Goal: Task Accomplishment & Management: Manage account settings

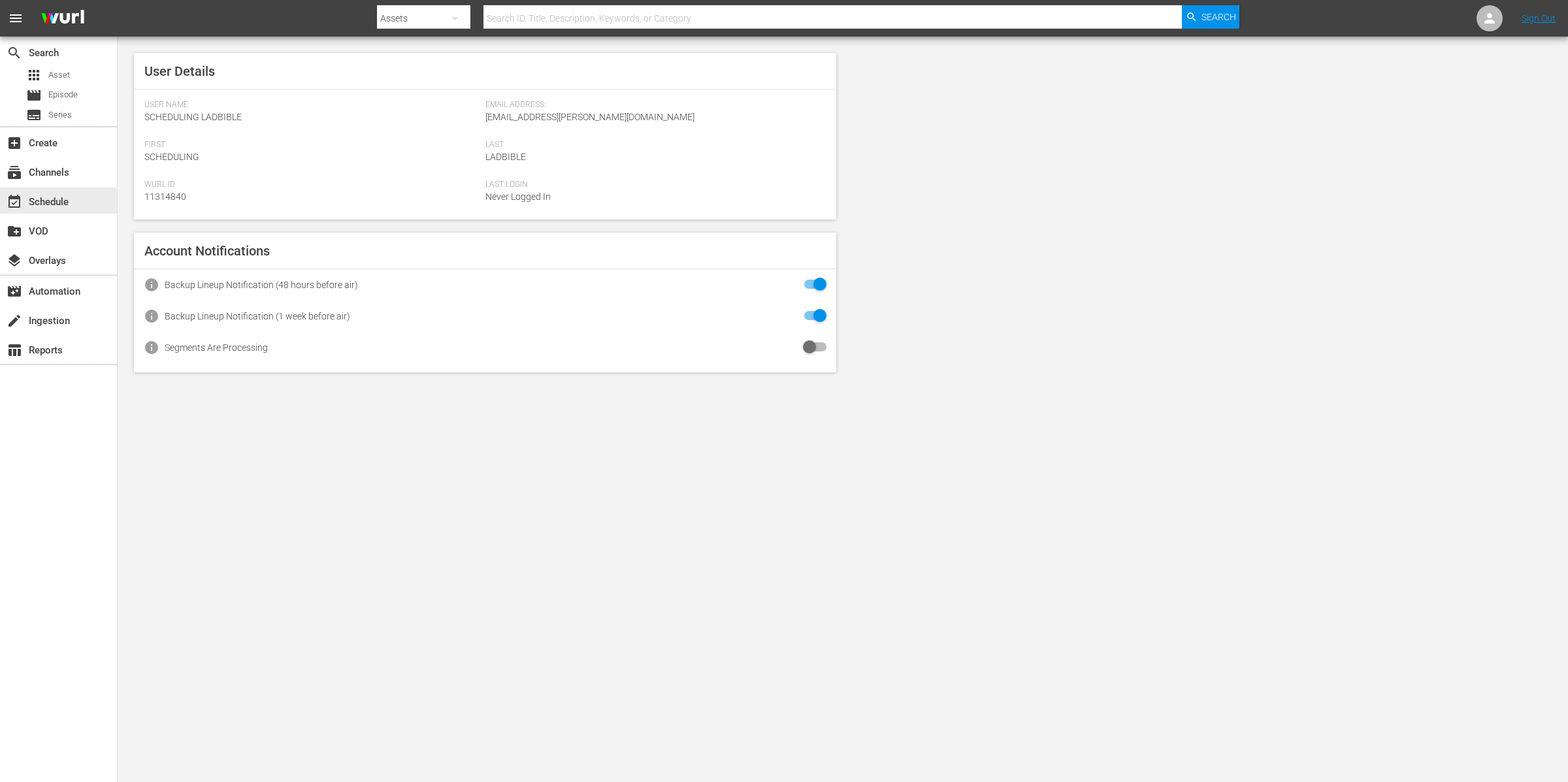
click at [63, 186] on div "event_available Schedule" at bounding box center [58, 201] width 117 height 29
click at [65, 170] on div "subscriptions Channels" at bounding box center [37, 170] width 74 height 12
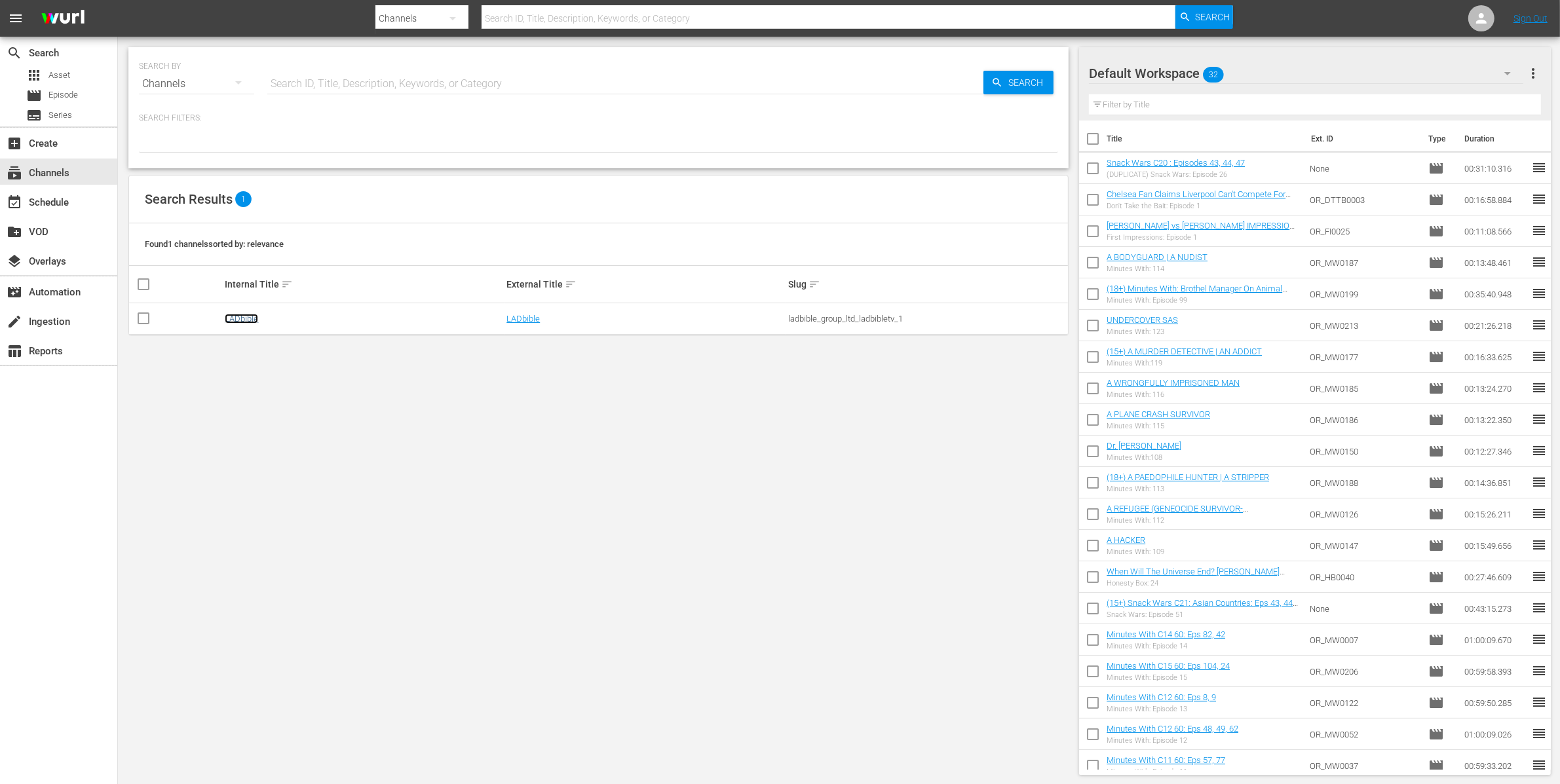
click at [244, 320] on link "LADbible" at bounding box center [242, 318] width 33 height 10
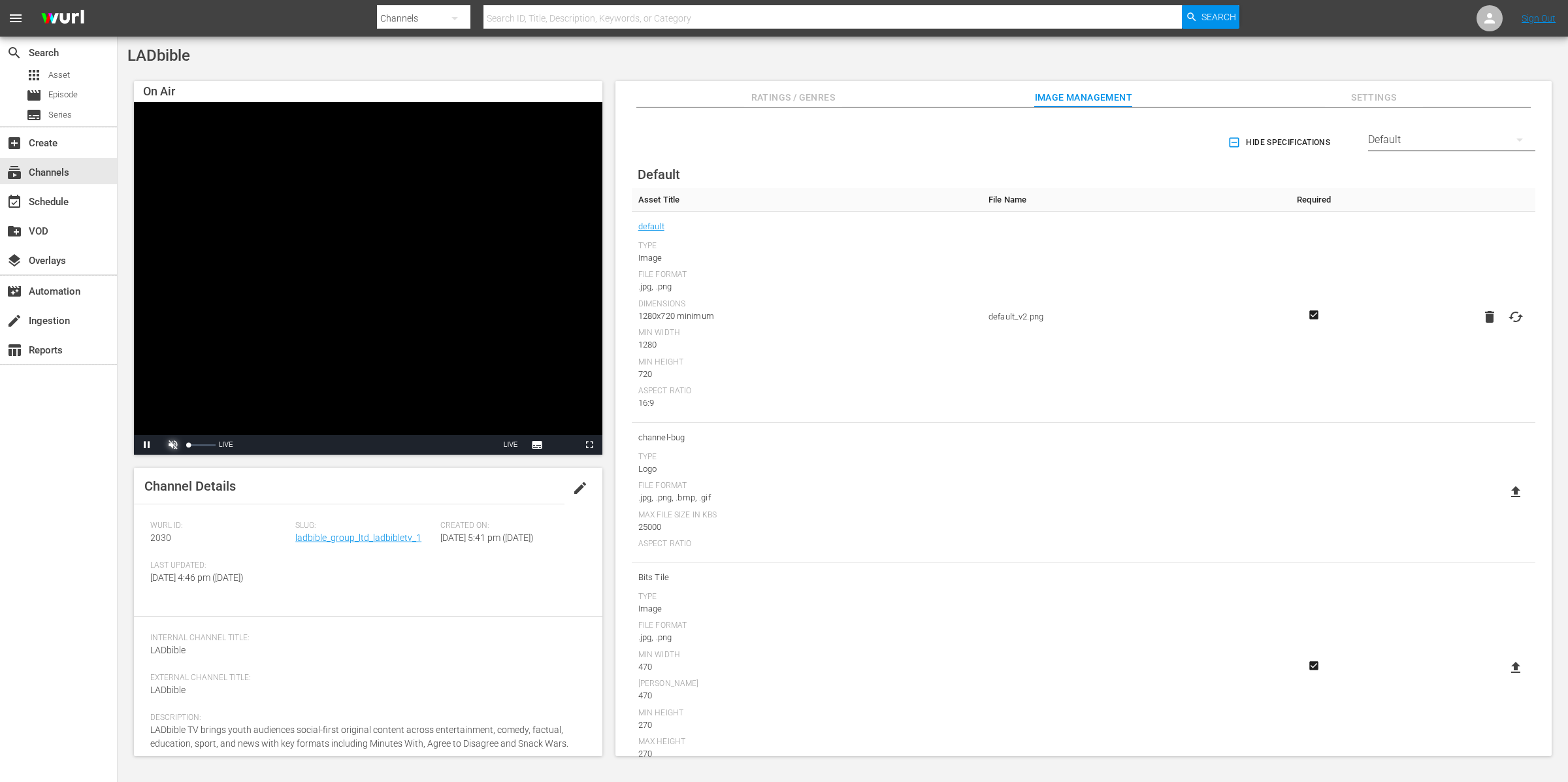
click at [173, 445] on span "Video Player" at bounding box center [173, 445] width 0 height 0
drag, startPoint x: 409, startPoint y: 530, endPoint x: 417, endPoint y: 525, distance: 9.4
click at [409, 530] on span "Slug:" at bounding box center [364, 525] width 139 height 10
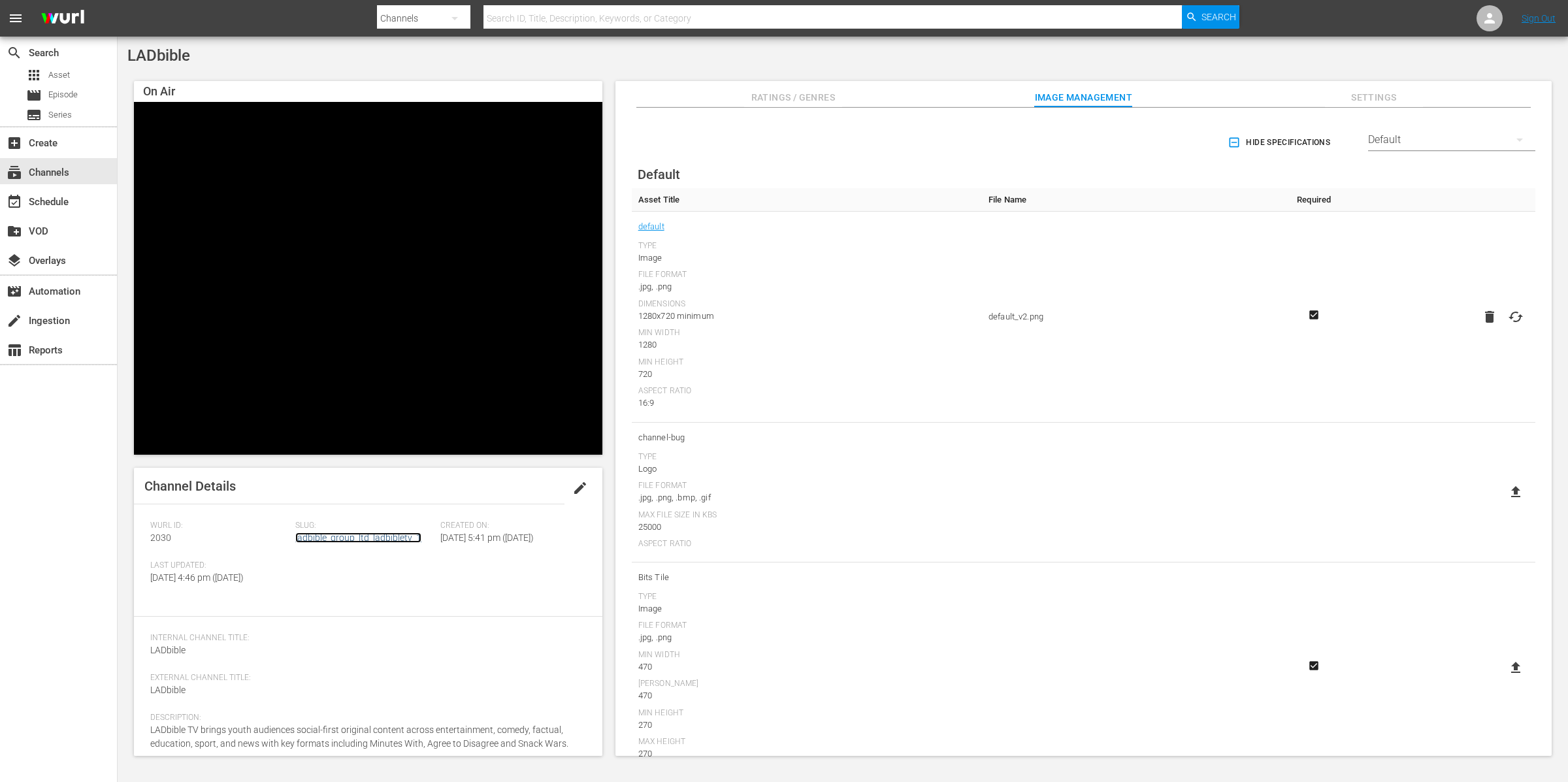
click at [399, 534] on link "ladbible_group_ltd_ladbibletv_1" at bounding box center [358, 537] width 126 height 10
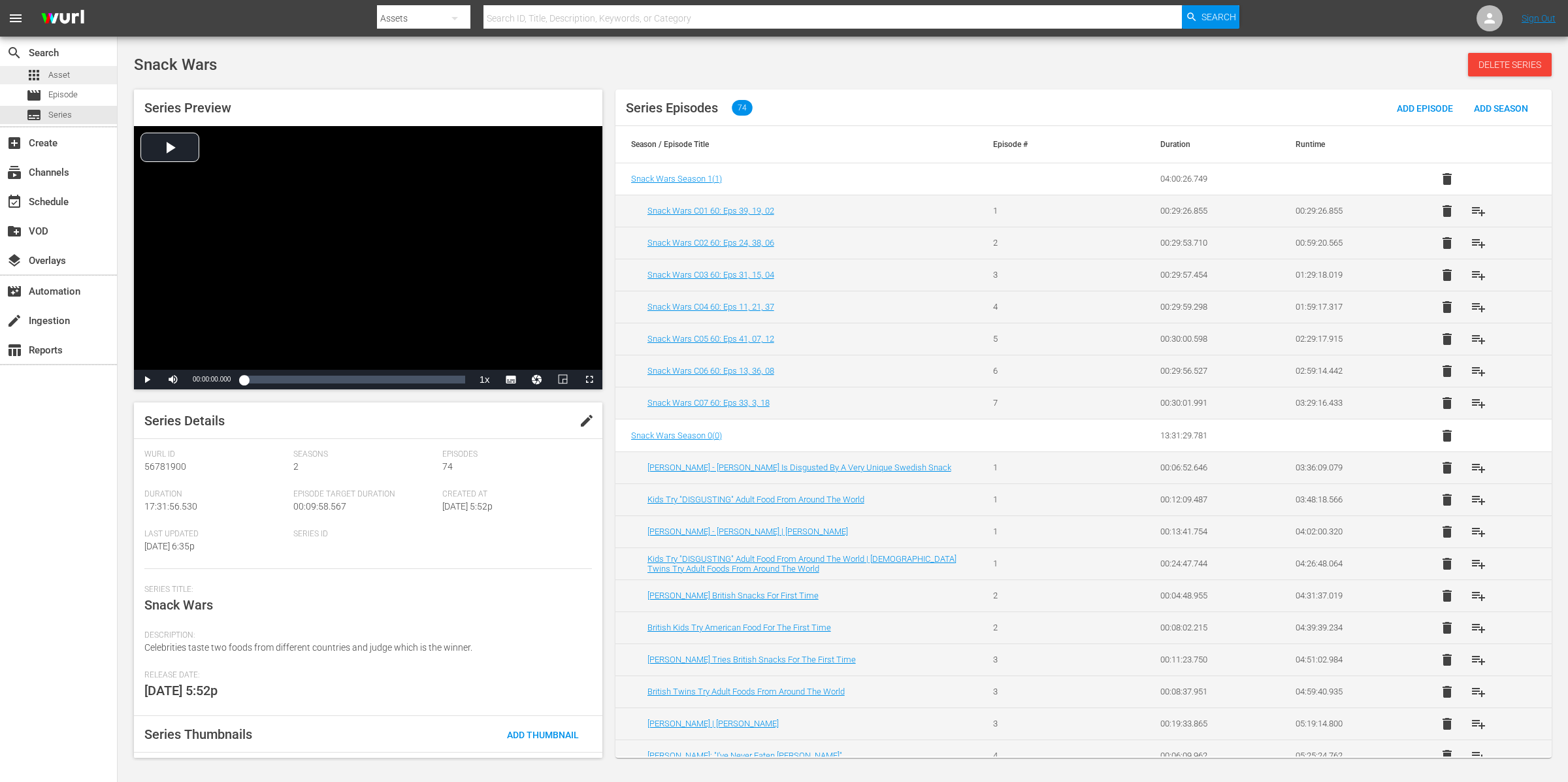
click at [70, 78] on div "apps Asset" at bounding box center [58, 75] width 117 height 18
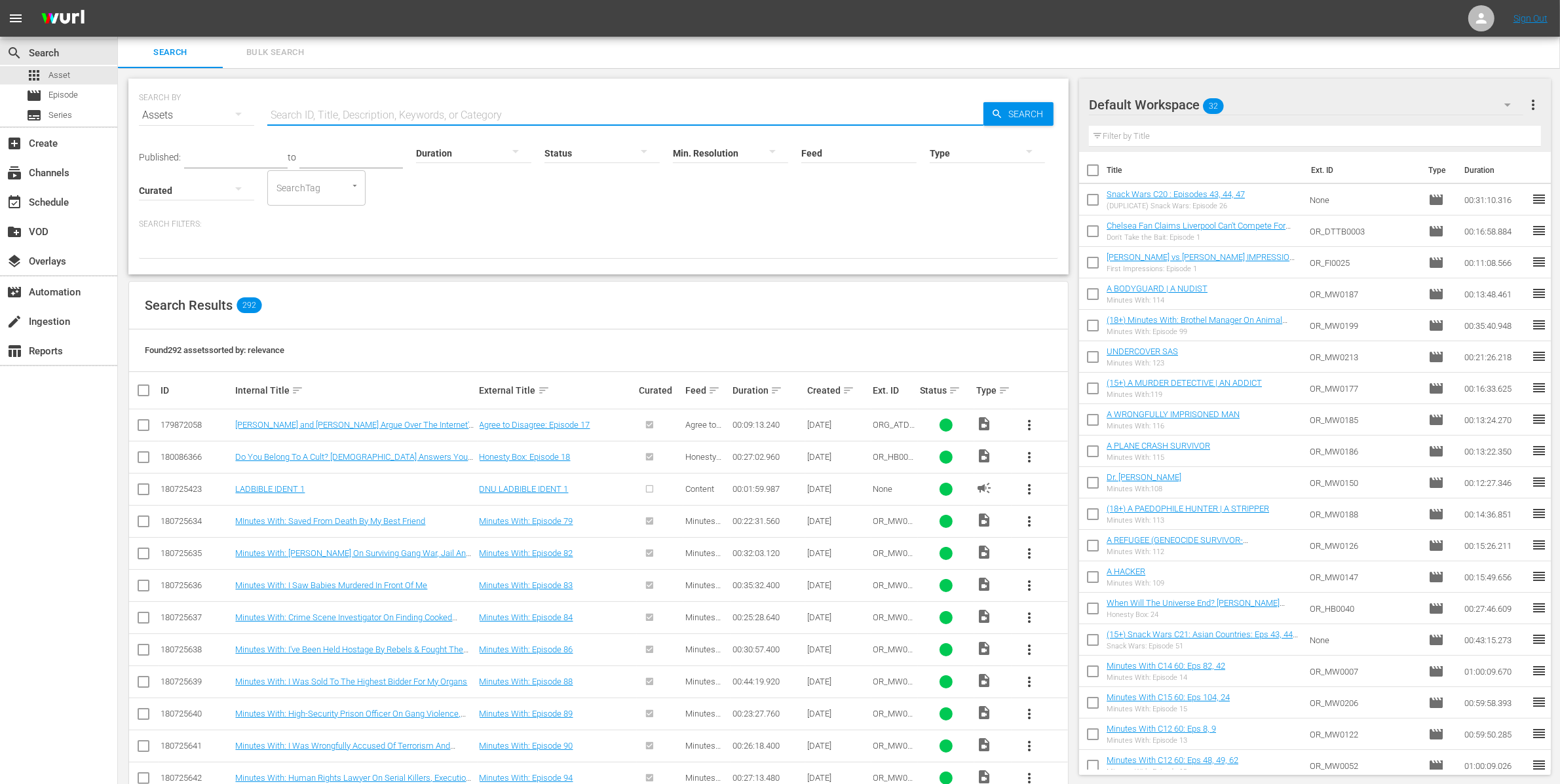
click at [346, 119] on input "text" at bounding box center [625, 115] width 716 height 31
type input "minutes with"
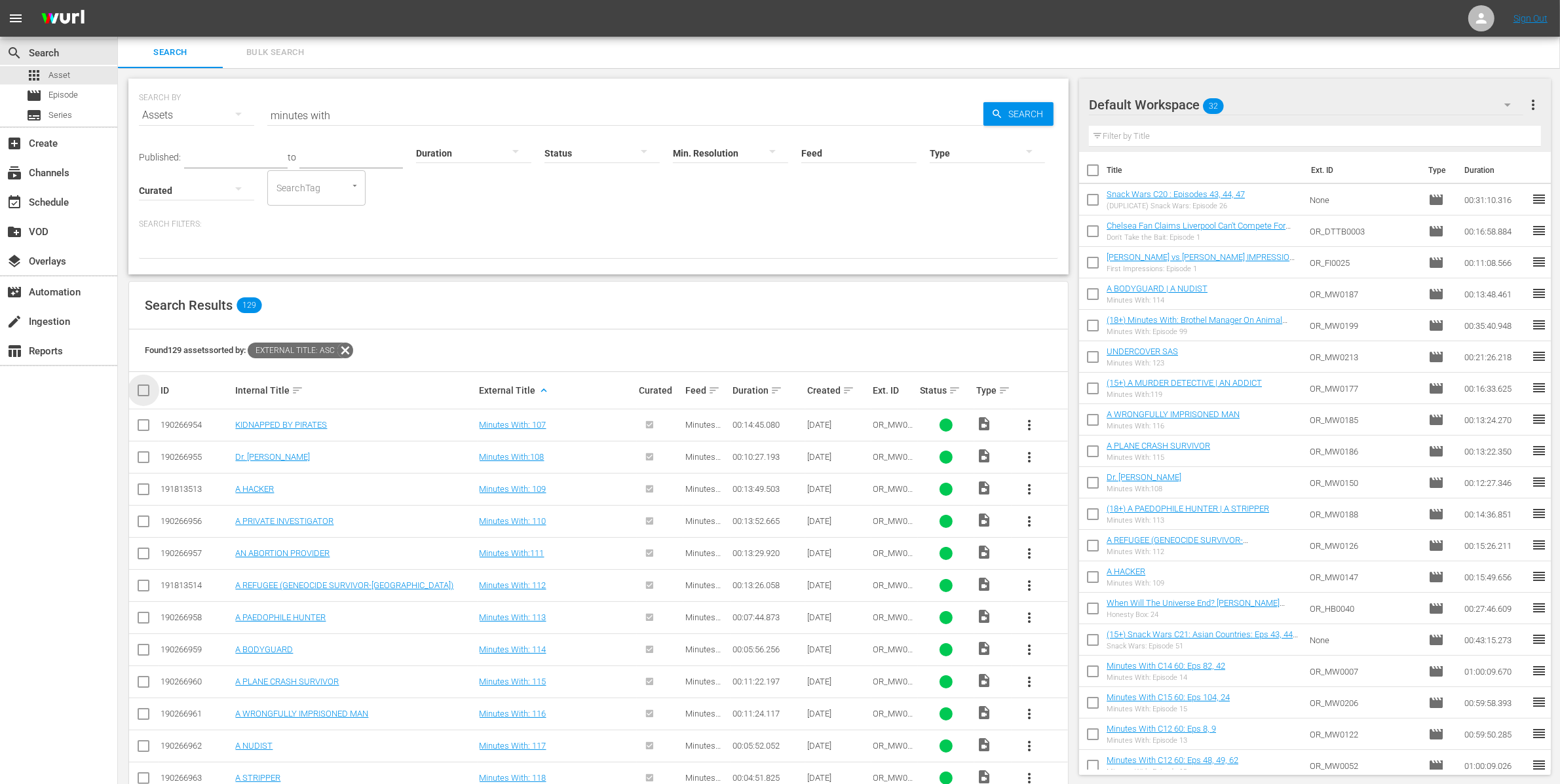
click at [146, 391] on input "checkbox" at bounding box center [149, 390] width 26 height 16
checkbox input "true"
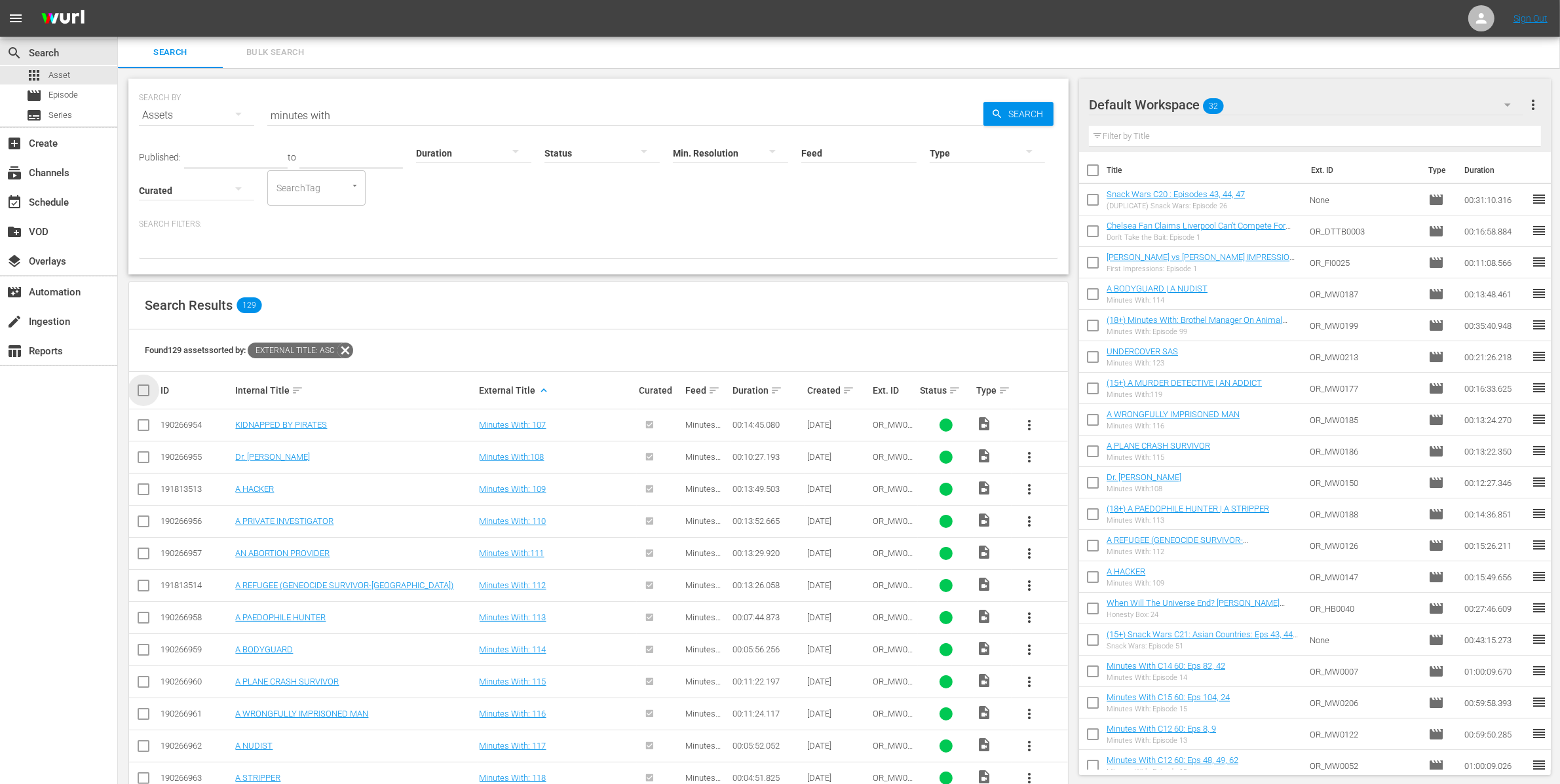
checkbox input "true"
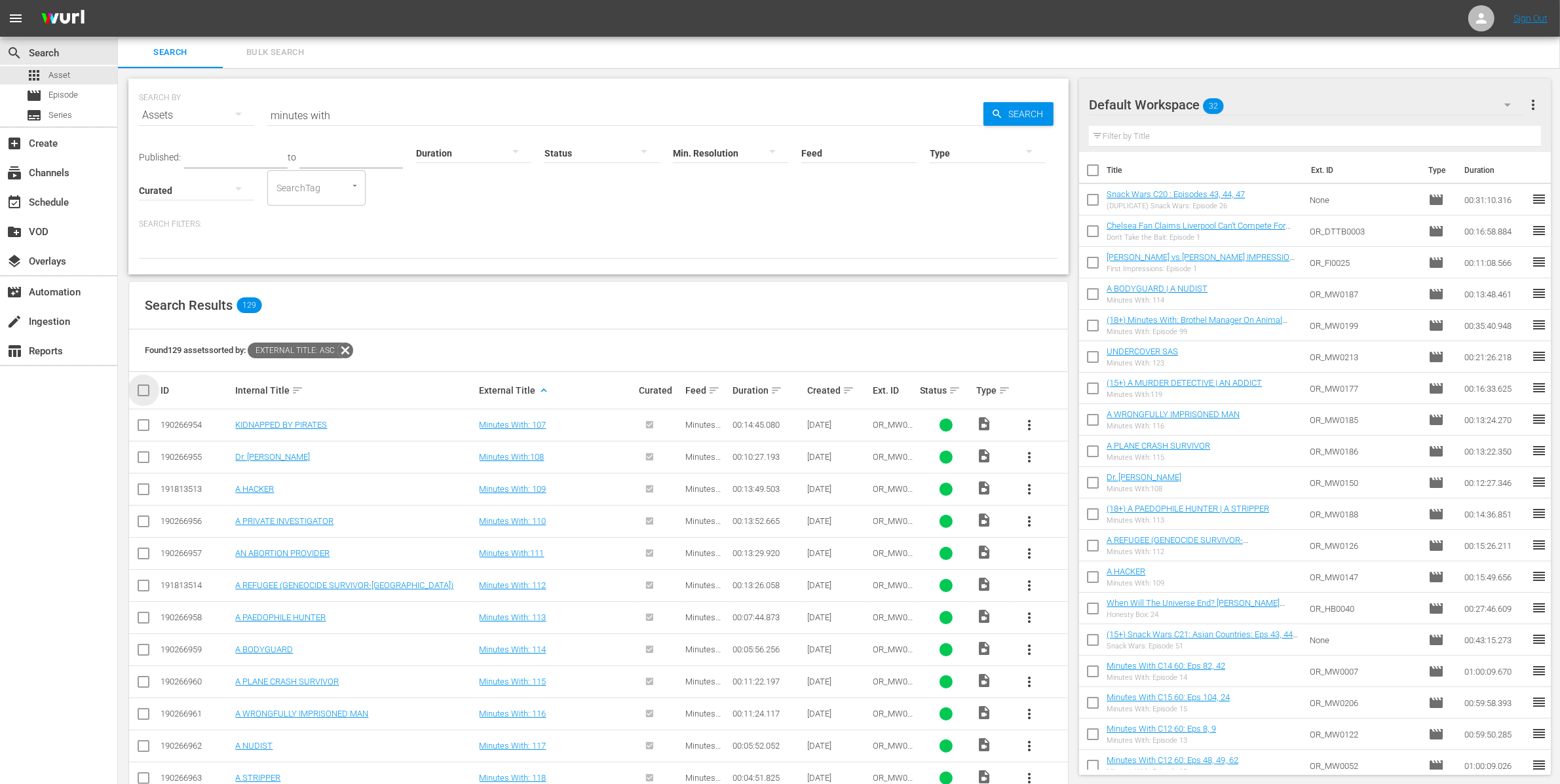
checkbox input "true"
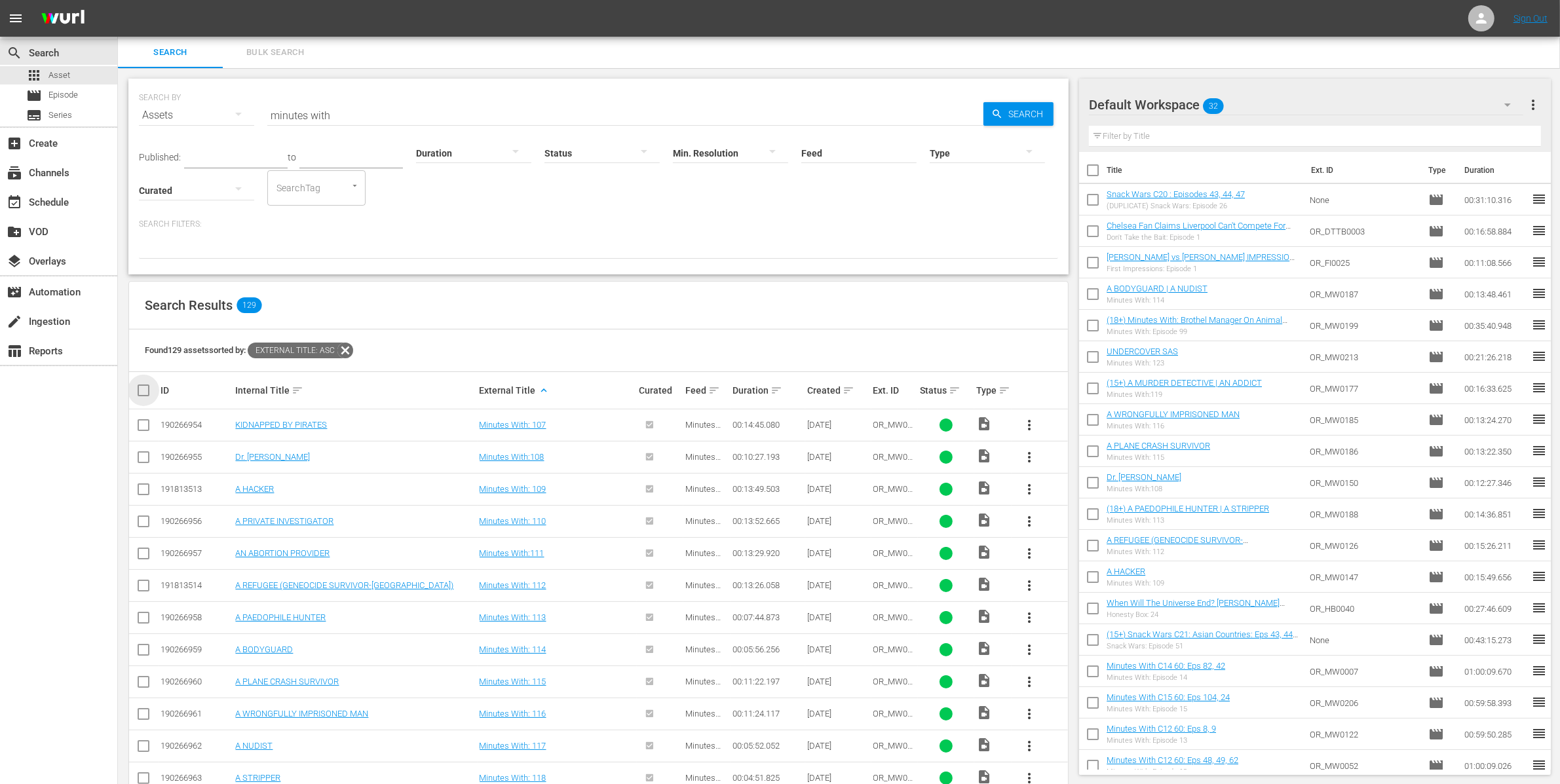
checkbox input "true"
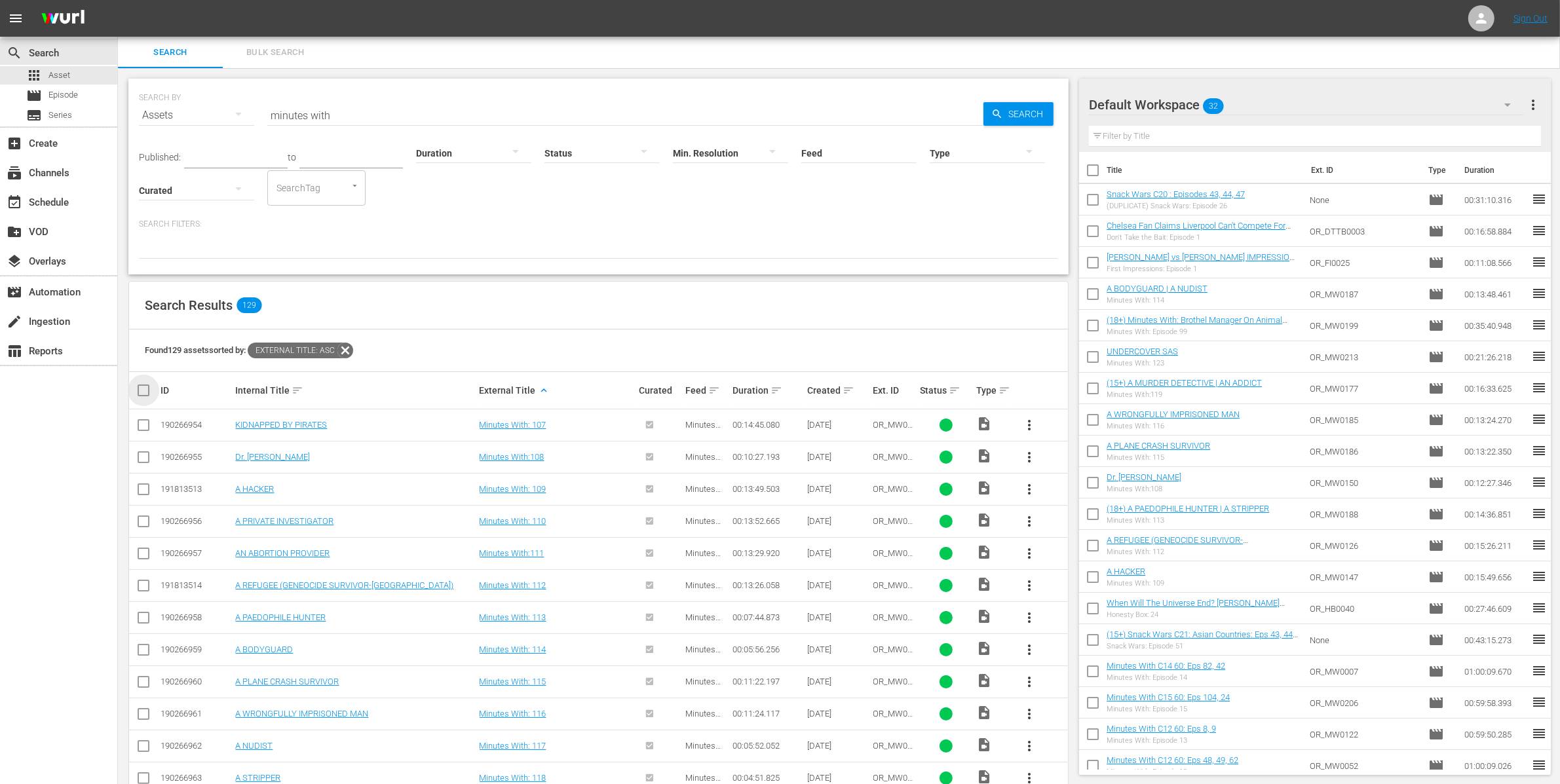
checkbox input "true"
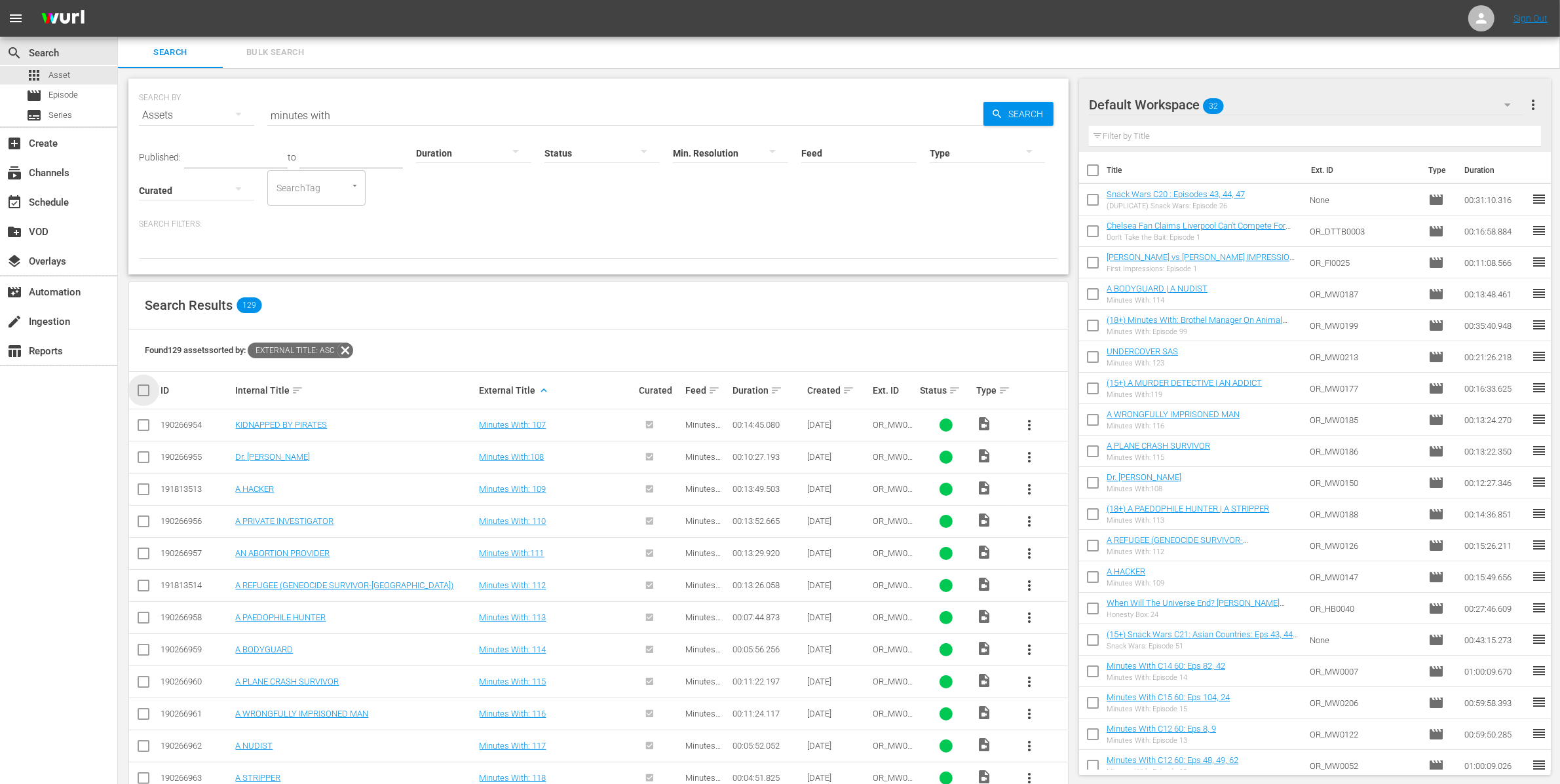
checkbox input "true"
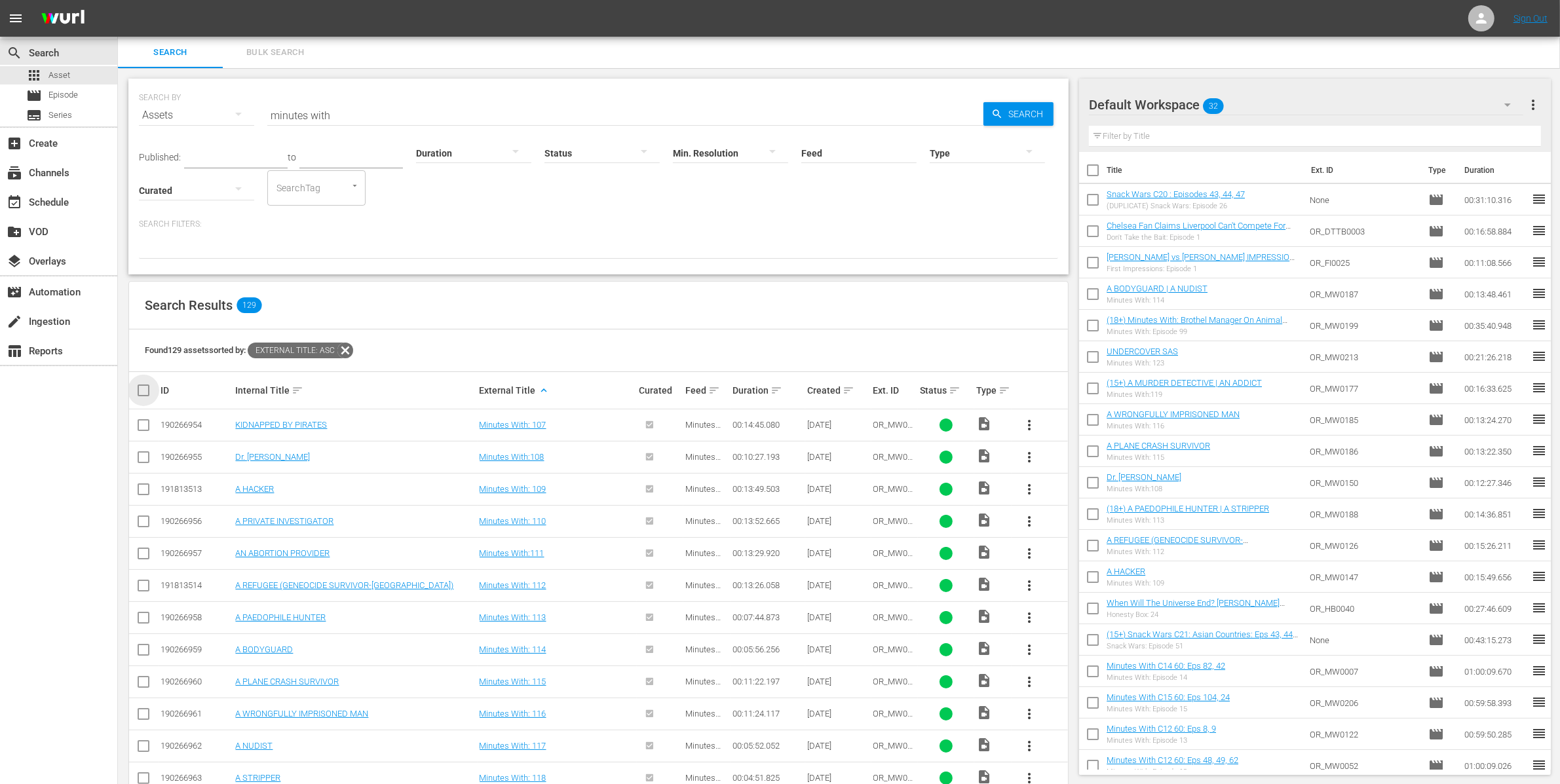
checkbox input "true"
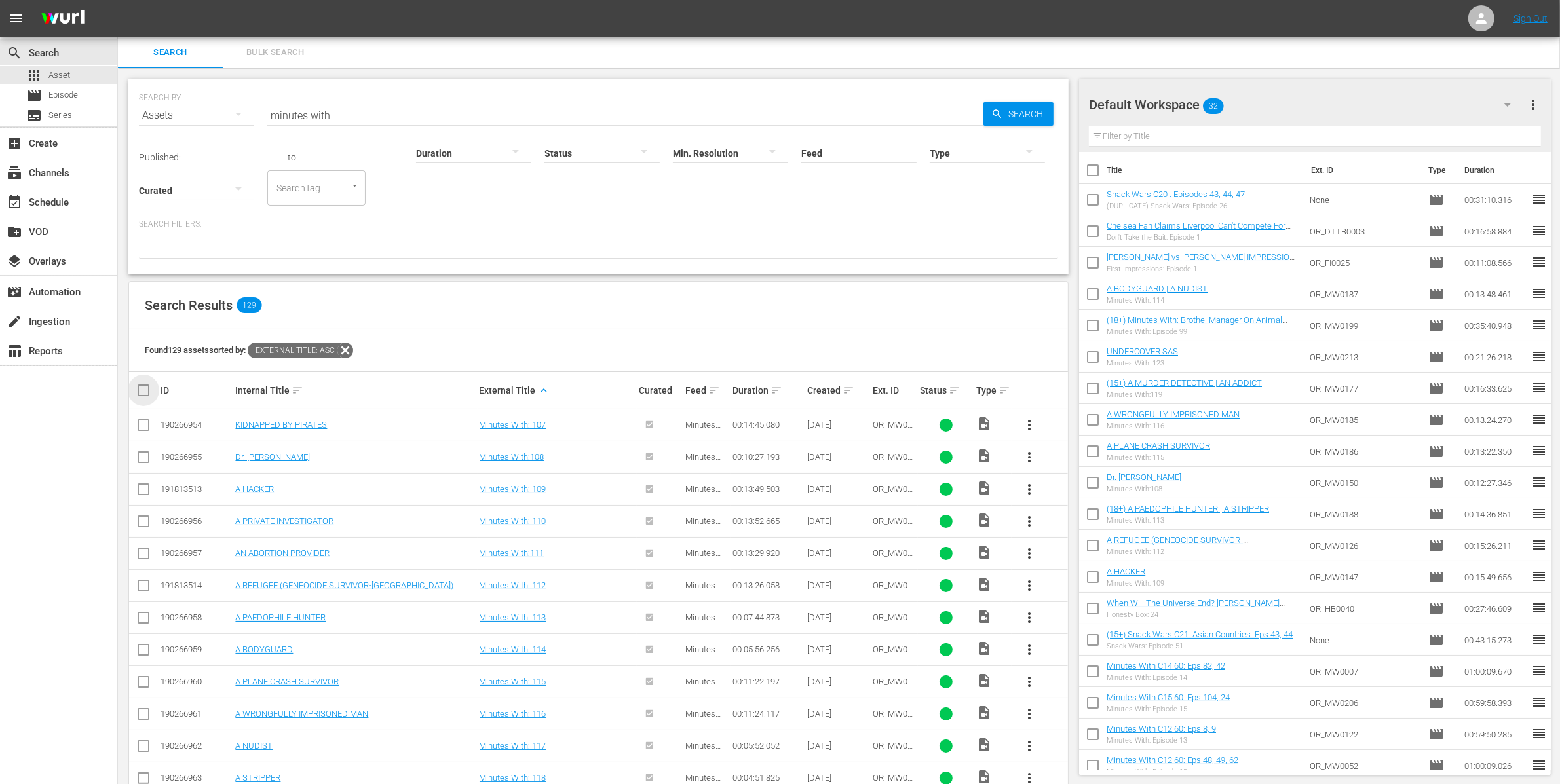
checkbox input "true"
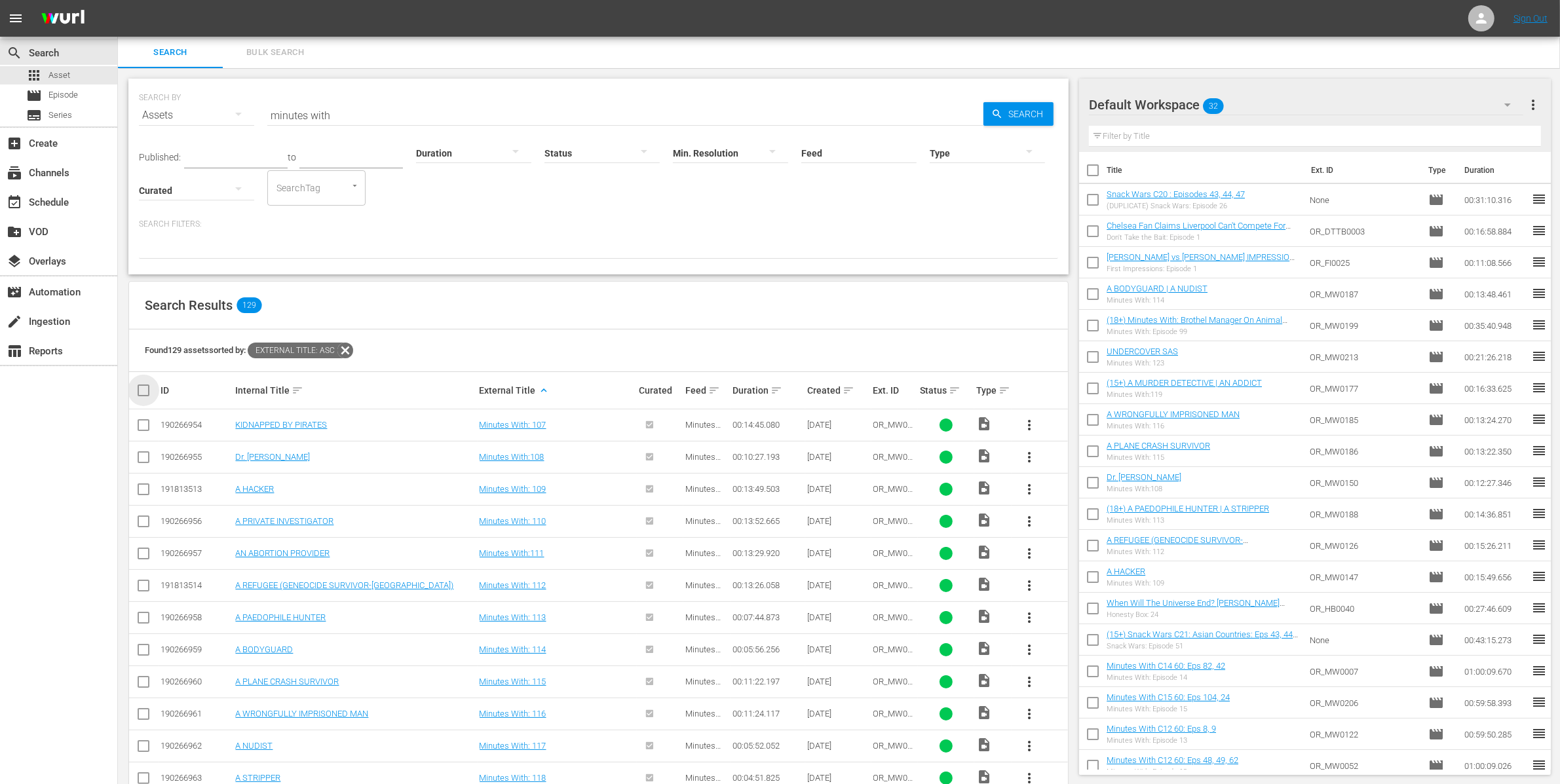
checkbox input "true"
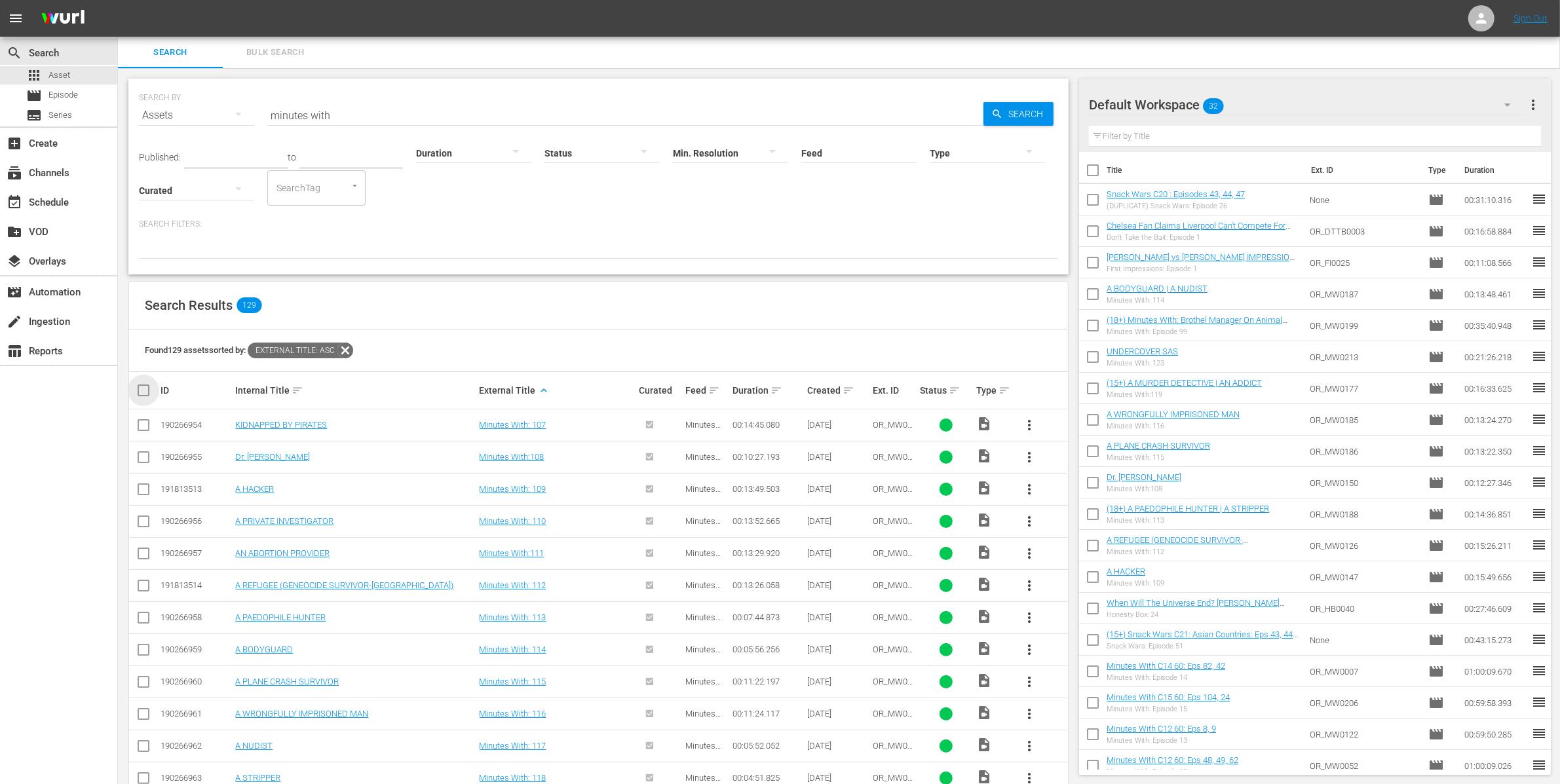
checkbox input "true"
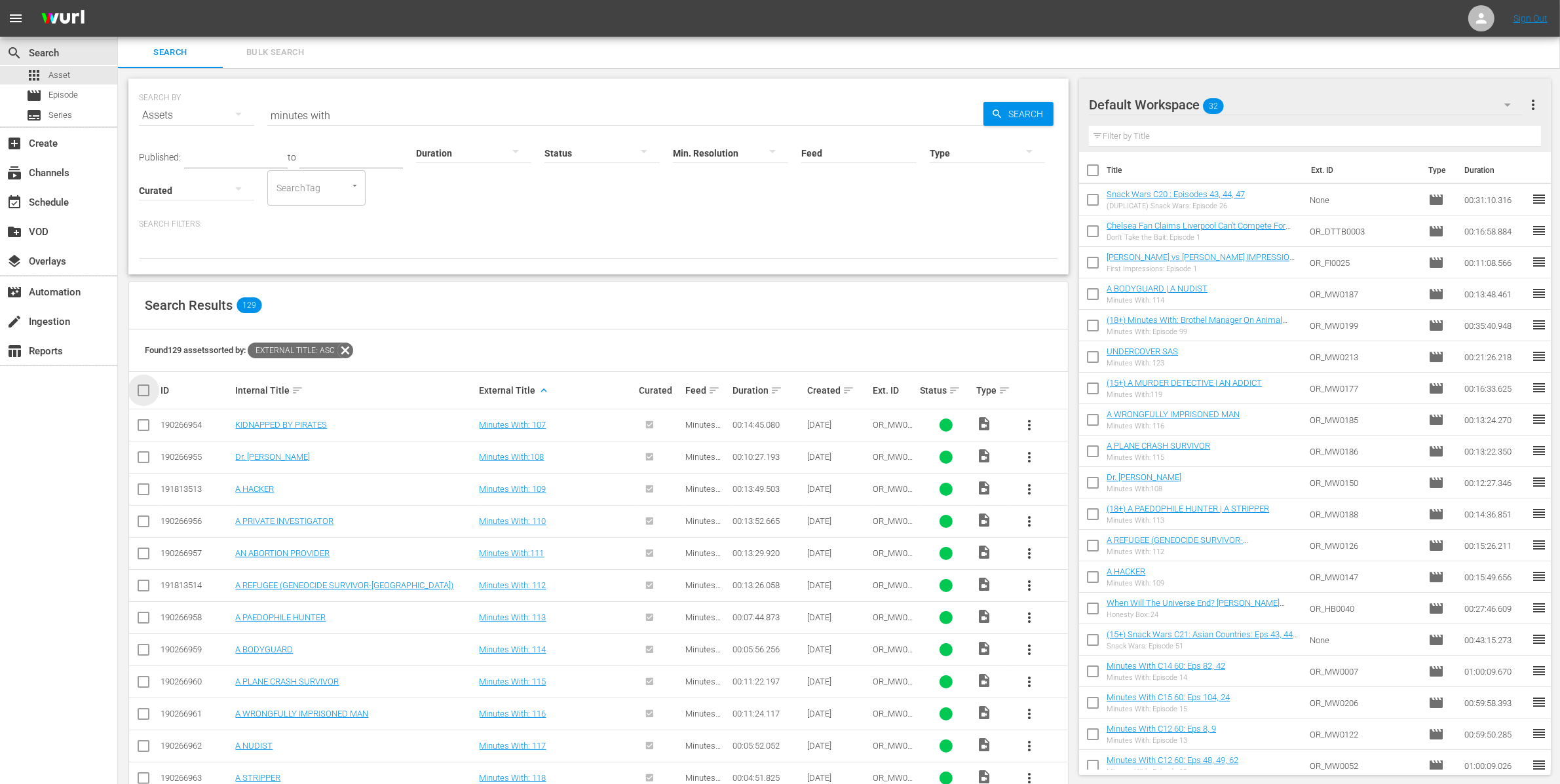
checkbox input "true"
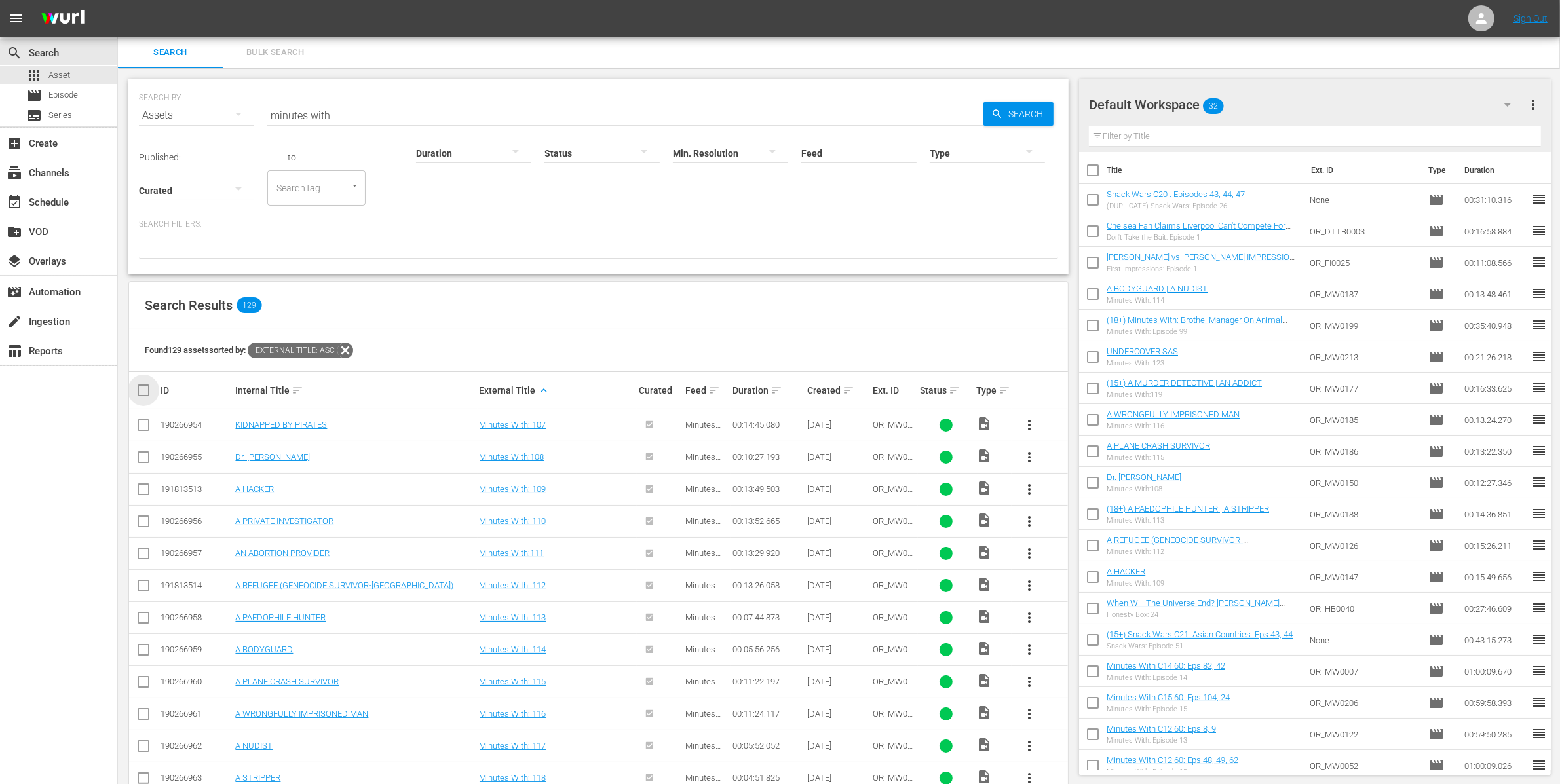
checkbox input "true"
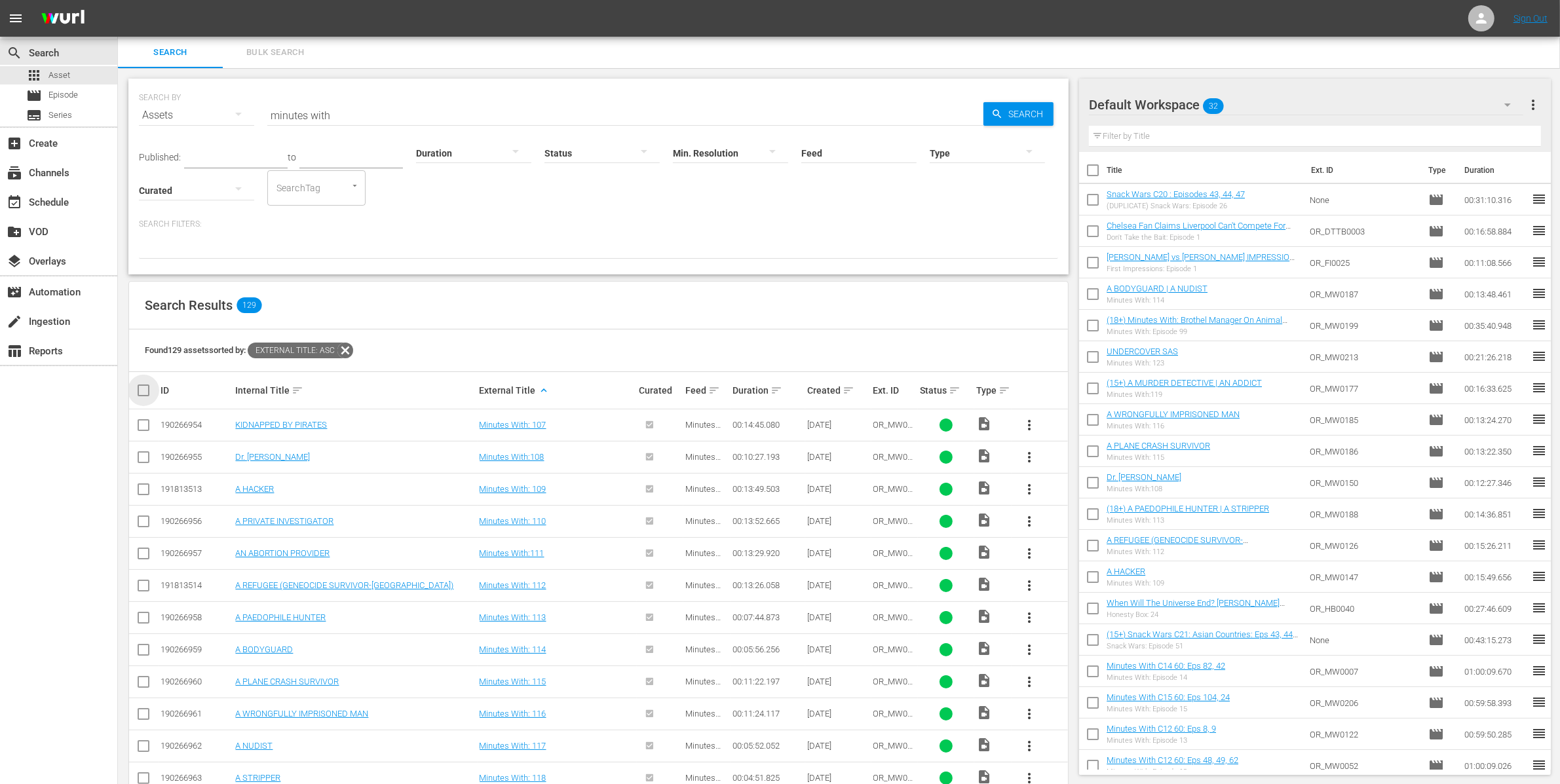
checkbox input "true"
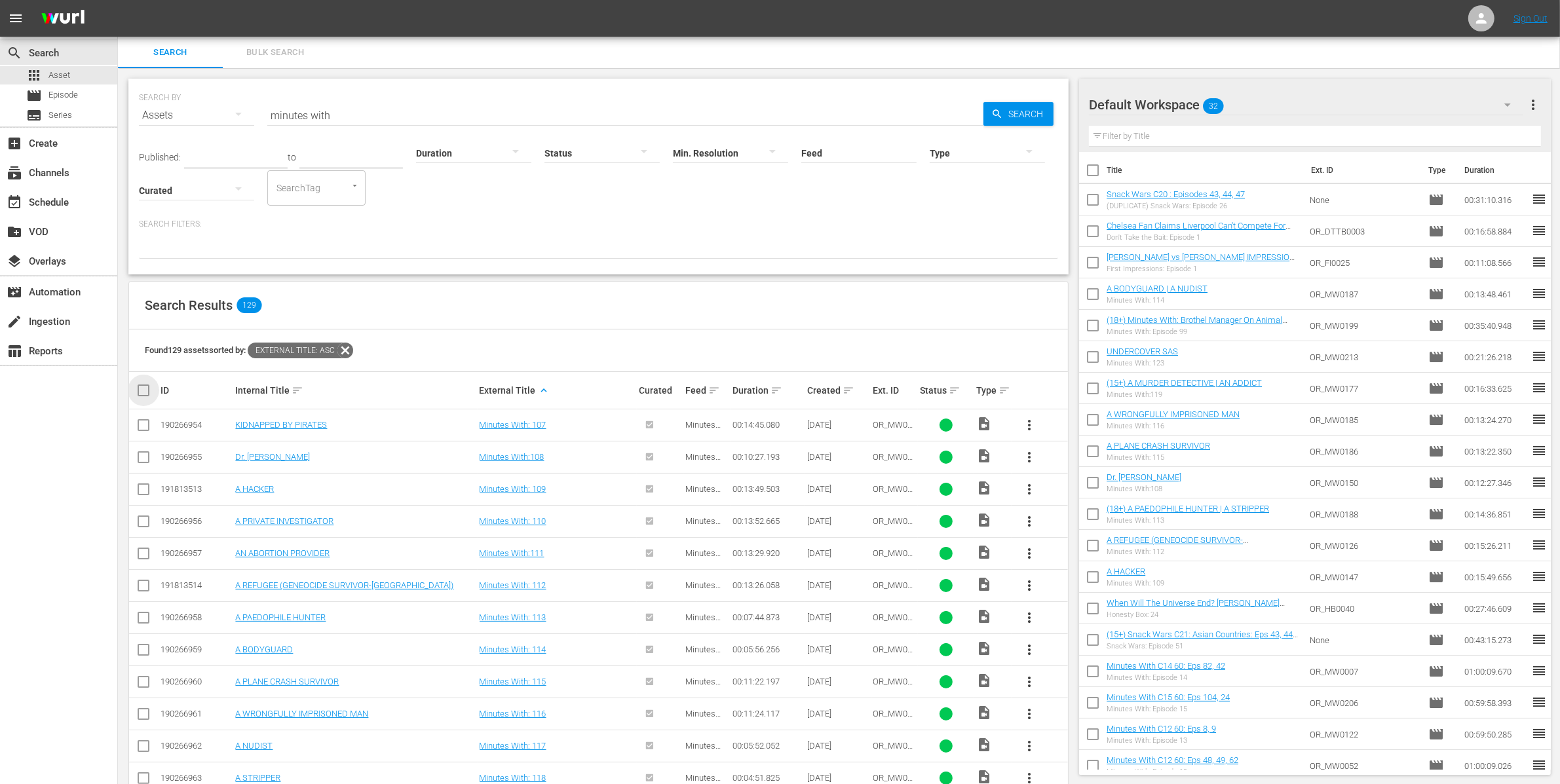
checkbox input "true"
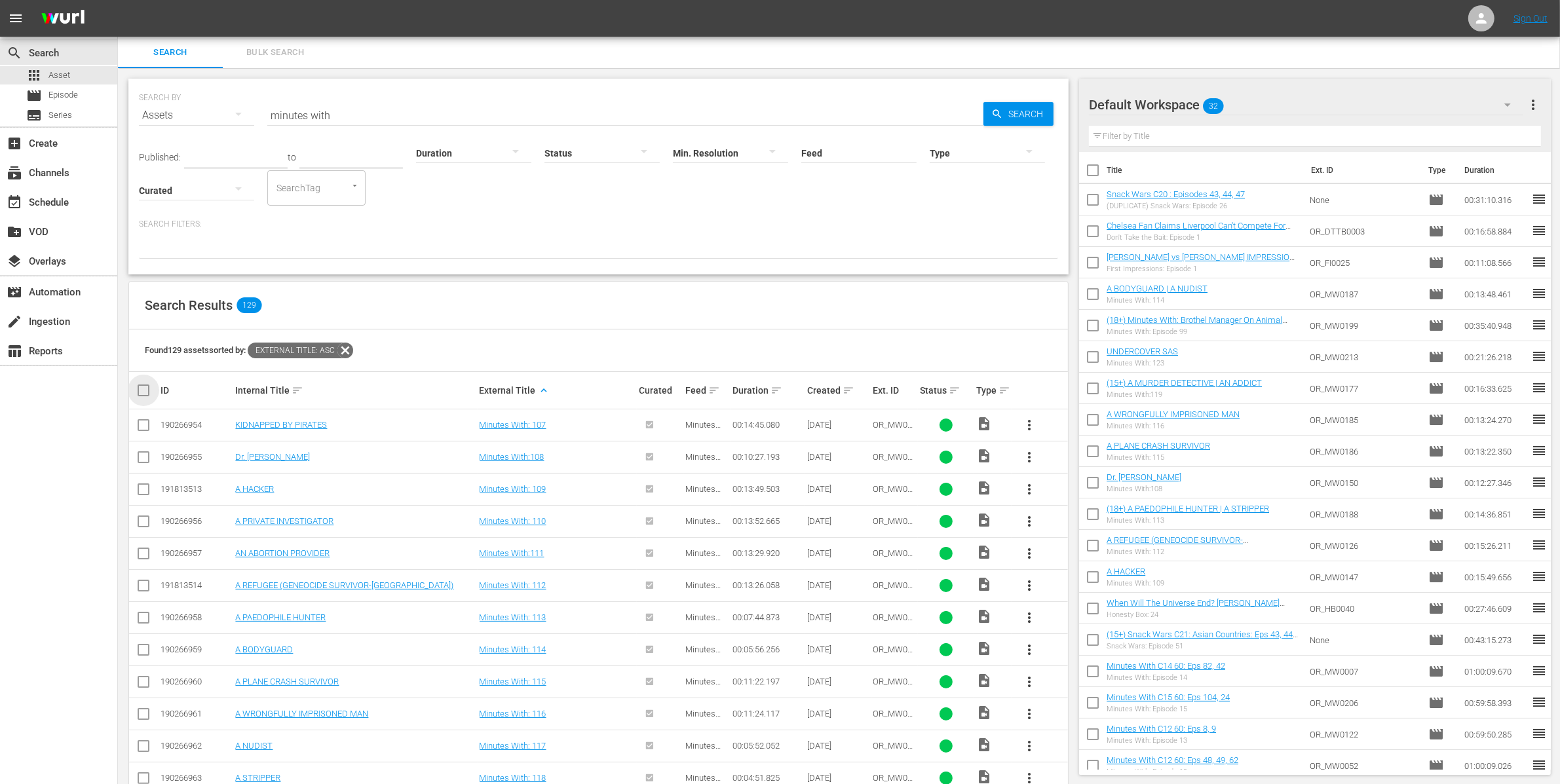
checkbox input "true"
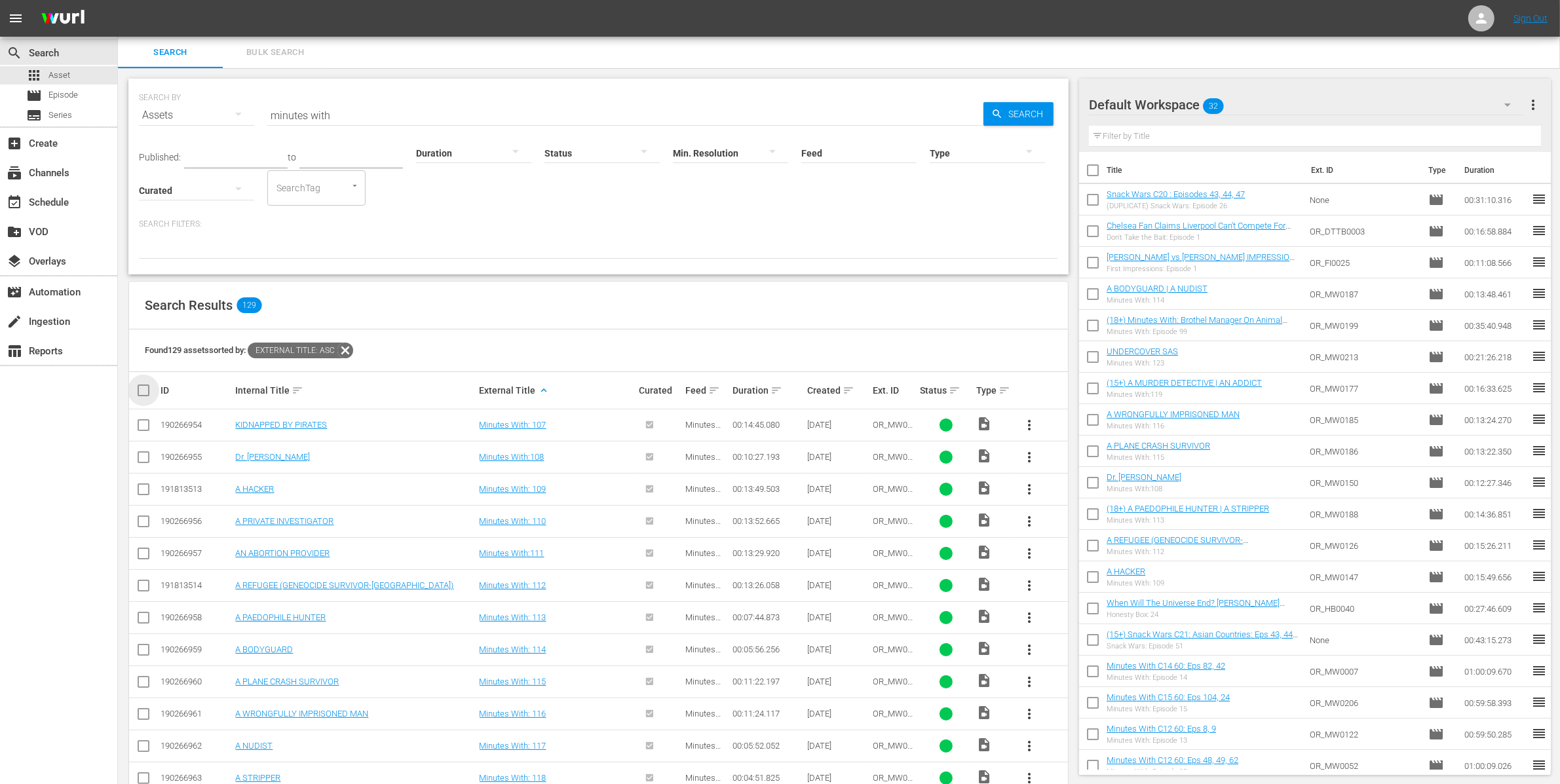
checkbox input "true"
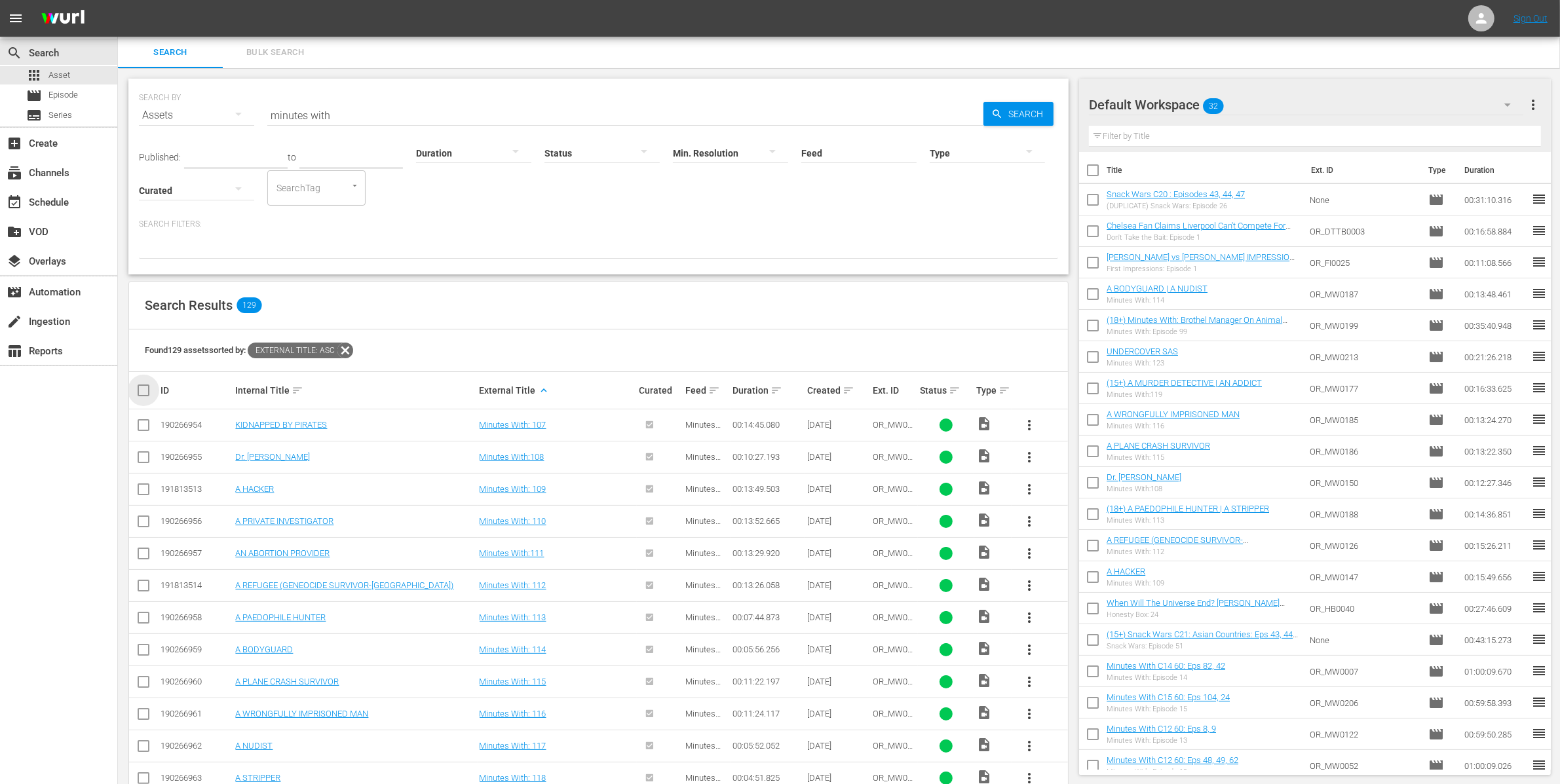
checkbox input "true"
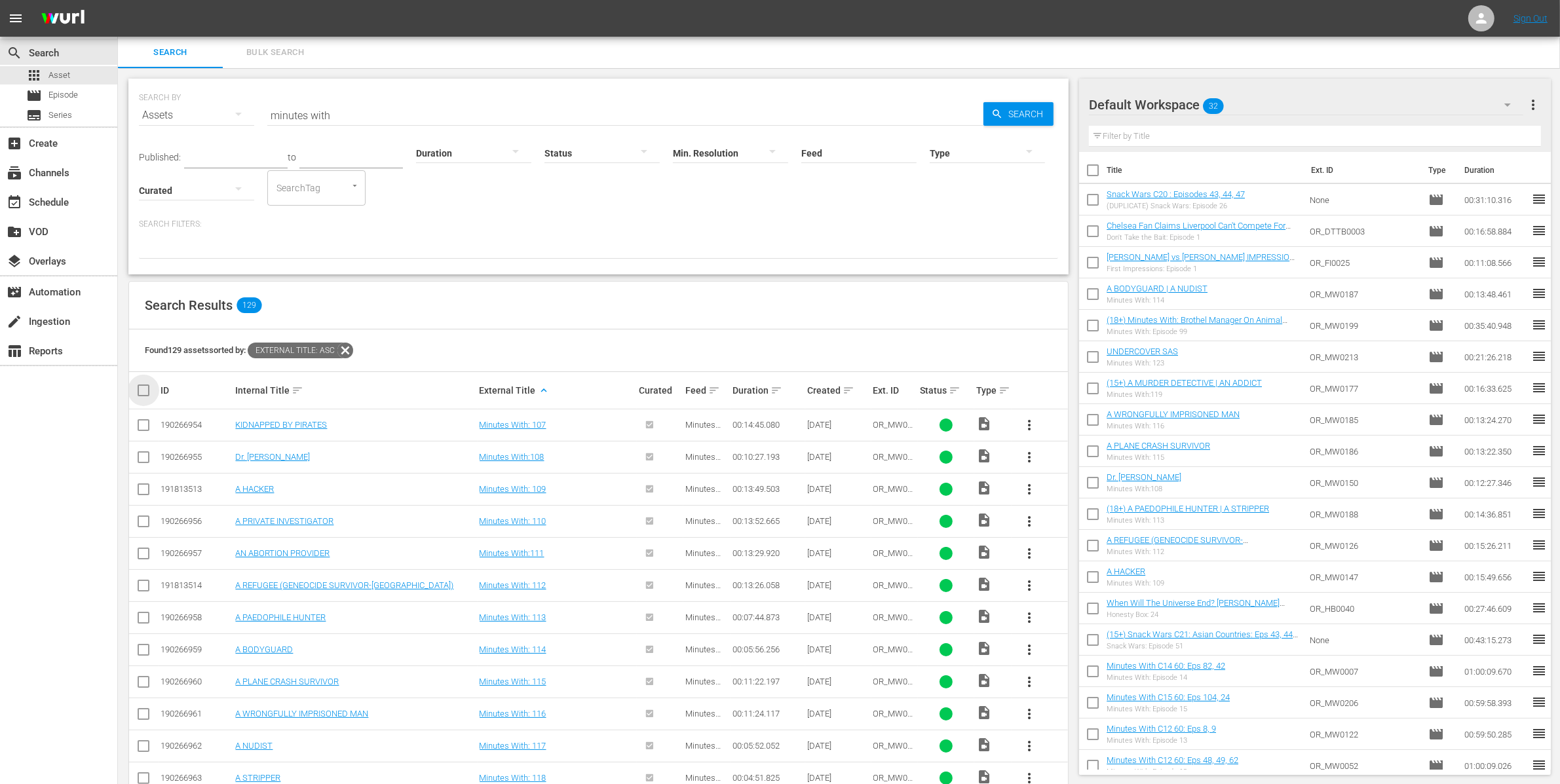
checkbox input "true"
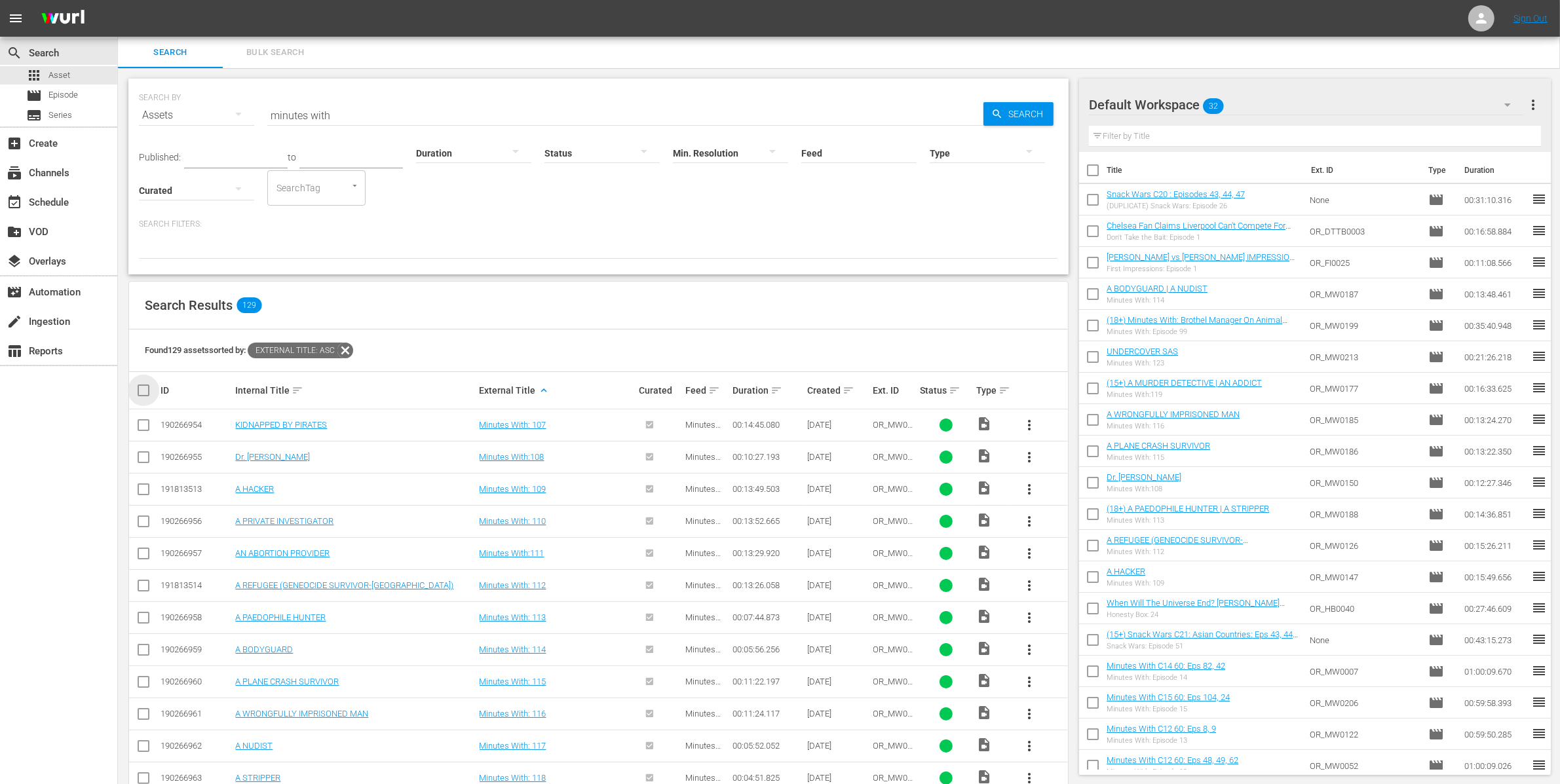
checkbox input "true"
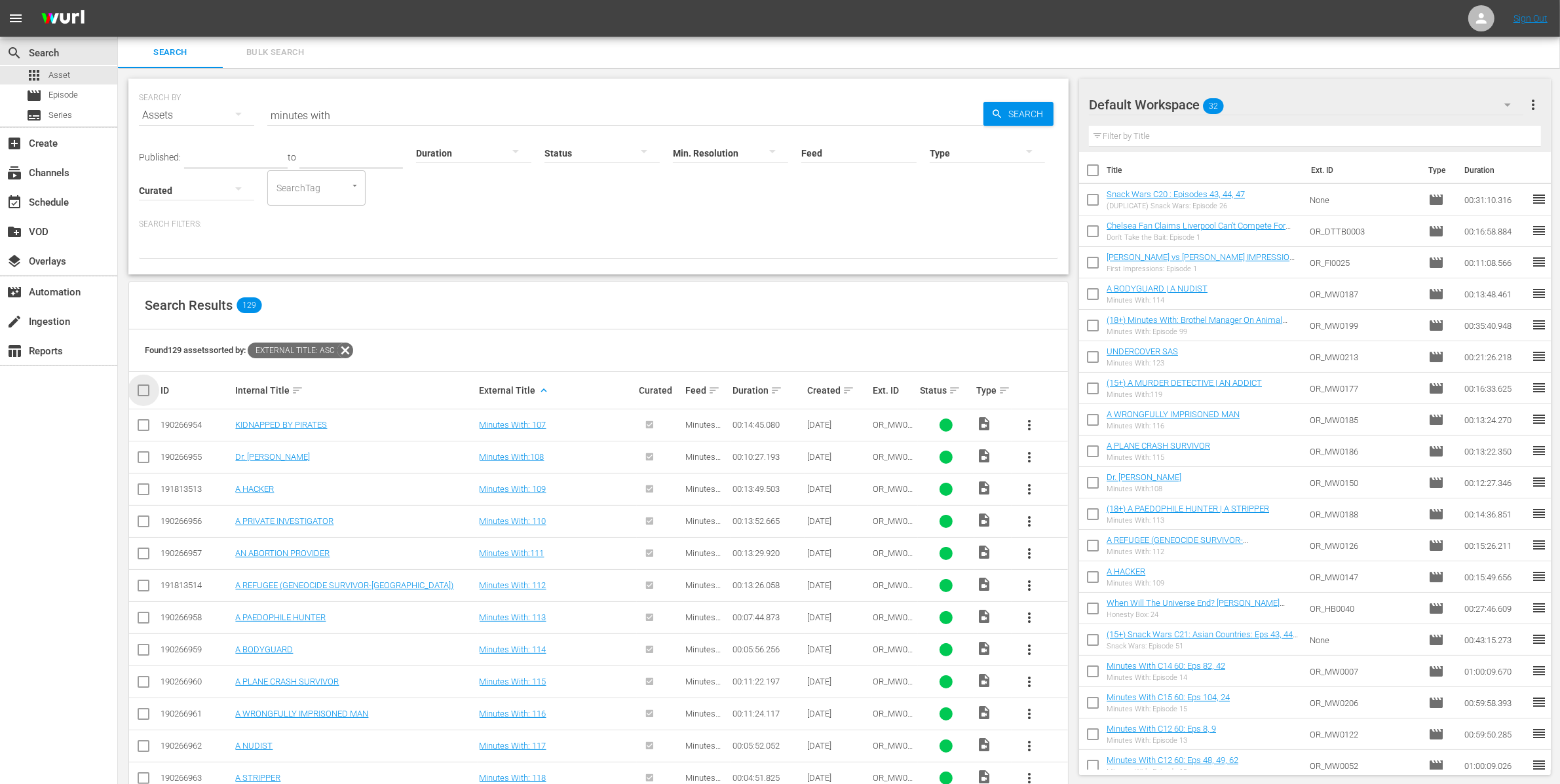
checkbox input "true"
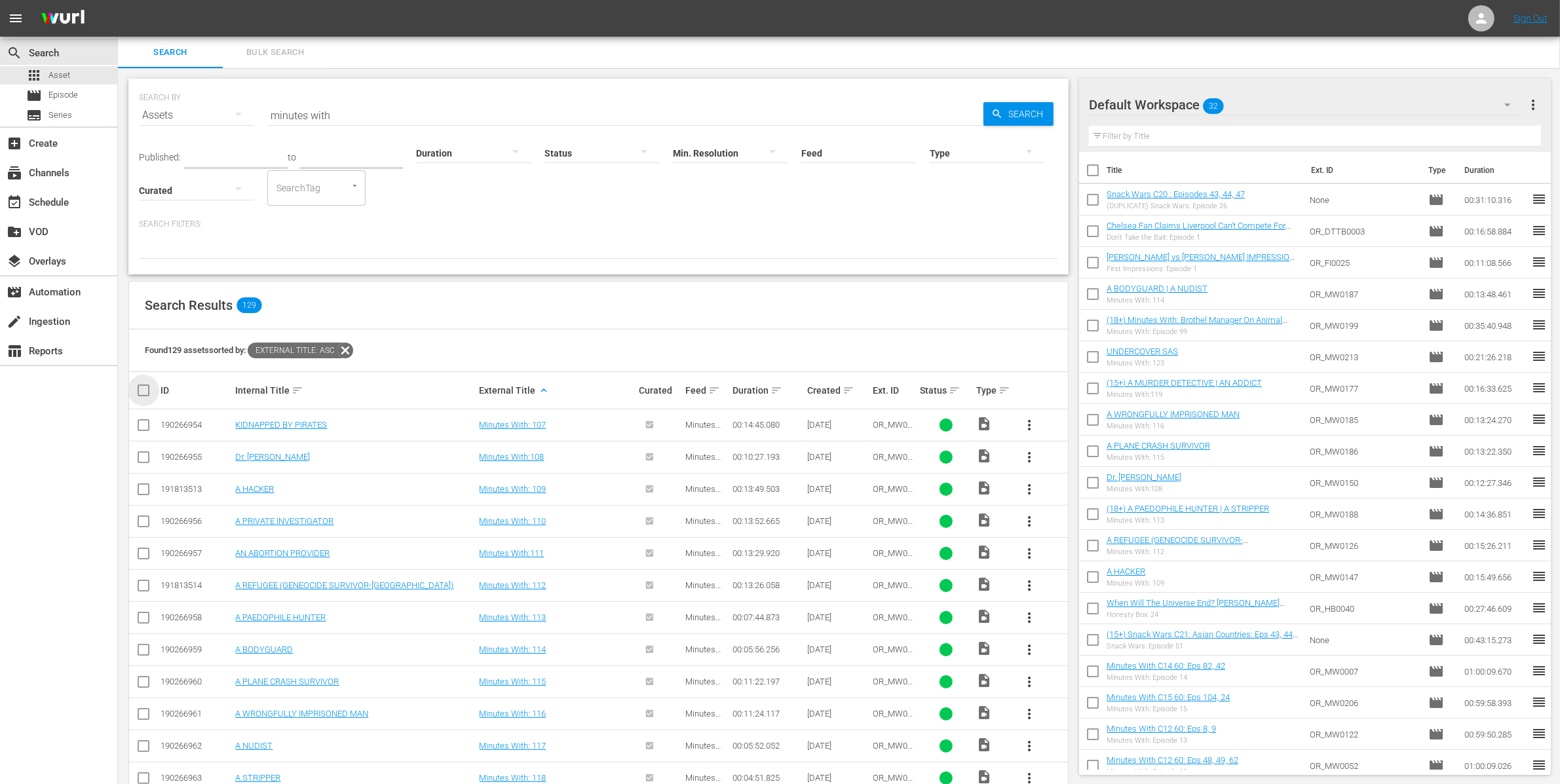
checkbox input "true"
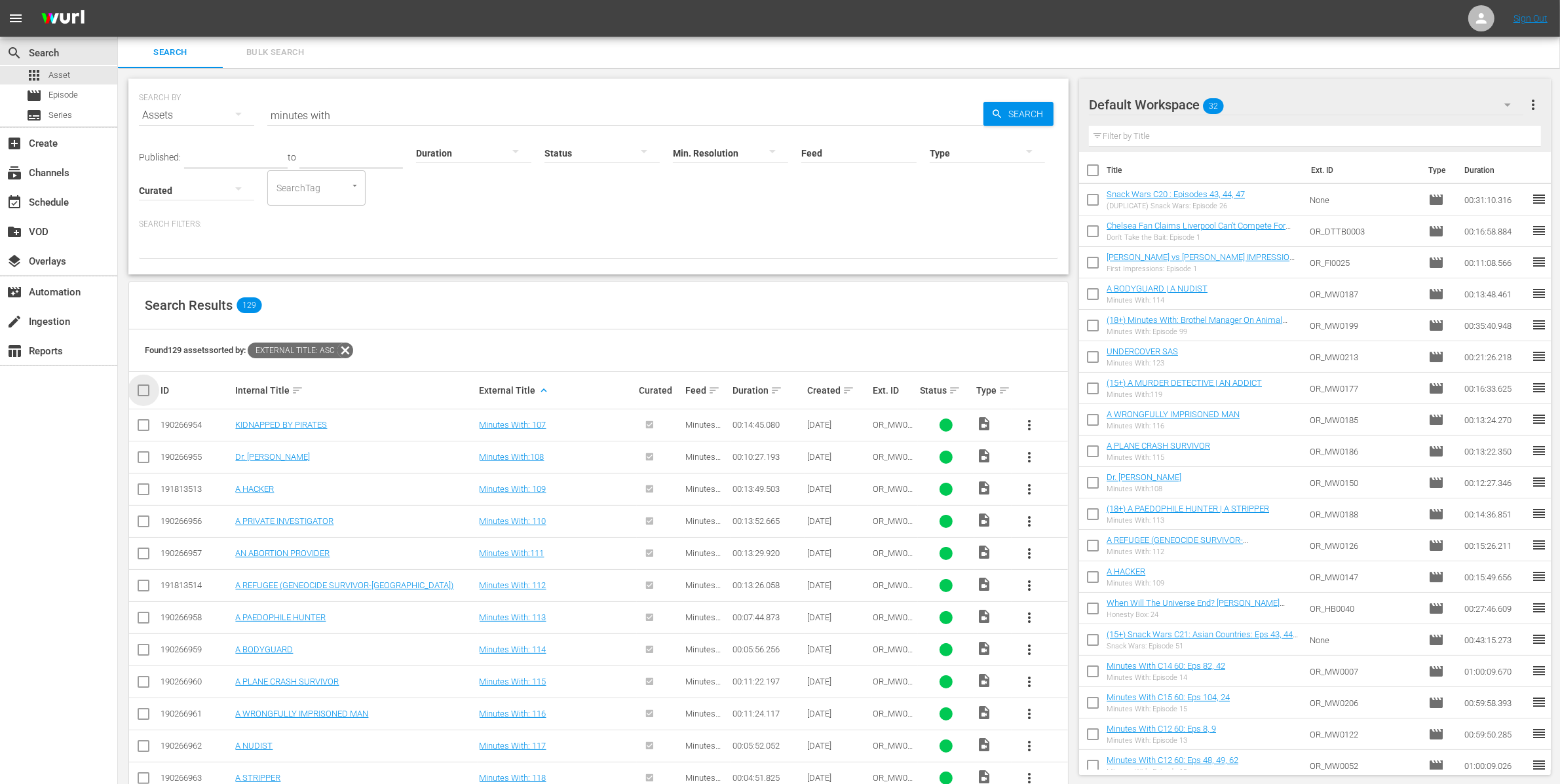
checkbox input "true"
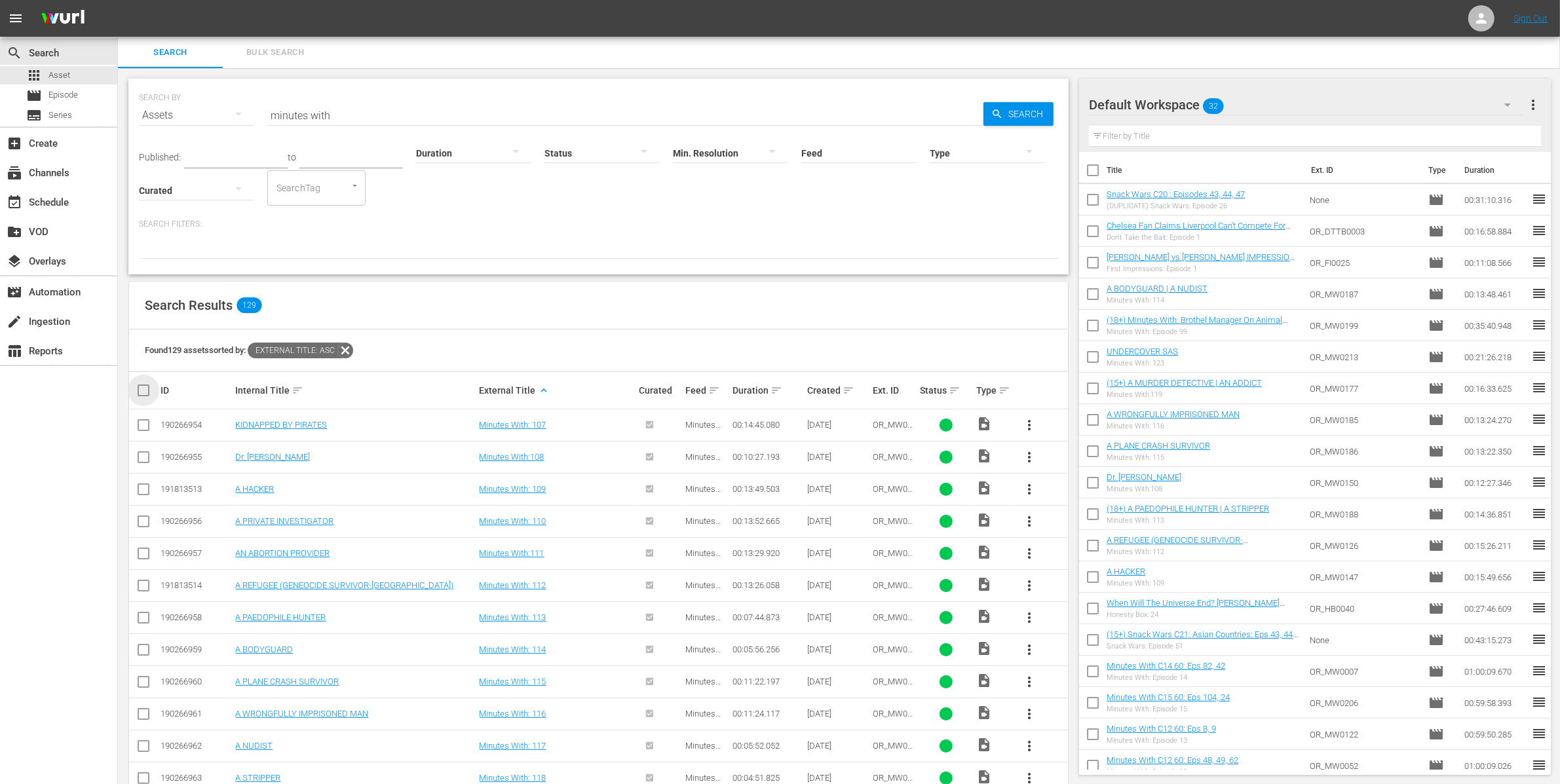
checkbox input "true"
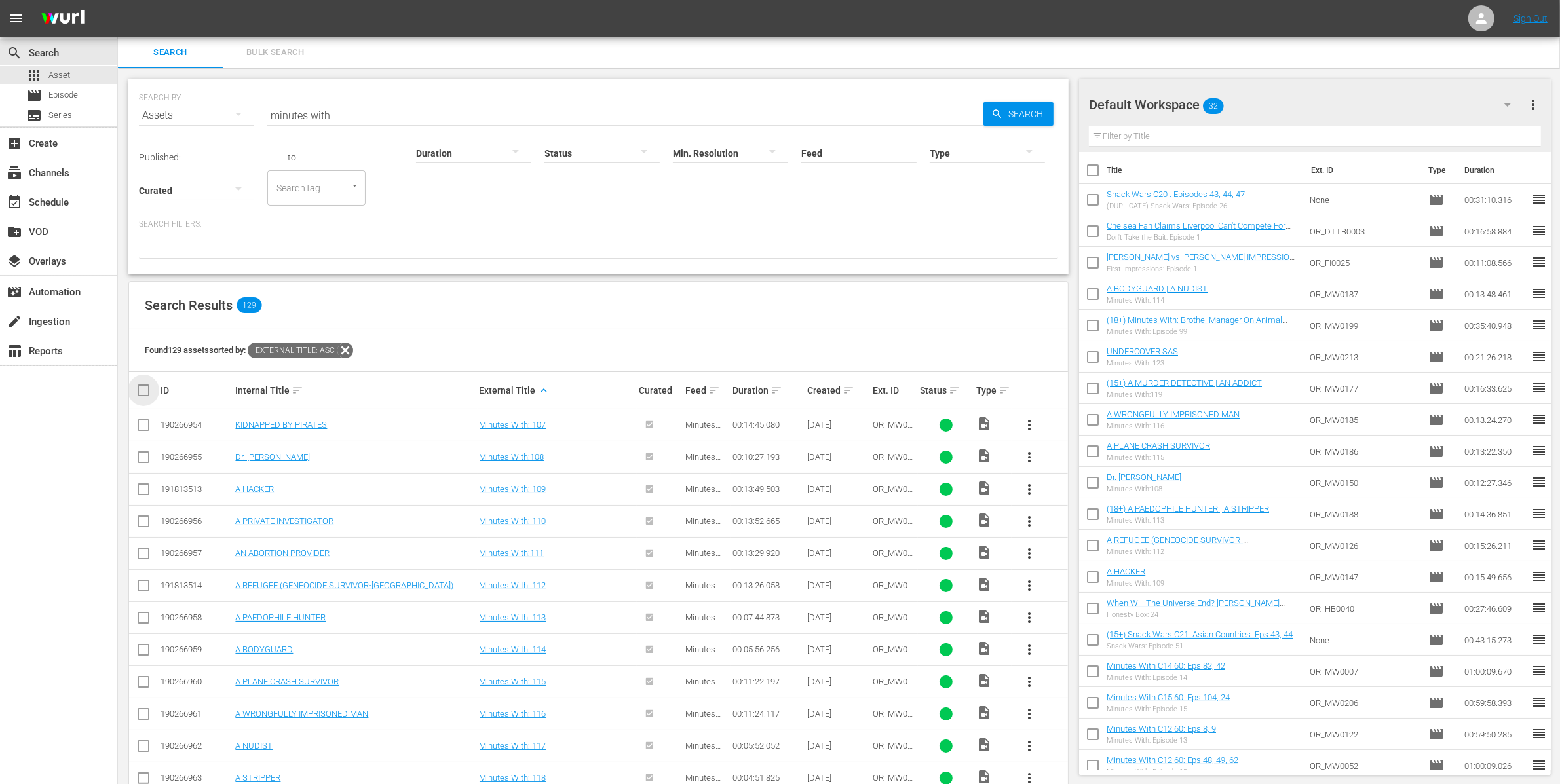
checkbox input "true"
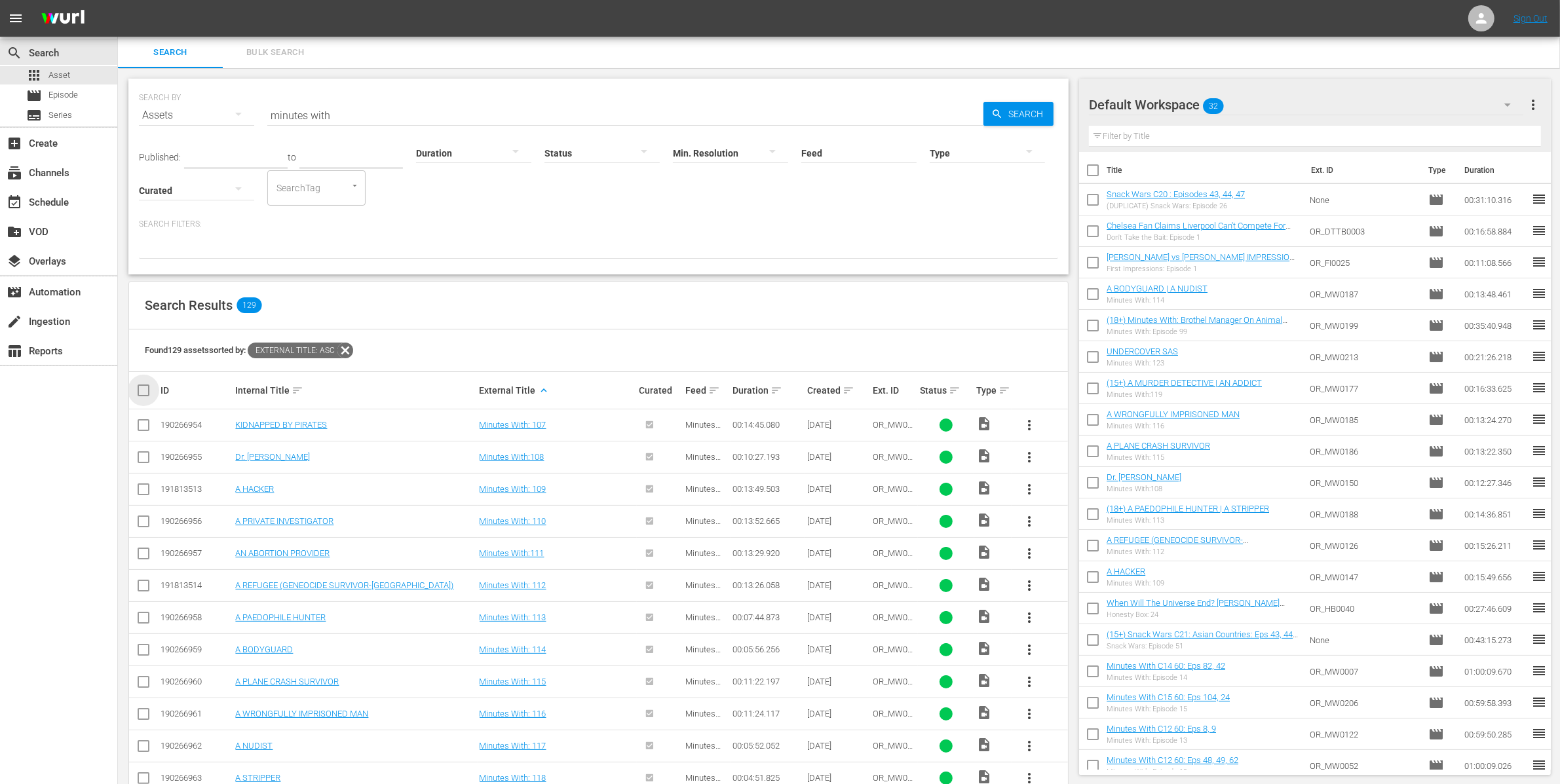
checkbox input "true"
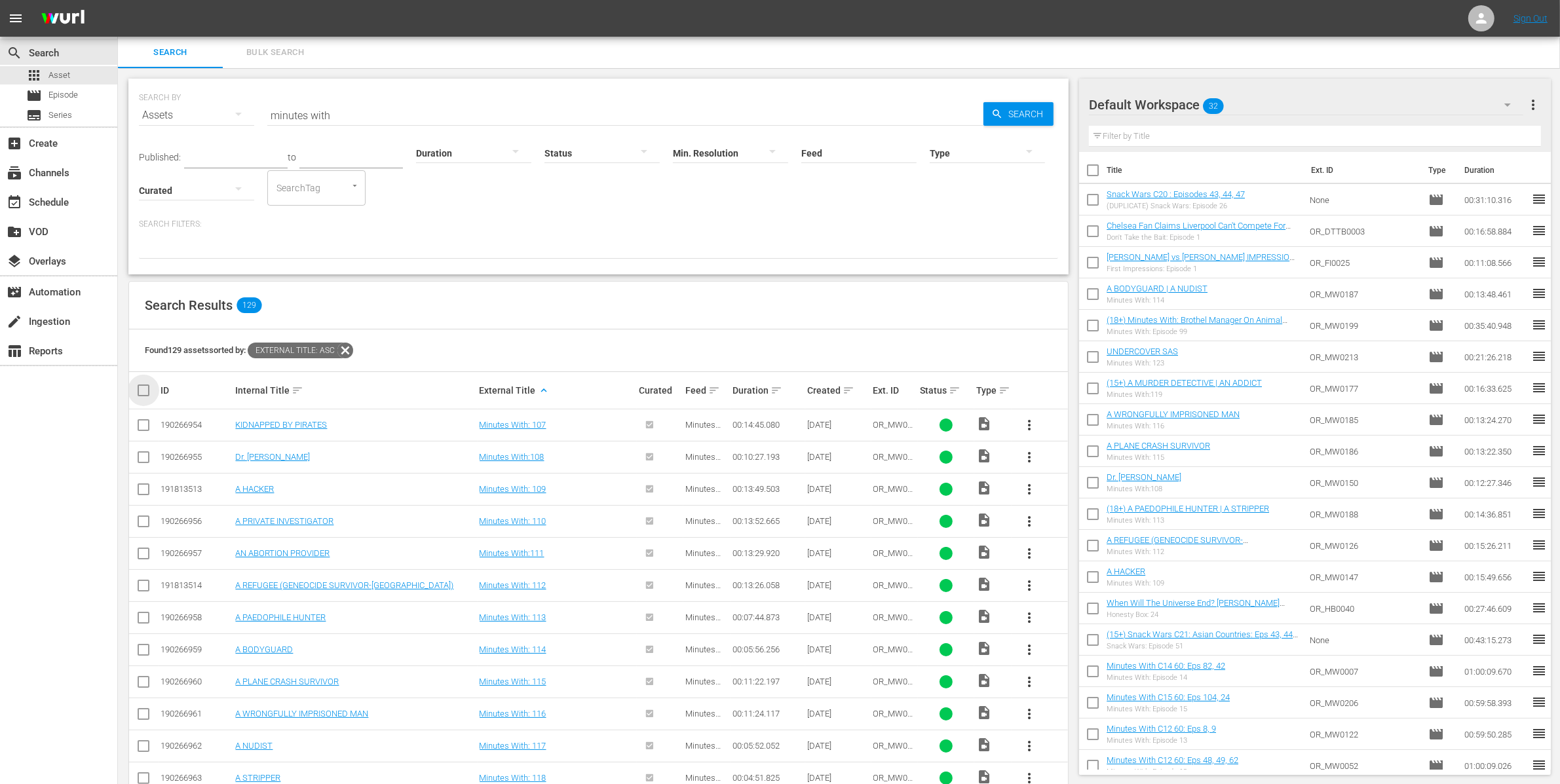
checkbox input "true"
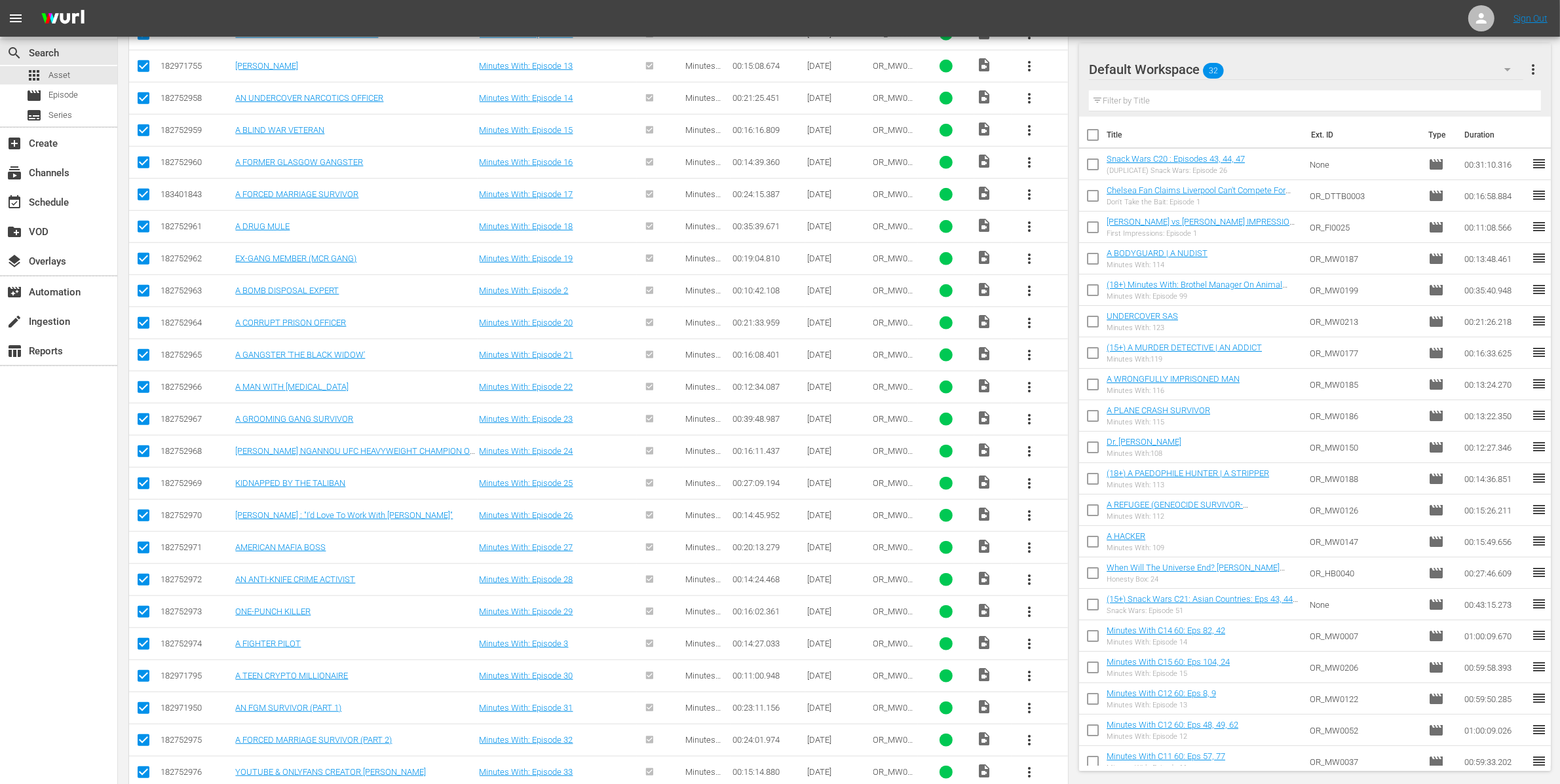
scroll to position [3853, 0]
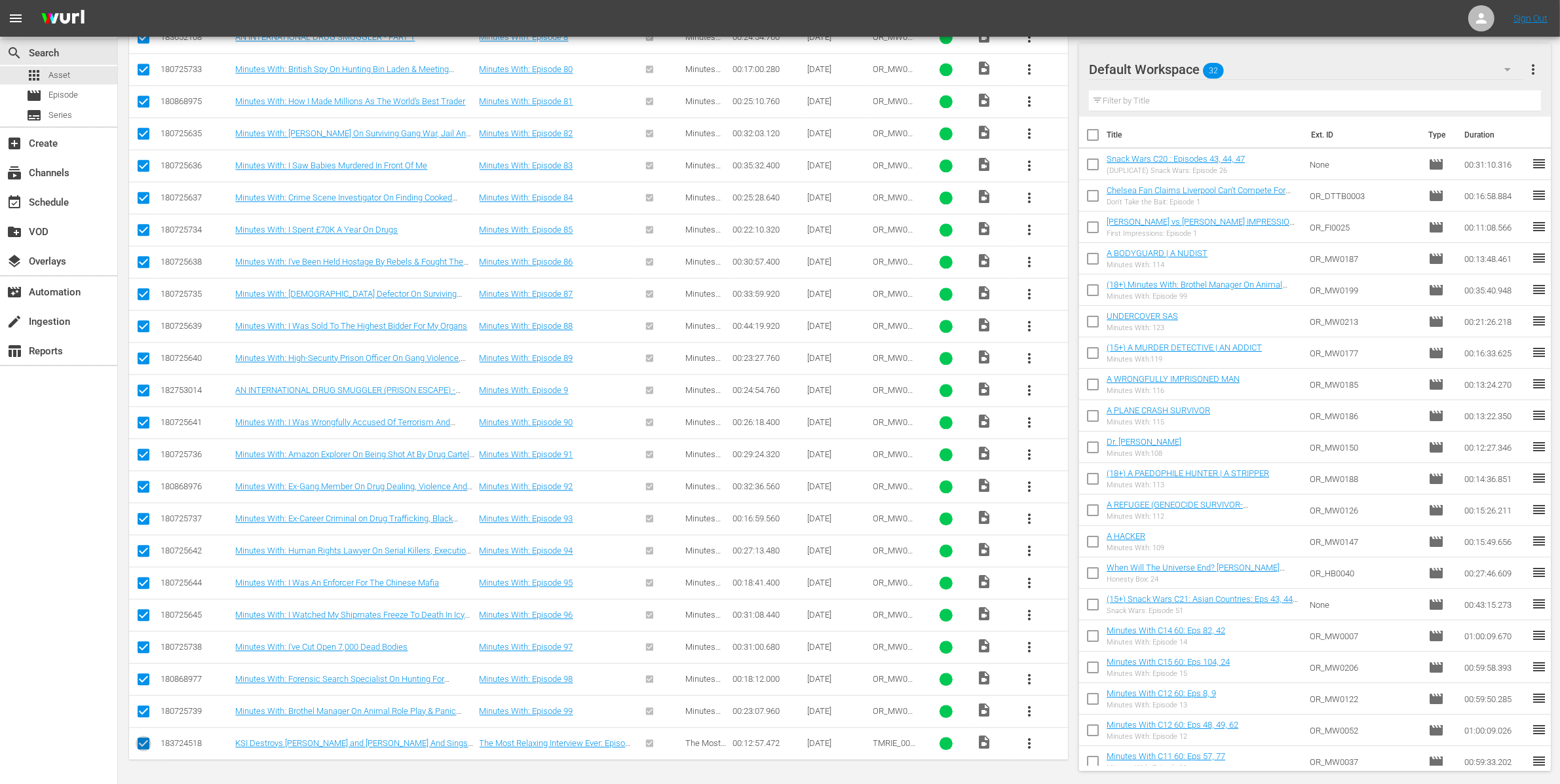
drag, startPoint x: 149, startPoint y: 744, endPoint x: 270, endPoint y: 695, distance: 130.5
click at [149, 744] on input "checkbox" at bounding box center [143, 745] width 16 height 16
checkbox input "false"
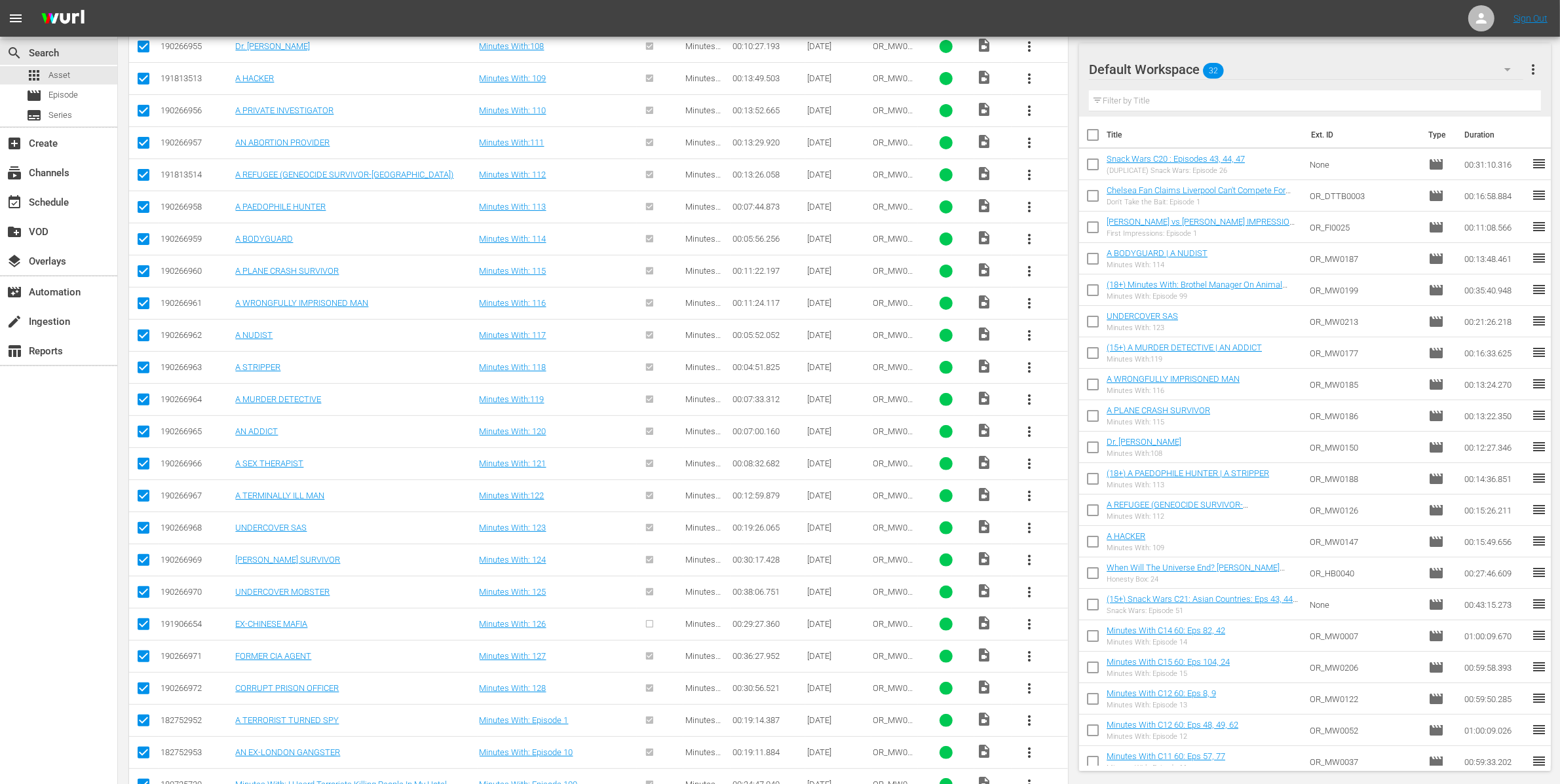
scroll to position [0, 0]
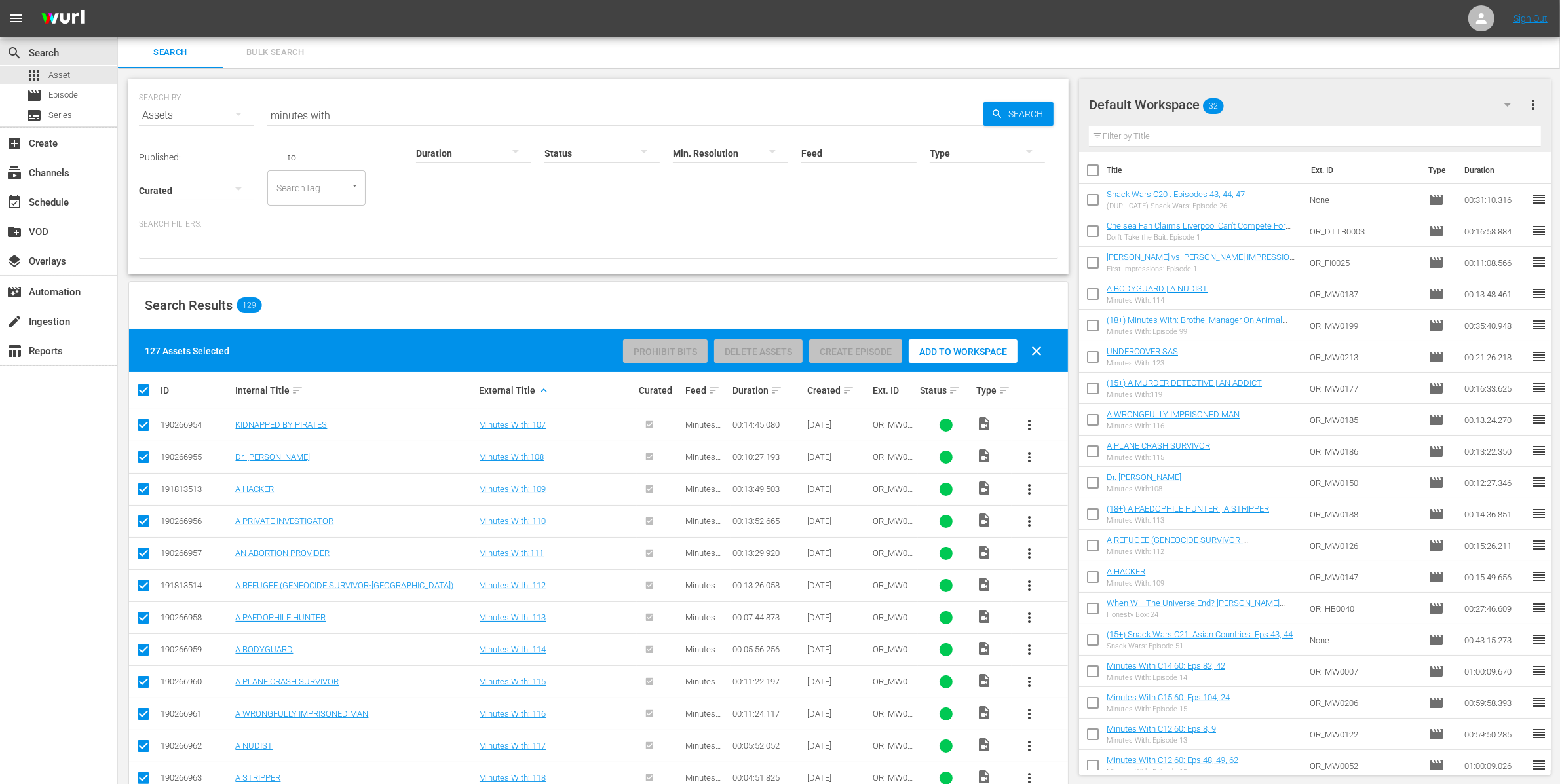
click at [1319, 105] on div "Default Workspace 32" at bounding box center [1305, 105] width 435 height 37
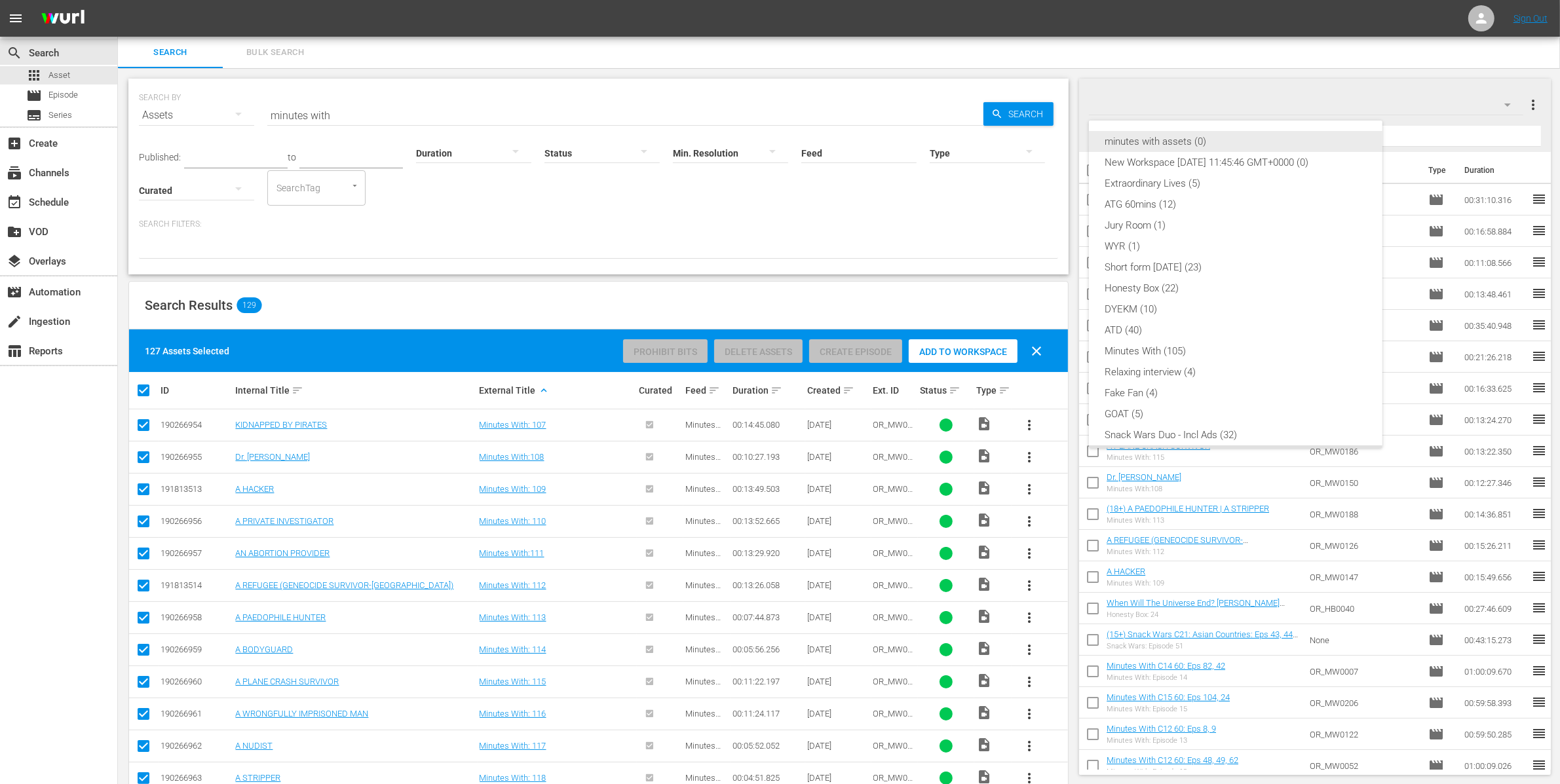
click at [1261, 145] on div "minutes with assets (0)" at bounding box center [1235, 141] width 262 height 21
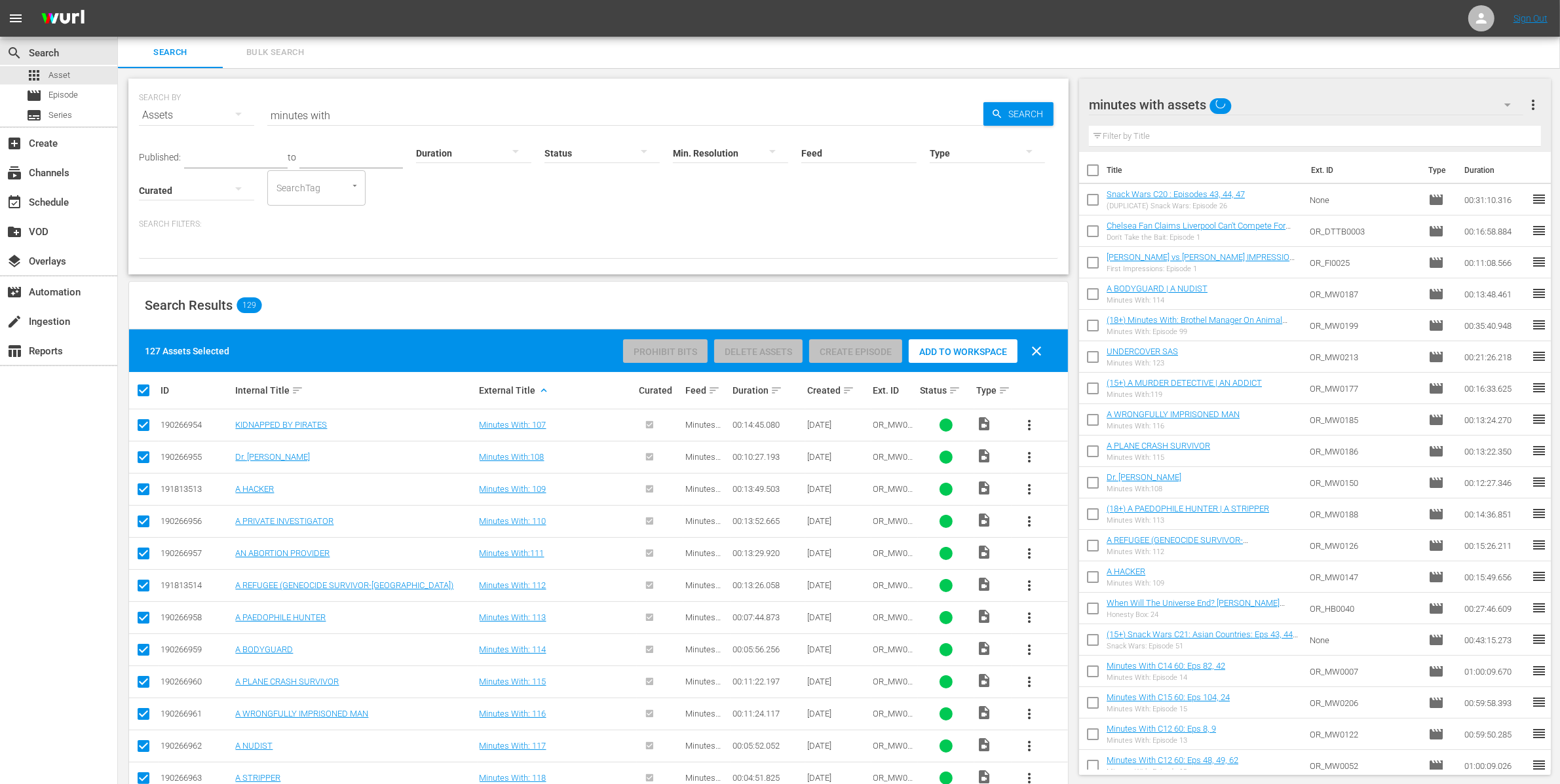
scroll to position [10, 0]
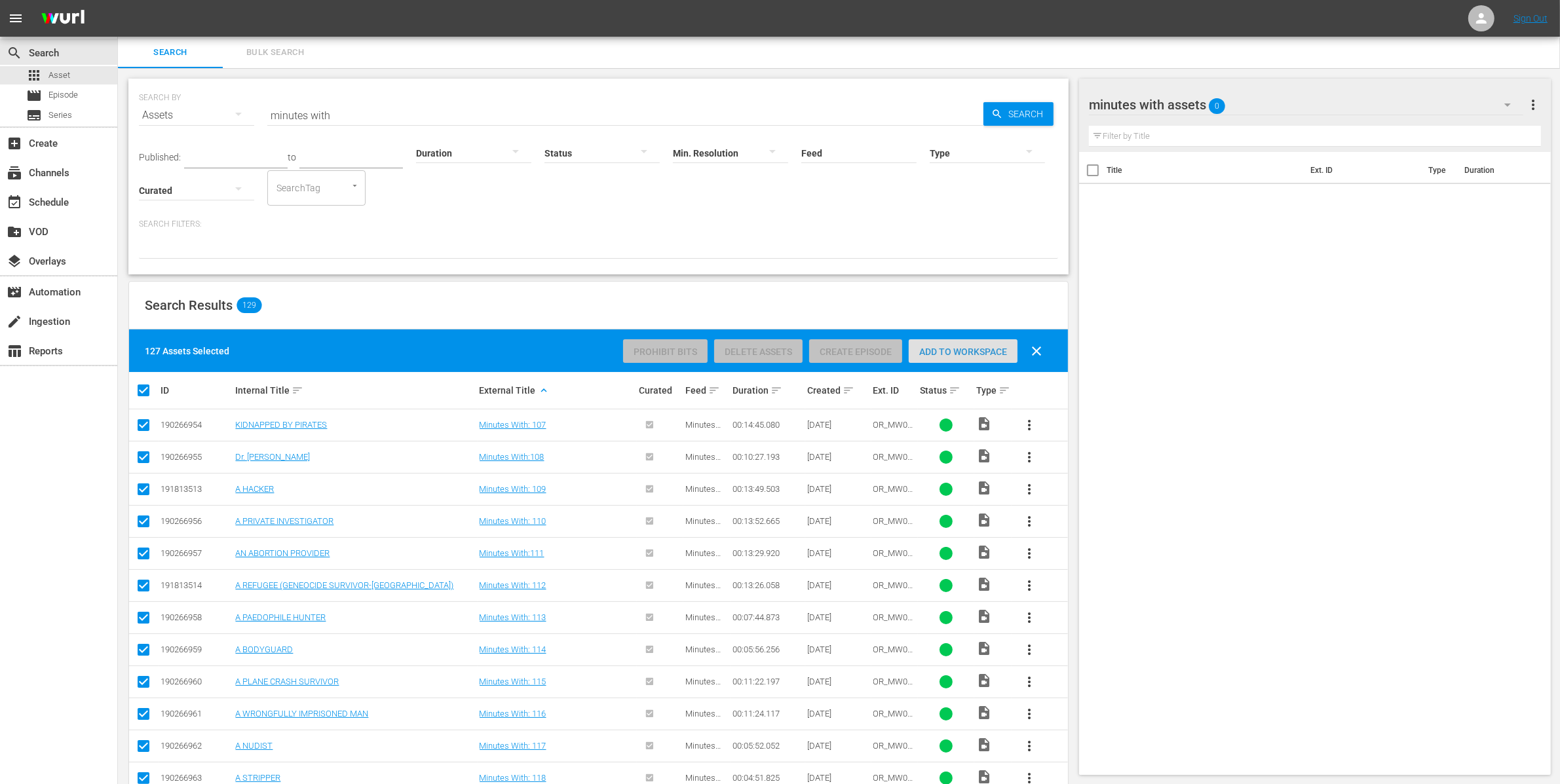
click at [986, 351] on span "Add to Workspace" at bounding box center [963, 351] width 109 height 10
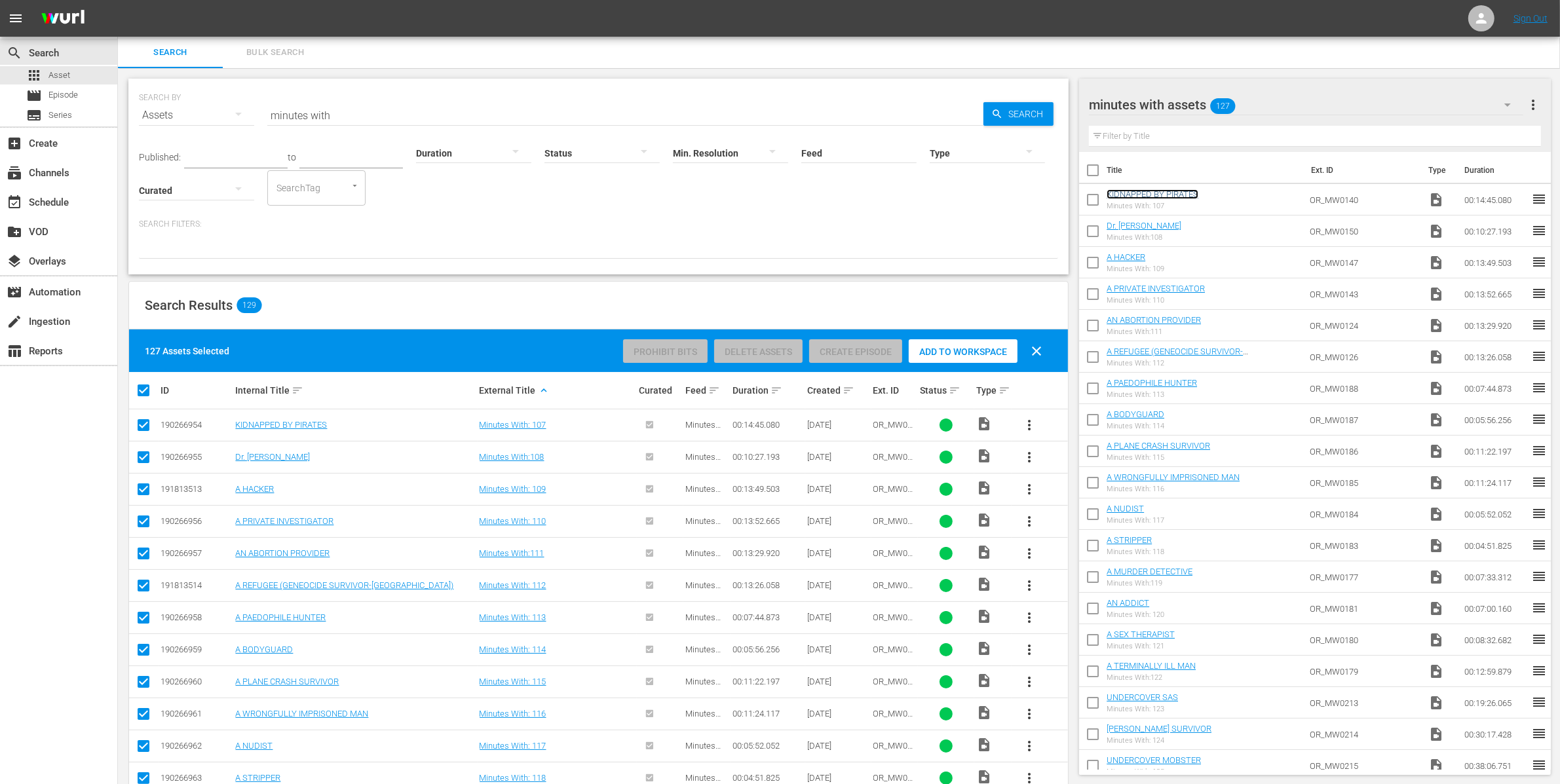
click at [1154, 194] on link "KIDNAPPED BY PIRATES" at bounding box center [1152, 194] width 91 height 10
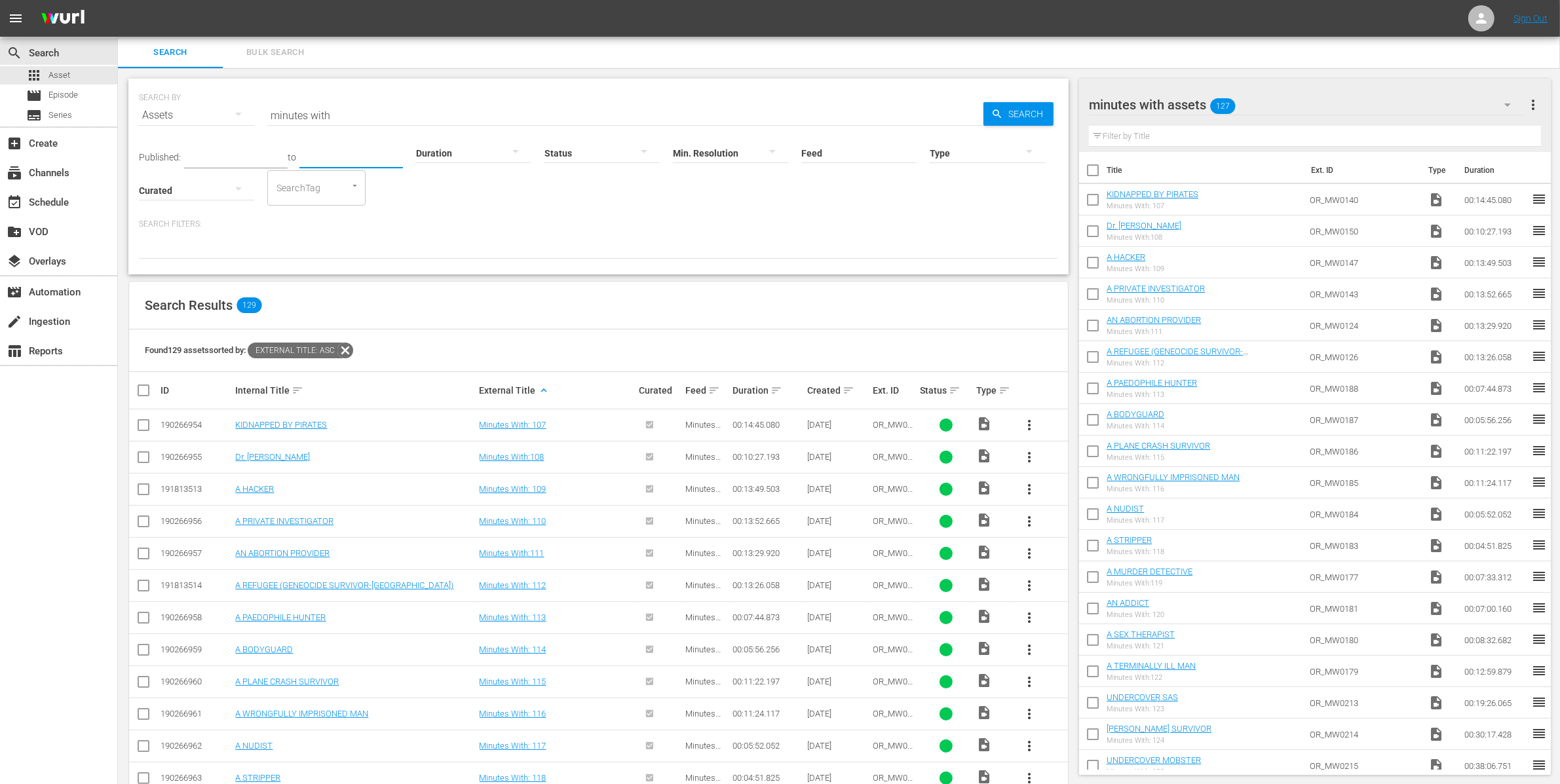
click at [353, 149] on input "text" at bounding box center [351, 158] width 103 height 19
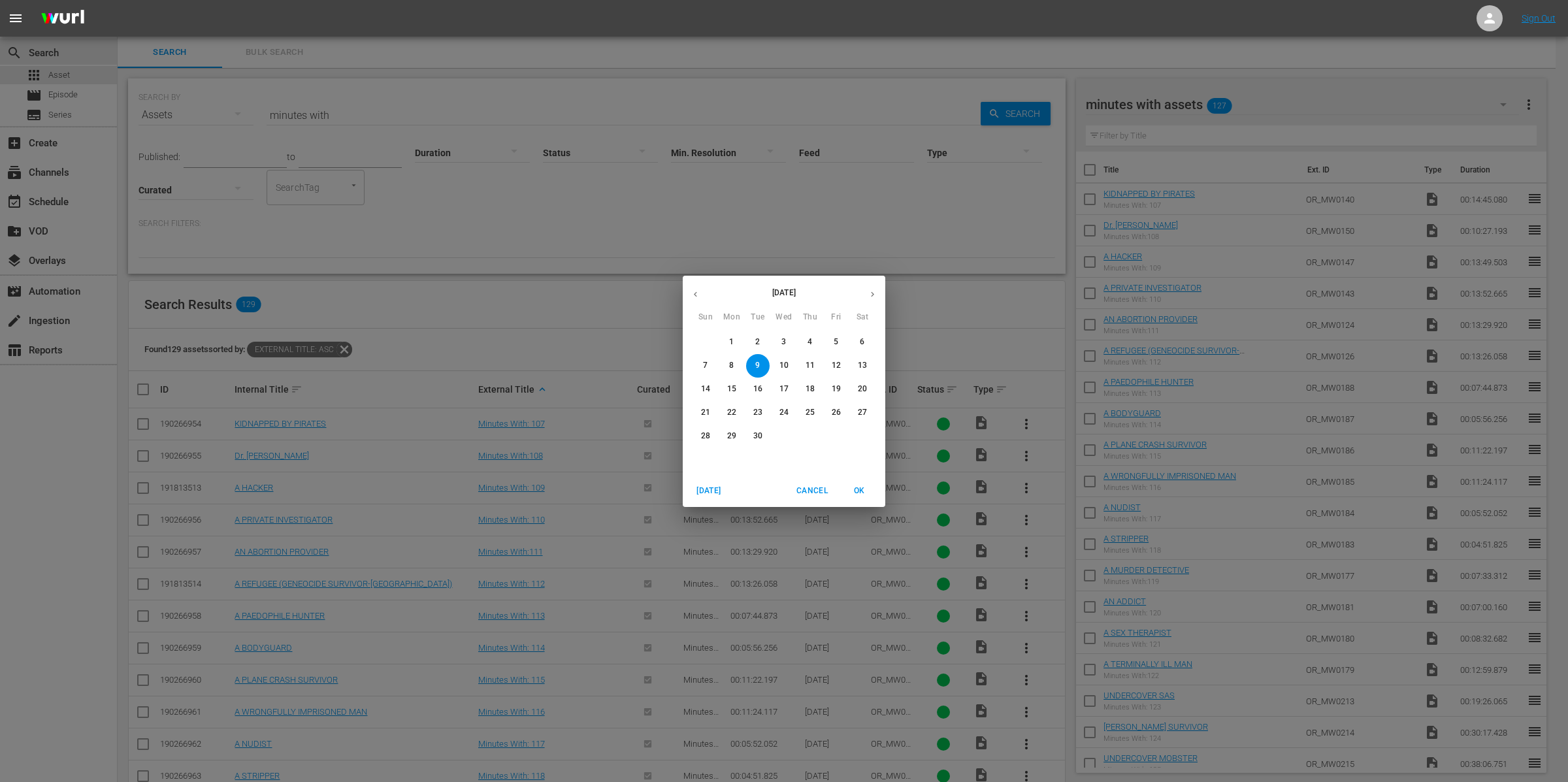
click at [352, 123] on div "September 2025 Sun Mon Tue Wed Thu Fri Sat 31 1 2 3 4 5 6 7 8 9 10 11 12 13 14 …" at bounding box center [784, 391] width 1568 height 782
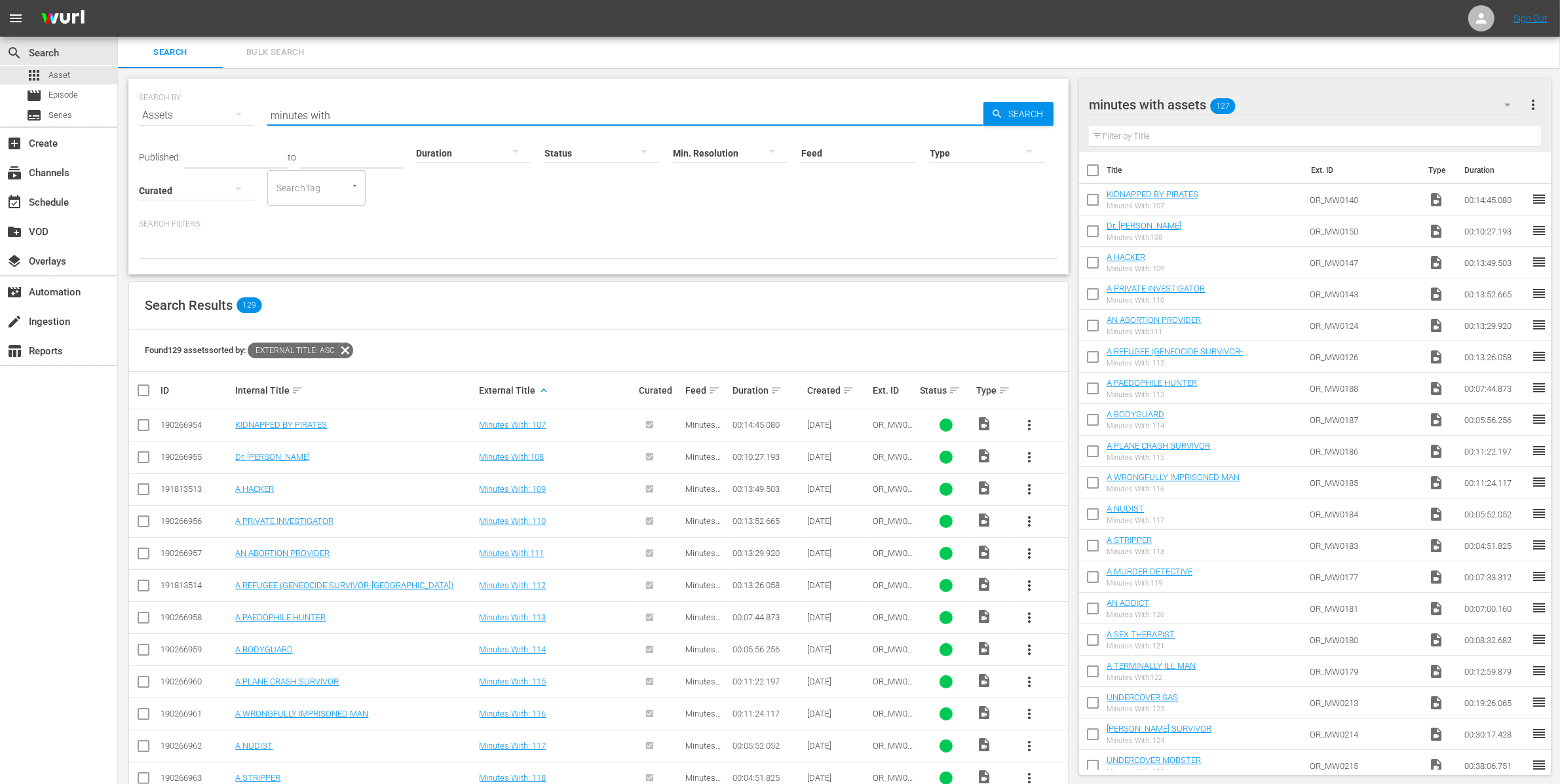
click at [354, 113] on input "minutes with" at bounding box center [625, 115] width 716 height 31
paste input "OR_MW0037"
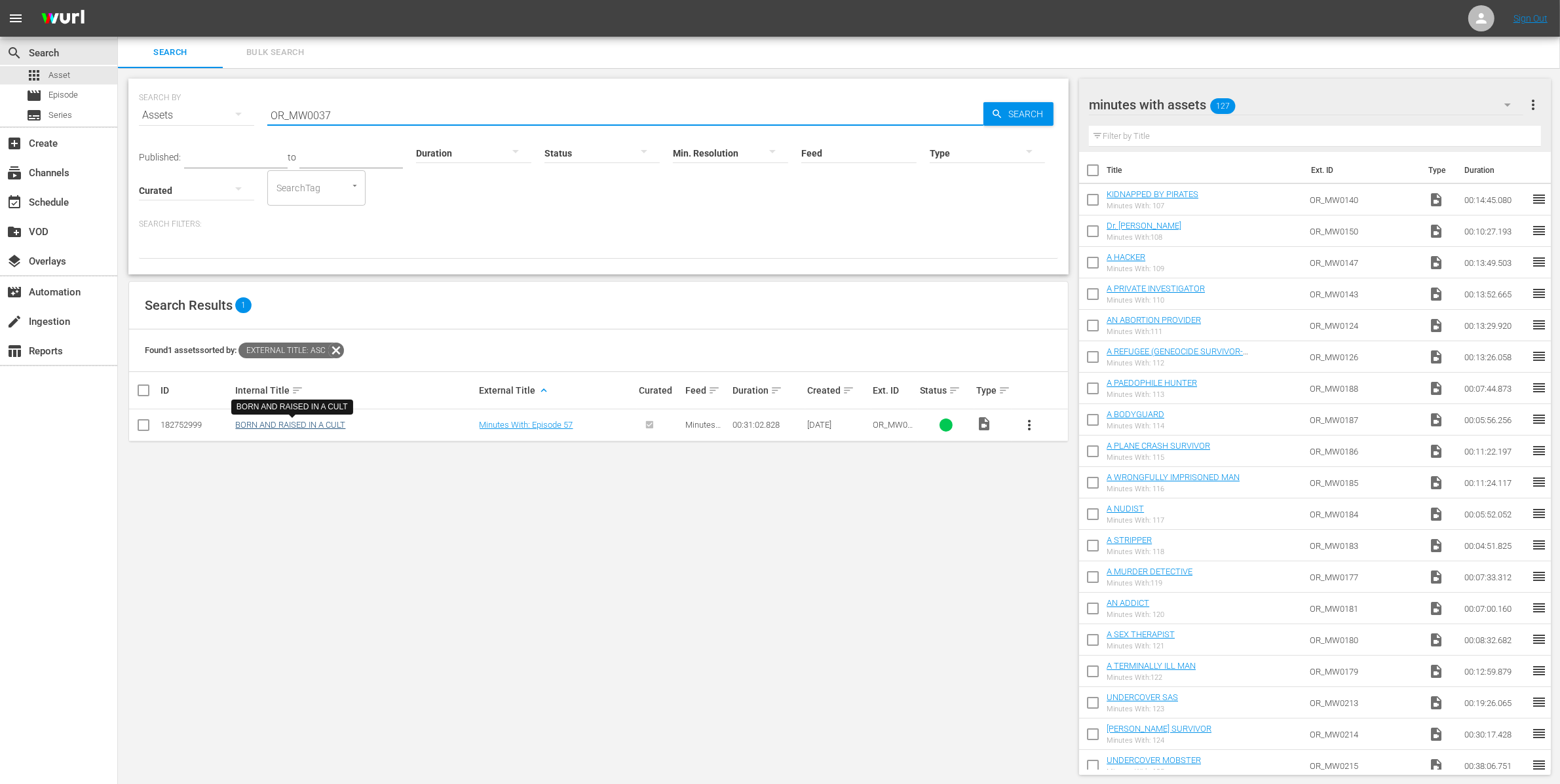
type input "OR_MW0037"
click at [338, 425] on link "BORN AND RAISED IN A CULT" at bounding box center [290, 424] width 110 height 10
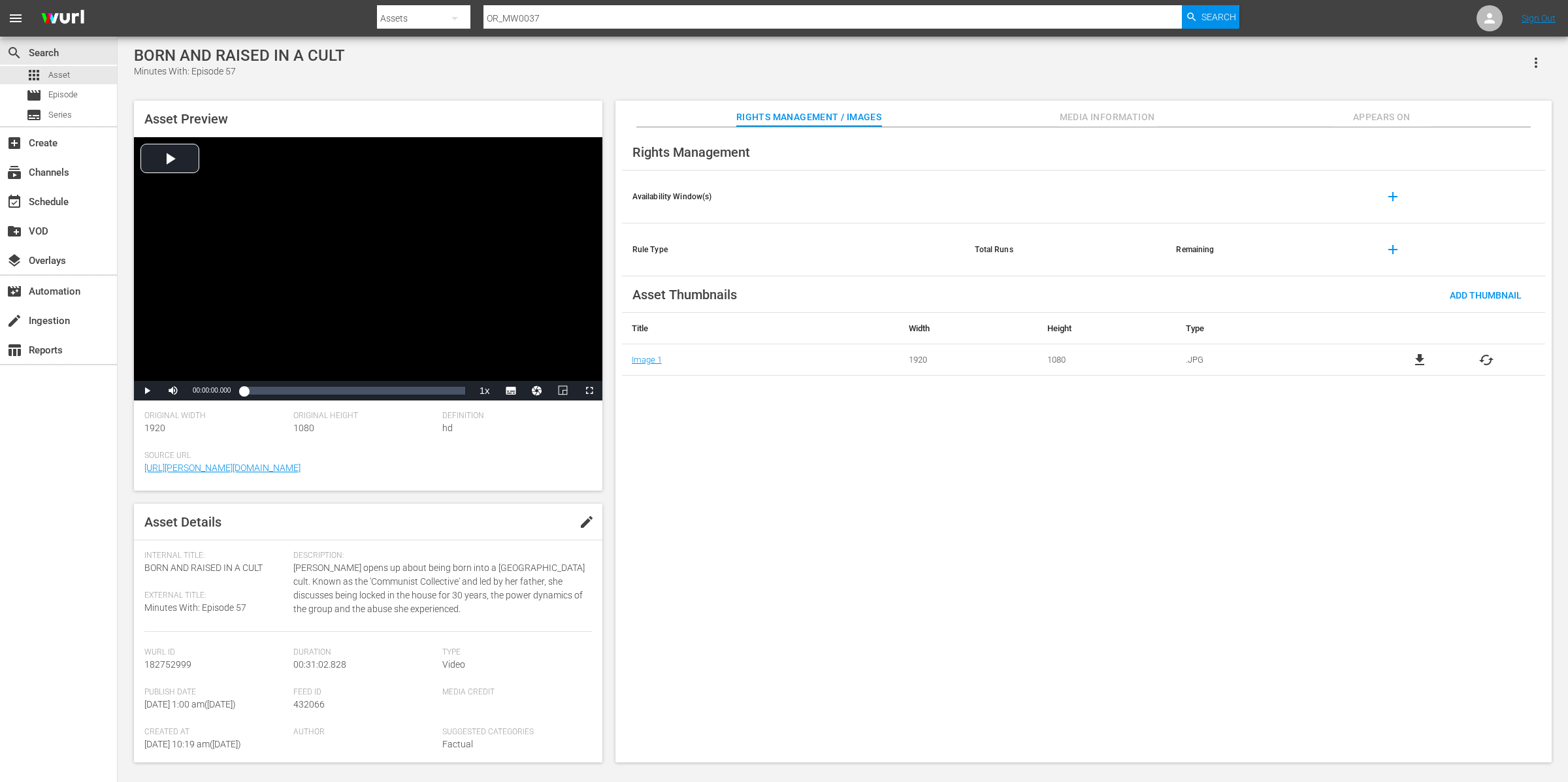
click at [1401, 122] on span "Appears On" at bounding box center [1382, 118] width 98 height 17
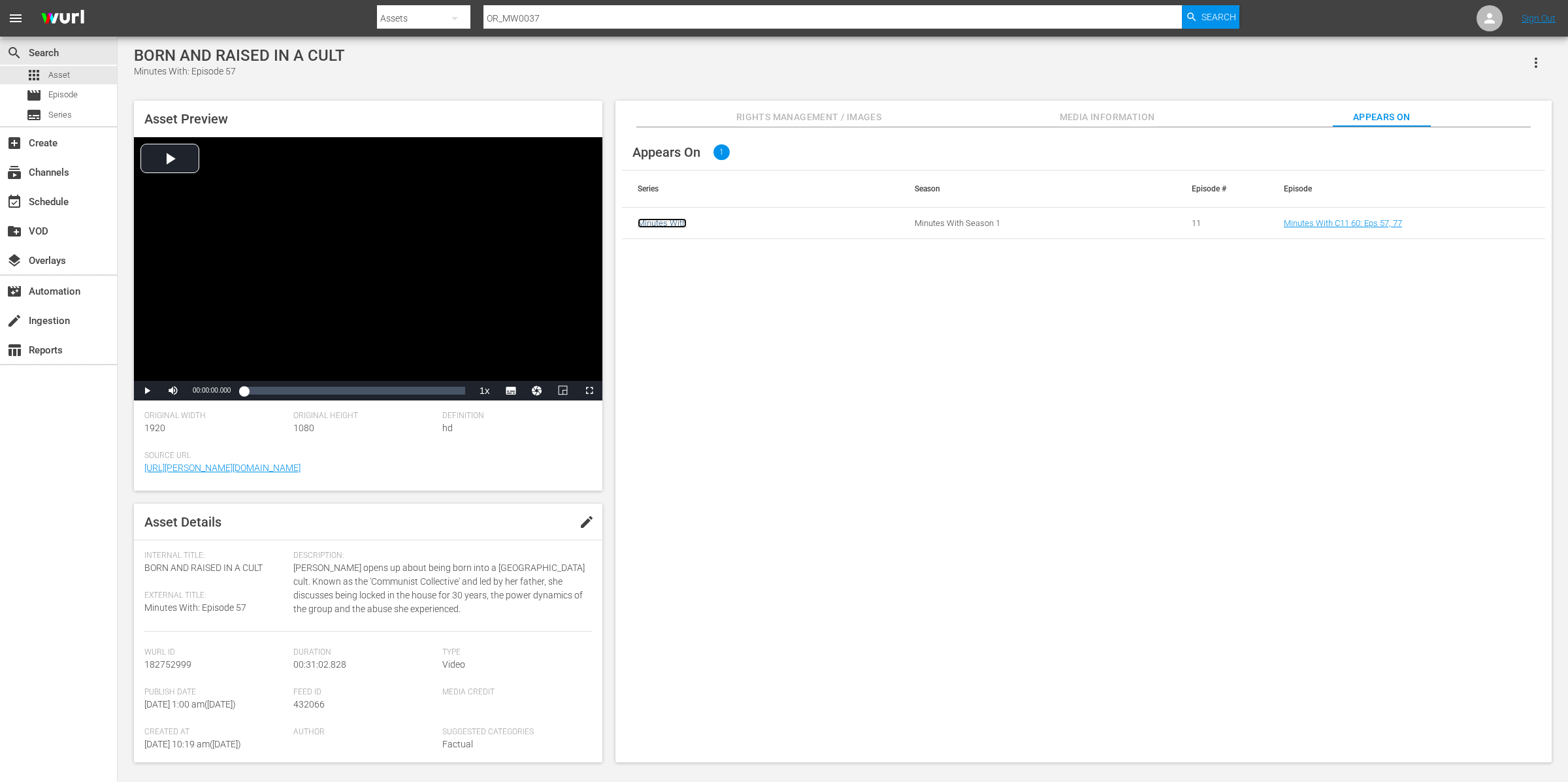
click at [663, 223] on link "Minutes With" at bounding box center [662, 223] width 49 height 10
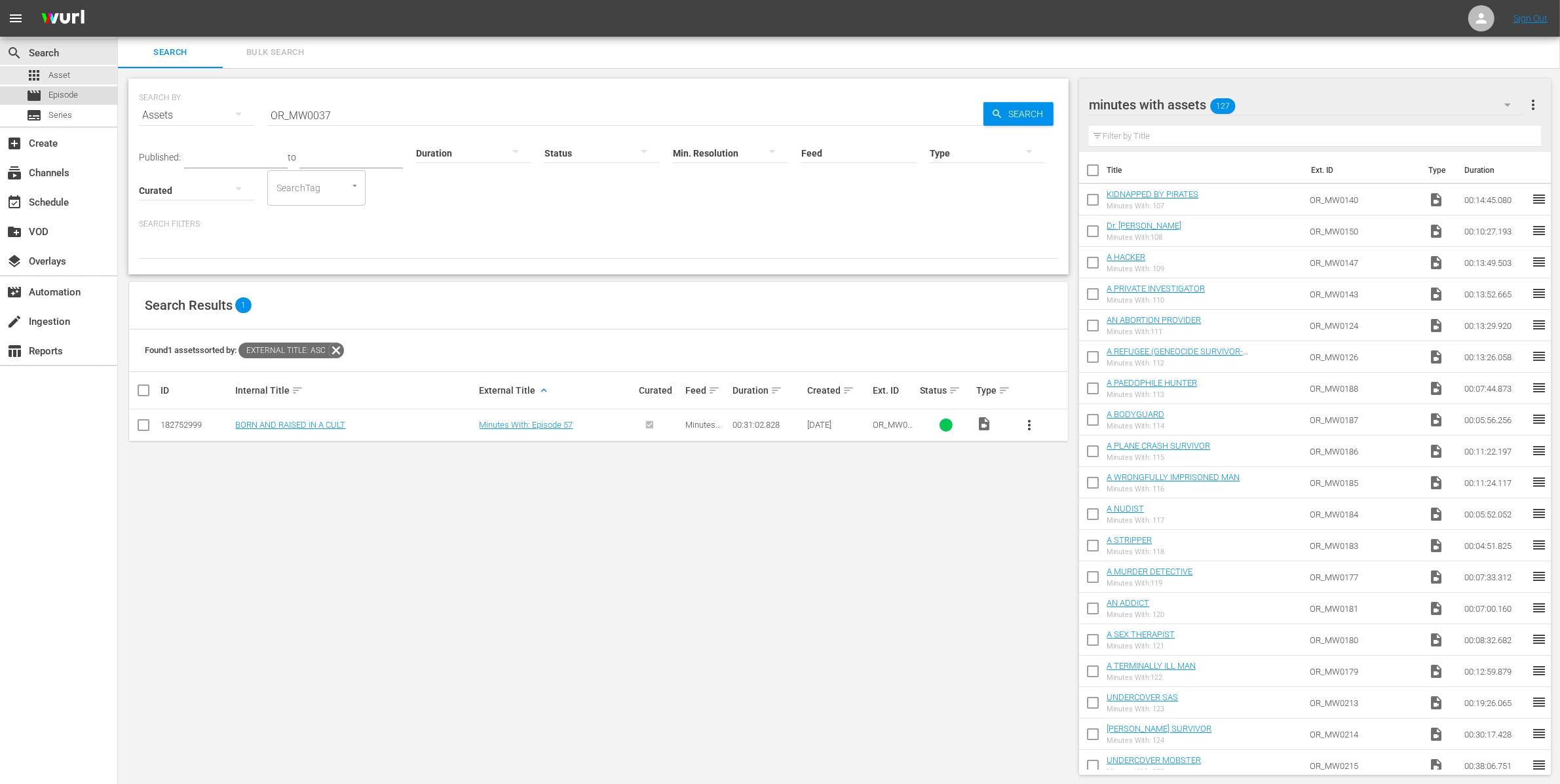
click at [87, 96] on div "movie Episode" at bounding box center [58, 96] width 117 height 18
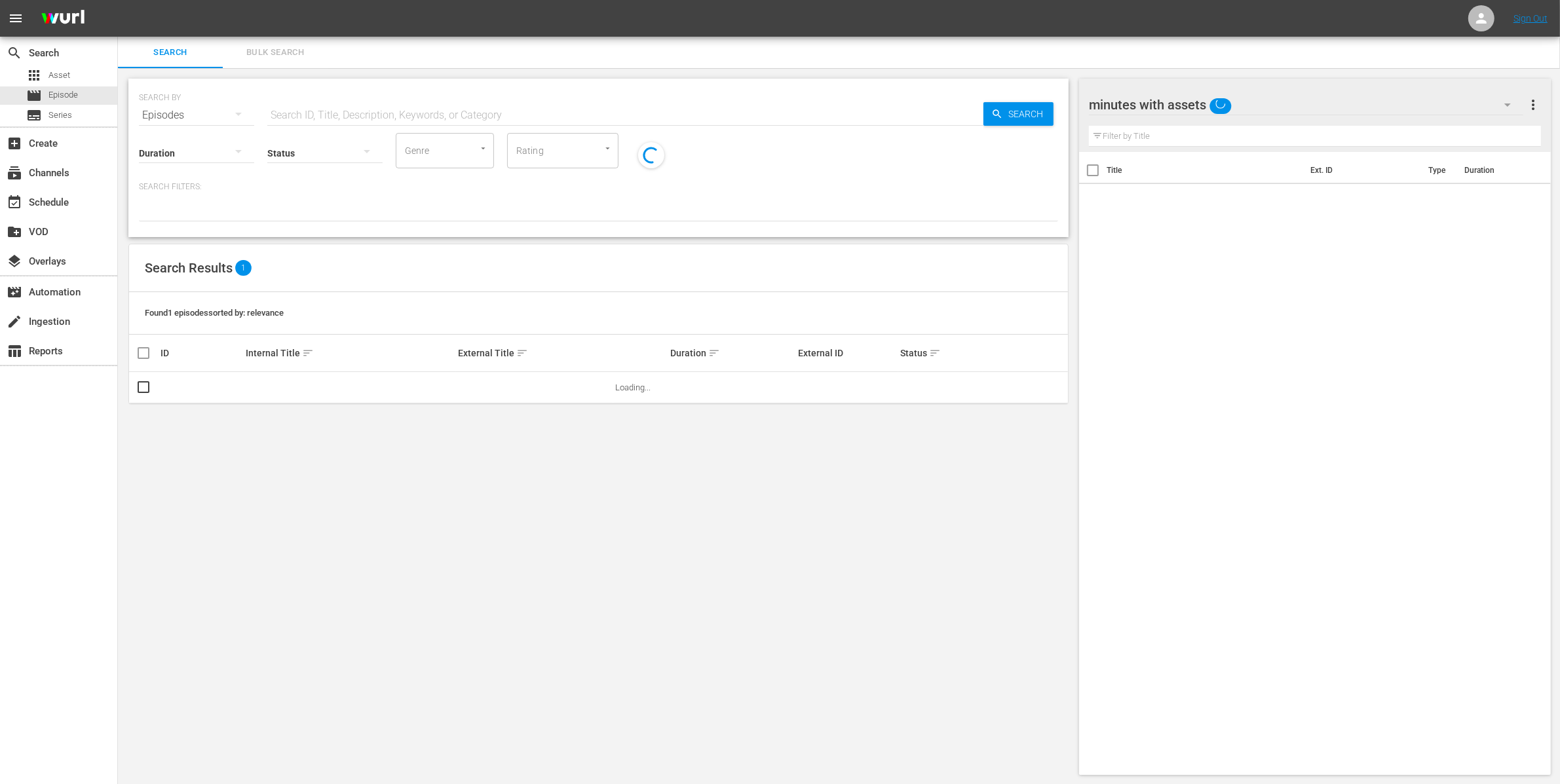
click at [365, 112] on input "text" at bounding box center [625, 115] width 716 height 31
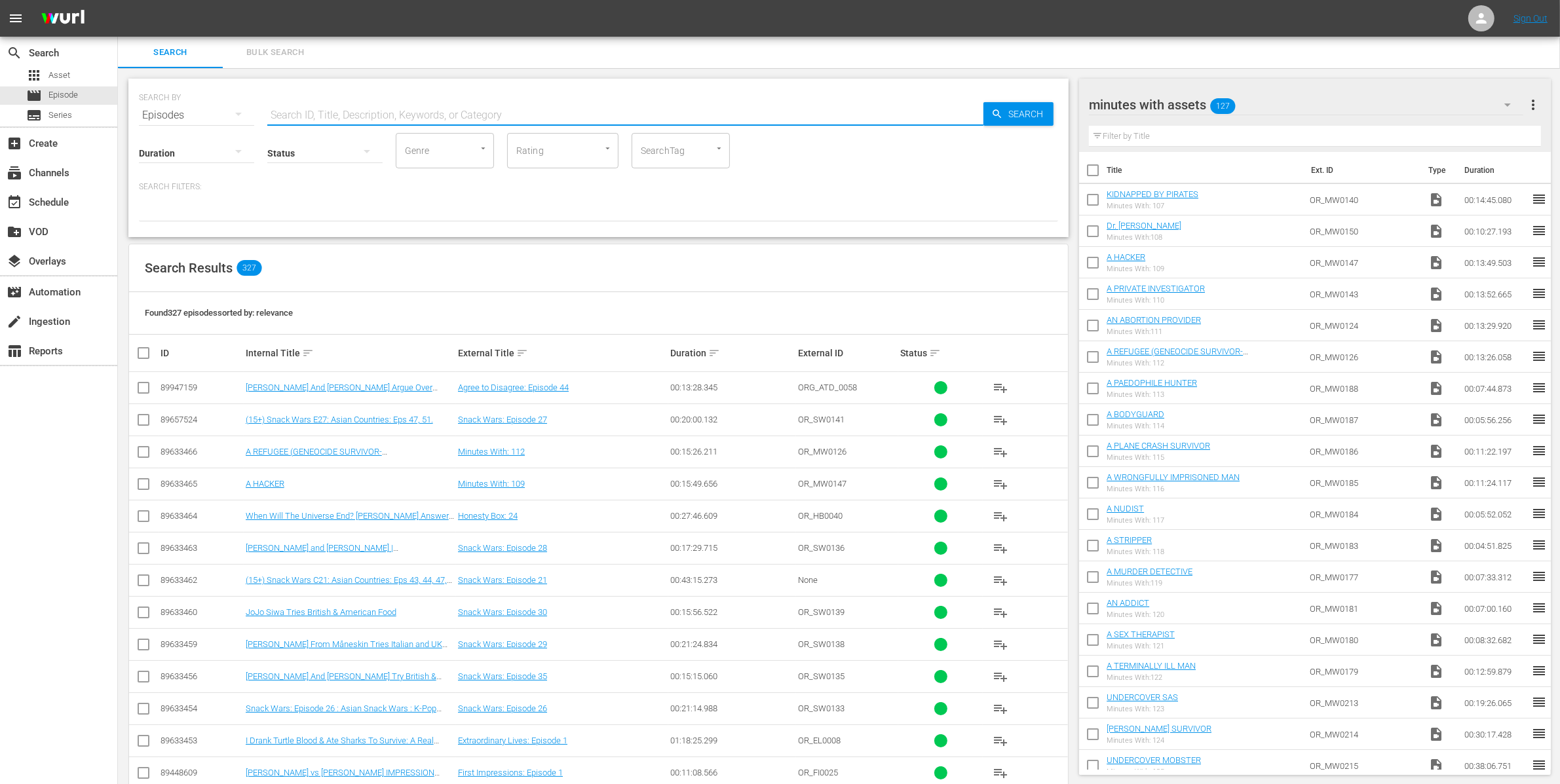
paste input "OR_MW0037"
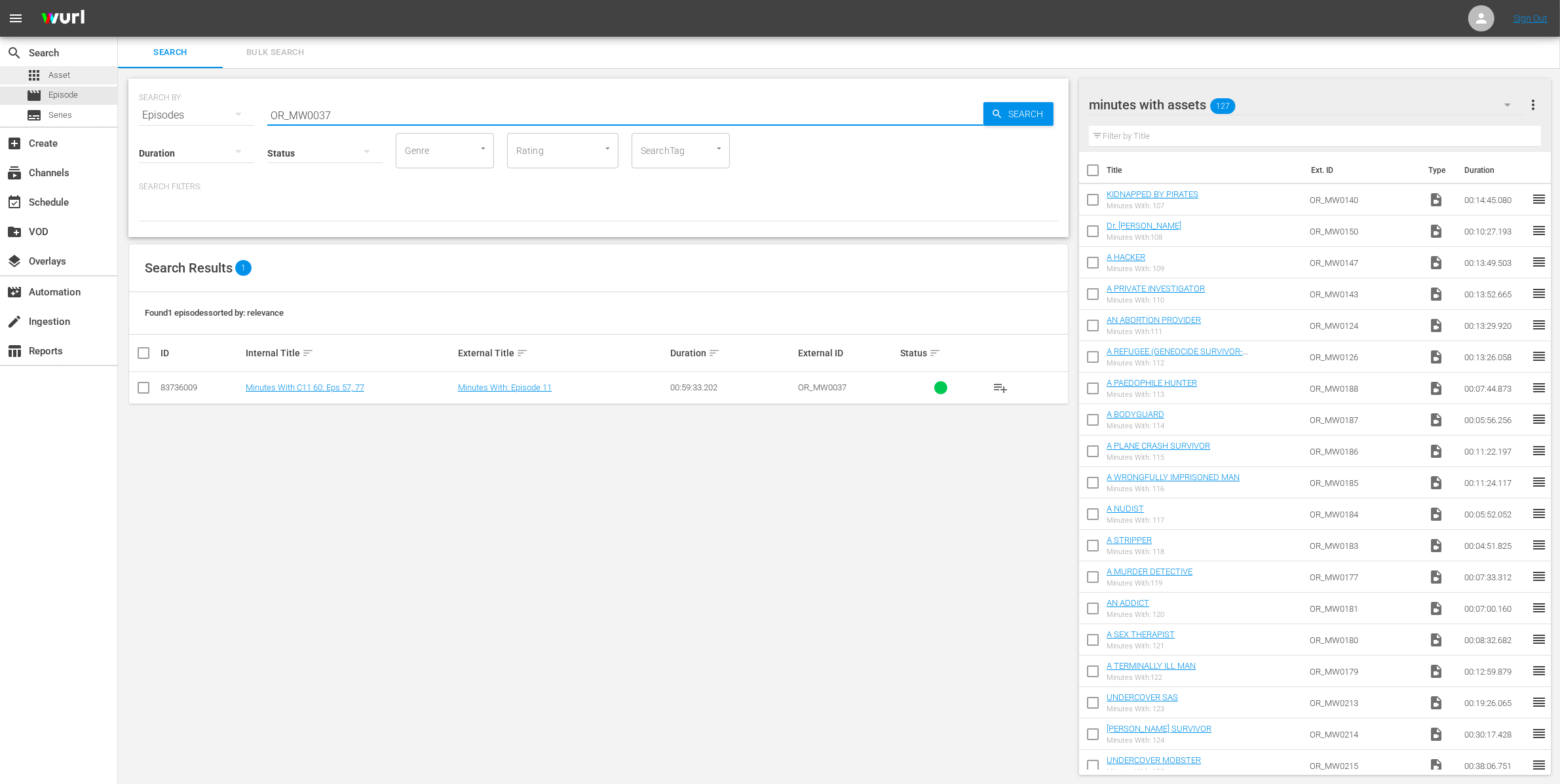
type input "OR_MW0037"
click at [62, 74] on span "Asset" at bounding box center [59, 76] width 21 height 13
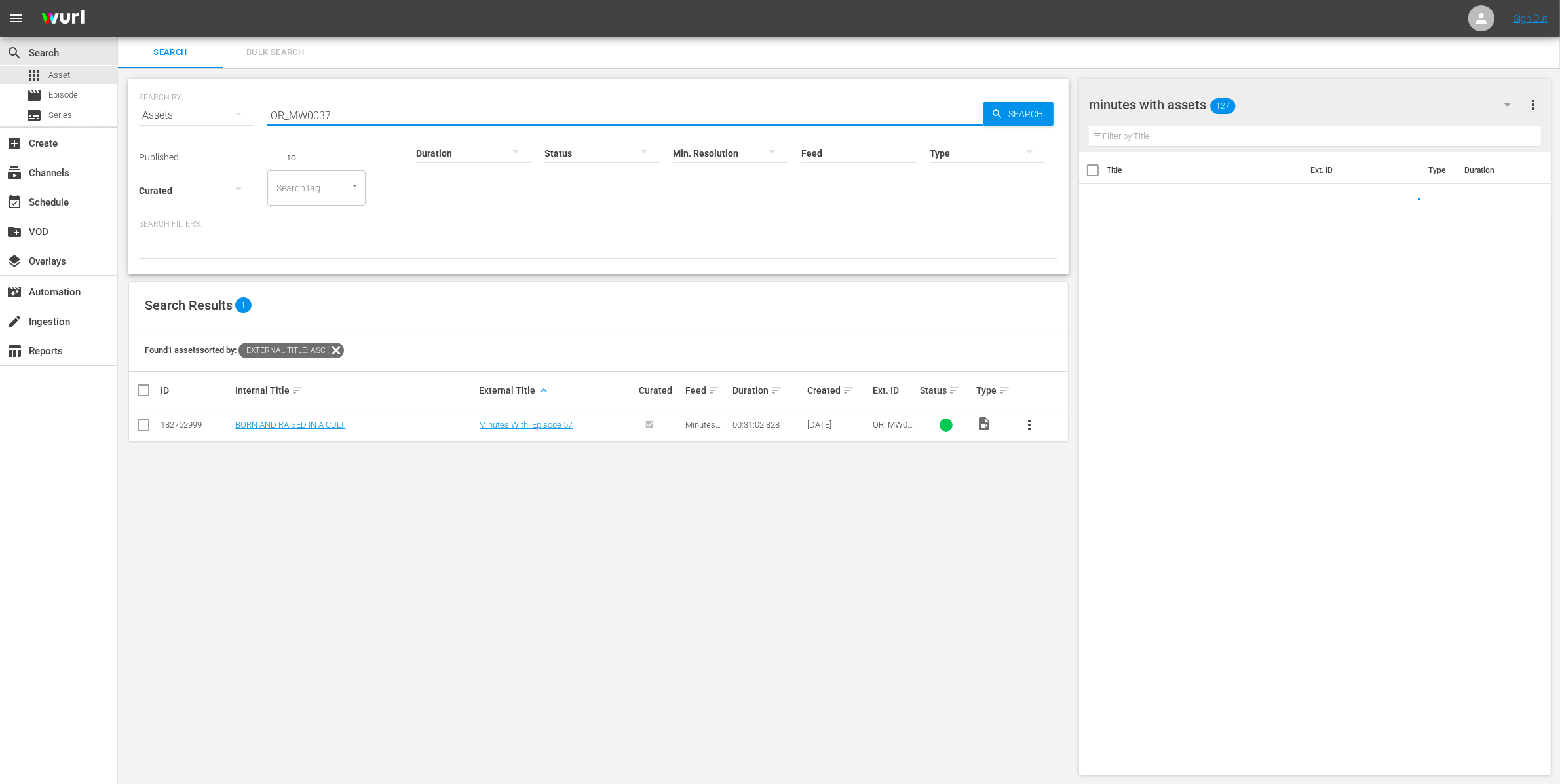
click at [375, 116] on input "OR_MW0037" at bounding box center [625, 115] width 716 height 31
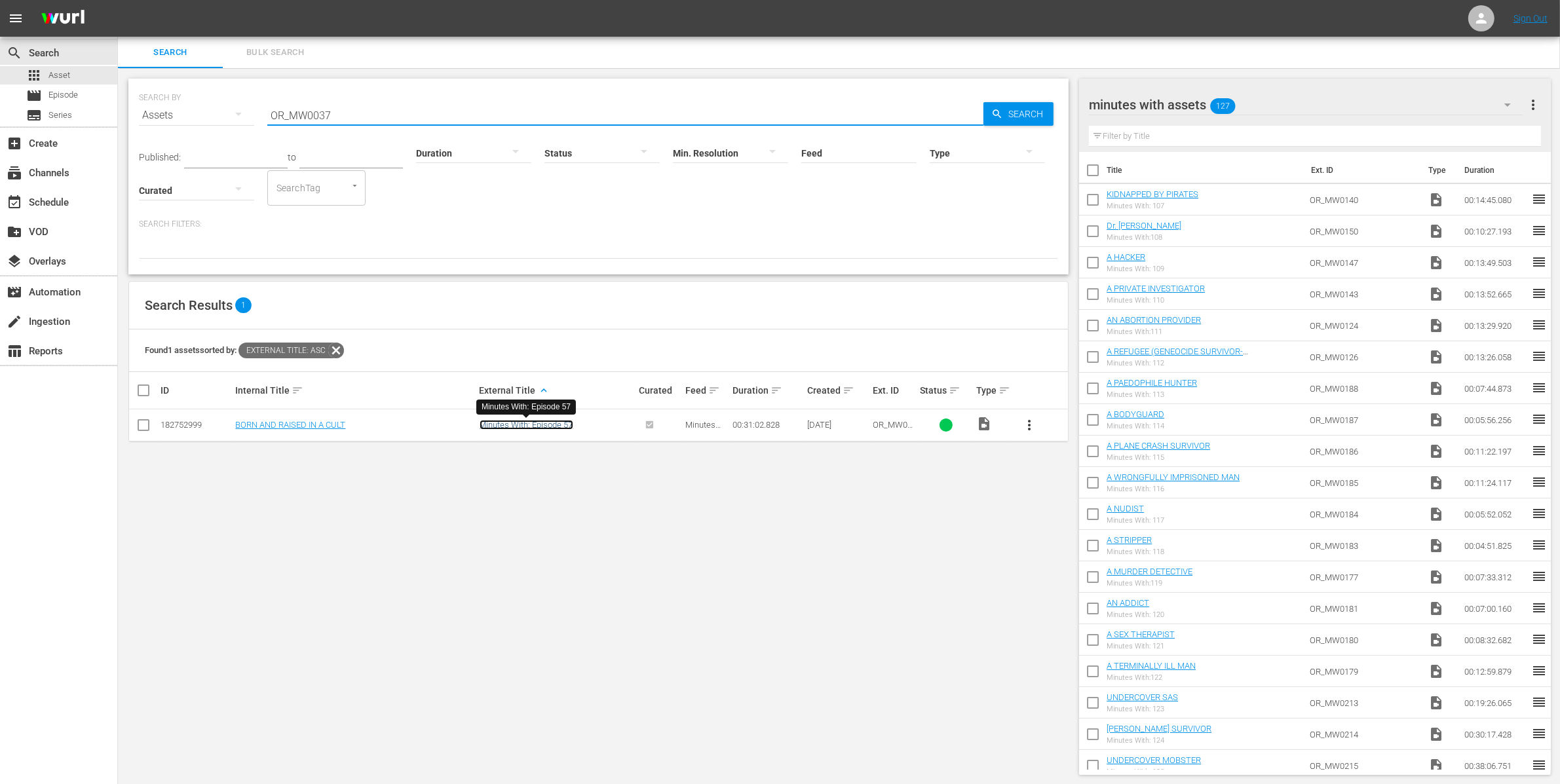
click at [556, 425] on link "Minutes With: Episode 57" at bounding box center [527, 424] width 94 height 10
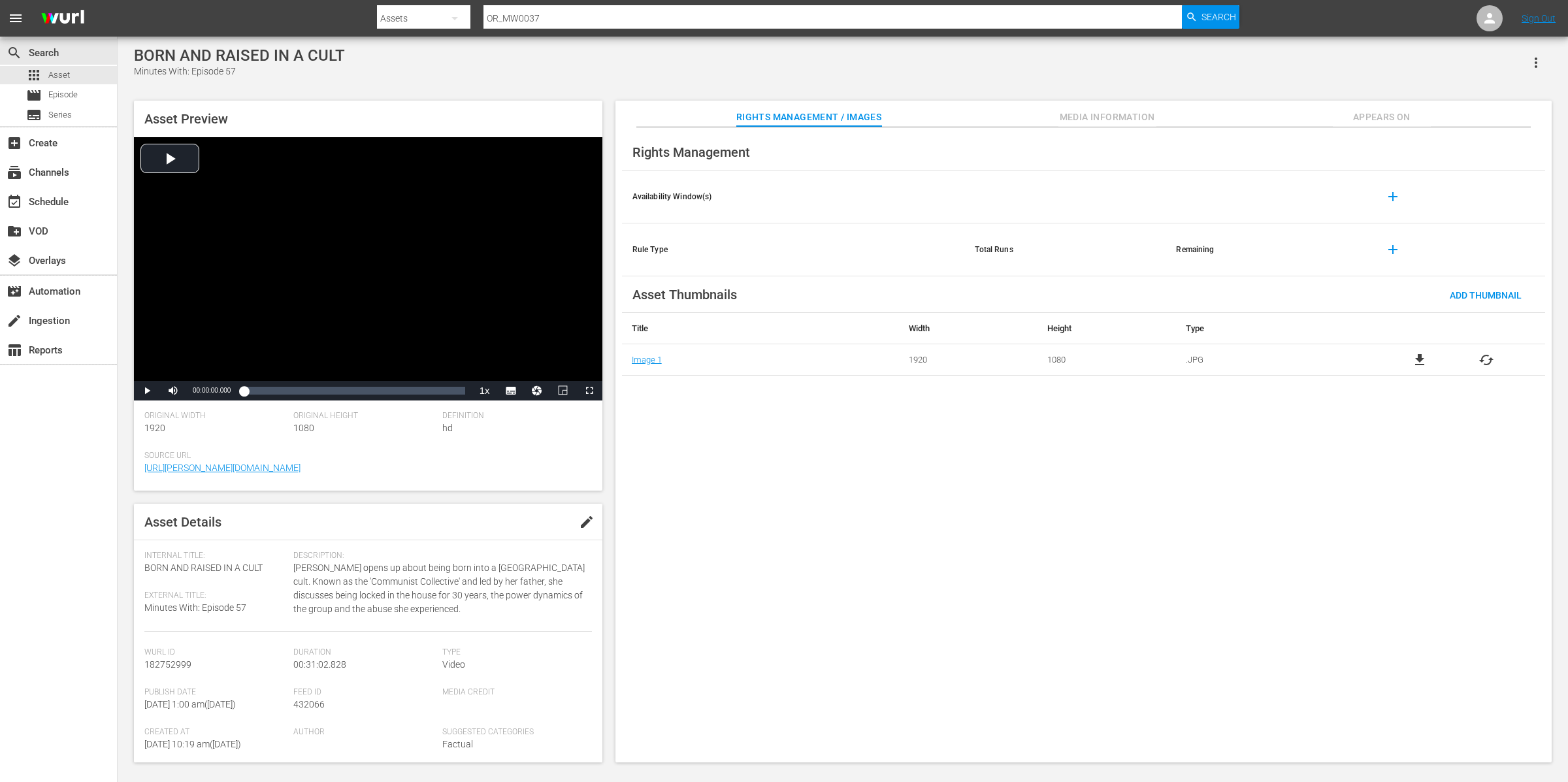
drag, startPoint x: 1426, startPoint y: 106, endPoint x: 1419, endPoint y: 111, distance: 8.6
click at [1426, 107] on button "Appears On" at bounding box center [1382, 113] width 98 height 26
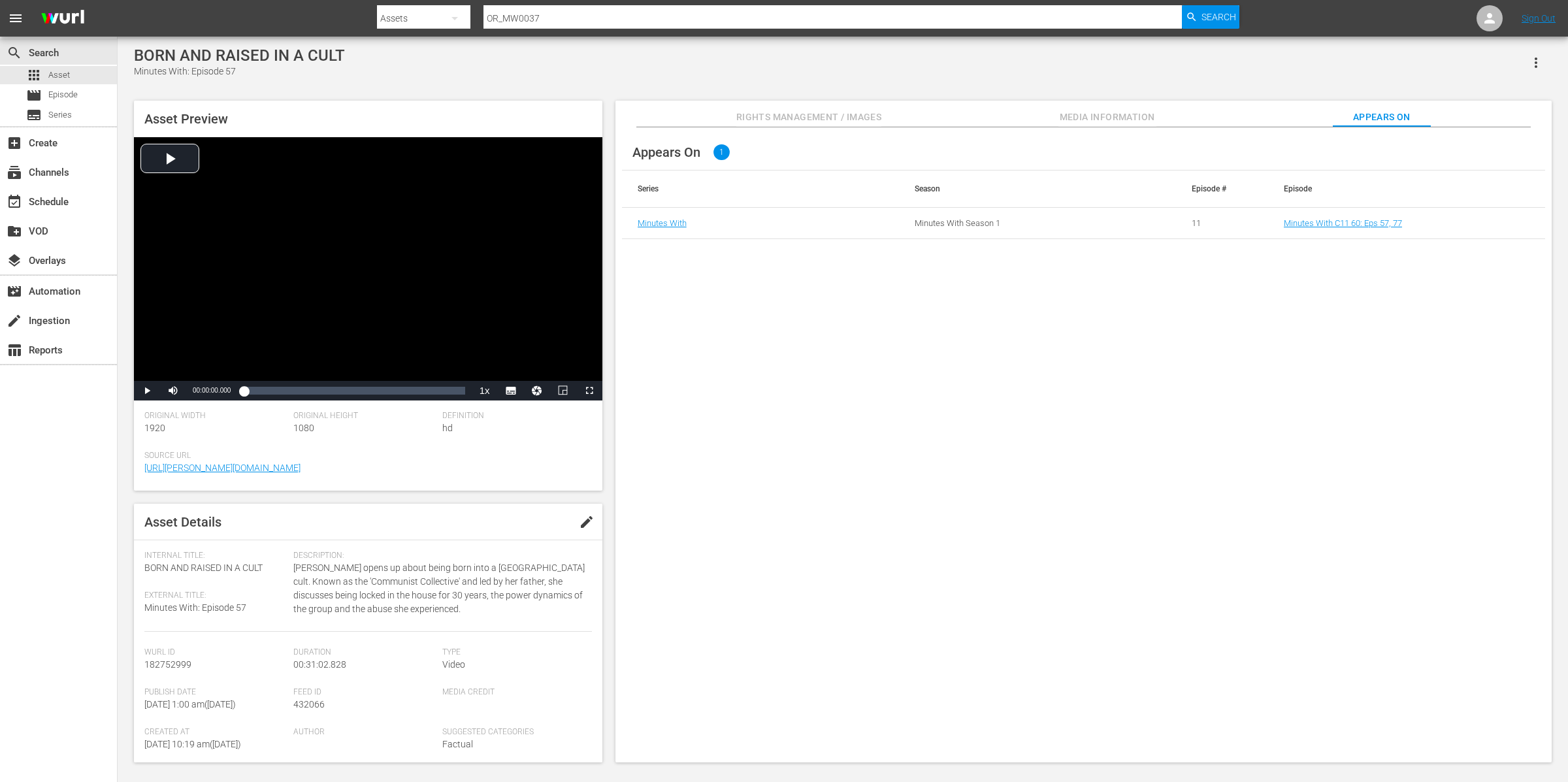
click at [1374, 229] on td "Minutes With C11 60: Eps 57, 77" at bounding box center [1406, 224] width 277 height 31
click at [1330, 224] on link "Minutes With C11 60: Eps 57, 77" at bounding box center [1343, 223] width 119 height 10
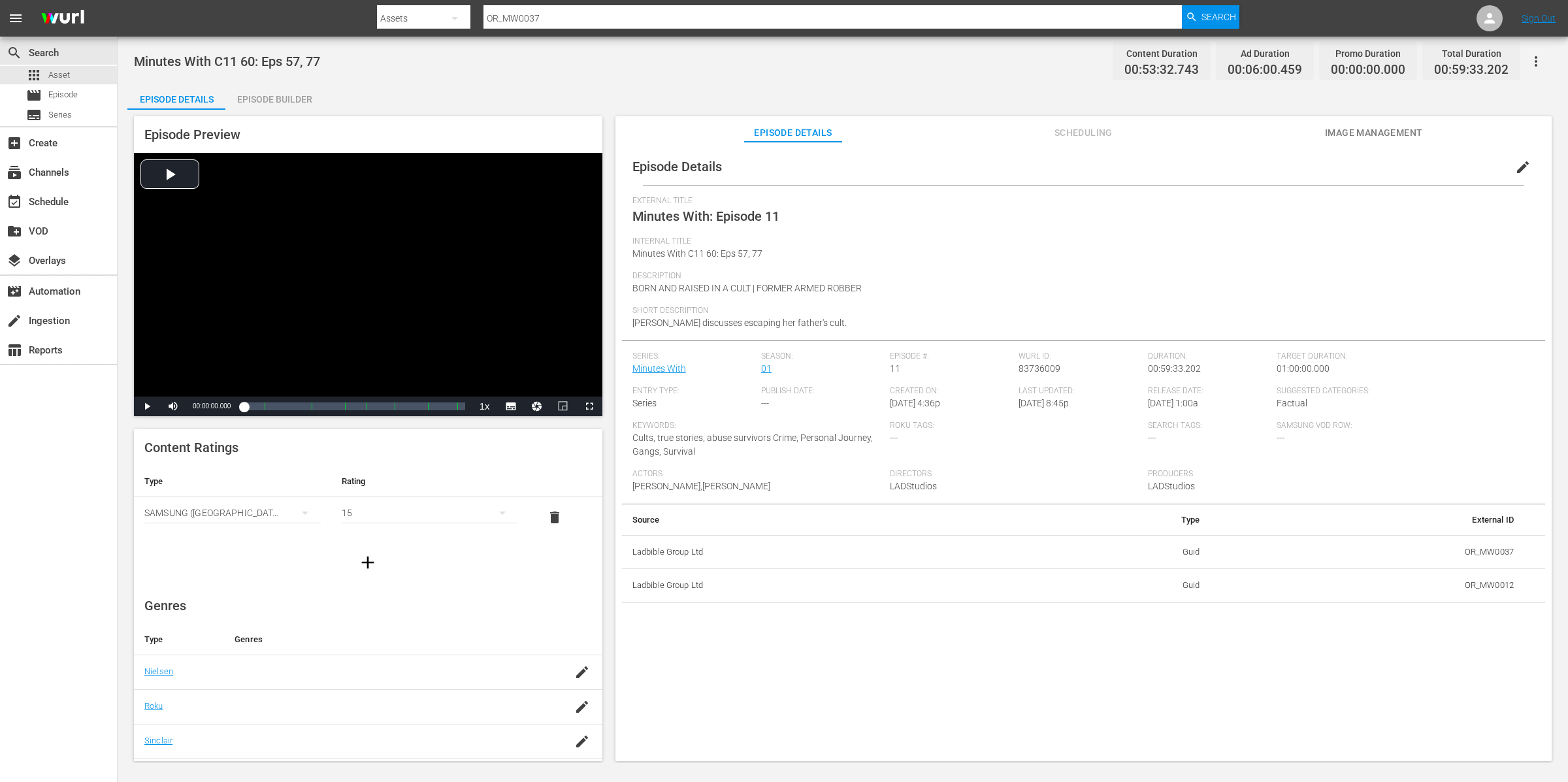
click at [283, 80] on div "Minutes With C11 60: Eps 57, 77 Content Duration 00:53:32.743 Ad Duration 00:06…" at bounding box center [843, 400] width 1451 height 727
click at [284, 107] on div "Episode Builder" at bounding box center [274, 99] width 98 height 31
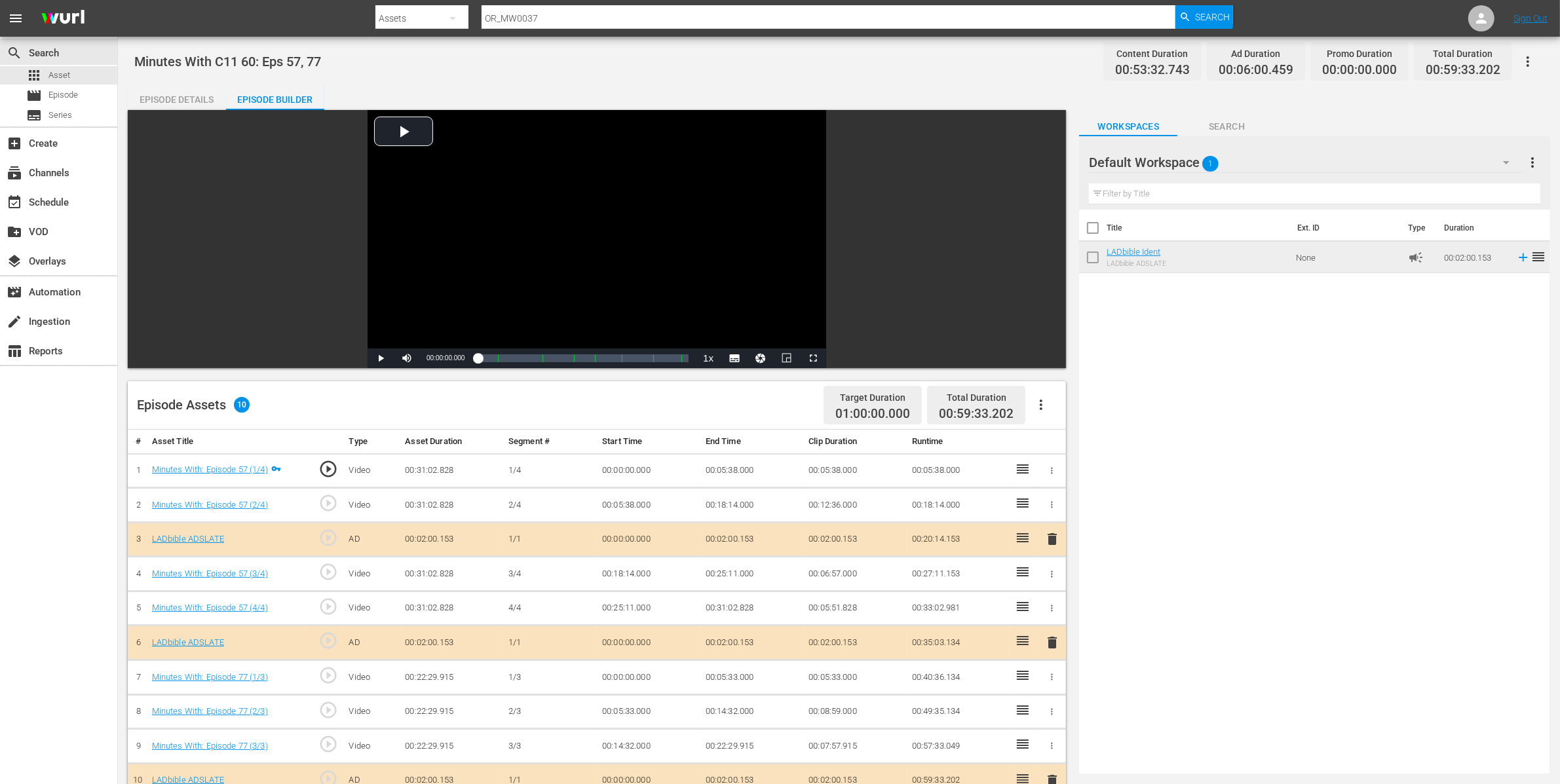
click at [1534, 62] on icon "button" at bounding box center [1528, 61] width 16 height 16
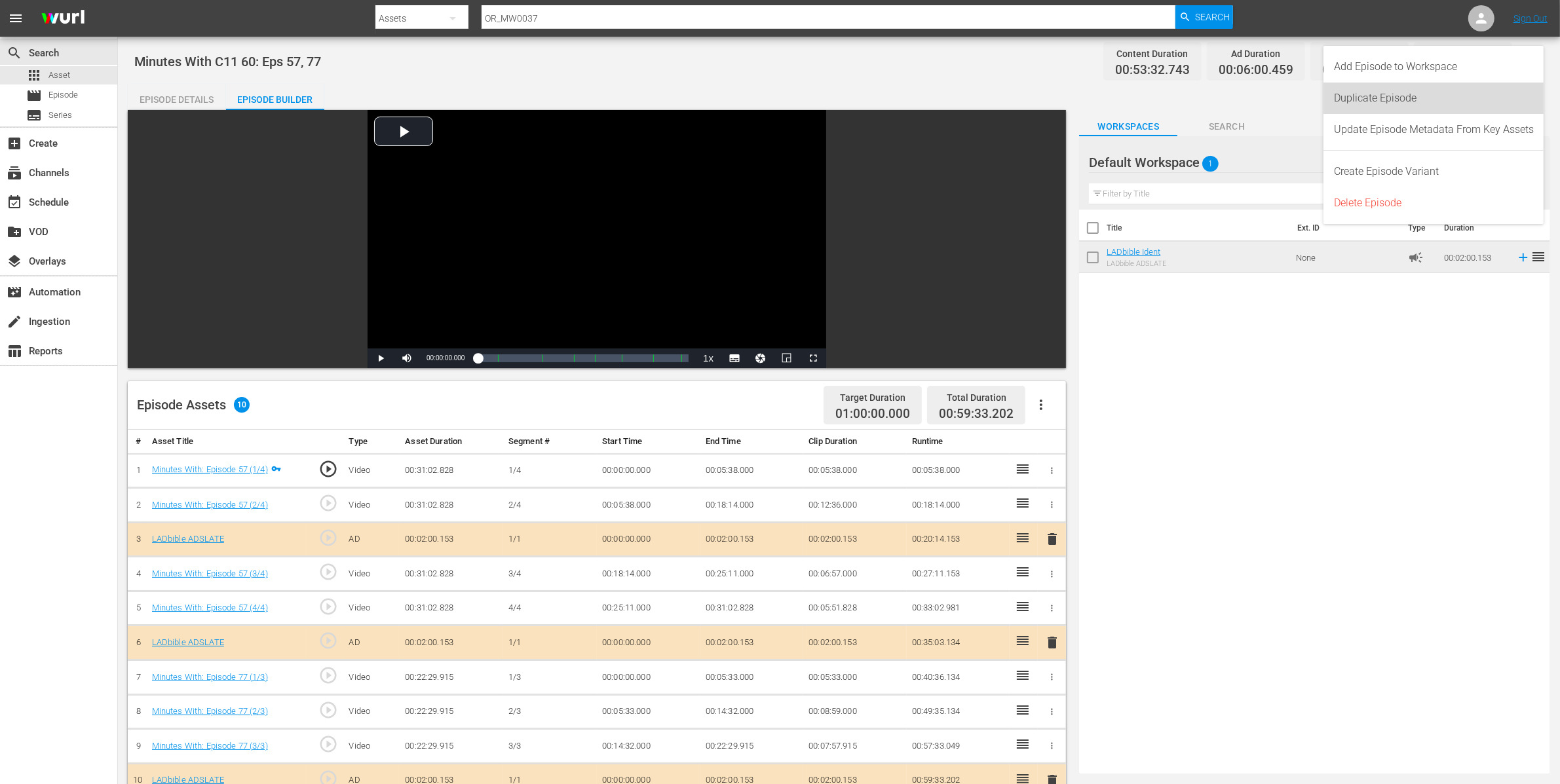
click at [1435, 100] on div "Duplicate Episode" at bounding box center [1434, 98] width 200 height 31
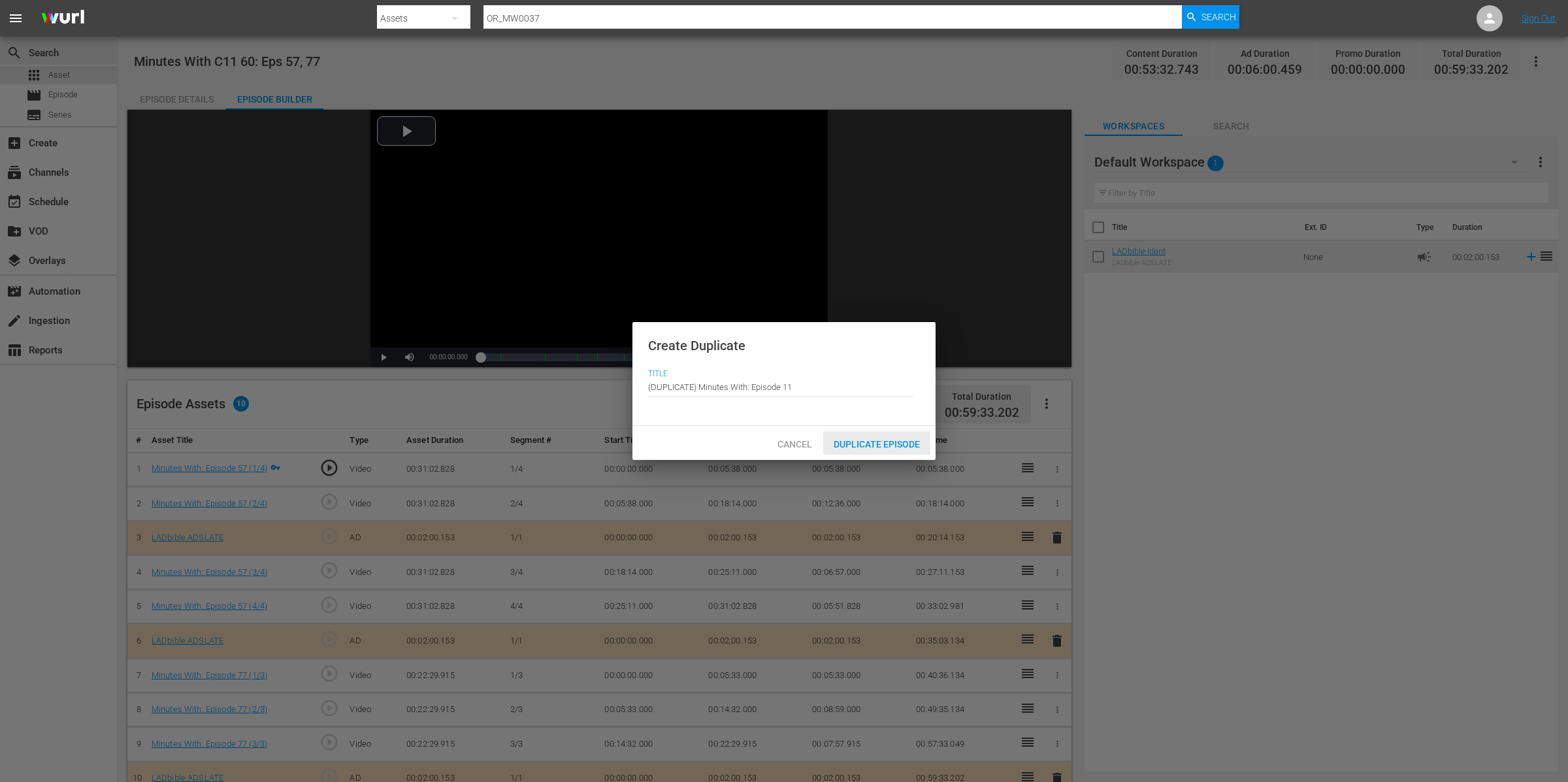
click at [858, 445] on span "Duplicate Episode" at bounding box center [877, 443] width 107 height 10
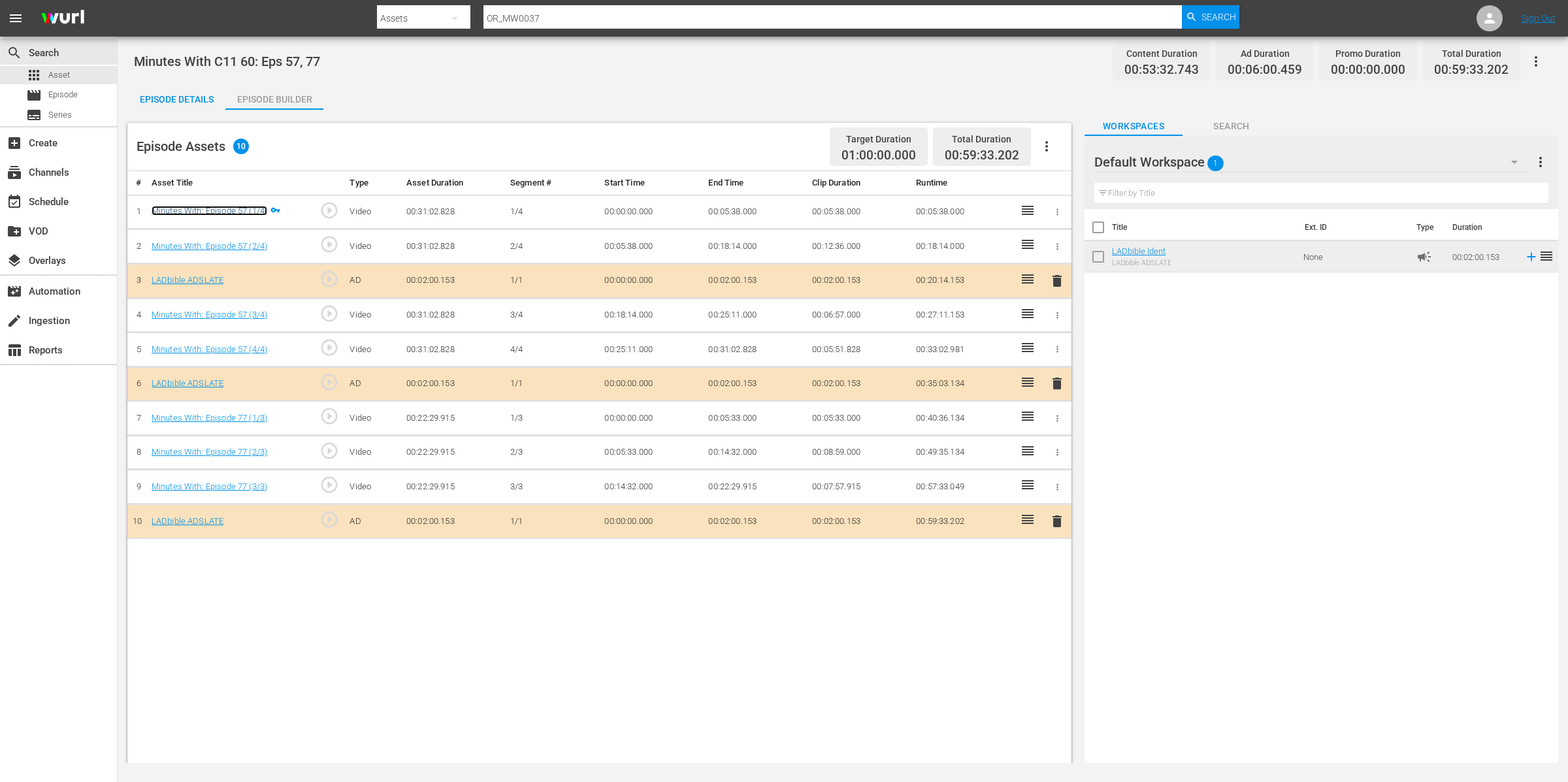
click at [231, 211] on link "Minutes With: Episode 57 (1/4)" at bounding box center [210, 211] width 116 height 10
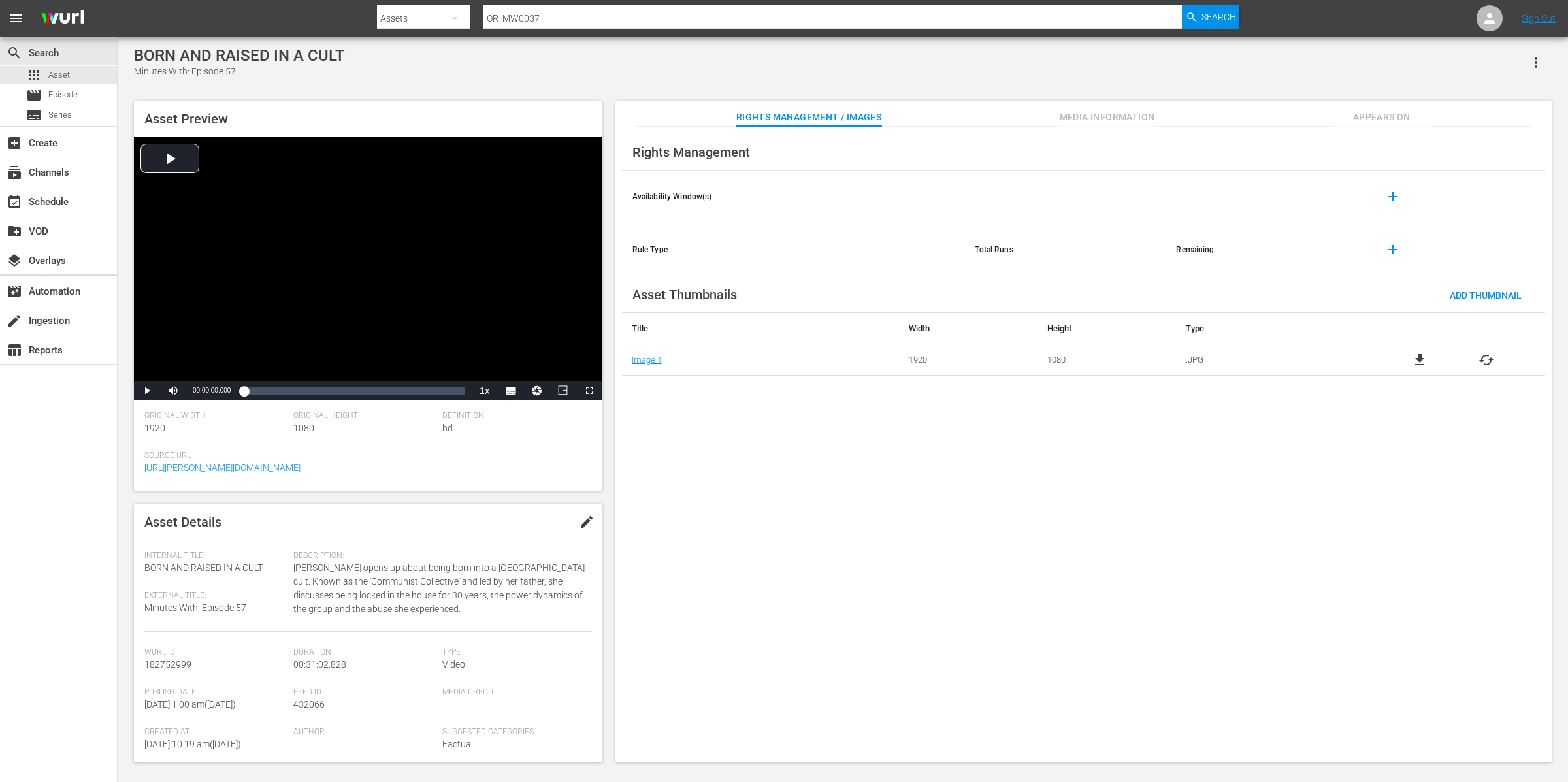
click at [1374, 107] on button "Appears On" at bounding box center [1382, 113] width 98 height 26
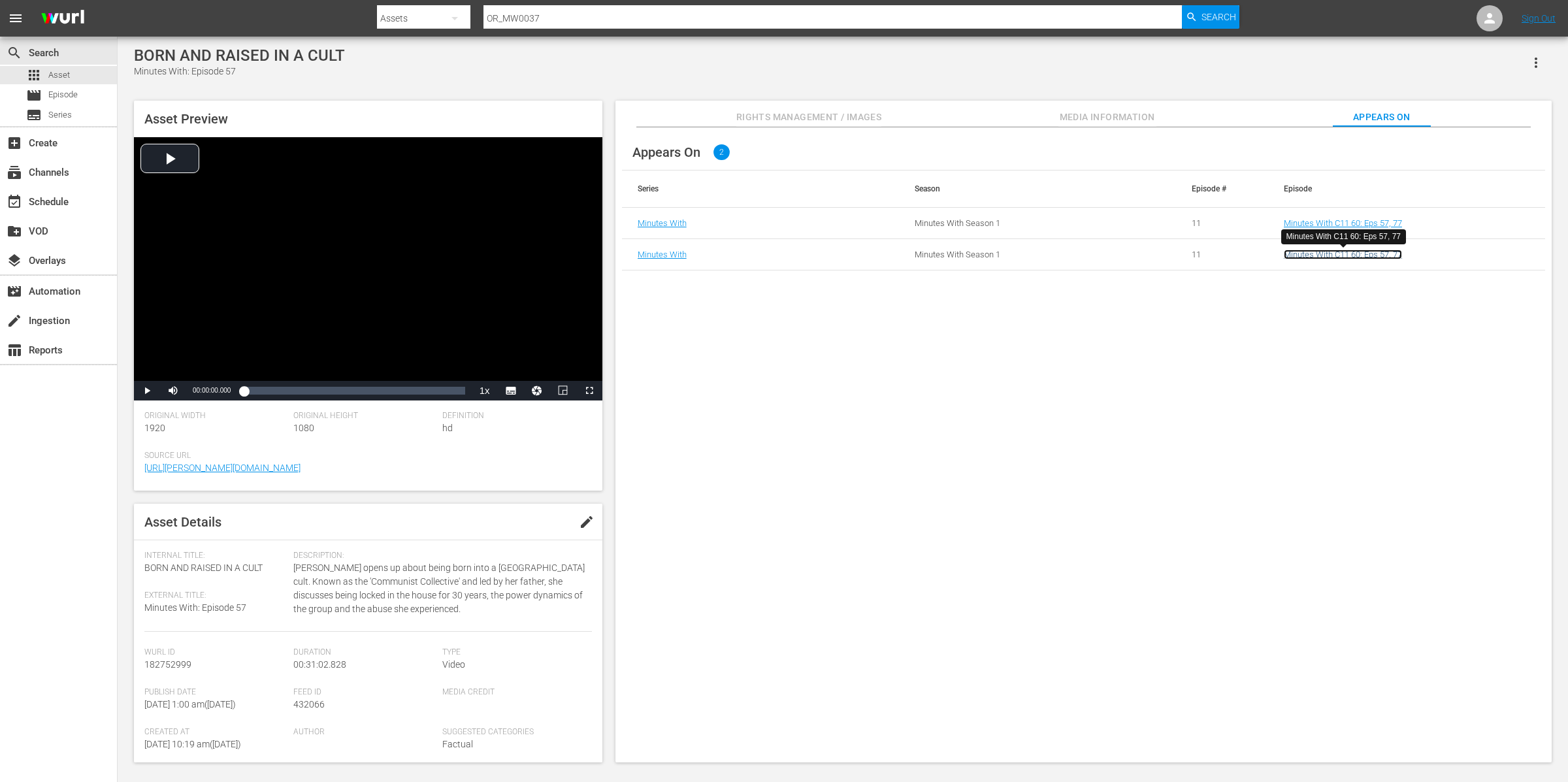
click at [1361, 251] on link "Minutes With C11 60: Eps 57, 77" at bounding box center [1343, 254] width 119 height 10
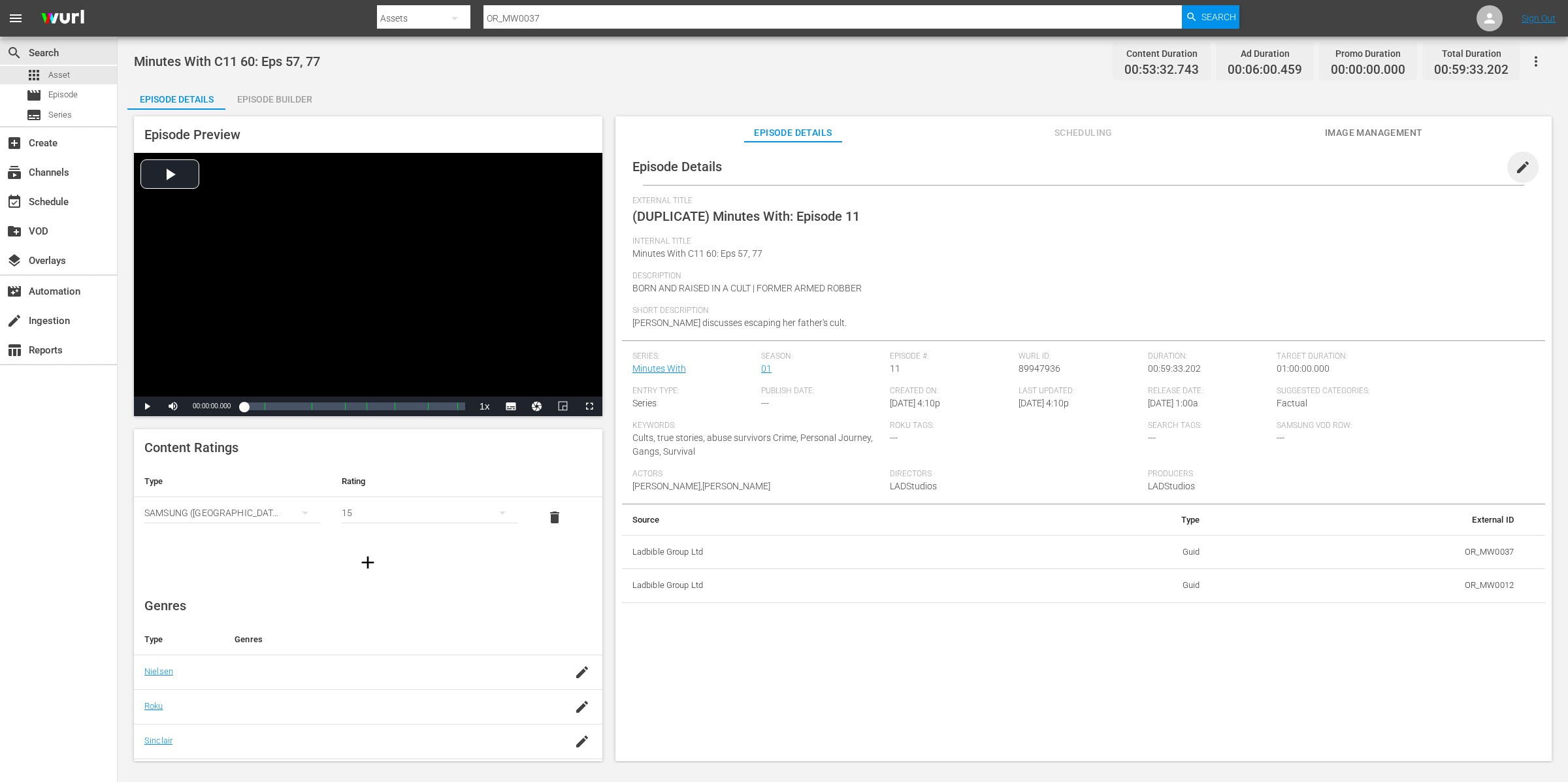
click at [1516, 170] on span "edit" at bounding box center [1523, 167] width 16 height 16
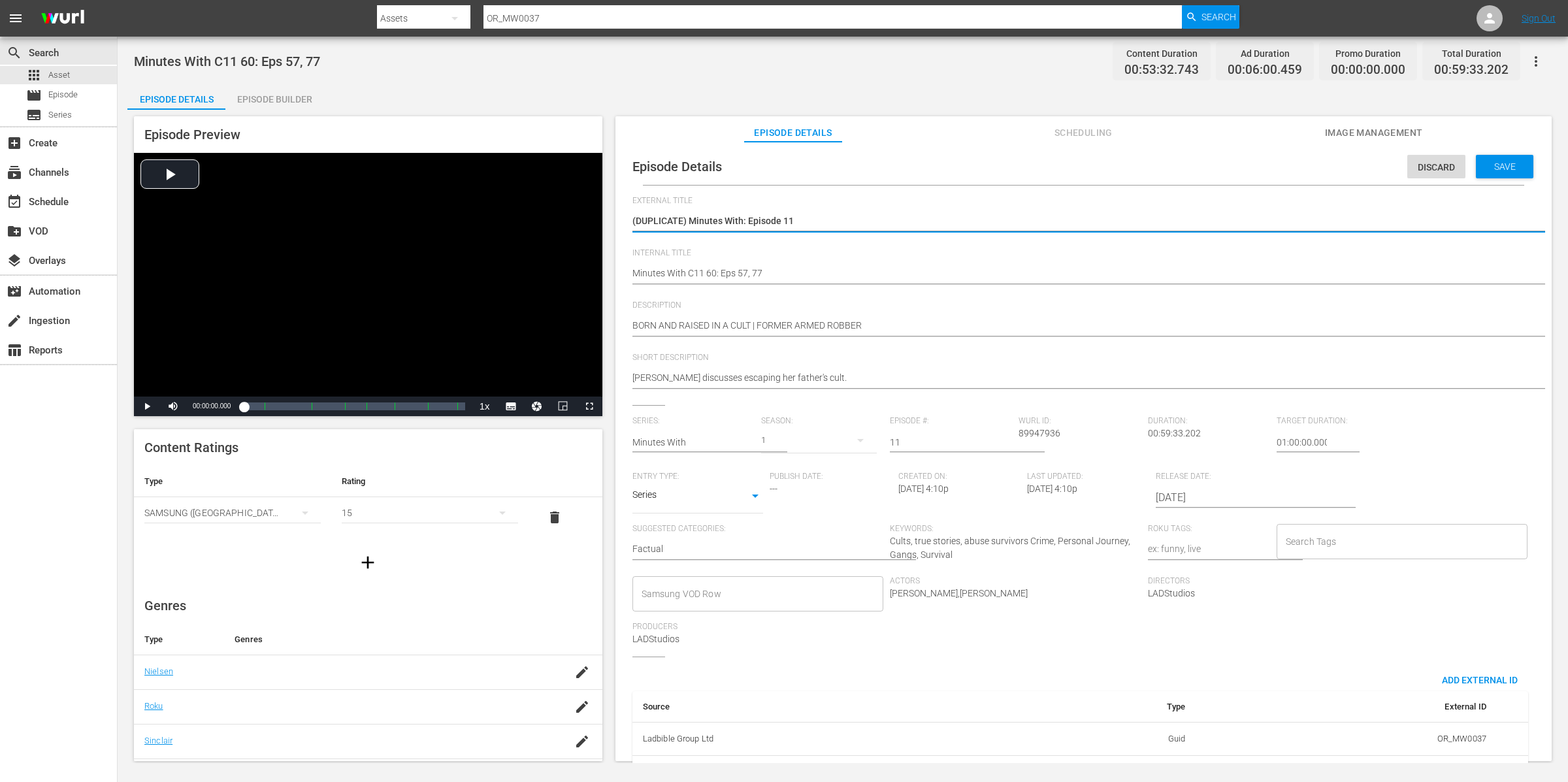
click at [694, 218] on textarea "(DUPLICATE) Minutes With: Episode 11" at bounding box center [1080, 222] width 896 height 16
drag, startPoint x: 689, startPoint y: 217, endPoint x: 593, endPoint y: 212, distance: 96.1
click at [593, 213] on div "Episode Preview Video Player is loading. Play Video Play Mute Current Time 00:0…" at bounding box center [842, 440] width 1431 height 661
type textarea "Minutes With: Episode 11"
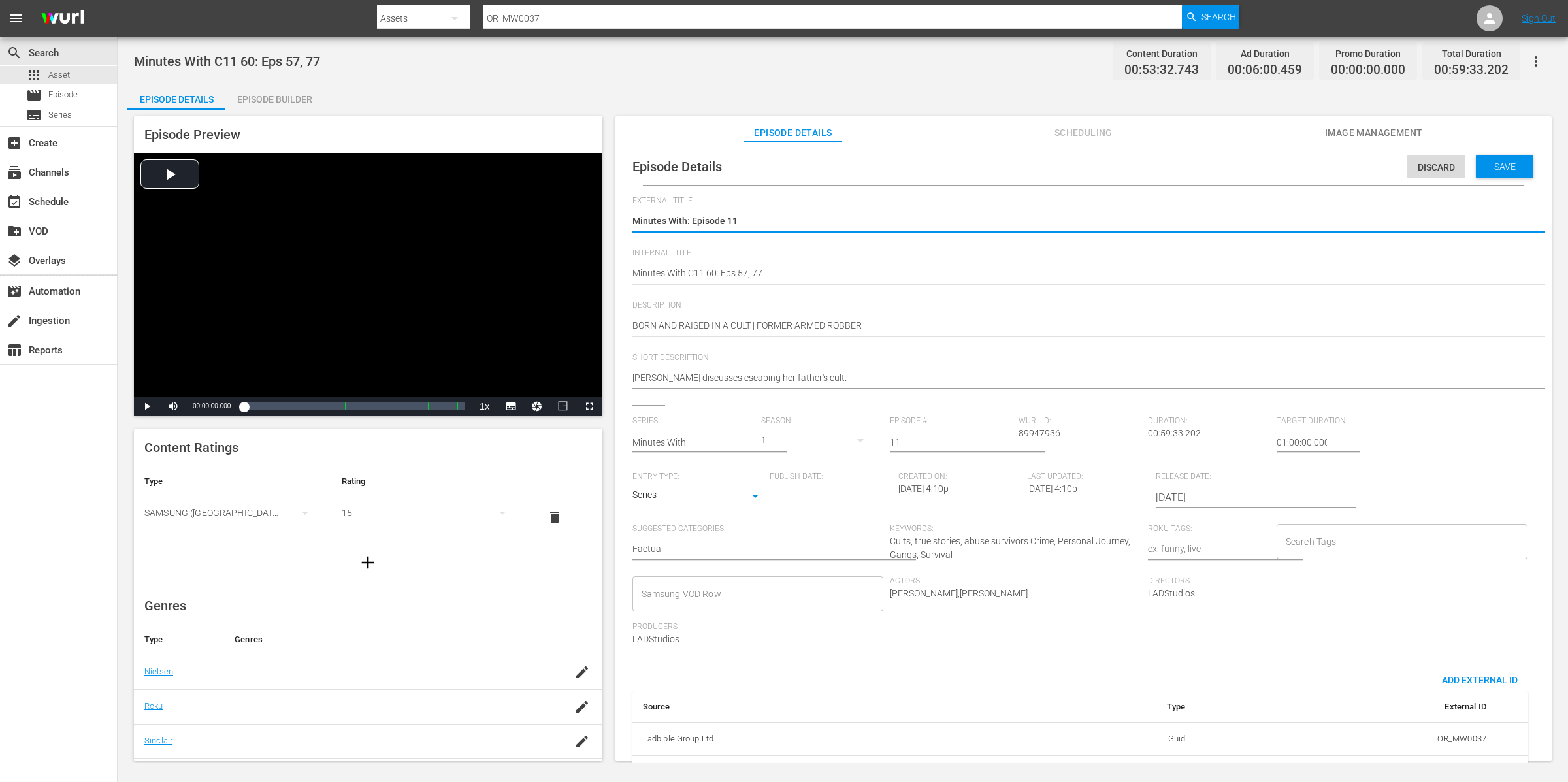
click at [785, 441] on div "1" at bounding box center [819, 441] width 116 height 37
click at [798, 501] on span at bounding box center [791, 495] width 63 height 21
click at [925, 442] on input "11" at bounding box center [951, 443] width 122 height 31
drag, startPoint x: 925, startPoint y: 443, endPoint x: 862, endPoint y: 438, distance: 63.2
click at [862, 438] on div "Series: Minutes With Season: 0 Episode #: 11 Wurl ID: 89947936 Duration: 00:59:…" at bounding box center [1083, 535] width 903 height 240
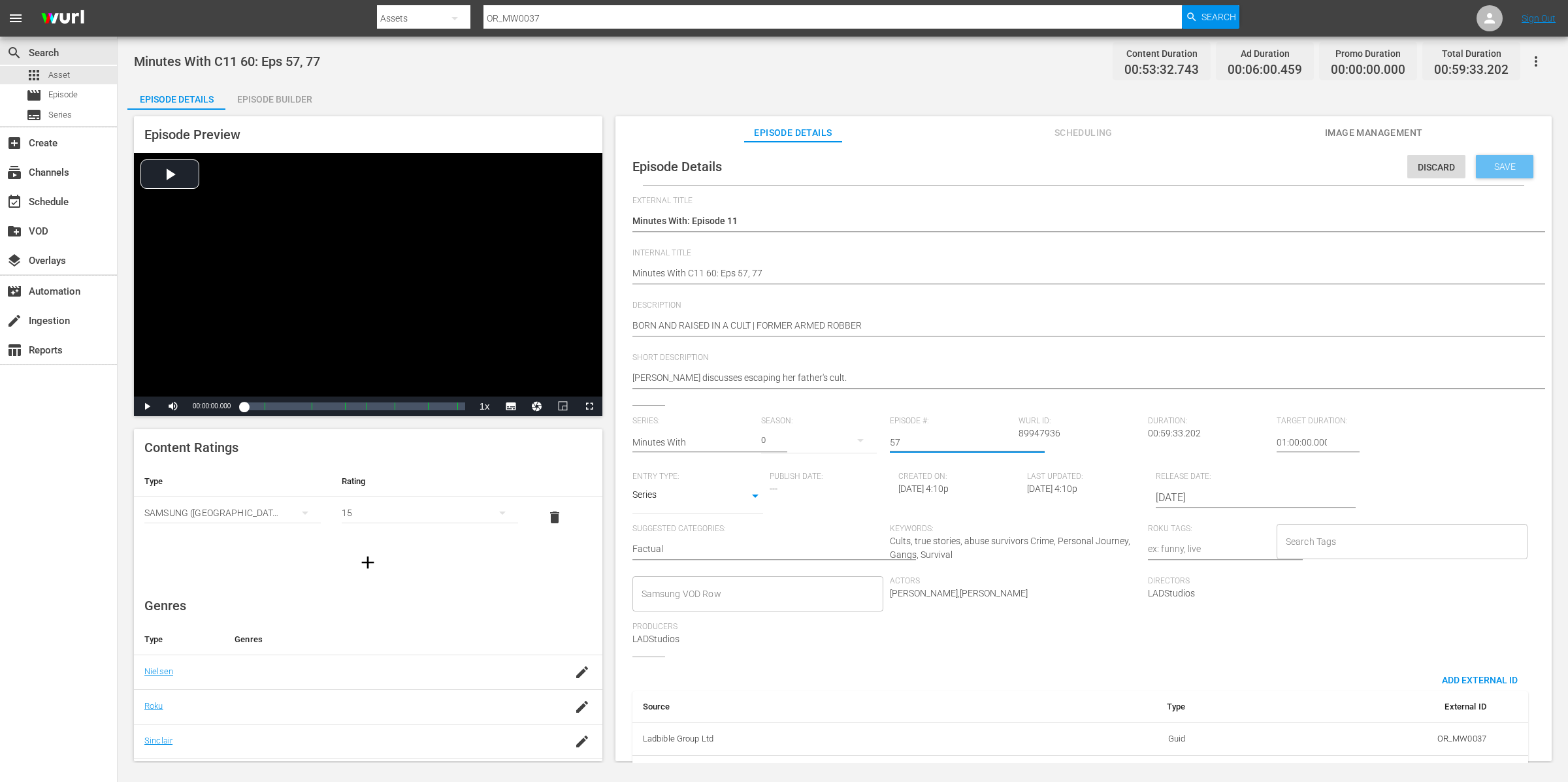
type input "57"
click at [1498, 167] on span "Save" at bounding box center [1505, 166] width 42 height 10
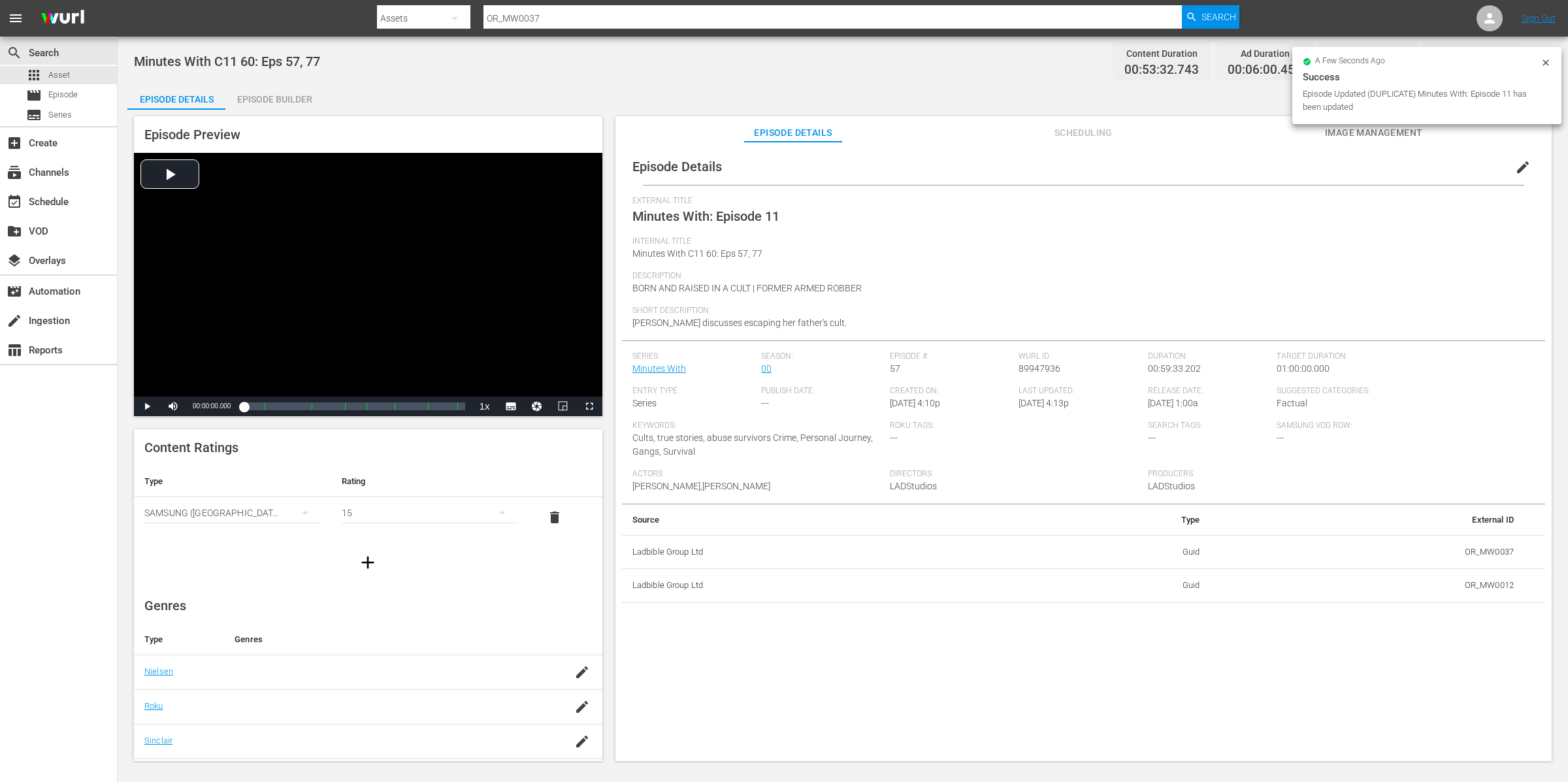
click at [1516, 168] on span "edit" at bounding box center [1523, 167] width 16 height 16
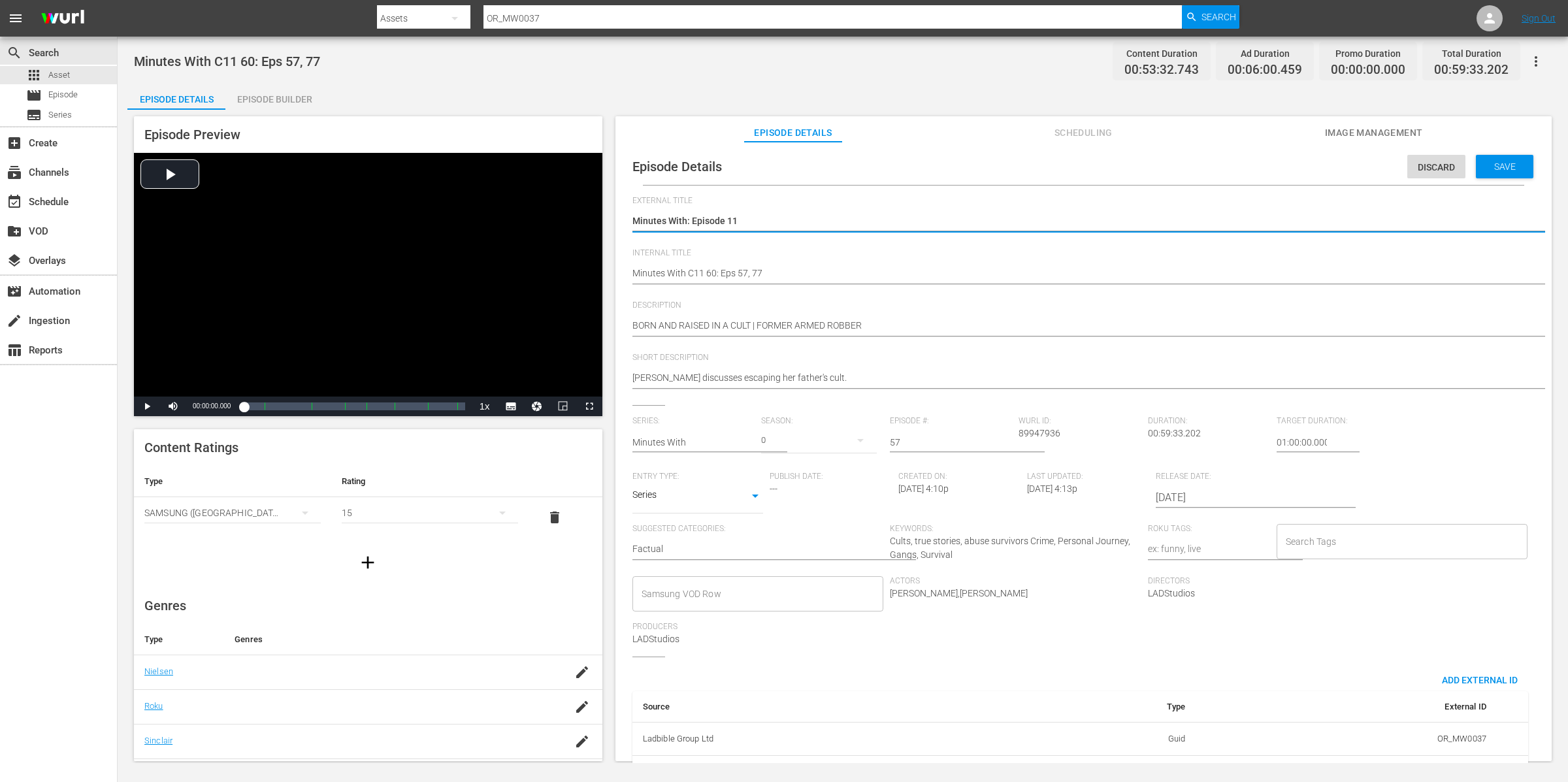
click at [752, 219] on textarea "Minutes With: Episode 11" at bounding box center [1080, 222] width 896 height 16
type textarea "Minutes With: Episode 1"
type textarea "Minutes With: Episode"
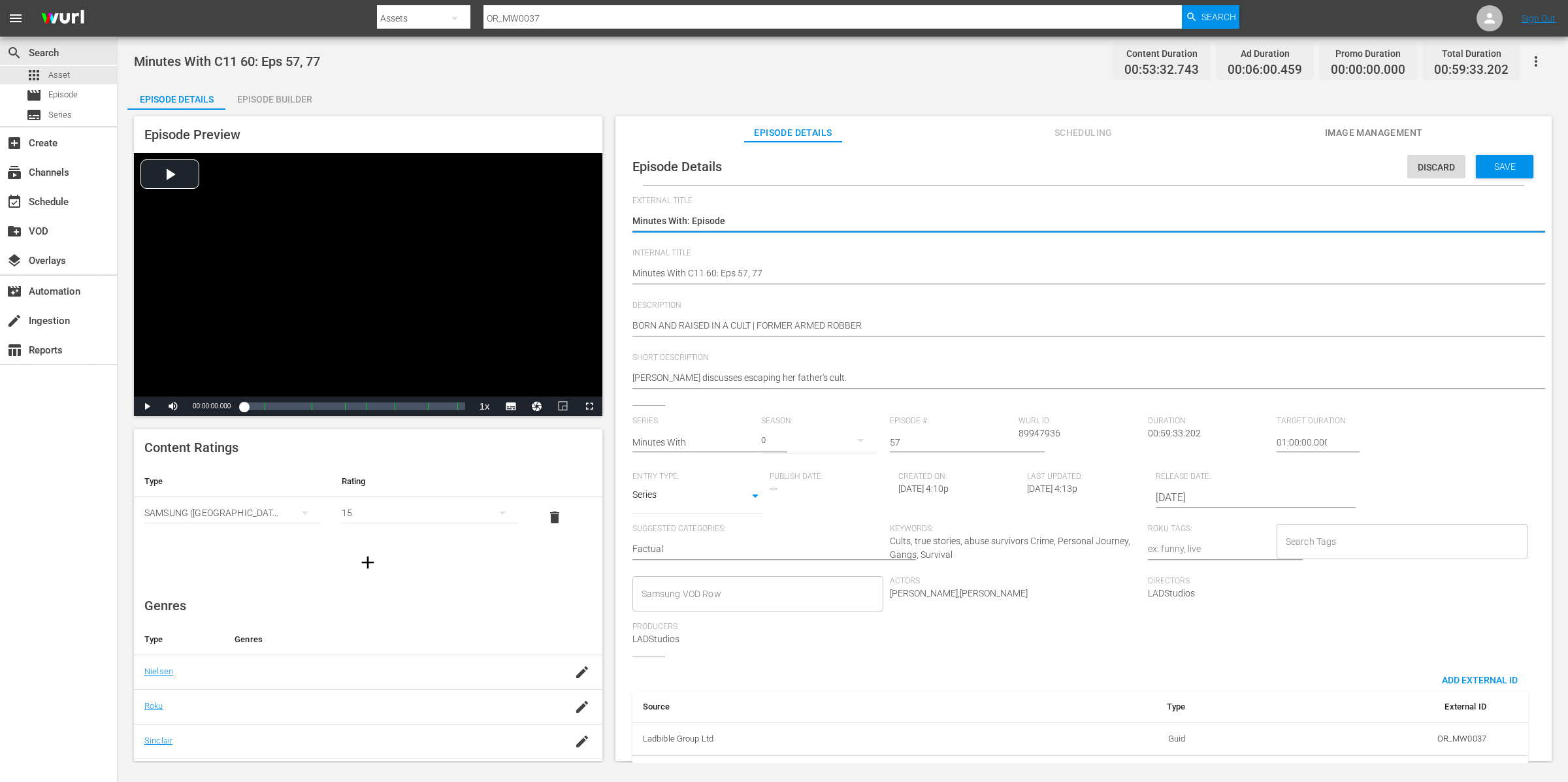
type textarea "Minutes With: Episode 5"
type textarea "Minutes With: Episode 57"
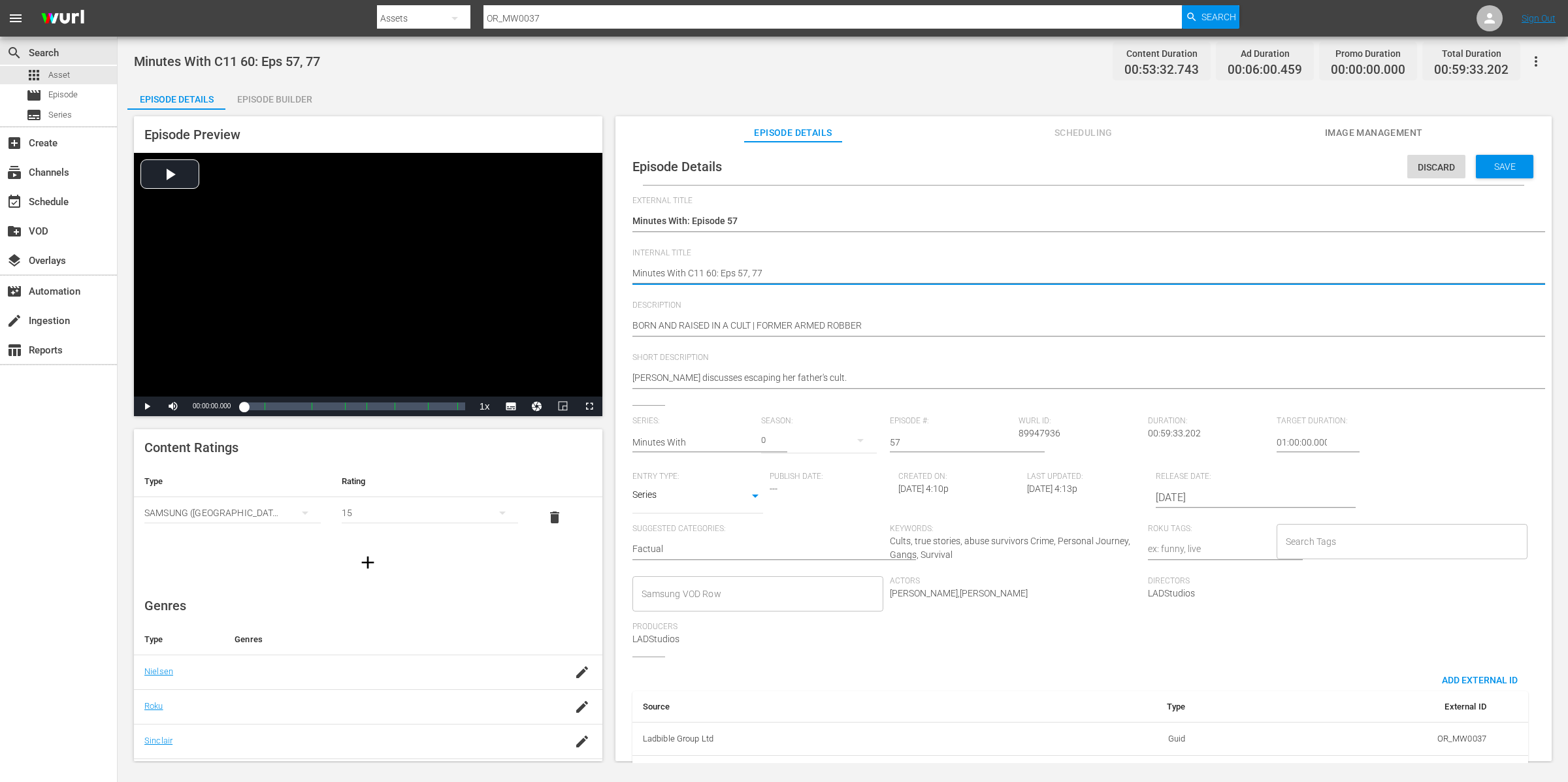
drag, startPoint x: 719, startPoint y: 271, endPoint x: 687, endPoint y: 269, distance: 32.1
click at [687, 269] on textarea "Minutes With C11 60: Eps 57, 77" at bounding box center [1080, 274] width 896 height 16
type textarea "Minutes With Eps 57, 77"
click at [745, 276] on textarea "Minutes With C11 60: Eps 57, 77" at bounding box center [1080, 274] width 896 height 16
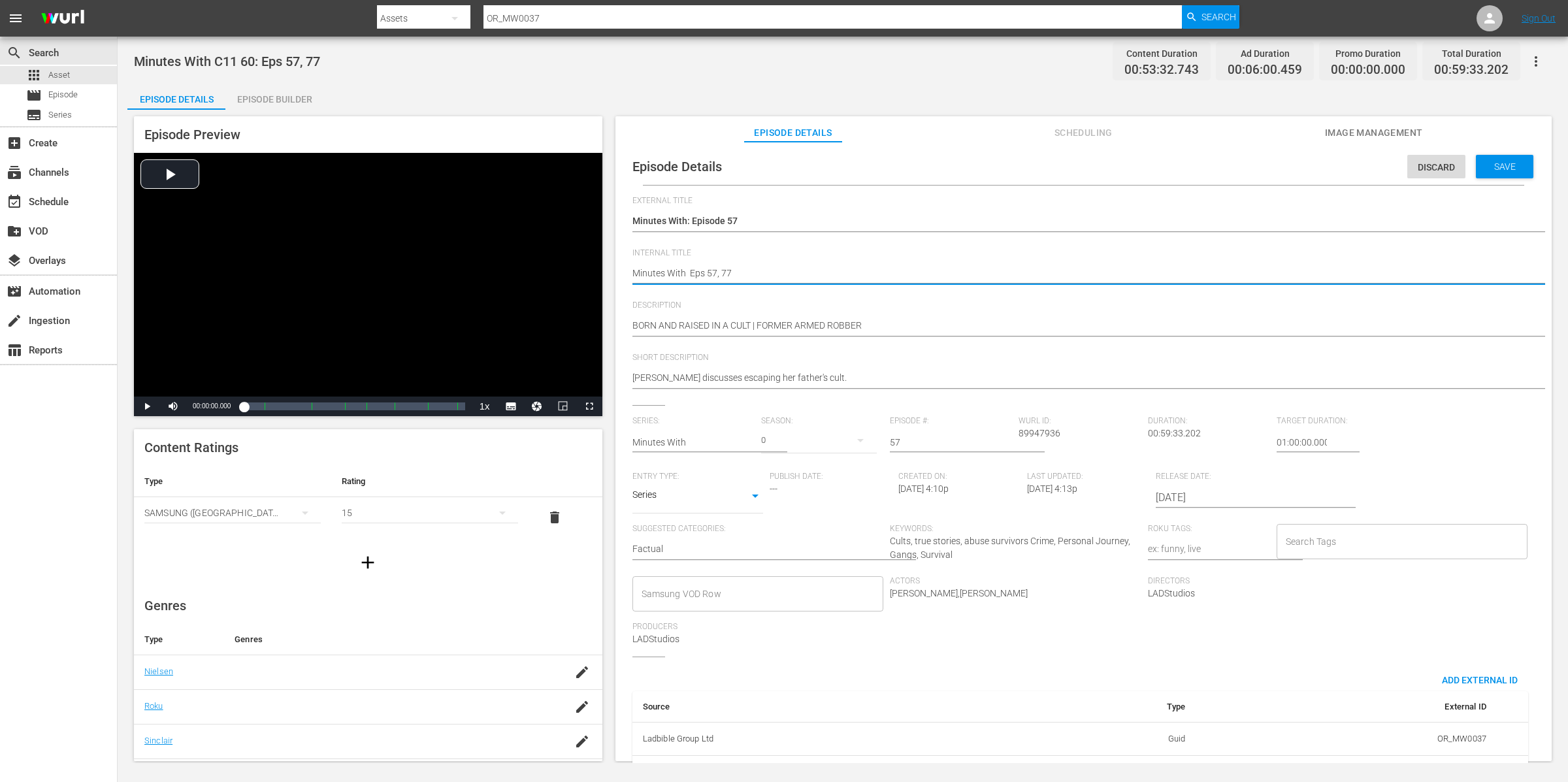
type textarea "Minutes With Eps 57, 7"
type textarea "Minutes With Eps 57,"
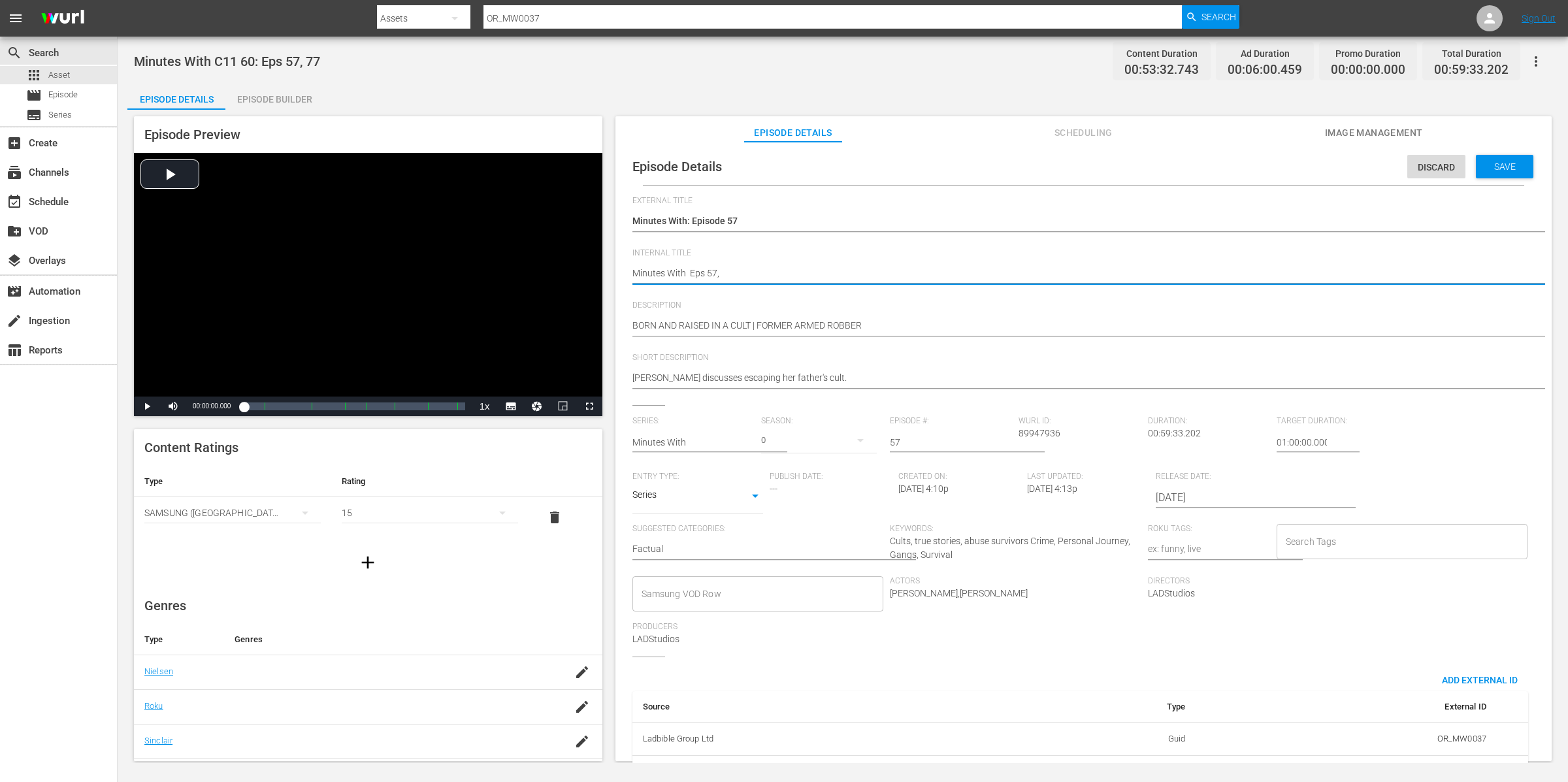
type textarea "Minutes With Eps 57,"
type textarea "Minutes With Eps 57"
type textarea "Minutes With Eps 5"
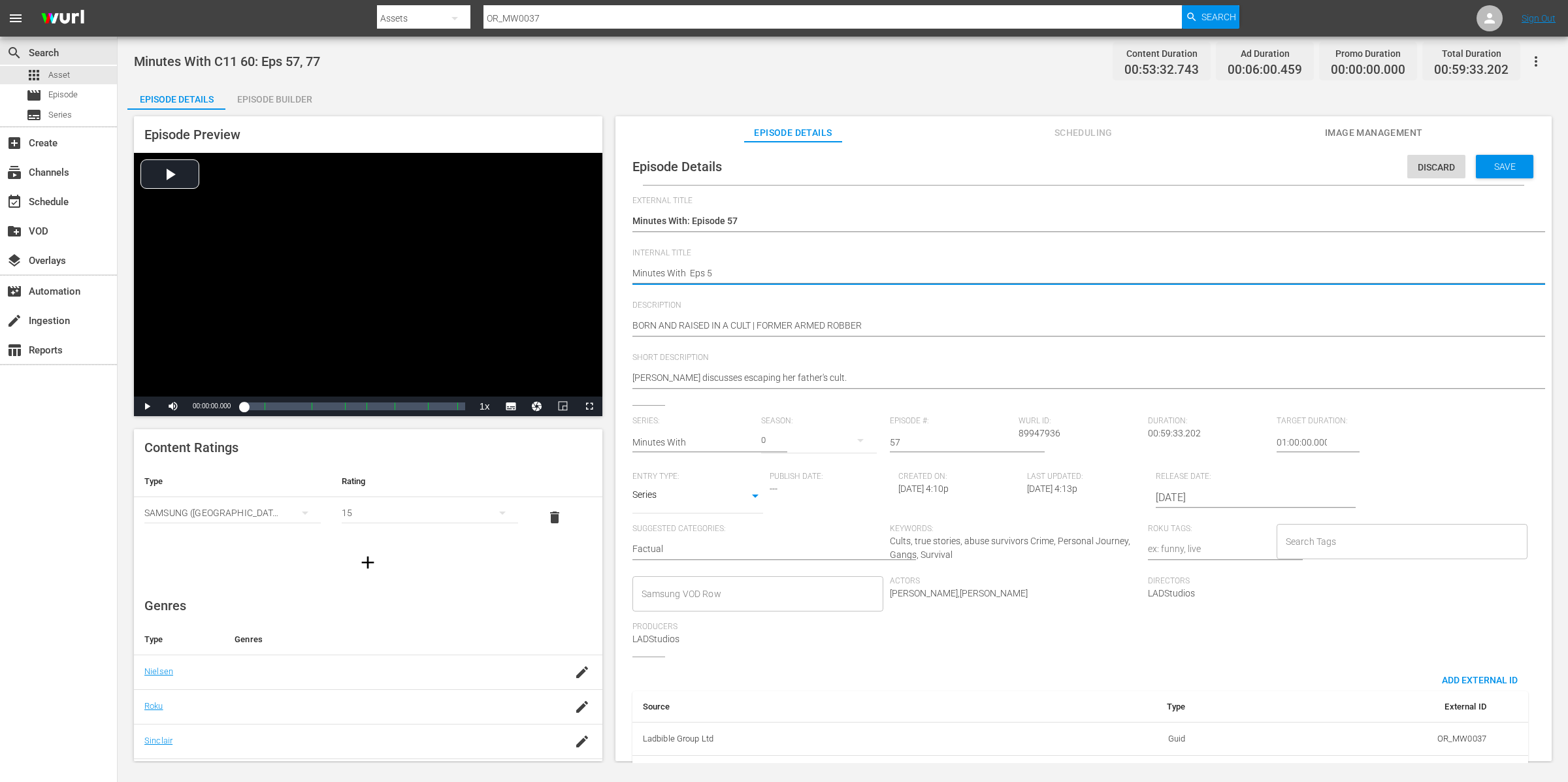
type textarea "Minutes With Eps 57"
click at [888, 316] on div "BORN AND RAISED IN A CULT | FORMER ARMED ROBBER BORN AND RAISED IN A CULT | FOR…" at bounding box center [1080, 327] width 896 height 31
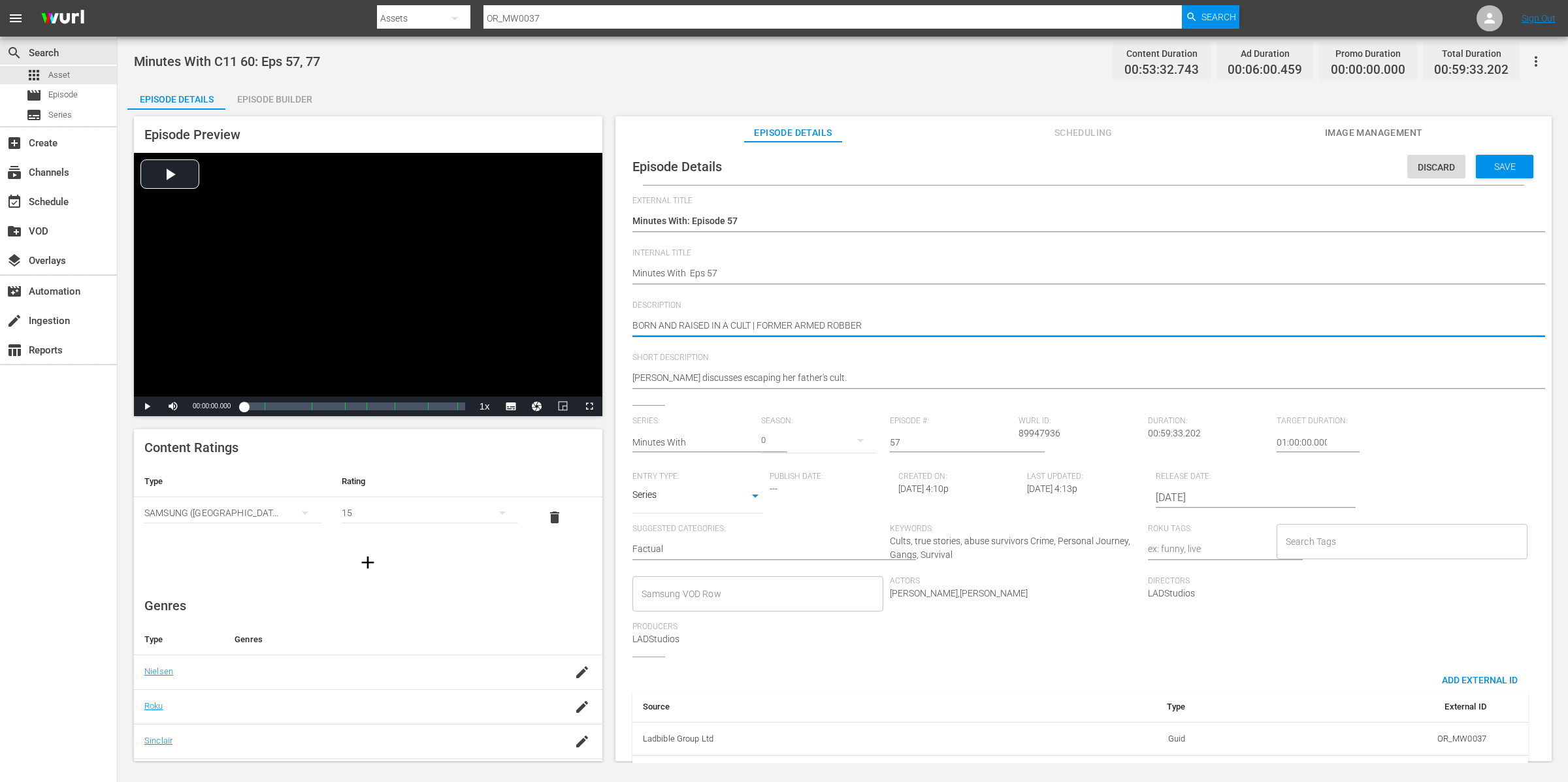
drag, startPoint x: 927, startPoint y: 321, endPoint x: 885, endPoint y: 335, distance: 44.3
drag, startPoint x: 885, startPoint y: 320, endPoint x: 757, endPoint y: 324, distance: 128.1
click at [757, 324] on textarea "BORN AND RAISED IN A CULT | FORMER ARMED ROBBER" at bounding box center [1080, 327] width 896 height 16
type textarea "BORN AND RAISED IN A CULT |"
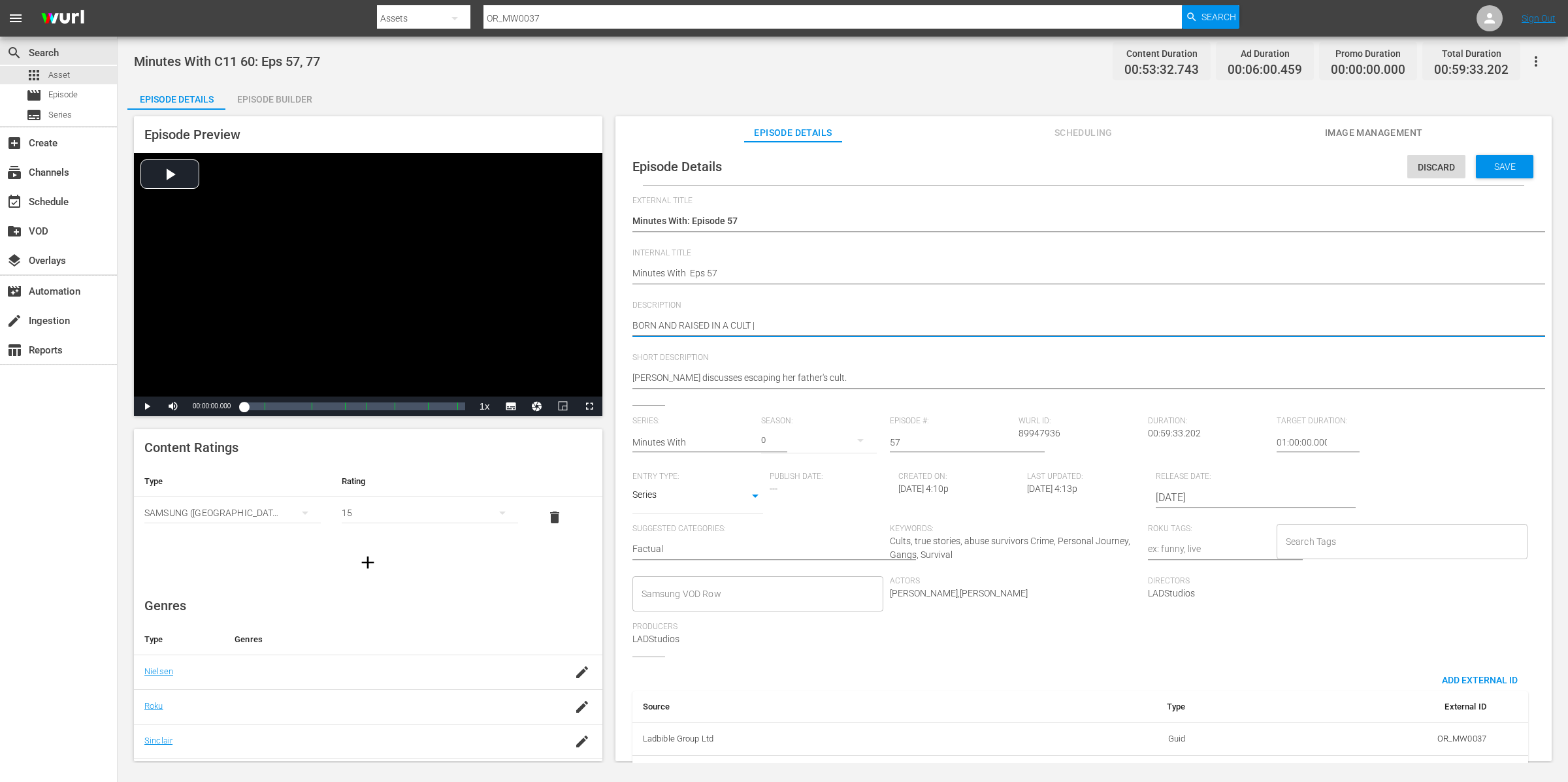
type textarea "BORN AND RAISED IN A CULT"
click at [1484, 168] on span "Save" at bounding box center [1505, 166] width 42 height 10
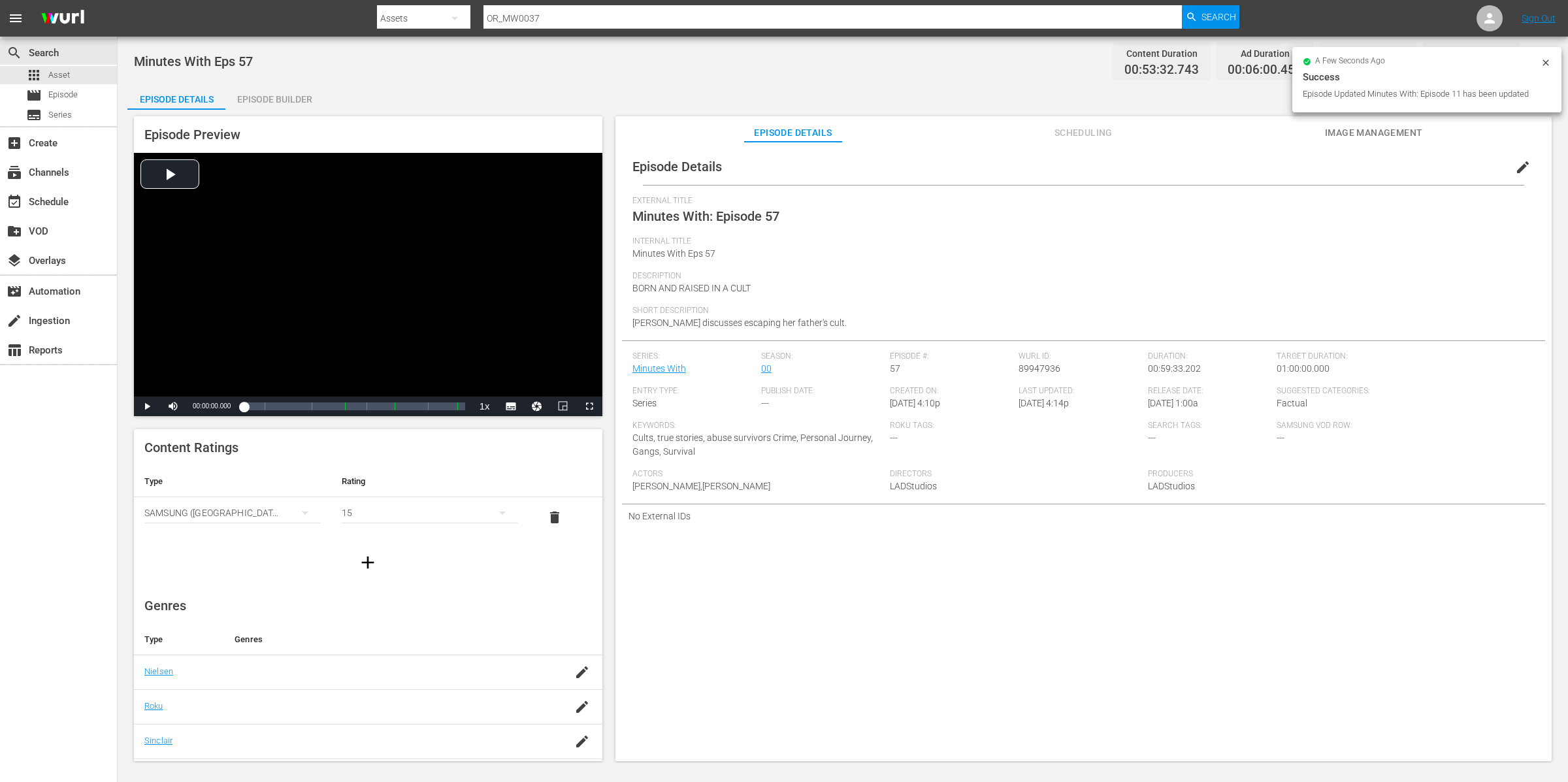
drag, startPoint x: 250, startPoint y: 100, endPoint x: 295, endPoint y: 117, distance: 48.1
click at [251, 100] on div "Episode Builder" at bounding box center [274, 99] width 98 height 31
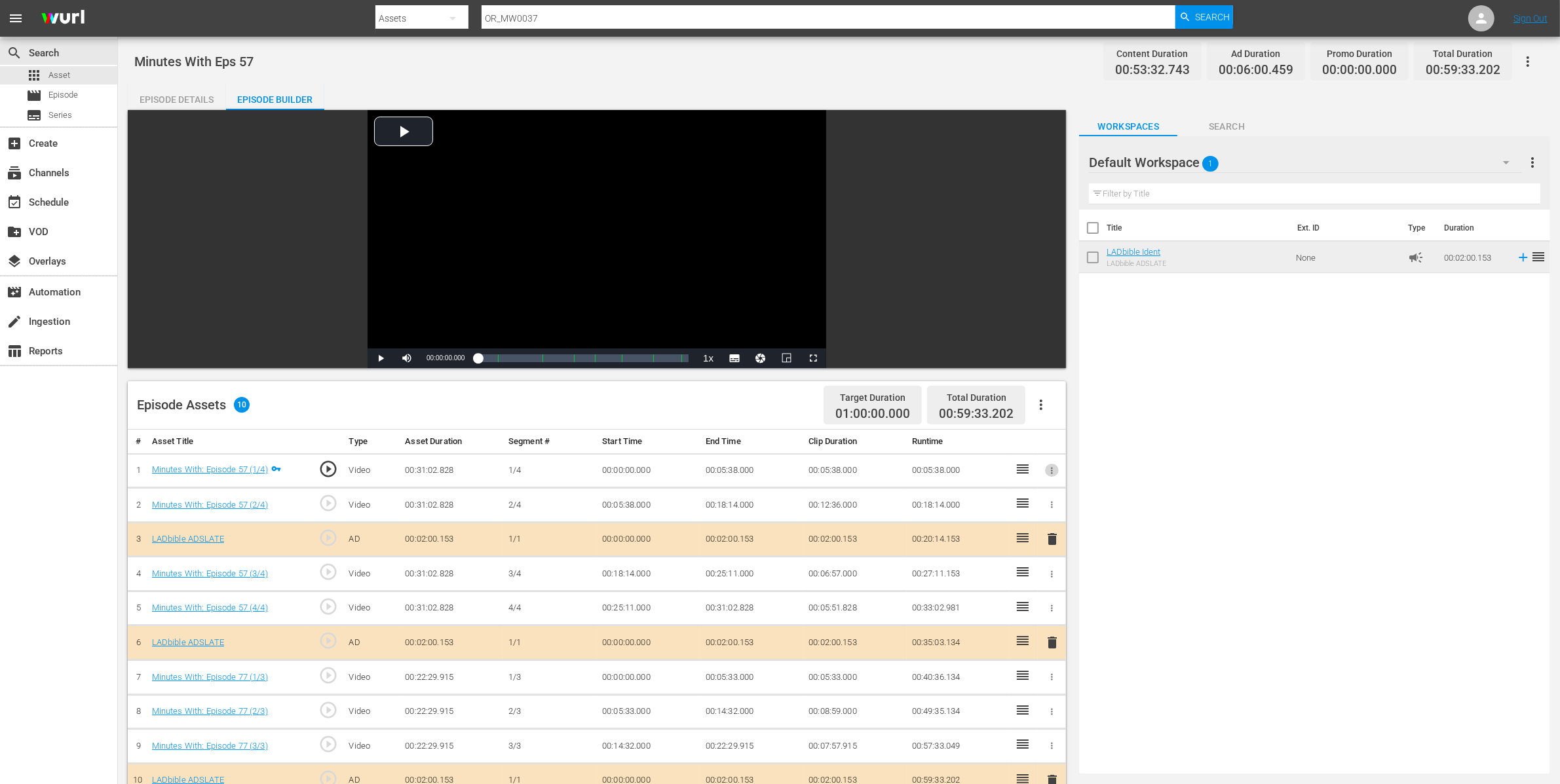
click at [1054, 469] on icon "button" at bounding box center [1052, 470] width 10 height 10
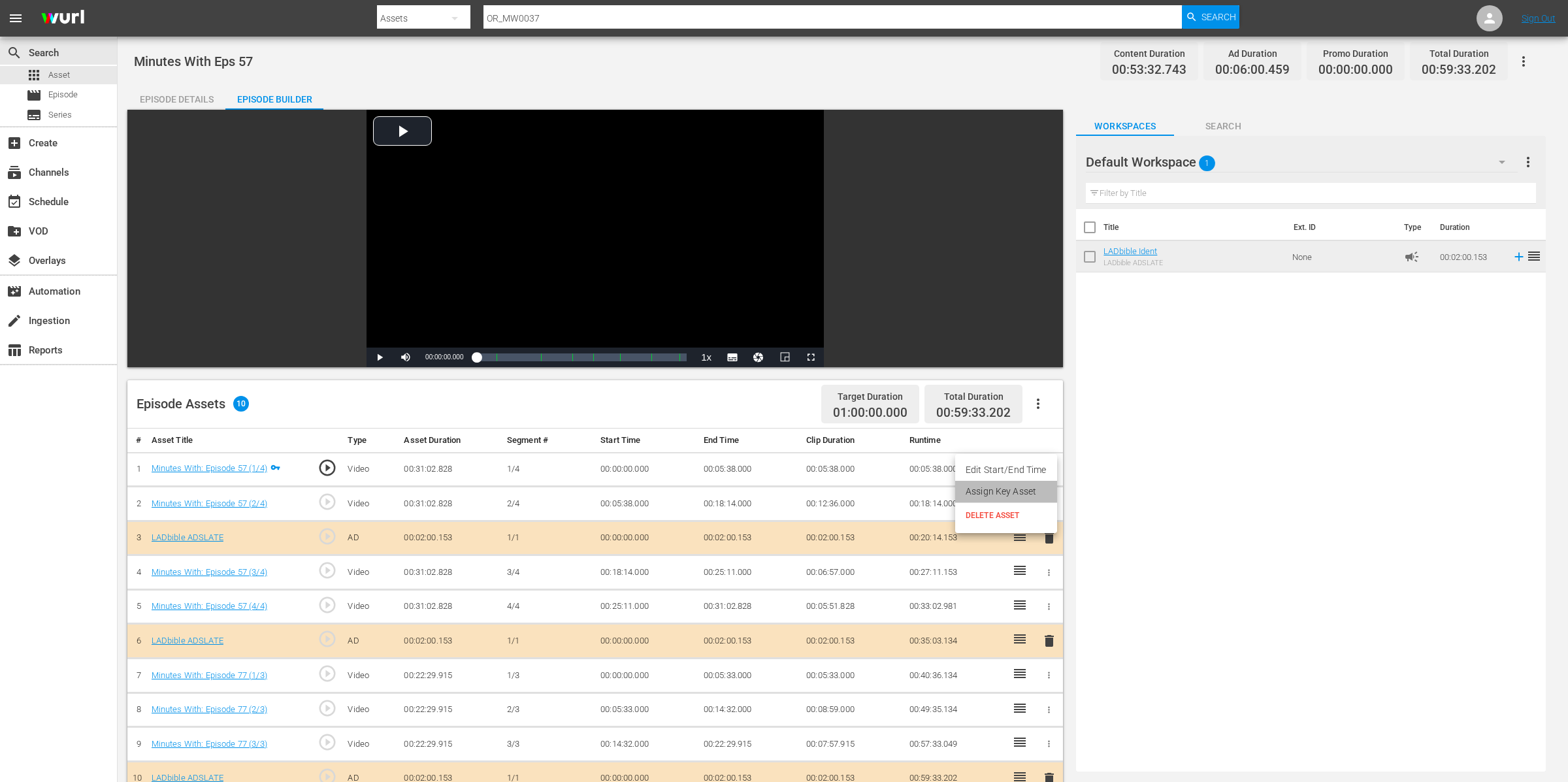
click at [1018, 490] on li "Assign Key Asset" at bounding box center [1006, 491] width 102 height 21
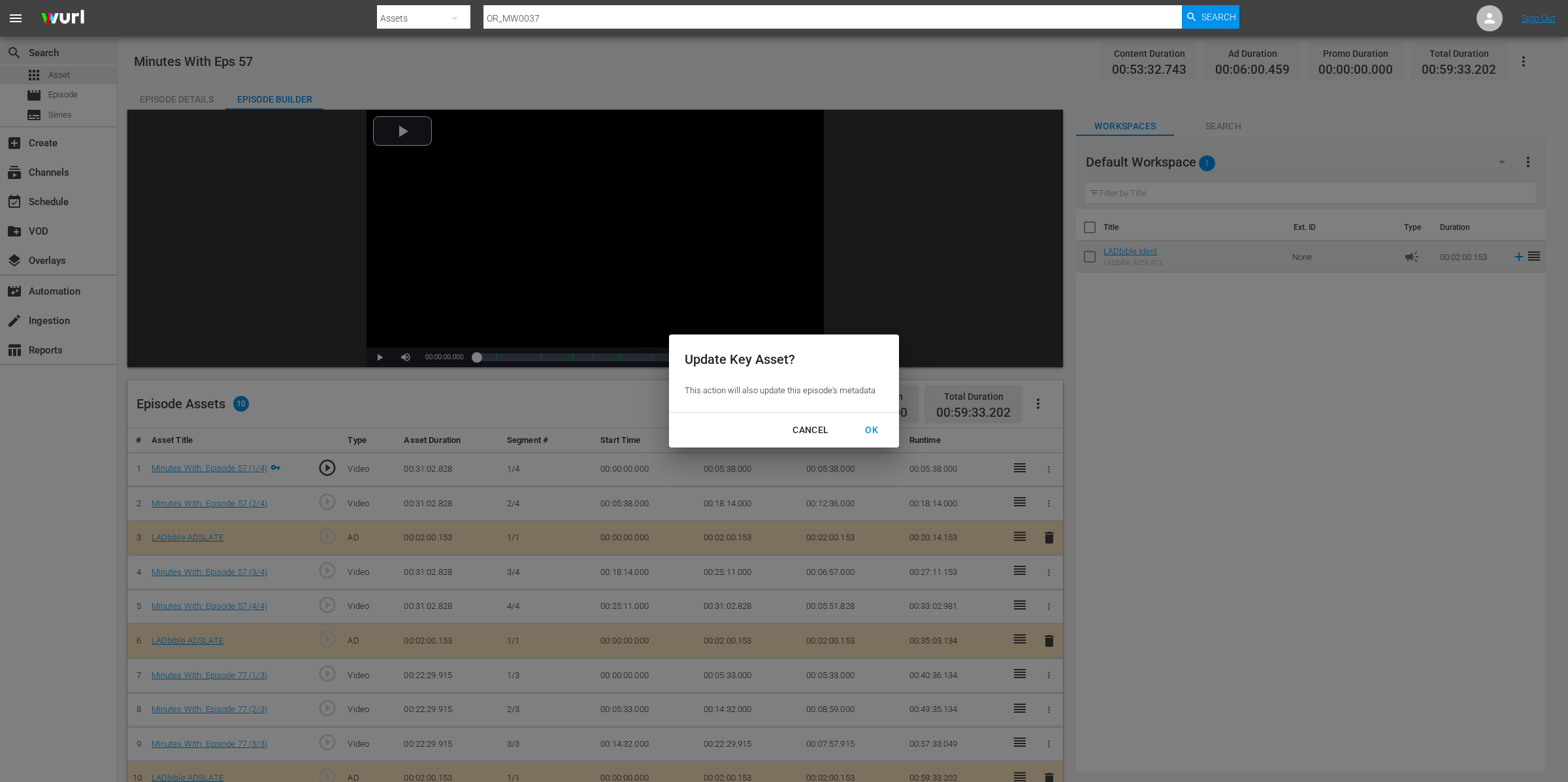
click at [872, 431] on div "OK" at bounding box center [871, 431] width 34 height 17
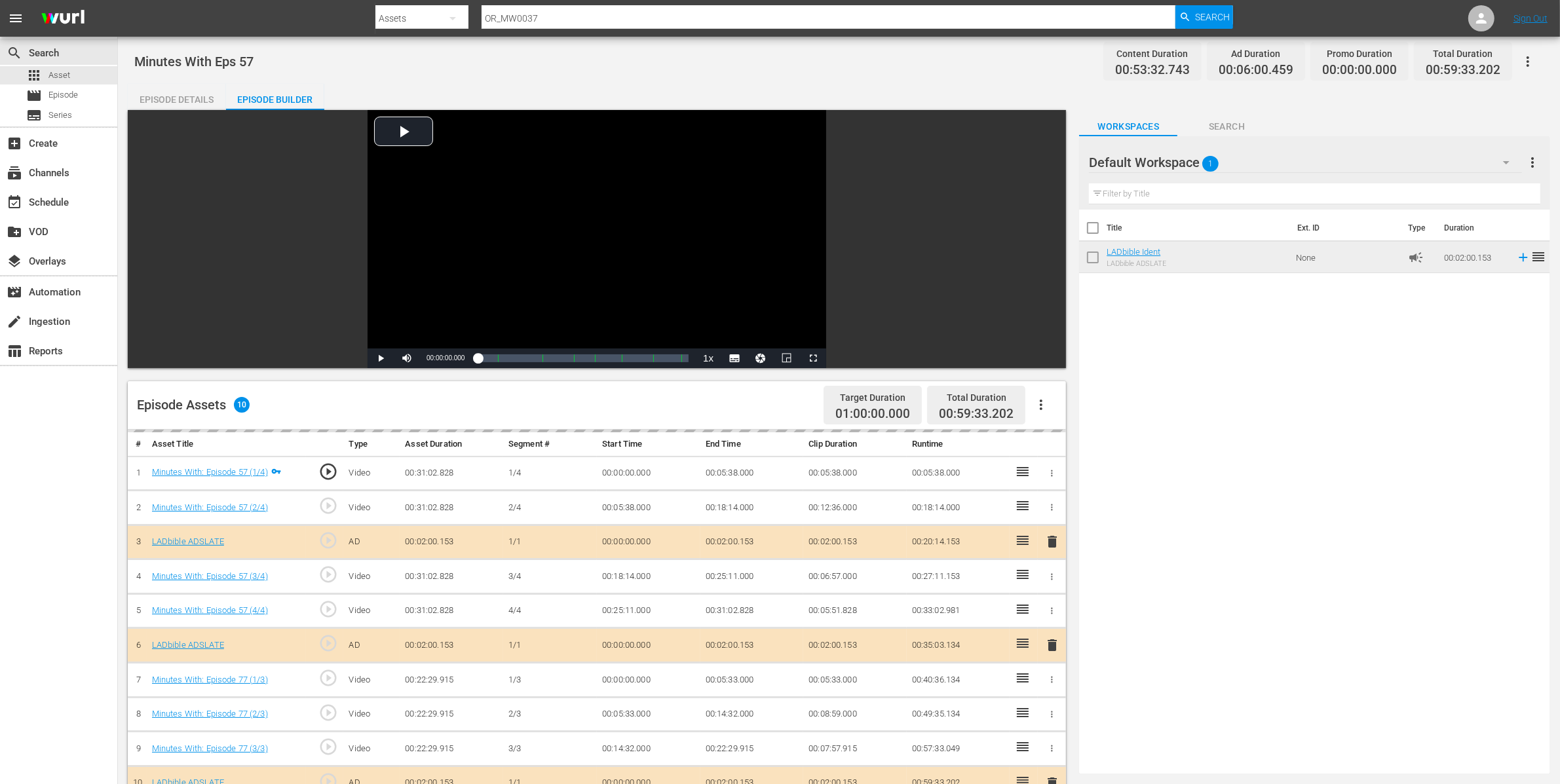
click at [194, 98] on div "Episode Details" at bounding box center [176, 100] width 99 height 31
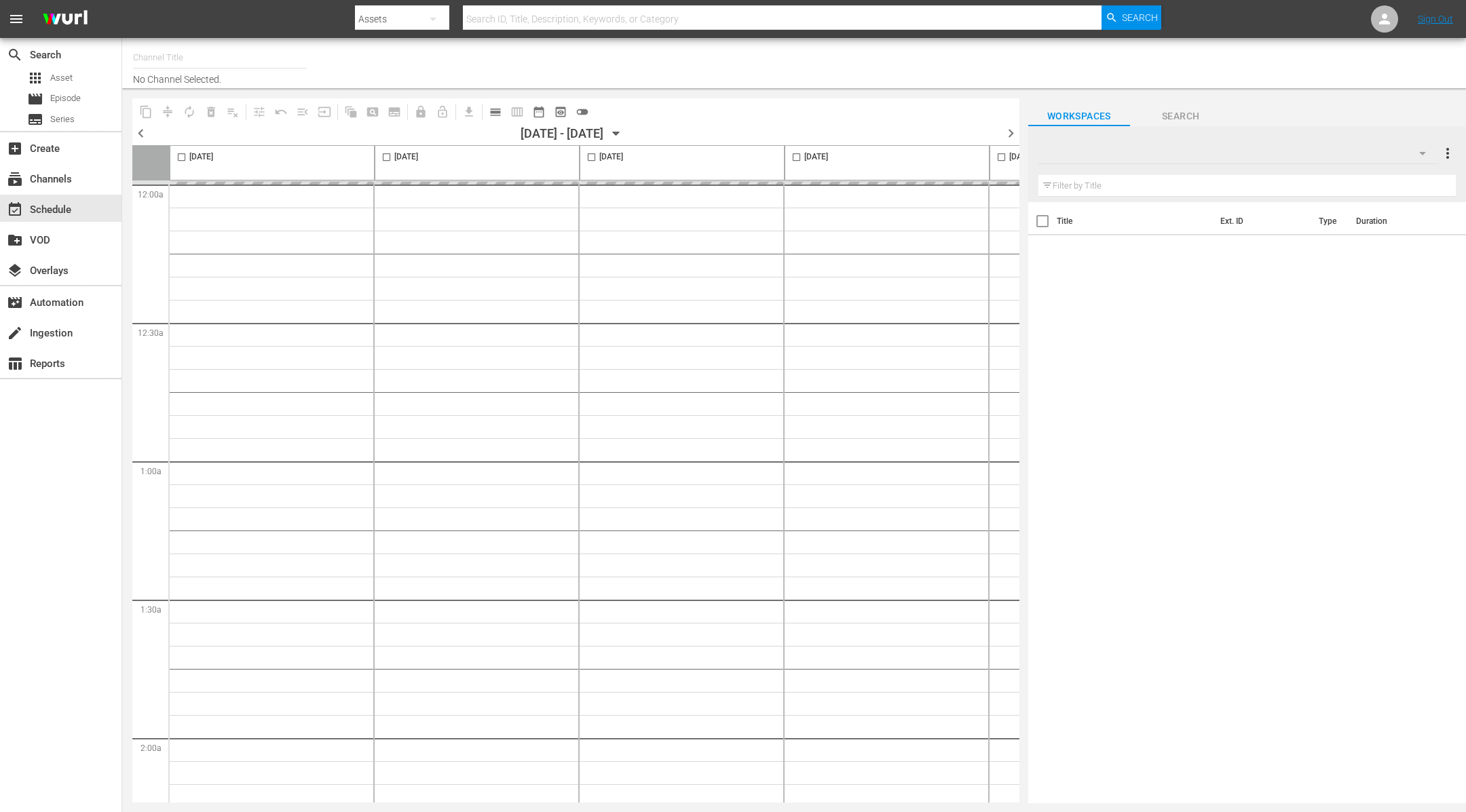
type input "LADbible (2030)"
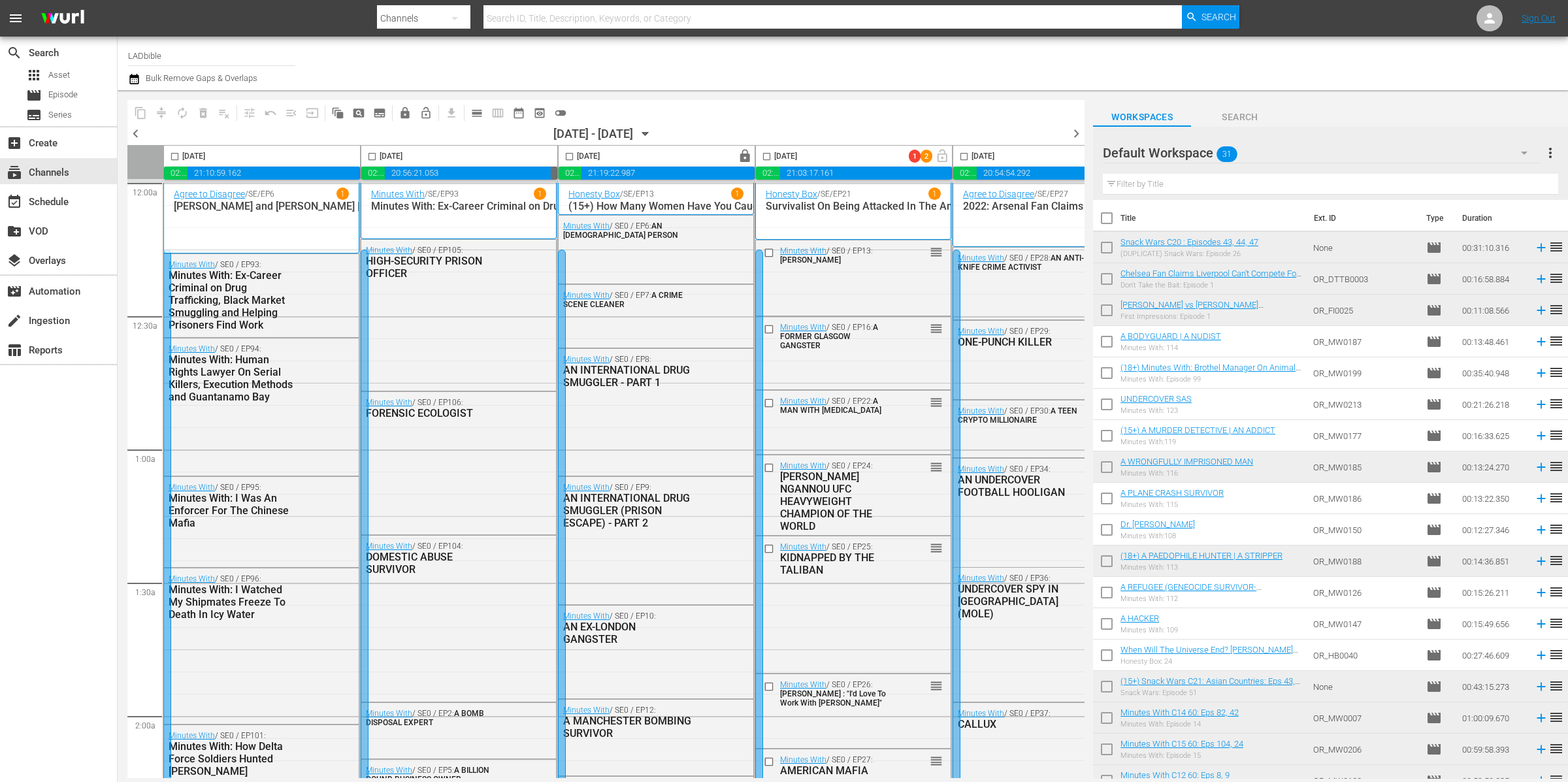
click at [1318, 155] on div "Default Workspace 31" at bounding box center [1321, 153] width 437 height 37
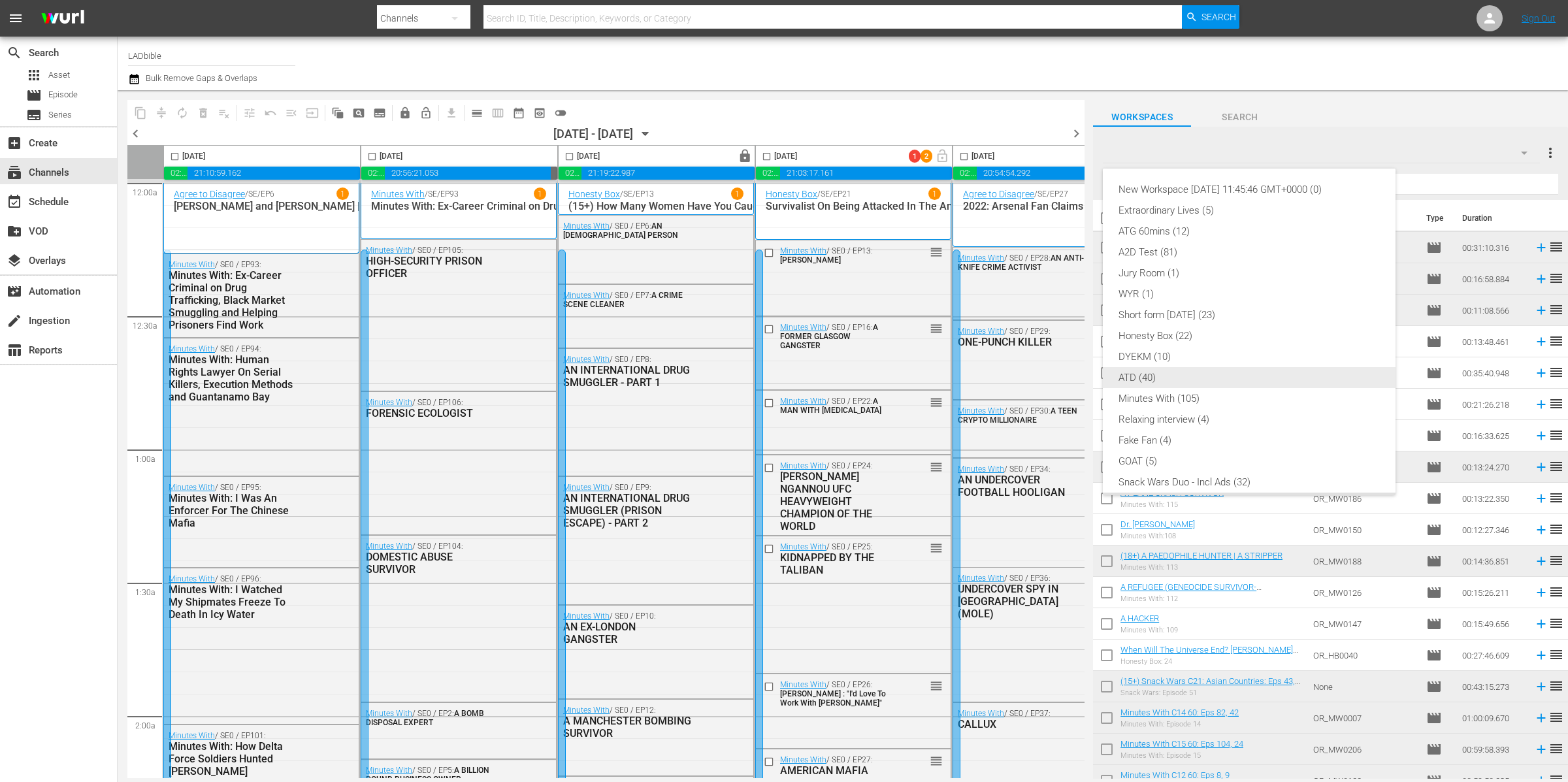
scroll to position [29, 0]
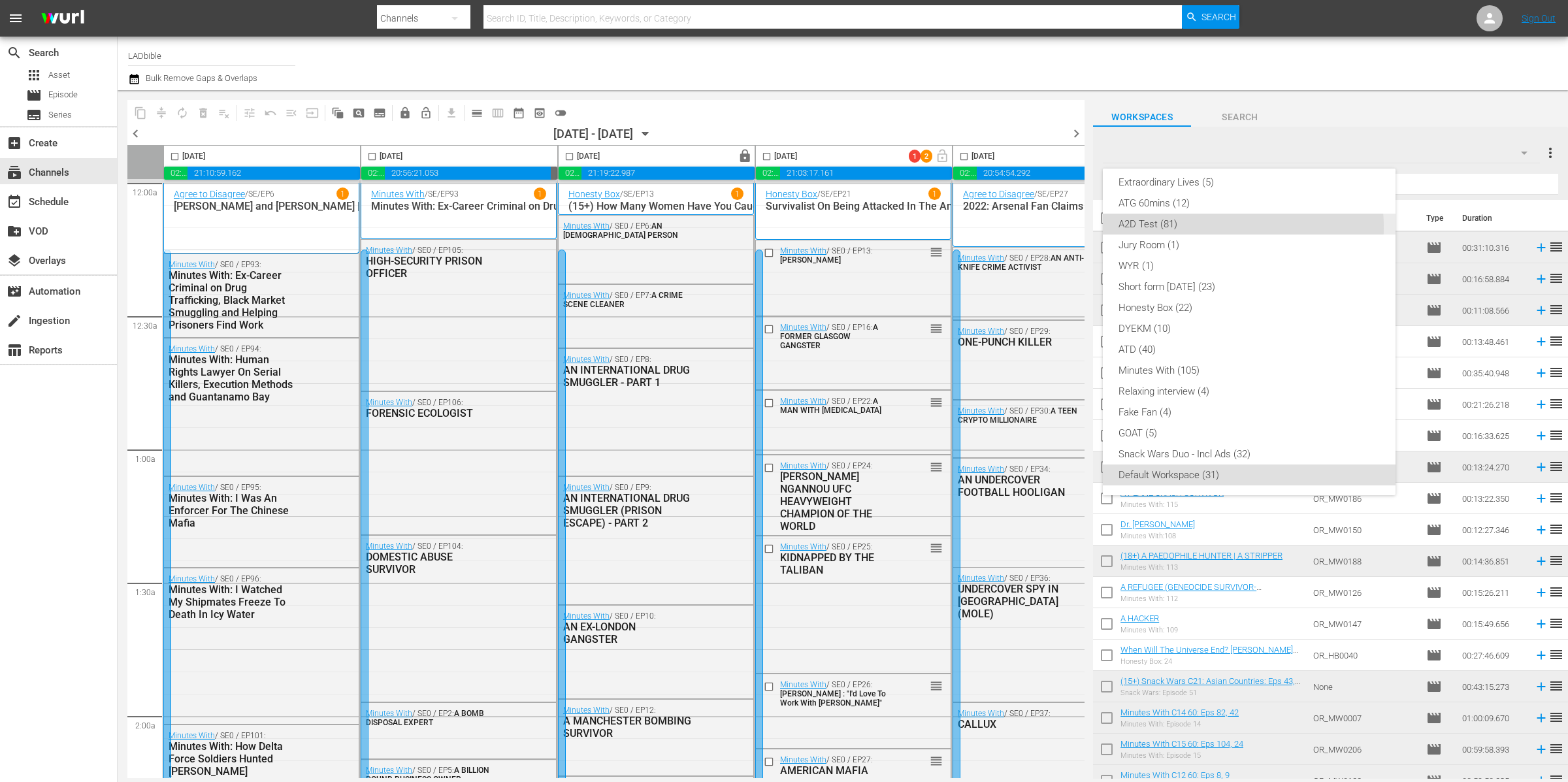
click at [1219, 226] on div "A2D Test (81)" at bounding box center [1250, 224] width 261 height 21
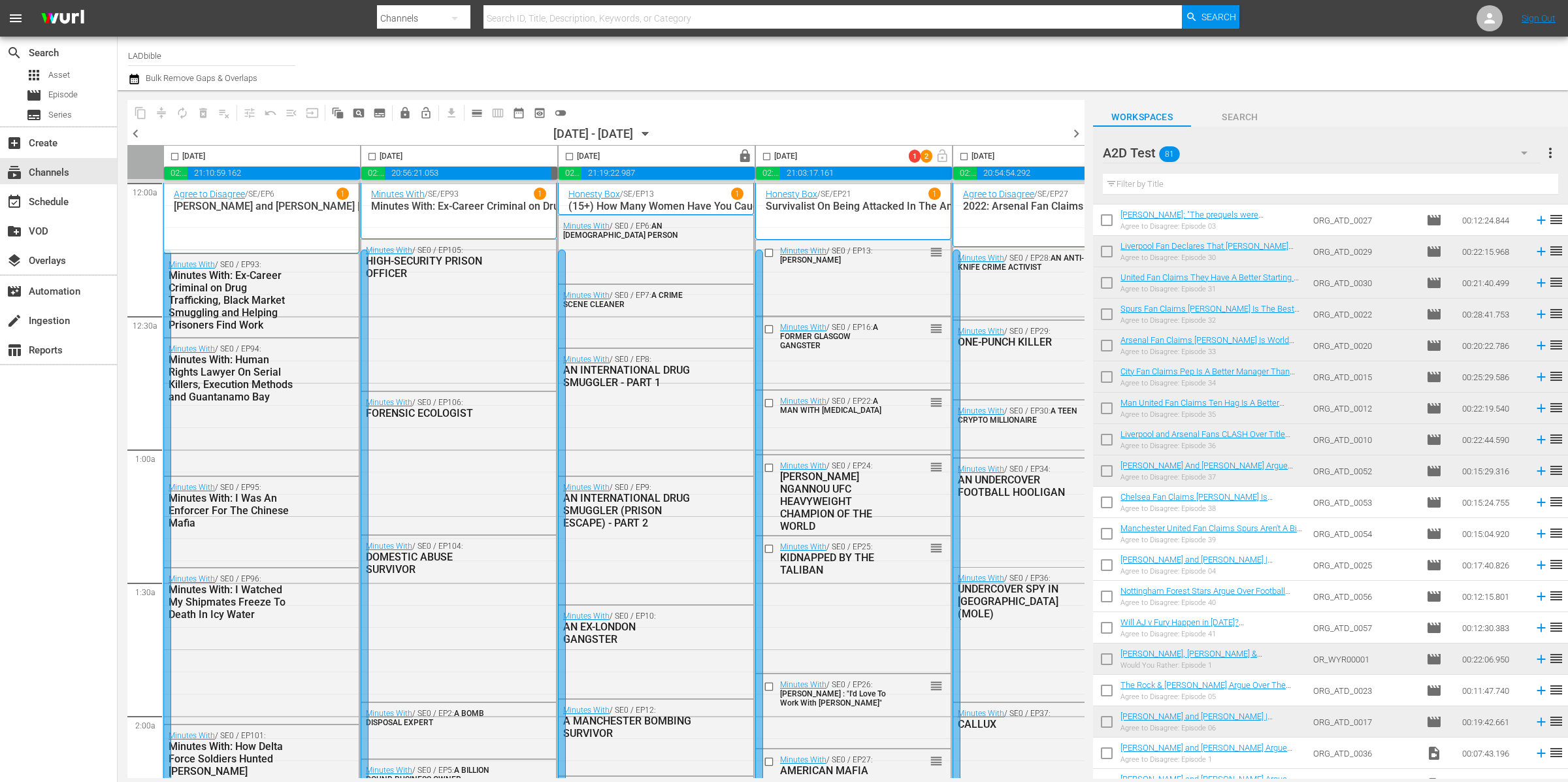
scroll to position [840, 0]
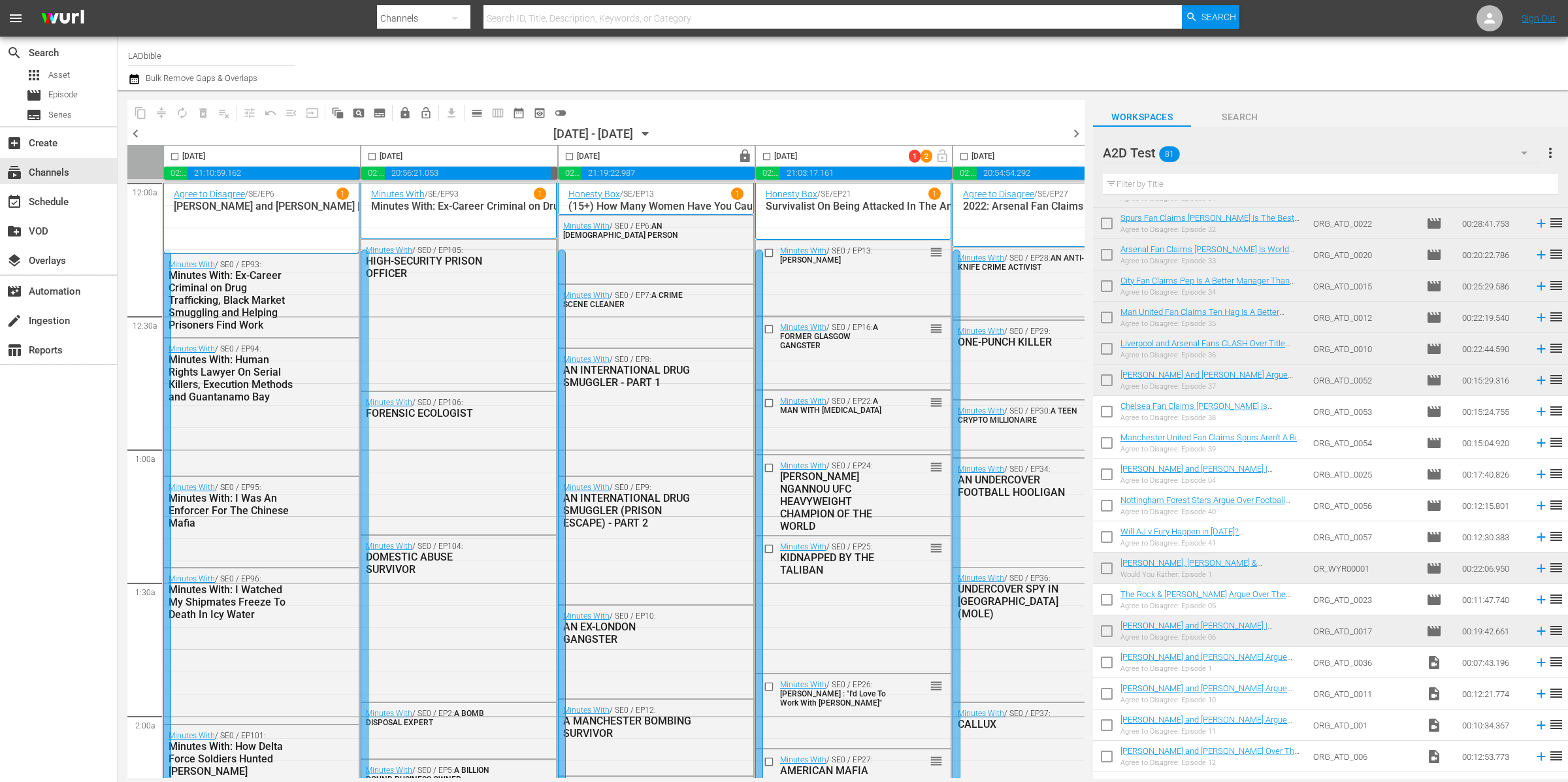
click at [1251, 150] on div "A2D Test 81" at bounding box center [1321, 153] width 437 height 37
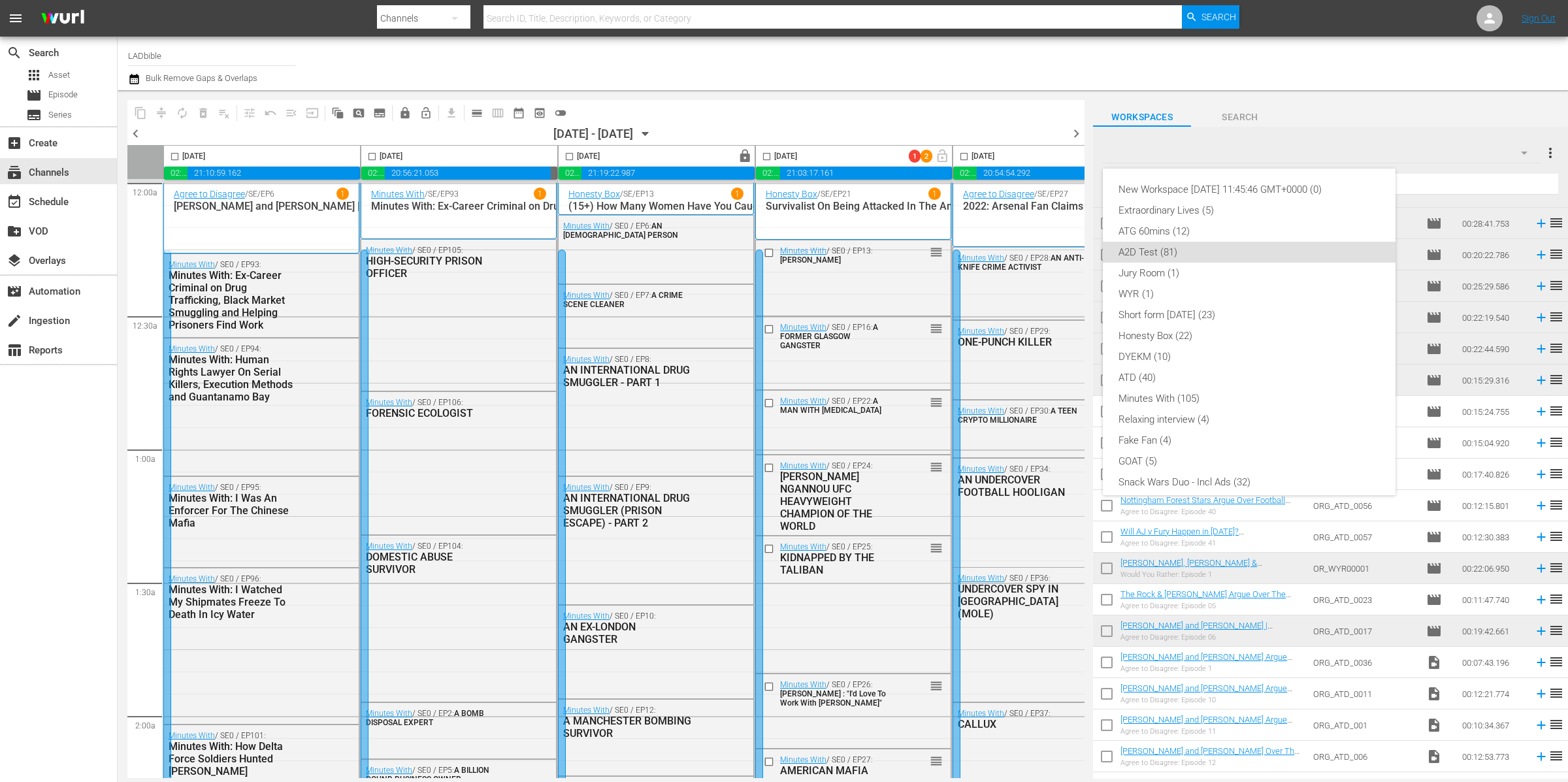
scroll to position [29, 0]
click at [1252, 150] on div "New Workspace Tue Sep 09 2025 11:45:46 GMT+0000 (0) Extraordinary Lives (5) ATG…" at bounding box center [784, 391] width 1568 height 782
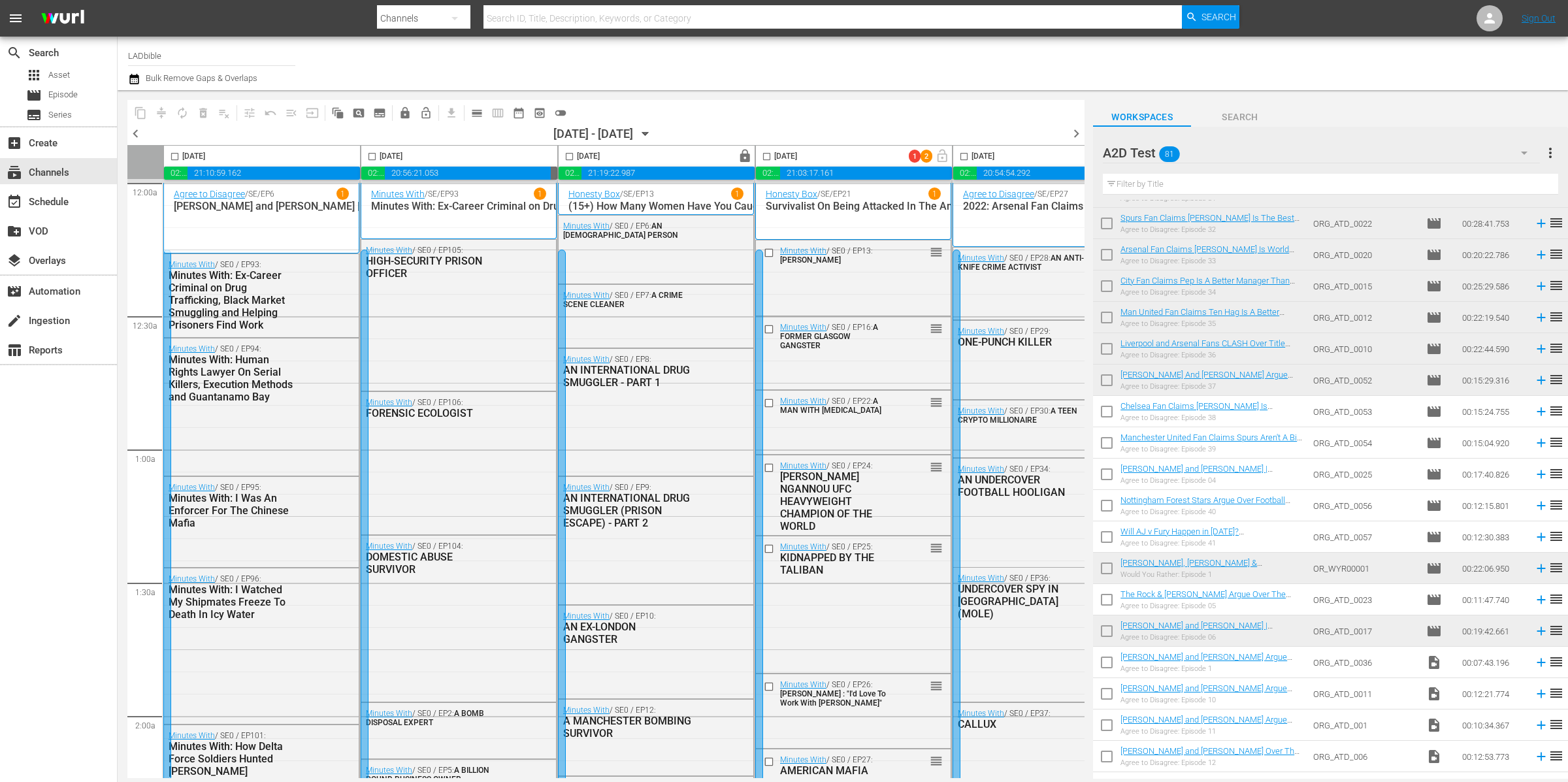
click at [1252, 150] on div "A2D Test 81" at bounding box center [1321, 153] width 437 height 37
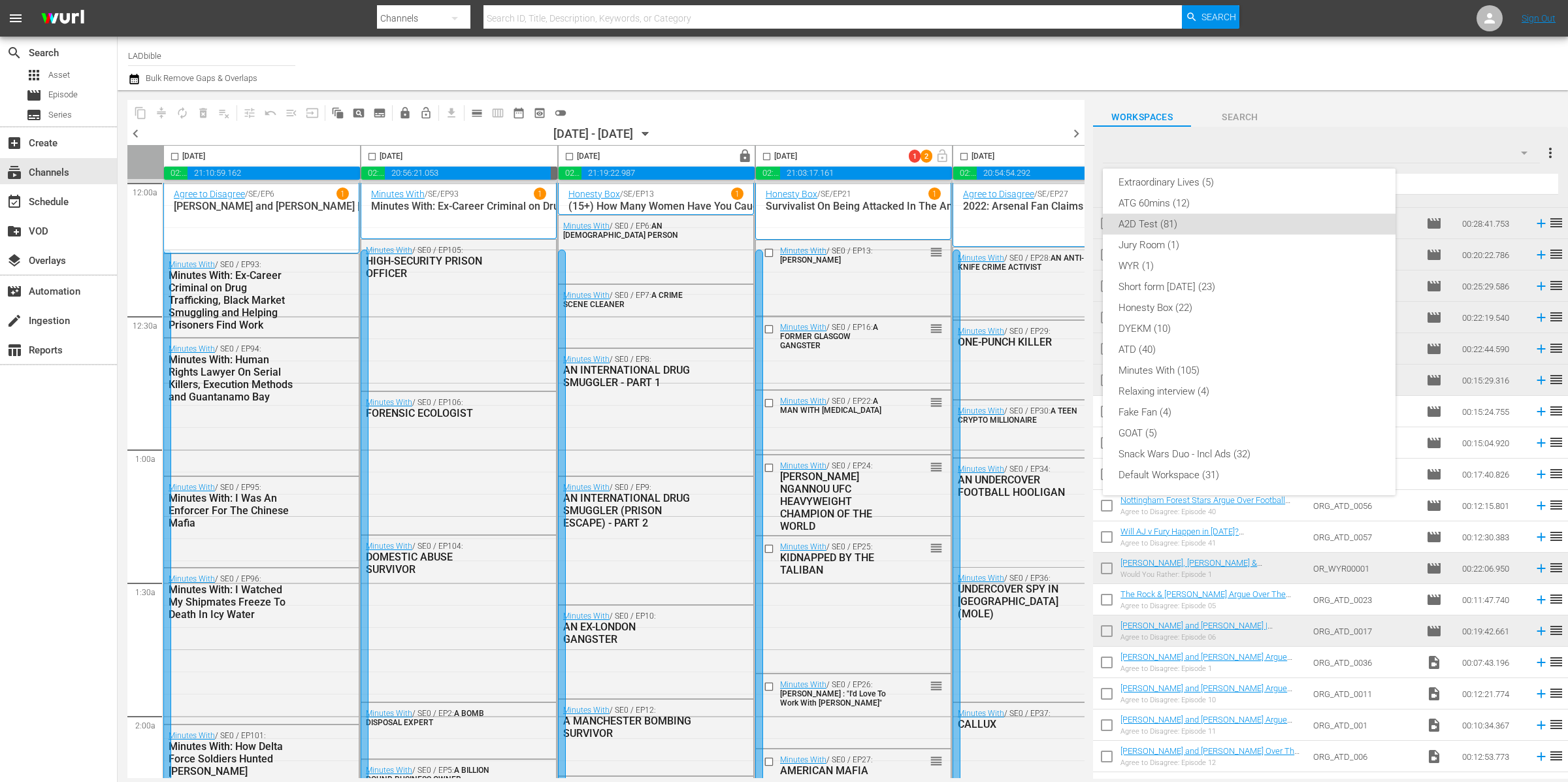
click at [1252, 150] on div "New Workspace Tue Sep 09 2025 11:45:46 GMT+0000 (0) Extraordinary Lives (5) ATG…" at bounding box center [784, 391] width 1568 height 782
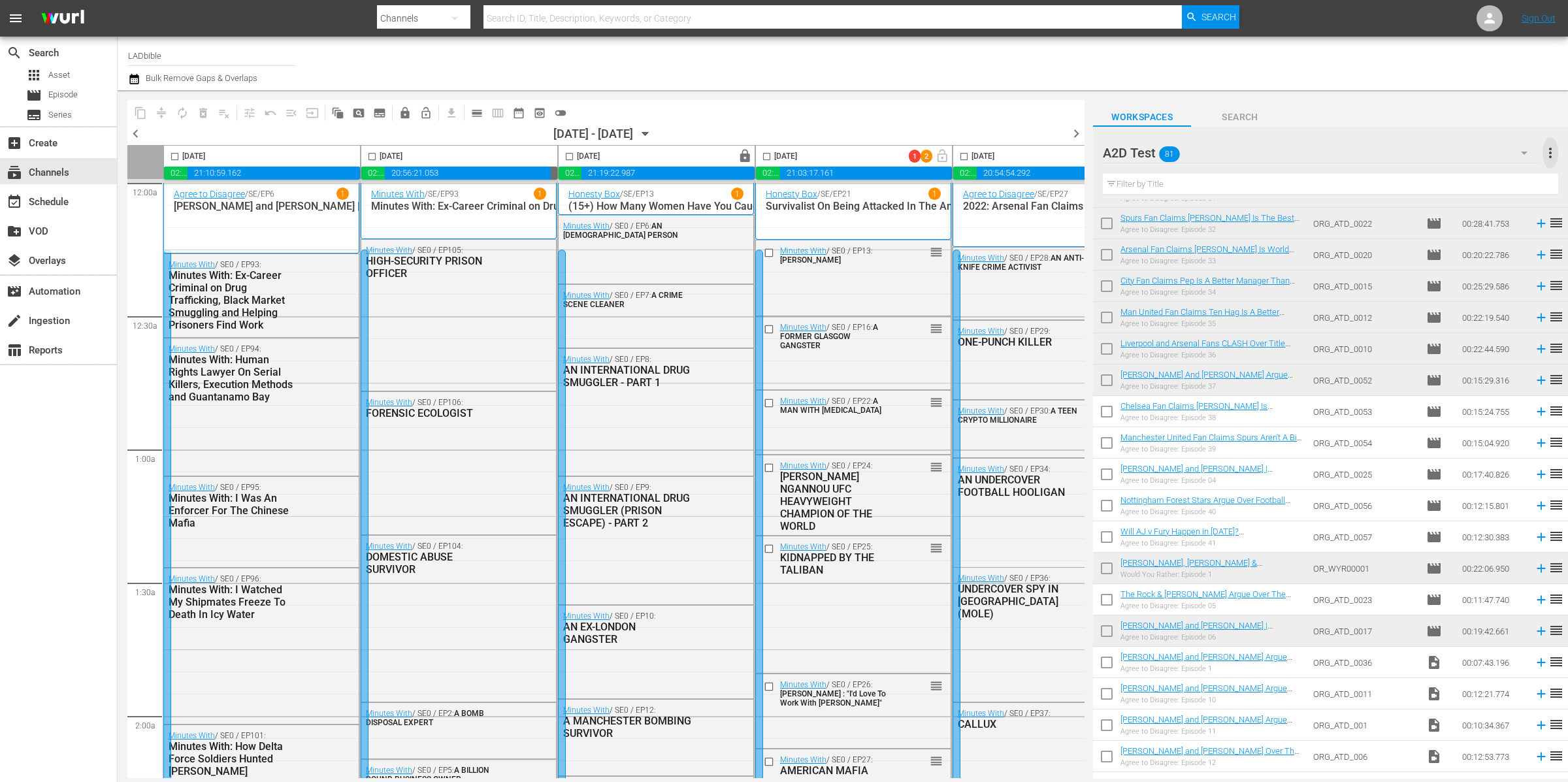
click at [1548, 155] on span "more_vert" at bounding box center [1551, 153] width 16 height 16
click at [1487, 198] on div "Delete This Workspace" at bounding box center [1466, 201] width 154 height 24
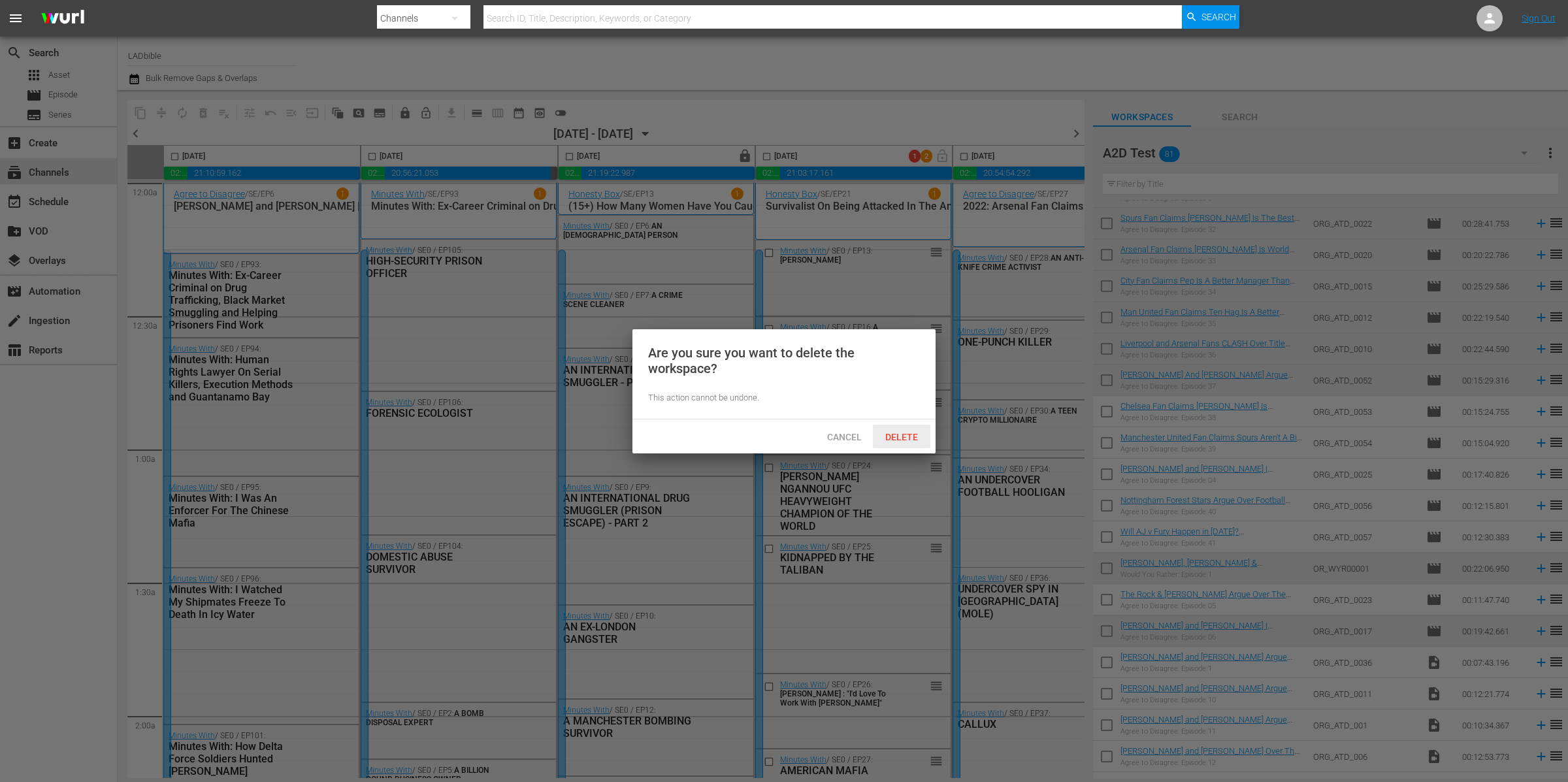
drag, startPoint x: 915, startPoint y: 428, endPoint x: 1262, endPoint y: 150, distance: 444.6
click at [915, 428] on div "Delete" at bounding box center [902, 437] width 57 height 24
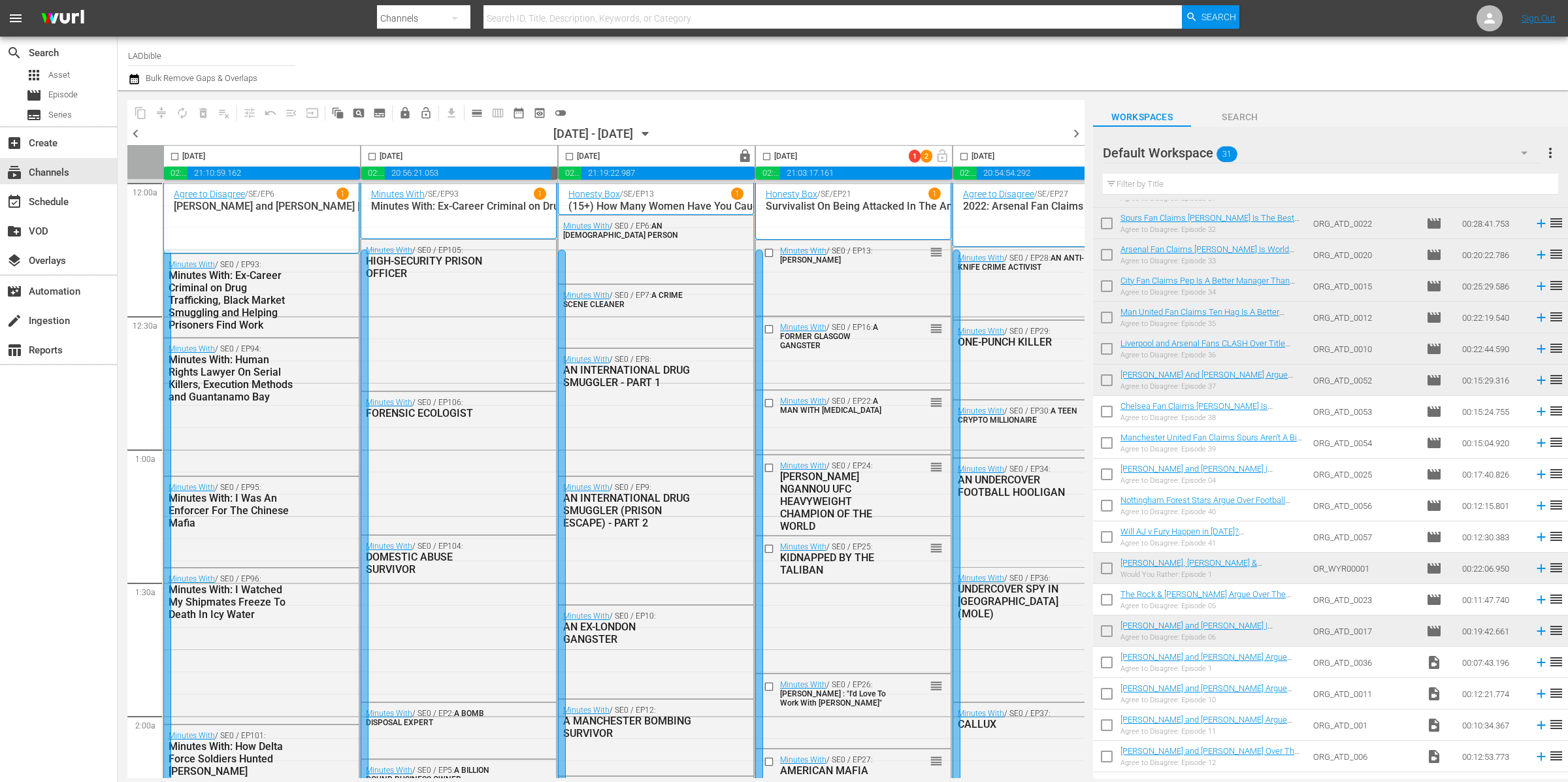
drag, startPoint x: 1262, startPoint y: 149, endPoint x: 1332, endPoint y: 147, distance: 70.0
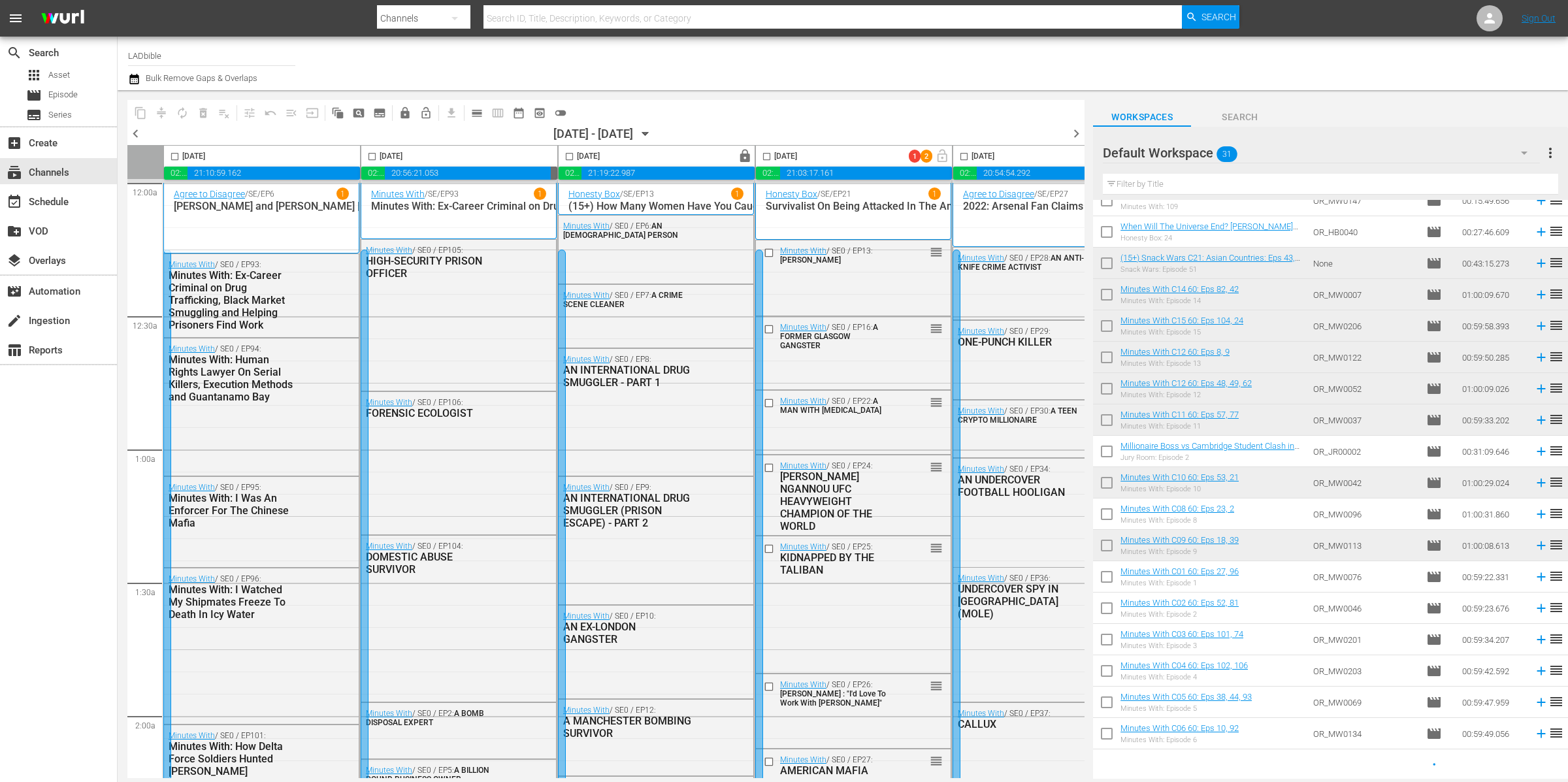
scroll to position [422, 0]
click at [1553, 152] on span "more_vert" at bounding box center [1551, 153] width 16 height 16
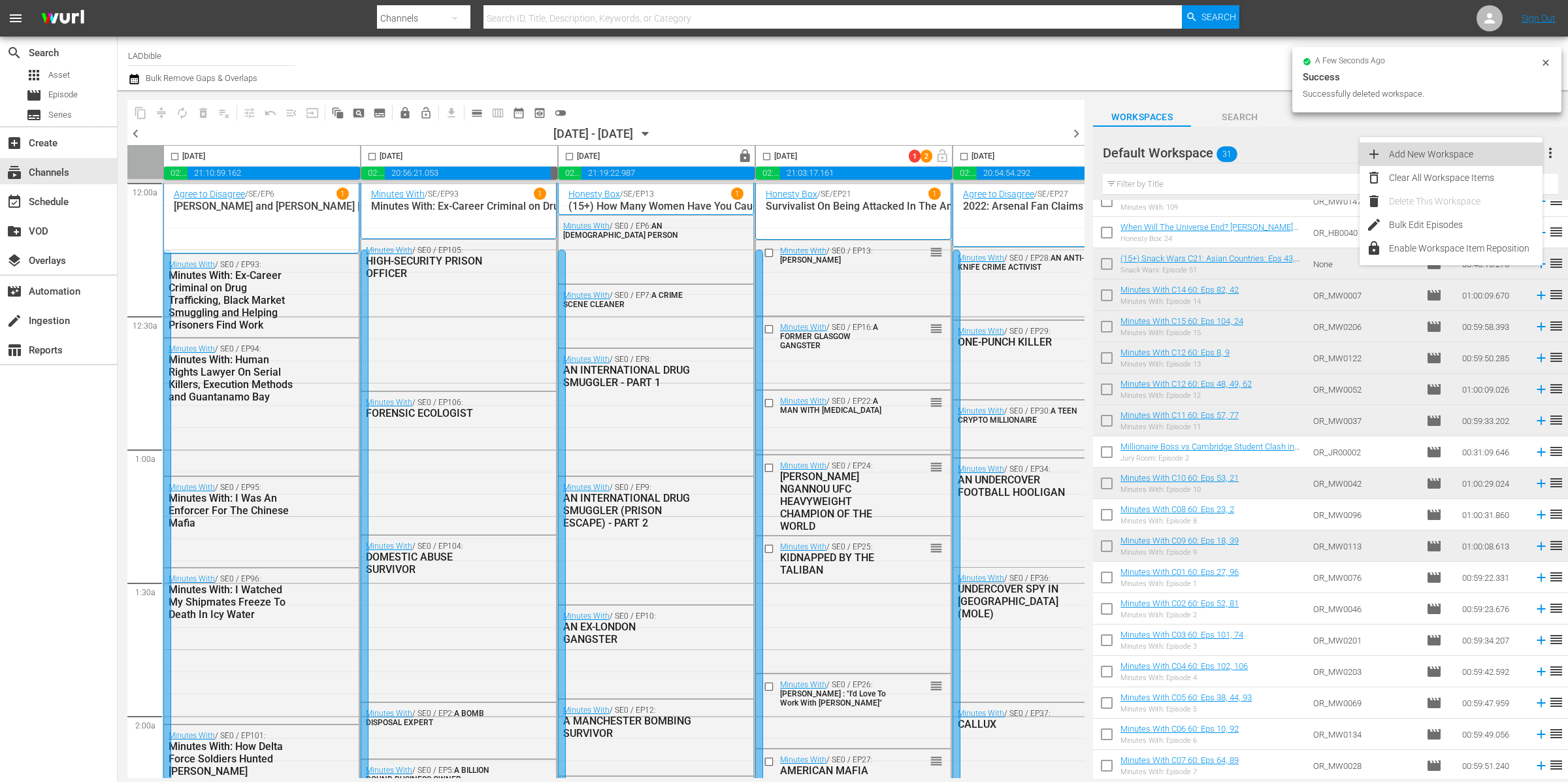
click at [1494, 145] on div "Add New Workspace" at bounding box center [1466, 155] width 154 height 24
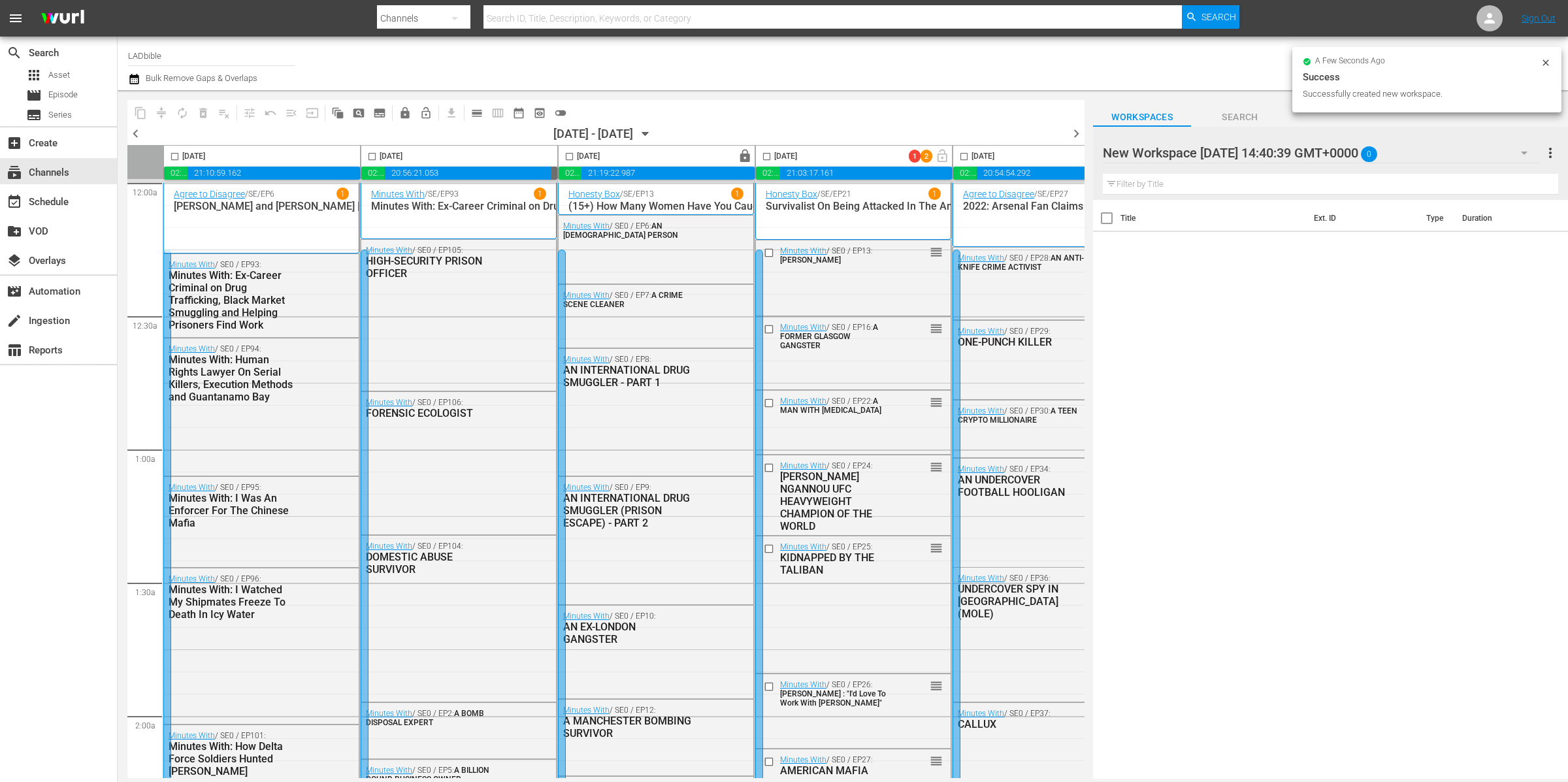
scroll to position [0, 0]
click at [1253, 150] on div at bounding box center [1214, 154] width 222 height 33
click at [1253, 150] on input "New Workspace Tue Sep 09 2025 14:40:39 GMT+0000" at bounding box center [1325, 153] width 444 height 31
type input "minutes with assets"
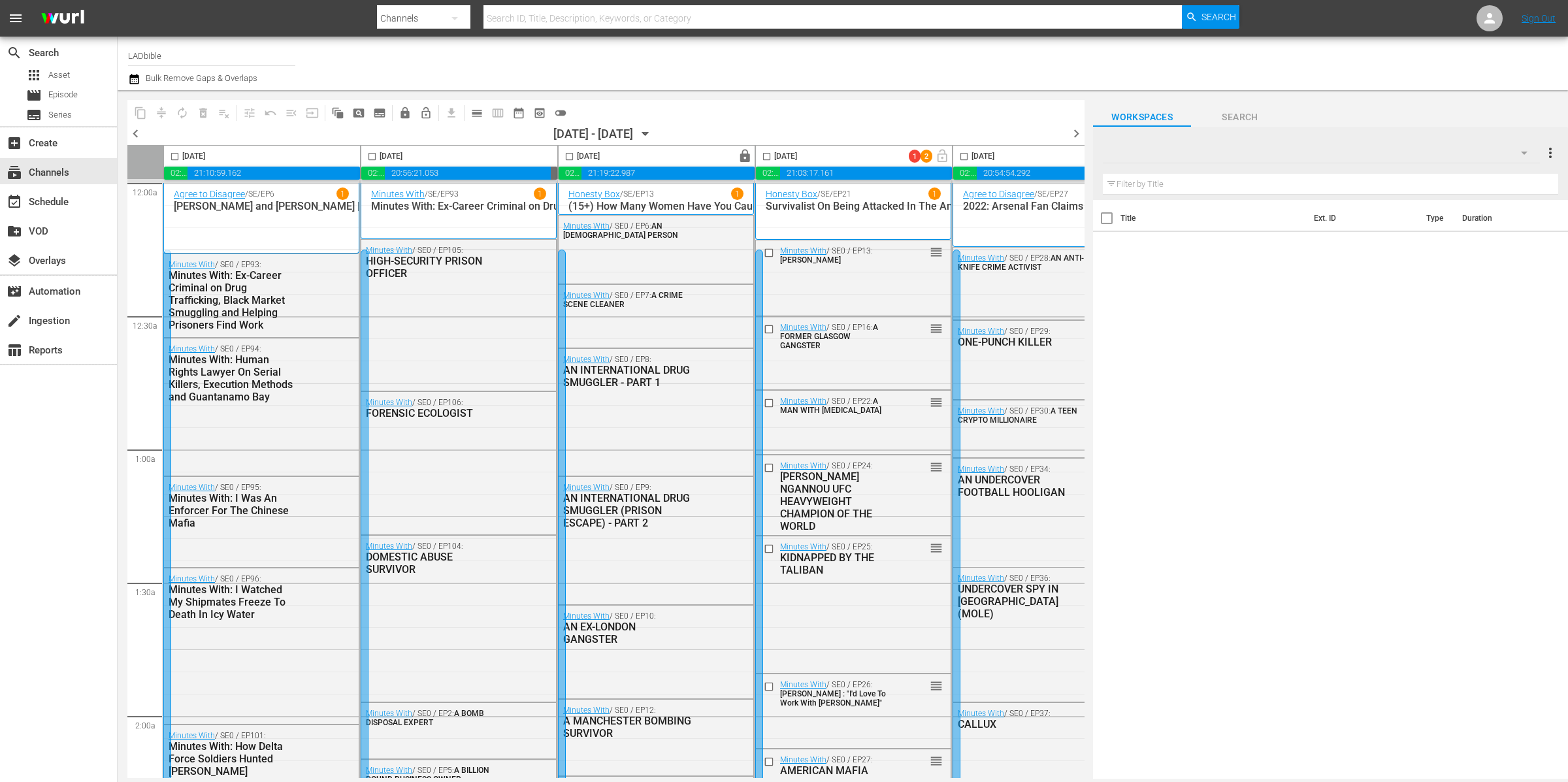
click at [1262, 298] on div "Title Ext. ID Type Duration" at bounding box center [1331, 489] width 475 height 581
click at [396, 398] on link "Minutes With" at bounding box center [389, 403] width 46 height 9
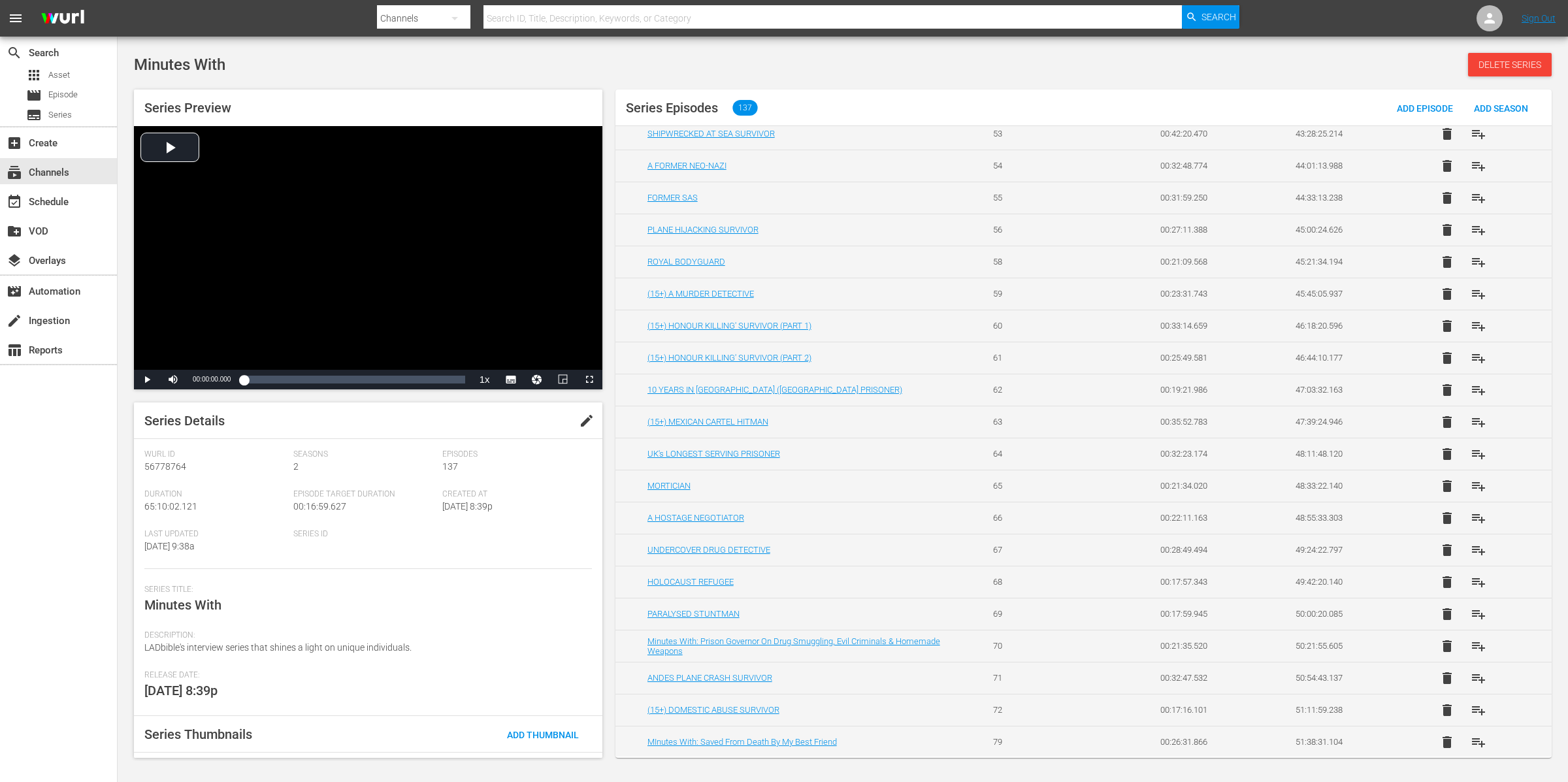
scroll to position [3114, 0]
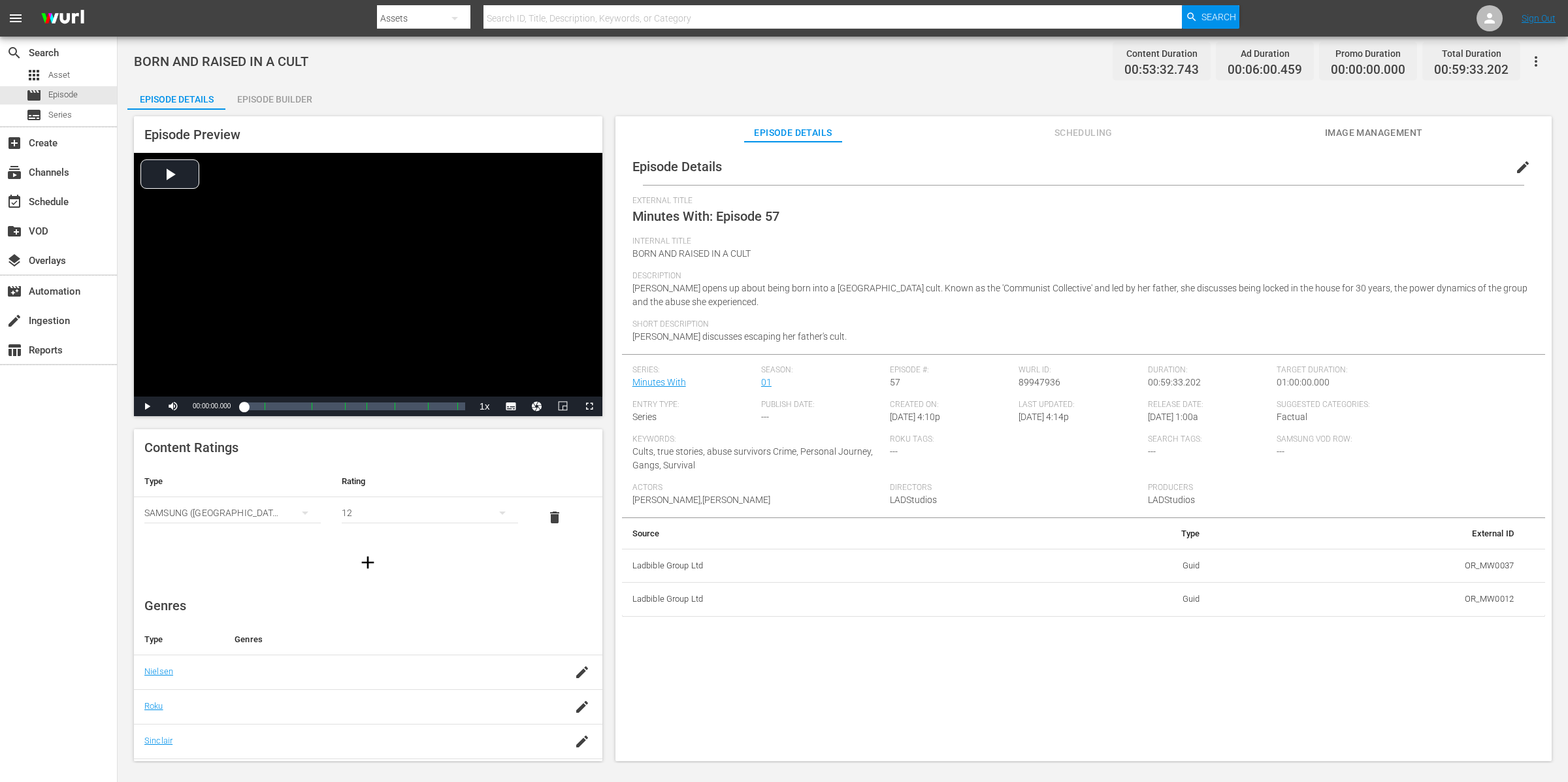
click at [329, 94] on div "Episode Details Episode Builder Episode Preview Video Player is loading. Play V…" at bounding box center [842, 428] width 1431 height 688
click at [309, 93] on div "Episode Builder" at bounding box center [274, 99] width 98 height 31
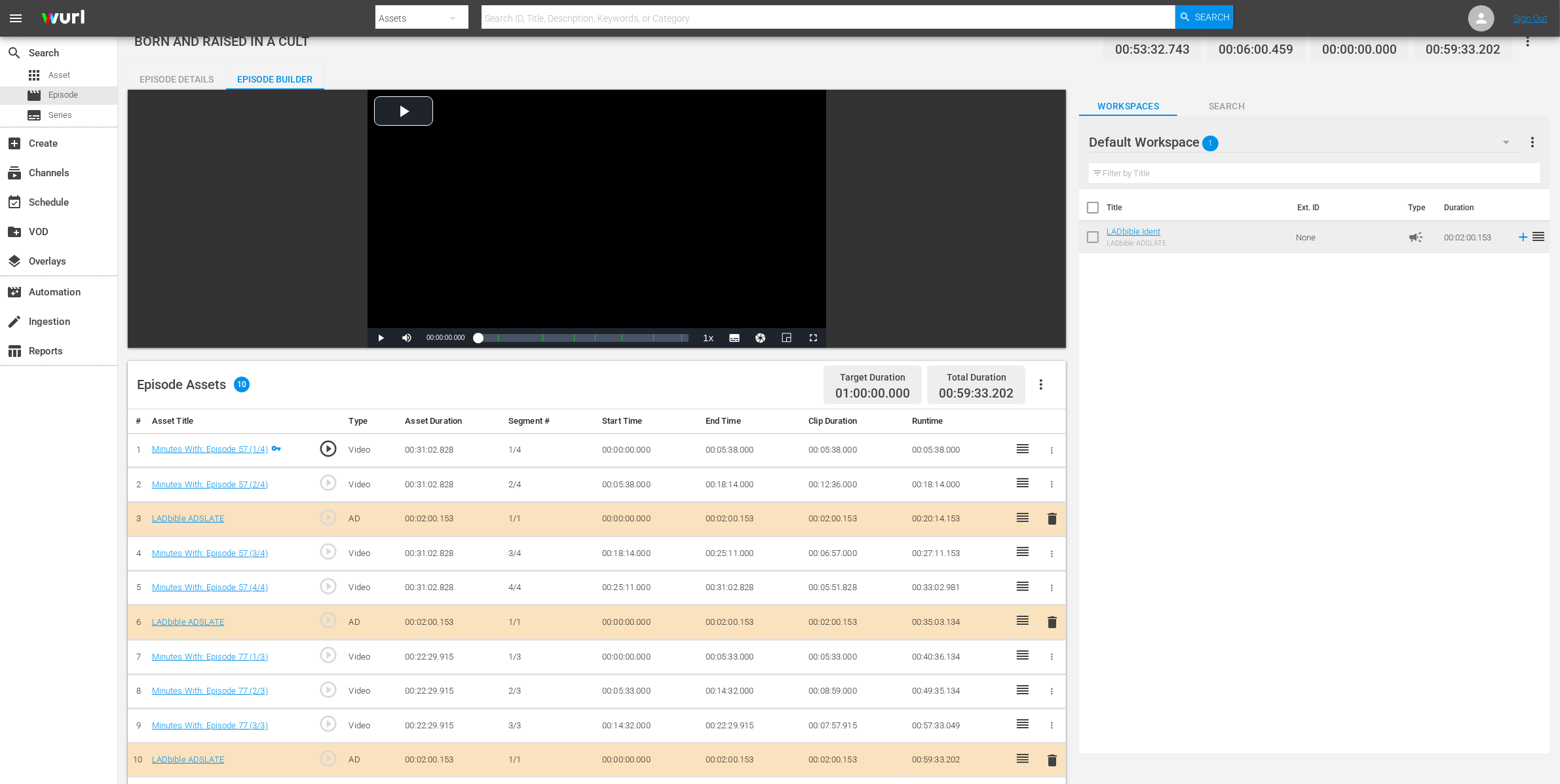
scroll to position [317, 0]
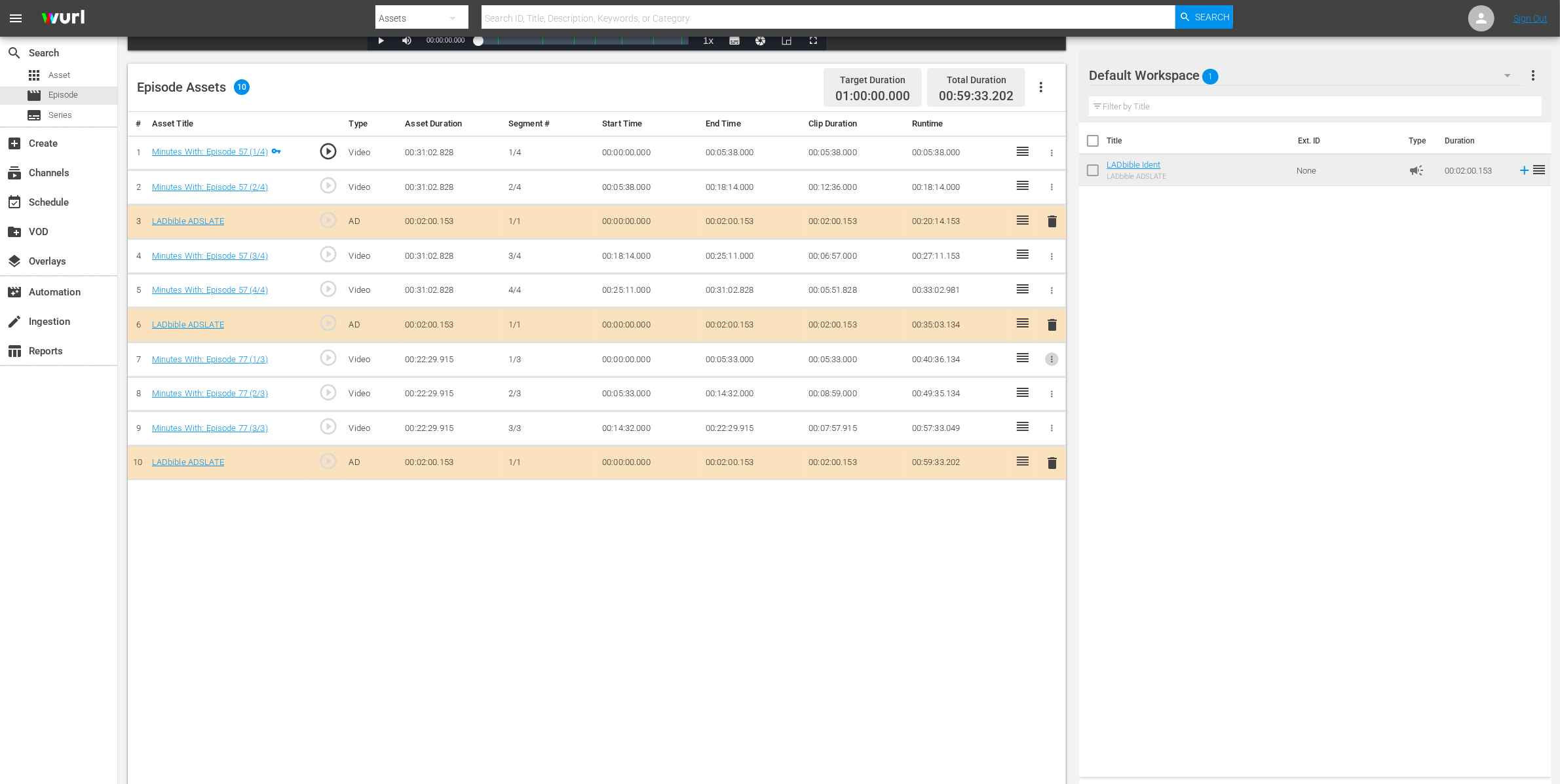
click at [1055, 358] on icon "button" at bounding box center [1052, 359] width 10 height 10
click at [1030, 408] on span "DELETE ASSET" at bounding box center [1009, 408] width 81 height 12
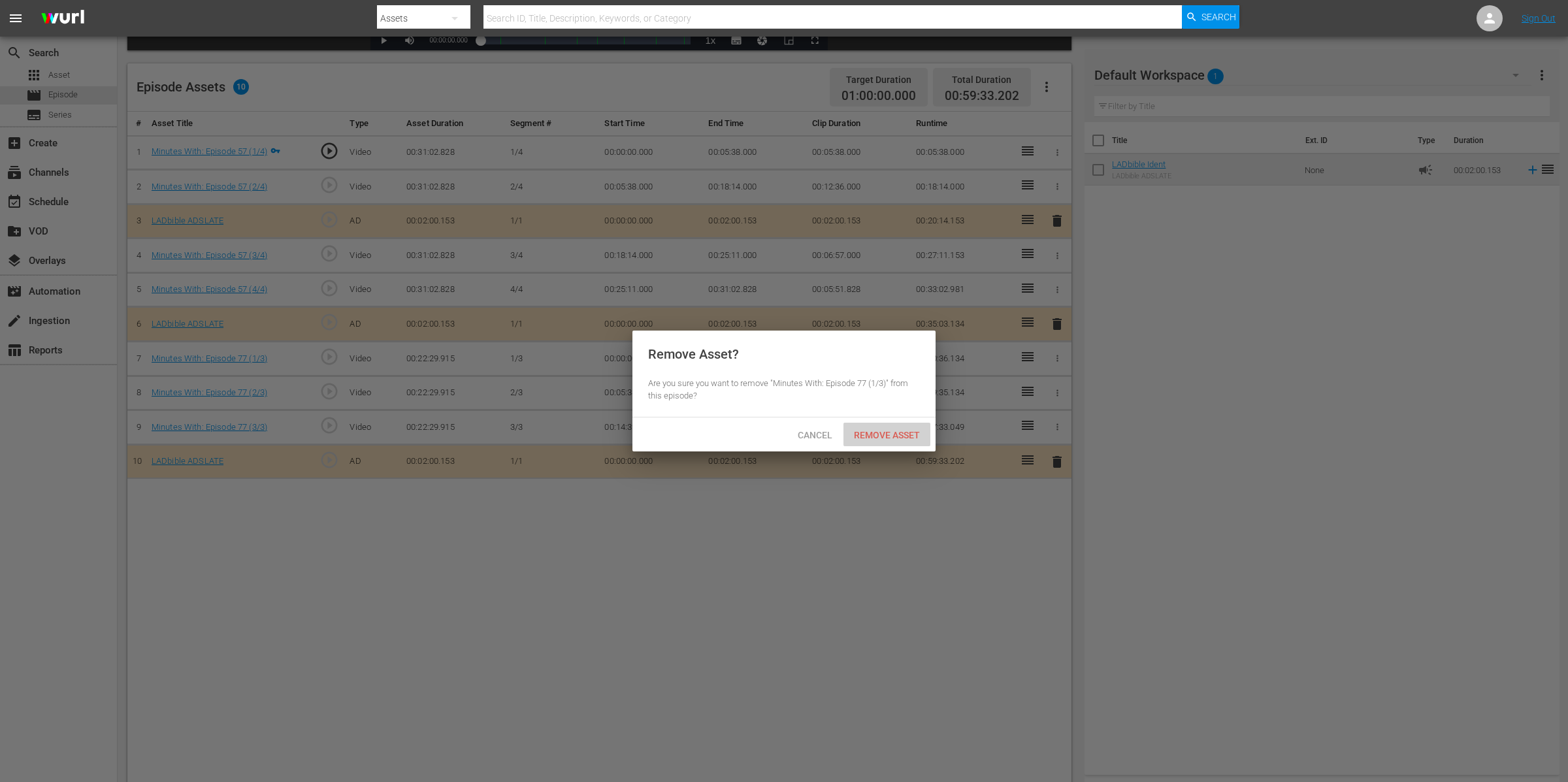
click at [917, 424] on div "Remove Asset" at bounding box center [887, 434] width 86 height 24
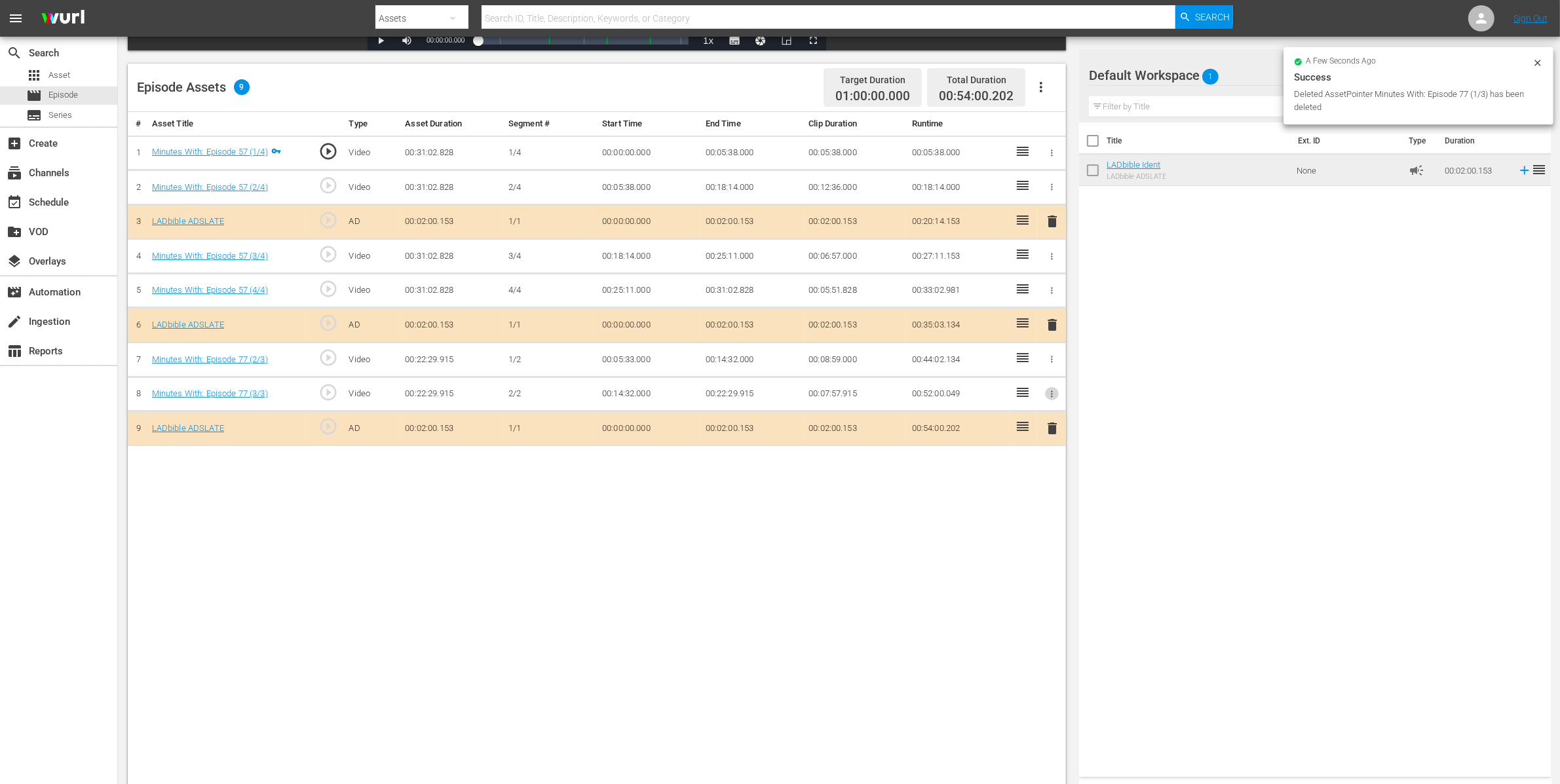
click at [1053, 397] on icon "button" at bounding box center [1052, 394] width 10 height 10
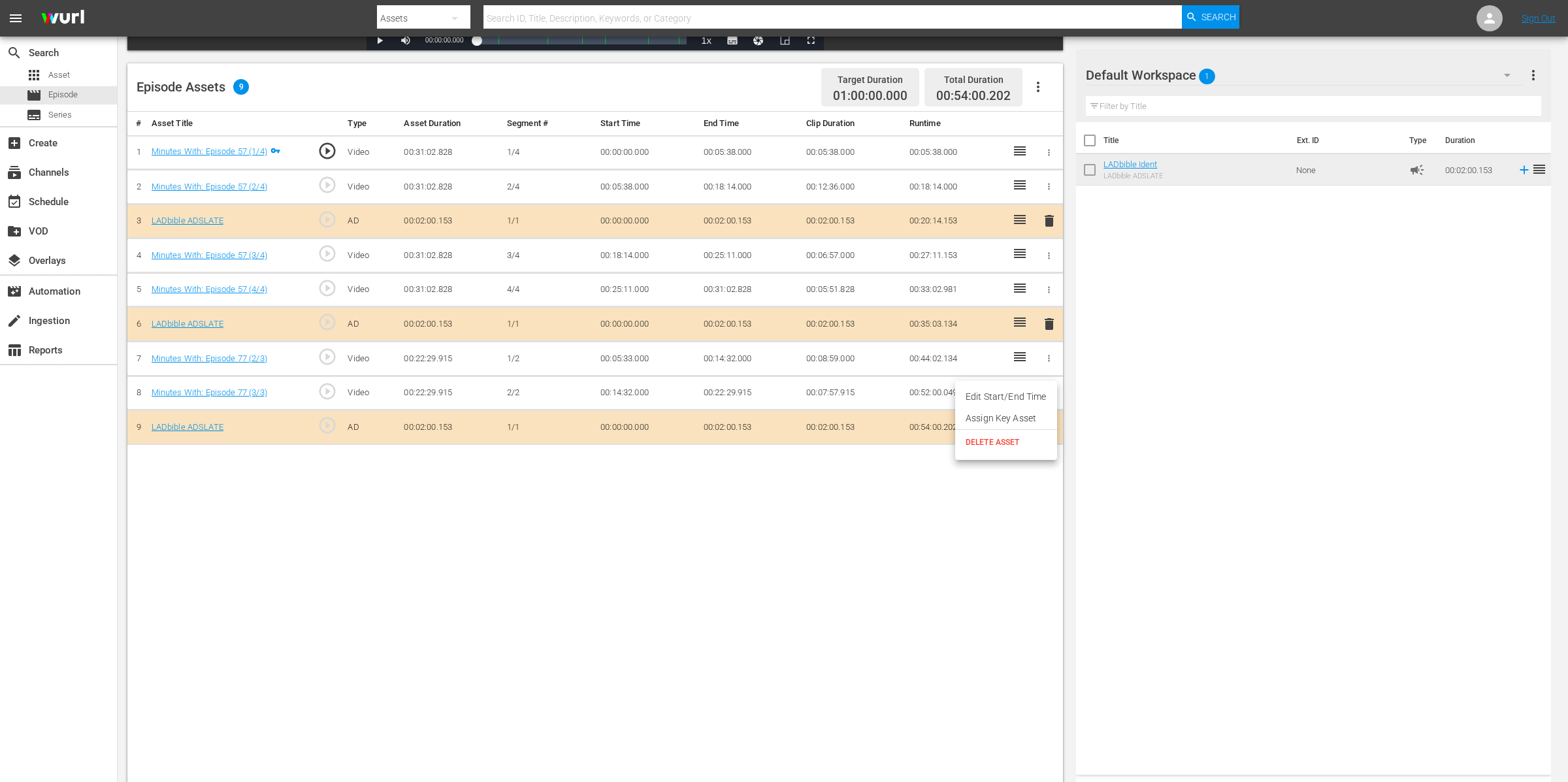
click at [1000, 443] on span "DELETE ASSET" at bounding box center [1007, 442] width 81 height 12
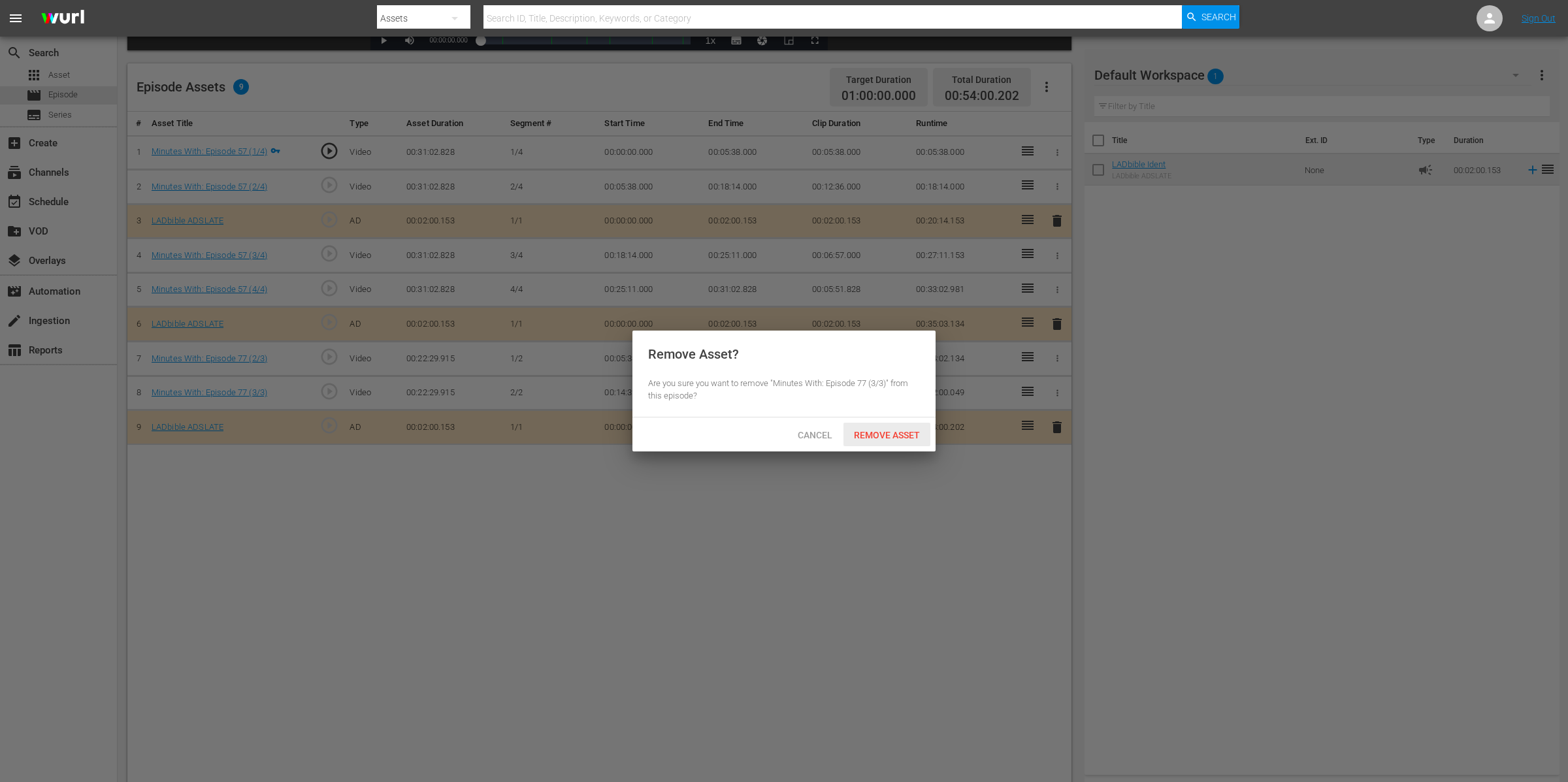
click at [928, 430] on span "Remove Asset" at bounding box center [887, 434] width 86 height 10
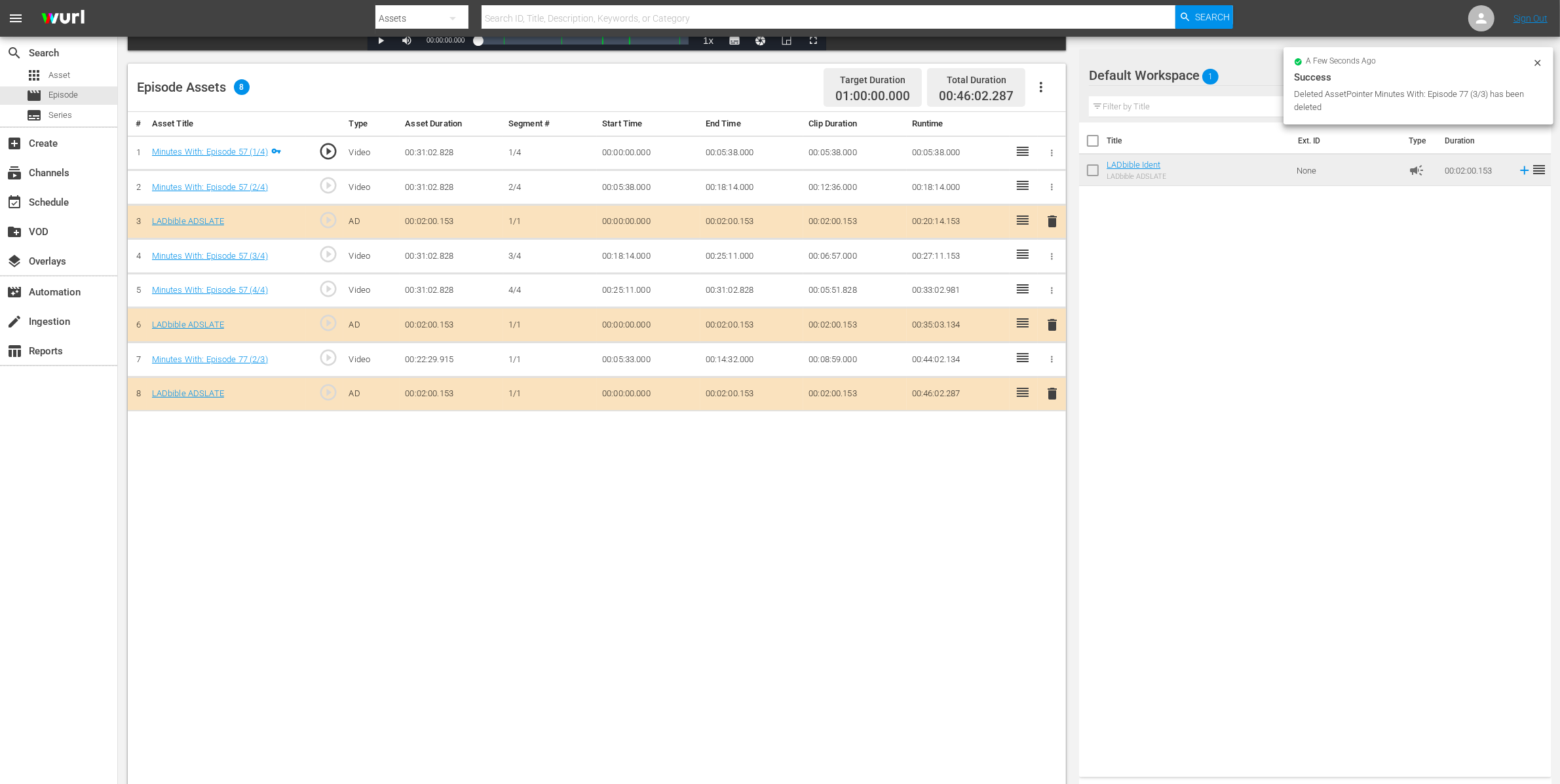
click at [1050, 361] on icon "button" at bounding box center [1052, 359] width 10 height 10
click at [983, 404] on span "DELETE ASSET" at bounding box center [1009, 408] width 81 height 12
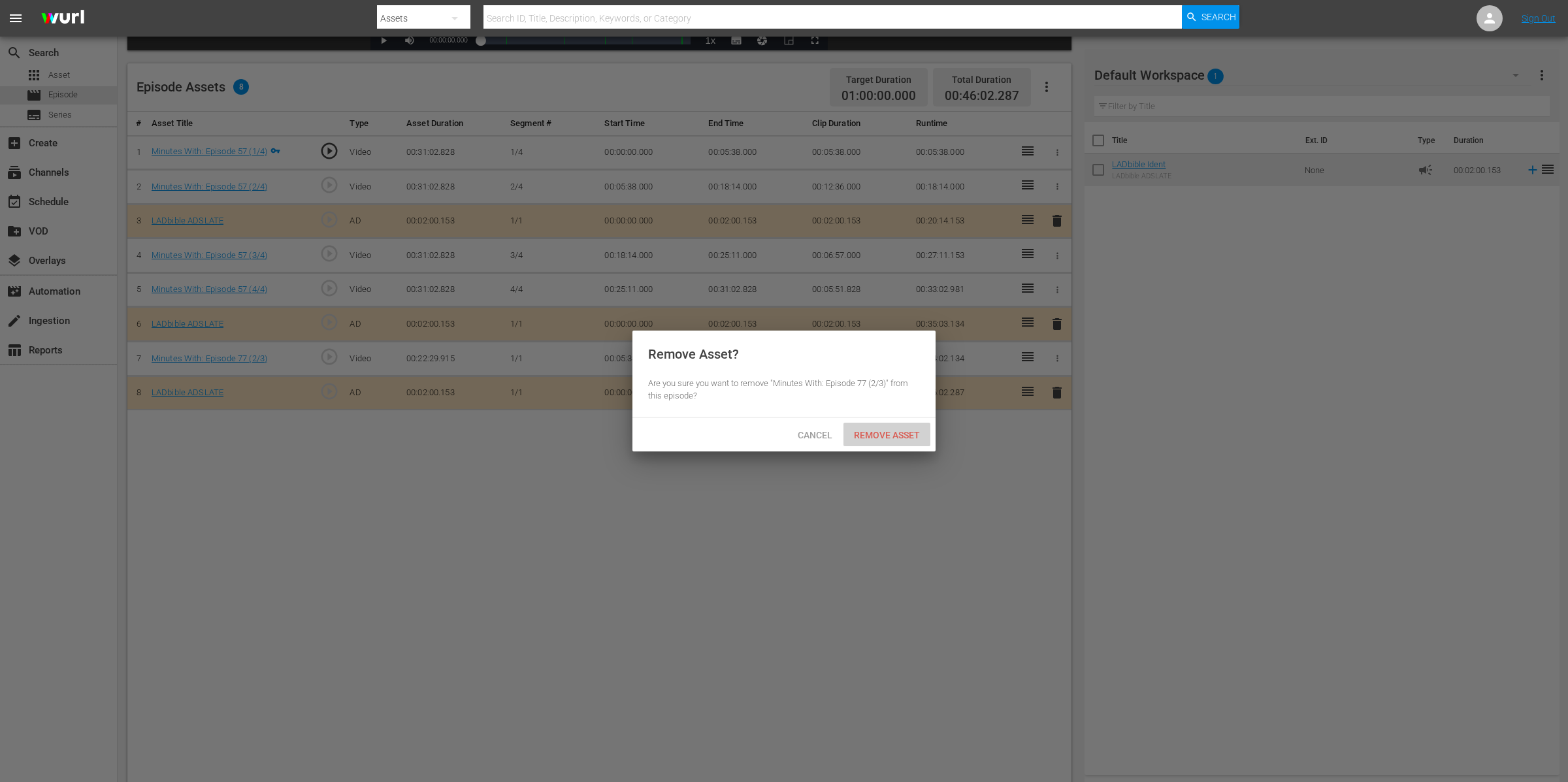
click at [894, 442] on div "Remove Asset" at bounding box center [887, 434] width 86 height 24
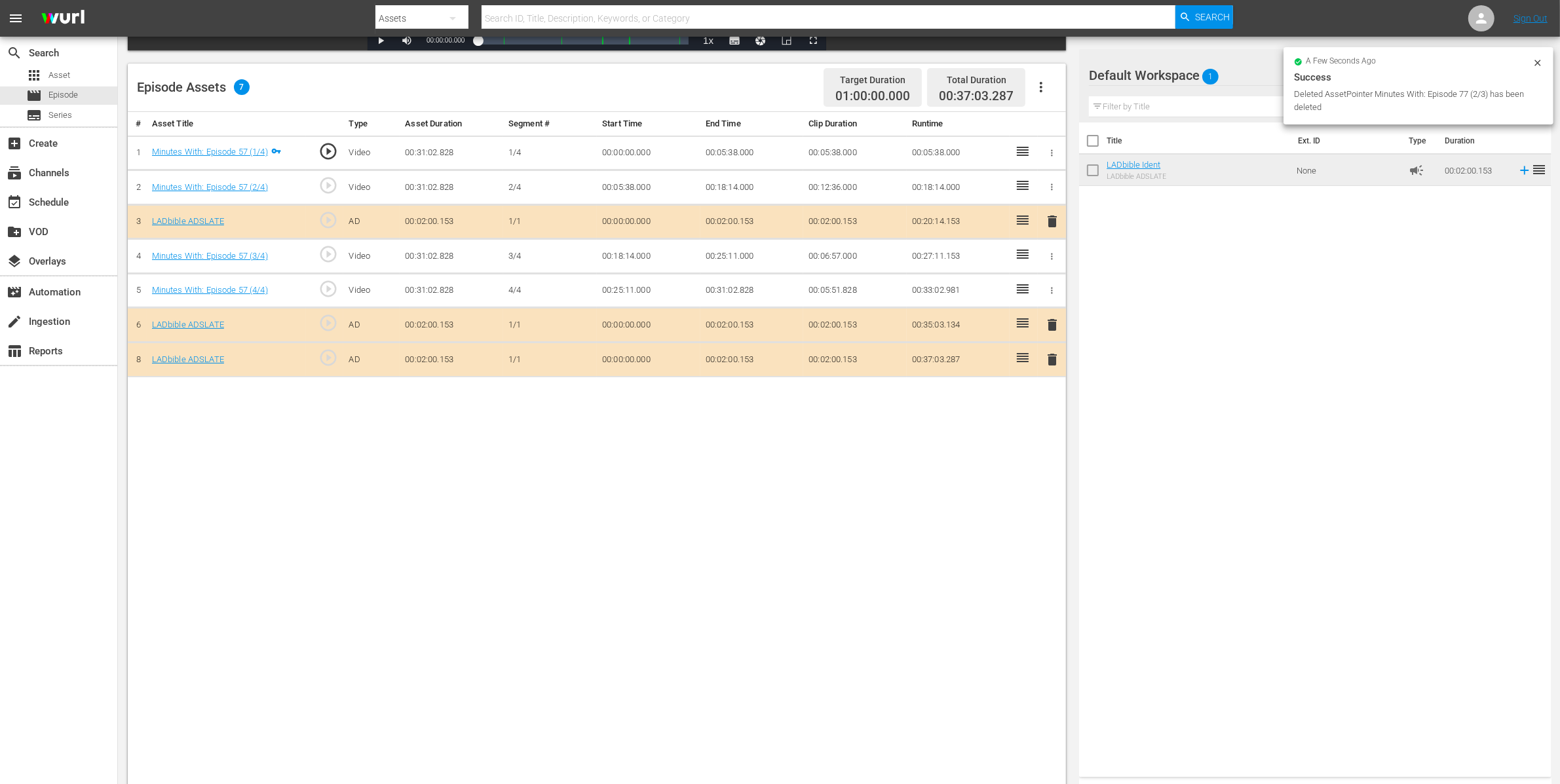
click at [1048, 399] on div "# Asset Title Type Asset Duration Segment # Start Time End Time Clip Duration R…" at bounding box center [596, 455] width 938 height 686
click at [1059, 367] on span "delete" at bounding box center [1052, 359] width 16 height 16
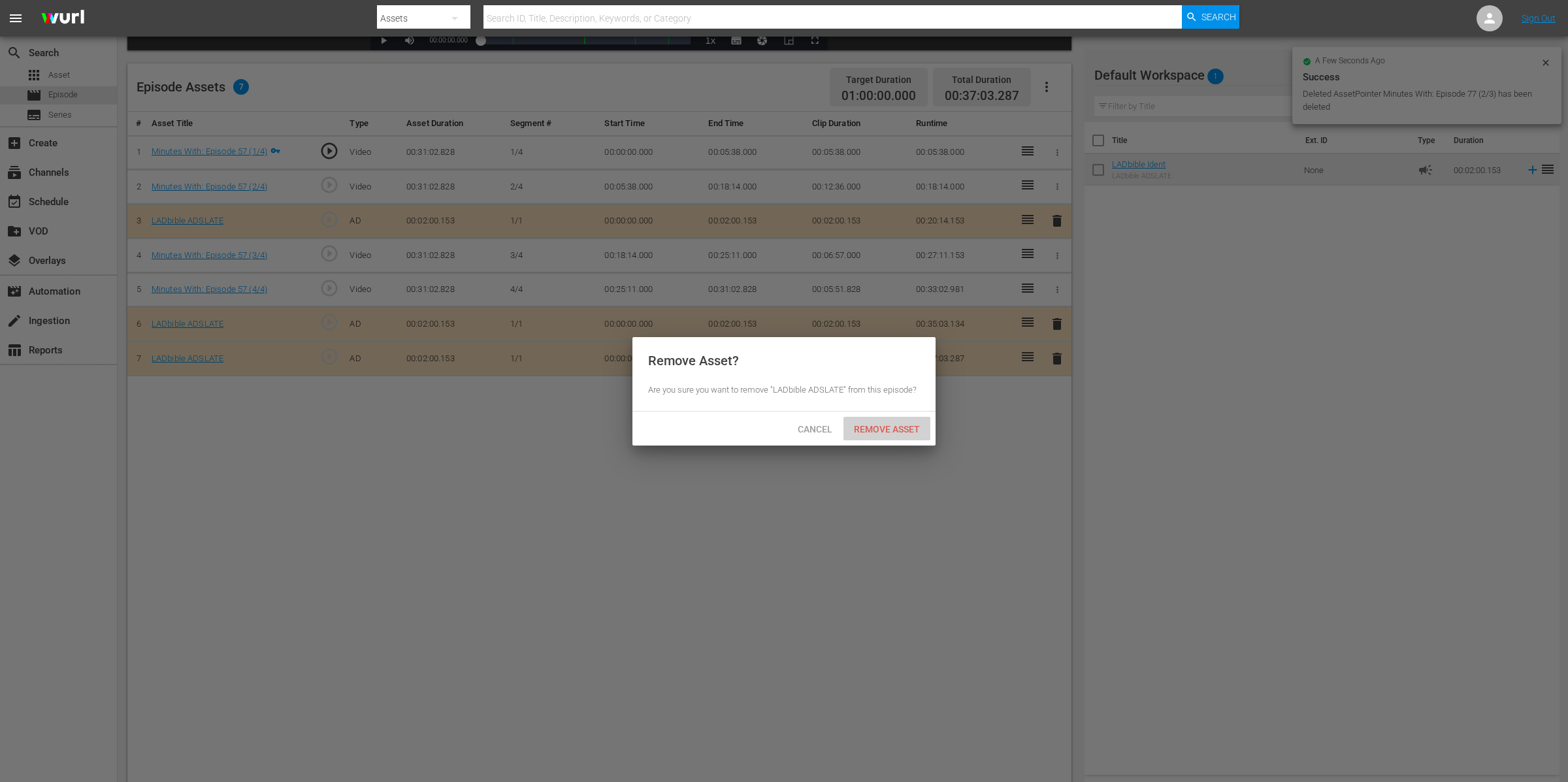
click at [900, 428] on span "Remove Asset" at bounding box center [887, 429] width 86 height 10
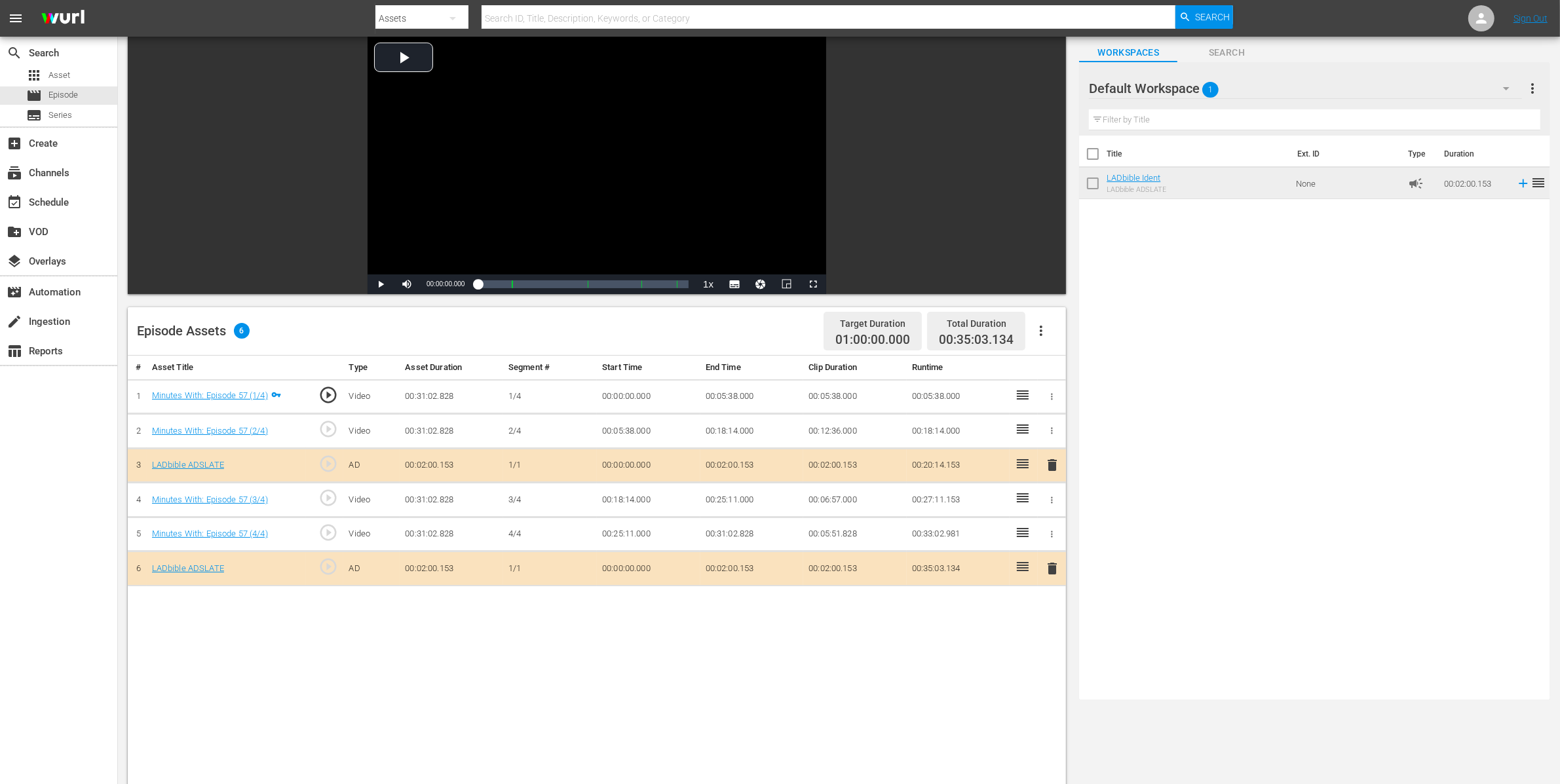
scroll to position [0, 0]
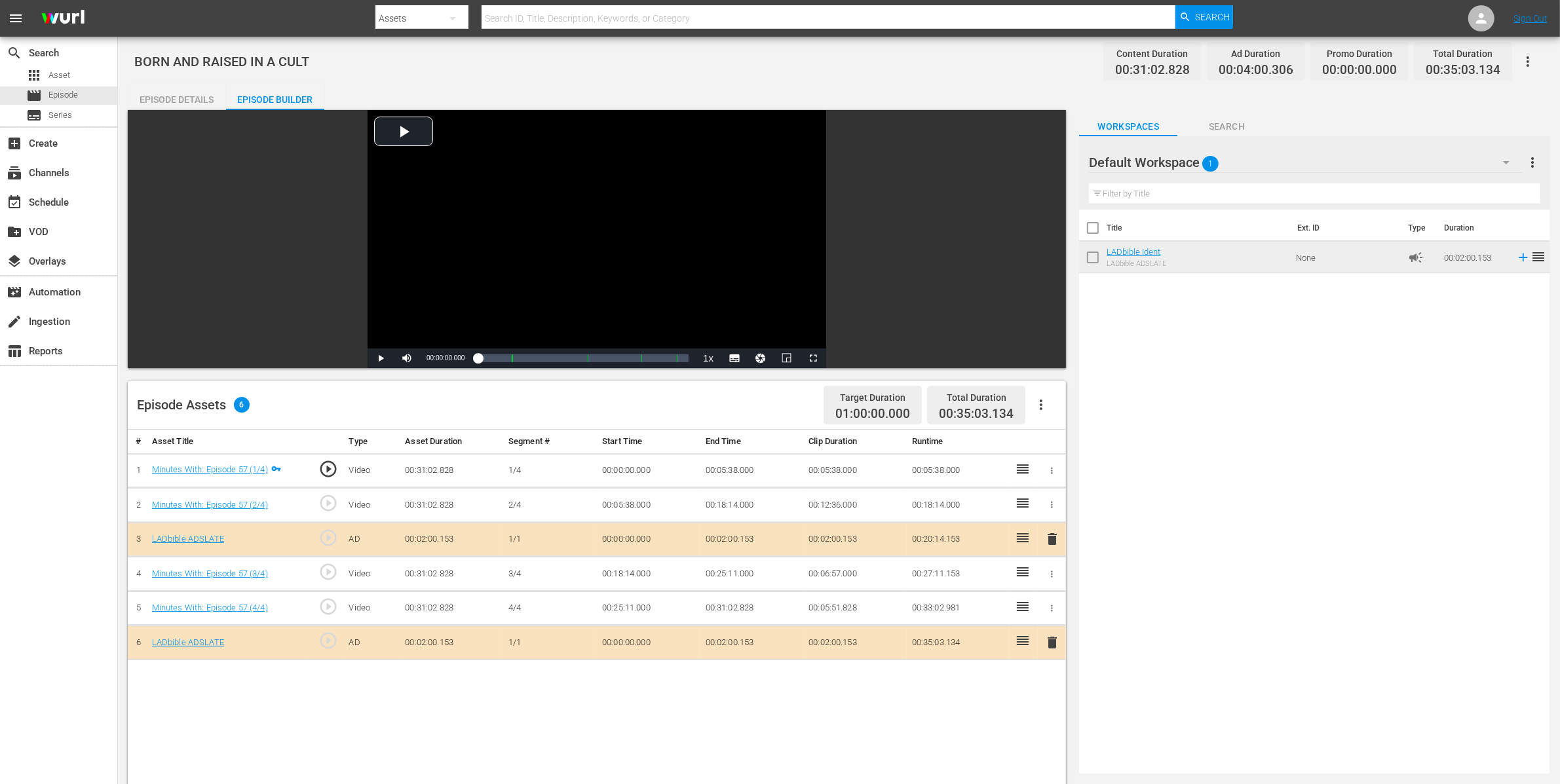
click at [1542, 61] on button "button" at bounding box center [1528, 62] width 31 height 31
click at [1495, 61] on div "Add Episode to Workspace" at bounding box center [1434, 66] width 200 height 31
click at [182, 97] on div "Episode Details" at bounding box center [176, 100] width 99 height 31
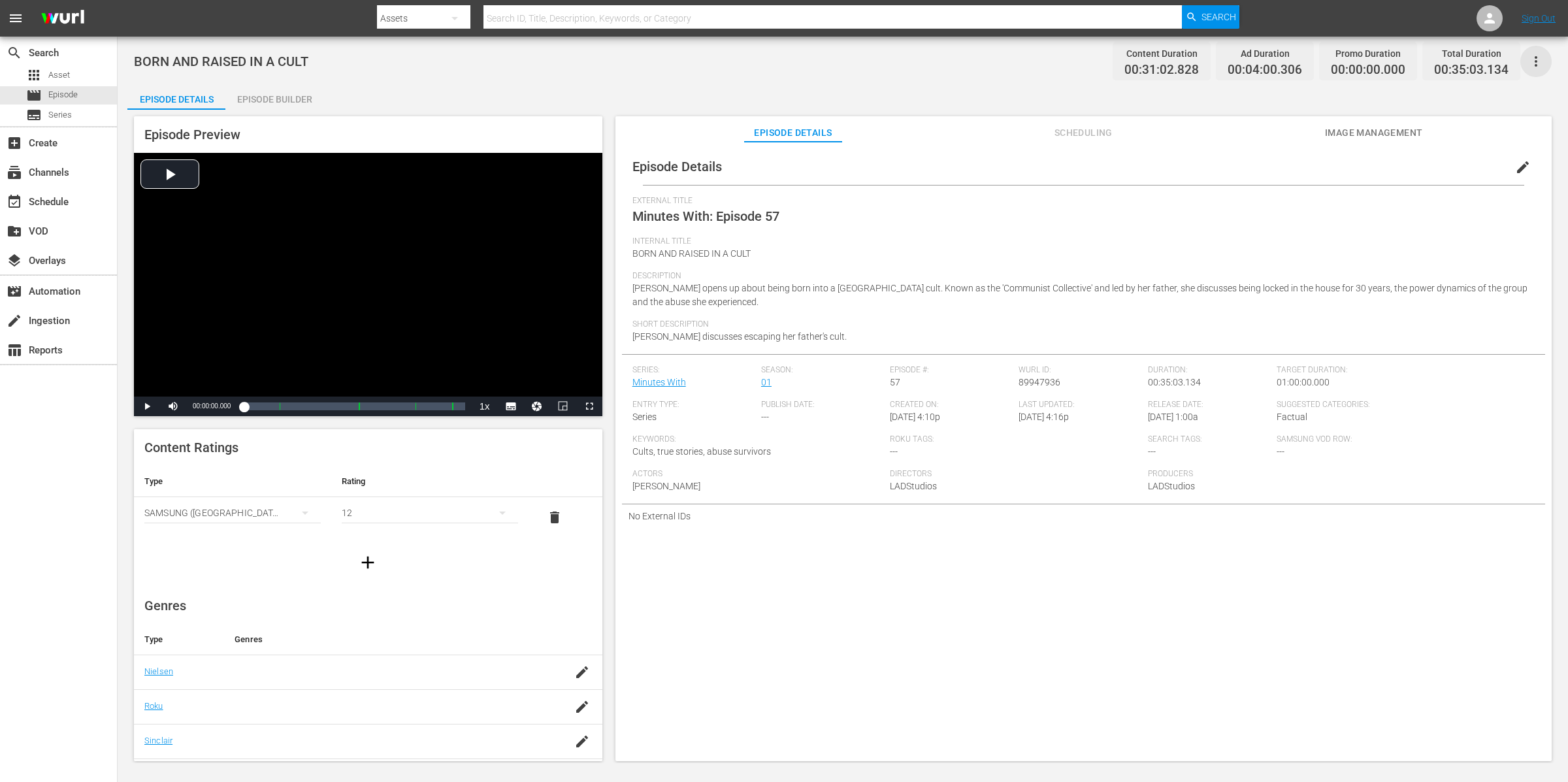
click at [1537, 55] on icon "button" at bounding box center [1536, 61] width 16 height 16
click at [1514, 58] on div "Add Episode to Workspace" at bounding box center [1442, 66] width 200 height 31
drag, startPoint x: 506, startPoint y: 96, endPoint x: 370, endPoint y: 87, distance: 136.3
click at [505, 94] on div "Episode Details Episode Builder Episode Preview Video Player is loading. Play V…" at bounding box center [842, 428] width 1431 height 688
click at [73, 75] on div "apps Asset" at bounding box center [58, 75] width 117 height 18
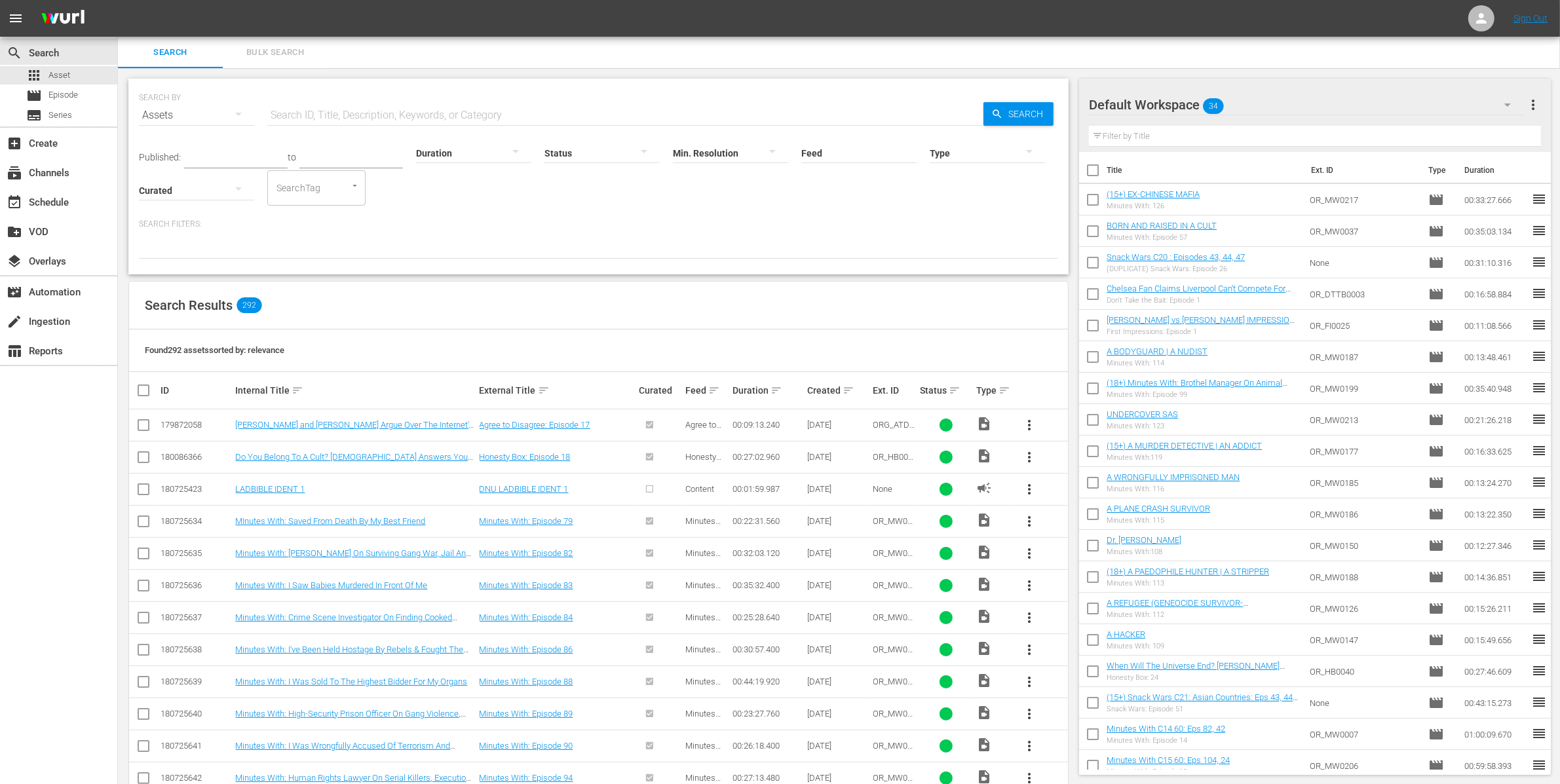
scroll to position [21, 0]
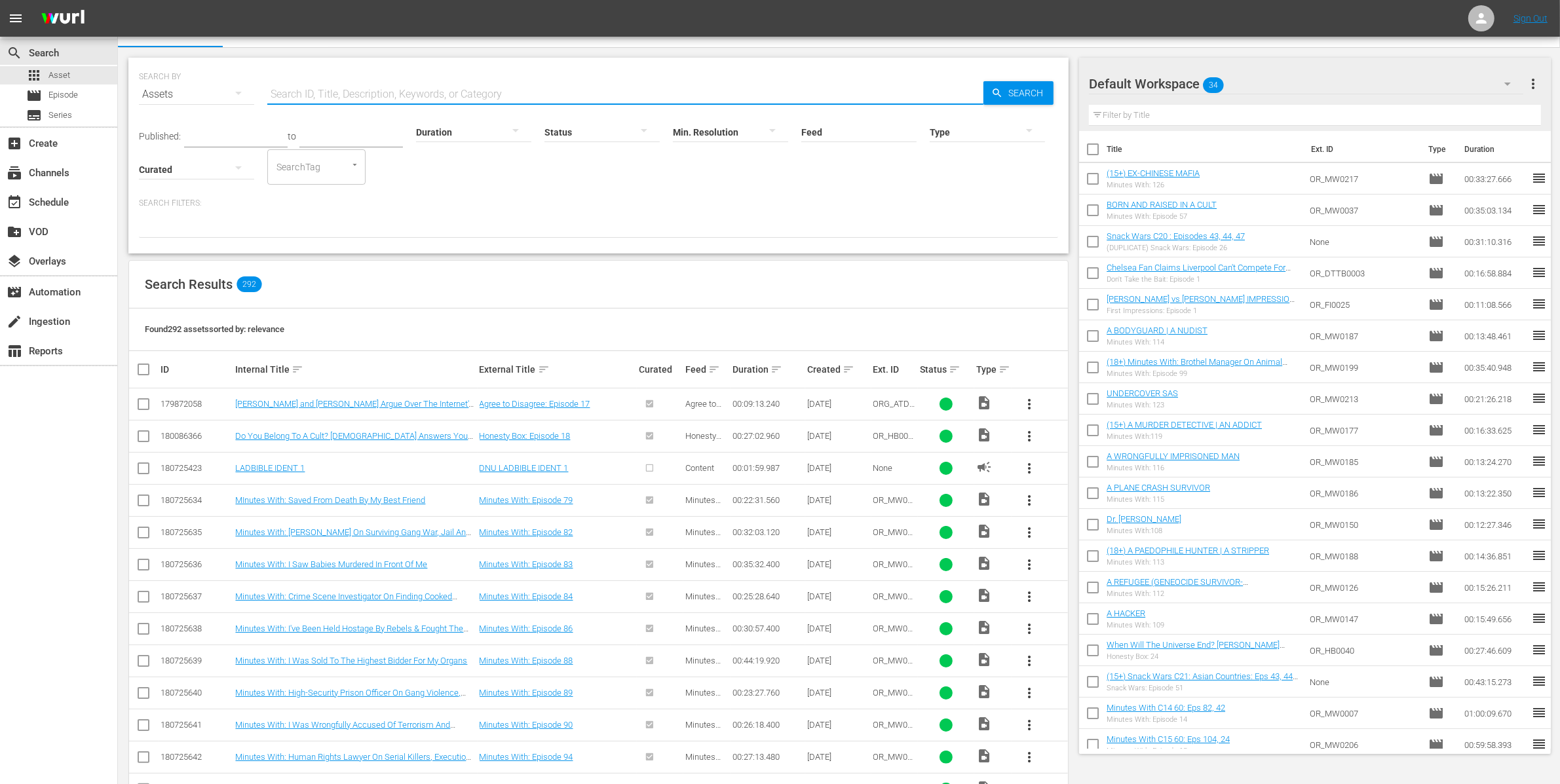
click at [374, 92] on input "text" at bounding box center [625, 94] width 716 height 31
click at [363, 101] on input "minutes" at bounding box center [625, 94] width 716 height 31
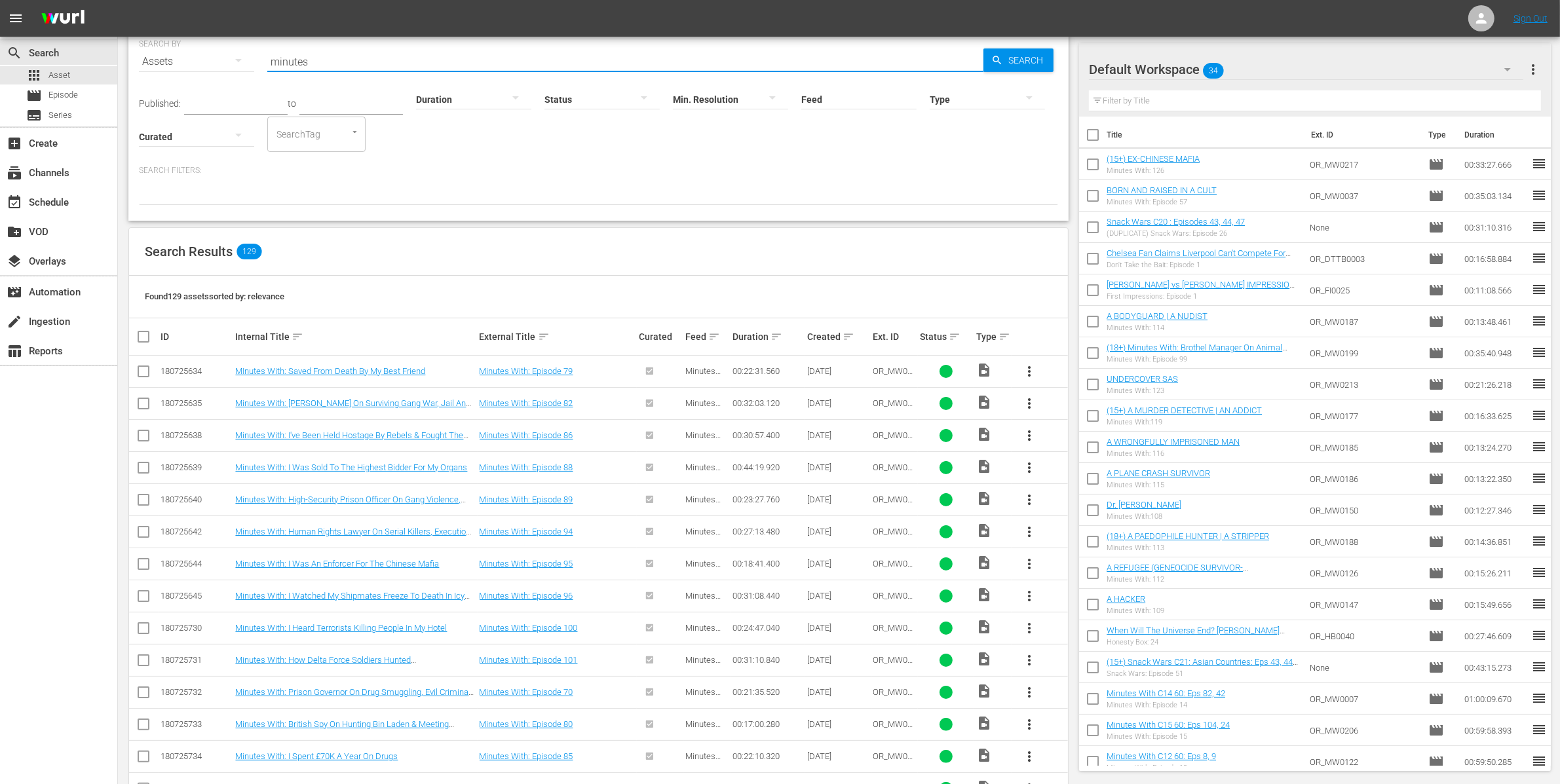
scroll to position [0, 0]
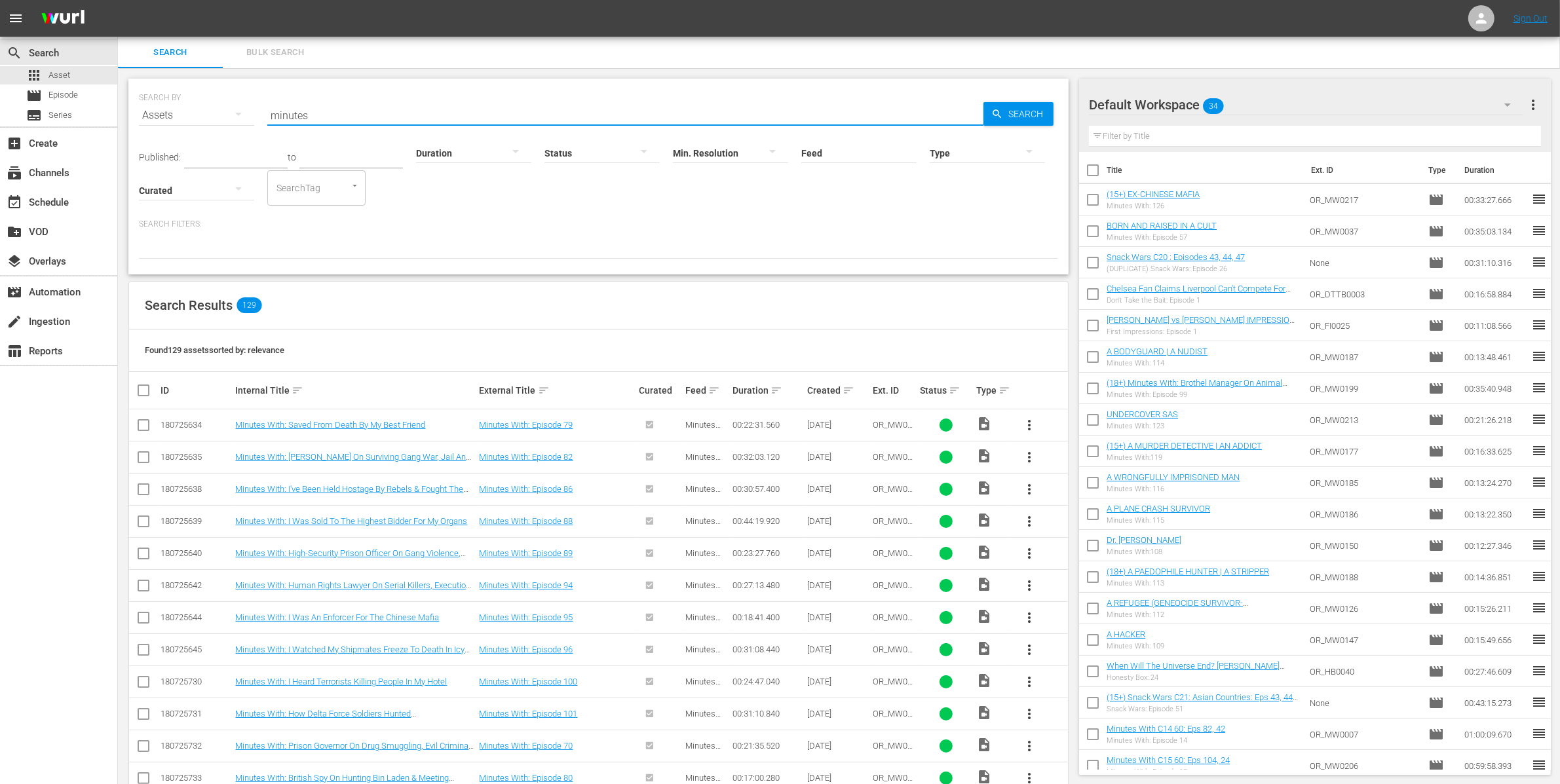
type input "minutes"
click at [152, 386] on input "checkbox" at bounding box center [149, 390] width 26 height 16
checkbox input "true"
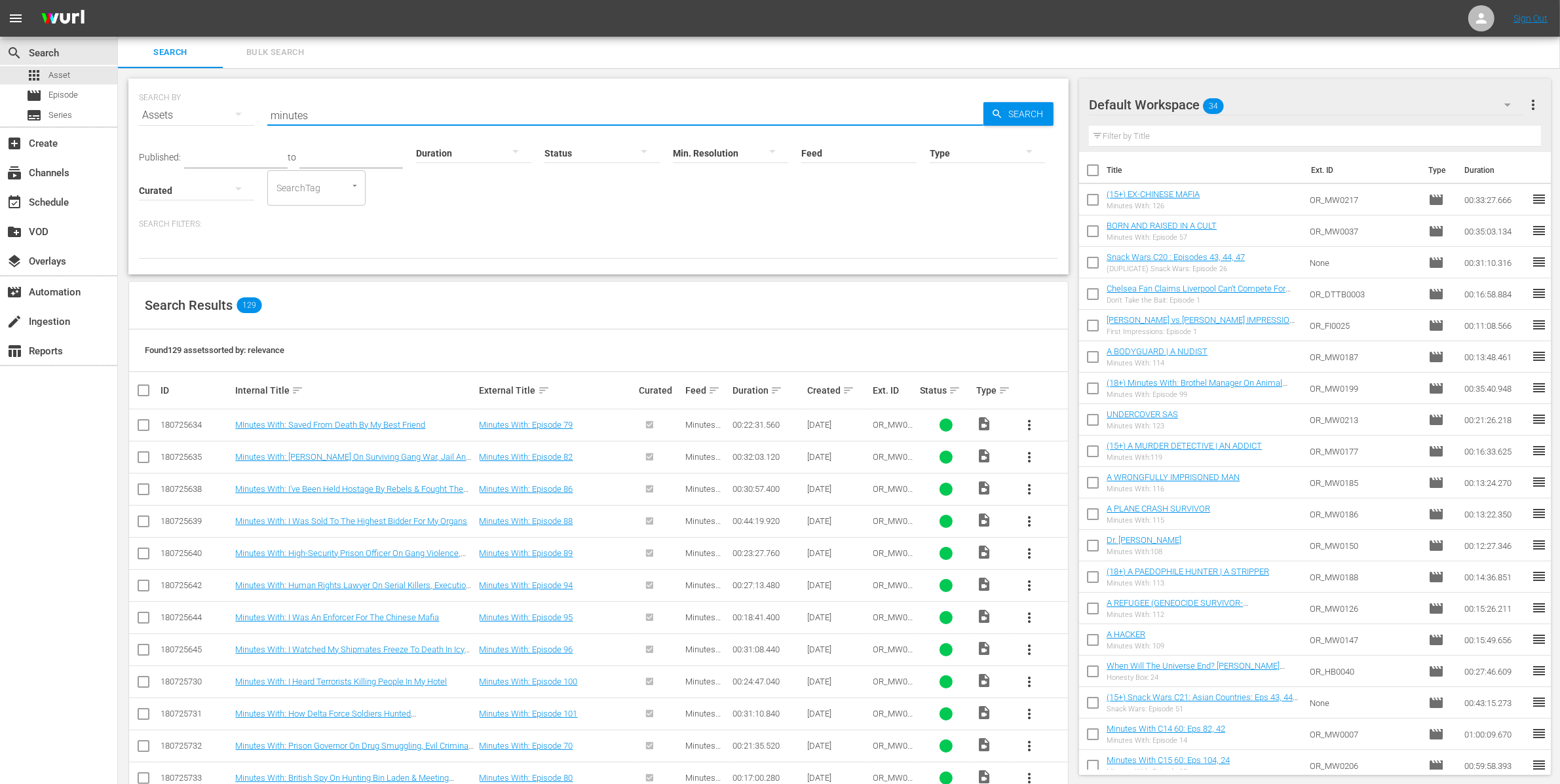
checkbox input "true"
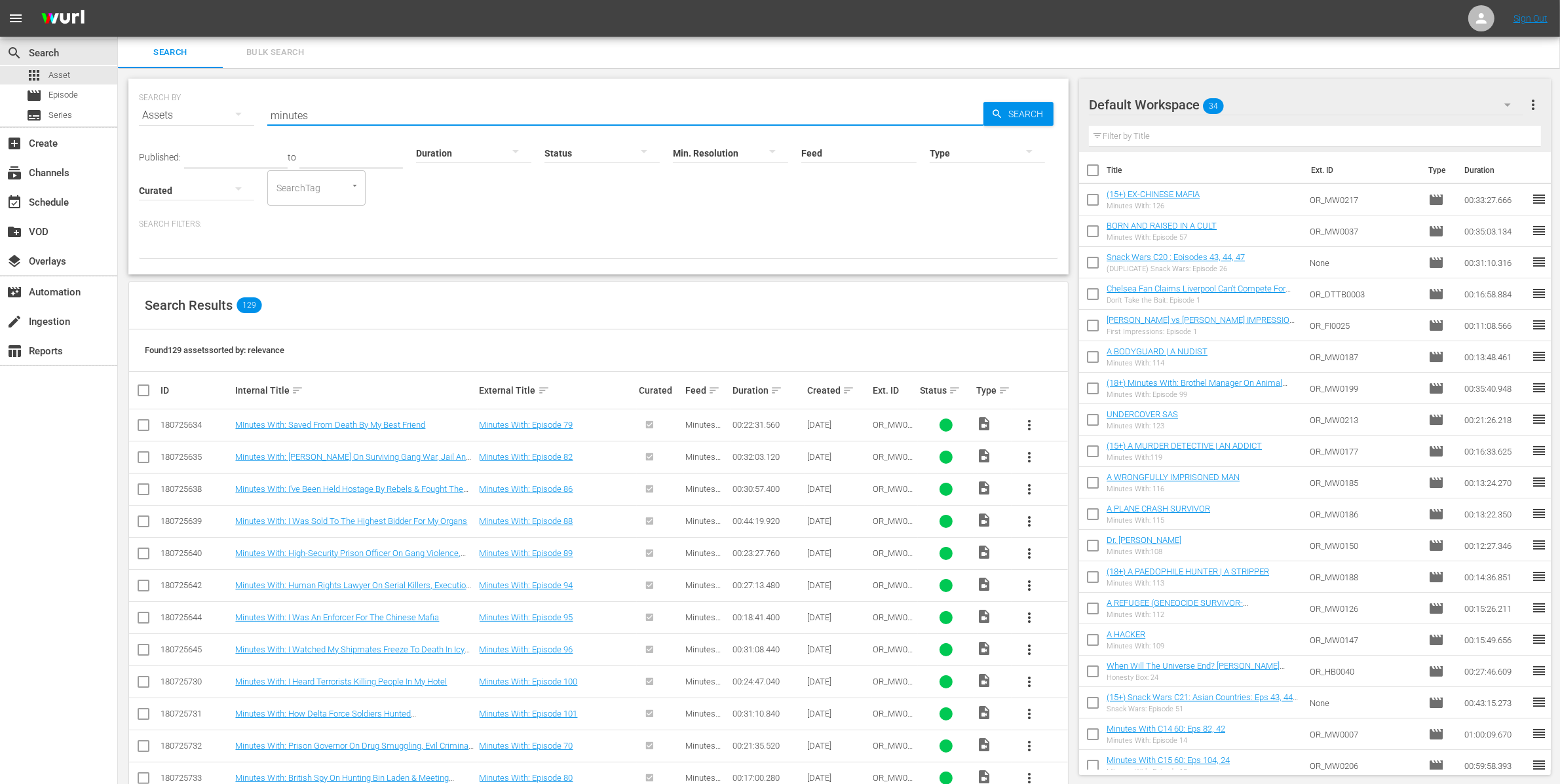
checkbox input "true"
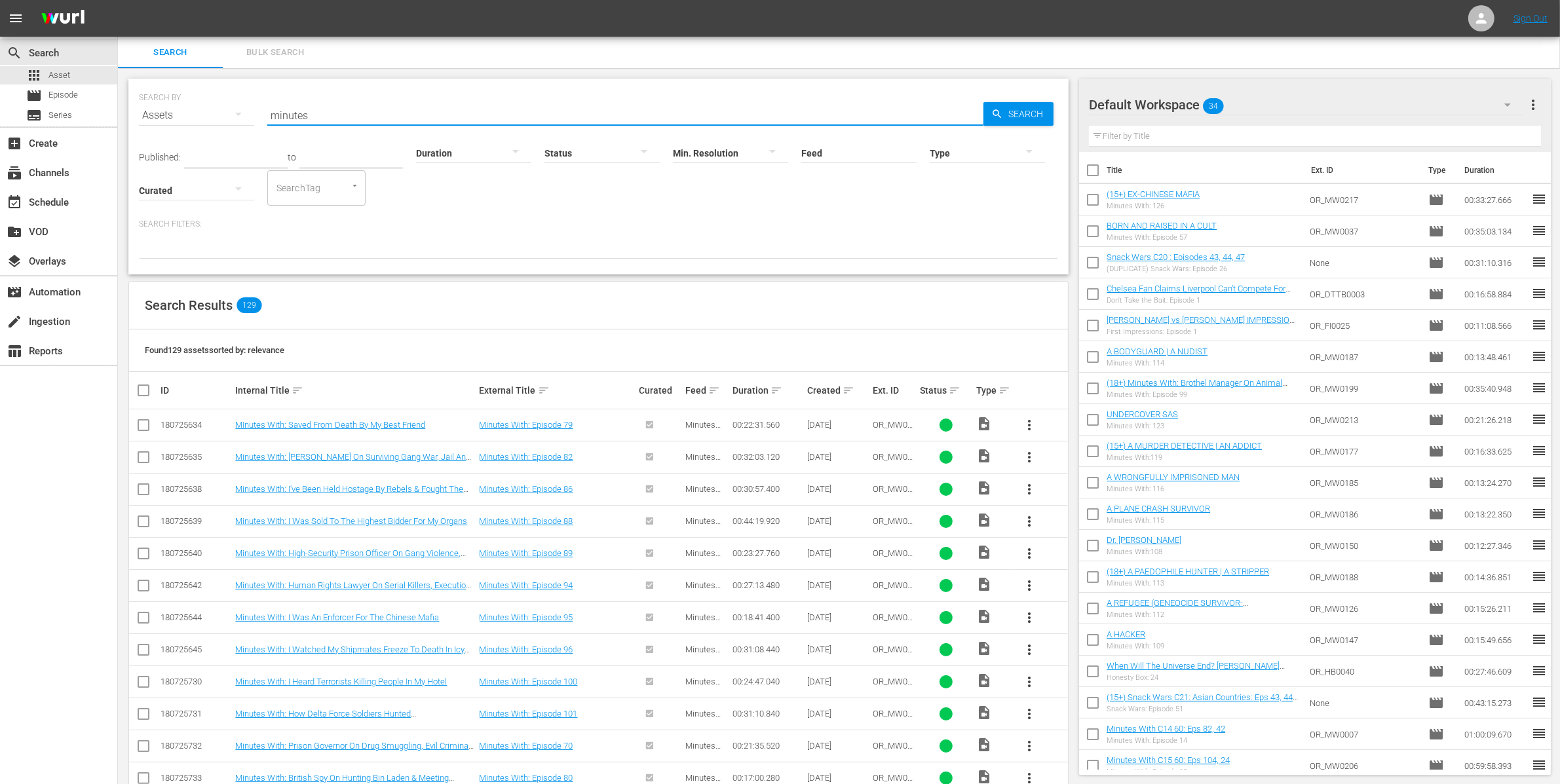
checkbox input "true"
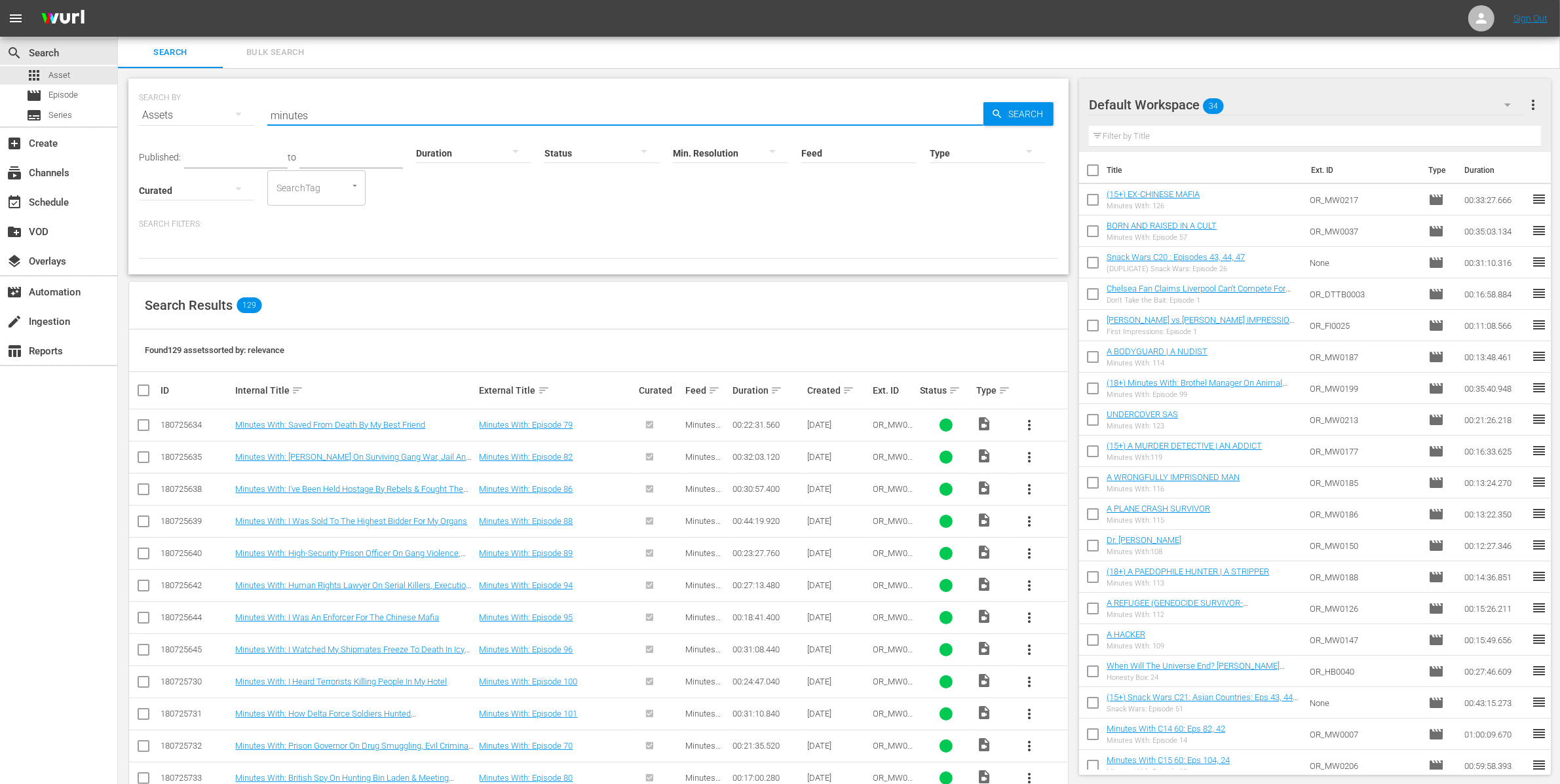
checkbox input "true"
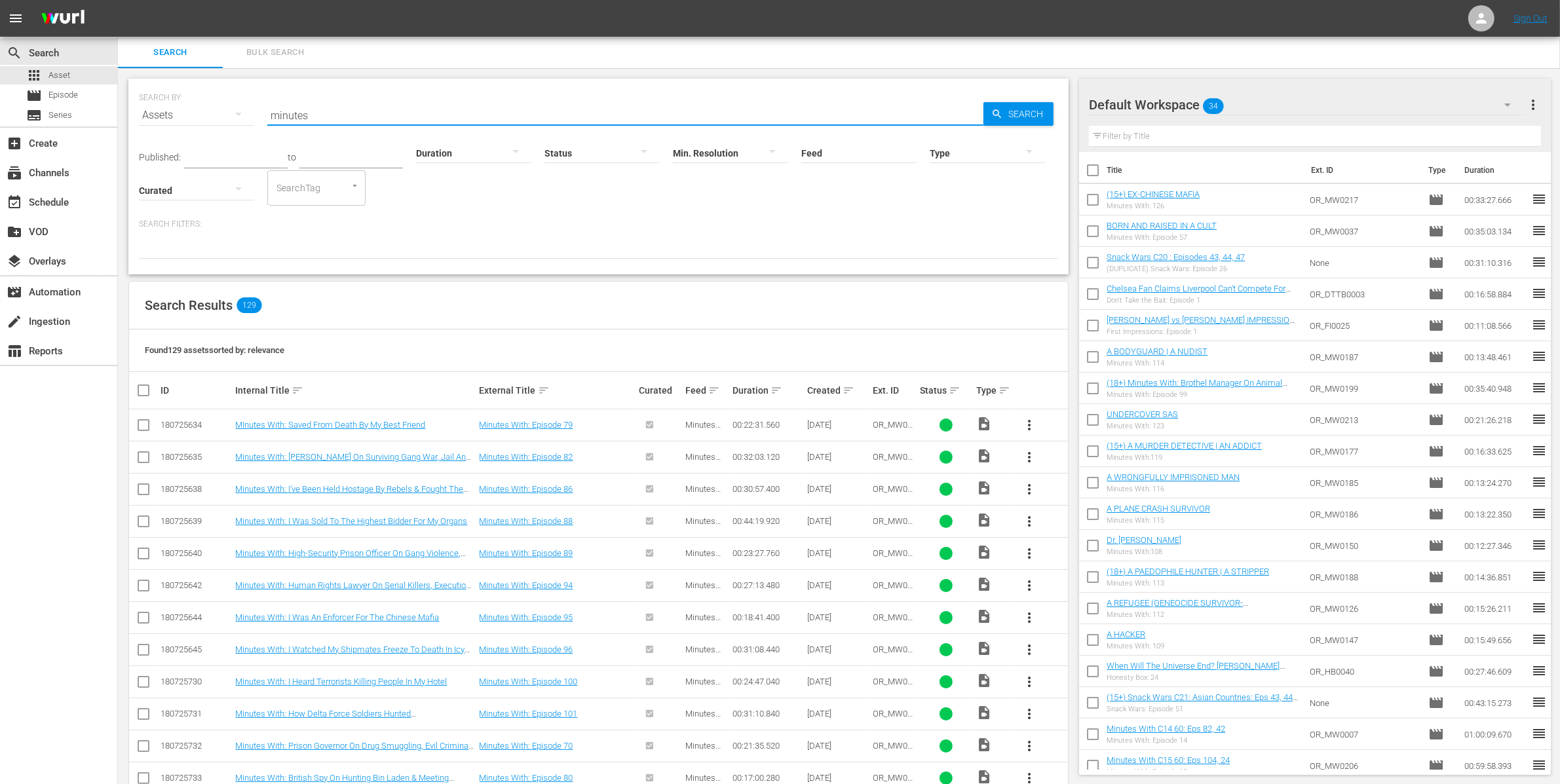
checkbox input "true"
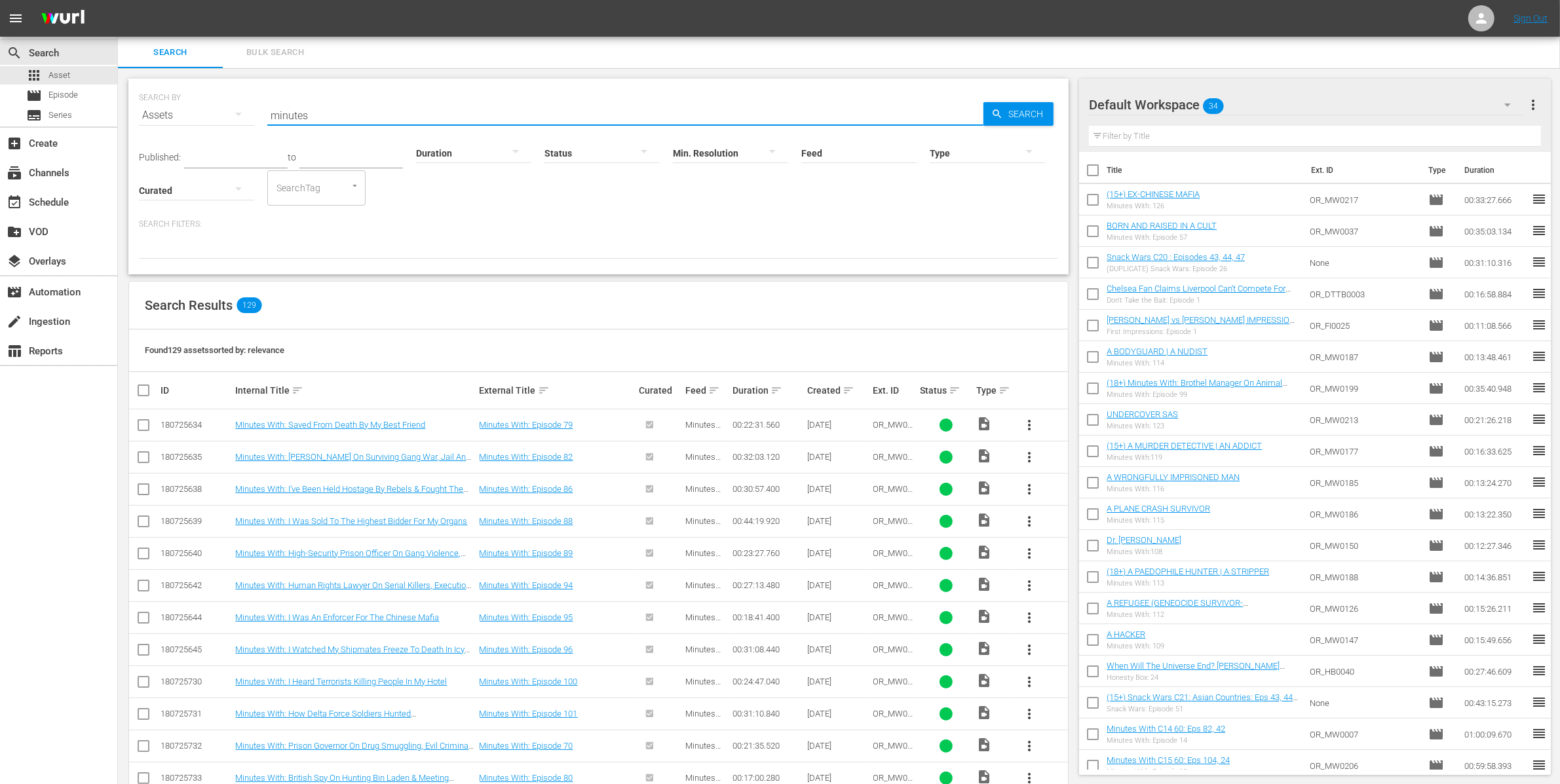
checkbox input "true"
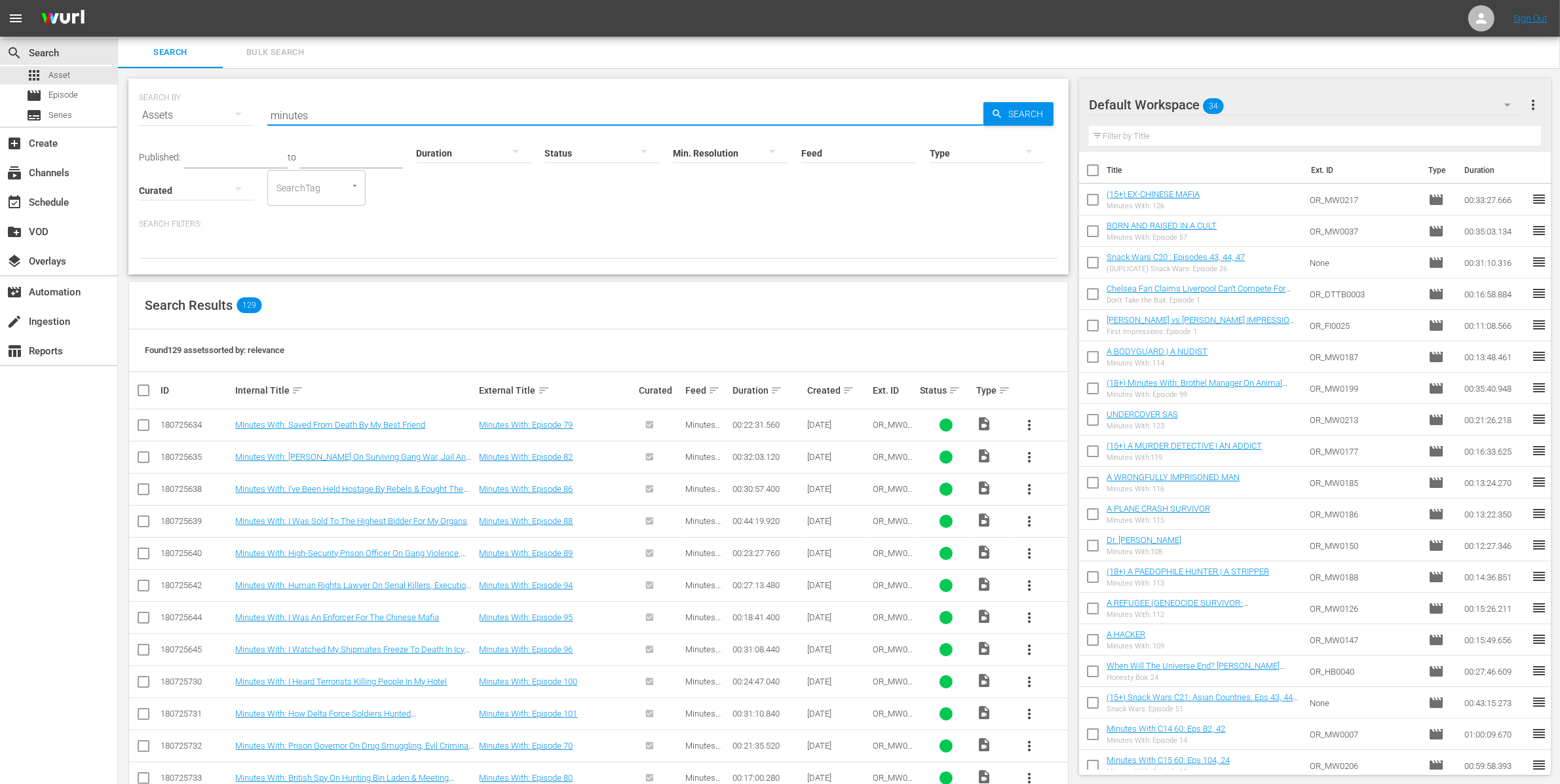
checkbox input "true"
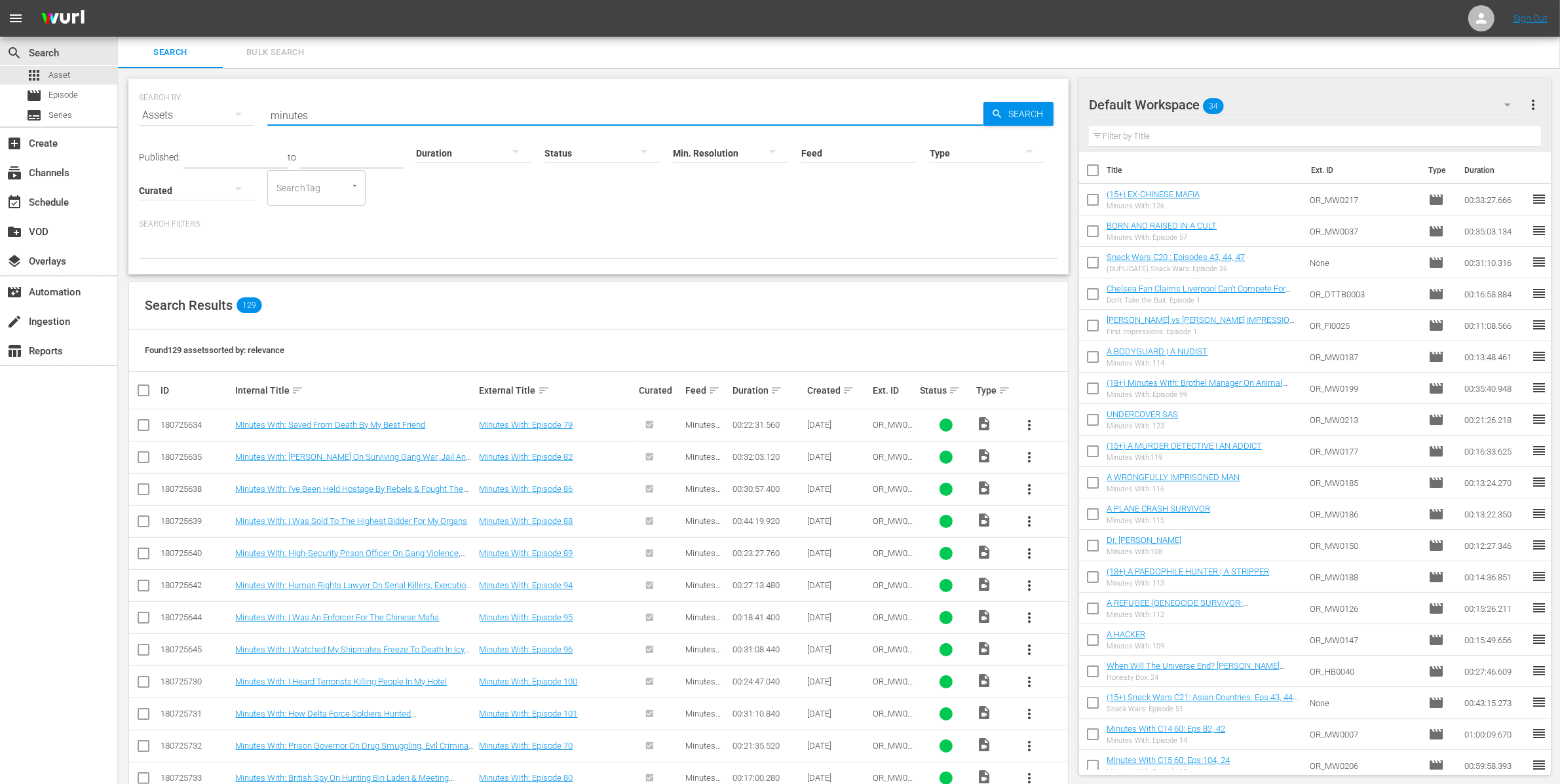
checkbox input "true"
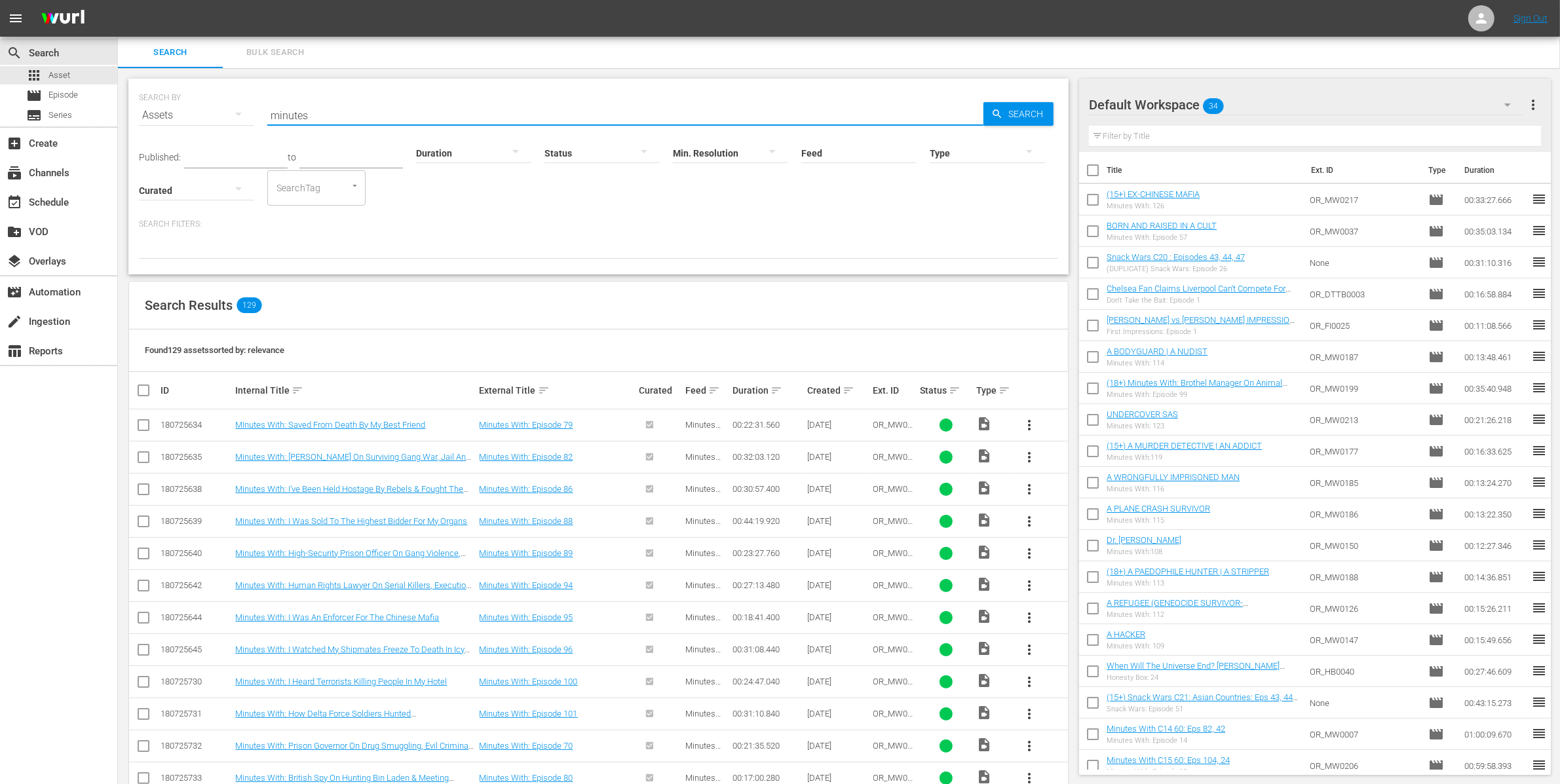
checkbox input "true"
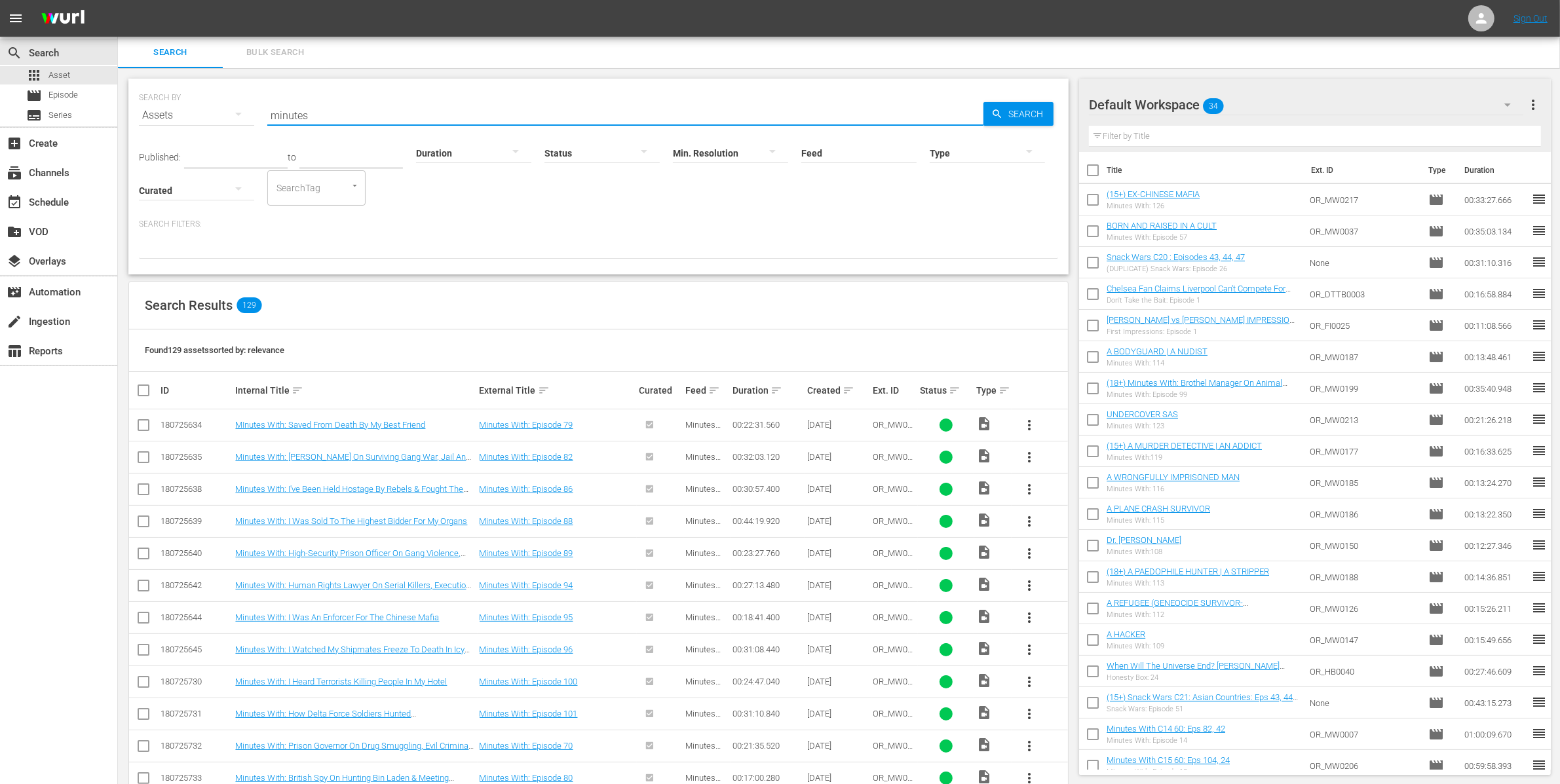
checkbox input "true"
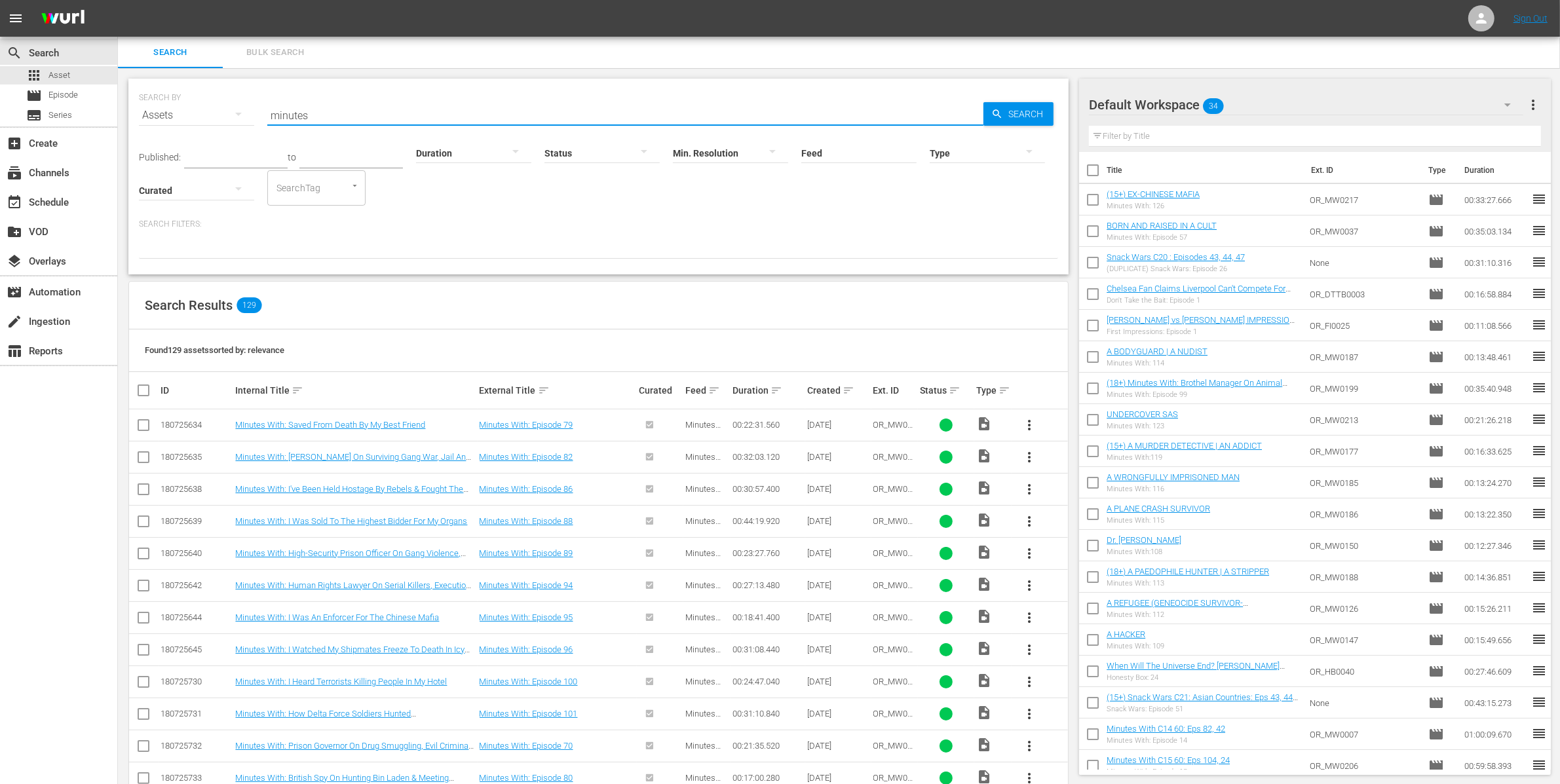
checkbox input "true"
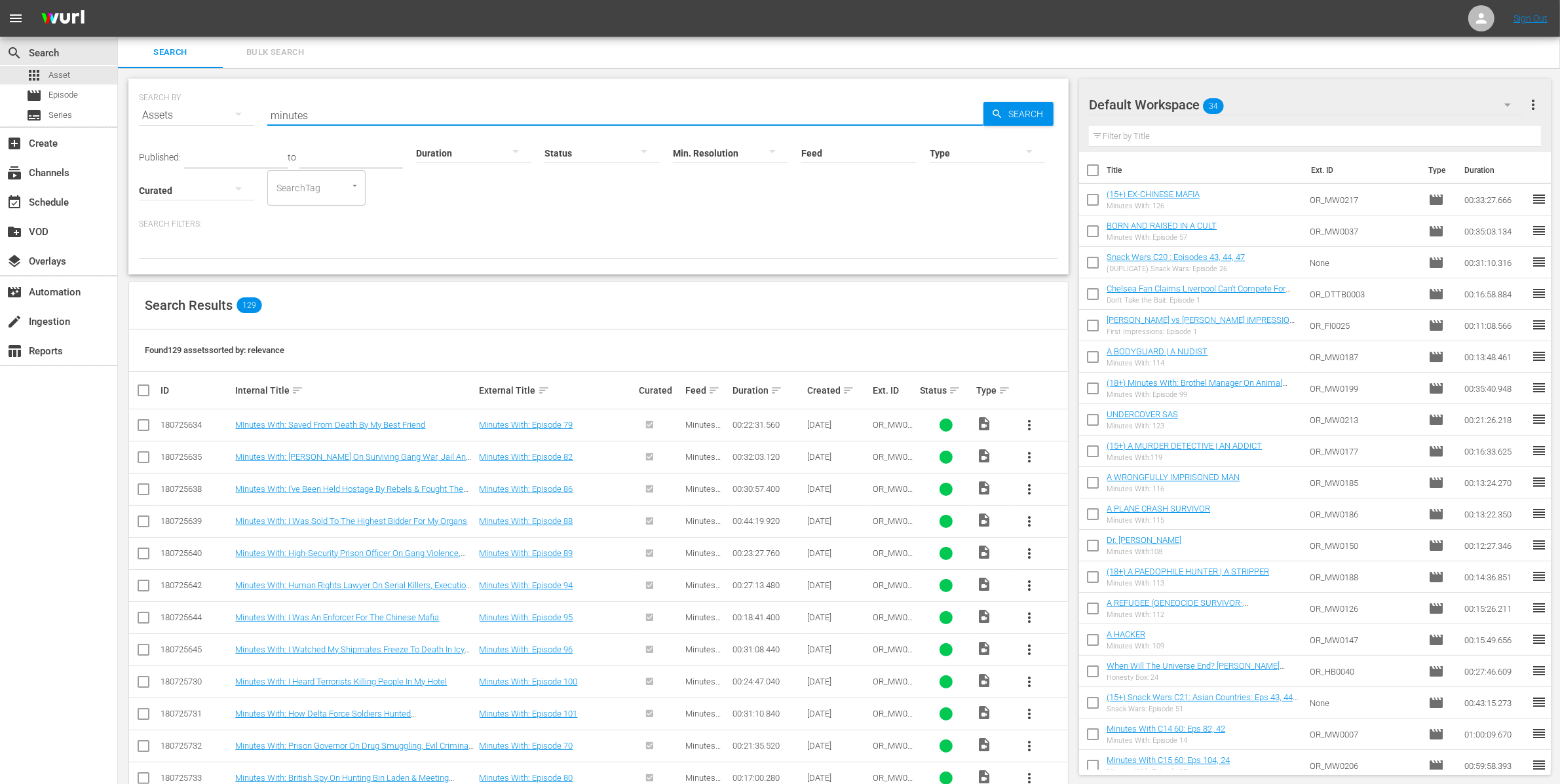
checkbox input "true"
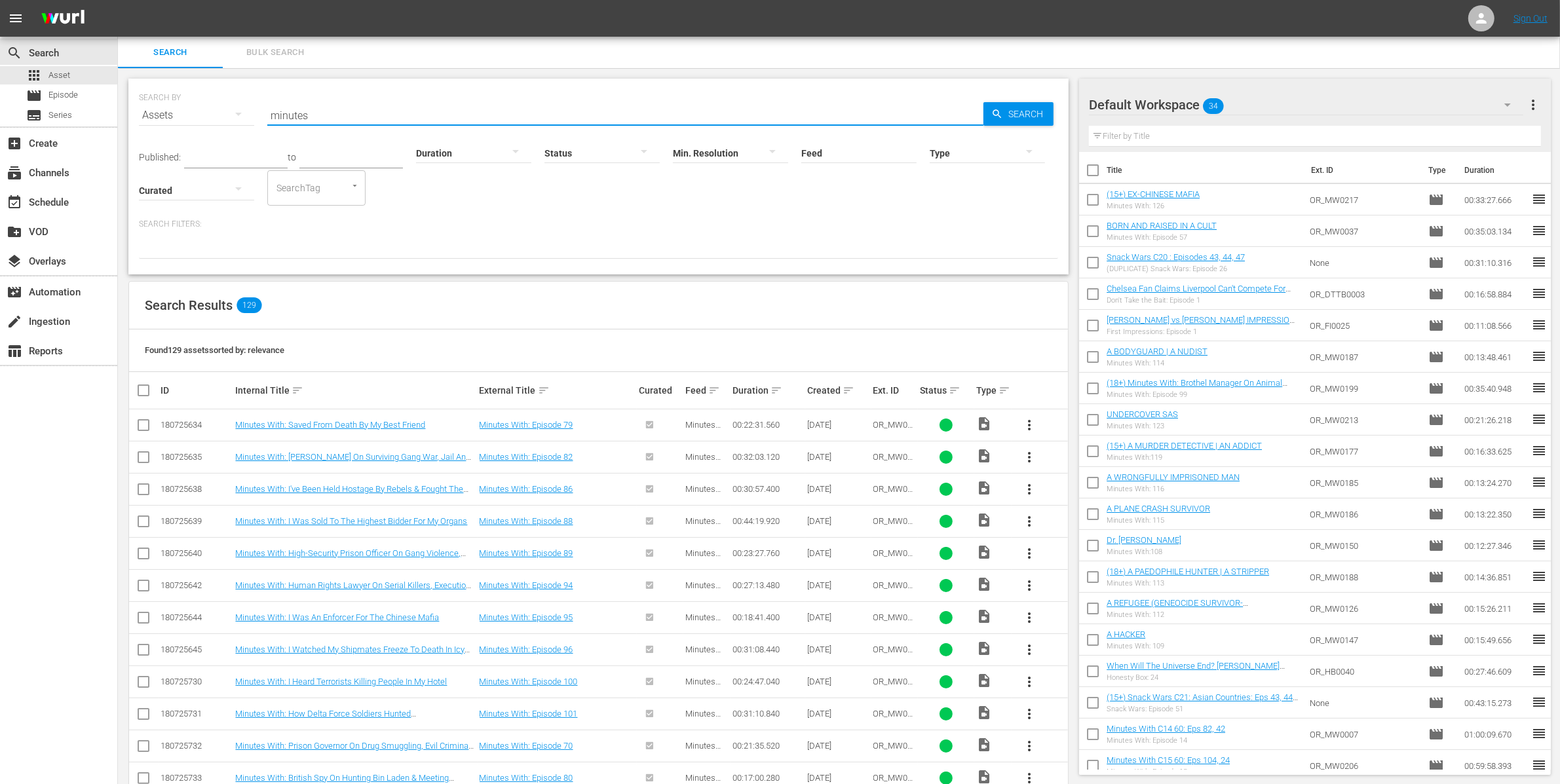
checkbox input "true"
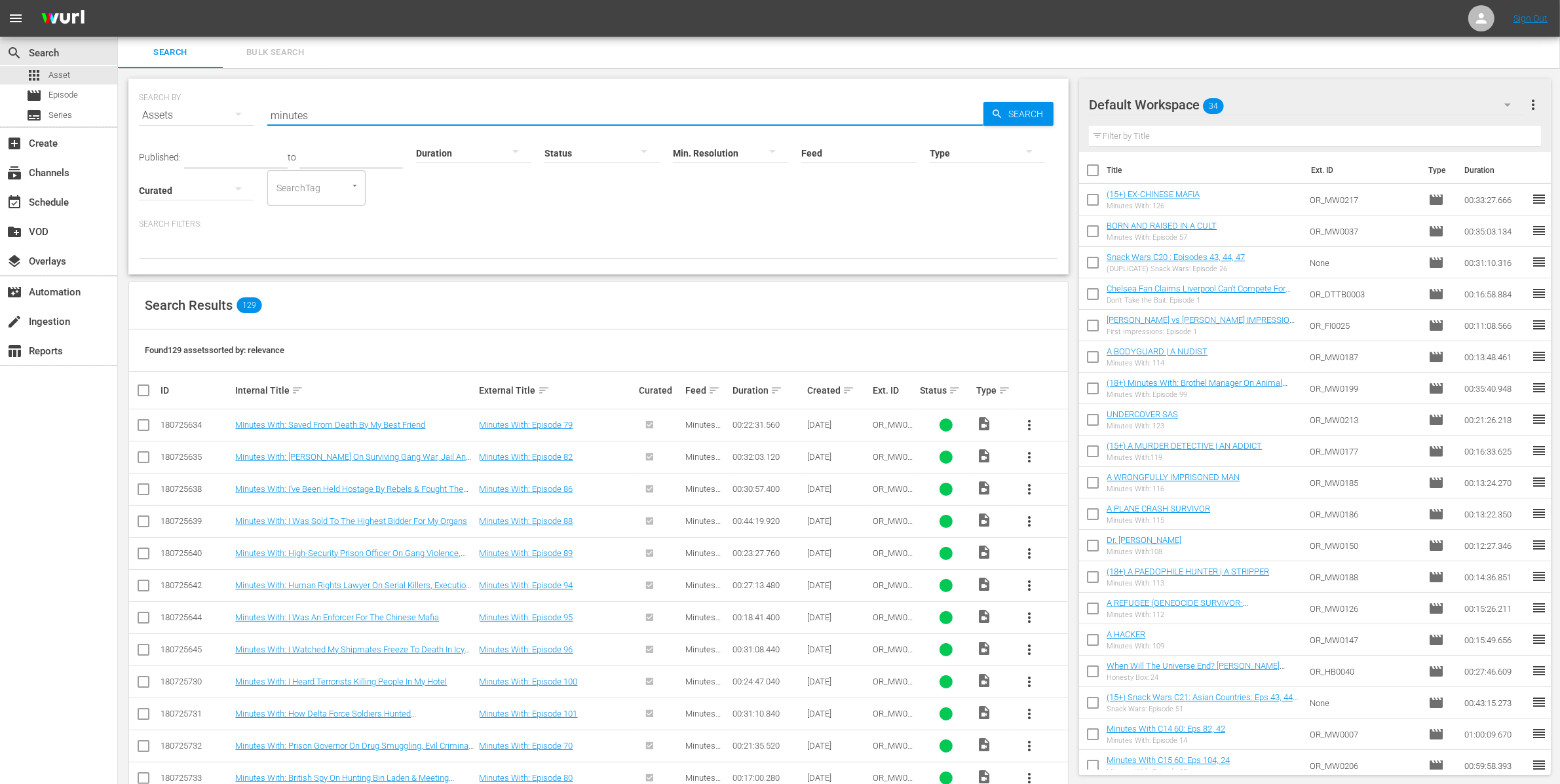
checkbox input "true"
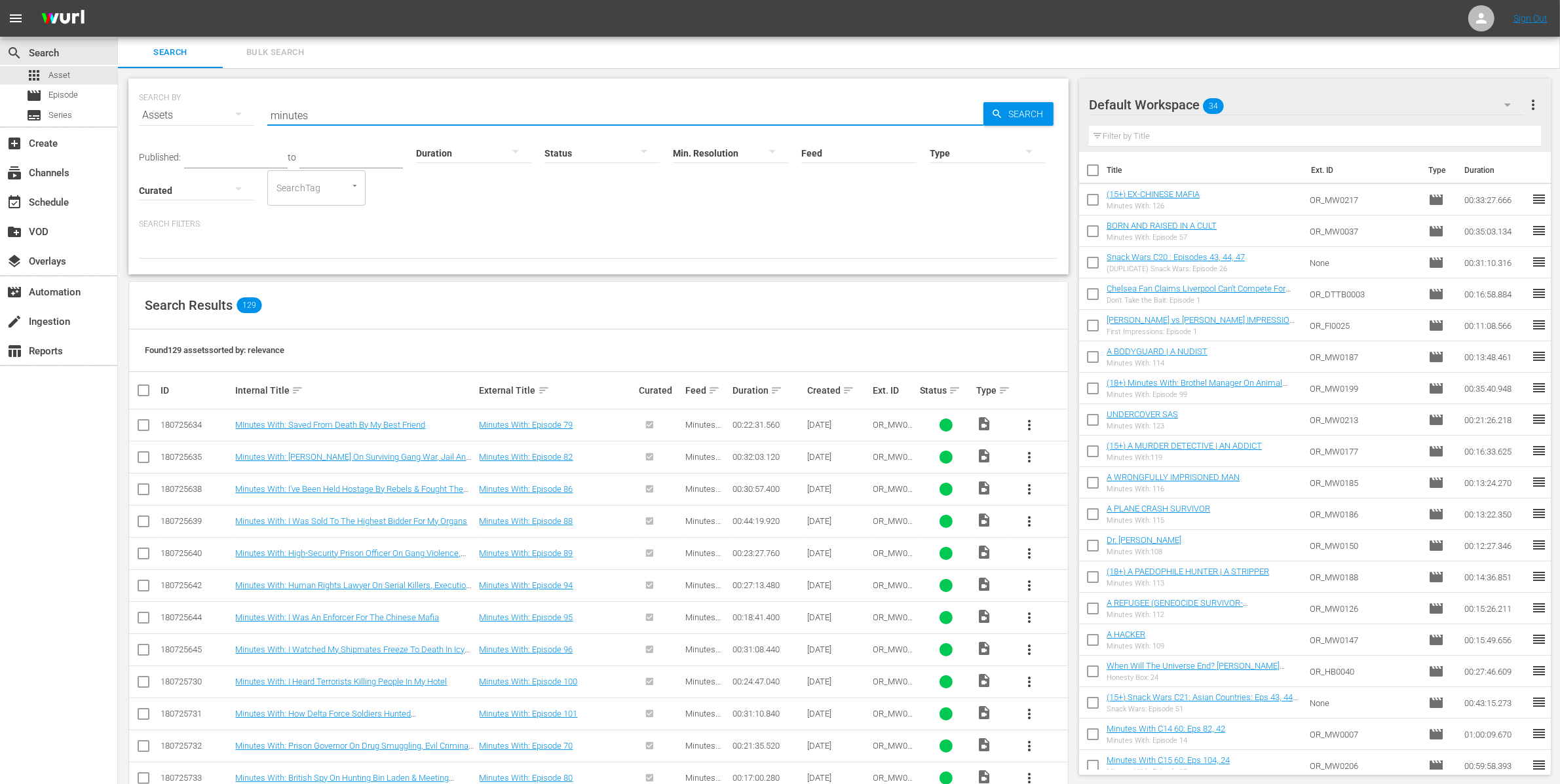
checkbox input "true"
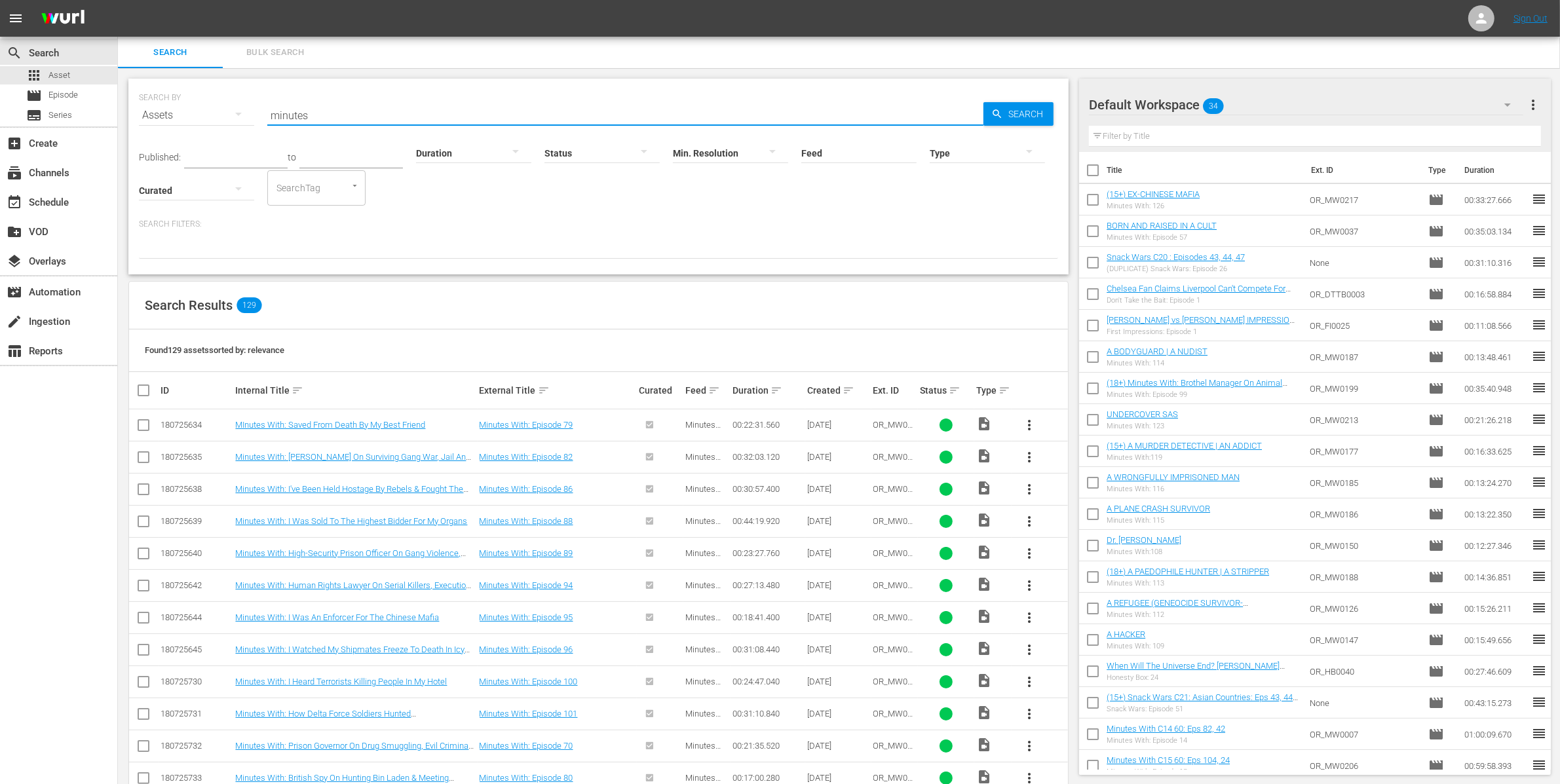
checkbox input "true"
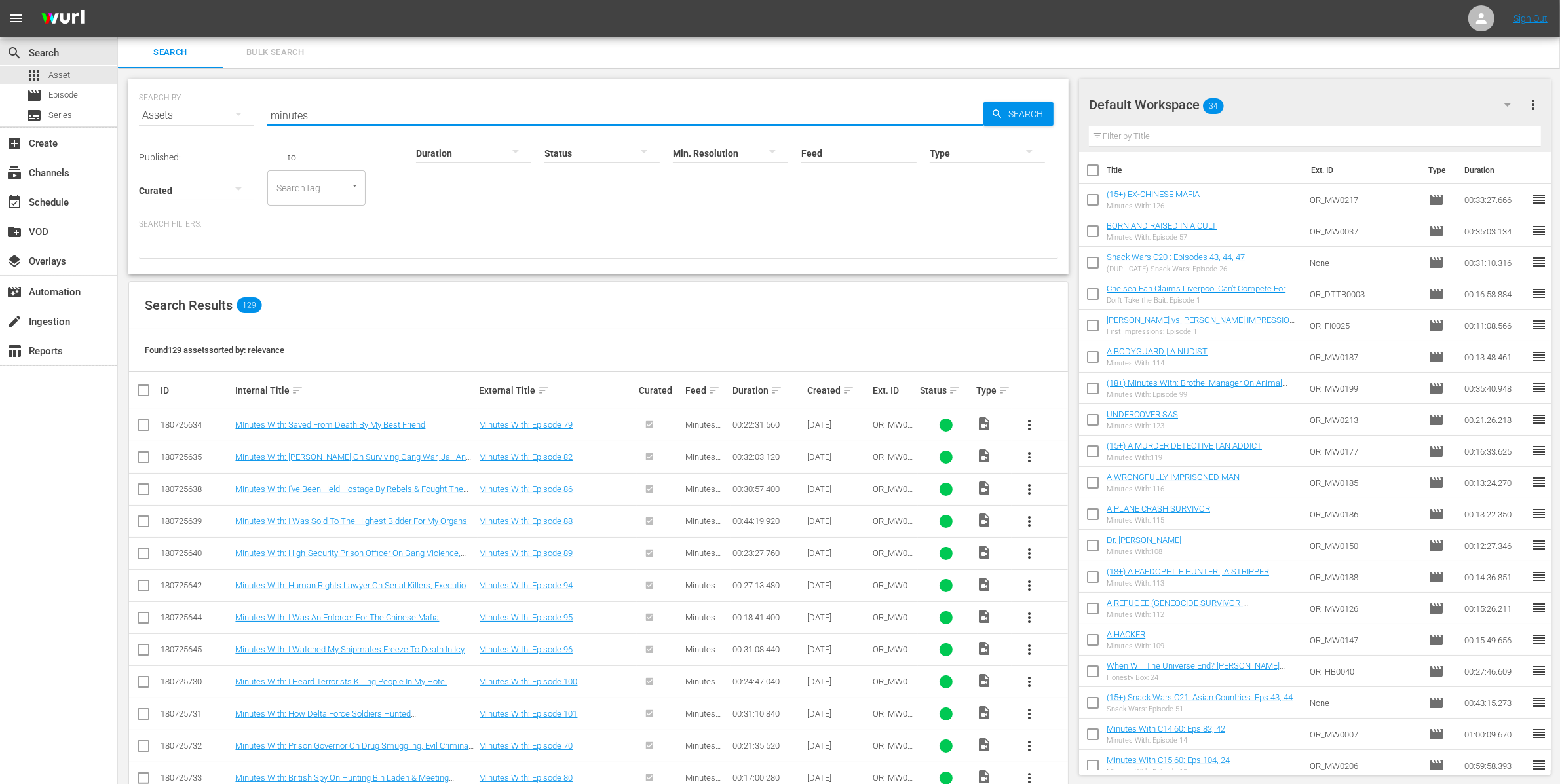
checkbox input "true"
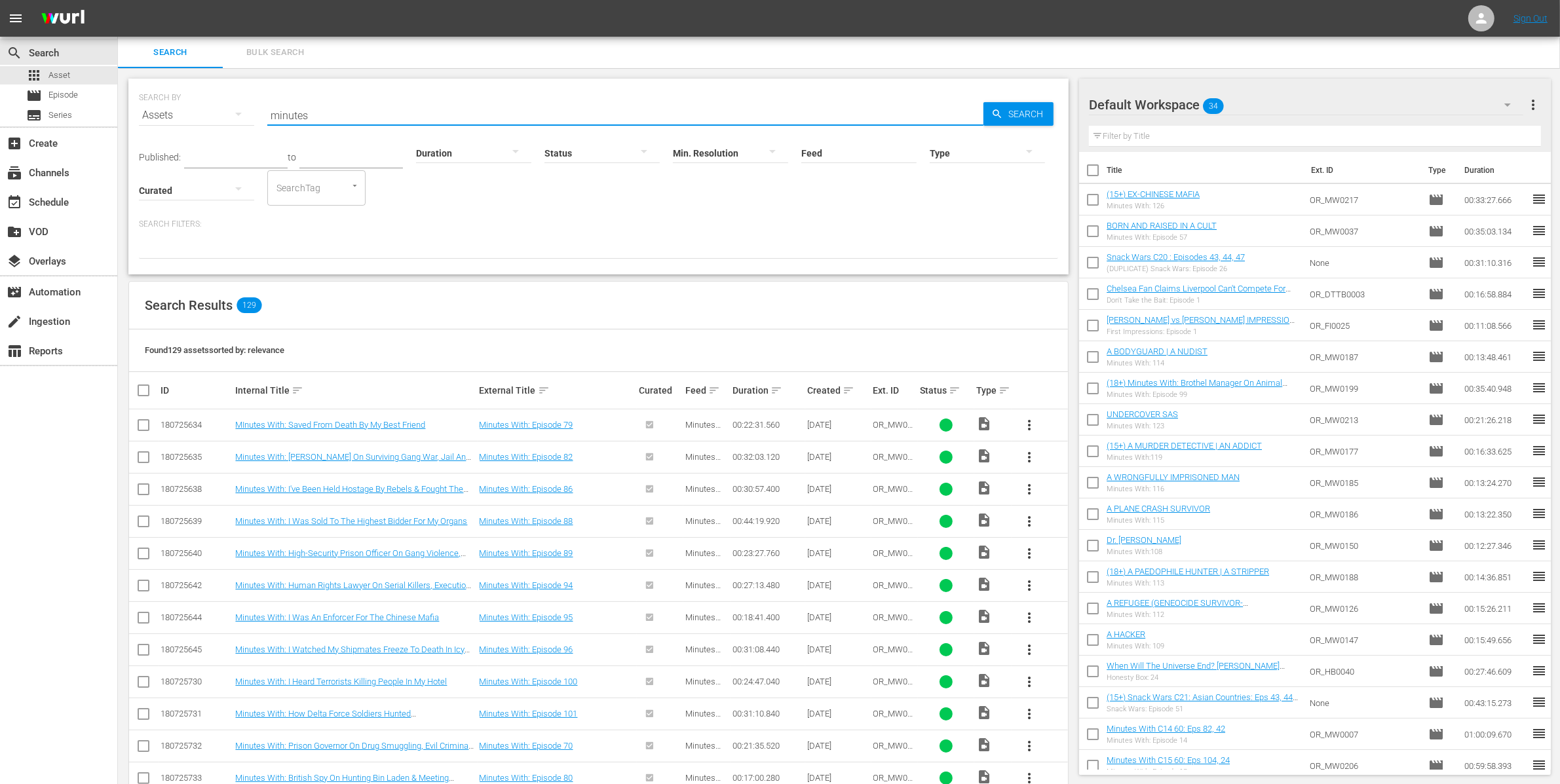
checkbox input "true"
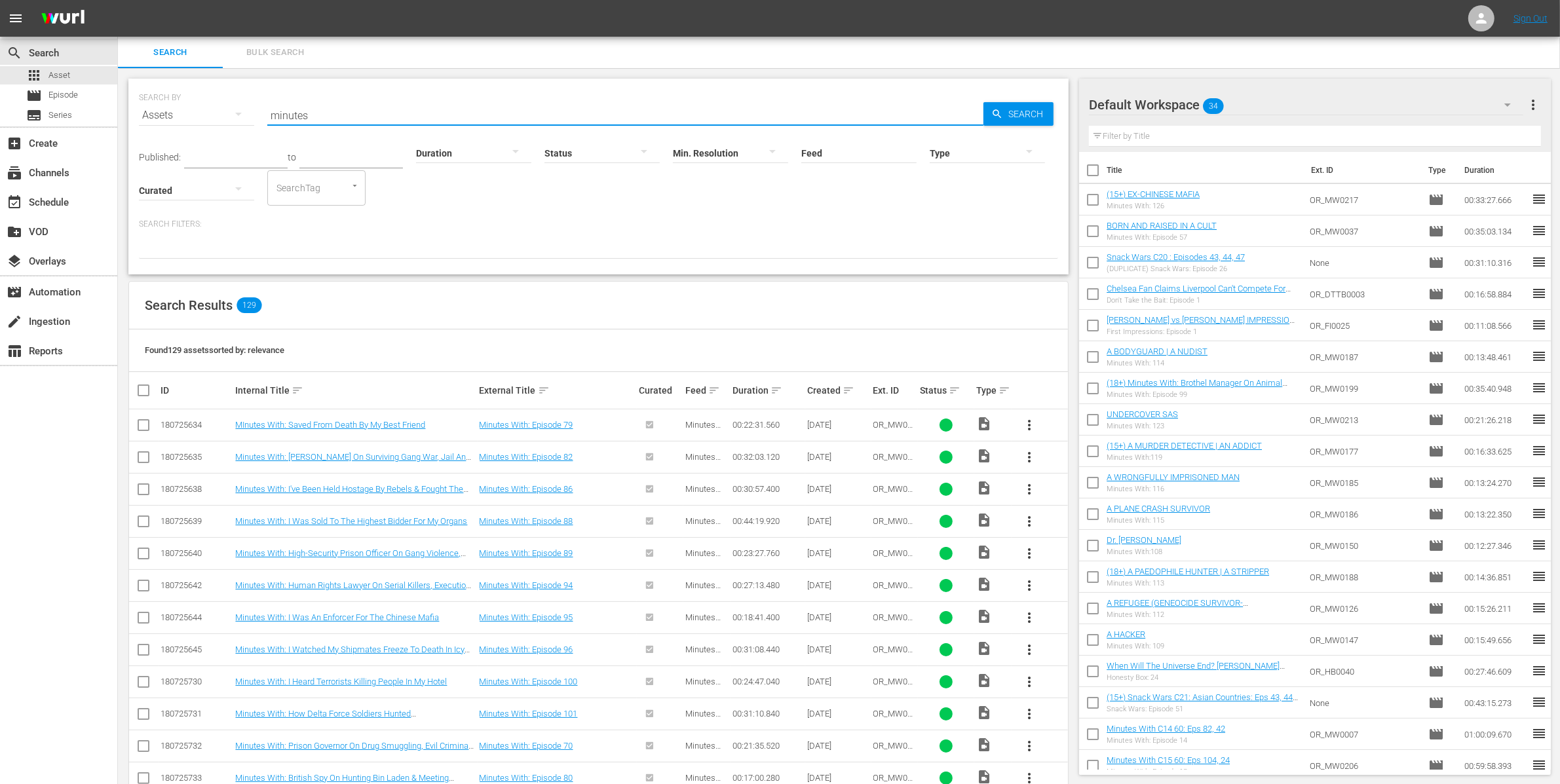
checkbox input "true"
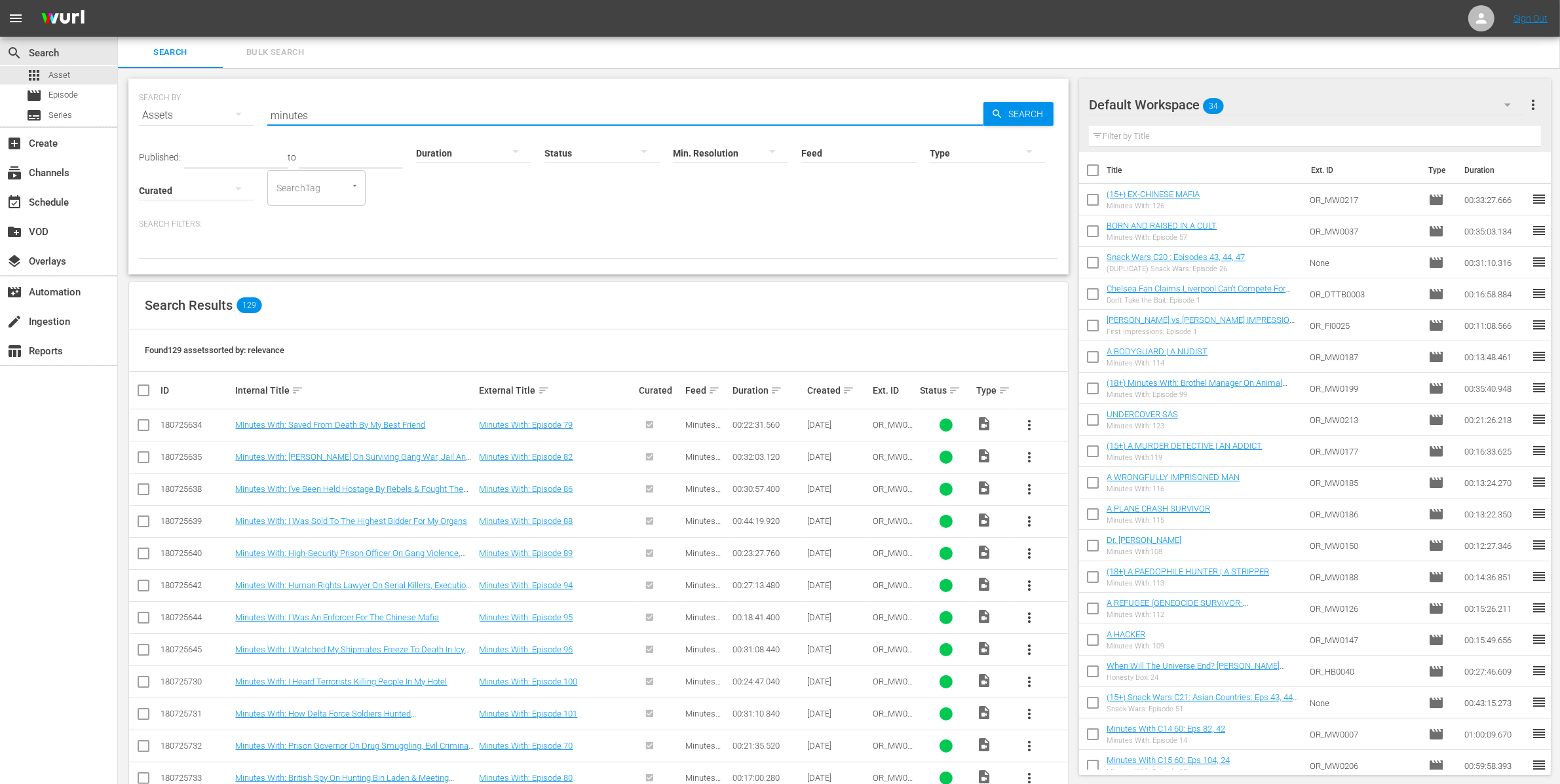
checkbox input "true"
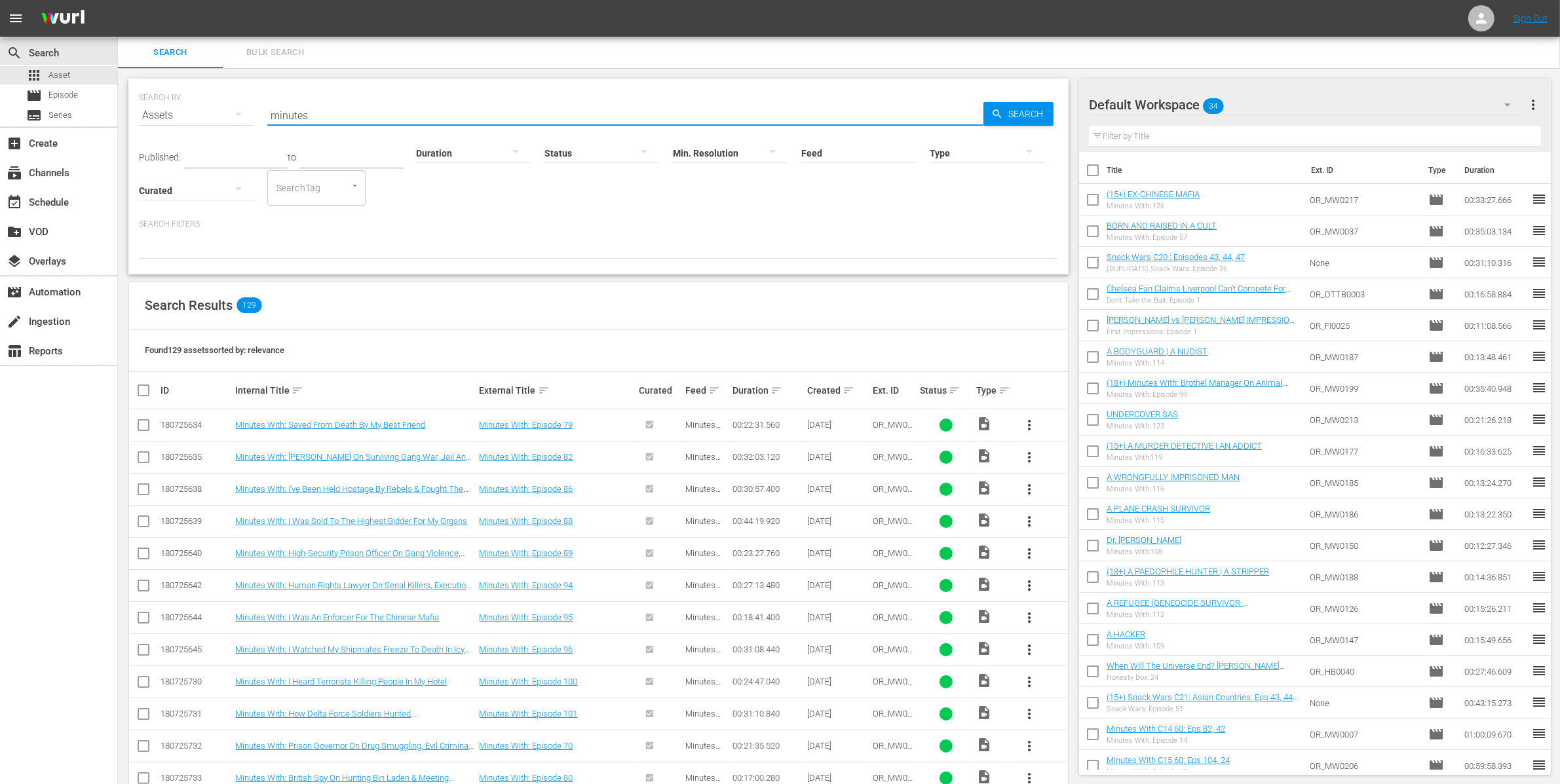
checkbox input "true"
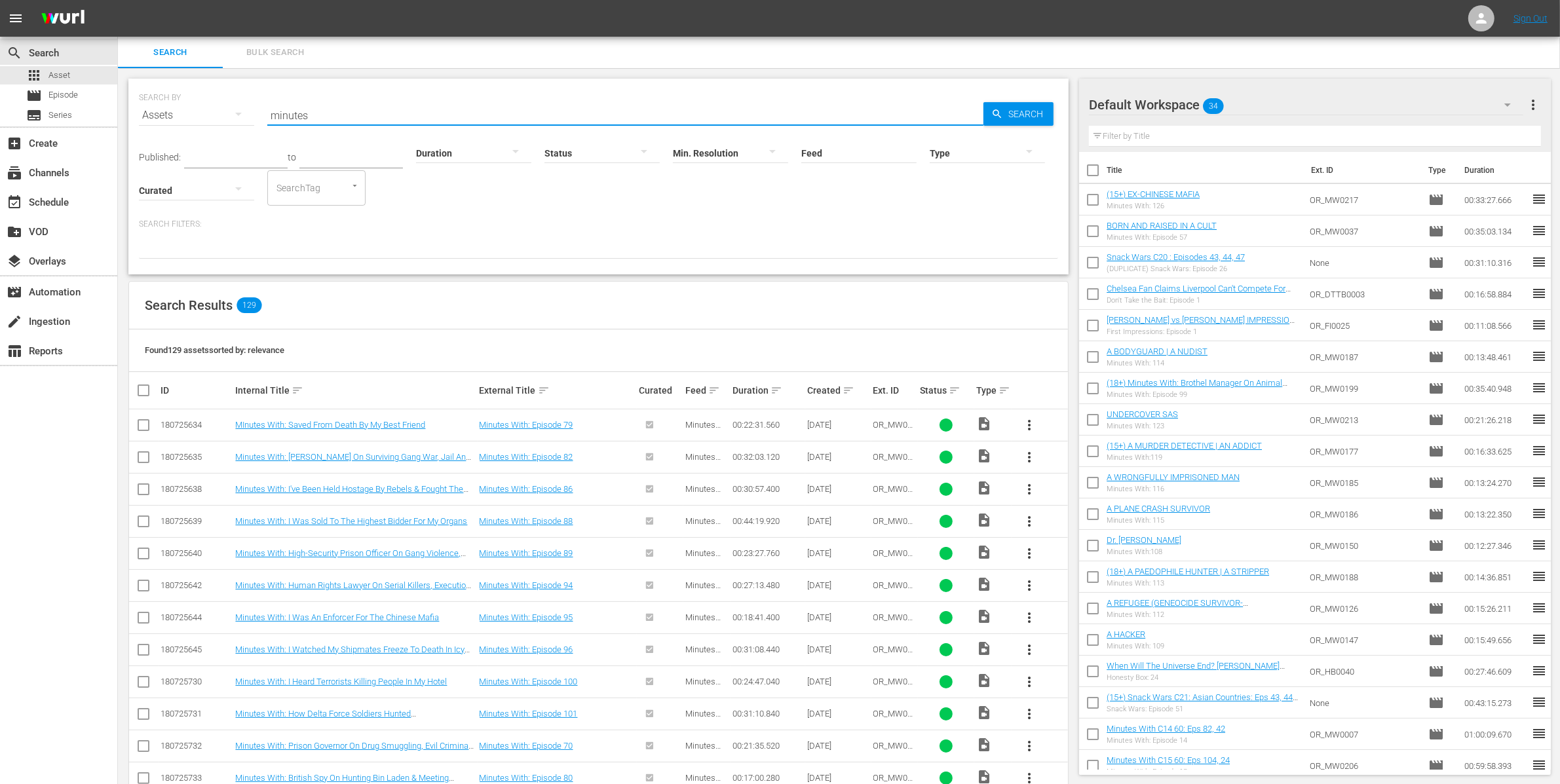
checkbox input "true"
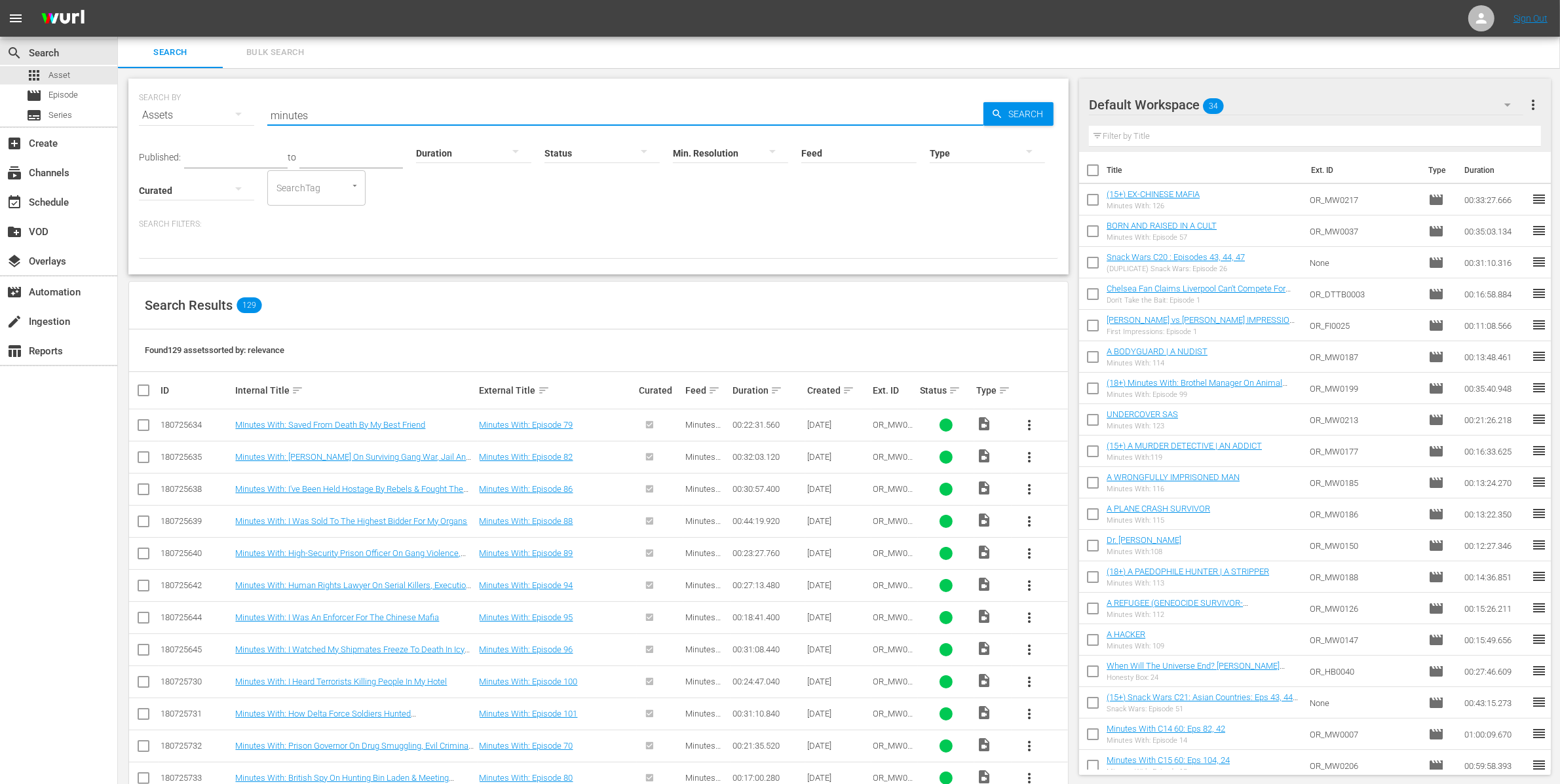
checkbox input "true"
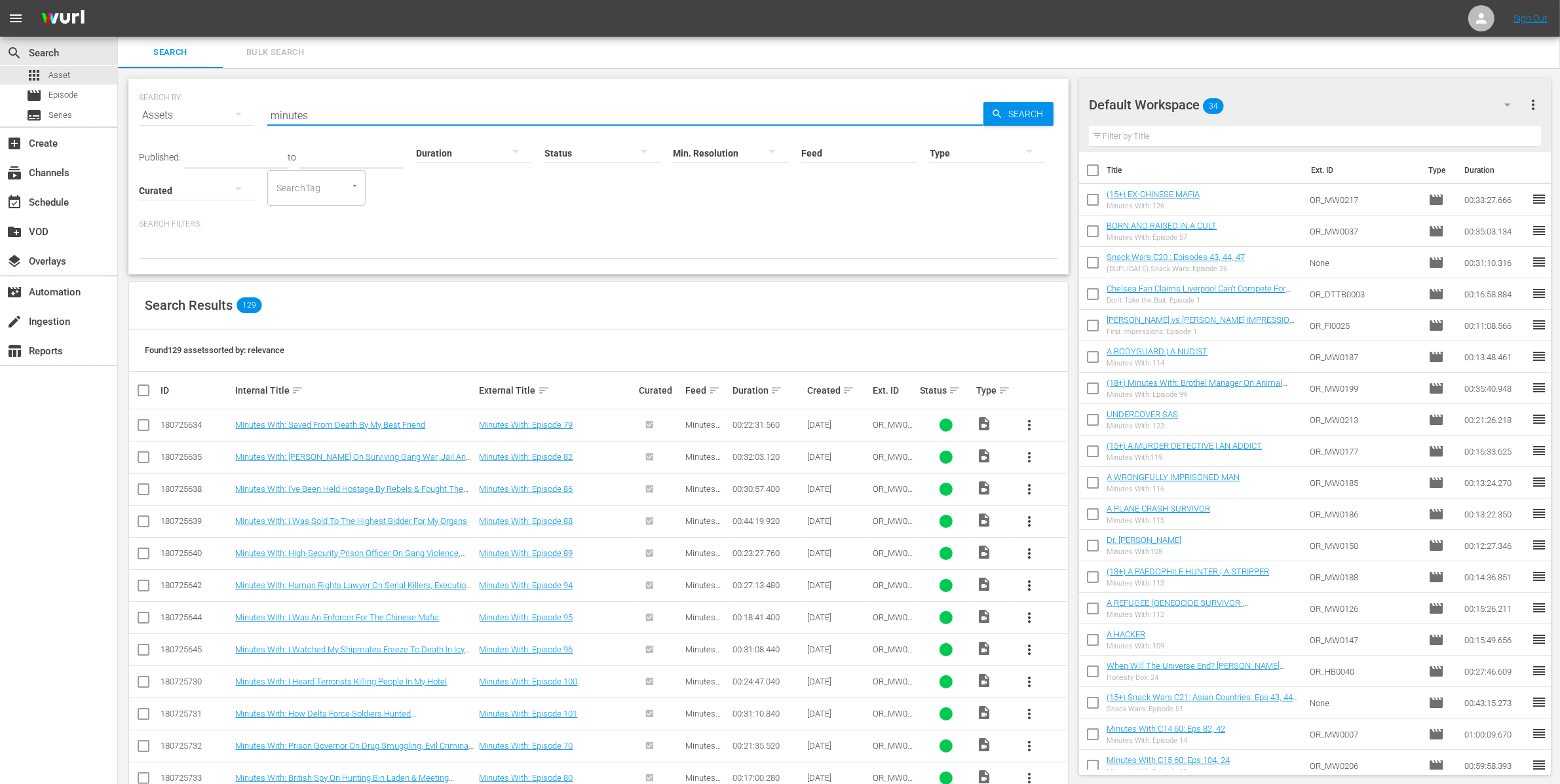
checkbox input "true"
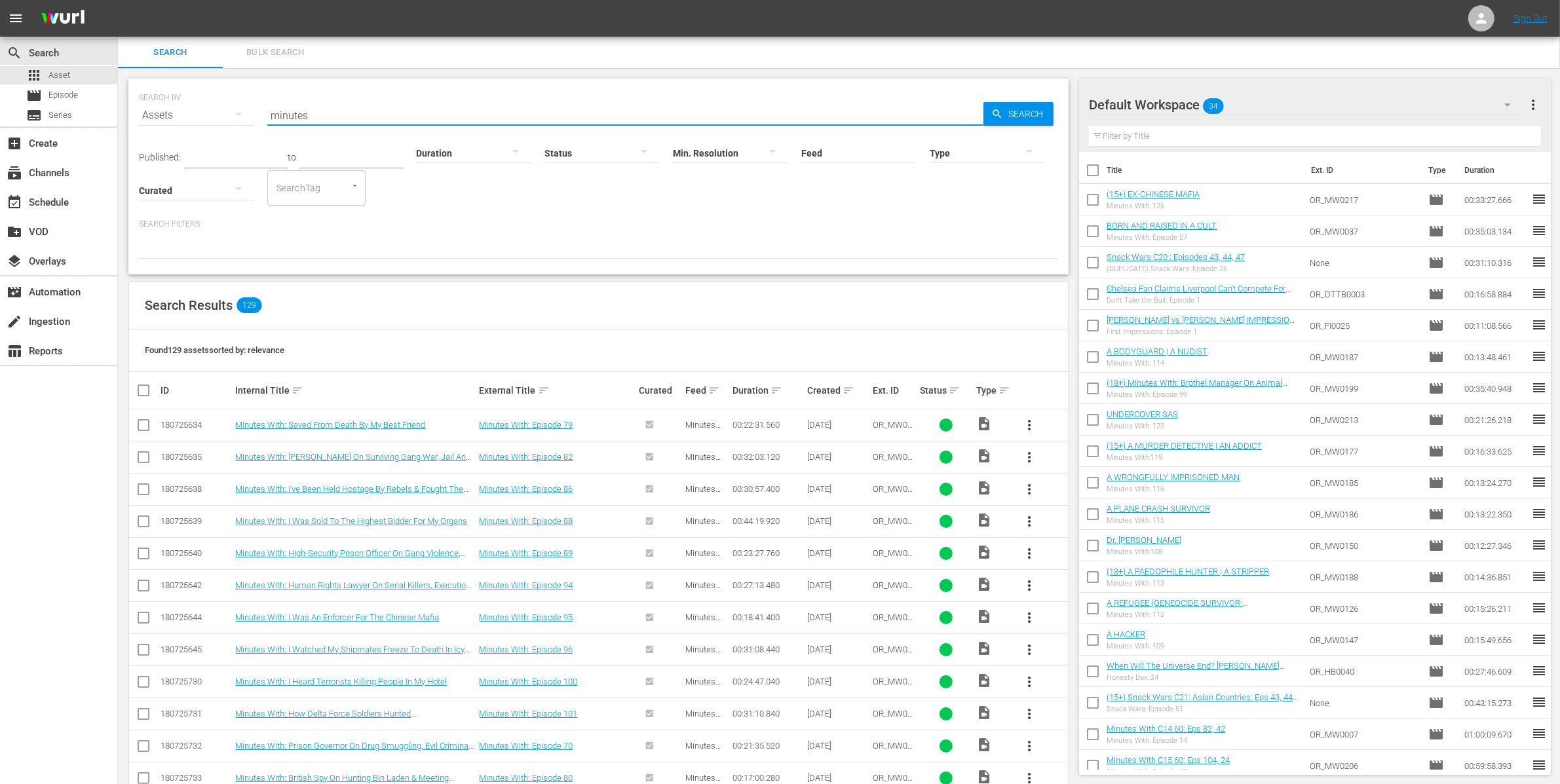
checkbox input "true"
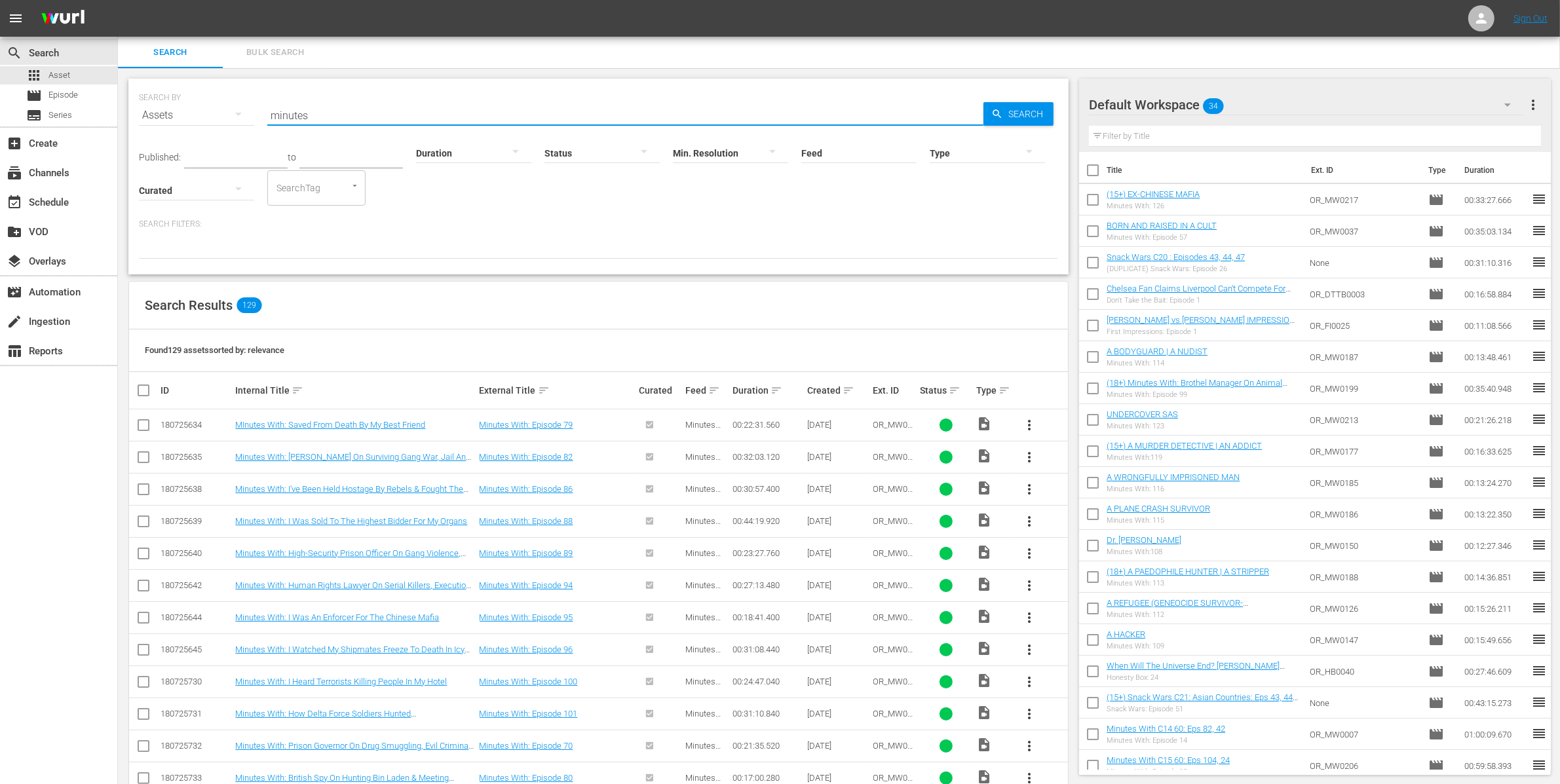
checkbox input "true"
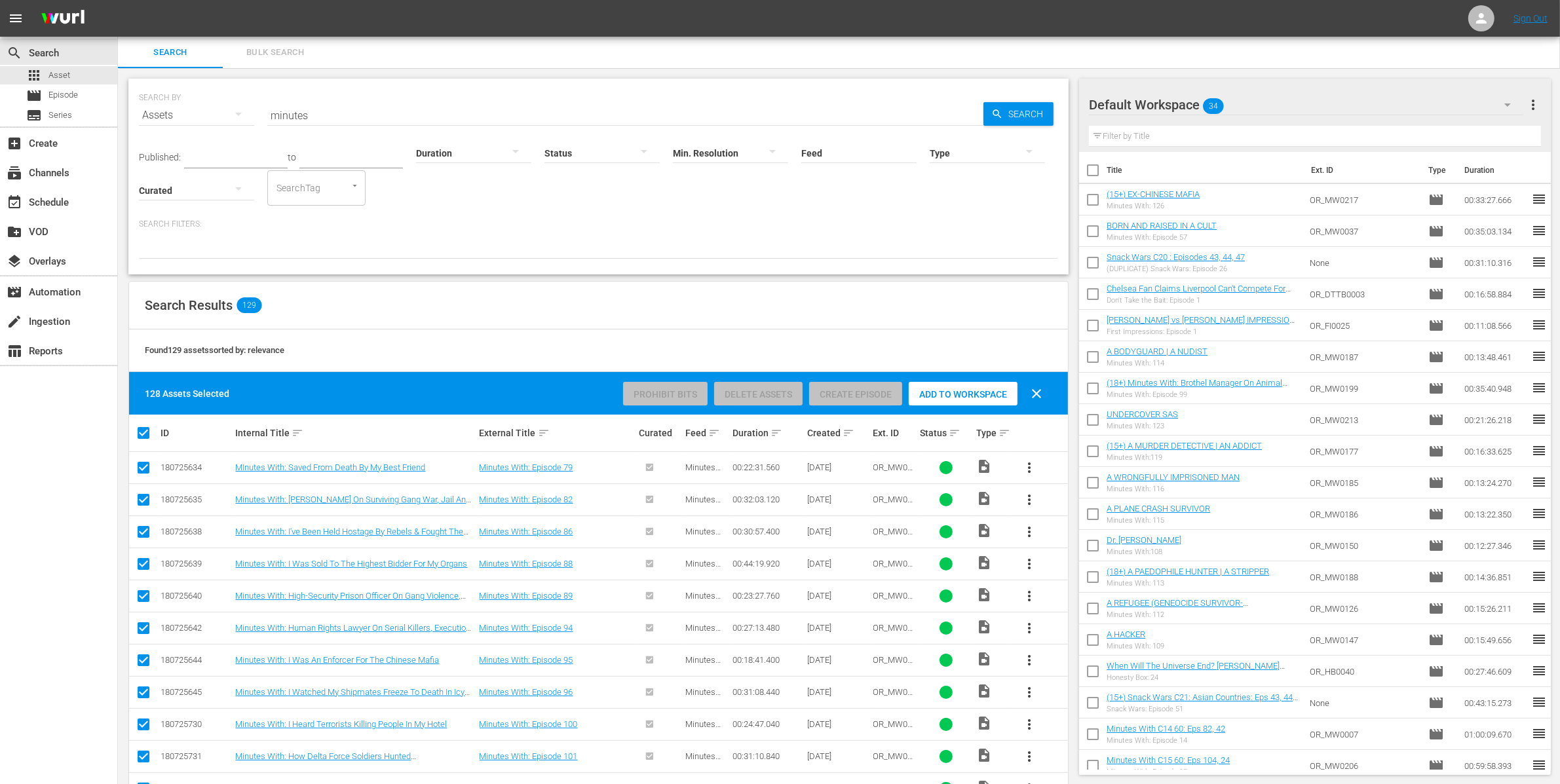
click at [458, 319] on div "Search Results 129" at bounding box center [599, 305] width 939 height 48
click at [1288, 107] on div "Default Workspace 34" at bounding box center [1305, 105] width 435 height 37
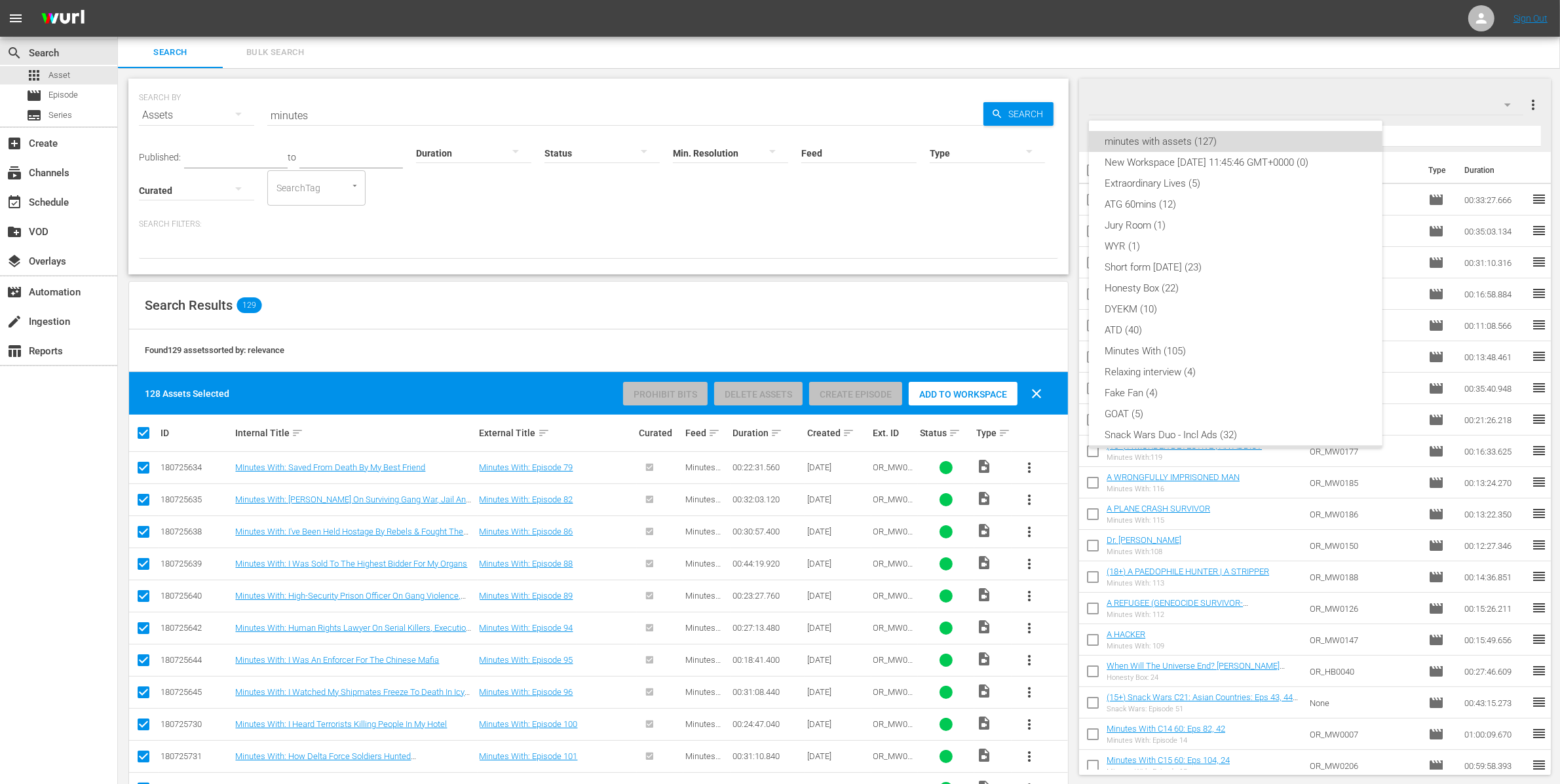
click at [1244, 139] on div "minutes with assets (127)" at bounding box center [1235, 141] width 262 height 21
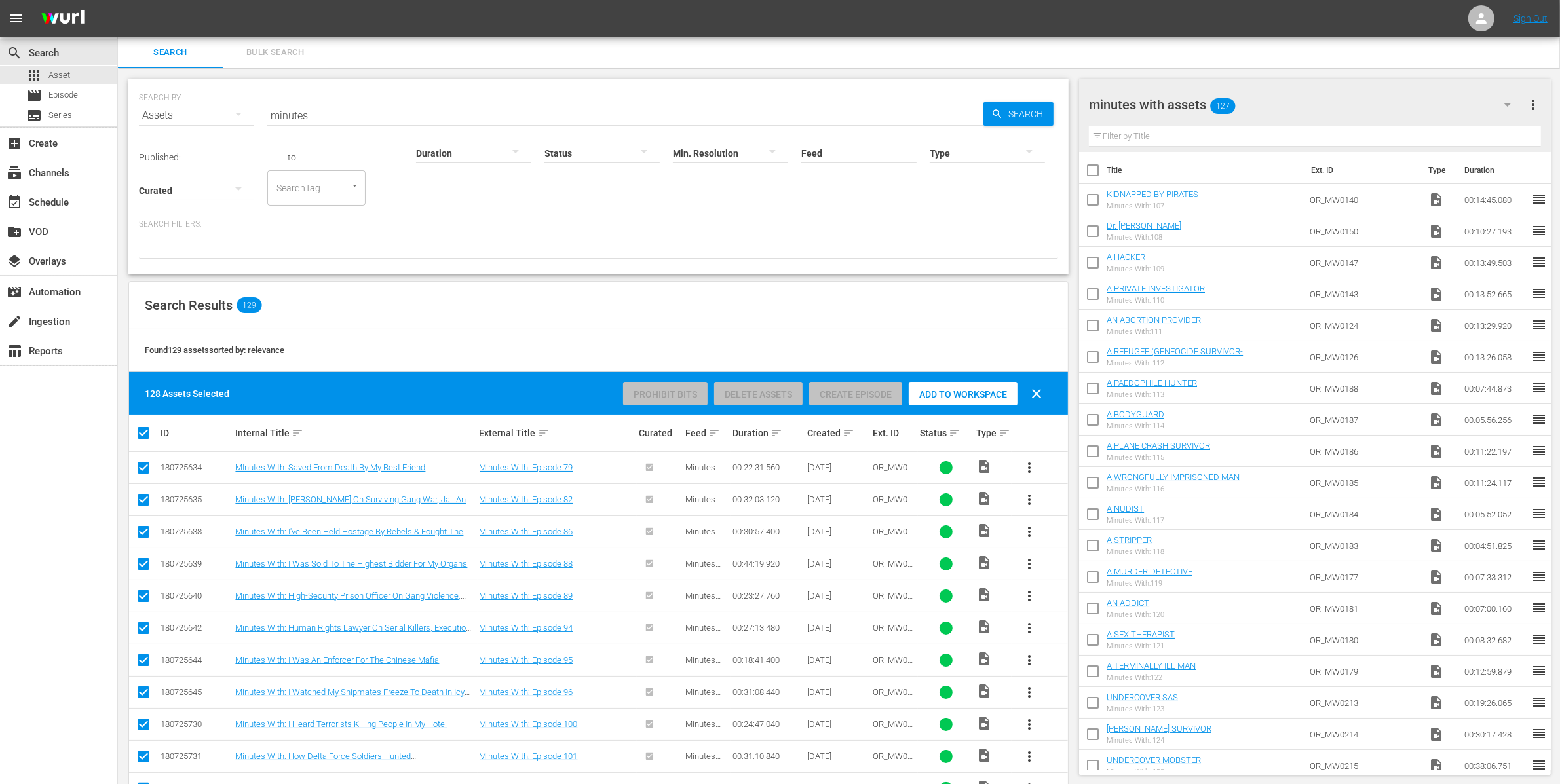
click at [975, 395] on span "Add to Workspace" at bounding box center [963, 394] width 109 height 10
click at [1087, 197] on input "checkbox" at bounding box center [1093, 203] width 28 height 28
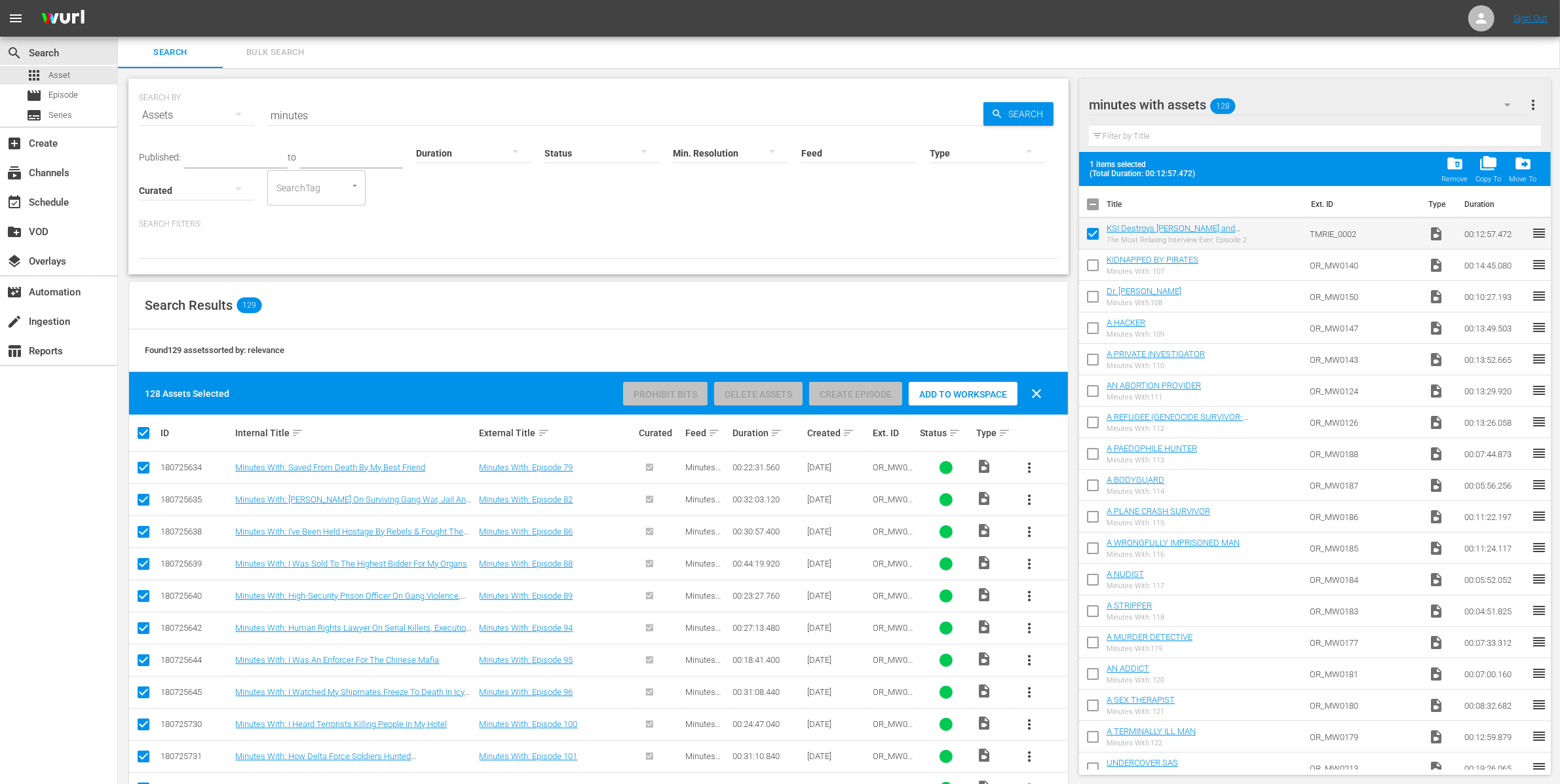
click at [1450, 166] on span "folder_delete" at bounding box center [1454, 163] width 18 height 18
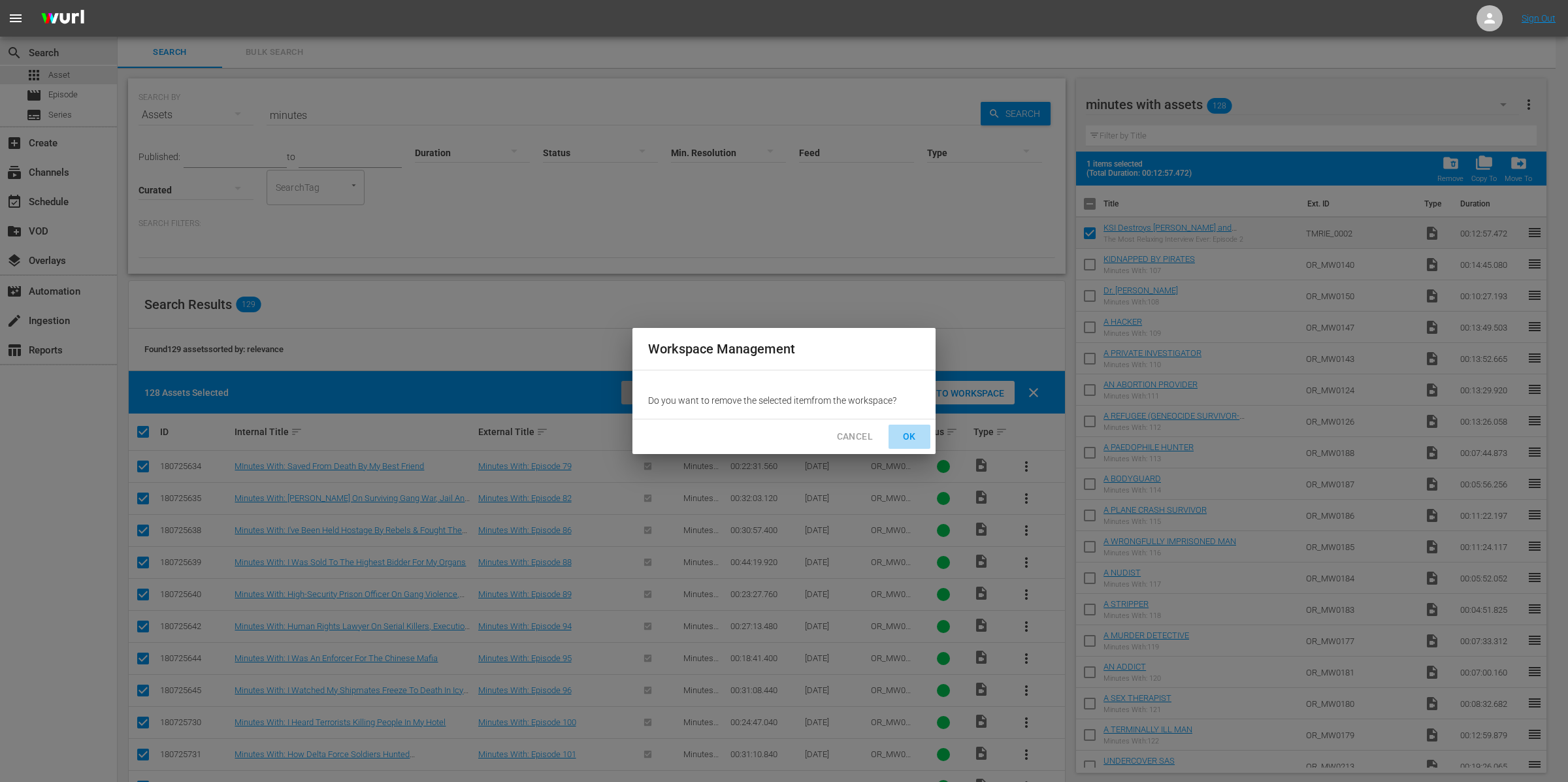
click at [905, 436] on span "OK" at bounding box center [909, 437] width 21 height 17
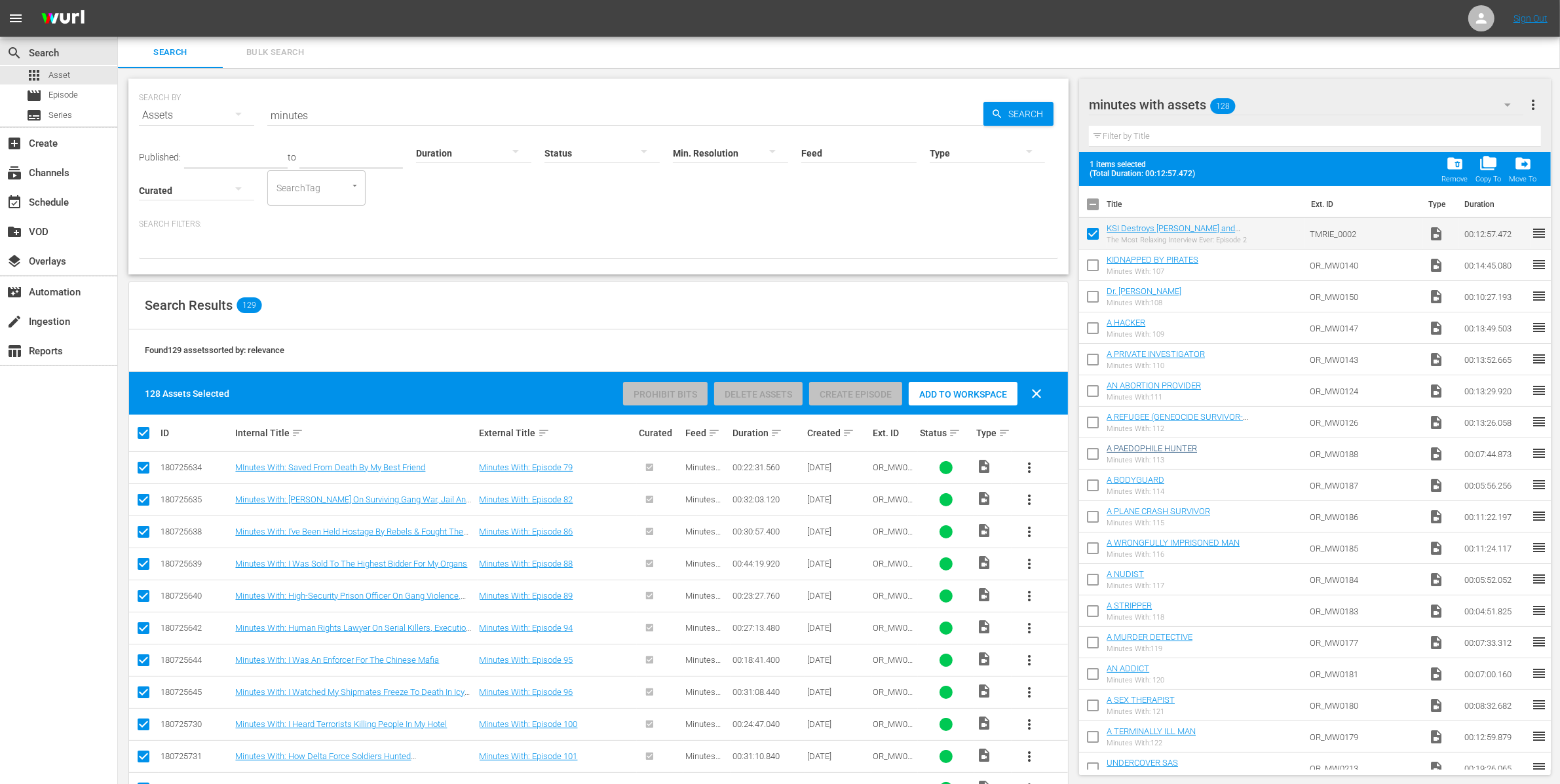
checkbox input "false"
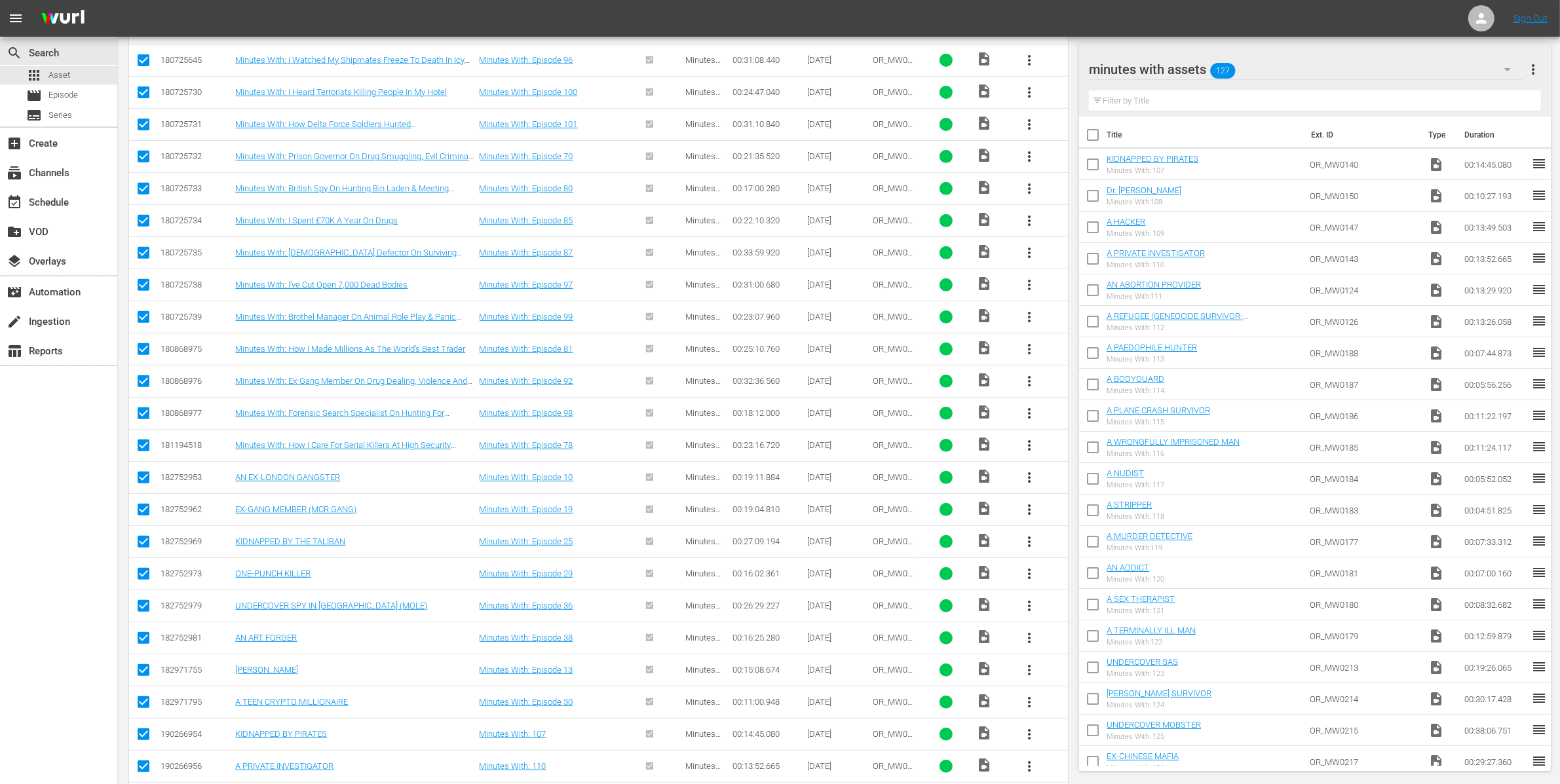
scroll to position [0, 0]
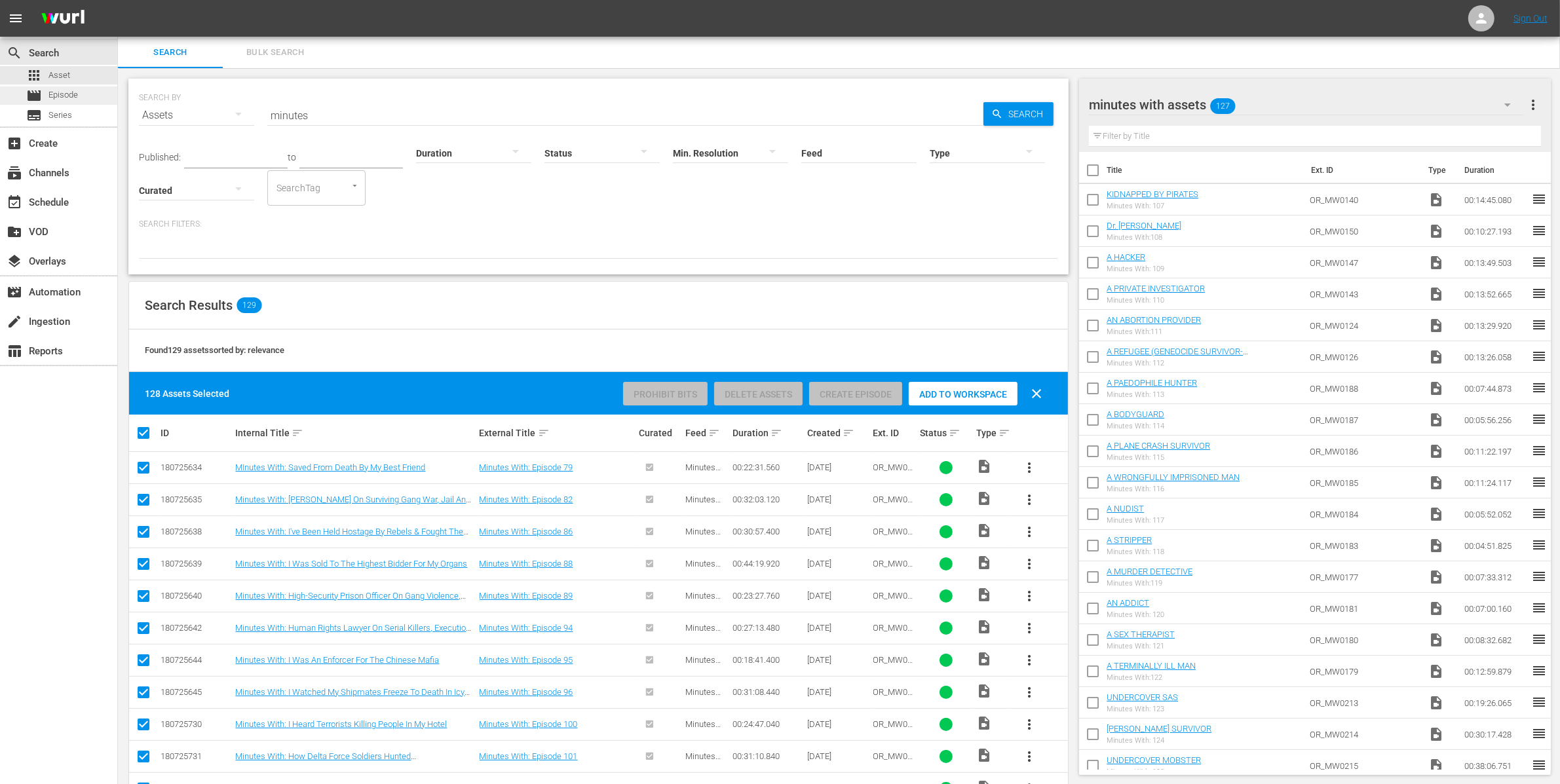
click at [80, 95] on div "movie Episode" at bounding box center [58, 96] width 117 height 18
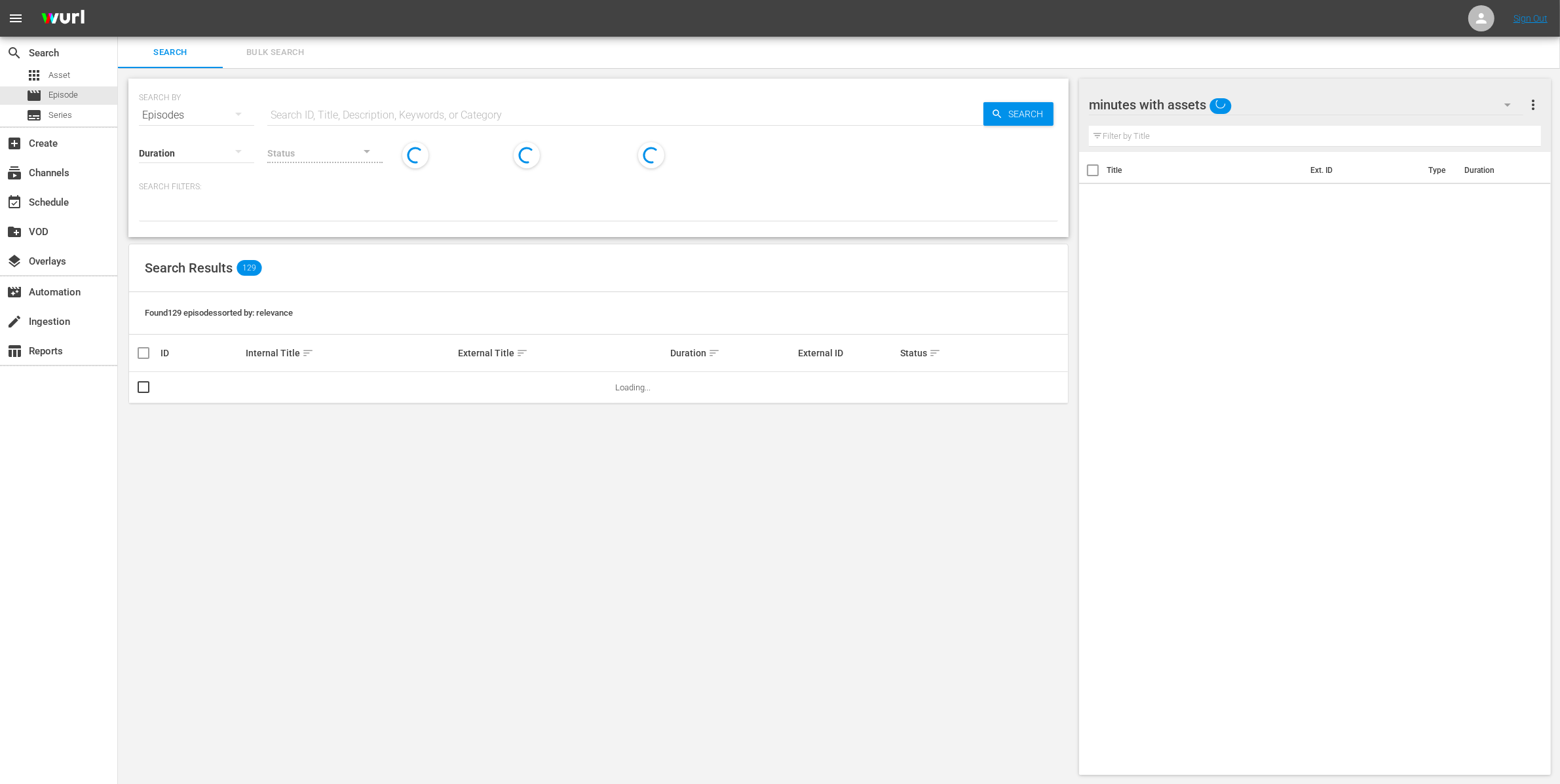
click at [268, 55] on span "Bulk Search" at bounding box center [275, 53] width 89 height 15
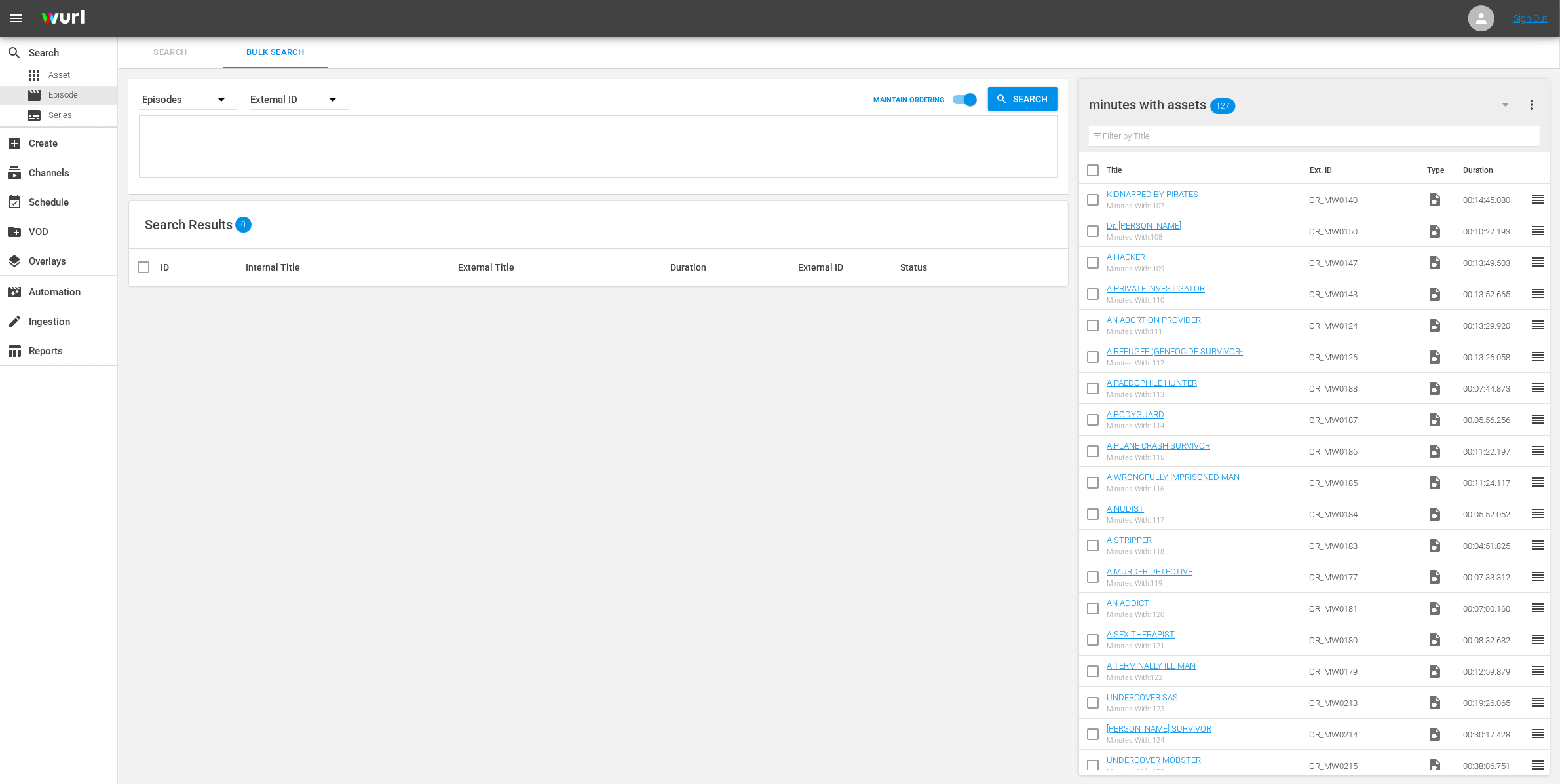
click at [183, 148] on textarea at bounding box center [600, 148] width 914 height 60
paste textarea "OR_MW0159 OR_MW0153 OR_MW0148 OR_MW0149 OR_MW0156 OR_MW0146 OR_MW0151 OR_MW0122…"
type textarea "OR_MW0159 OR_MW0153 OR_MW0148 OR_MW0149 OR_MW0156 OR_MW0146 OR_MW0151 OR_MW0122…"
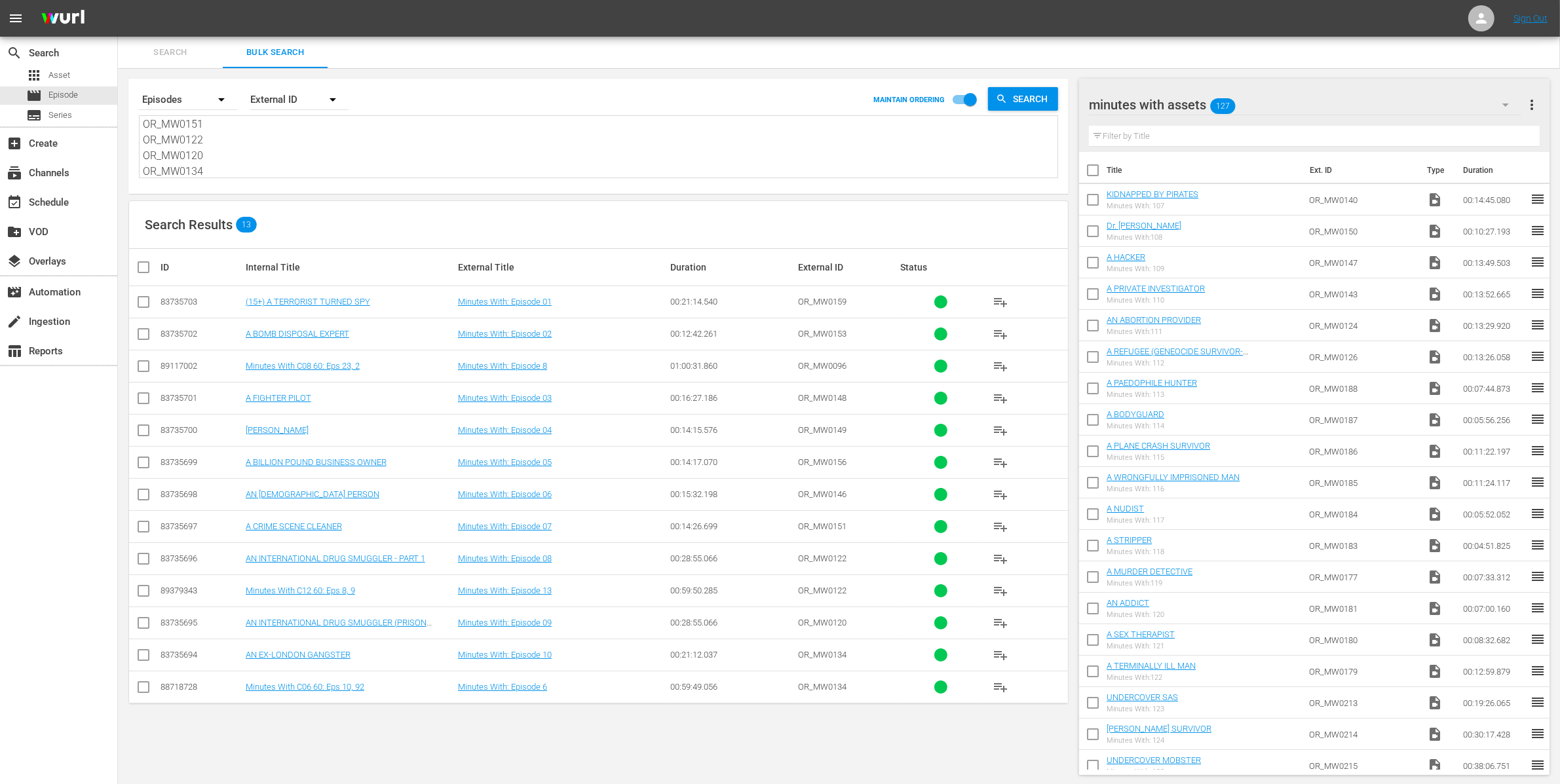
type textarea "OR_MW0159 OR_MW0153 OR_MW0148 OR_MW0149 OR_MW0156 OR_MW0146 OR_MW0151 OR_MW0122…"
click at [246, 166] on textarea "OR_MW0159 OR_MW0153 OR_MW0148 OR_MW0149 OR_MW0156 OR_MW0146 OR_MW0151 OR_MW0122…" at bounding box center [600, 148] width 914 height 60
drag, startPoint x: 244, startPoint y: 171, endPoint x: 128, endPoint y: 80, distance: 147.4
click at [128, 80] on div "Search By Episodes Order By External ID MAINTAIN ORDERING Search OR_MW0159 OR_M…" at bounding box center [598, 136] width 940 height 115
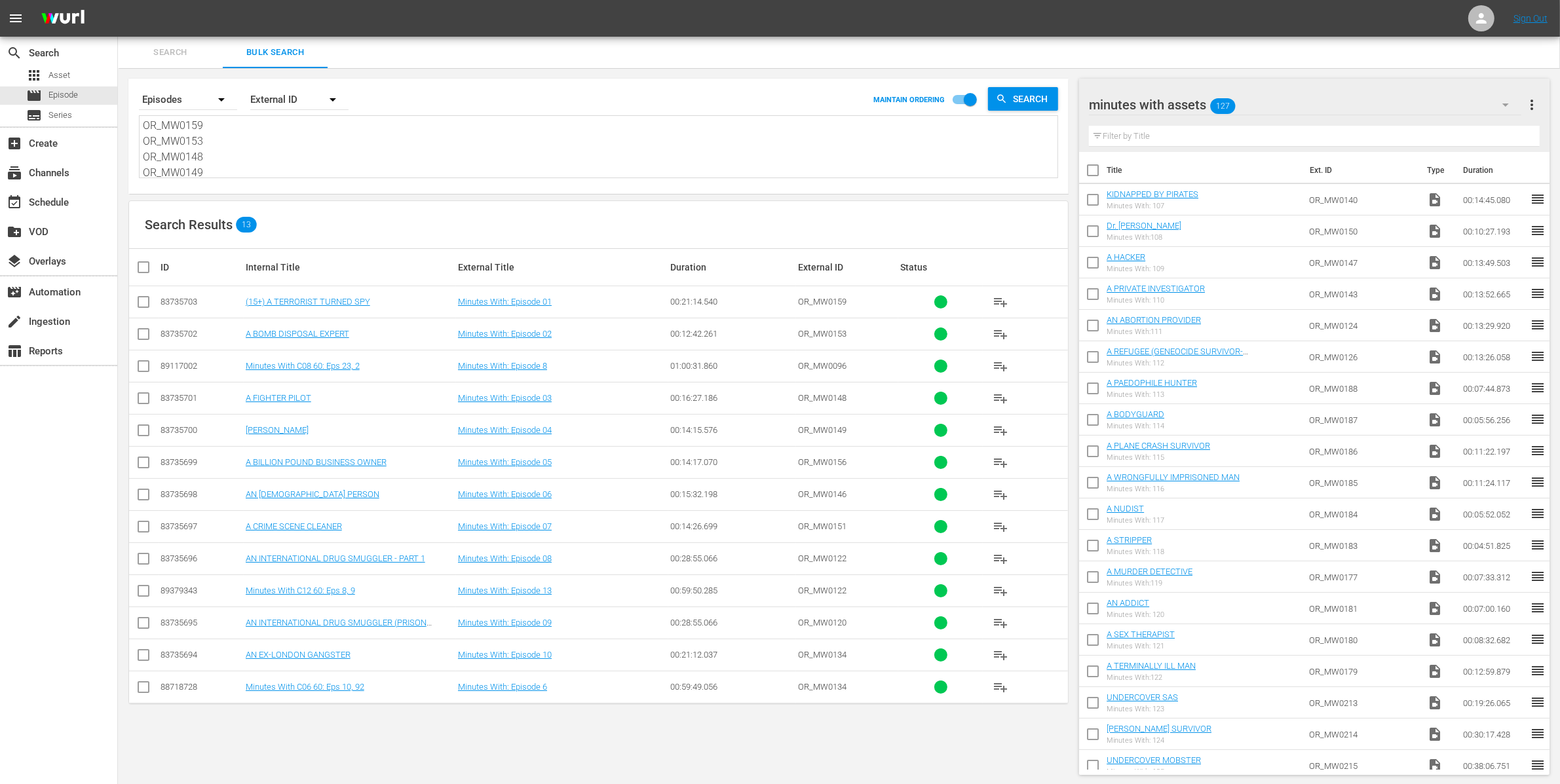
paste textarea "23 OR_MW0121 OR_MW0155 OR_MW0109 OR_MW0110 OR_MW0111 OR_MW0112 OR_MW0113 OR_MW0…"
type textarea "OR_MW0123 OR_MW0121 OR_MW0155 OR_MW0109 OR_MW0110 OR_MW0111 OR_MW0112 OR_MW0113…"
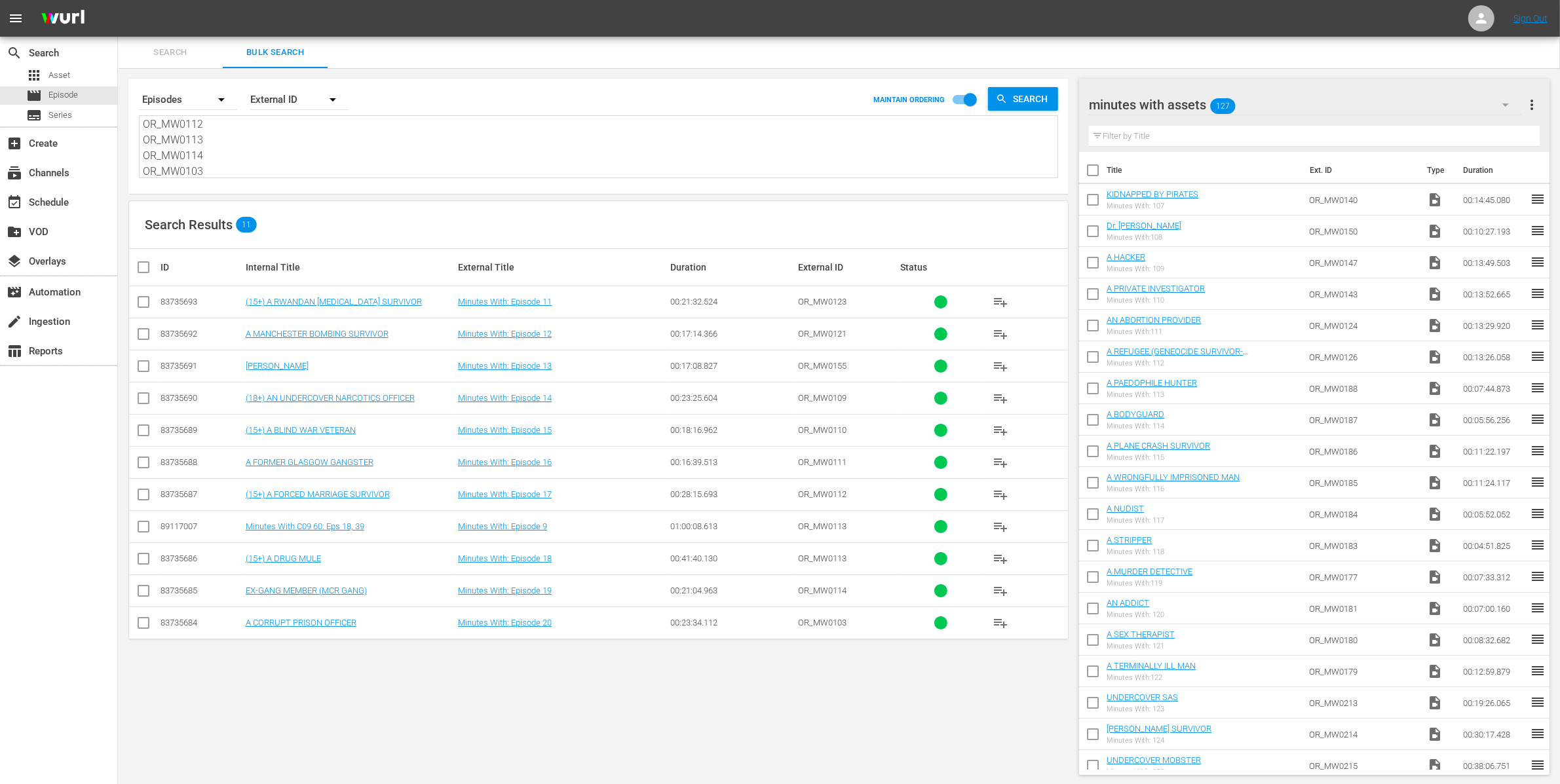
type textarea "OR_MW0123 OR_MW0121 OR_MW0155 OR_MW0109 OR_MW0110 OR_MW0111 OR_MW0112 OR_MW0113…"
drag, startPoint x: 222, startPoint y: 171, endPoint x: 130, endPoint y: 69, distance: 137.4
click at [130, 69] on div "Search By Episodes Order By External ID MAINTAIN ORDERING Search OR_MW0123 OR_M…" at bounding box center [599, 427] width 961 height 718
paste textarea "097 OR_MW0106 OR_MW0096 OR_MW0087 OR_MW0083 OR_MW0091 OR_MW0076 OR_MW0094 OR_MW…"
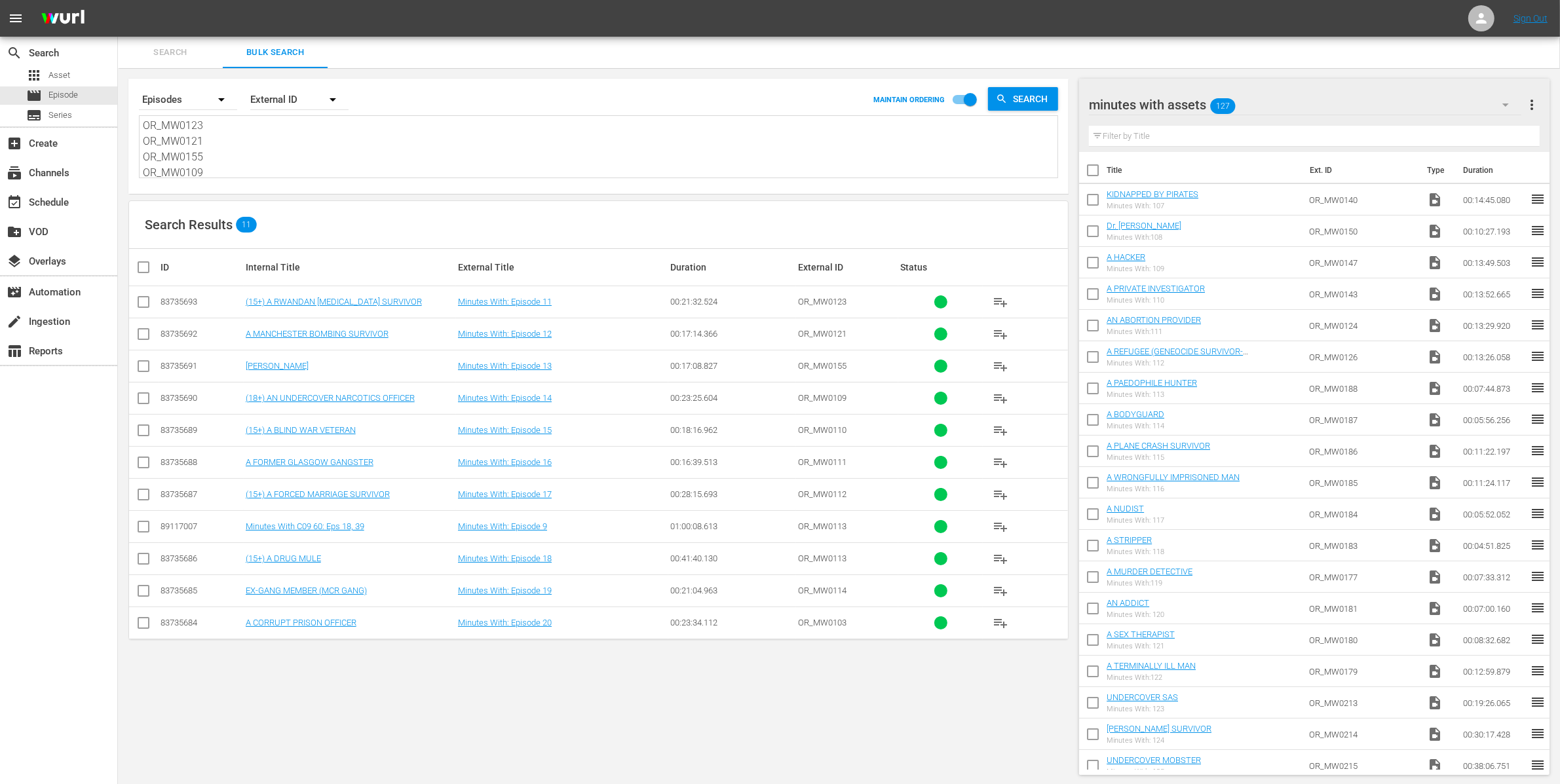
type textarea "OR_MW0097 OR_MW0106 OR_MW0096 OR_MW0087 OR_MW0083 OR_MW0091 OR_MW0076 OR_MW0094…"
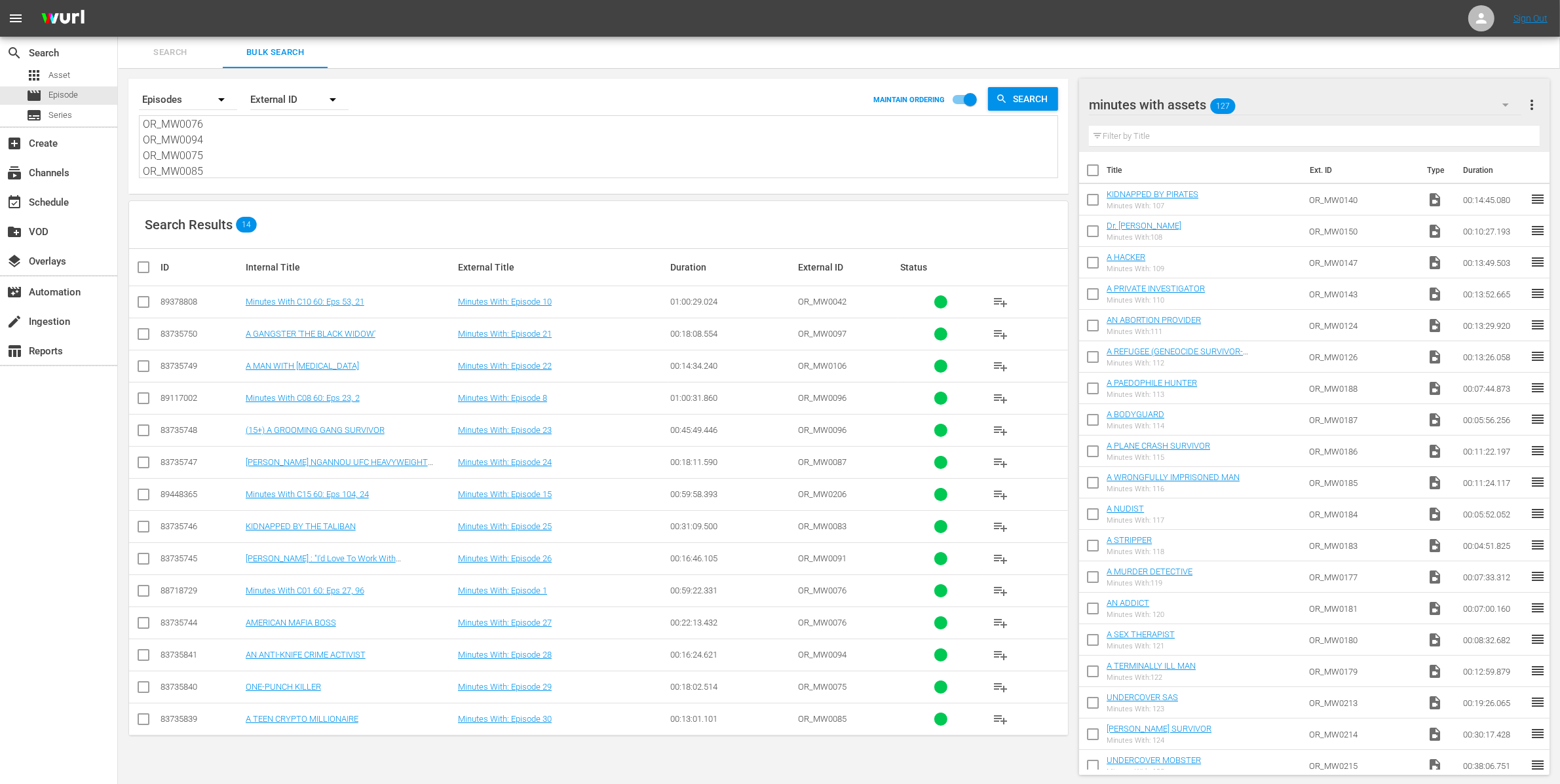
type textarea "OR_MW0097 OR_MW0106 OR_MW0096 OR_MW0087 OR_MW0083 OR_MW0091 OR_MW0076 OR_MW0094…"
drag, startPoint x: 308, startPoint y: 172, endPoint x: 121, endPoint y: 73, distance: 211.6
click at [121, 75] on div "Search By Episodes Order By External ID MAINTAIN ORDERING Search OR_MW0097 OR_M…" at bounding box center [599, 427] width 961 height 718
paste textarea "79 OR_MW0078 OR_MW0072 OR_MW0073 OR_MW0084 OR_MW0070 OR_MW0071 OR_MW0069 OR_MW0…"
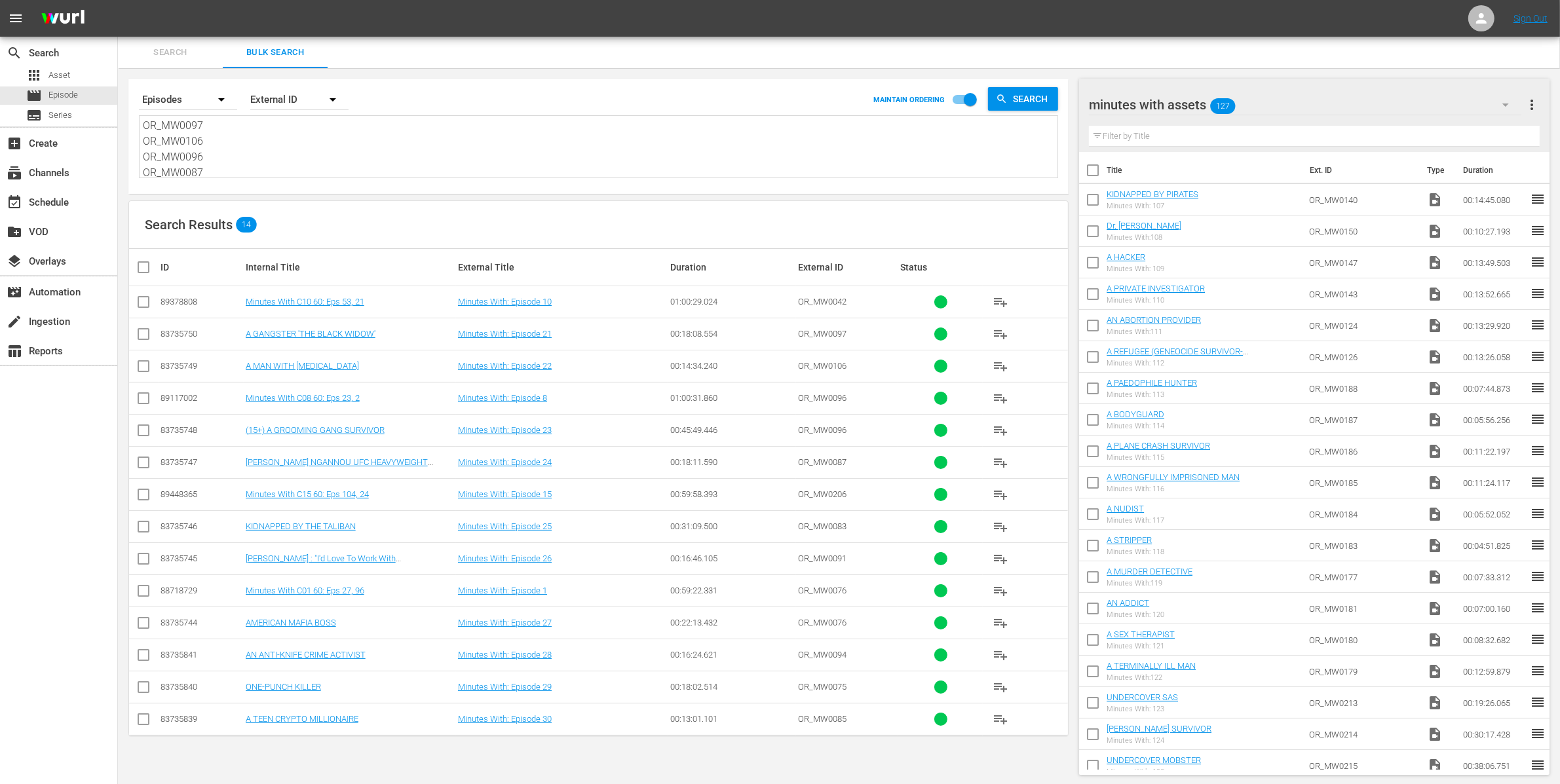
type textarea "OR_MW0079 OR_MW0078 OR_MW0072 OR_MW0073 OR_MW0084 OR_MW0070 OR_MW0071 OR_MW0069…"
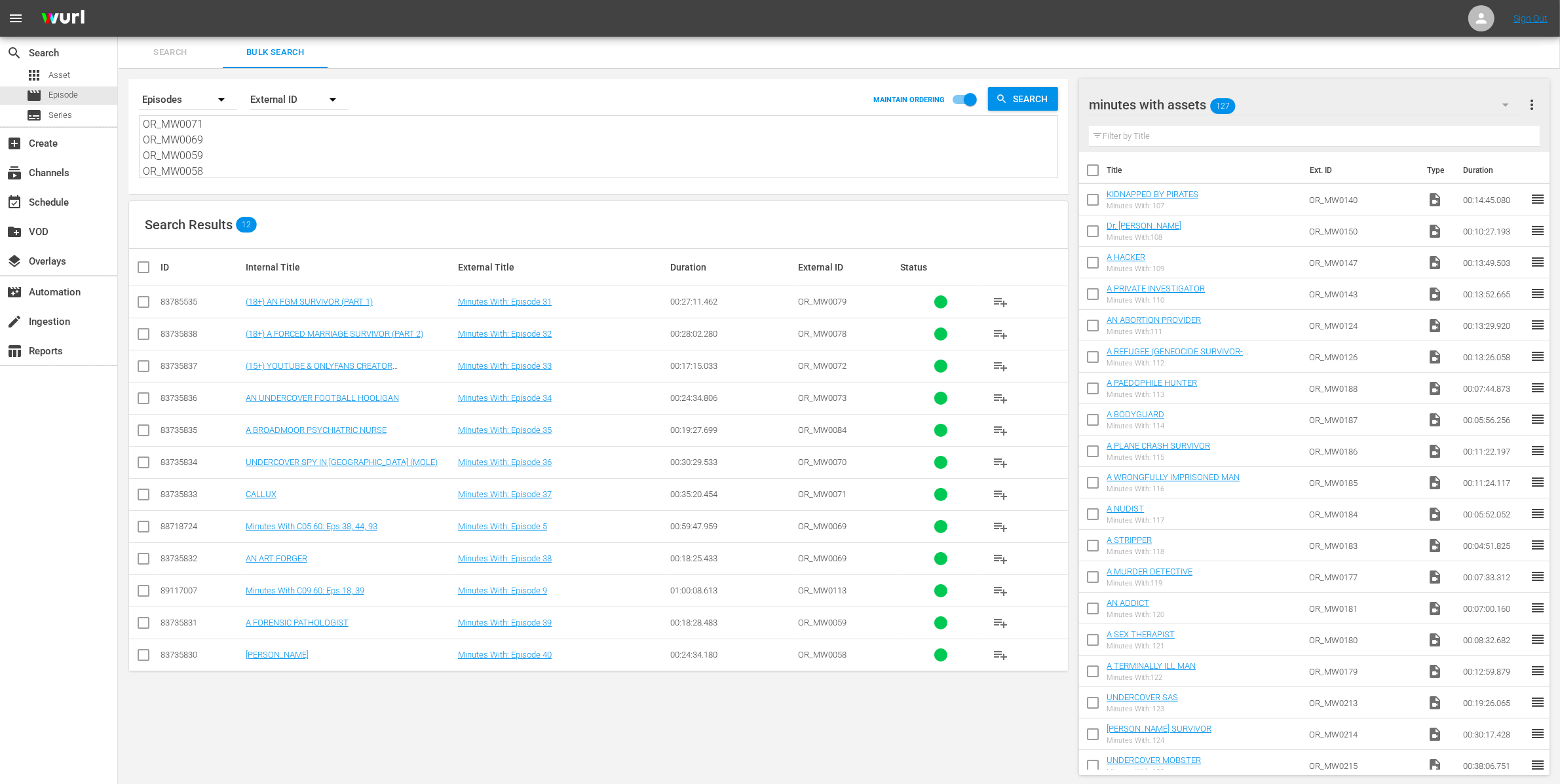
type textarea "OR_MW0079 OR_MW0078 OR_MW0072 OR_MW0073 OR_MW0084 OR_MW0070 OR_MW0071 OR_MW0069…"
drag, startPoint x: 277, startPoint y: 172, endPoint x: 99, endPoint y: 46, distance: 218.1
click at [118, 0] on div "search Search apps Asset movie Episode subtitles Series add_box Create subscrip…" at bounding box center [839, 0] width 1442 height 0
paste textarea "67 OR_MW0066 OR_MW0064 OR_MW0056 OR_MW0055 OR_MW0062 OR_MW0050 OR_MW0052 OR_MW0…"
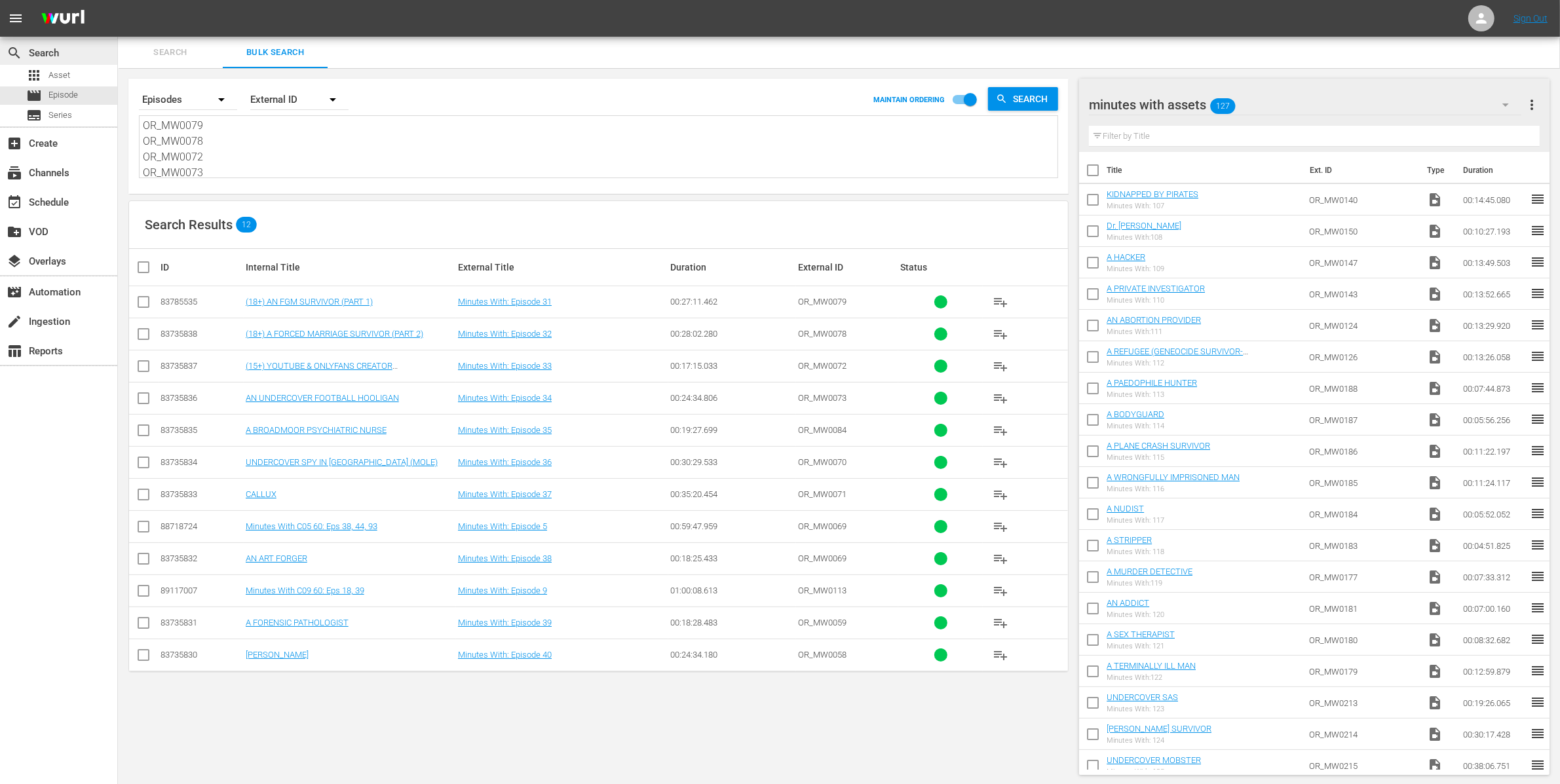
type textarea "OR_MW0067 OR_MW0066 OR_MW0064 OR_MW0056 OR_MW0055 OR_MW0062 OR_MW0050 OR_MW0052…"
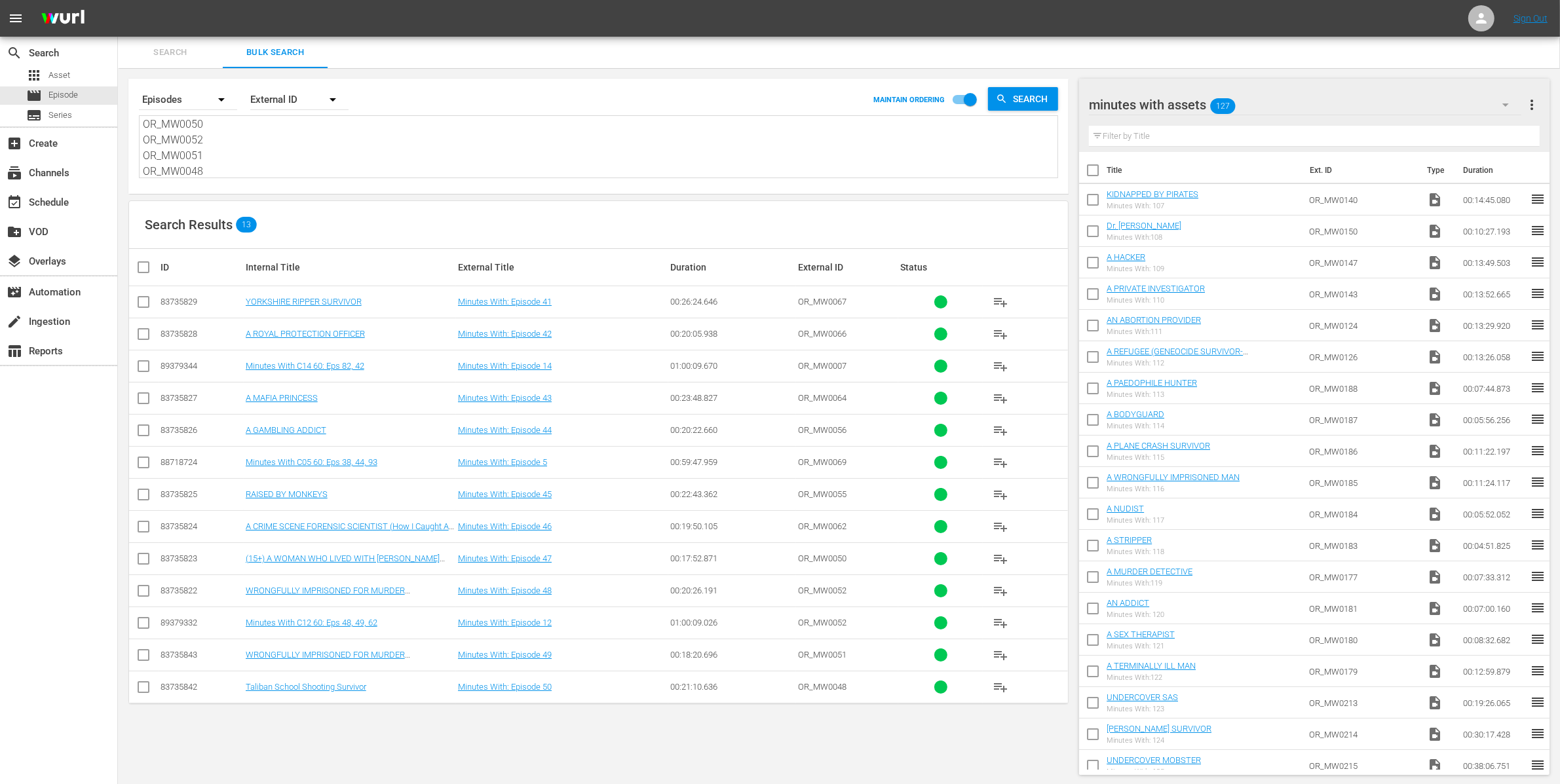
type textarea "OR_MW0067 OR_MW0066 OR_MW0064 OR_MW0056 OR_MW0055 OR_MW0062 OR_MW0050 OR_MW0052…"
drag, startPoint x: 259, startPoint y: 177, endPoint x: 133, endPoint y: 55, distance: 175.4
click at [133, 57] on div "Search Bulk Search Search By Episodes Order By External ID MAINTAIN ORDERING Se…" at bounding box center [839, 411] width 1442 height 749
paste textarea "54 OR_MW0046 OR_MW0042 OR_MW0040 OR_MW0039 OR_MW0038 OR_MW0037 OR_MW0033 OR_MW0…"
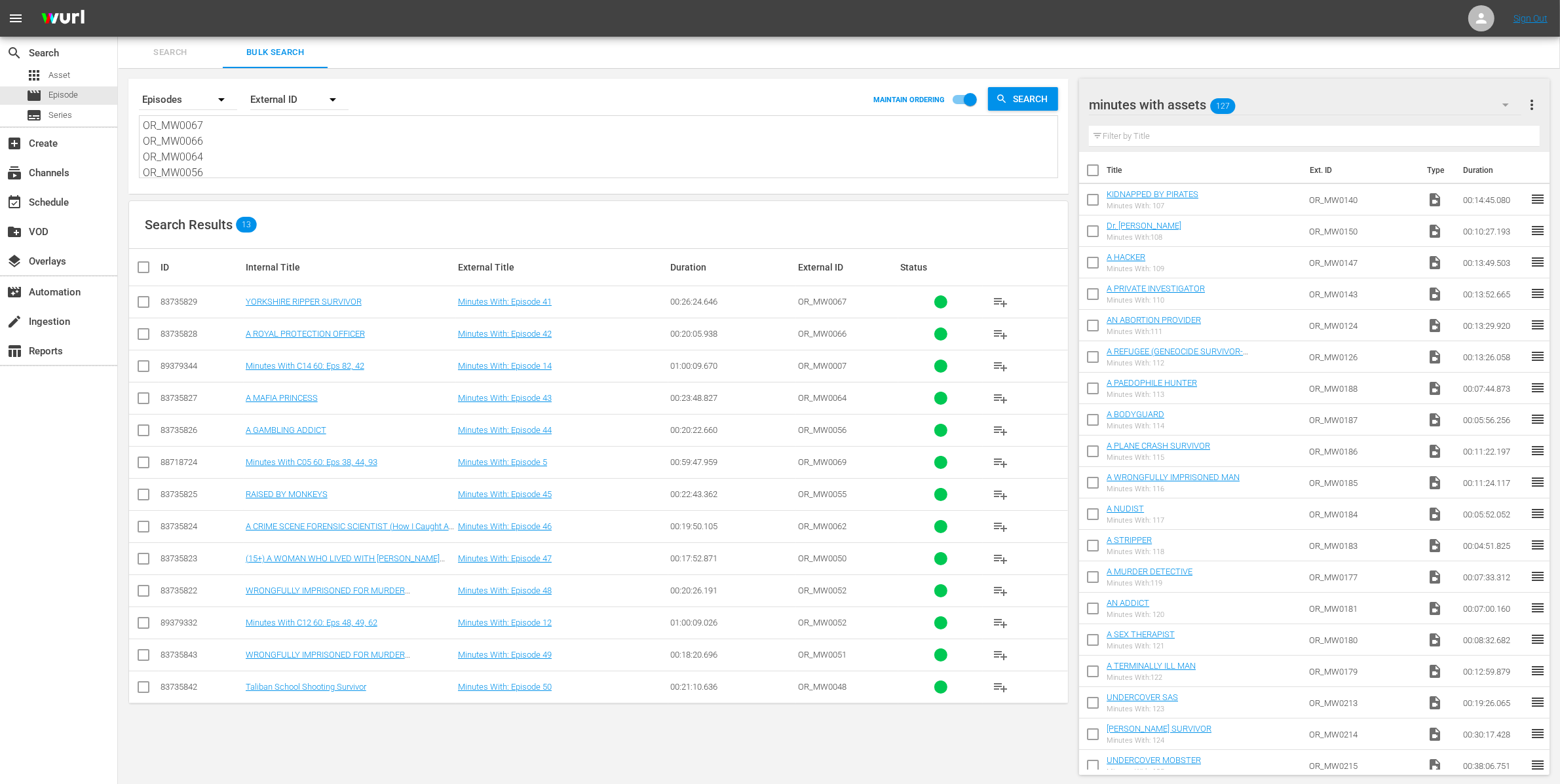
type textarea "OR_MW0054 OR_MW0046 OR_MW0042 OR_MW0040 OR_MW0039 OR_MW0038 OR_MW0037 OR_MW0033…"
drag, startPoint x: 317, startPoint y: 171, endPoint x: 85, endPoint y: 65, distance: 255.1
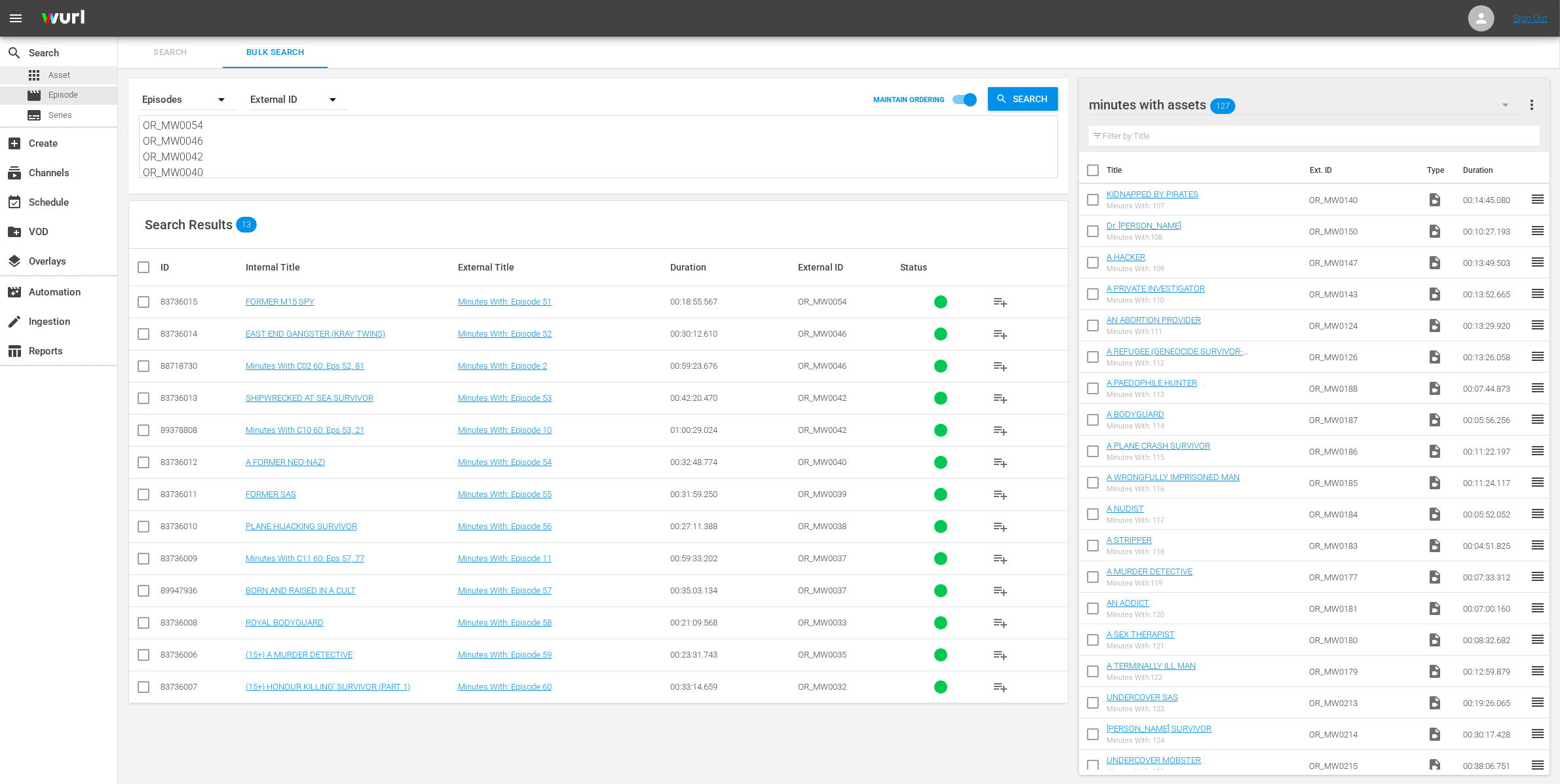
click at [118, 0] on div "search Search apps Asset movie Episode subtitles Series add_box Create subscrip…" at bounding box center [839, 0] width 1442 height 0
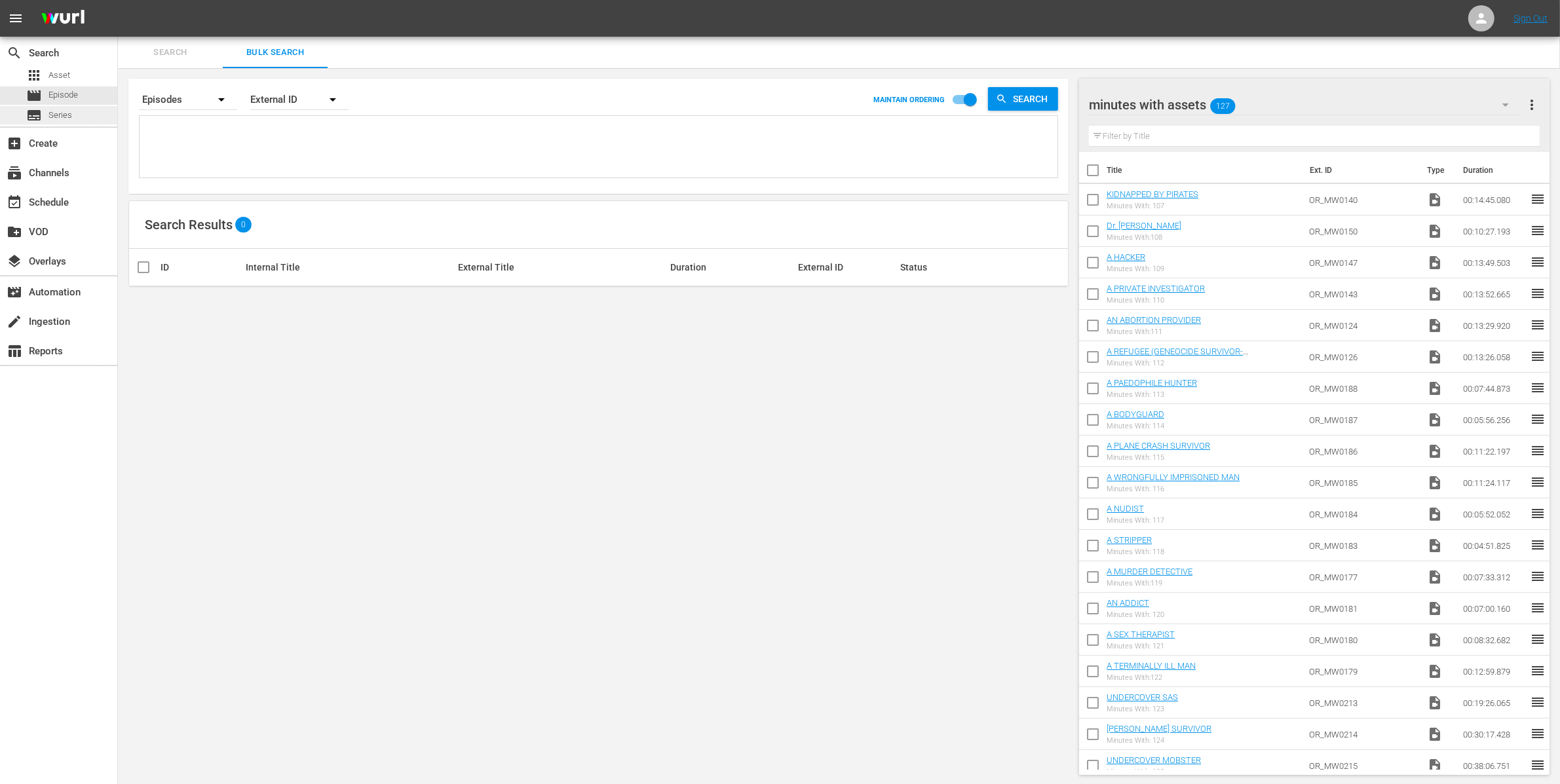
click at [69, 122] on div "subtitles Series" at bounding box center [49, 115] width 46 height 18
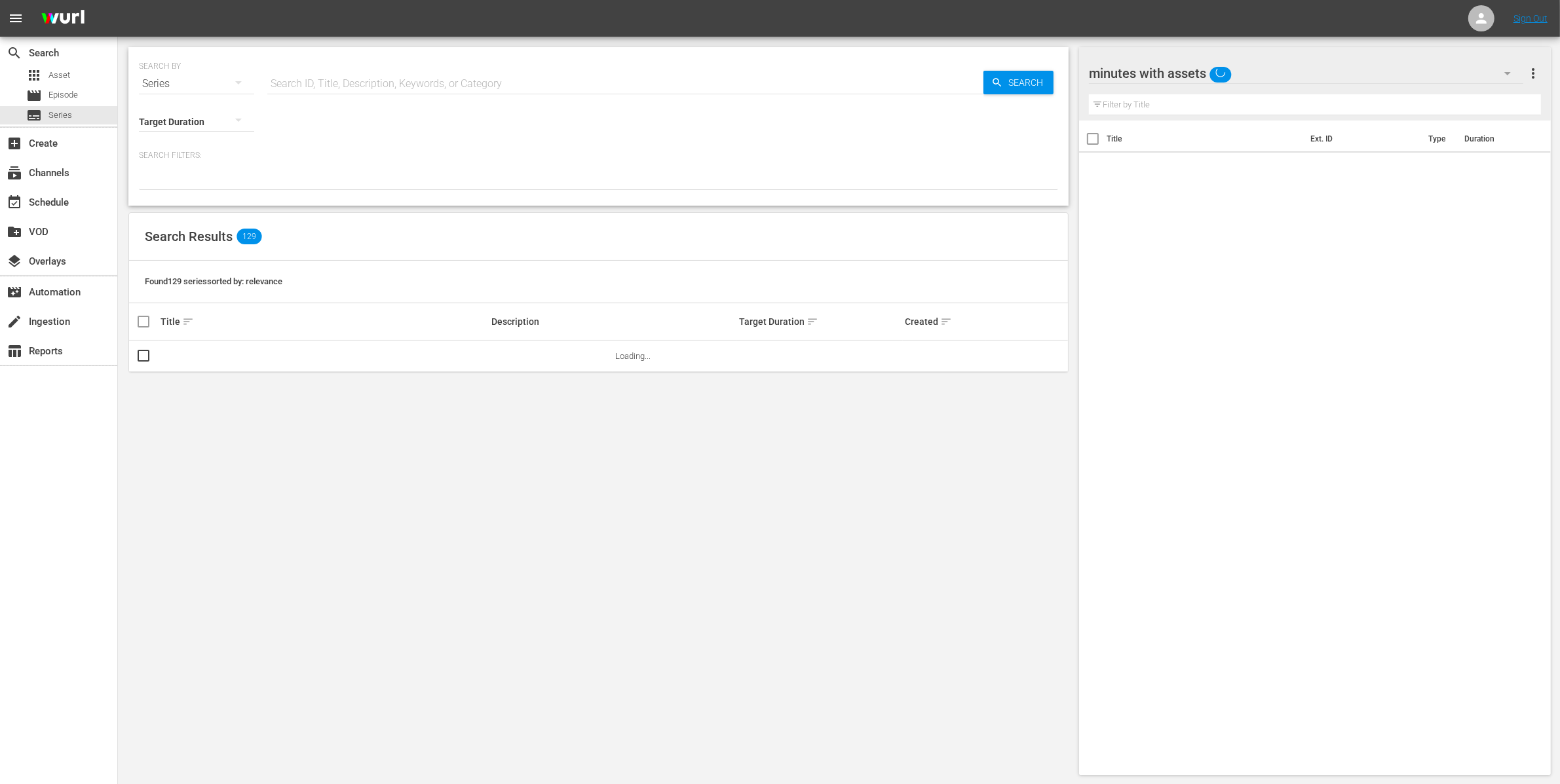
click at [418, 78] on input "text" at bounding box center [625, 84] width 716 height 31
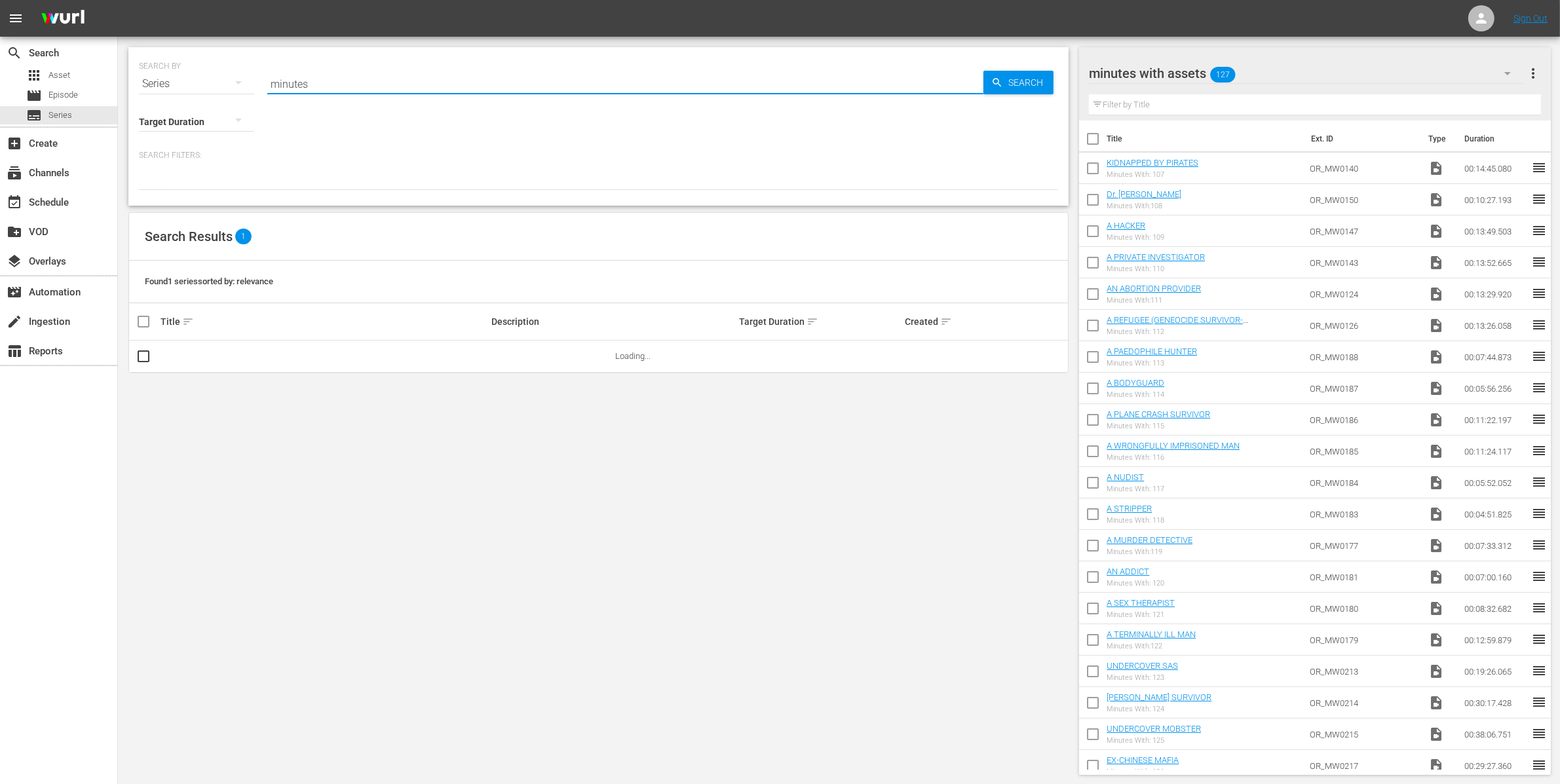
type input "minutes"
click at [186, 356] on td at bounding box center [386, 356] width 455 height 31
click at [186, 355] on link "Minutes With" at bounding box center [185, 356] width 49 height 10
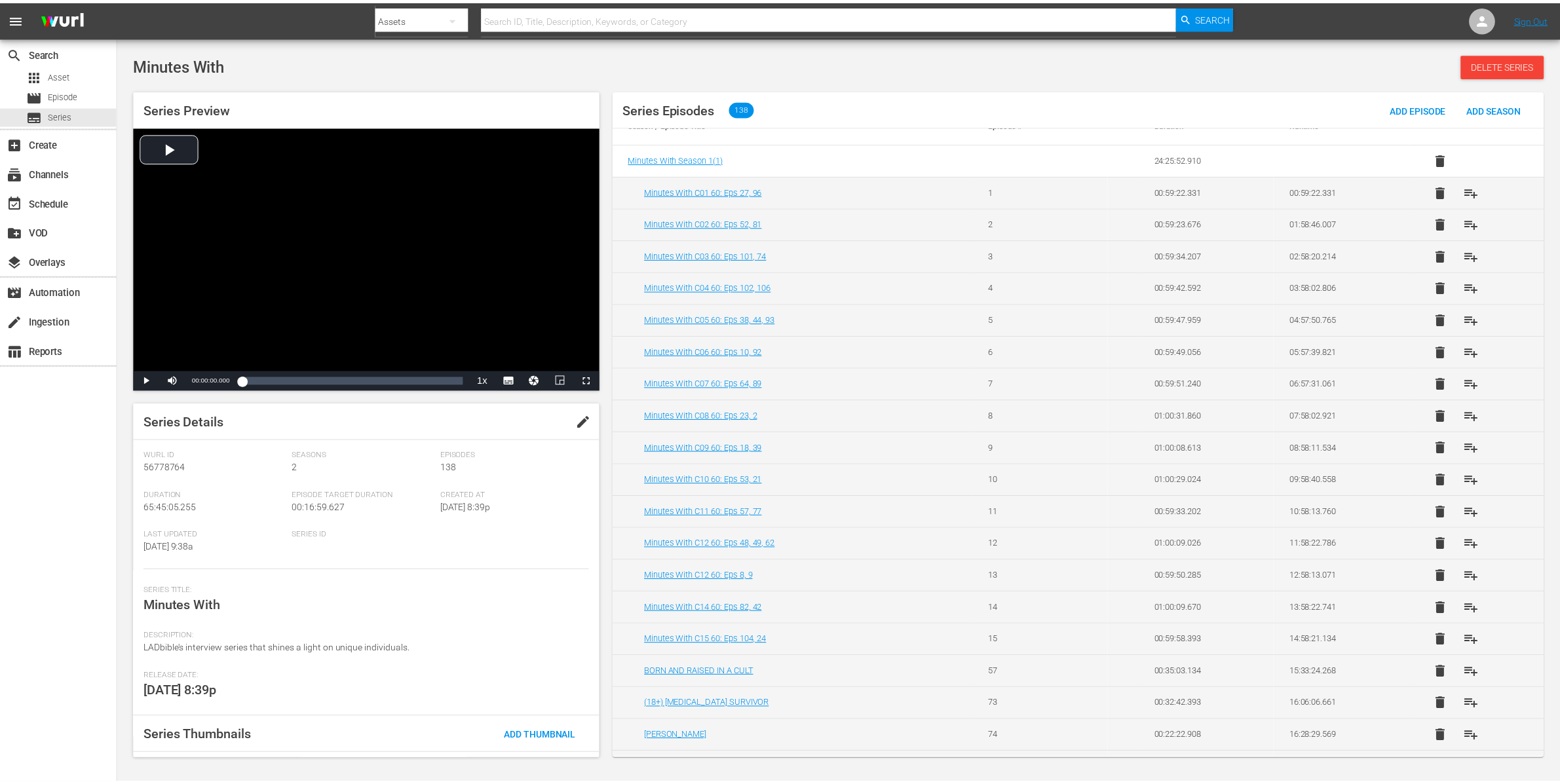
scroll to position [3921, 0]
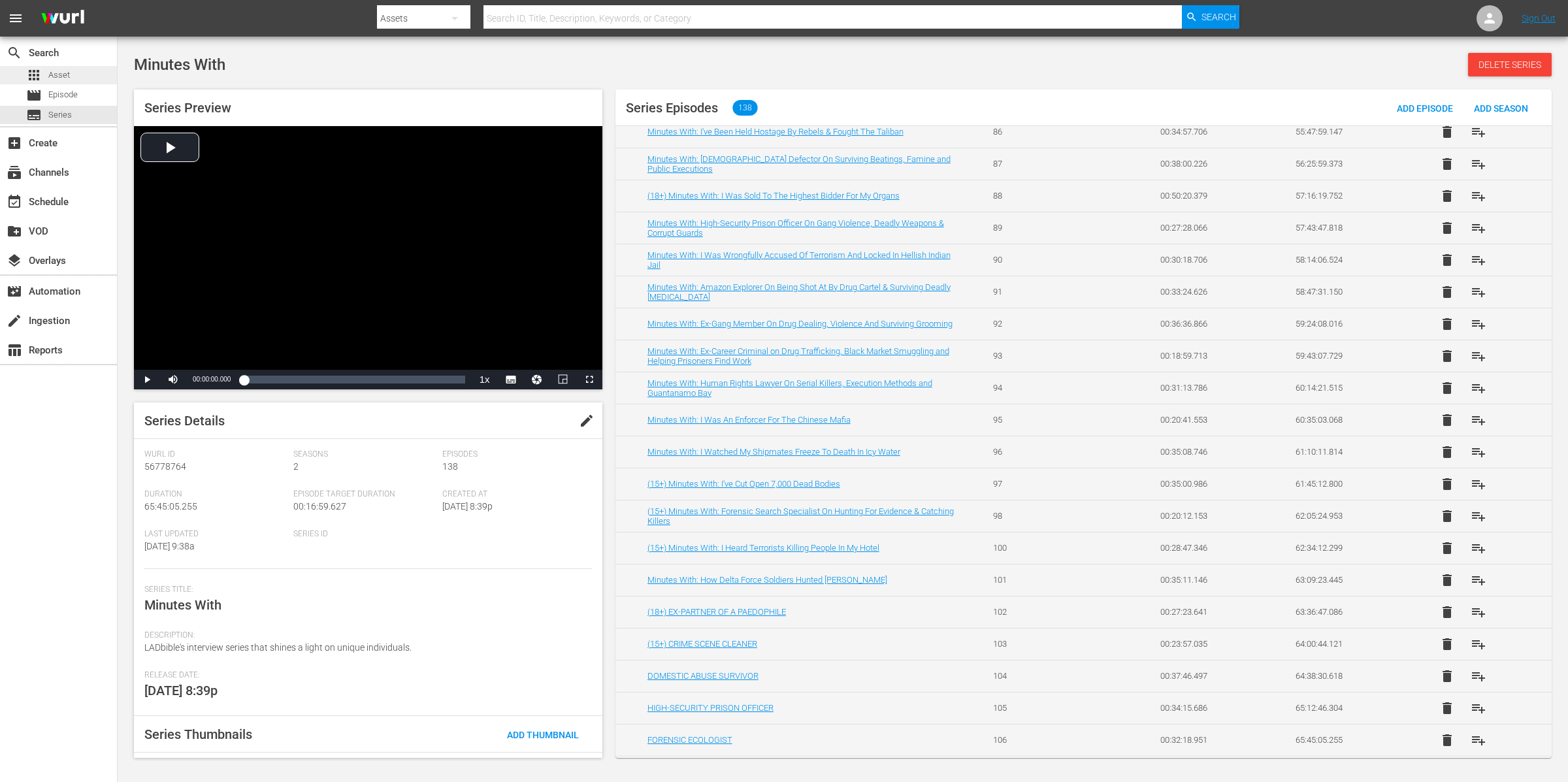
click at [68, 71] on span "Asset" at bounding box center [59, 75] width 21 height 13
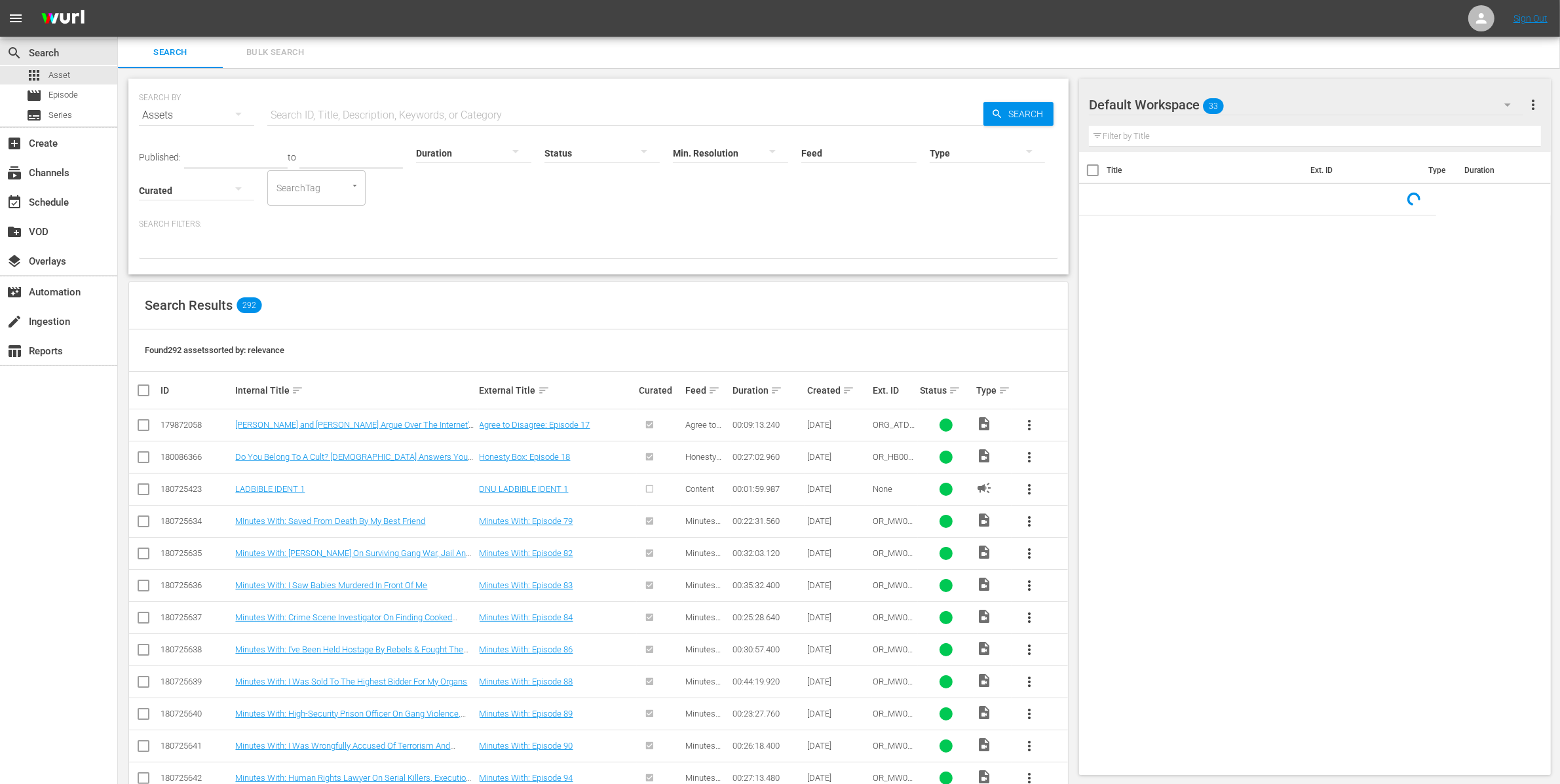
click at [349, 107] on input "text" at bounding box center [625, 115] width 716 height 31
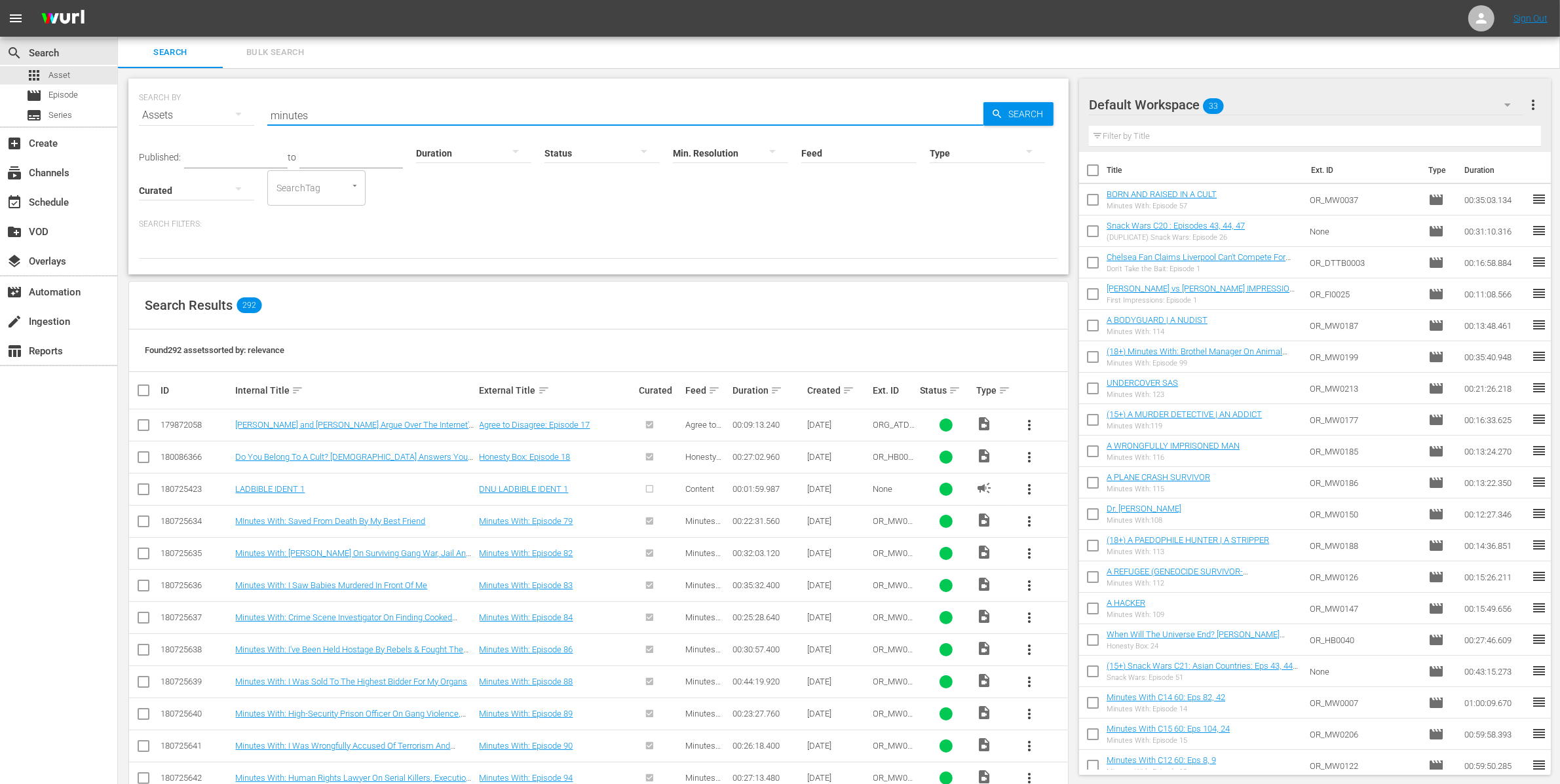
type input "minutes with"
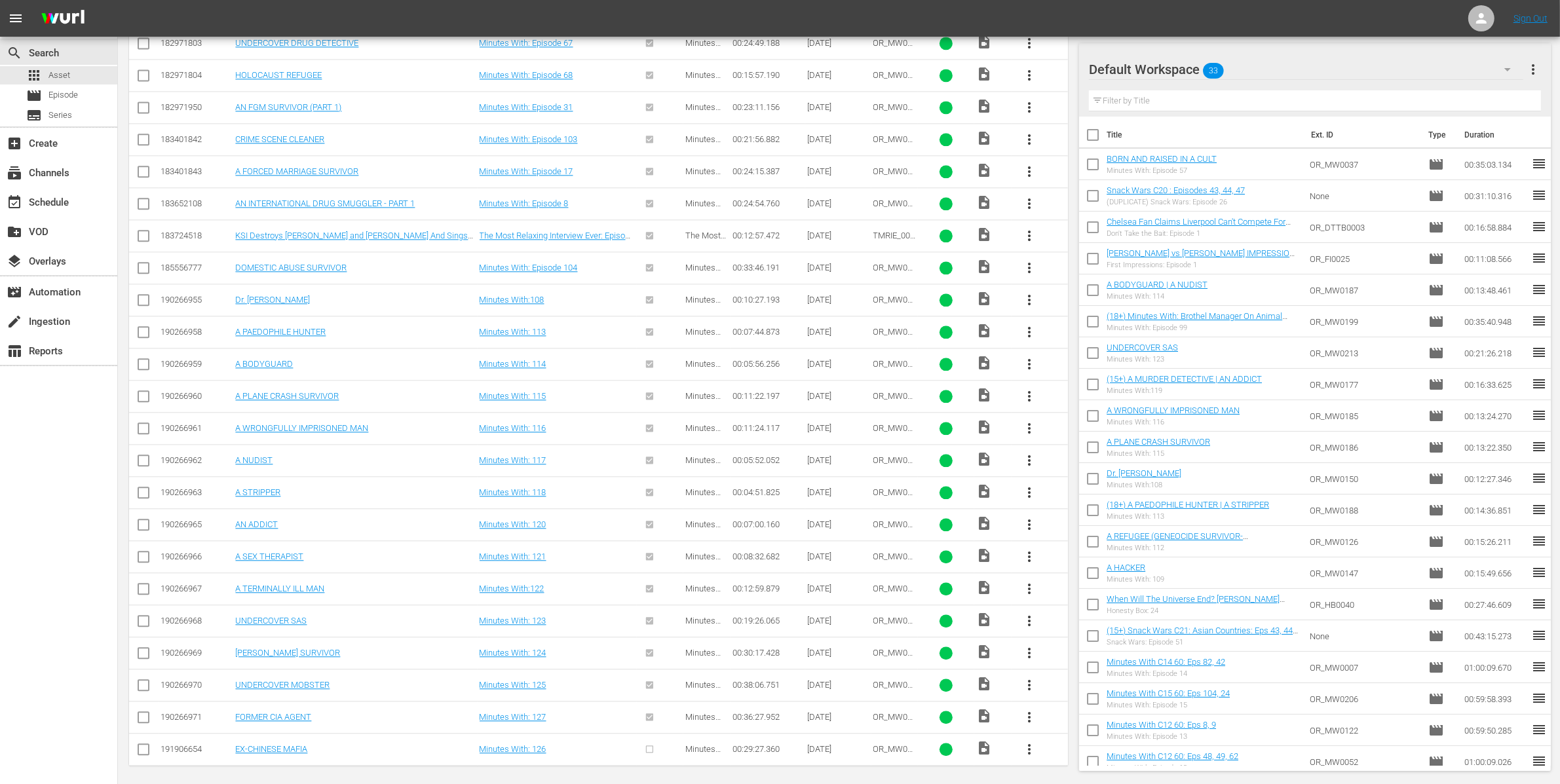
scroll to position [3809, 0]
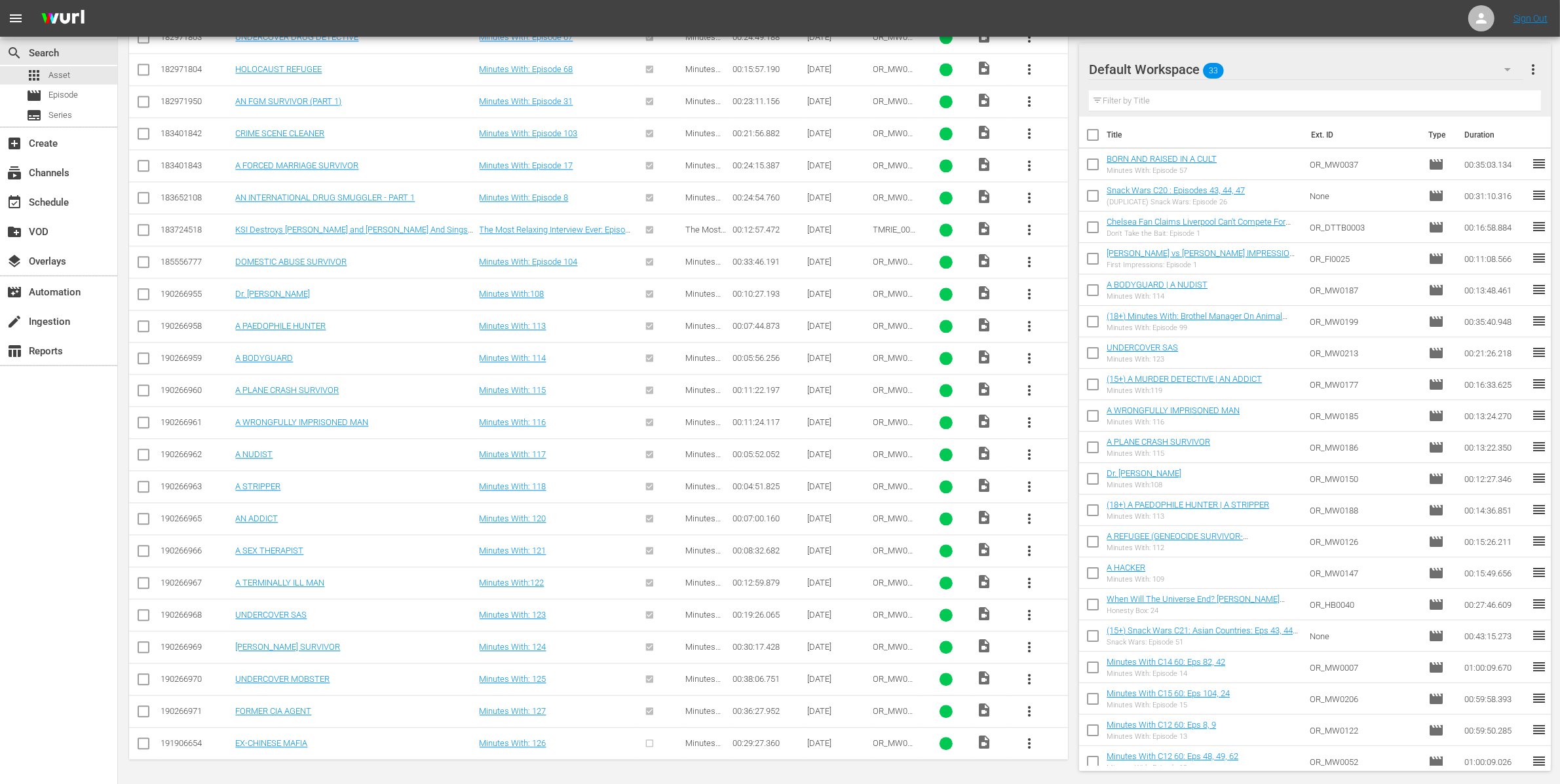
click at [144, 744] on input "checkbox" at bounding box center [143, 745] width 16 height 16
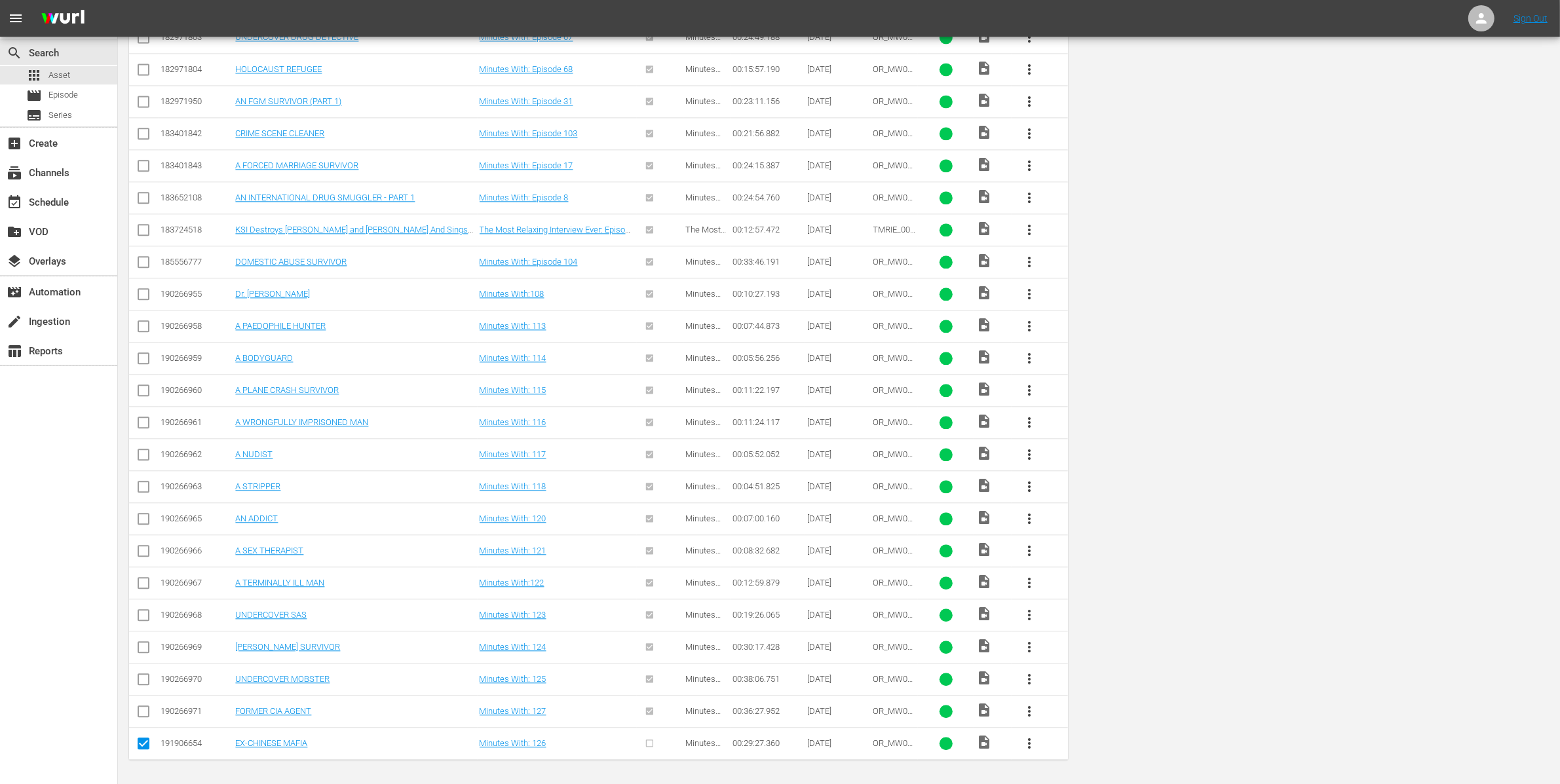
scroll to position [0, 0]
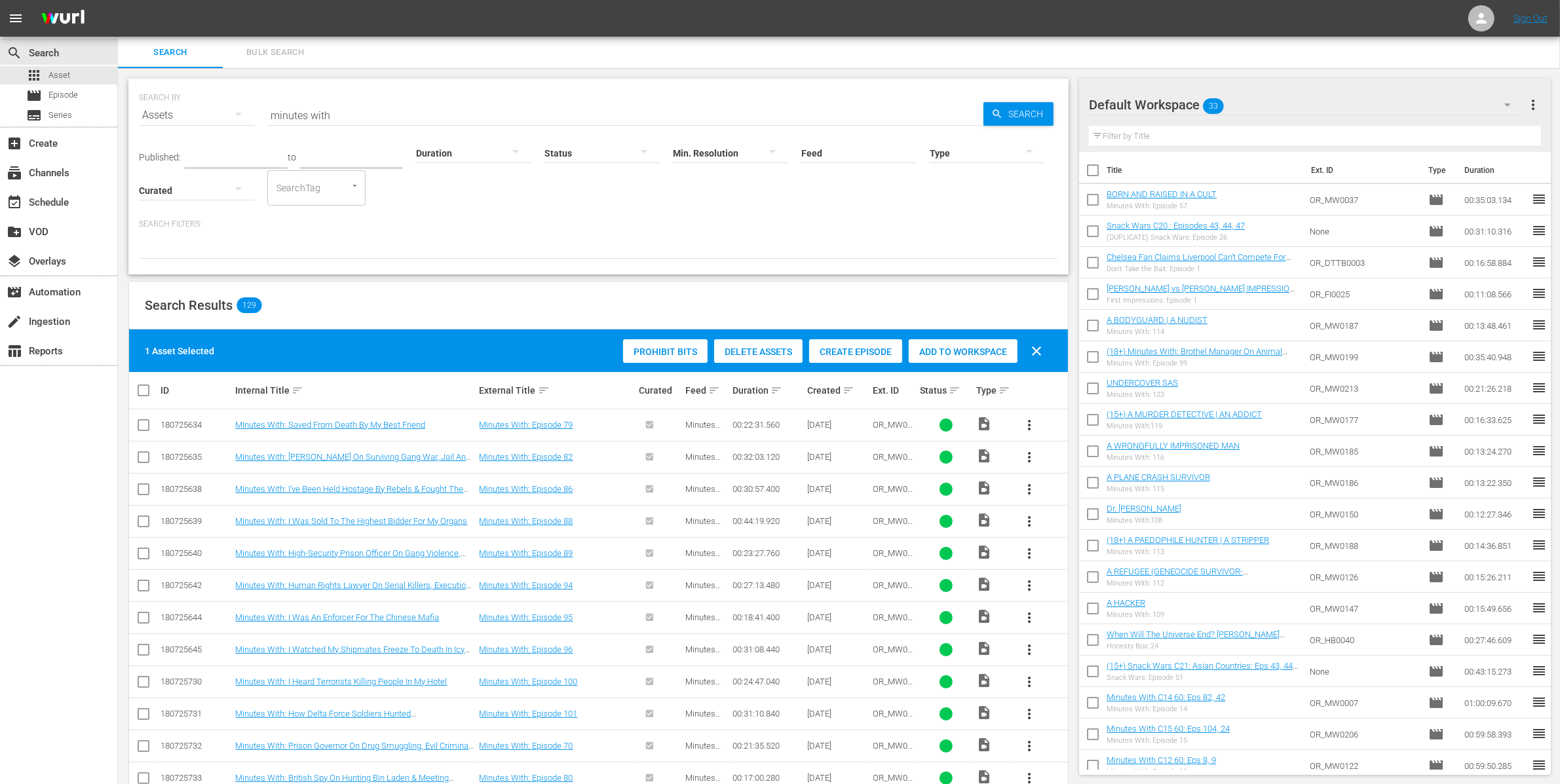
click at [858, 340] on div "Create Episode" at bounding box center [855, 351] width 93 height 25
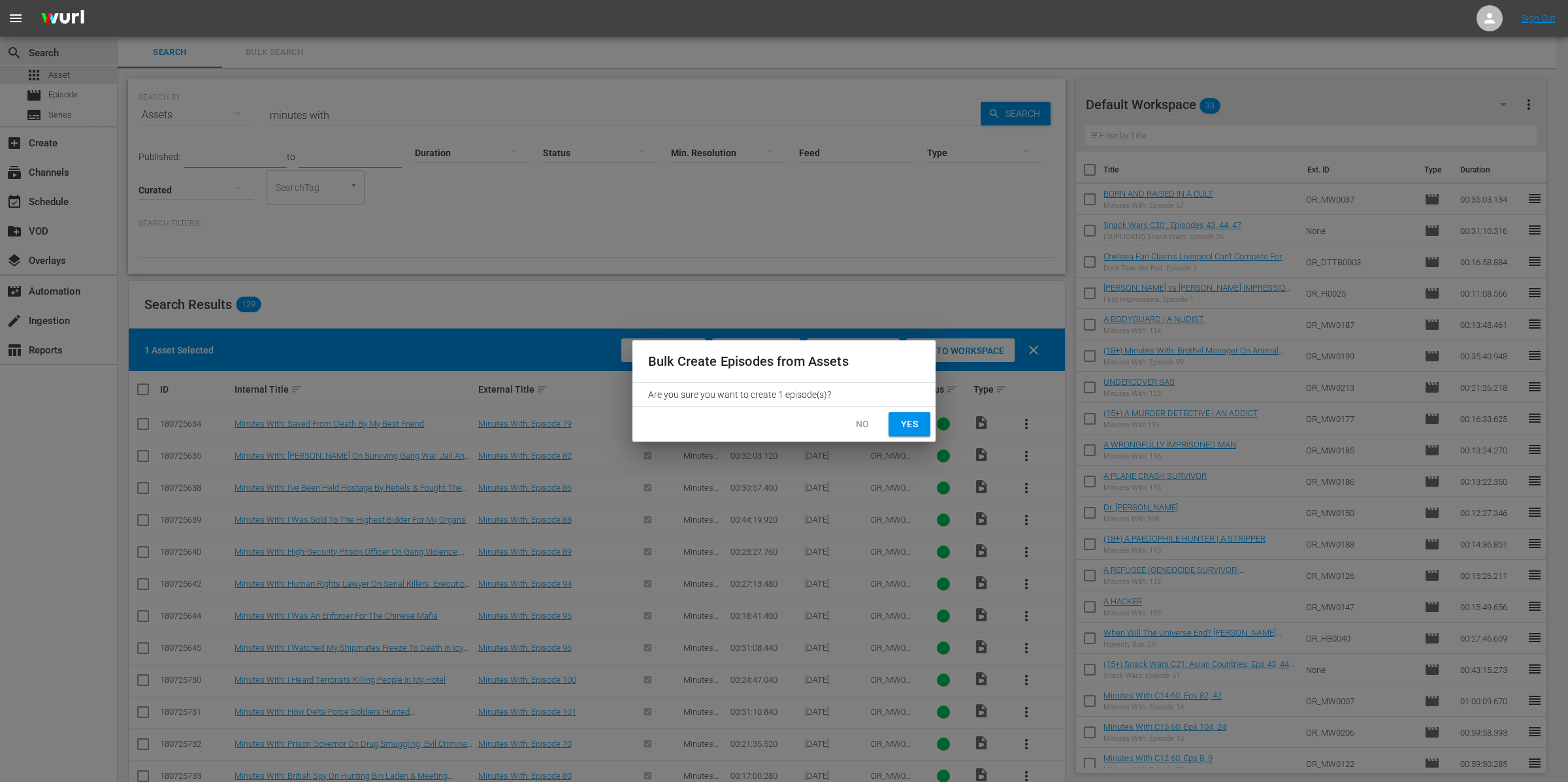
click at [922, 420] on button "Yes" at bounding box center [909, 424] width 41 height 24
checkbox input "false"
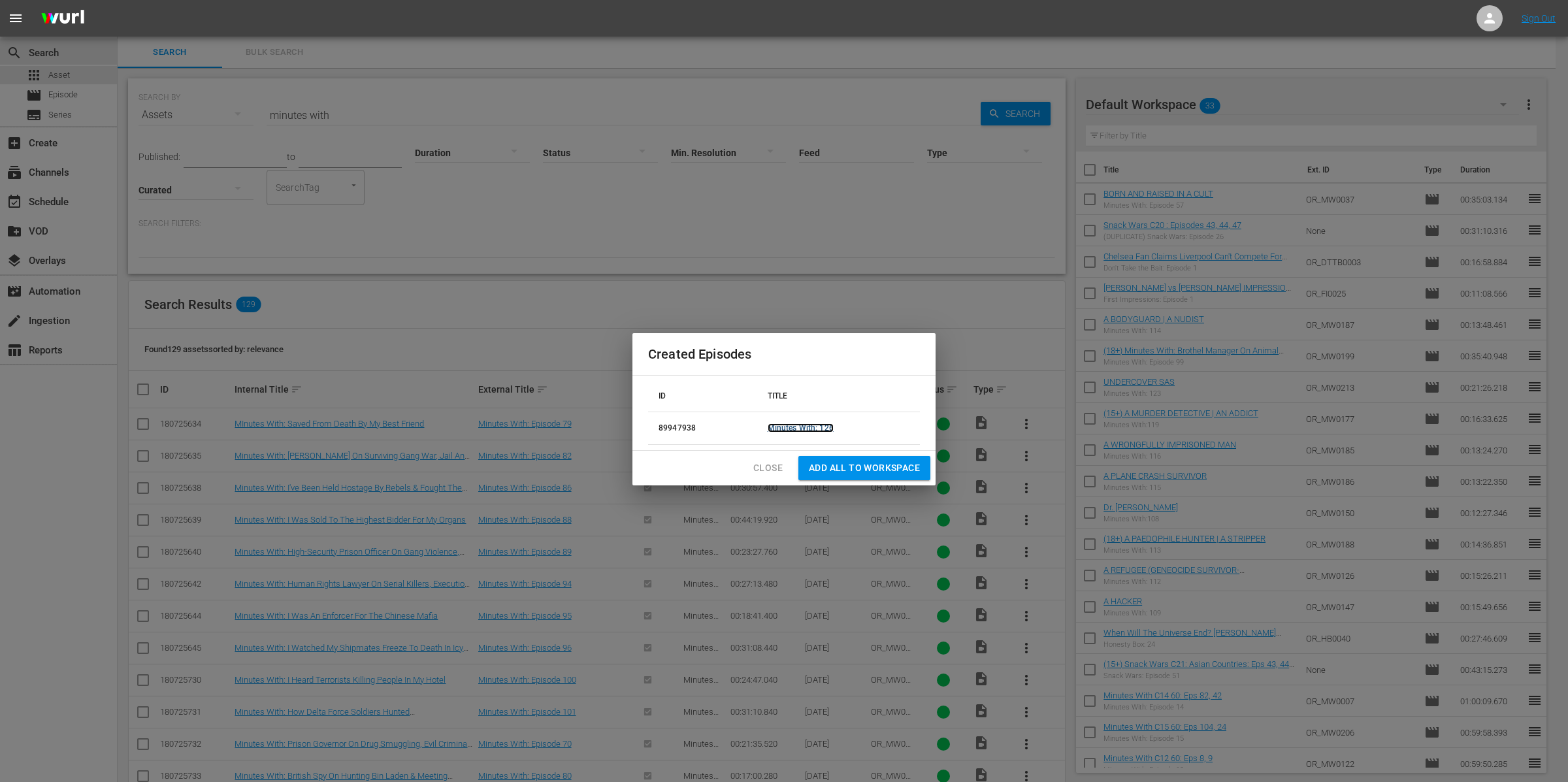
click at [796, 427] on link "Minutes With: 126" at bounding box center [801, 428] width 66 height 9
drag, startPoint x: 778, startPoint y: 471, endPoint x: 778, endPoint y: 456, distance: 15.0
click at [777, 471] on span "Close" at bounding box center [768, 468] width 29 height 17
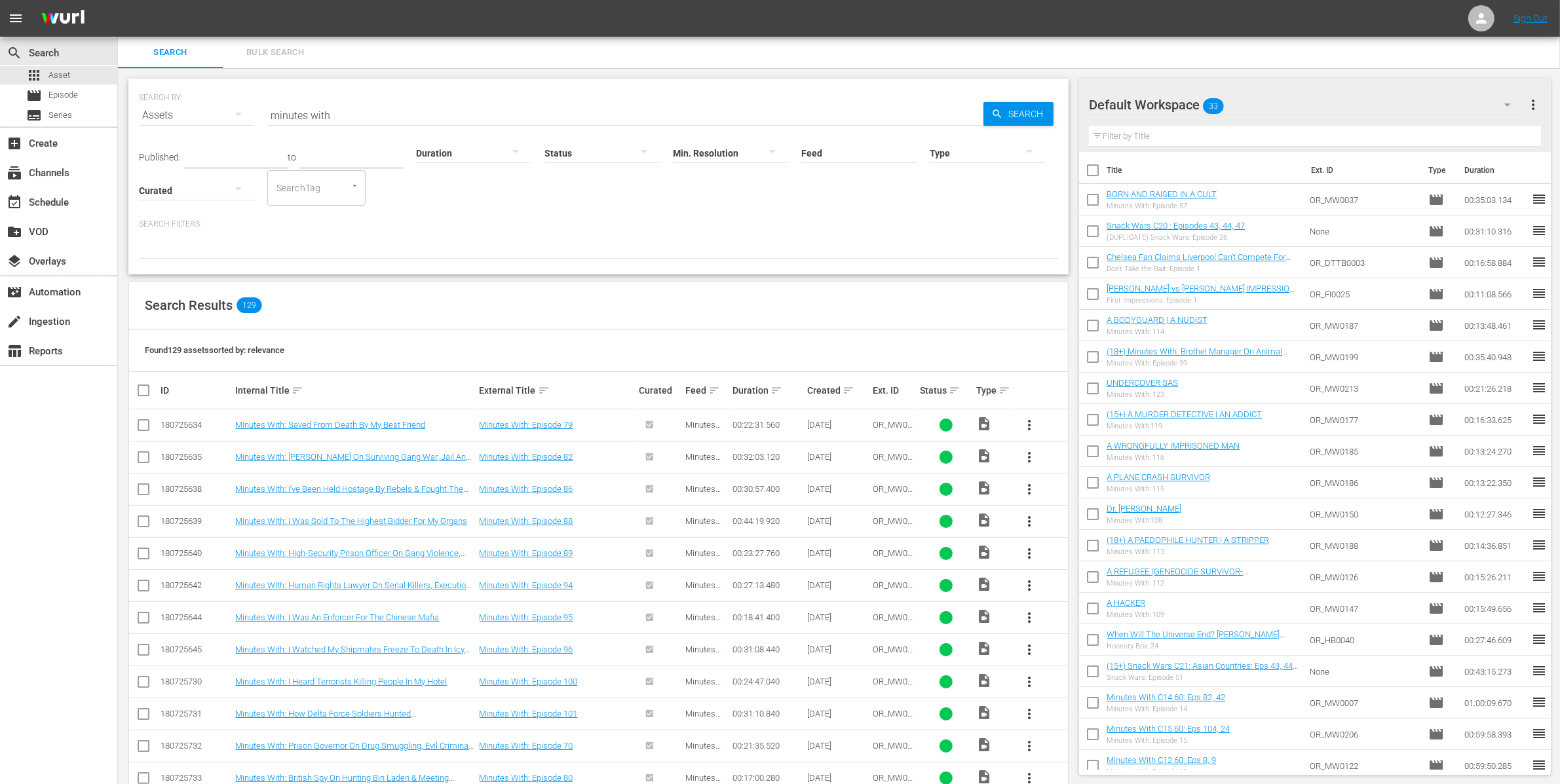
click at [375, 340] on div "Found 129 assets sorted by: relevance" at bounding box center [599, 350] width 939 height 42
click at [1252, 112] on div "Default Workspace 33" at bounding box center [1305, 105] width 435 height 37
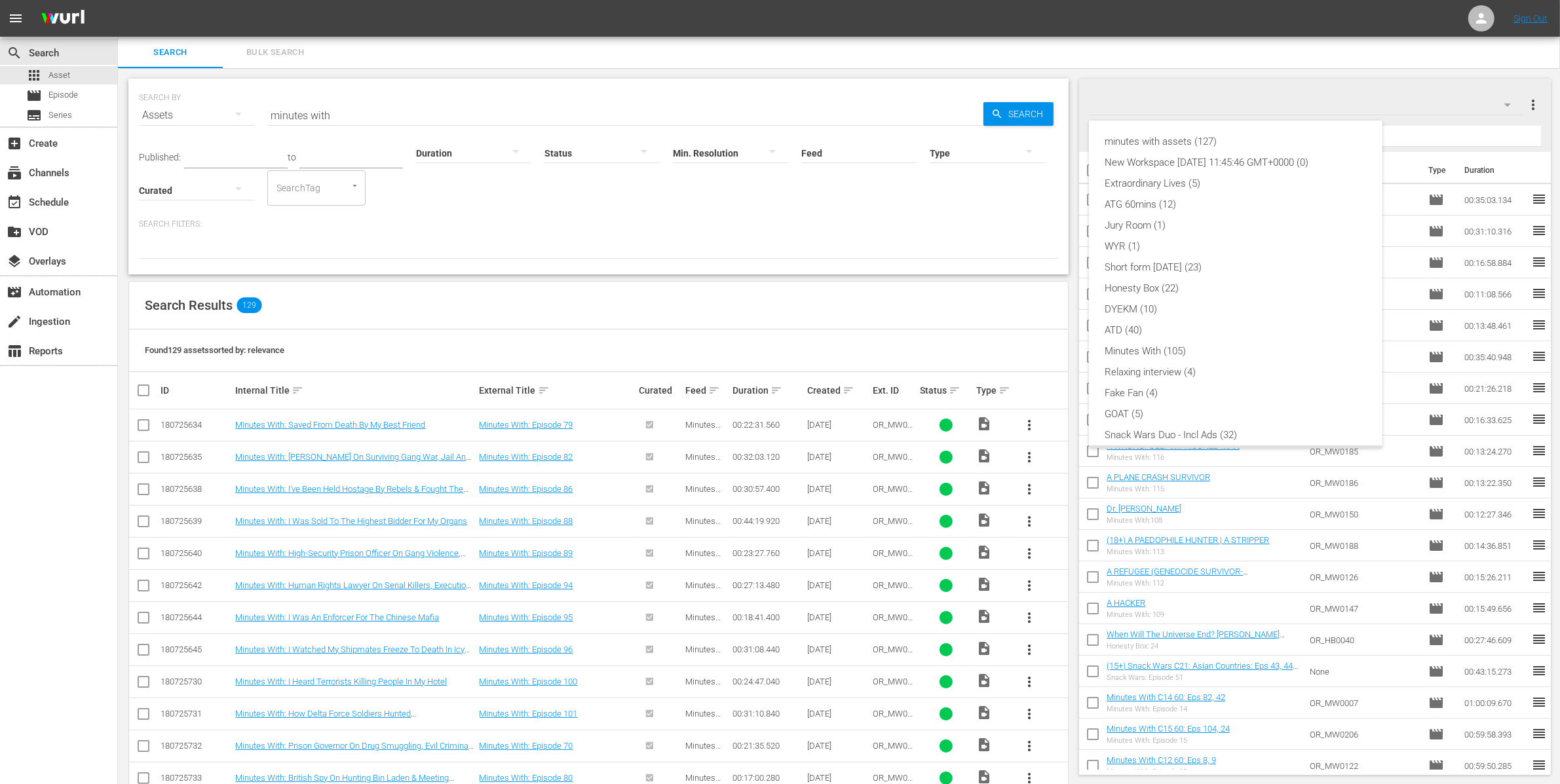
scroll to position [29, 0]
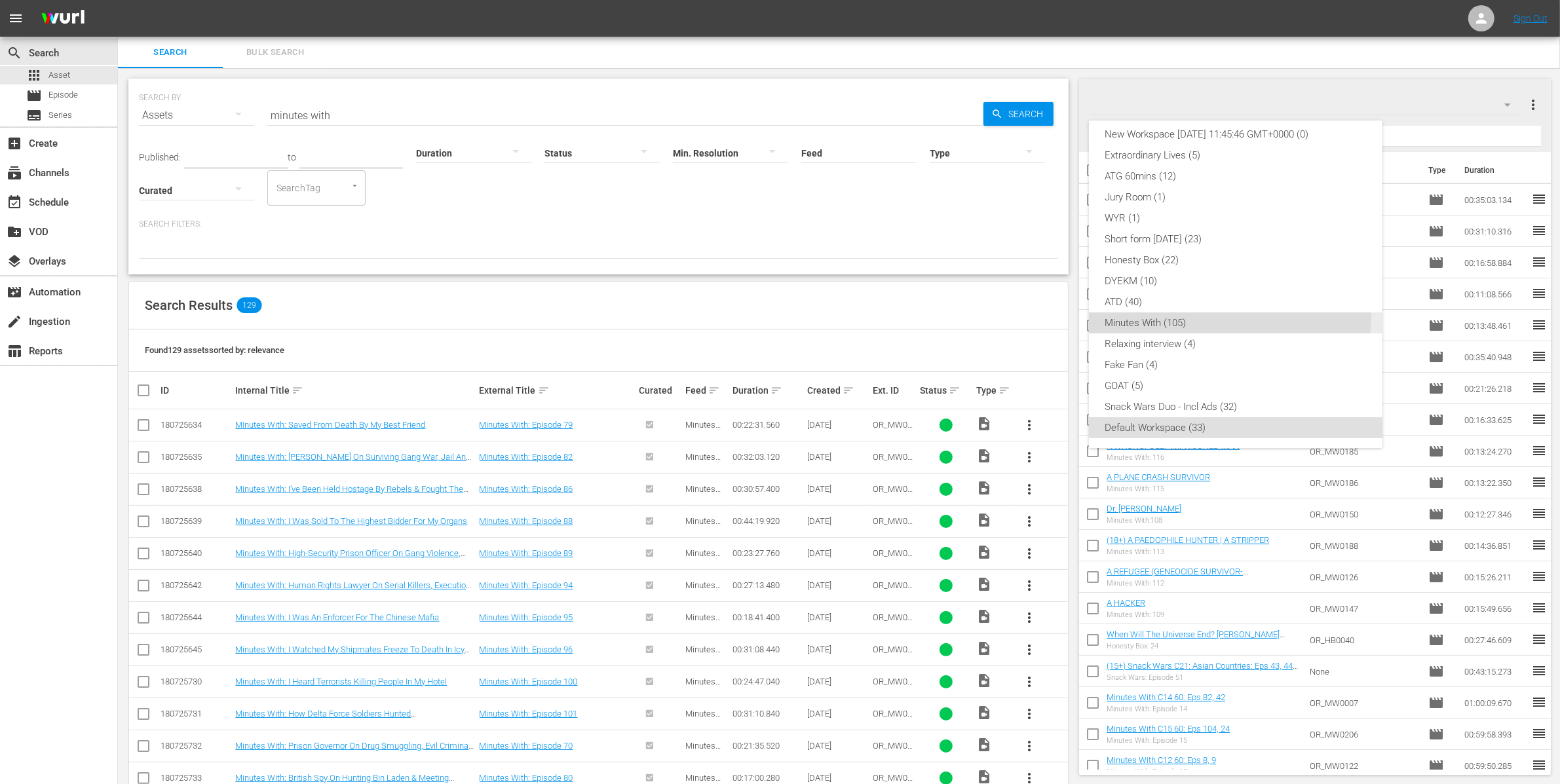
click at [1185, 313] on div "Minutes With (105)" at bounding box center [1235, 323] width 262 height 21
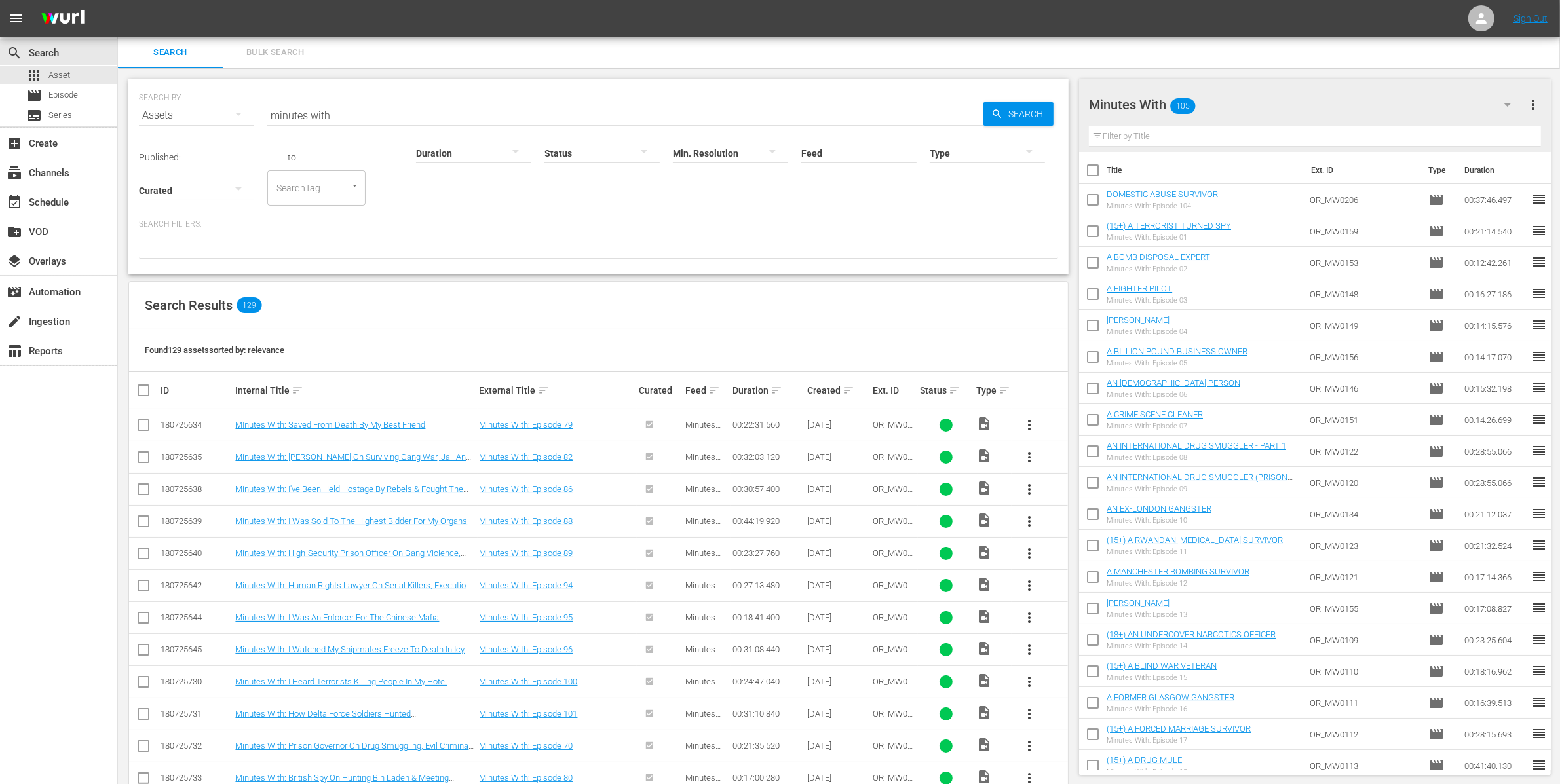
click at [1207, 132] on input "text" at bounding box center [1315, 136] width 452 height 21
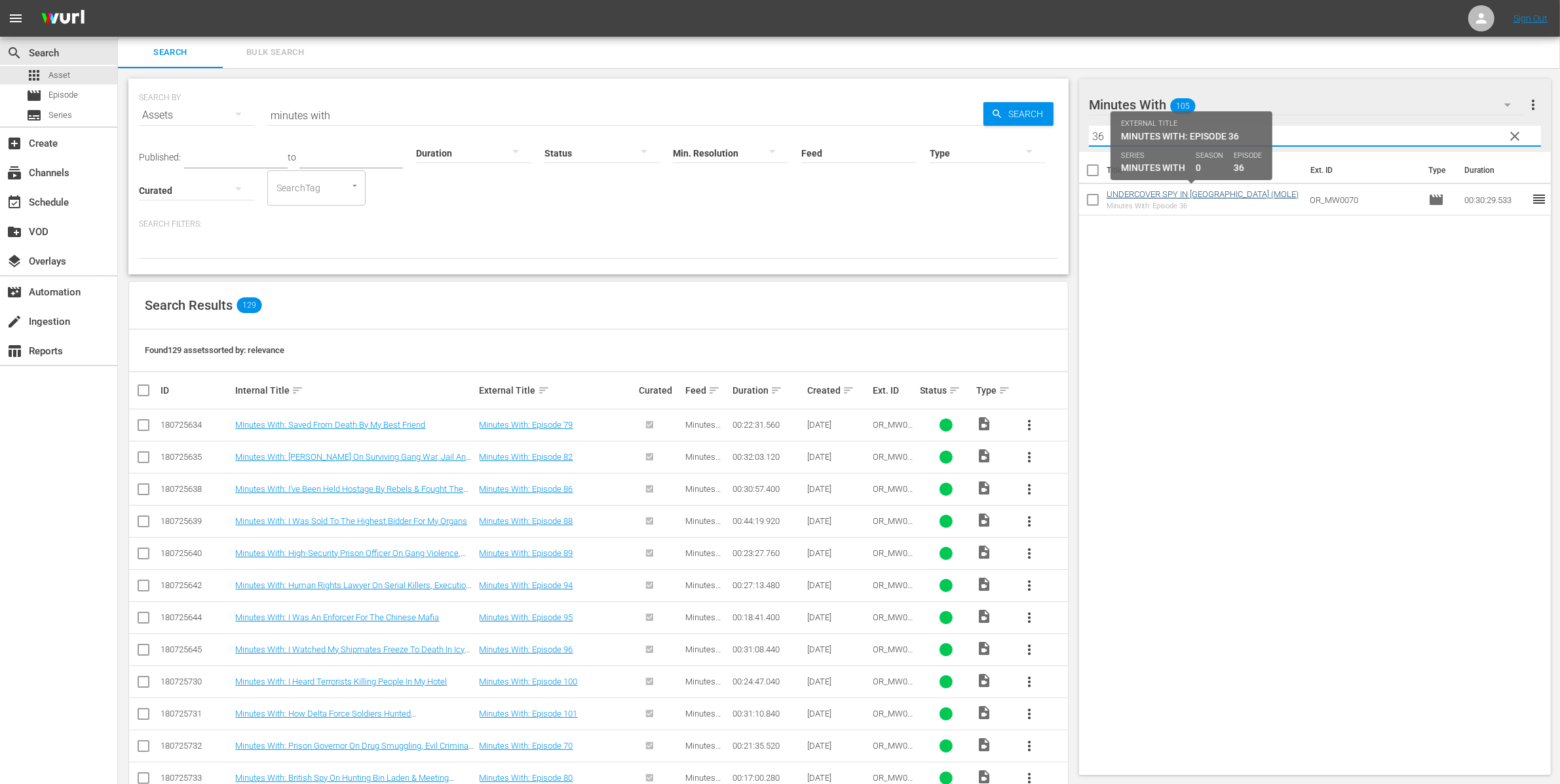
type input "36"
click at [1202, 193] on link "UNDERCOVER SPY IN [GEOGRAPHIC_DATA] (MOLE)" at bounding box center [1203, 194] width 192 height 10
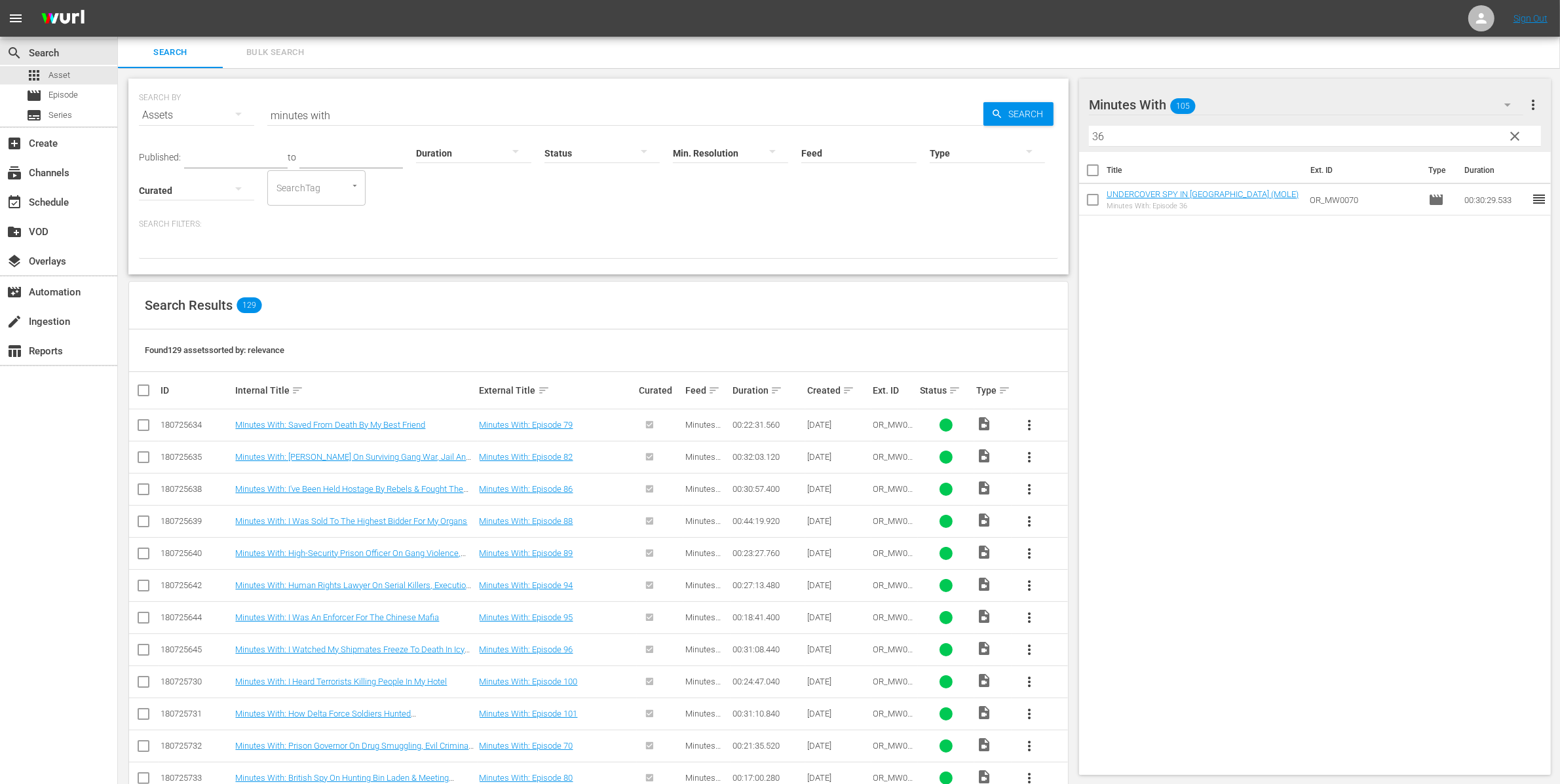
click at [1515, 135] on span "clear" at bounding box center [1514, 136] width 16 height 16
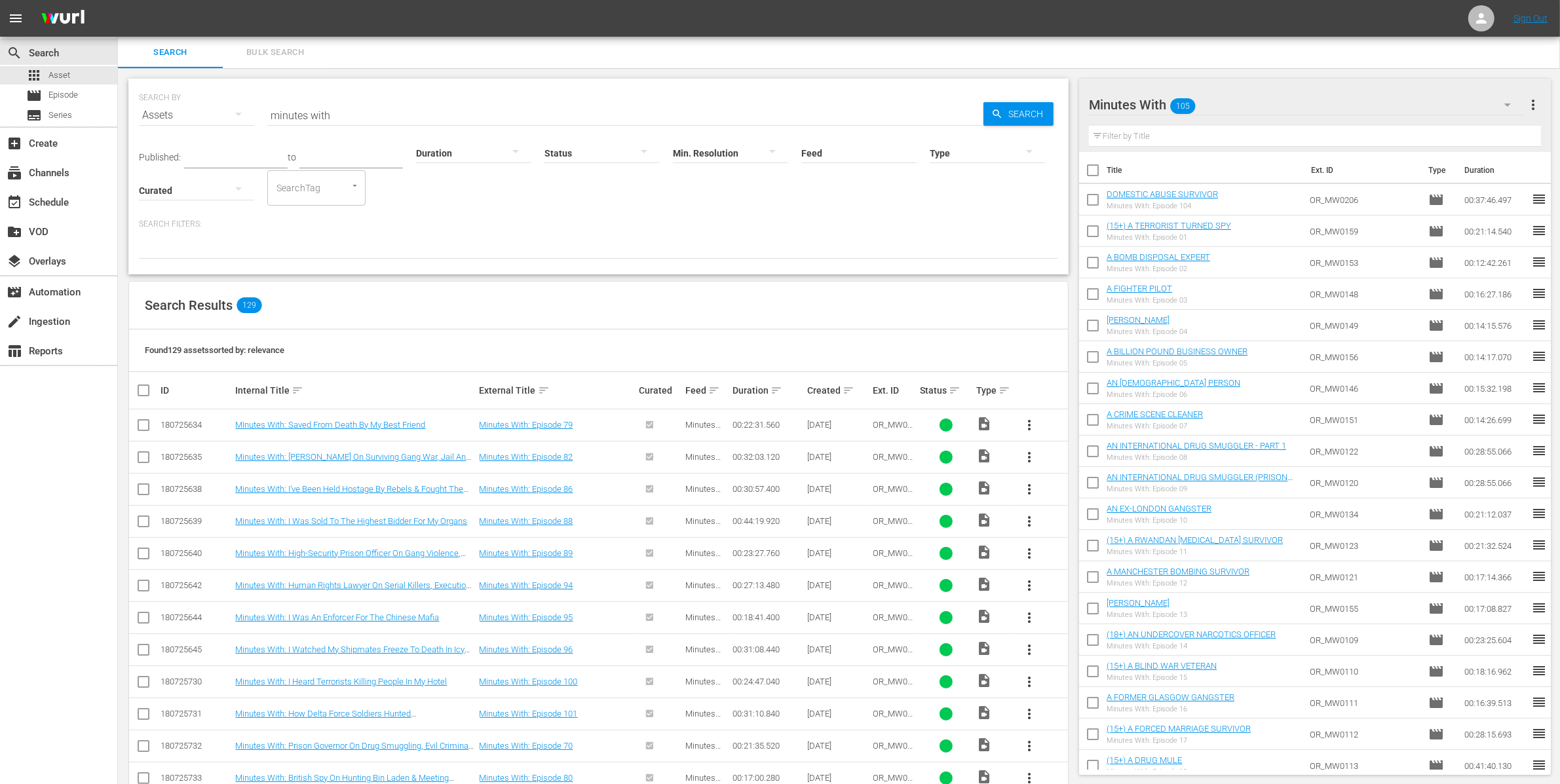
click at [1229, 105] on div "Minutes With 105" at bounding box center [1305, 105] width 435 height 37
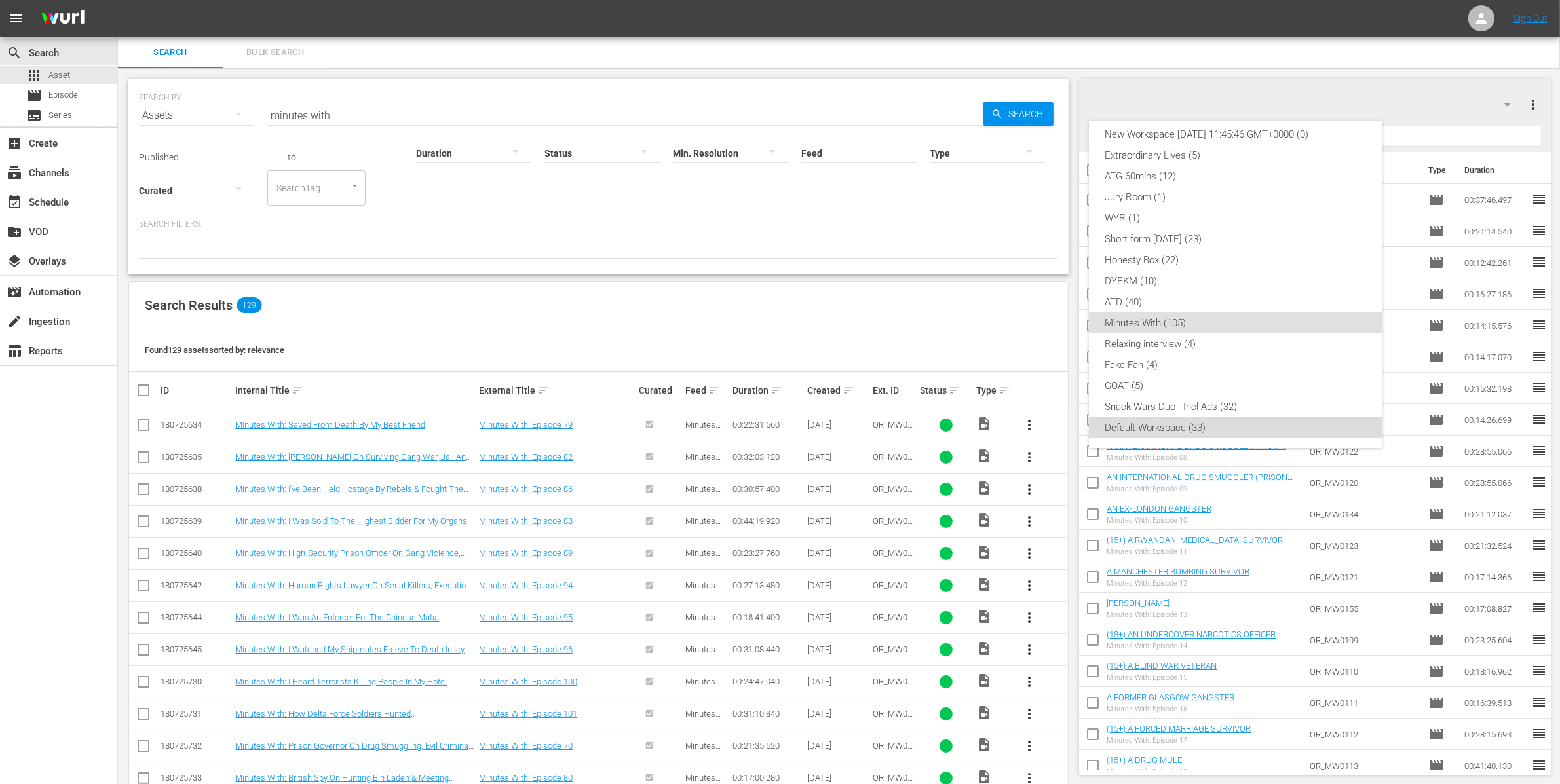
drag, startPoint x: 1246, startPoint y: 426, endPoint x: 1251, endPoint y: 384, distance: 42.3
click at [1245, 425] on div "Default Workspace (33)" at bounding box center [1235, 427] width 262 height 21
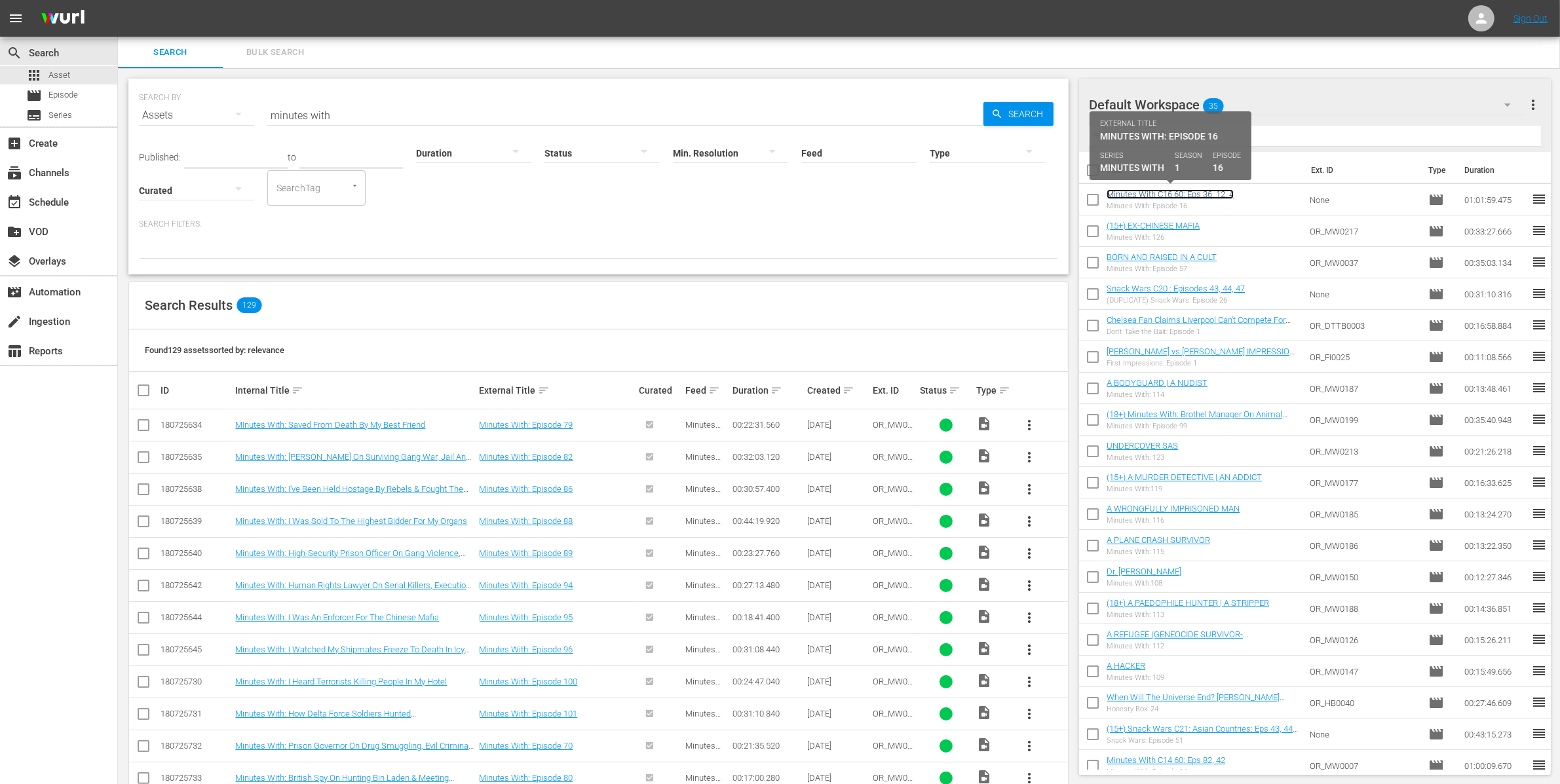
click at [1195, 196] on link "Minutes With C16 60: Eps 36, 12, 4" at bounding box center [1171, 194] width 127 height 10
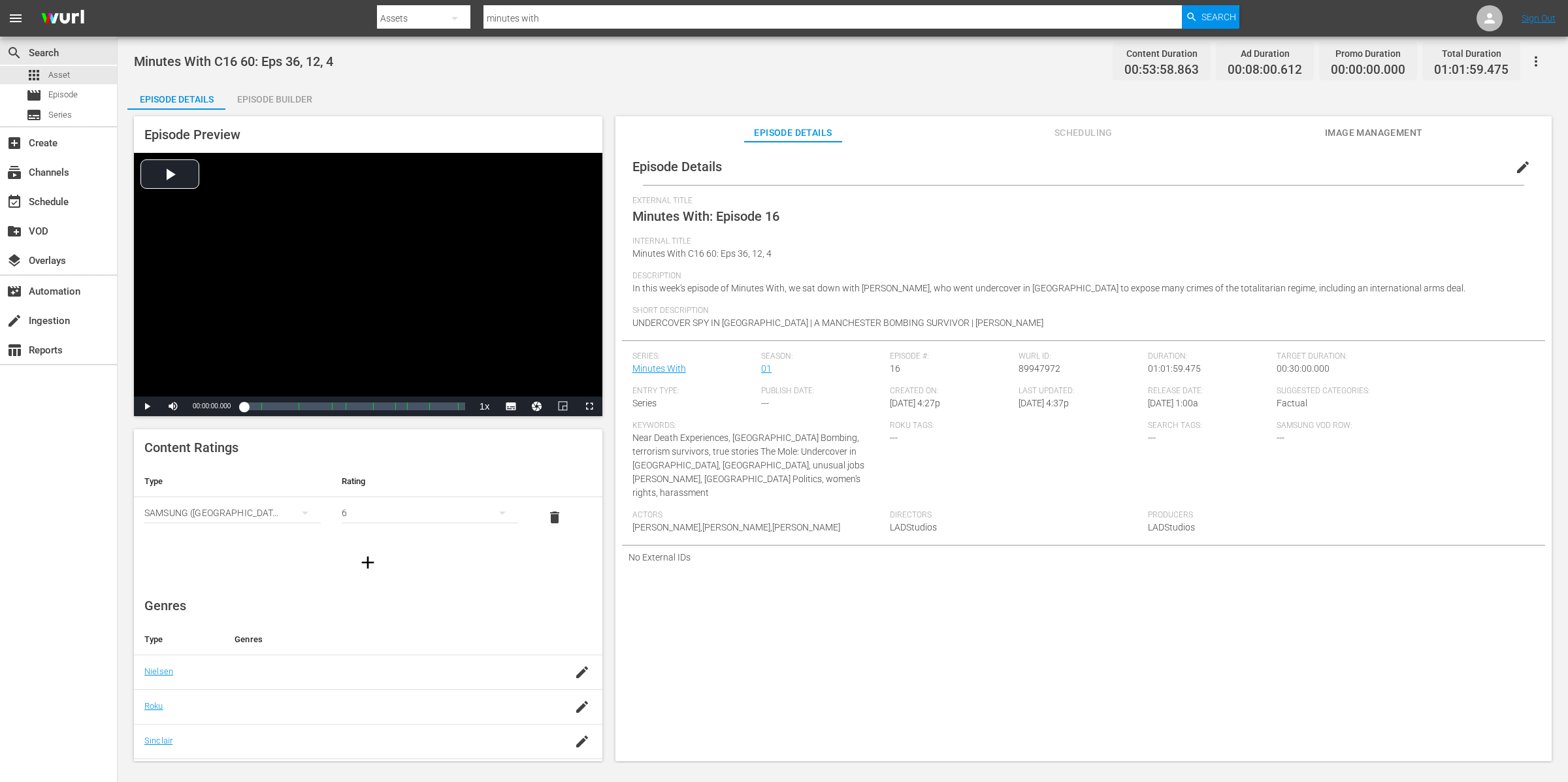
click at [290, 95] on div "Episode Builder" at bounding box center [274, 99] width 98 height 31
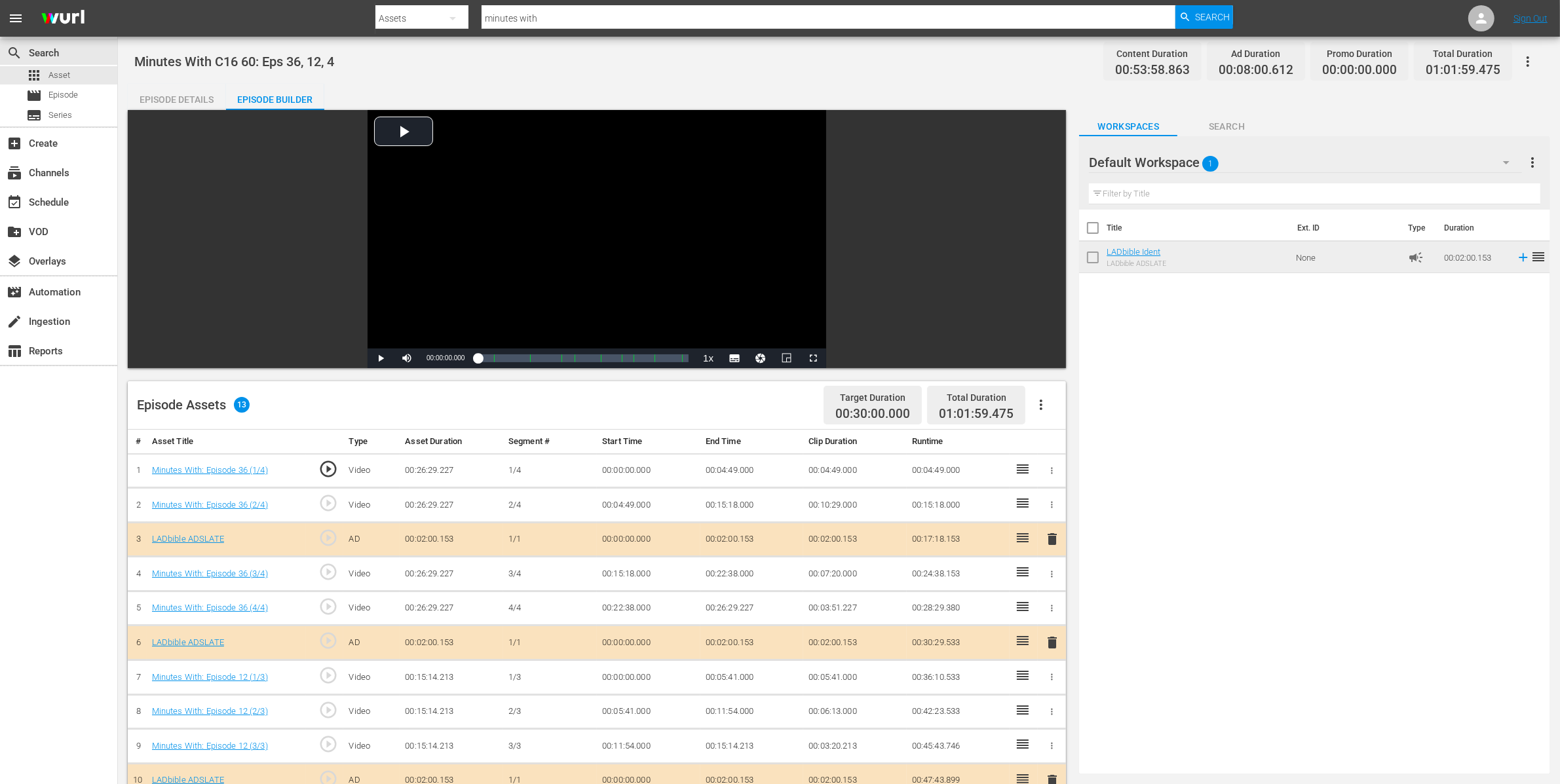
click at [1453, 70] on span "01:01:59.475" at bounding box center [1462, 70] width 75 height 15
click at [1453, 71] on span "01:01:59.475" at bounding box center [1462, 70] width 75 height 15
copy div "01:01:59.475"
click at [562, 69] on div "Minutes With C16 60: Eps 36, 12, 4 Content Duration 00:53:58.863 Ad Duration 00…" at bounding box center [840, 61] width 1410 height 30
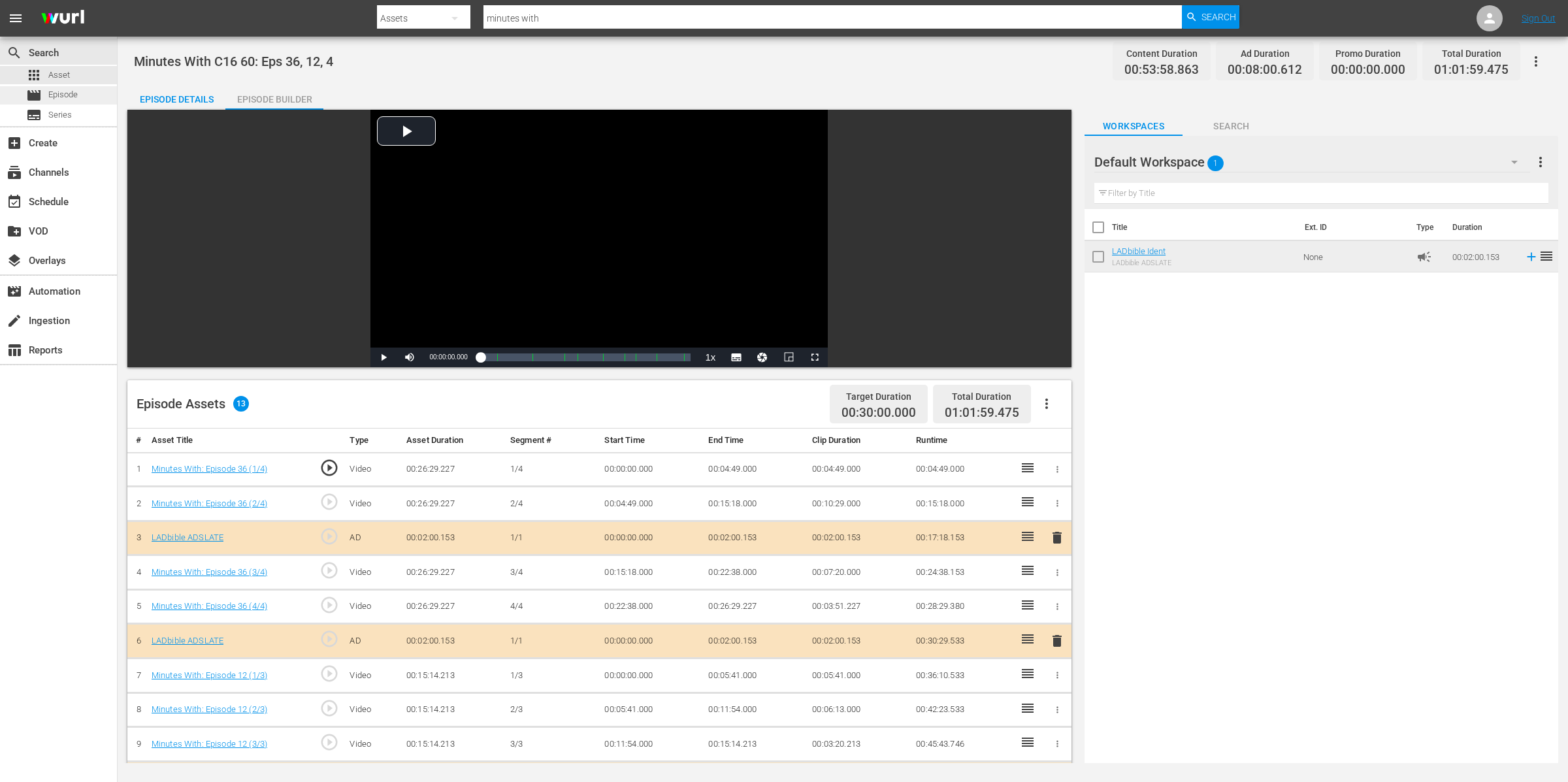
click at [80, 90] on div "movie Episode" at bounding box center [58, 96] width 117 height 18
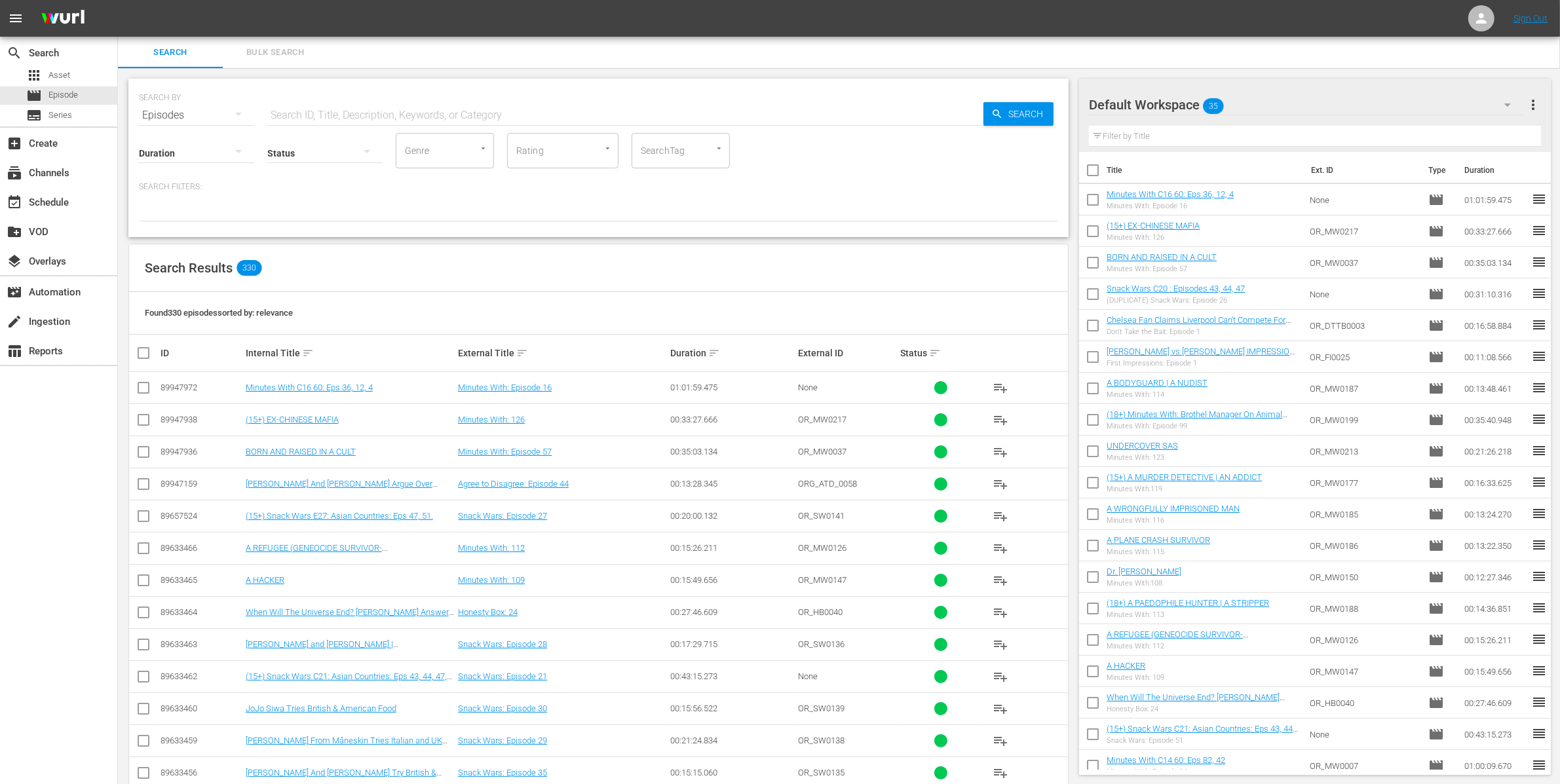
click at [1275, 105] on div "Default Workspace 35" at bounding box center [1305, 105] width 435 height 37
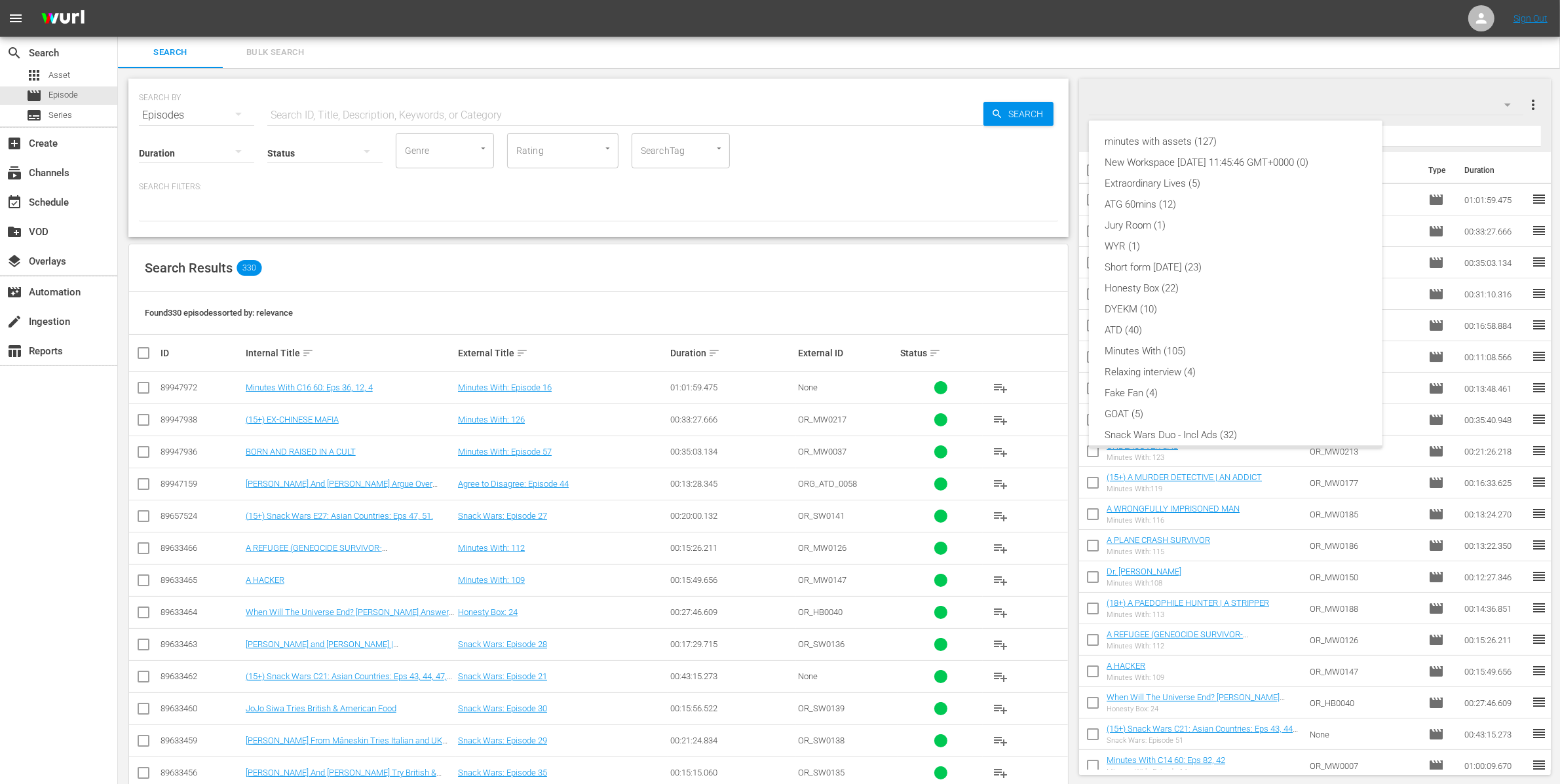
scroll to position [29, 0]
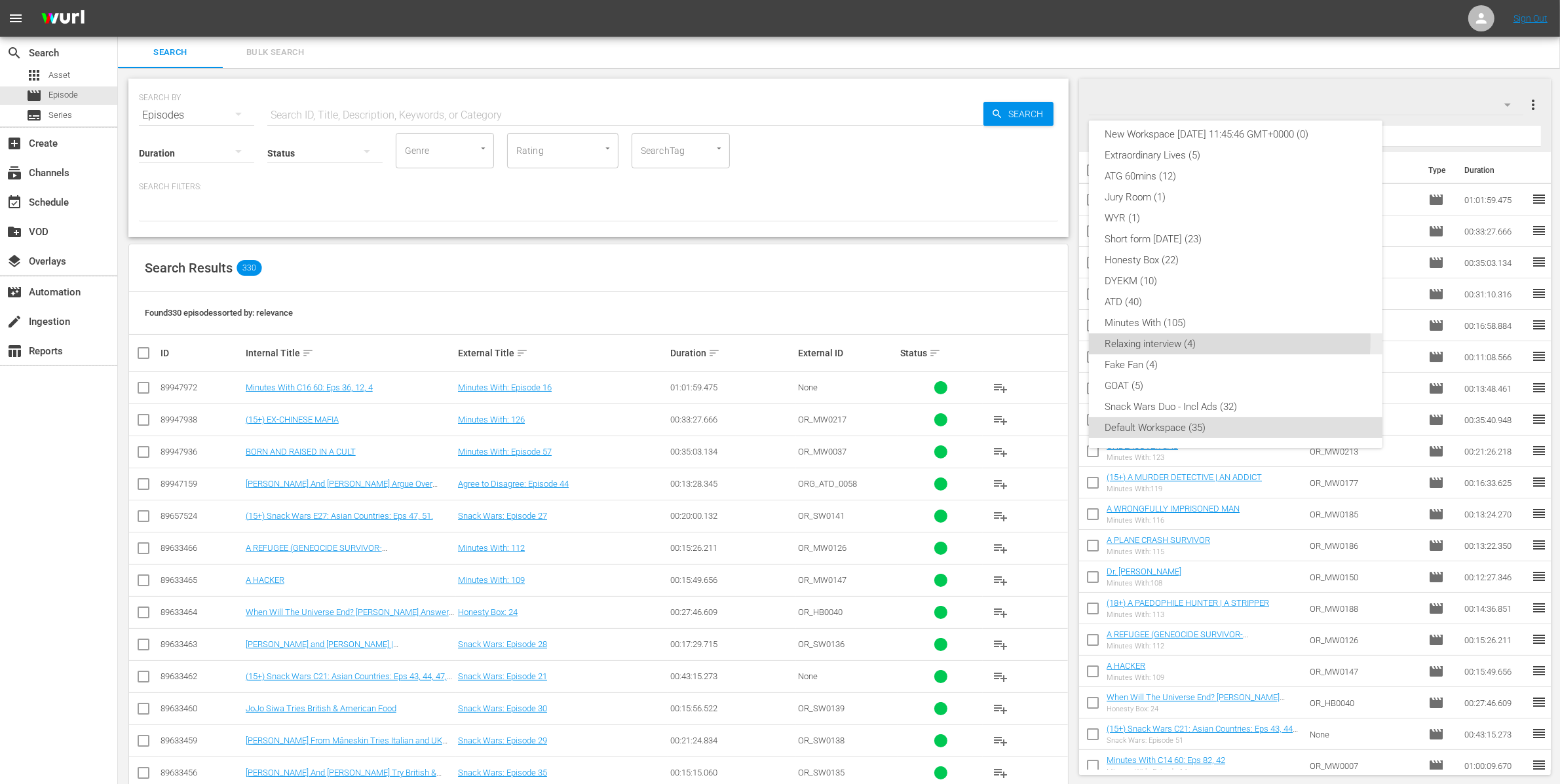
click at [1197, 339] on div "Relaxing interview (4)" at bounding box center [1235, 343] width 262 height 21
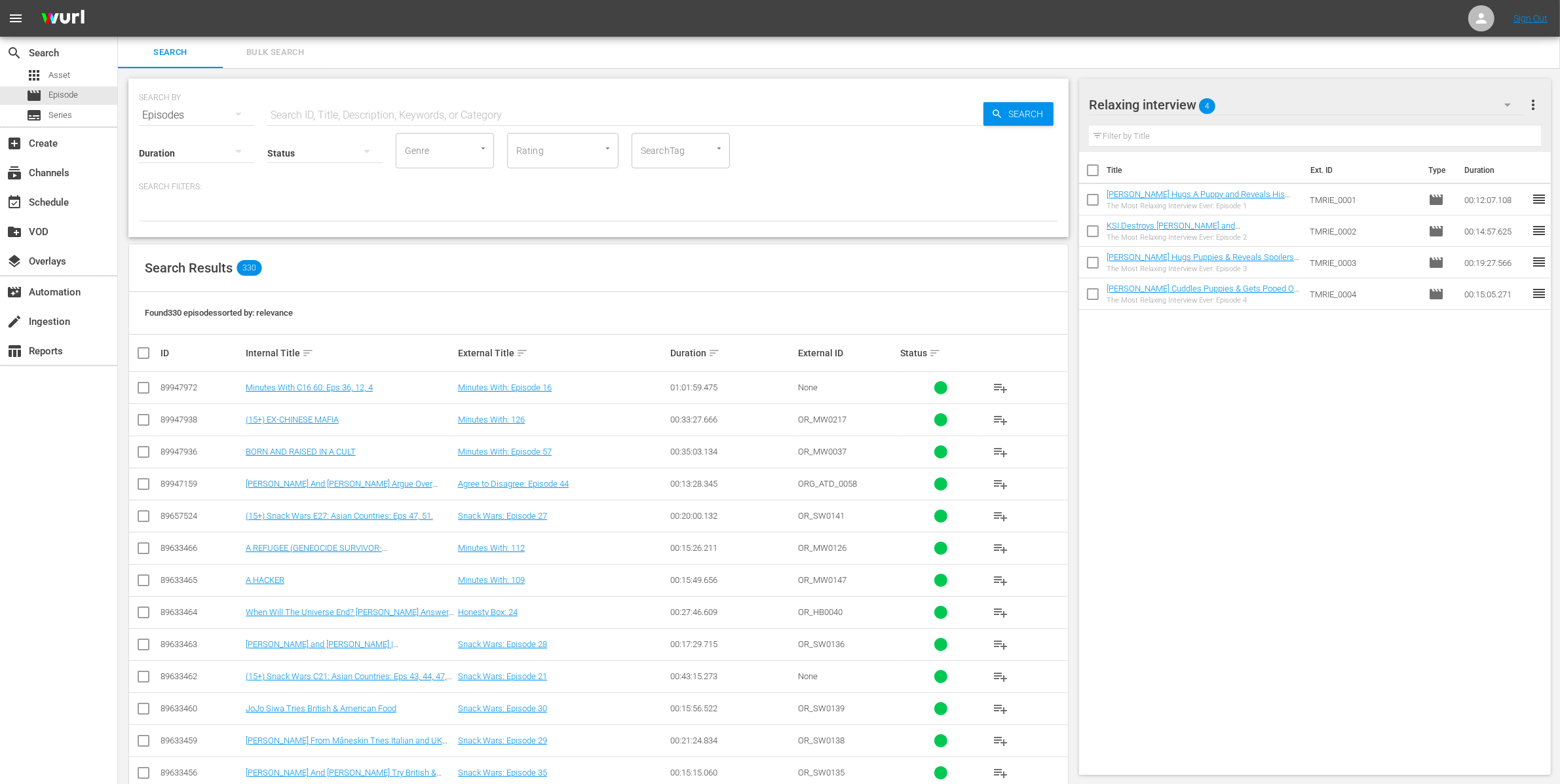
click at [1241, 110] on div "Relaxing interview 4" at bounding box center [1305, 105] width 435 height 37
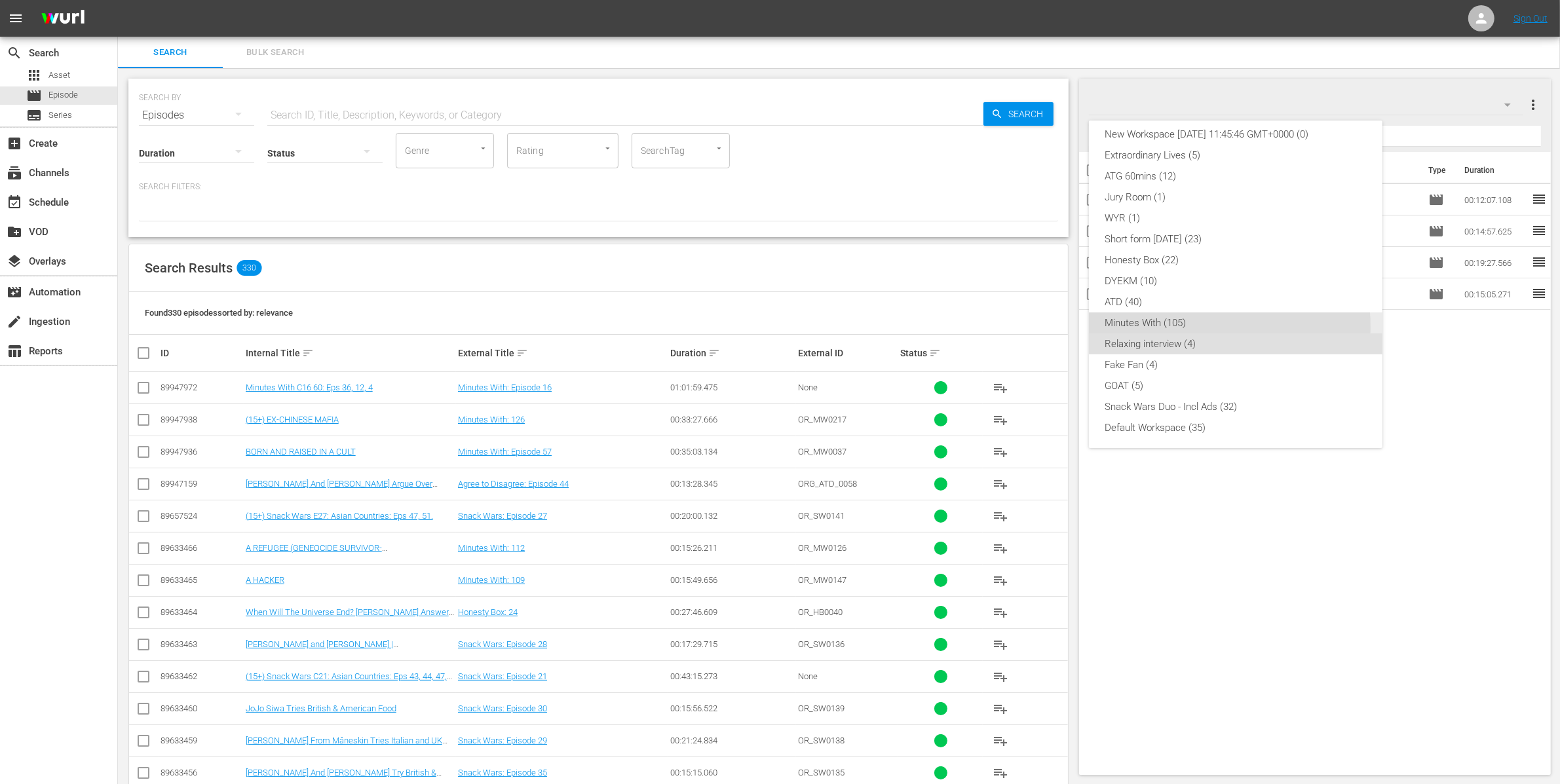
click at [1173, 327] on div "Minutes With (105)" at bounding box center [1235, 323] width 262 height 21
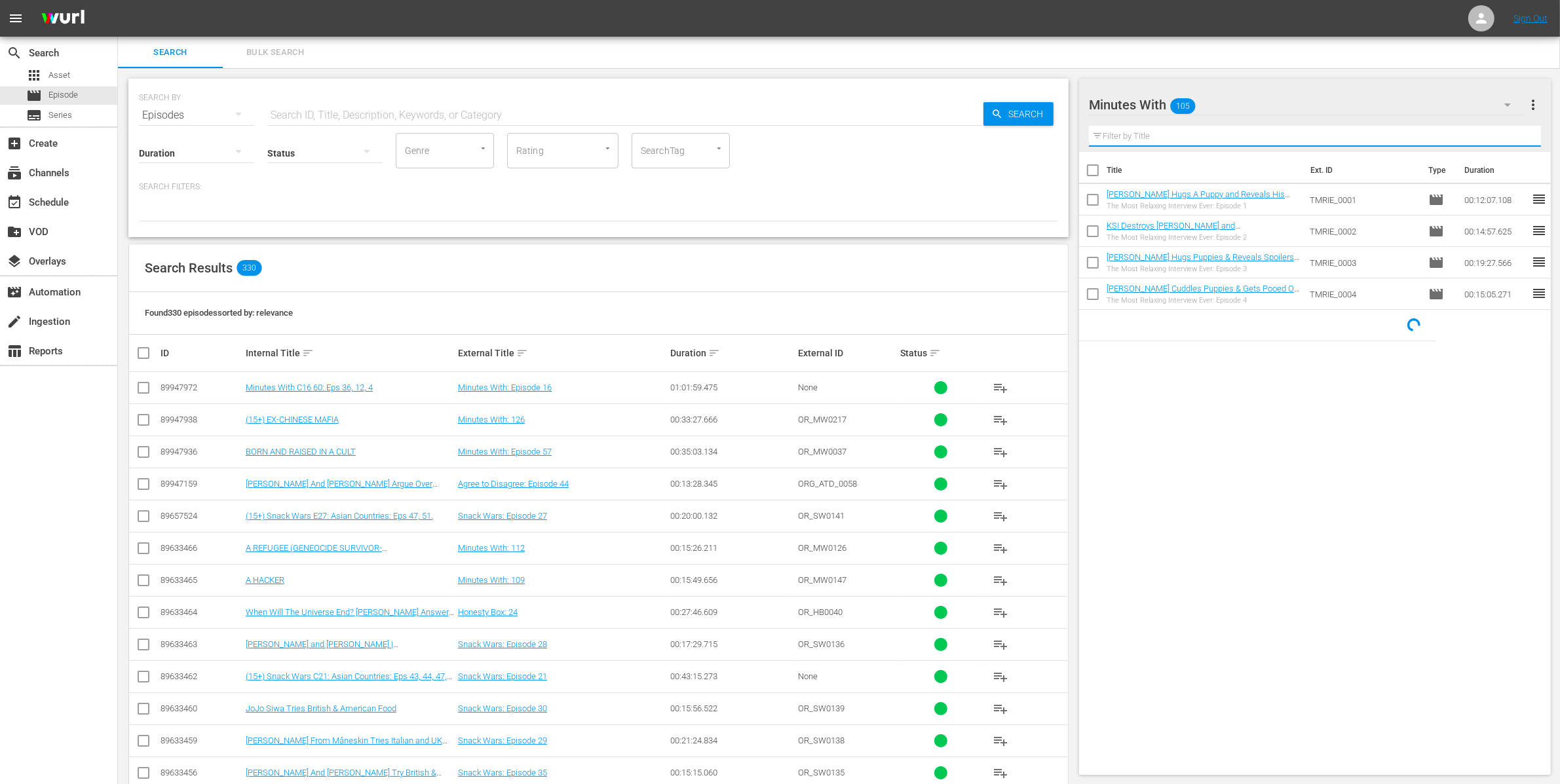
click at [1162, 133] on input "text" at bounding box center [1315, 136] width 452 height 21
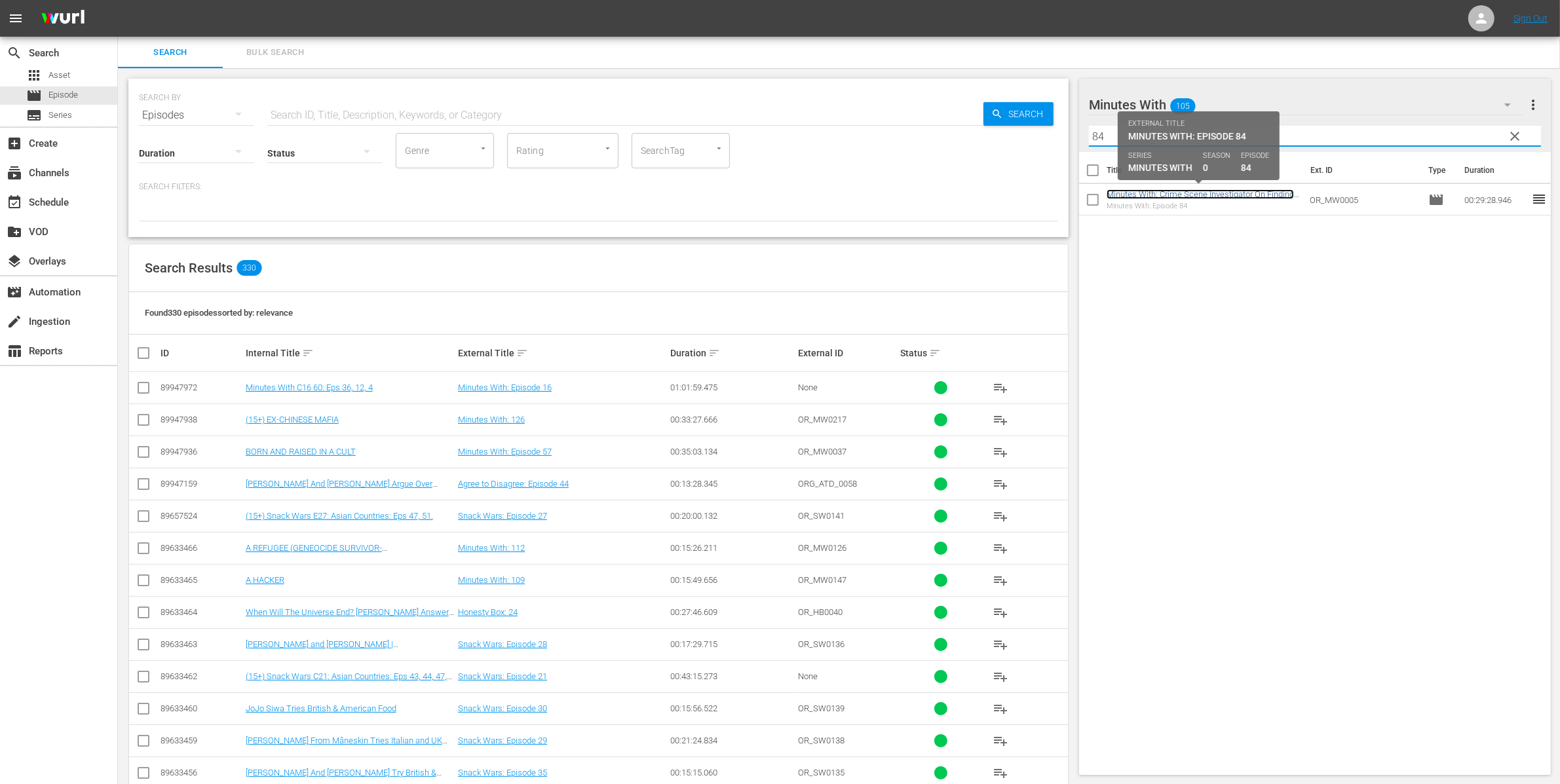
click at [1218, 194] on link "Minutes With: Crime Scene Investigator On Finding Cooked Human Brain" at bounding box center [1200, 198] width 187 height 19
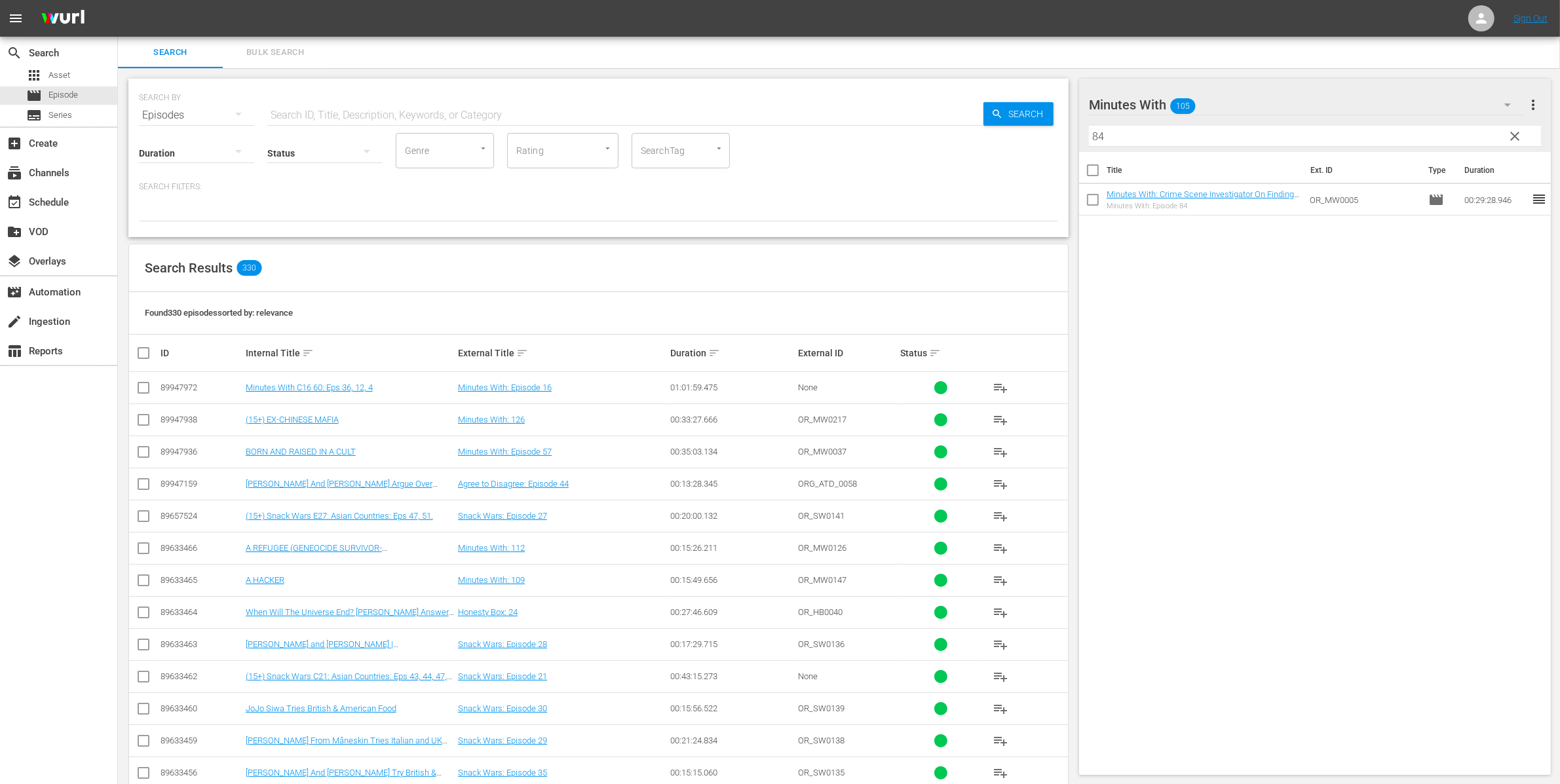
click at [1122, 148] on div "Filter by Title 84" at bounding box center [1315, 137] width 452 height 31
click at [1121, 137] on input "84" at bounding box center [1315, 136] width 452 height 21
type input "8"
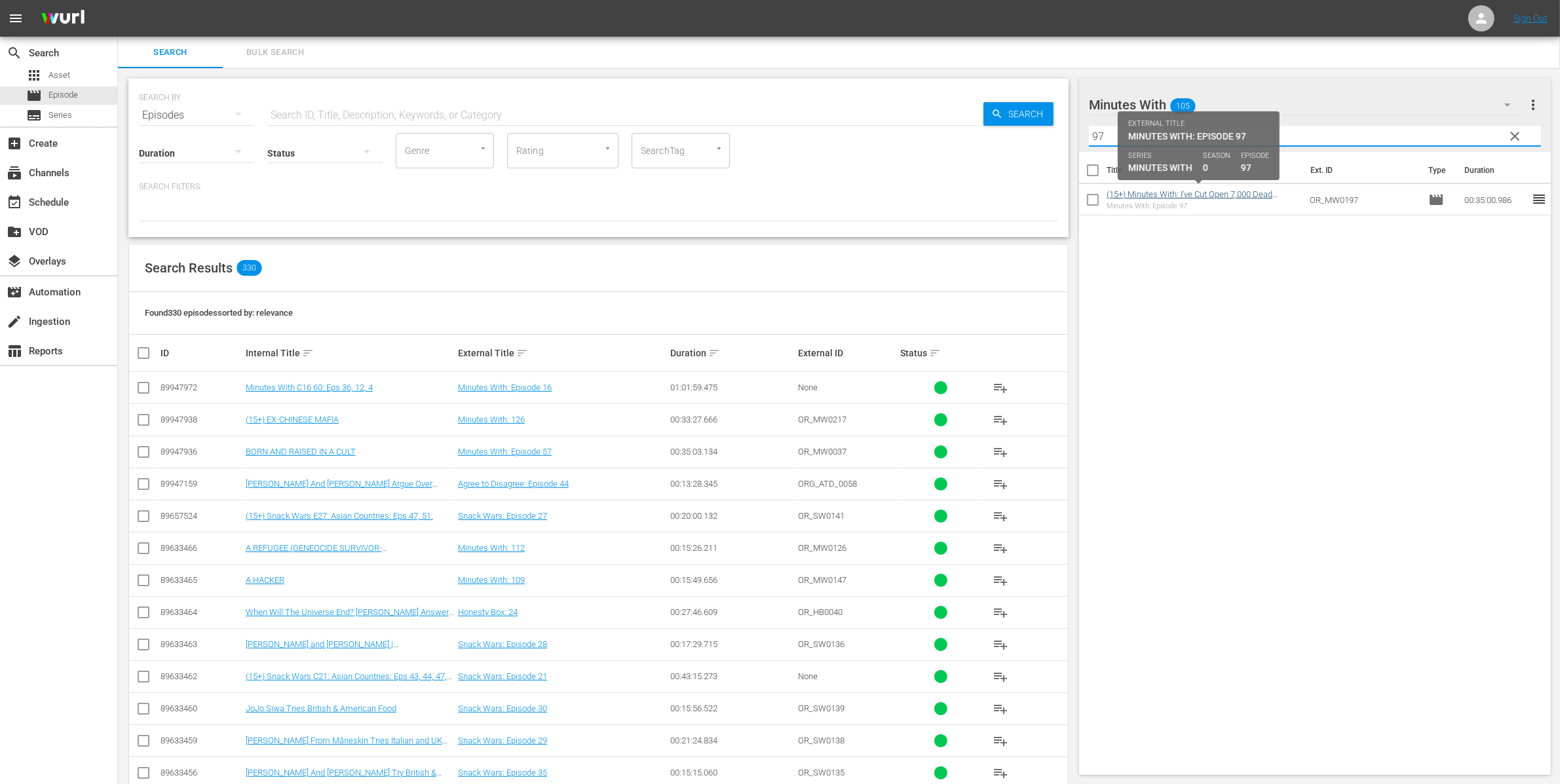
type input "97"
click at [1235, 194] on link "(15+) Minutes With: I've Cut Open 7,000 Dead Bodies" at bounding box center [1190, 198] width 166 height 19
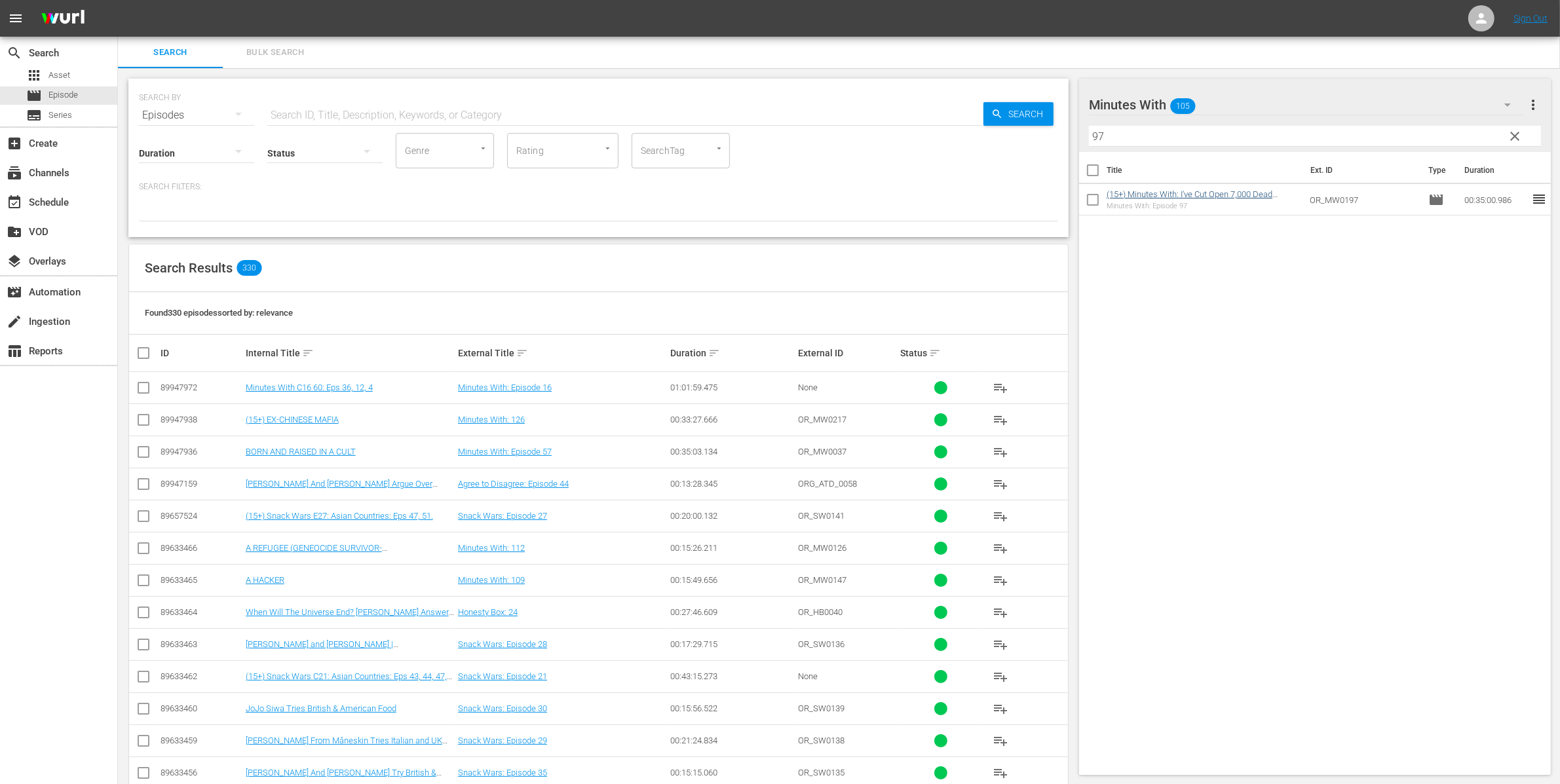
click at [1204, 195] on link "(15+) Minutes With: I've Cut Open 7,000 Dead Bodies" at bounding box center [1190, 198] width 166 height 19
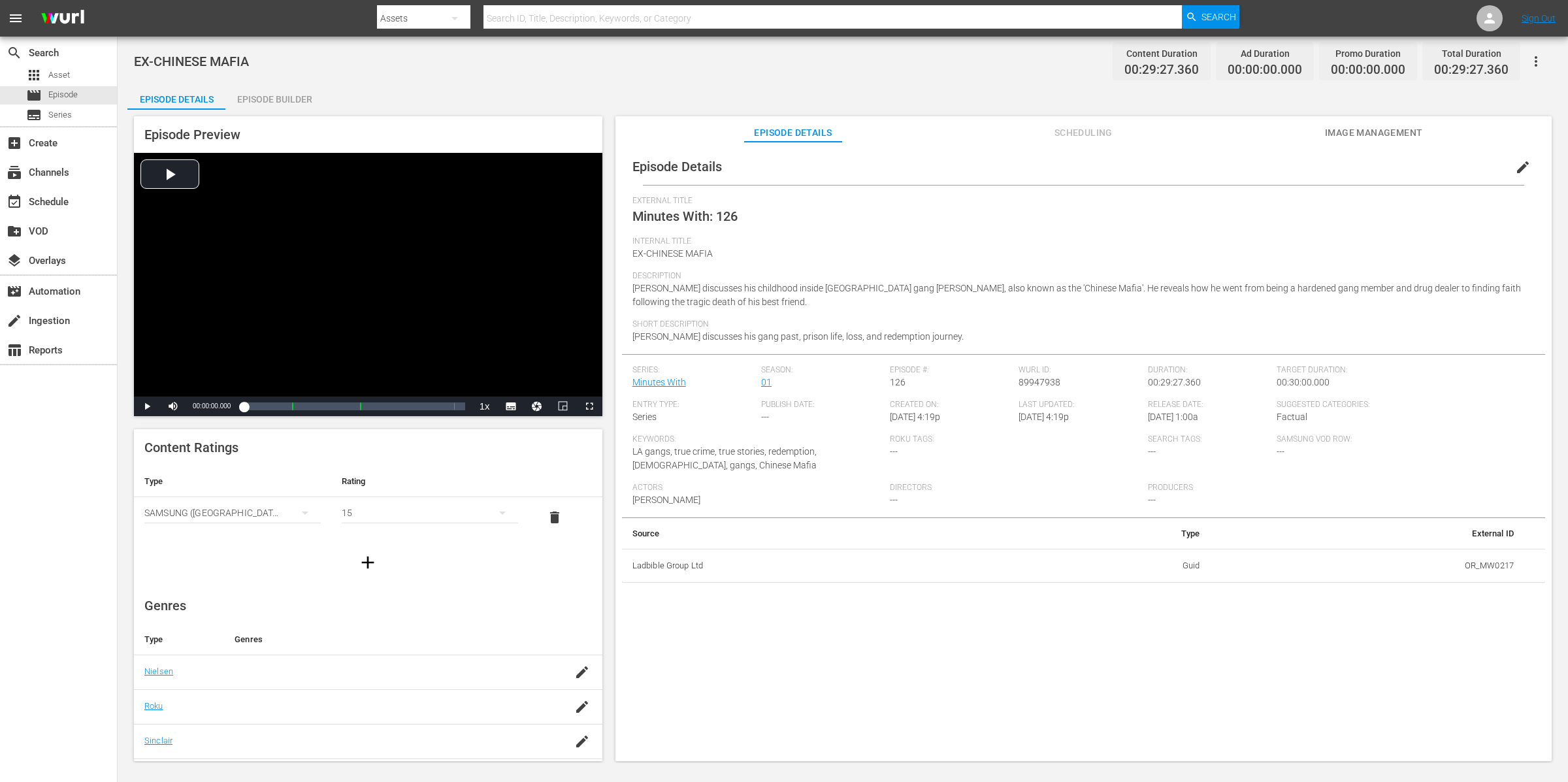
click at [283, 99] on div "Episode Builder" at bounding box center [274, 99] width 98 height 31
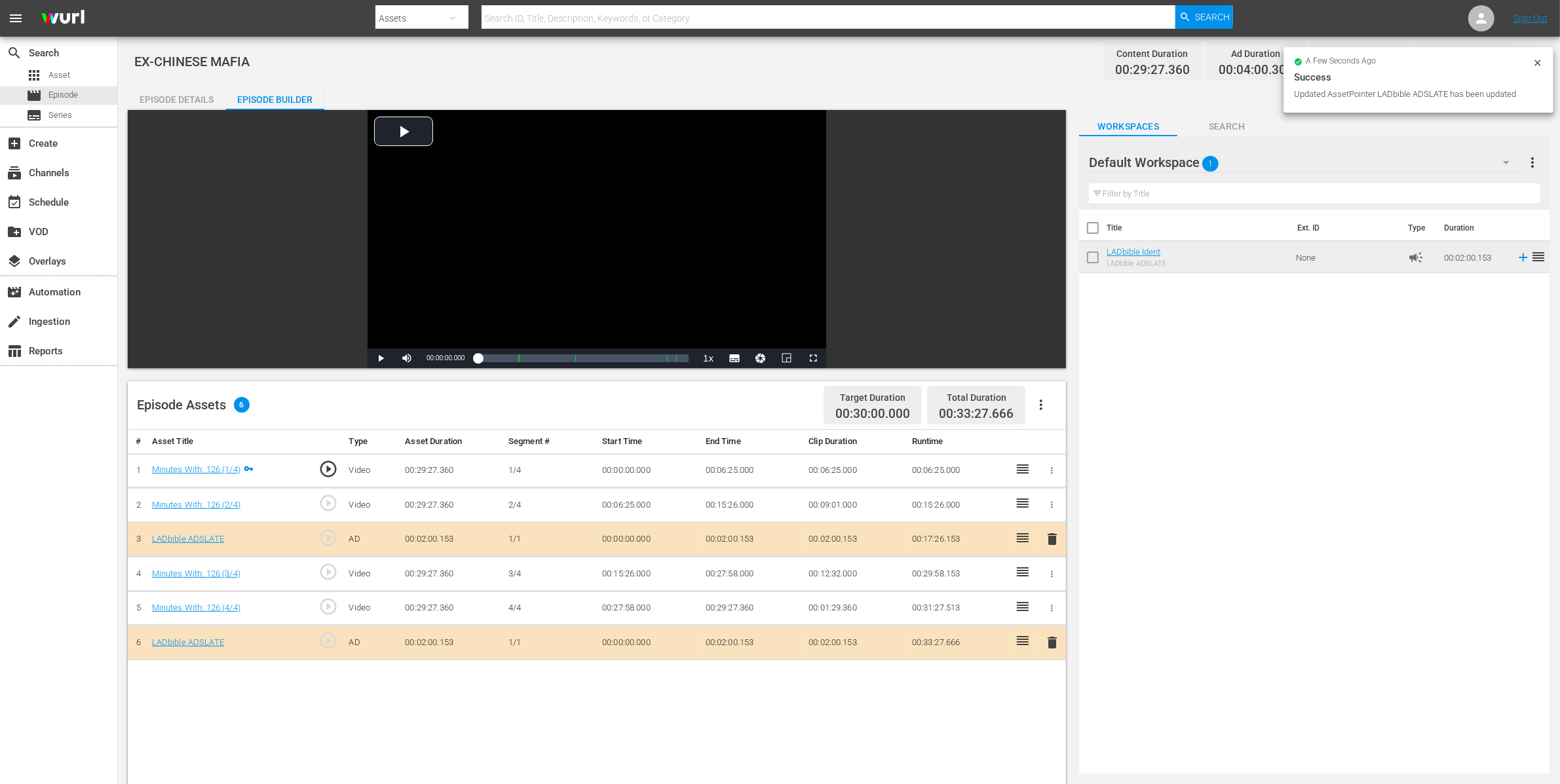
click at [1537, 67] on div at bounding box center [1537, 64] width 10 height 14
click at [1529, 59] on icon "button" at bounding box center [1528, 61] width 16 height 16
click at [1529, 59] on div "Add Episode to Workspace" at bounding box center [1434, 66] width 200 height 31
click at [152, 85] on div "Episode Details" at bounding box center [176, 100] width 99 height 31
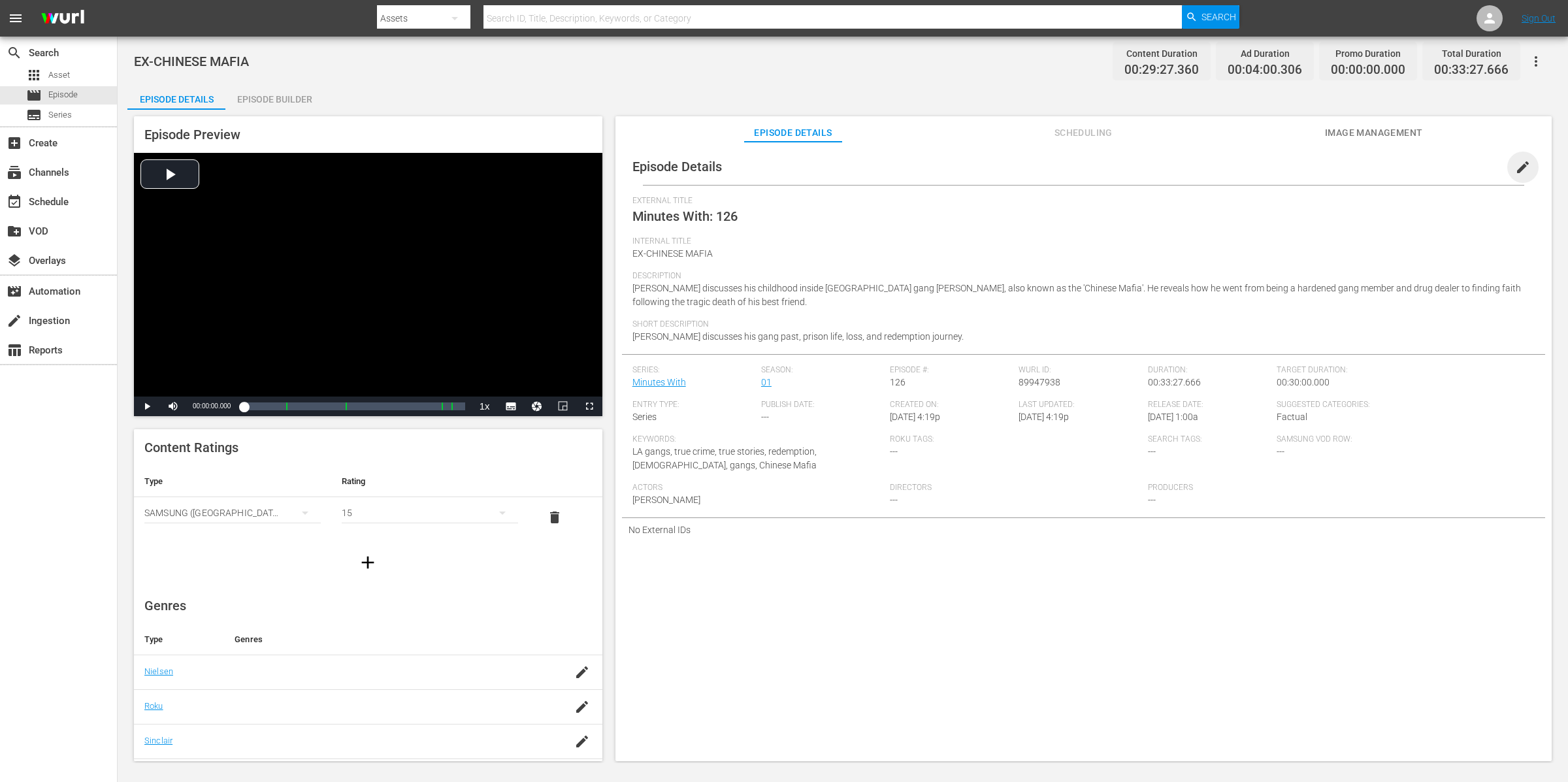
click at [1516, 167] on span "edit" at bounding box center [1523, 167] width 16 height 16
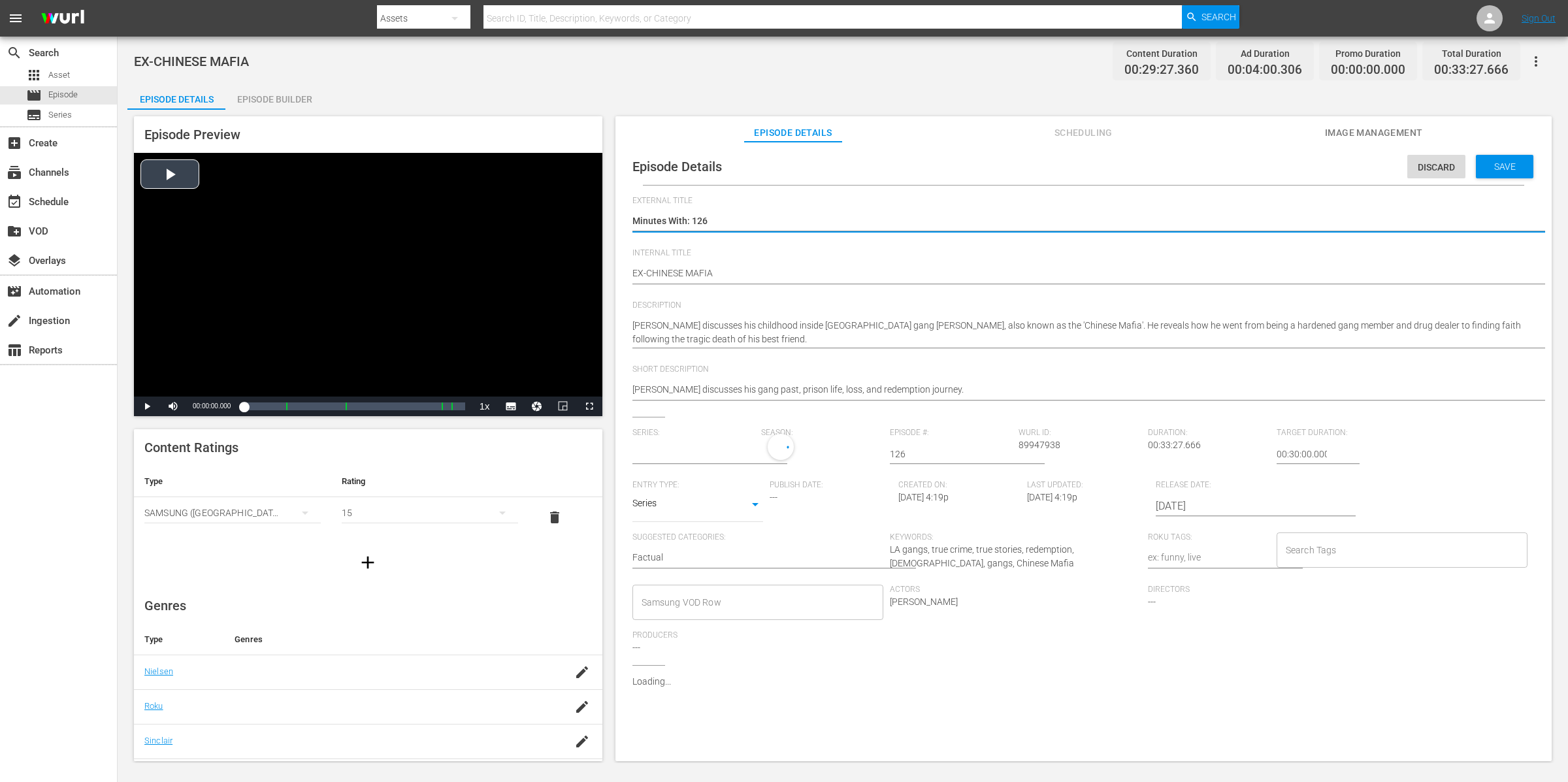
type input "Minutes With"
click at [628, 271] on div "Episode Details Discard Save External Title Minutes With: 126 Minutes With: 126…" at bounding box center [1084, 463] width 924 height 630
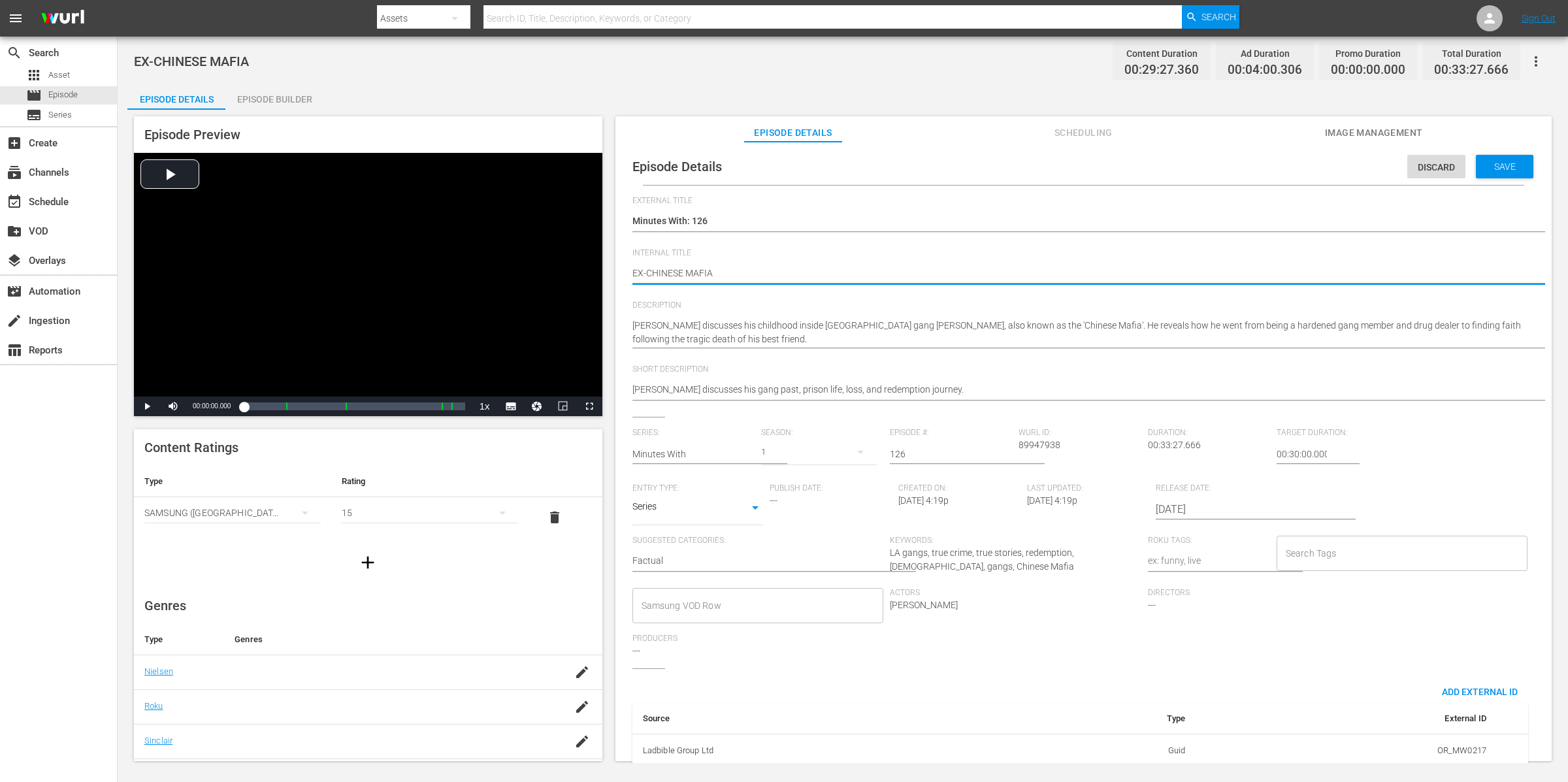
type textarea "(EX-CHINESE MAFIA"
type textarea "(1EX-CHINESE MAFIA"
type textarea "(15EX-CHINESE MAFIA"
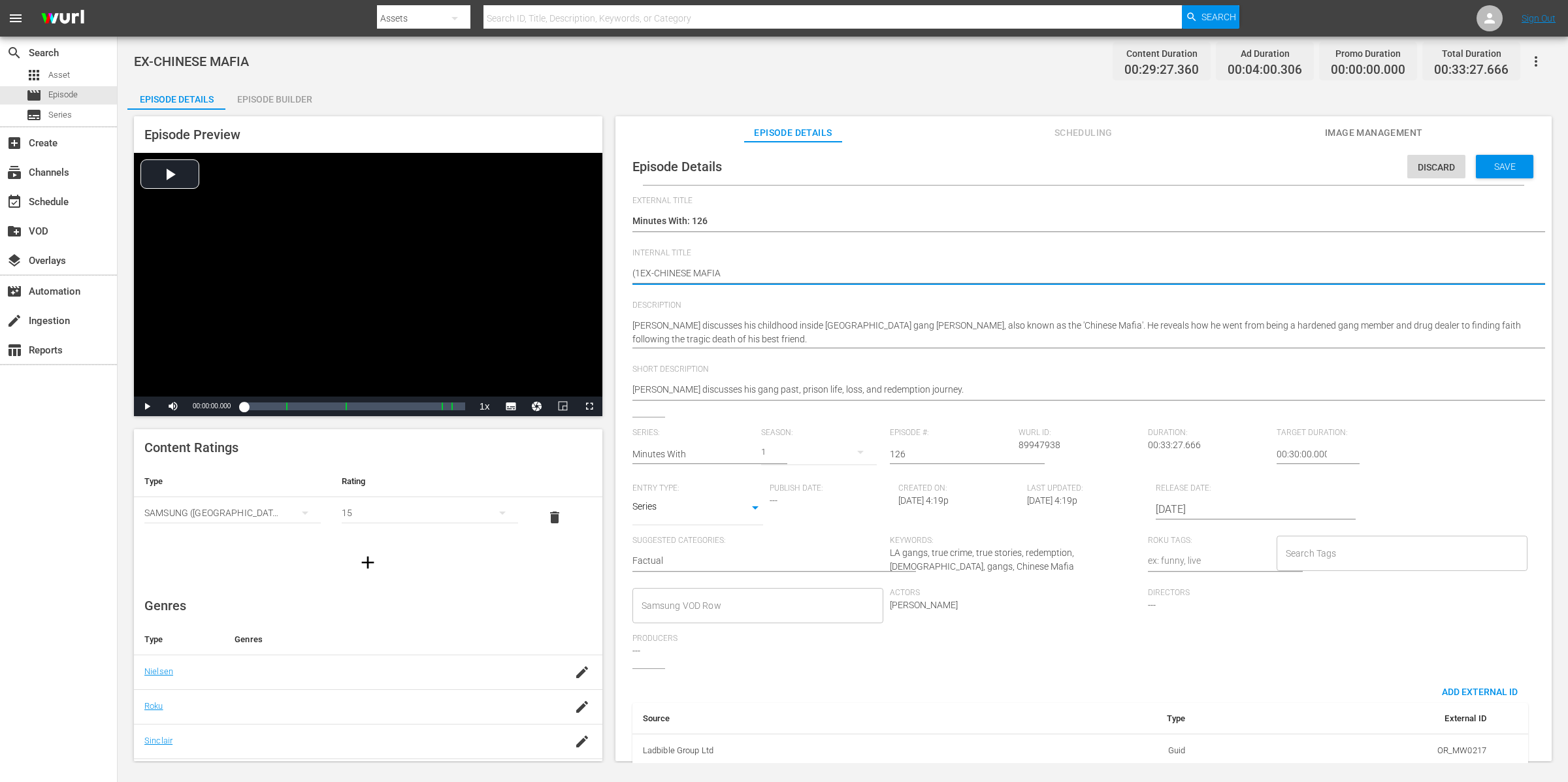
type textarea "(15EX-CHINESE MAFIA"
type textarea "(15+EX-CHINESE MAFIA"
type textarea "(15+)EX-CHINESE MAFIA"
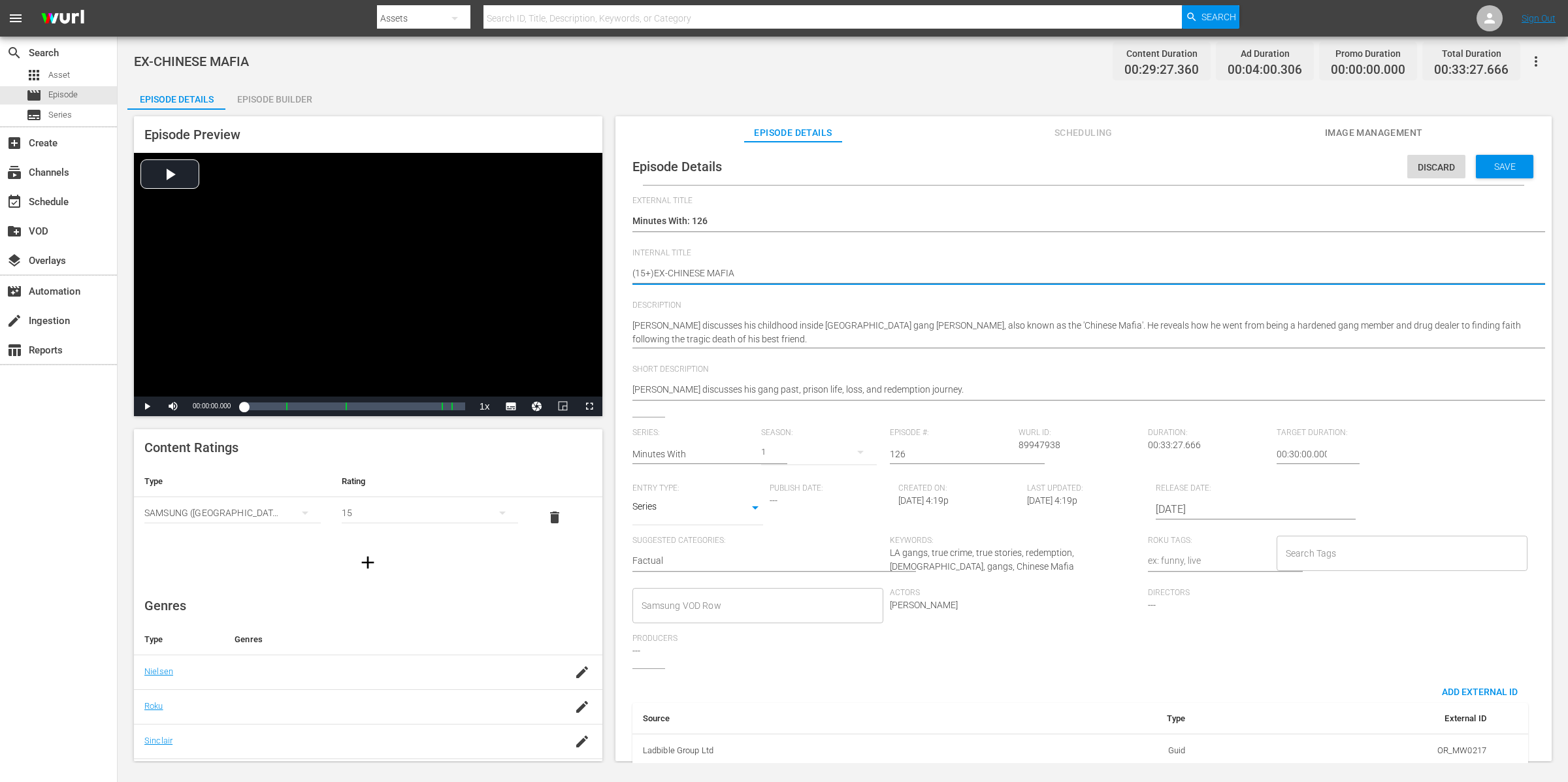
type textarea "(15+) EX-CHINESE MAFIA"
click at [1372, 546] on input "Search Tags" at bounding box center [1392, 554] width 220 height 24
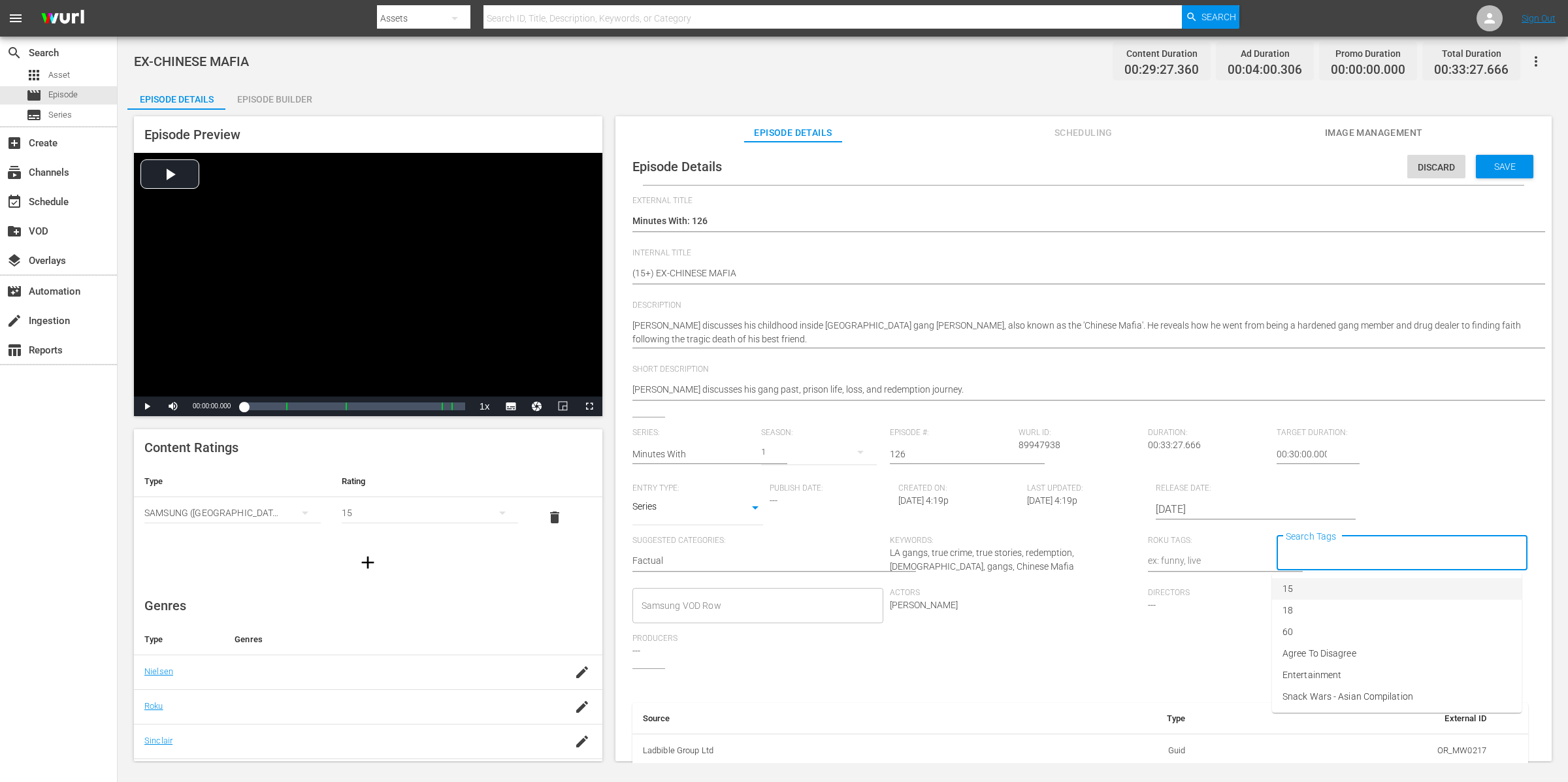
click at [1321, 583] on li "15" at bounding box center [1397, 589] width 249 height 21
click at [1512, 170] on span "Save" at bounding box center [1505, 166] width 42 height 10
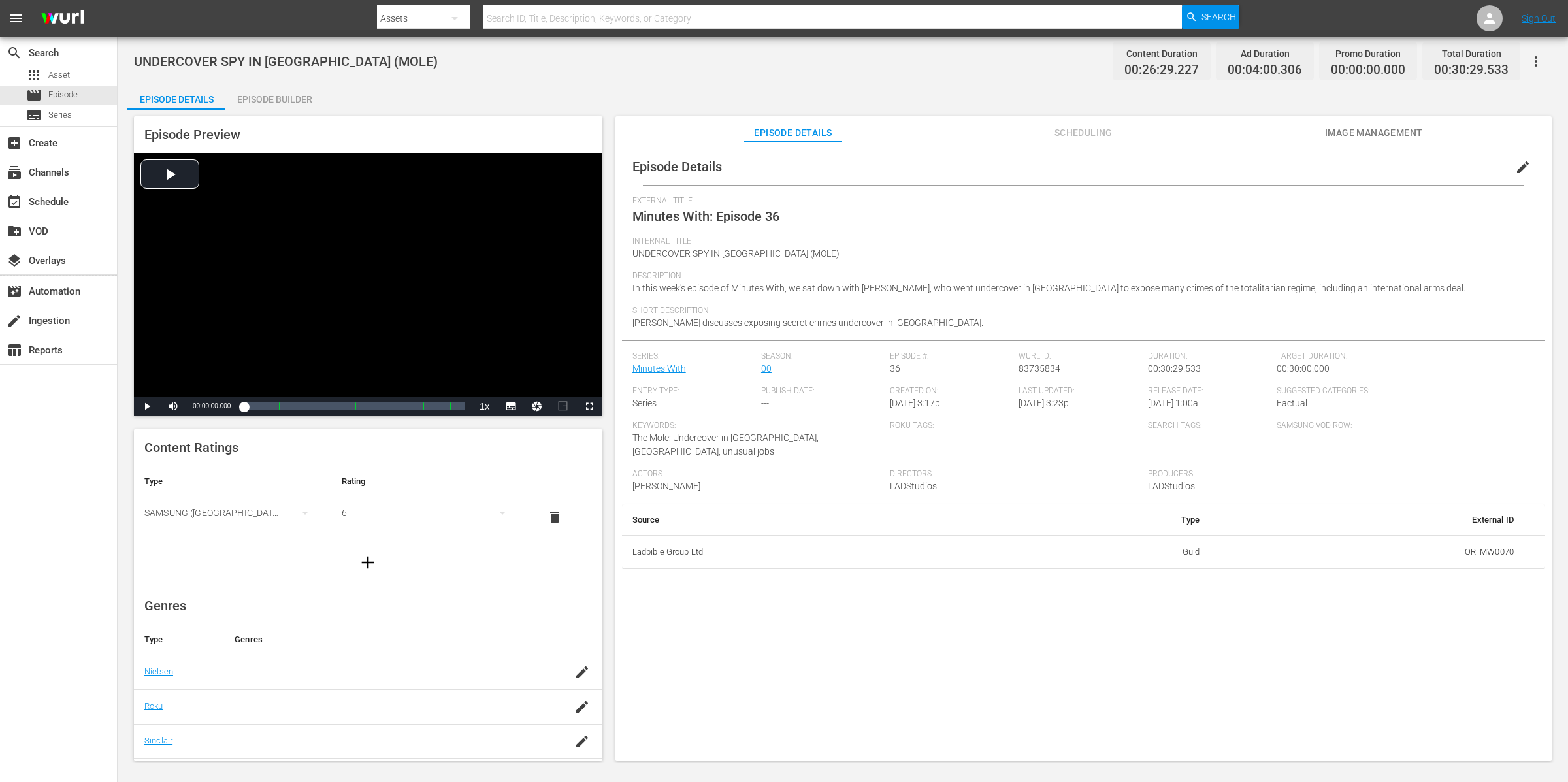
click at [1537, 65] on icon "button" at bounding box center [1536, 61] width 3 height 10
click at [1436, 106] on div "Duplicate Episode" at bounding box center [1442, 98] width 200 height 31
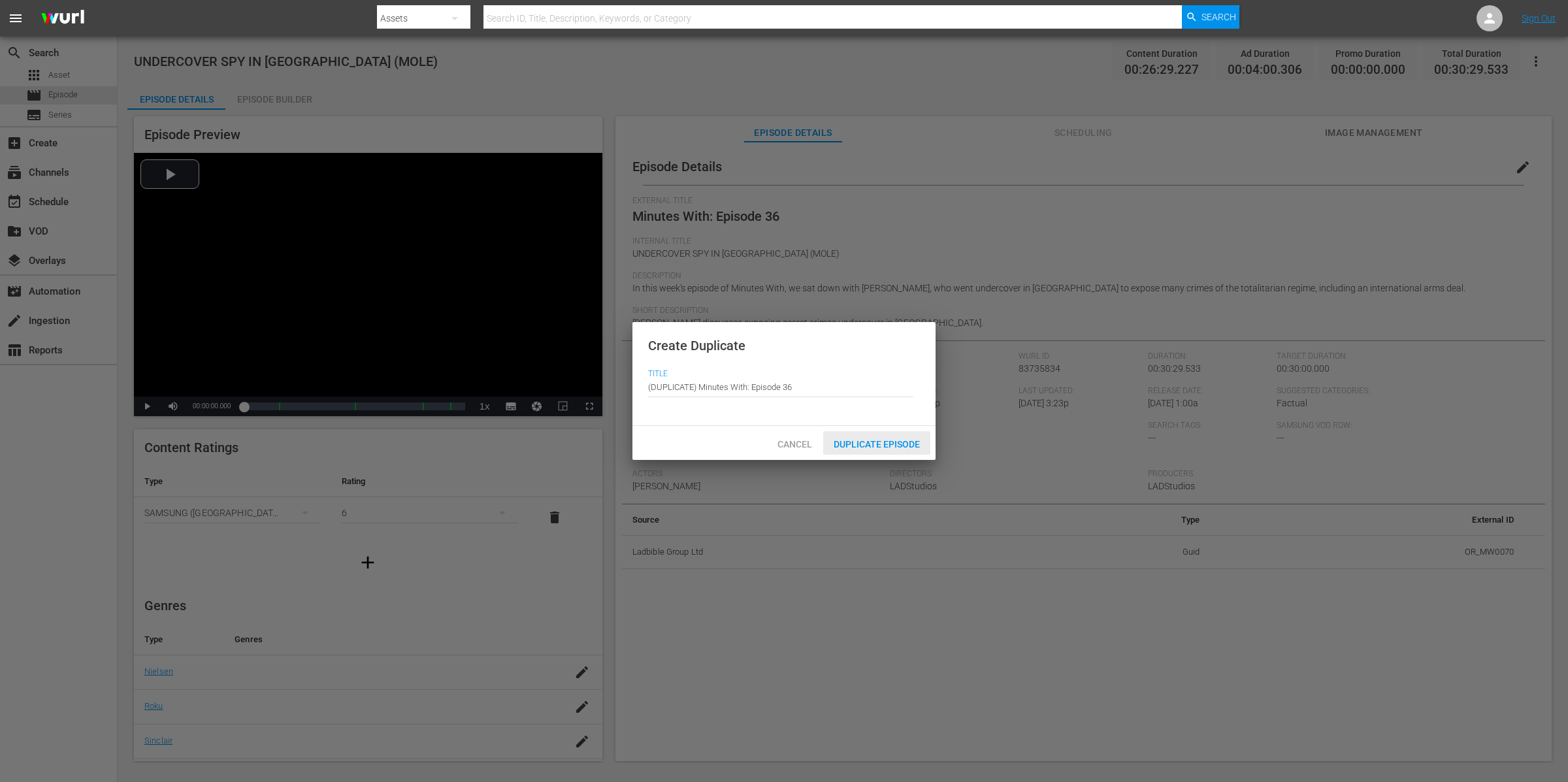
click at [874, 440] on span "Duplicate Episode" at bounding box center [877, 443] width 107 height 10
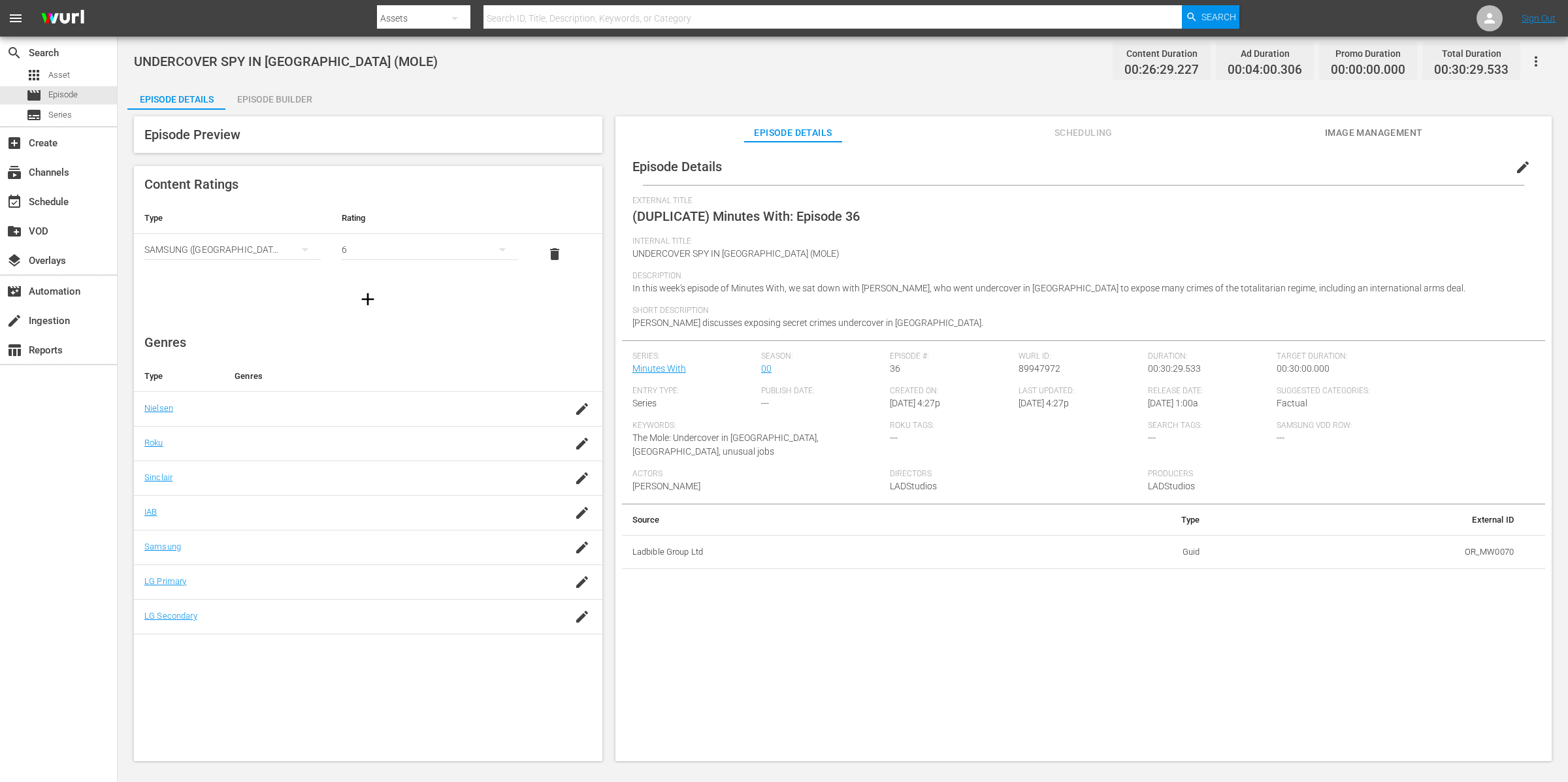
click at [1516, 169] on span "edit" at bounding box center [1523, 167] width 16 height 16
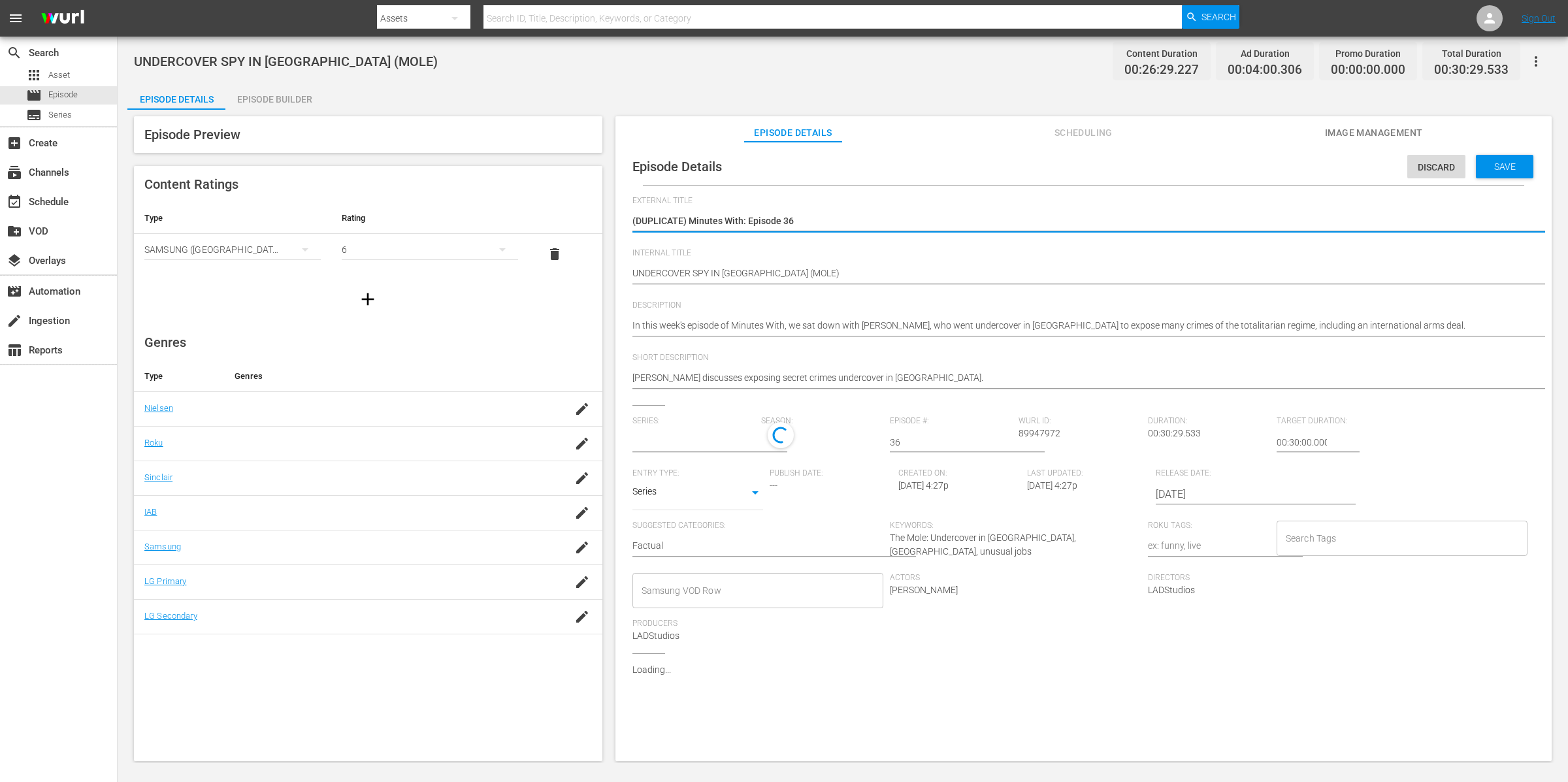
type input "Minutes With"
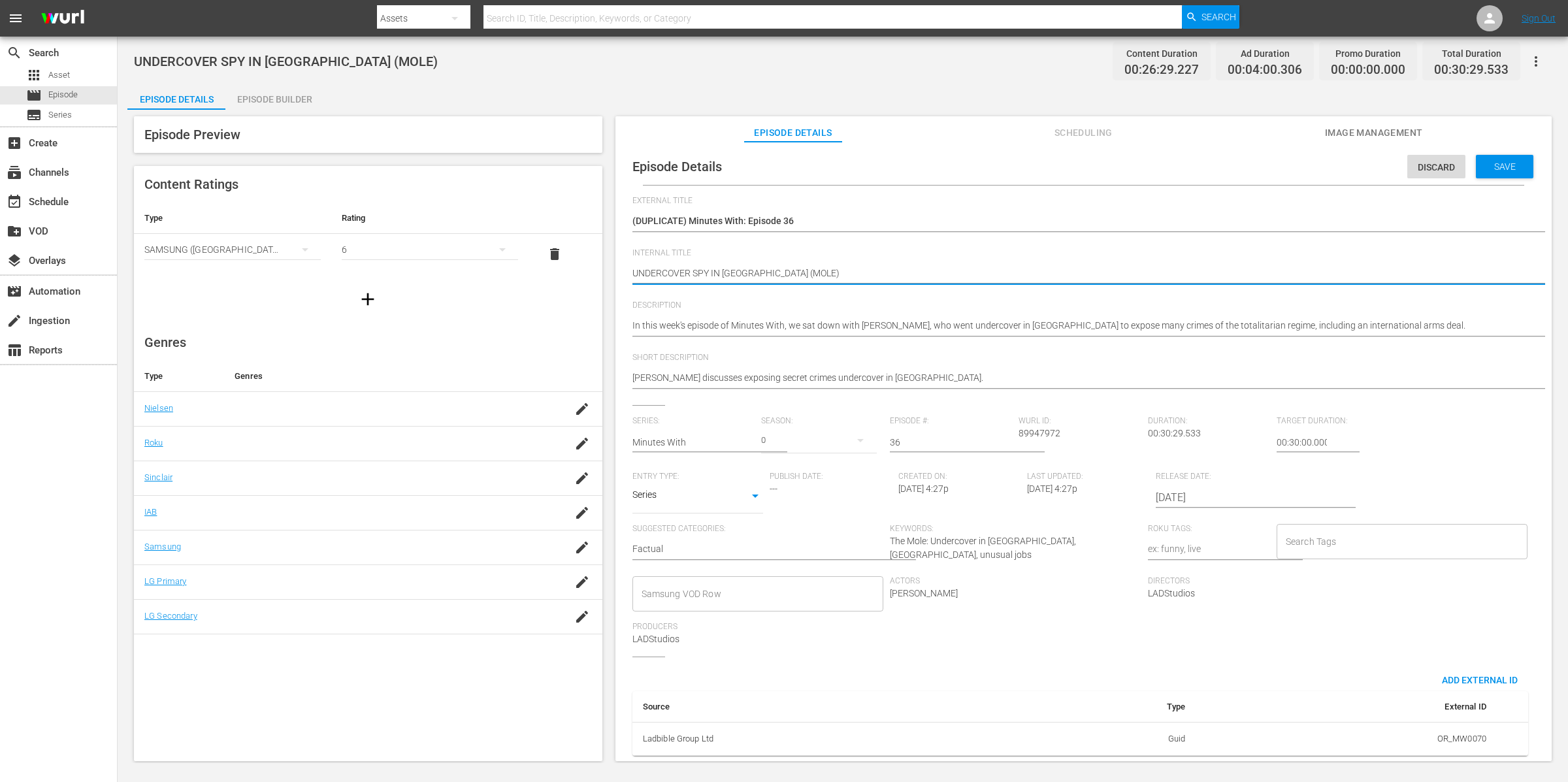
drag, startPoint x: 834, startPoint y: 270, endPoint x: 481, endPoint y: 259, distance: 353.2
paste textarea "Minutes With C01 60: Eps 27, 96"
type textarea "Minutes With C01 60: Eps 27, 96"
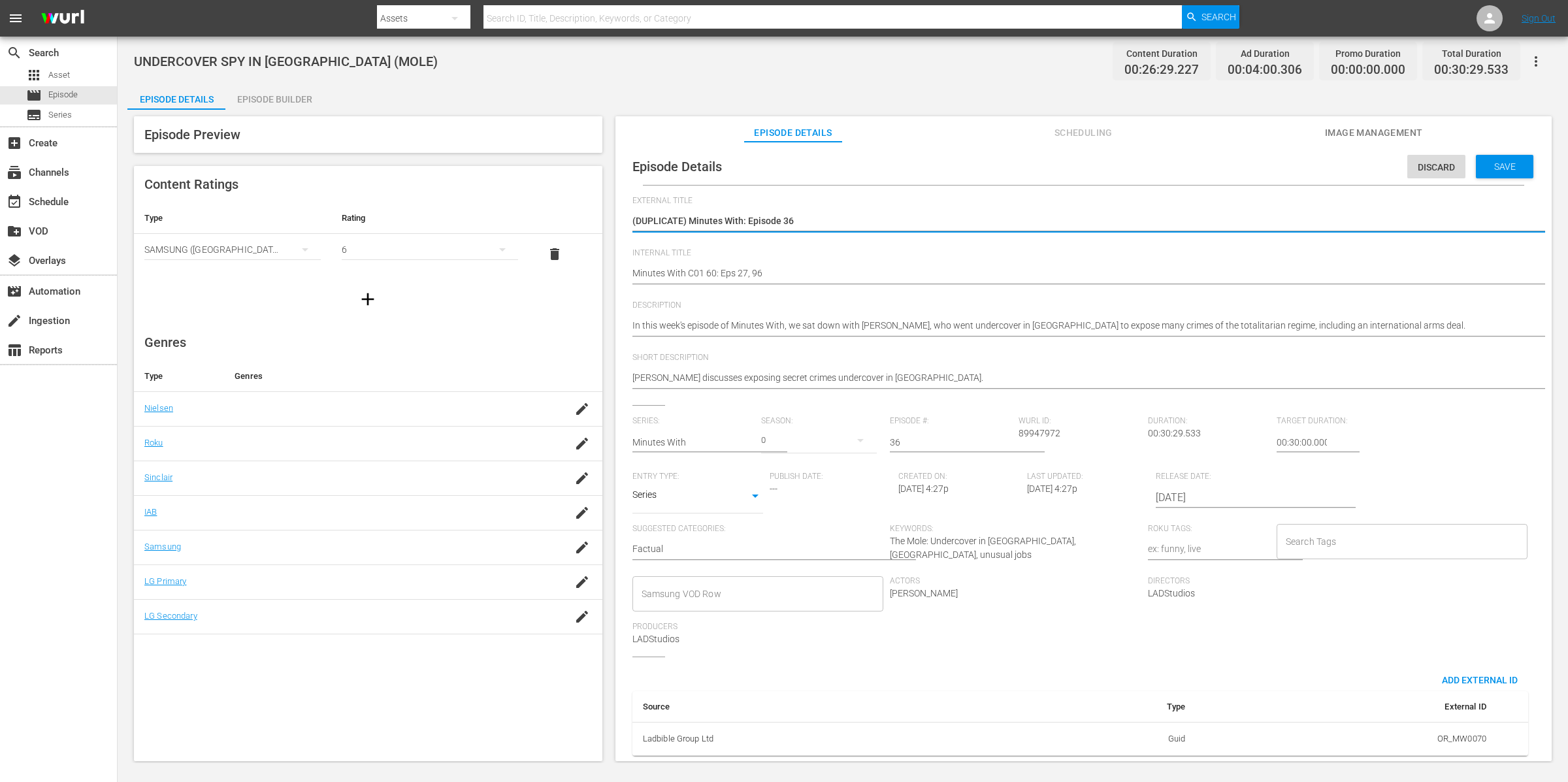
type textarea "(DUPLICATE) Minutes With: Episode 3"
type textarea "(DUPLICATE) Minutes With: Episode"
type textarea "(DUPLICATE) Minutes With: Episode 1"
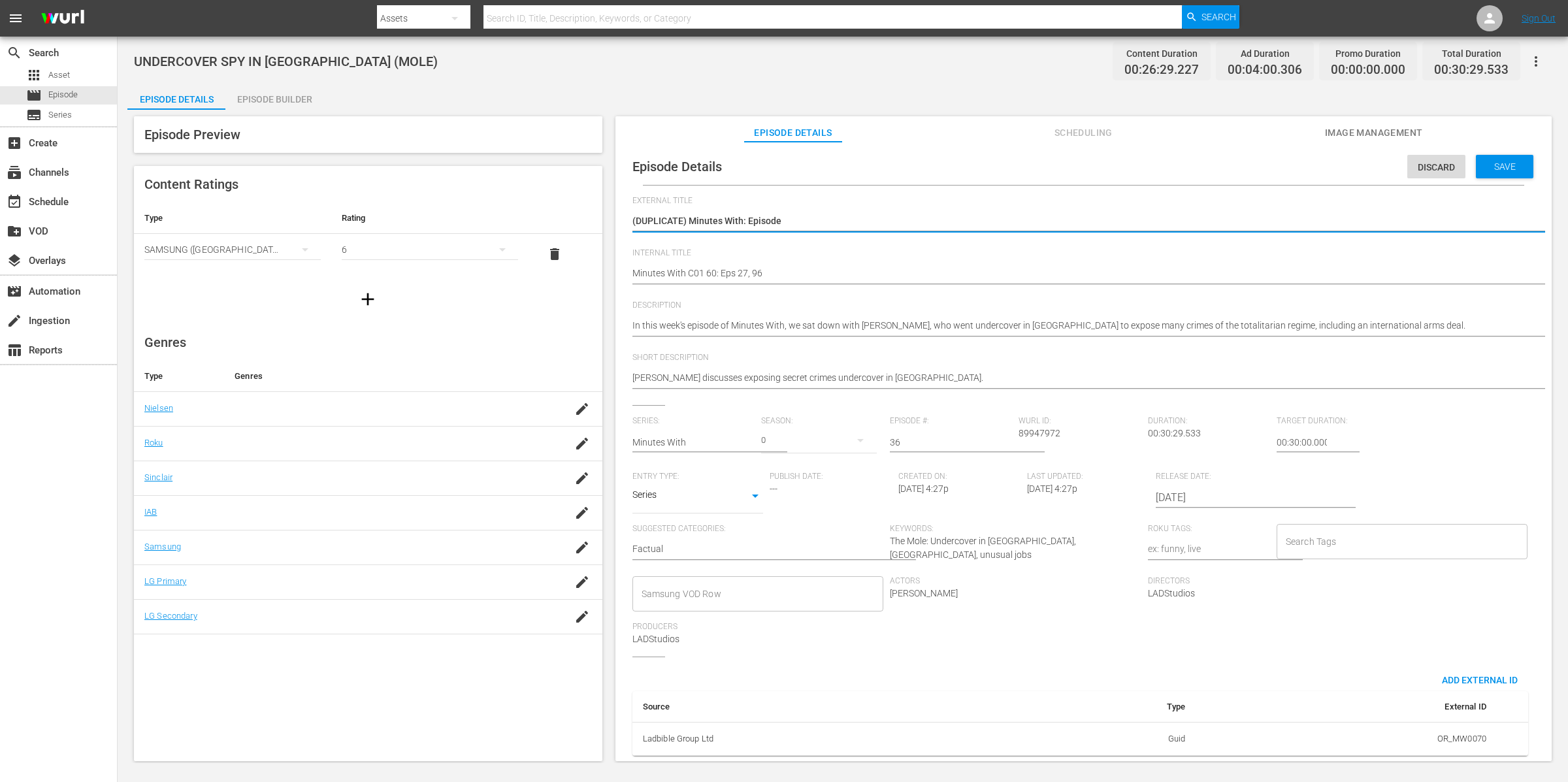
type textarea "(DUPLICATE) Minutes With: Episode 1"
type textarea "(DUPLICATE) Minutes With: Episode 16"
drag, startPoint x: 689, startPoint y: 221, endPoint x: 617, endPoint y: 211, distance: 72.7
click at [617, 211] on div "Episode Details Discard Save External Title (DUPLICATE) Minutes With: Episode 3…" at bounding box center [1084, 457] width 937 height 632
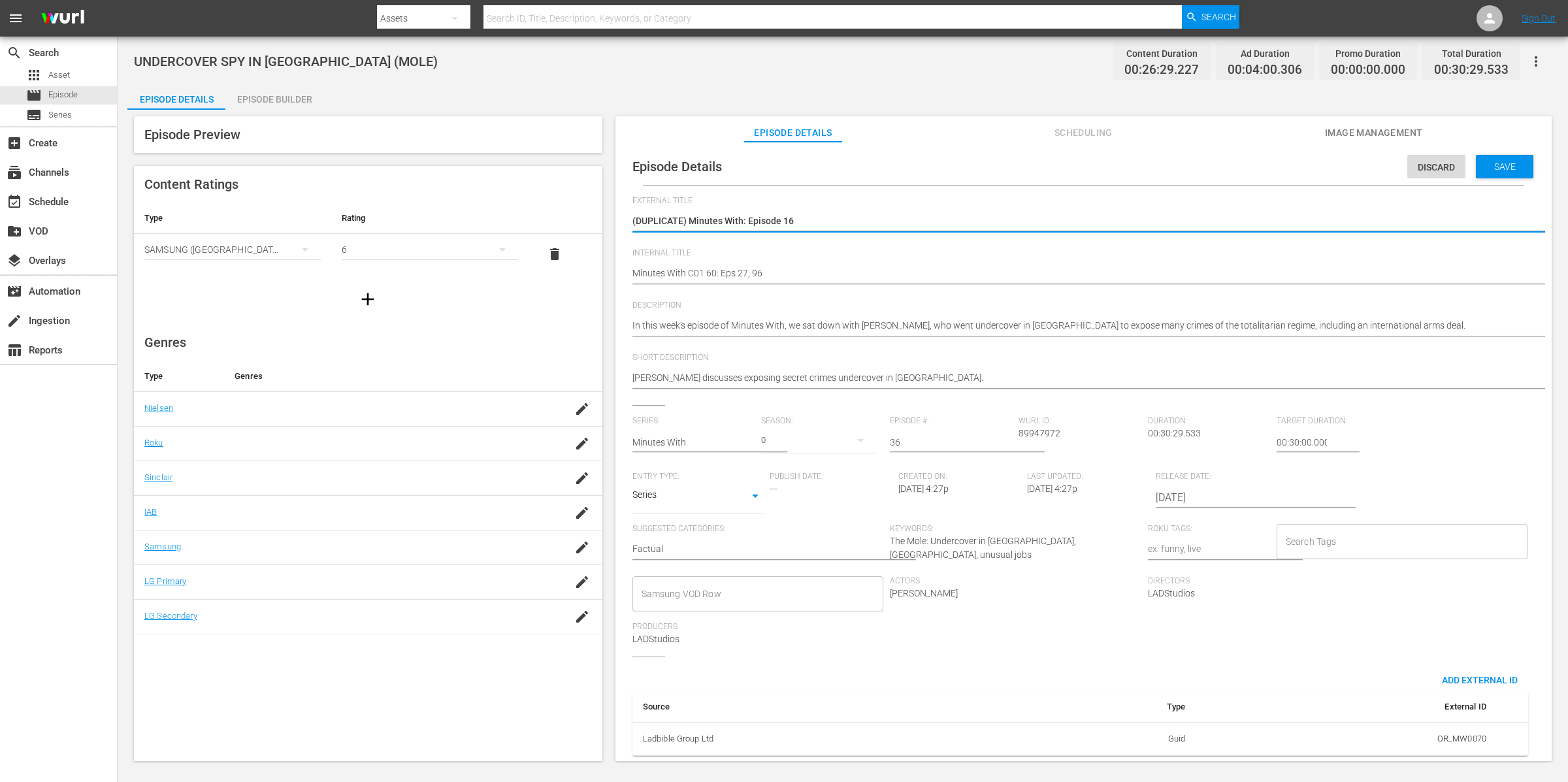
type textarea "Minutes With: Episode 16"
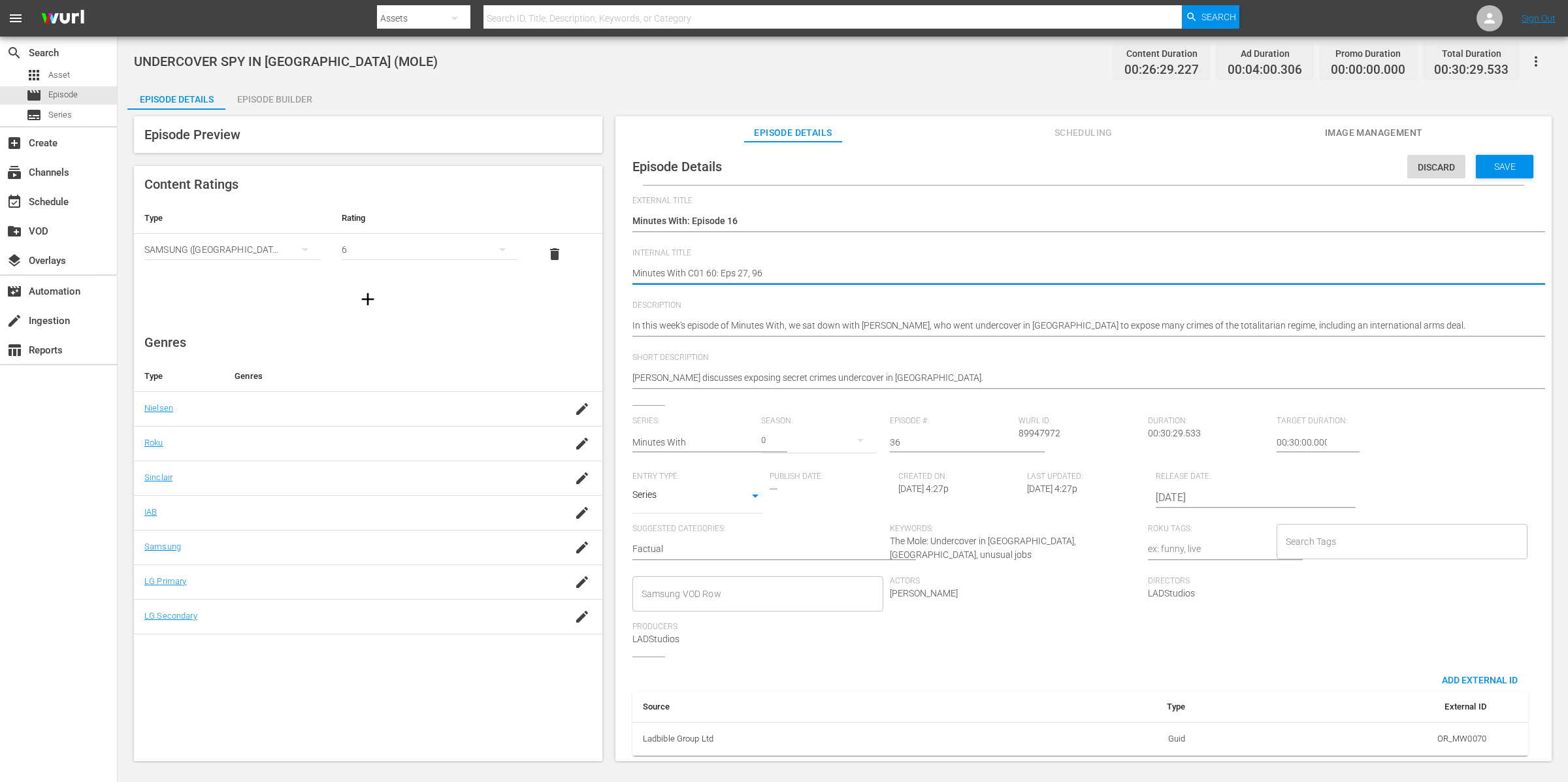
type textarea "Minutes With C01 60: Eps 27, 9"
type textarea "Minutes With C01 60: Eps 27,"
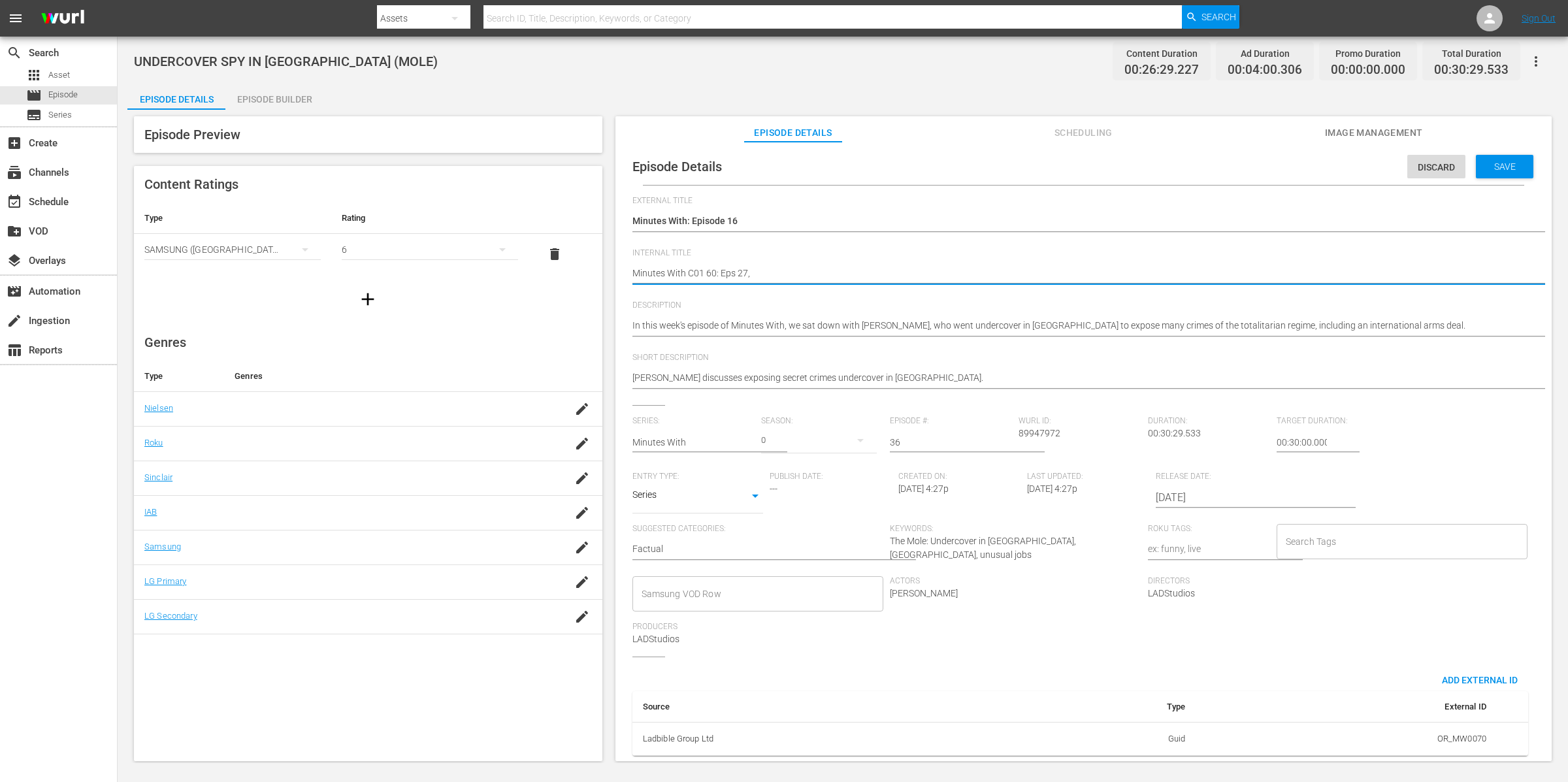
type textarea "Minutes With C01 60: Eps 27,"
type textarea "Minutes With C01 60: Eps 27"
type textarea "Minutes With C01 60: Eps 2"
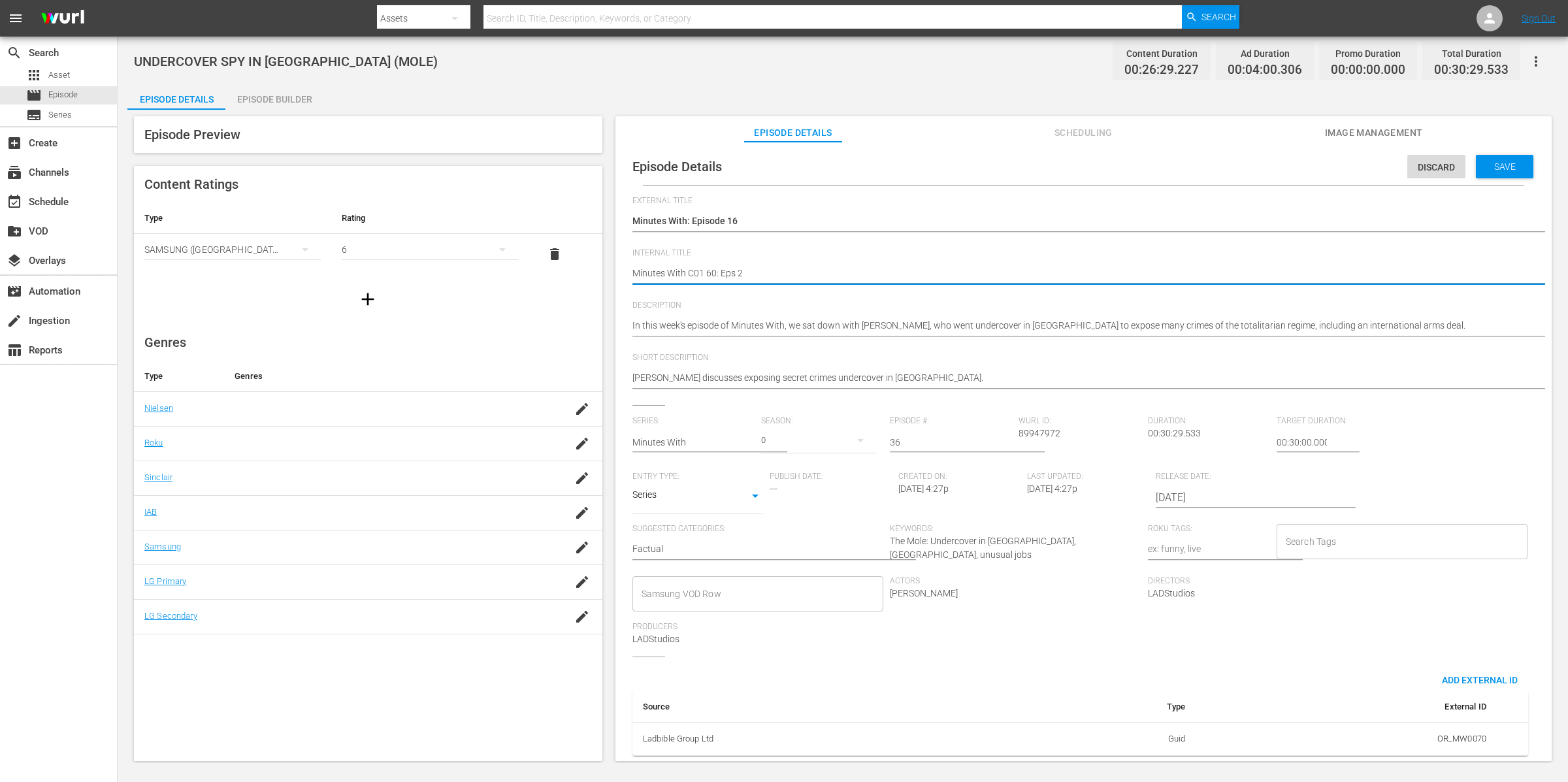
type textarea "Minutes With C01 60: Eps"
click at [699, 270] on textarea "UNDERCOVER SPY IN [GEOGRAPHIC_DATA] (MOLE)" at bounding box center [1080, 274] width 896 height 16
type textarea "Minutes With C1 60: Eps"
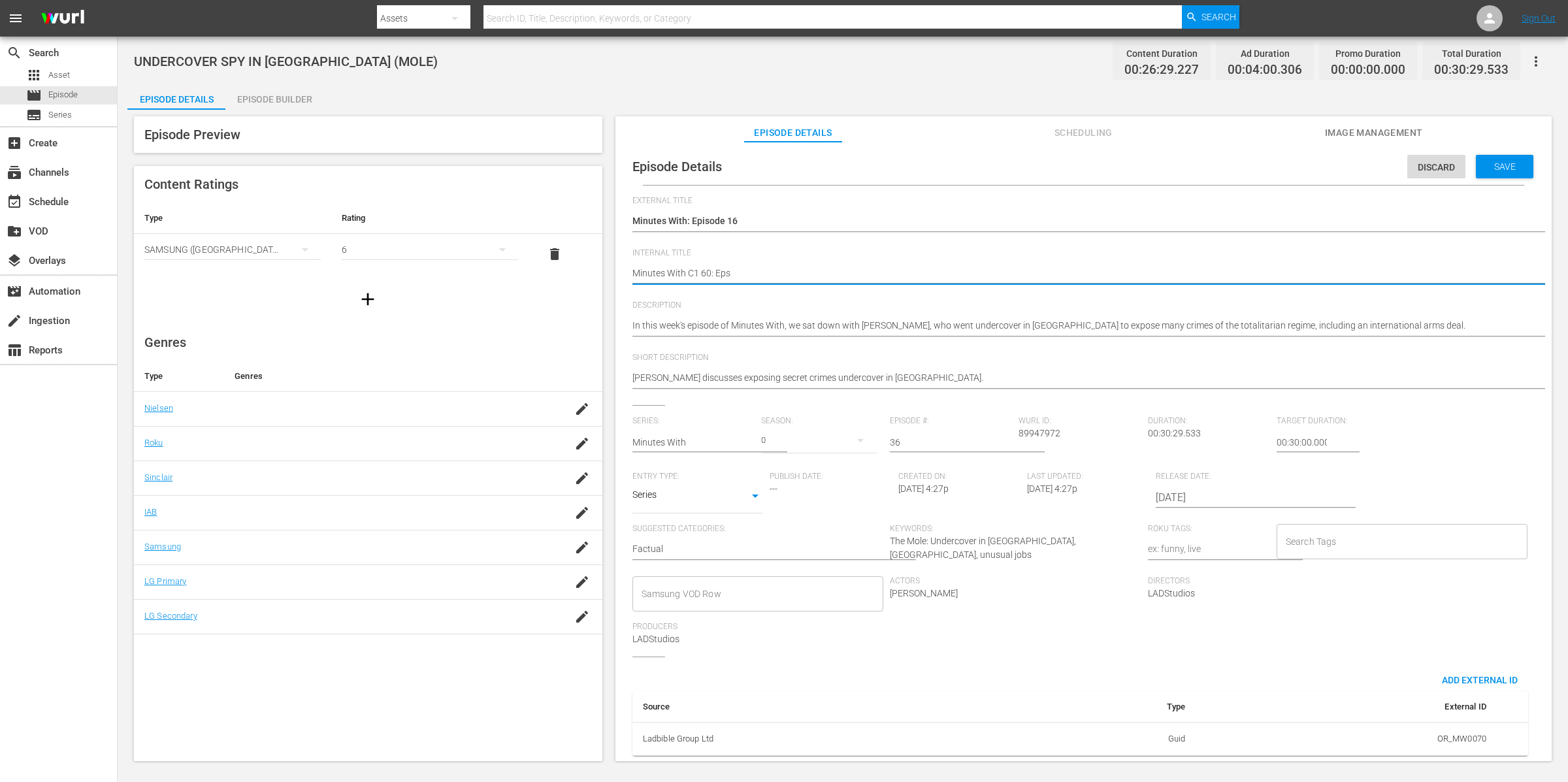
type textarea "Minutes With C16 60: Eps"
click at [774, 276] on textarea "UNDERCOVER SPY IN [GEOGRAPHIC_DATA] (MOLE)" at bounding box center [1080, 274] width 896 height 16
type textarea "Minutes With C16 60: Eps"
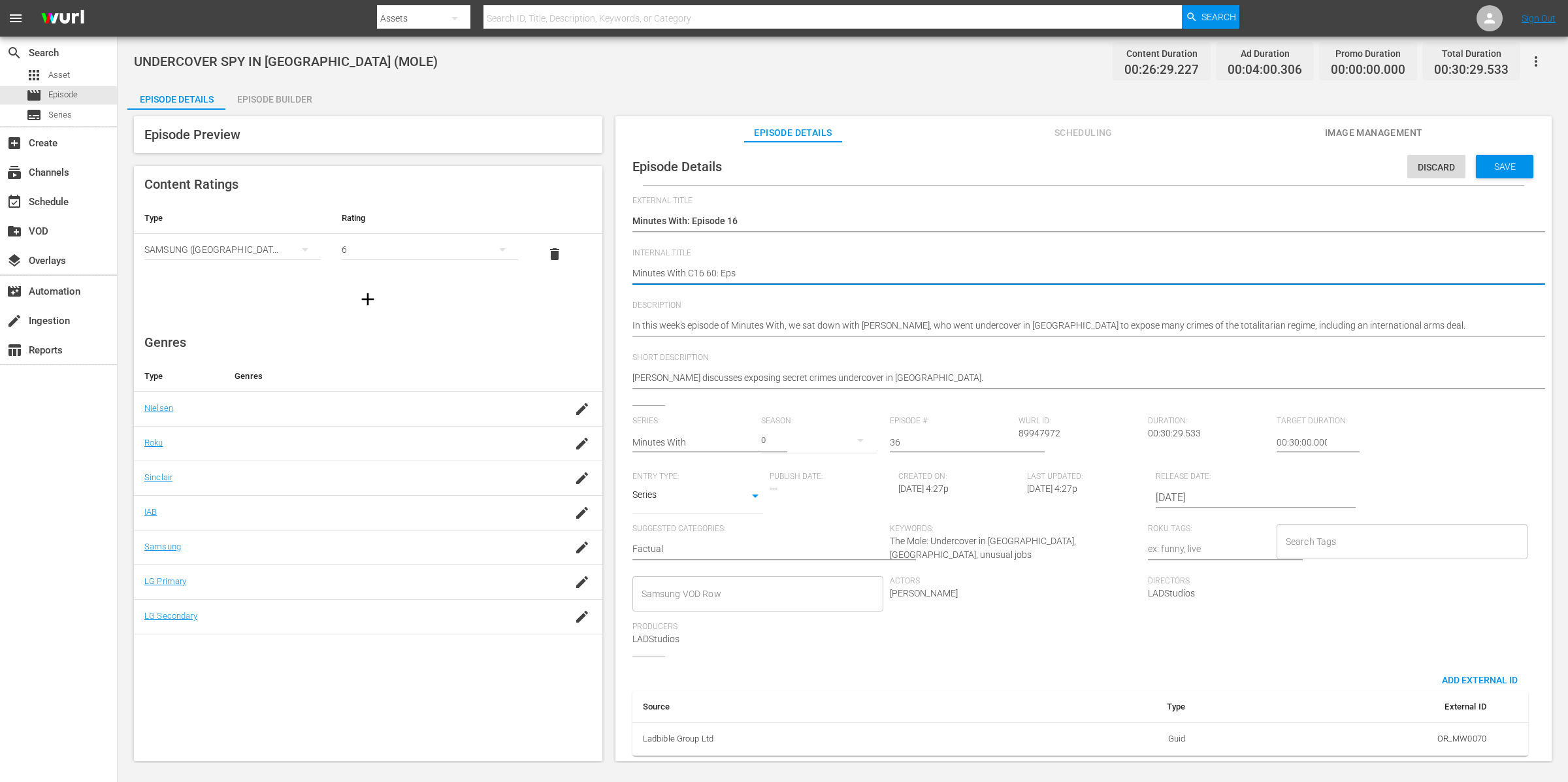
type textarea "Minutes With C16 60: Eps 3"
type textarea "Minutes With C16 60: Eps 36"
type textarea "Minutes With C16 60: Eps 36,"
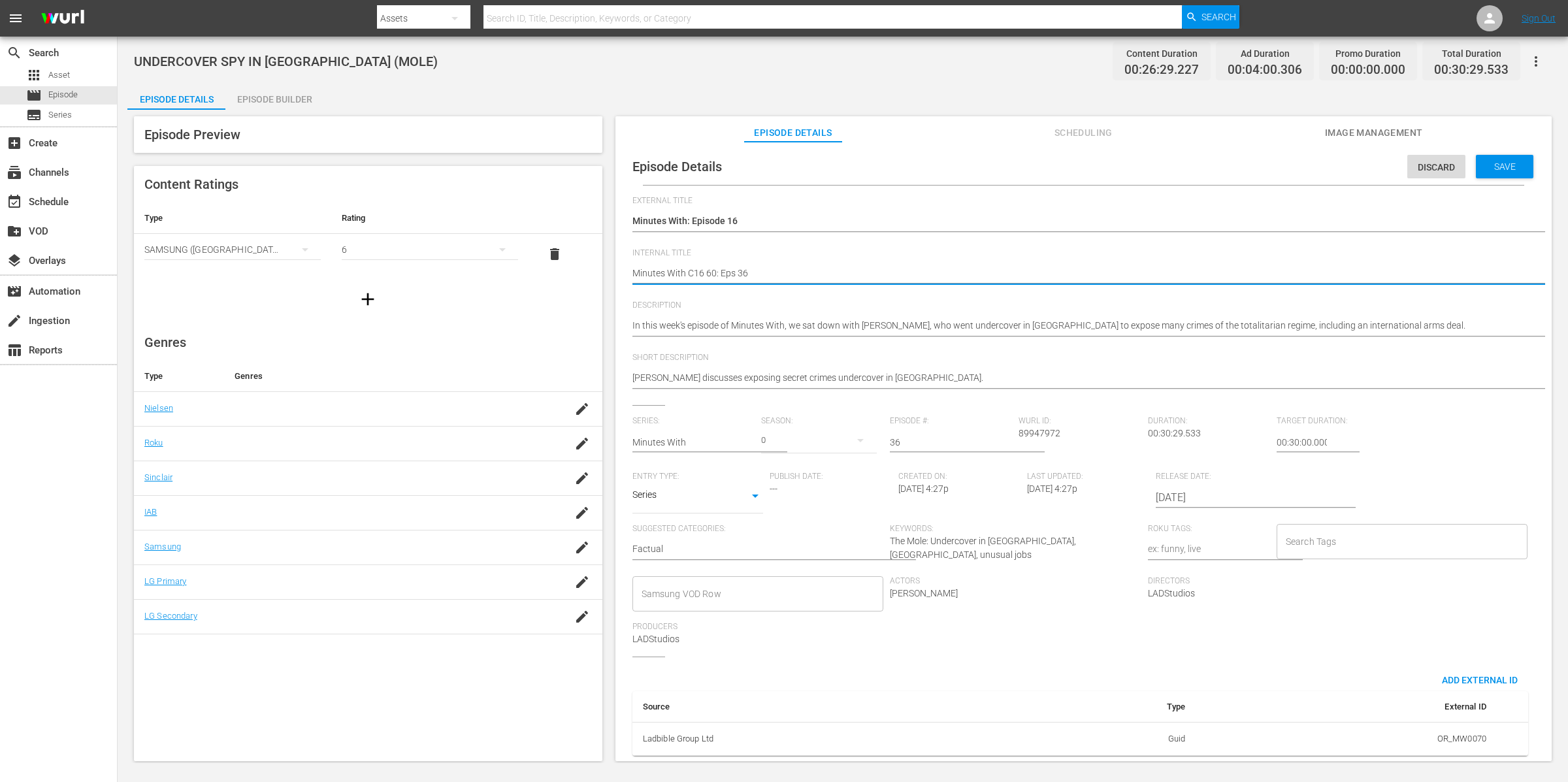
type textarea "Minutes With C16 60: Eps 36,"
type textarea "Minutes With C16 60: Eps 36, 1"
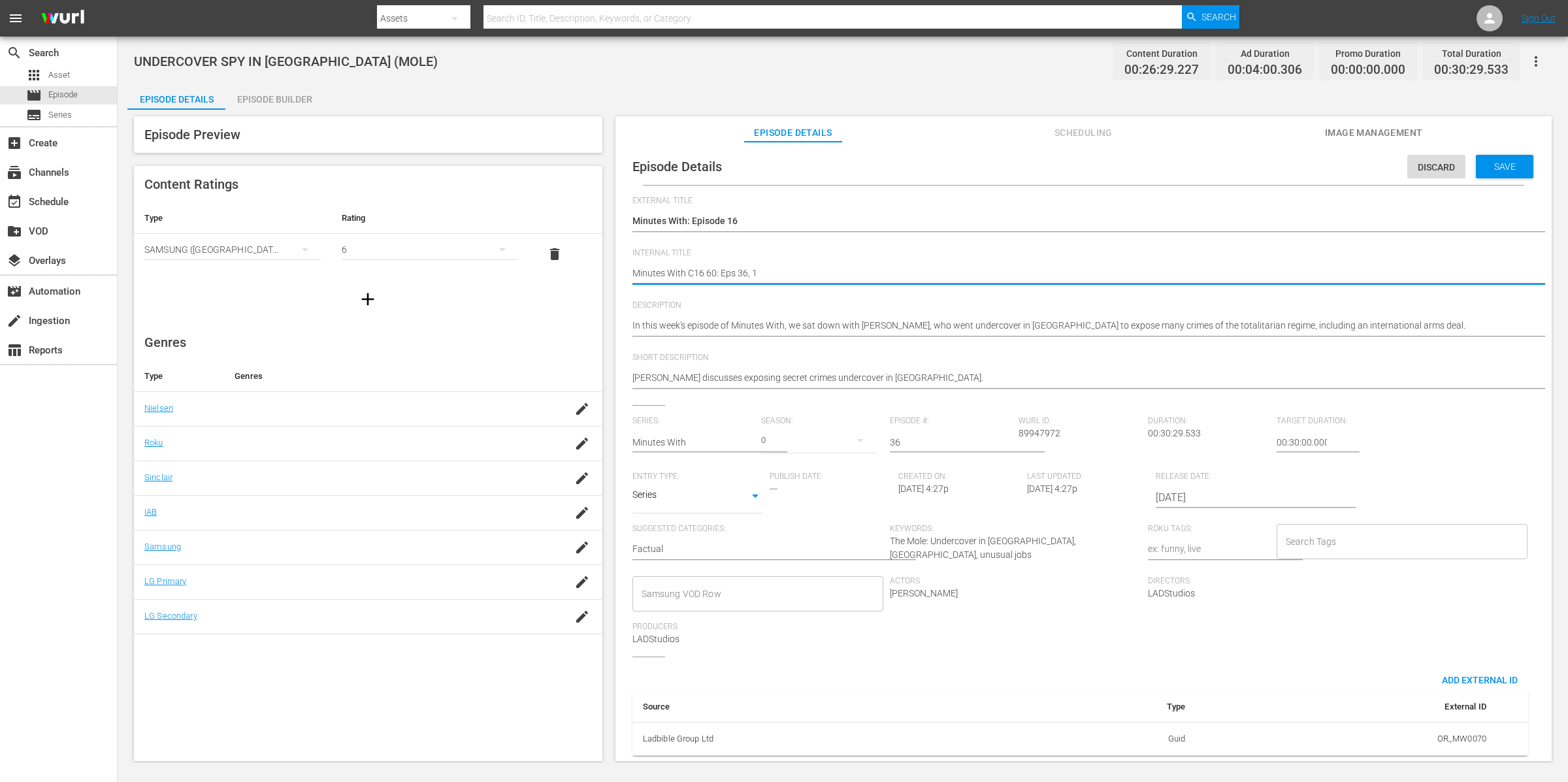
type textarea "Minutes With C16 60: Eps 36, 12"
type textarea "Minutes With C16 60: Eps 36, 12,"
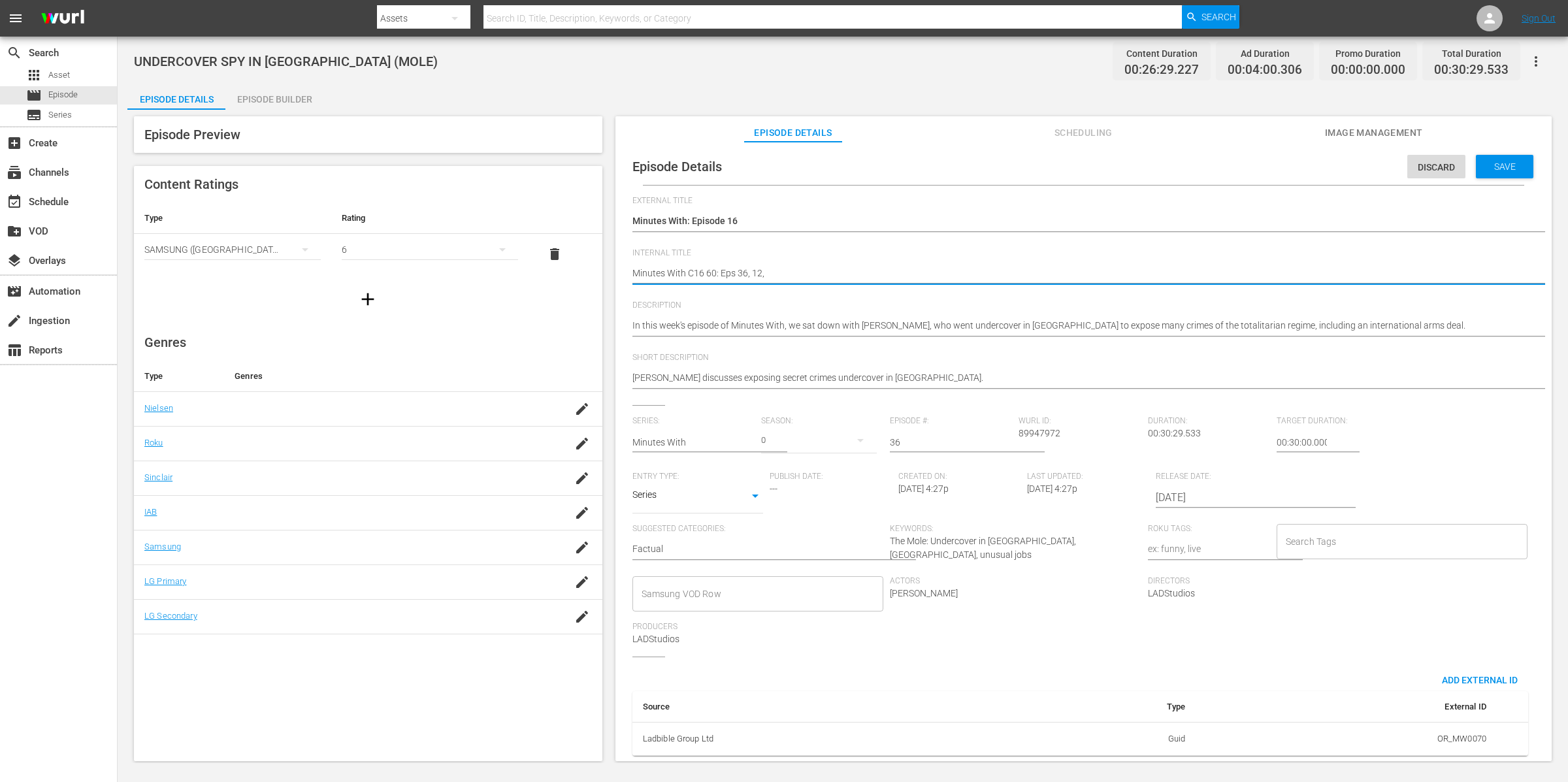
type textarea "Minutes With C16 60: Eps 36, 12,"
type textarea "Minutes With C16 60: Eps 36, 12, 4"
click at [900, 305] on span "Description" at bounding box center [1080, 305] width 896 height 10
click at [314, 98] on div "Episode Builder" at bounding box center [274, 99] width 98 height 31
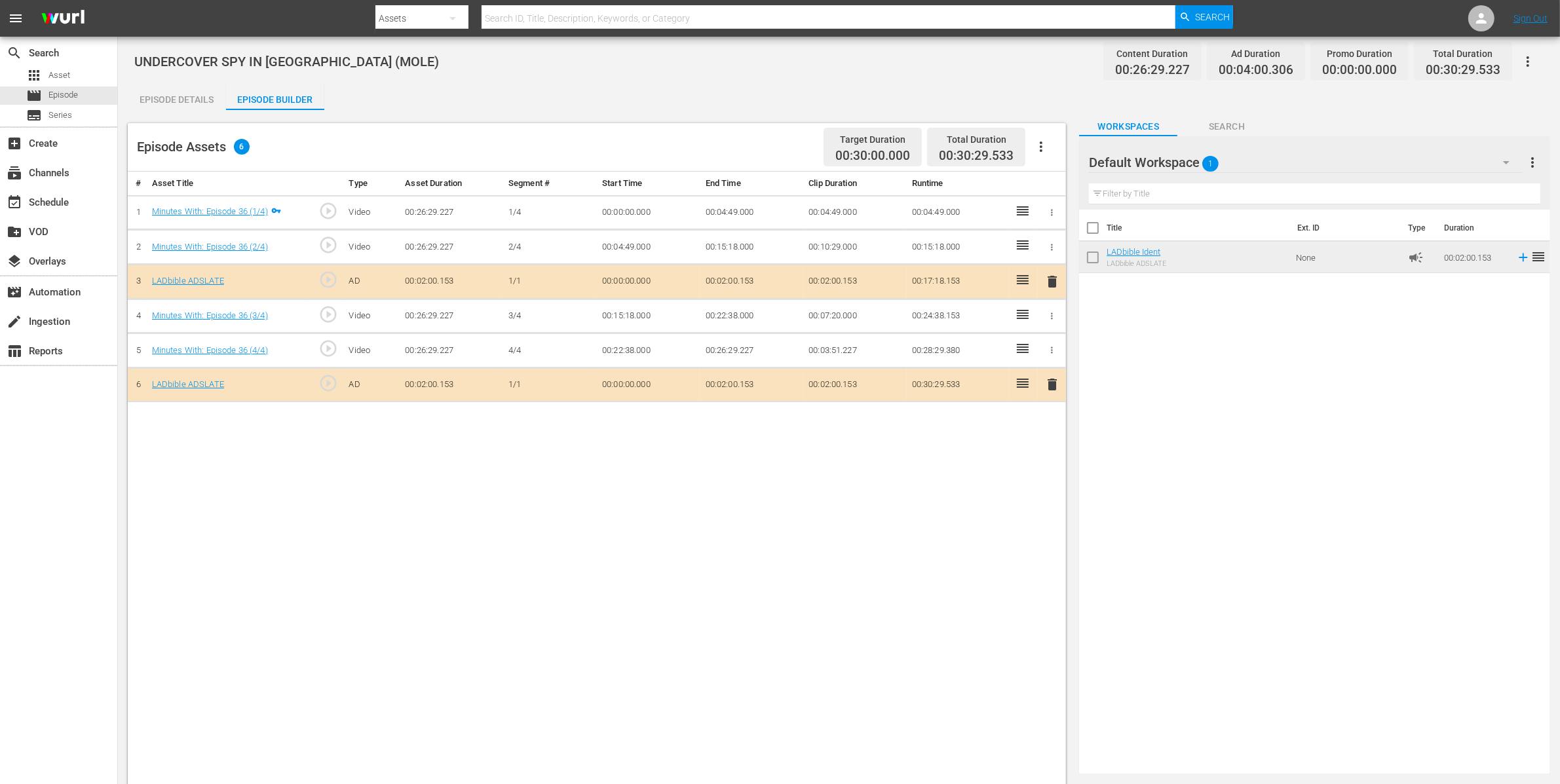
click at [1262, 155] on div "Default Workspace 1" at bounding box center [1304, 162] width 433 height 37
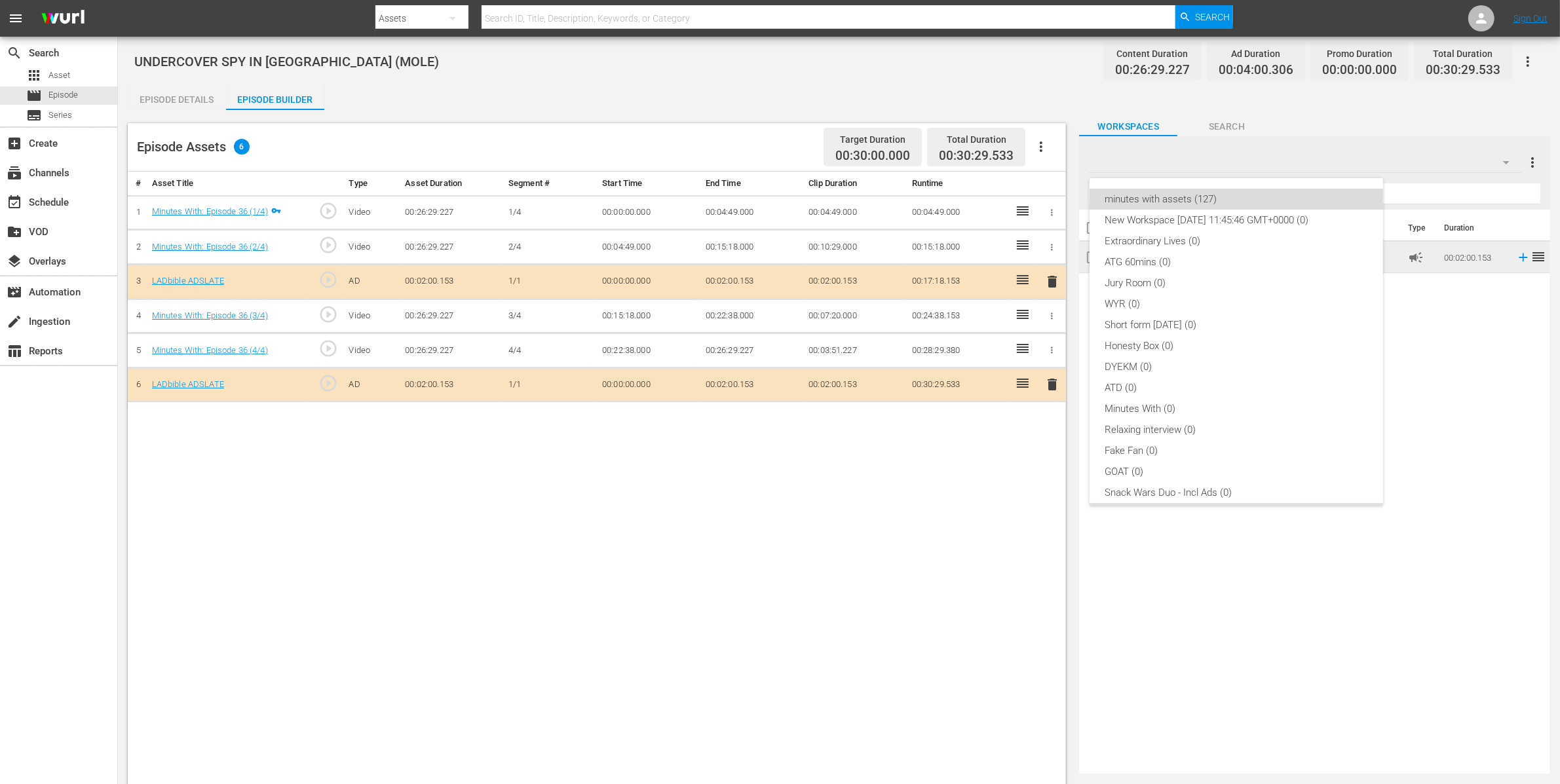
click at [1262, 202] on div "minutes with assets (127)" at bounding box center [1236, 199] width 262 height 21
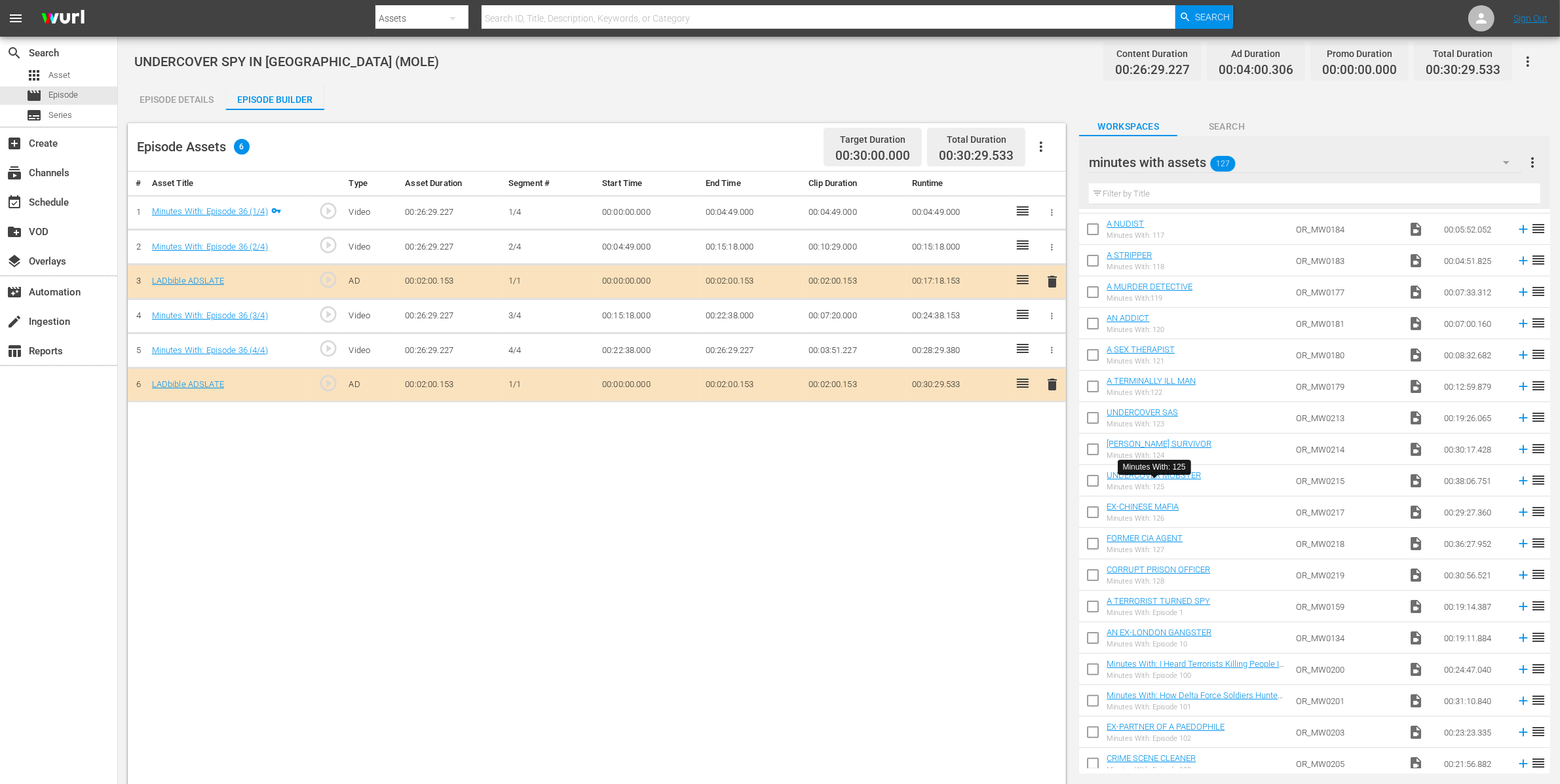
scroll to position [447, 0]
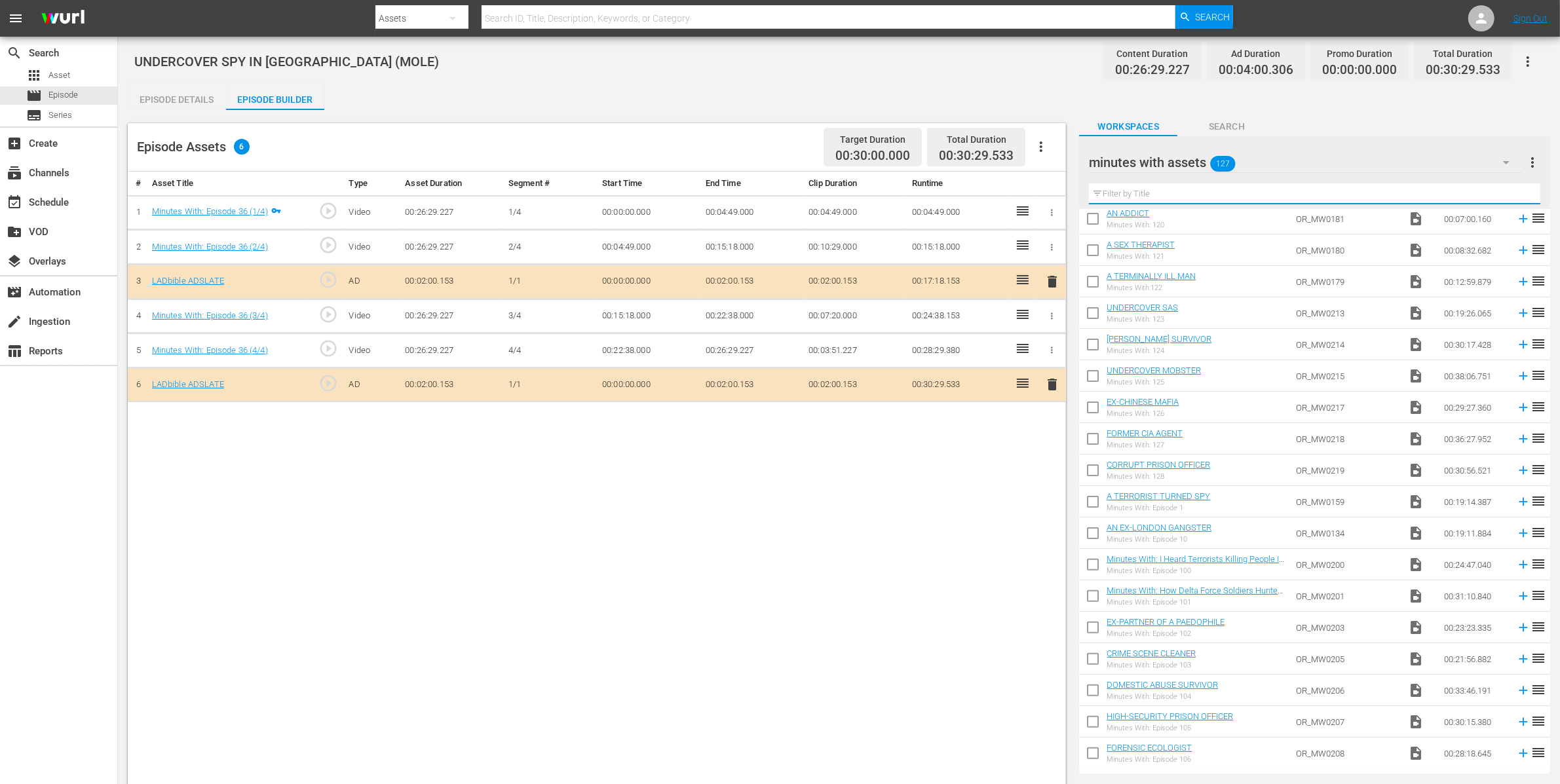
click at [1202, 198] on input "text" at bounding box center [1314, 194] width 451 height 21
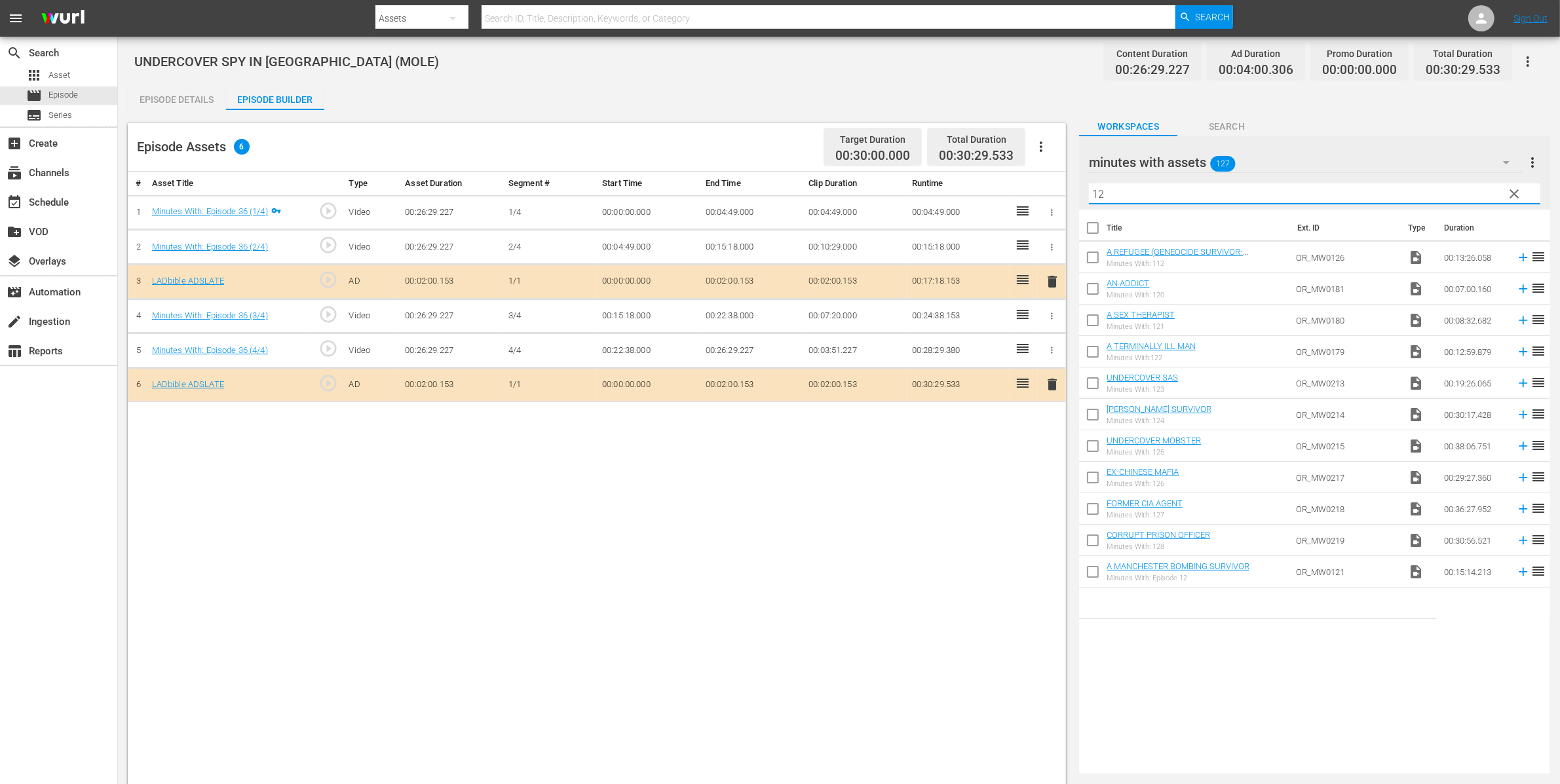
scroll to position [0, 0]
drag, startPoint x: 1150, startPoint y: 195, endPoint x: 1061, endPoint y: 192, distance: 89.1
click at [1061, 193] on div "Episode Assets 6 Target Duration 00:30:00.000 Total Duration 00:30:29.533 # Ass…" at bounding box center [839, 483] width 1423 height 747
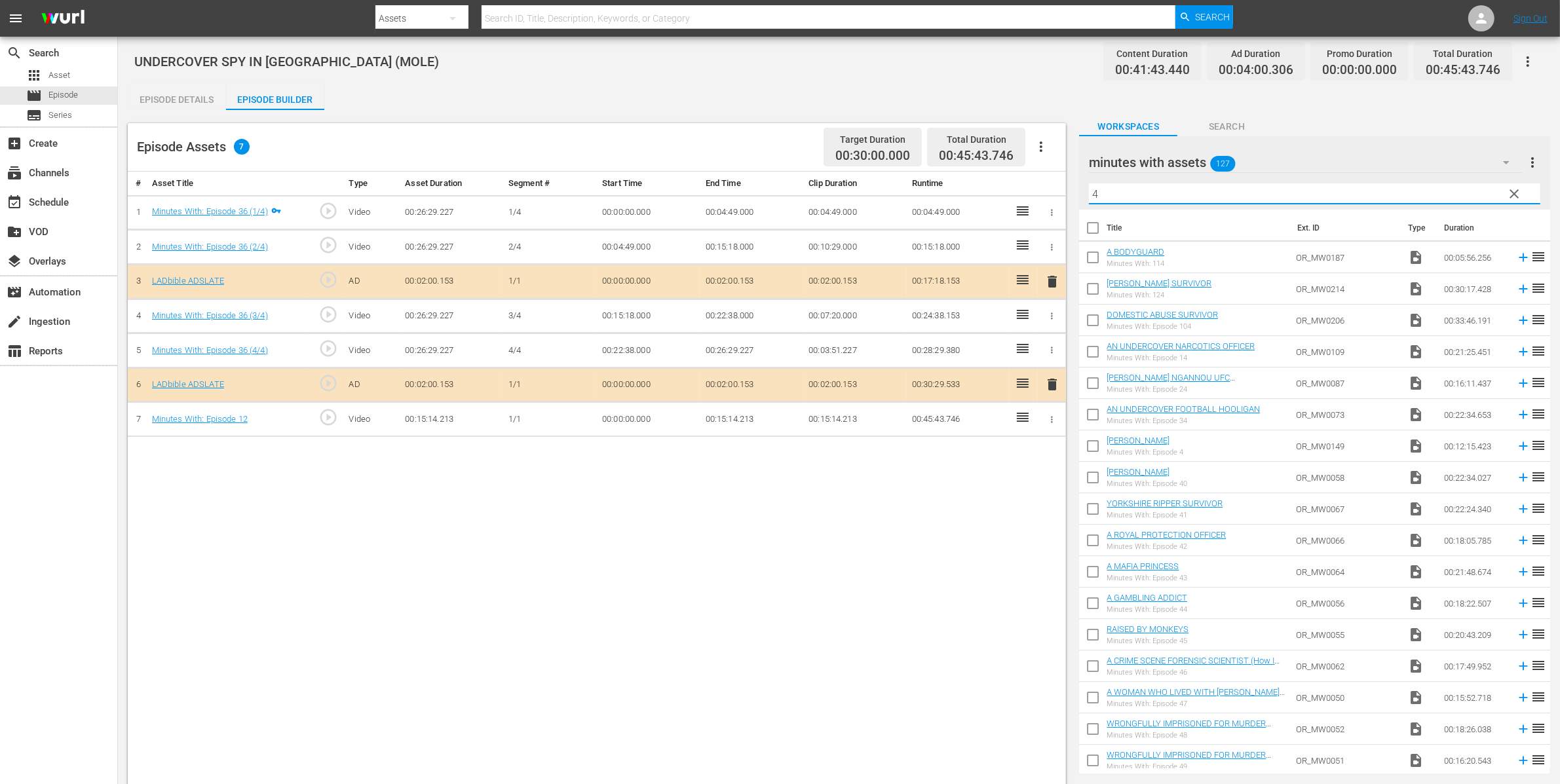
type input "4"
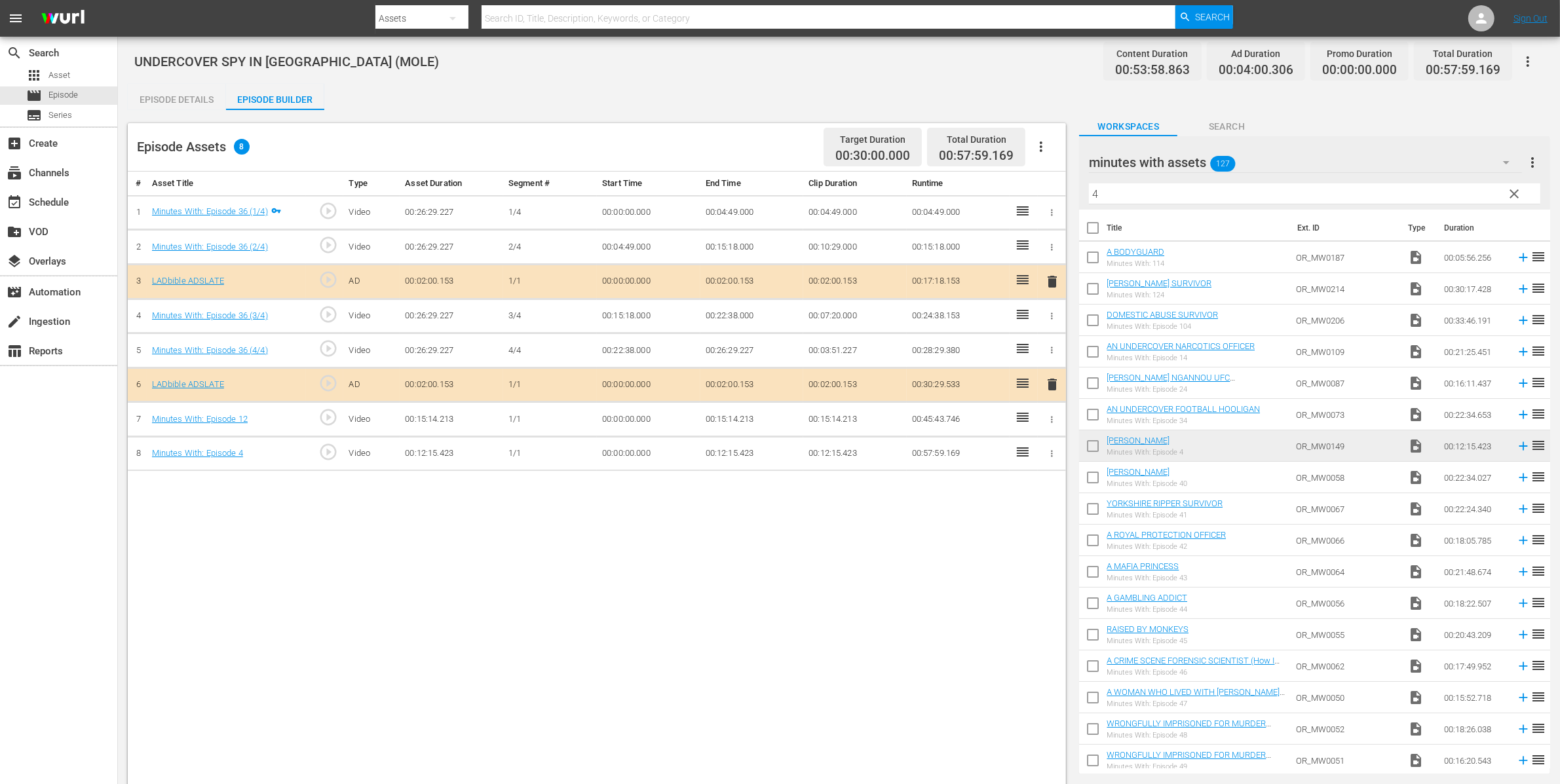
click at [1051, 423] on icon "button" at bounding box center [1052, 420] width 10 height 10
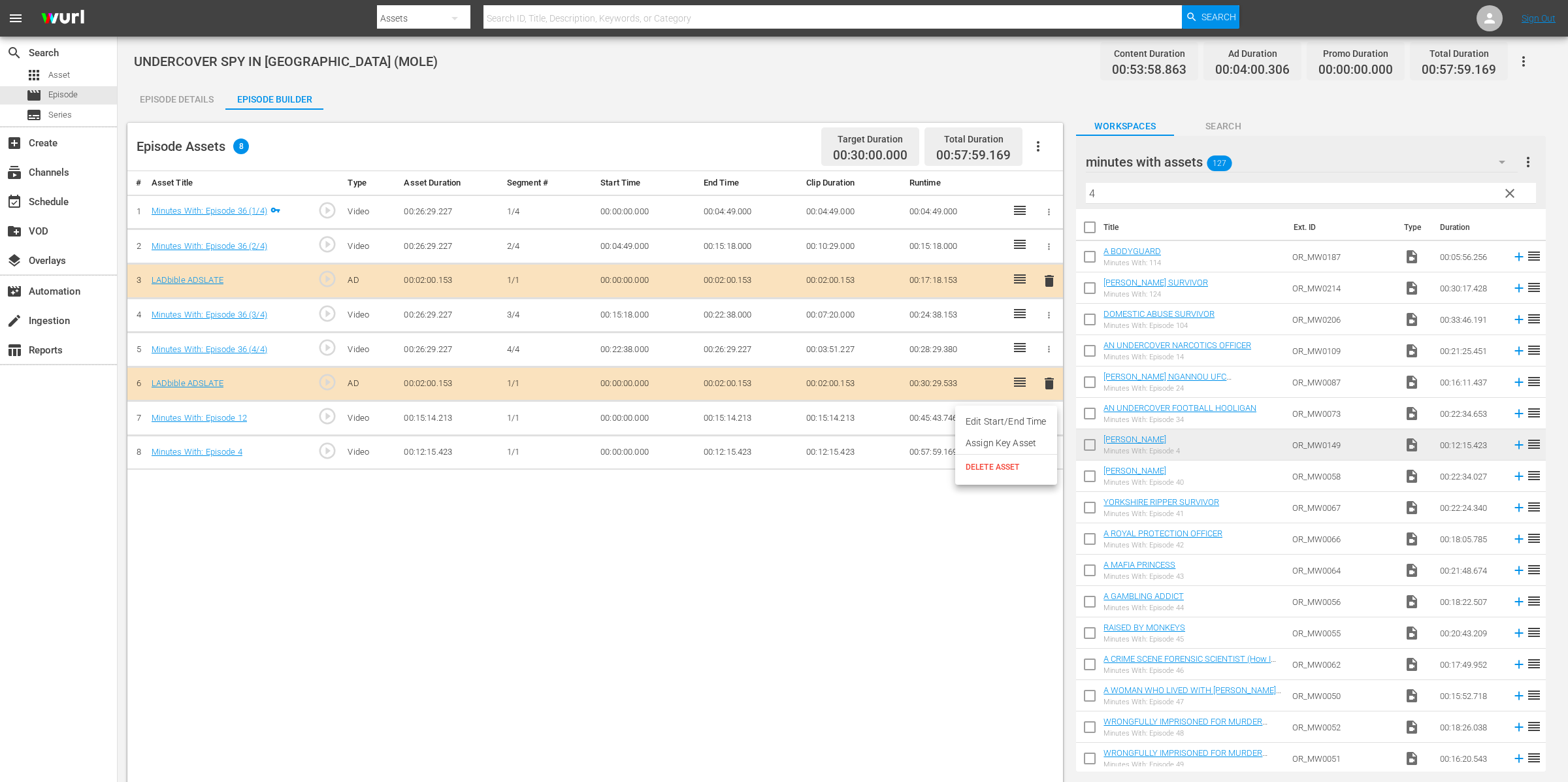
click at [1021, 443] on li "Assign Key Asset" at bounding box center [1006, 443] width 102 height 21
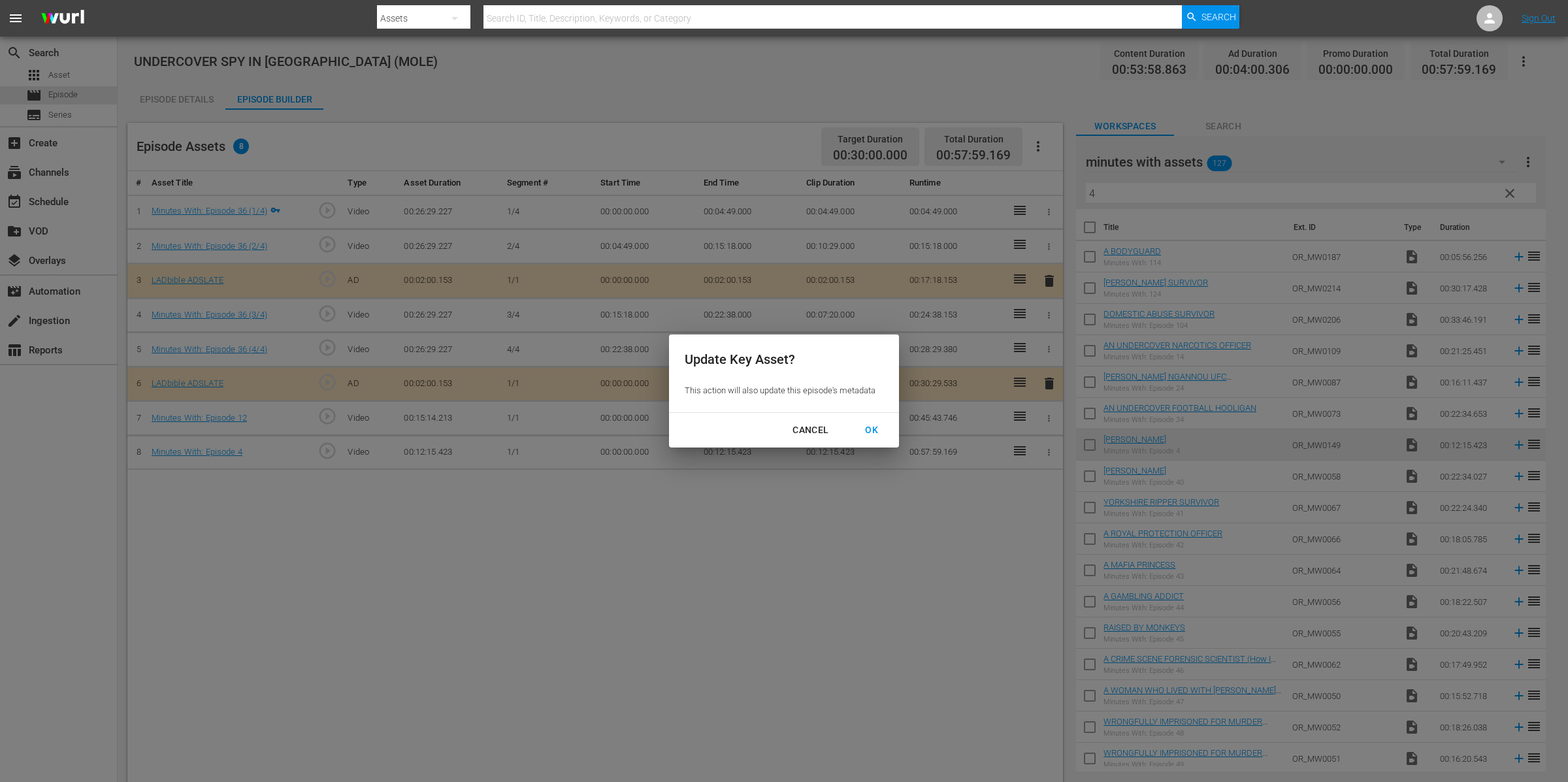
click at [870, 431] on div "OK" at bounding box center [871, 431] width 34 height 17
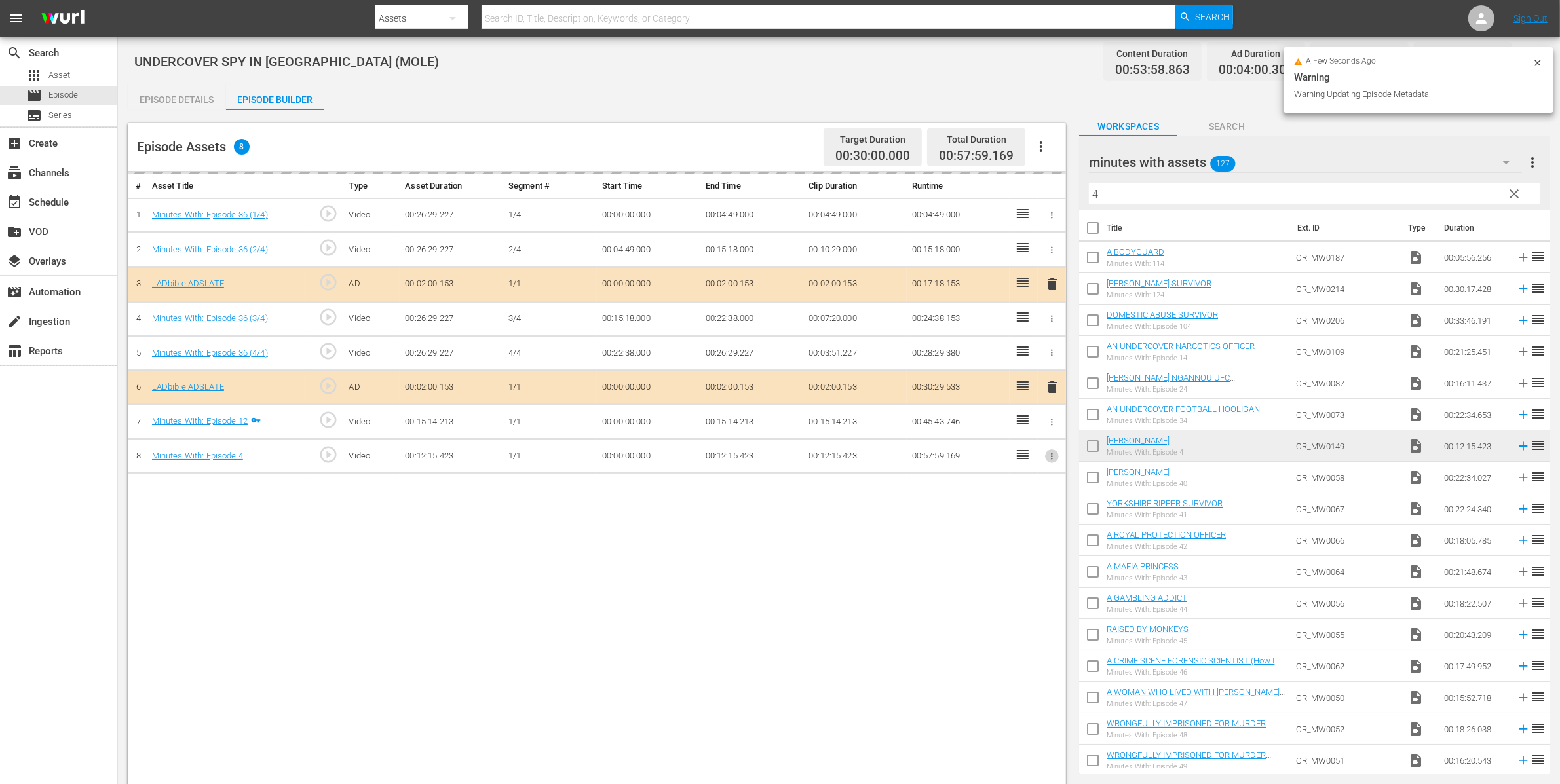
click at [1054, 460] on icon "button" at bounding box center [1052, 456] width 10 height 10
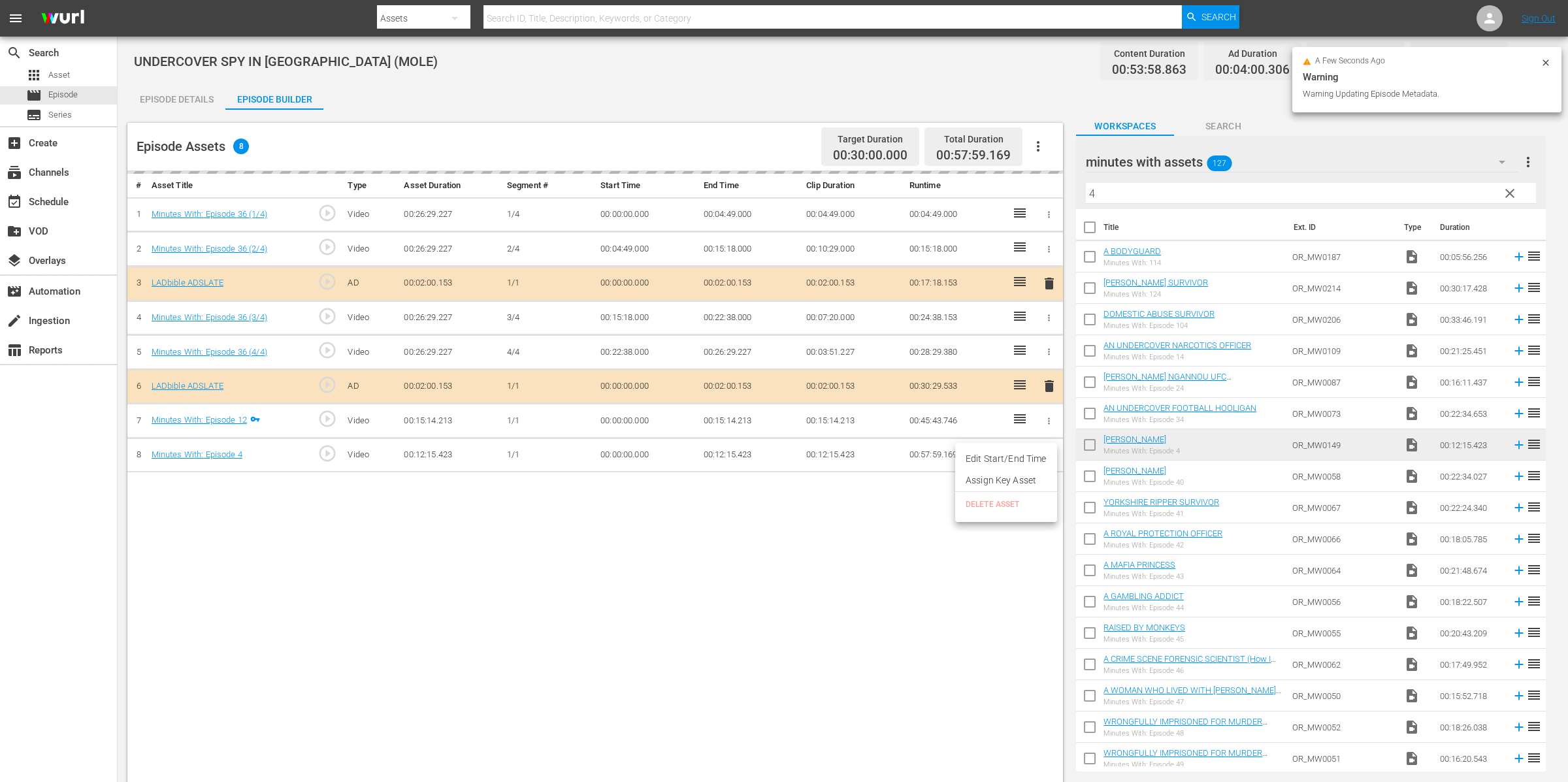
click at [858, 511] on div at bounding box center [784, 391] width 1568 height 782
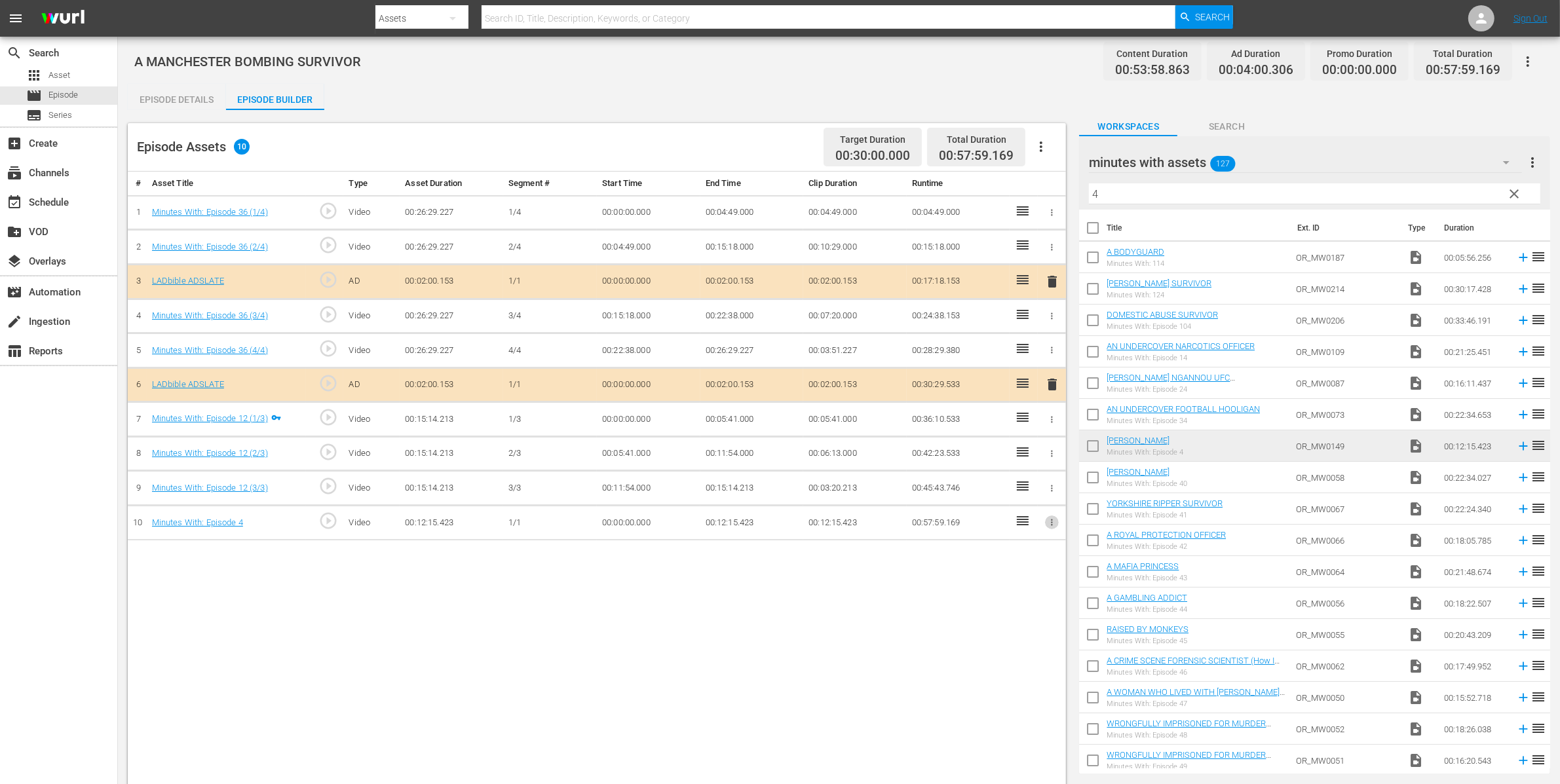
click at [1054, 528] on icon "button" at bounding box center [1052, 522] width 10 height 10
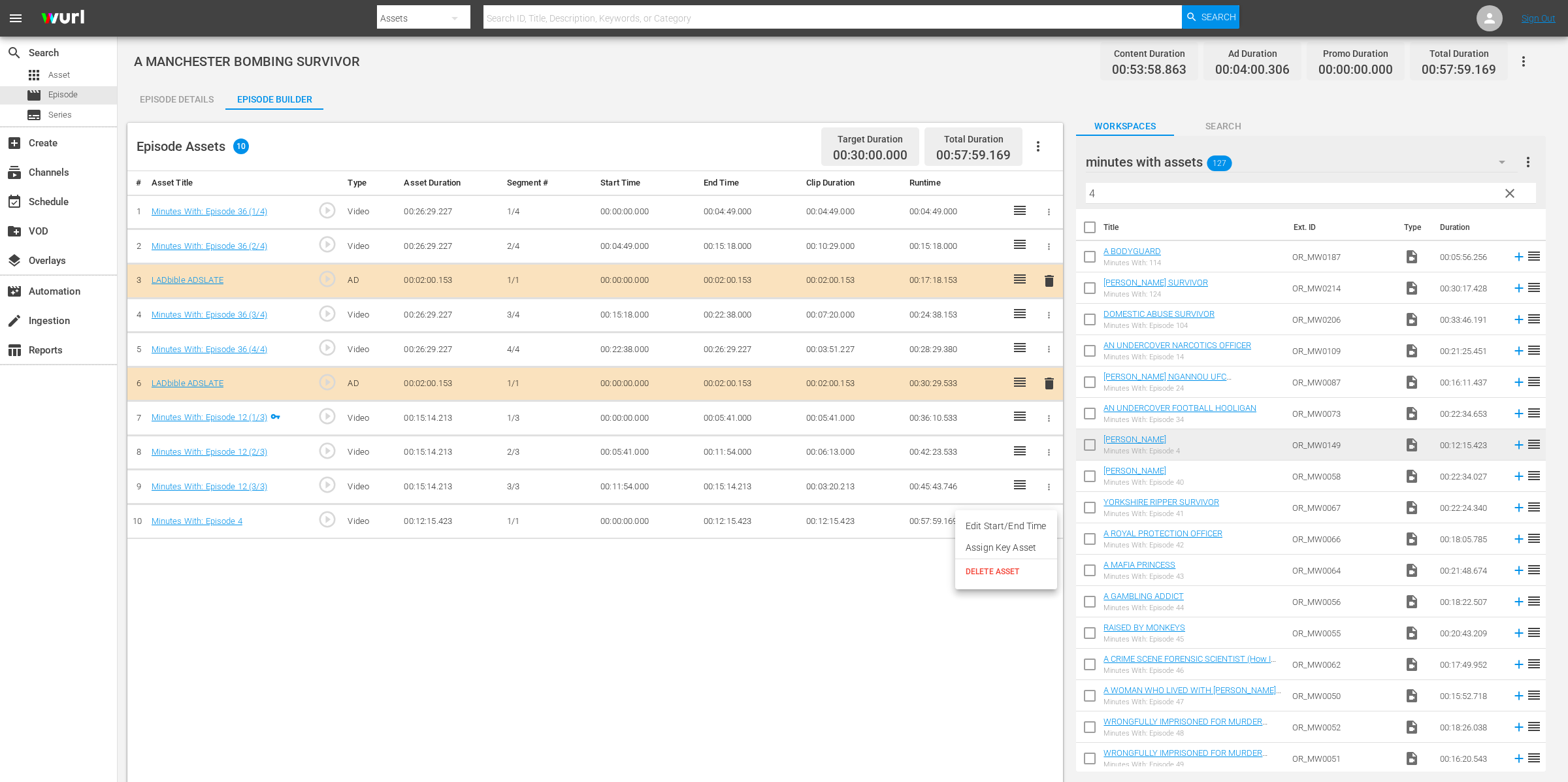
click at [1020, 547] on li "Assign Key Asset" at bounding box center [1006, 547] width 102 height 21
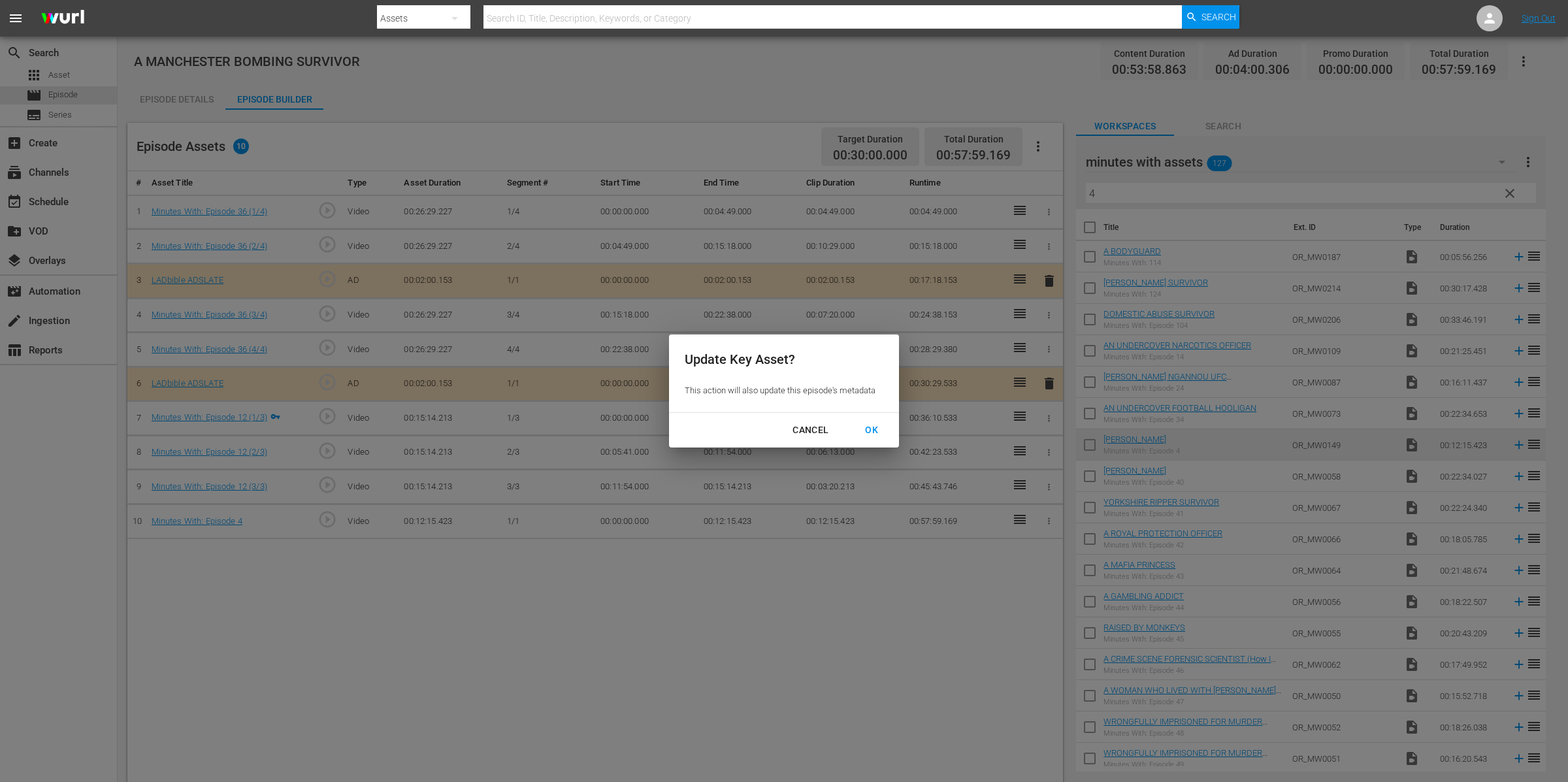
click at [876, 421] on button "OK" at bounding box center [871, 431] width 44 height 24
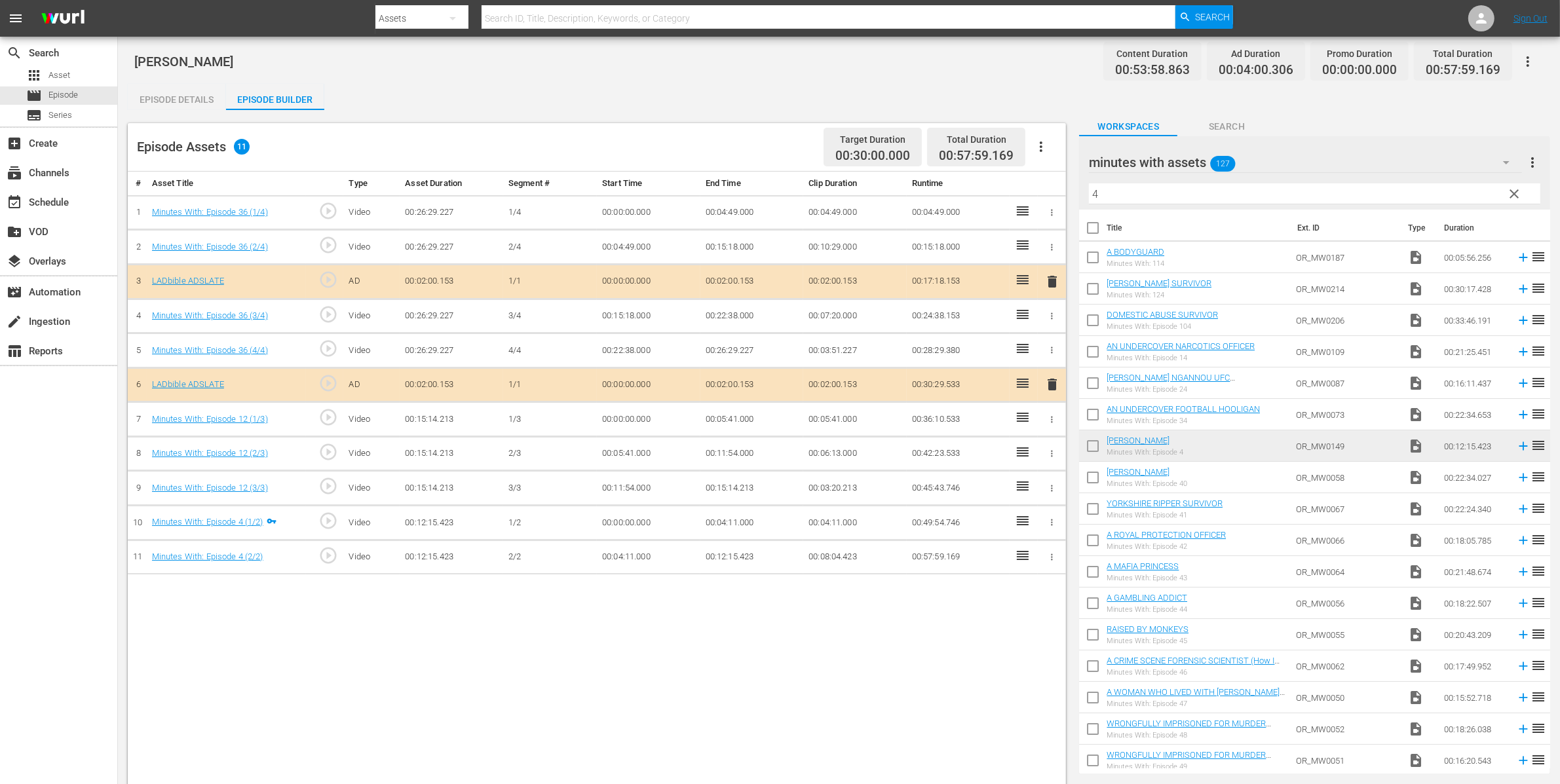
click at [1520, 193] on span "clear" at bounding box center [1514, 194] width 16 height 16
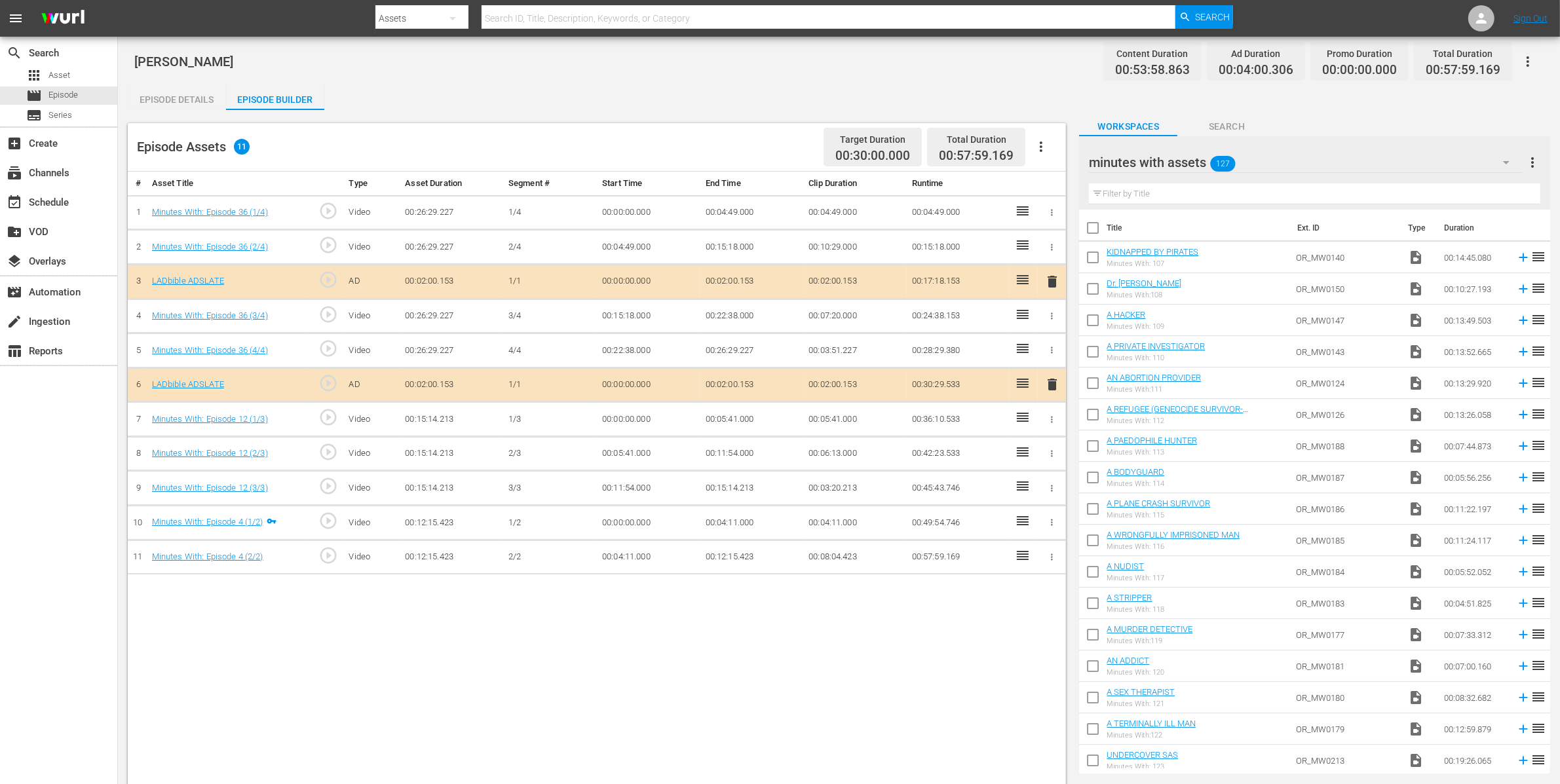
click at [1381, 155] on div "minutes with assets 127" at bounding box center [1304, 162] width 433 height 37
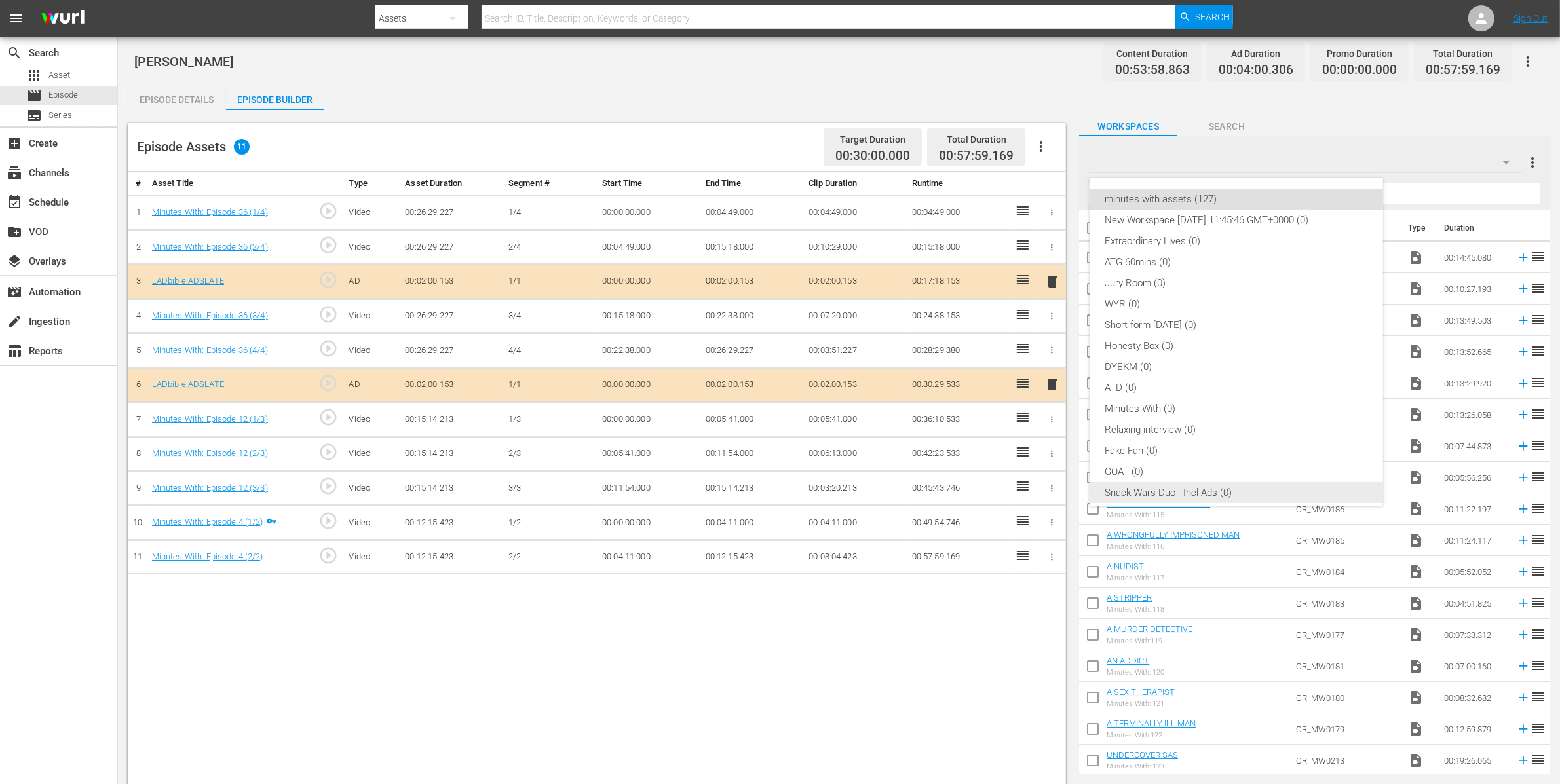
scroll to position [29, 0]
click at [1209, 484] on div "Default Workspace (1)" at bounding box center [1236, 485] width 262 height 21
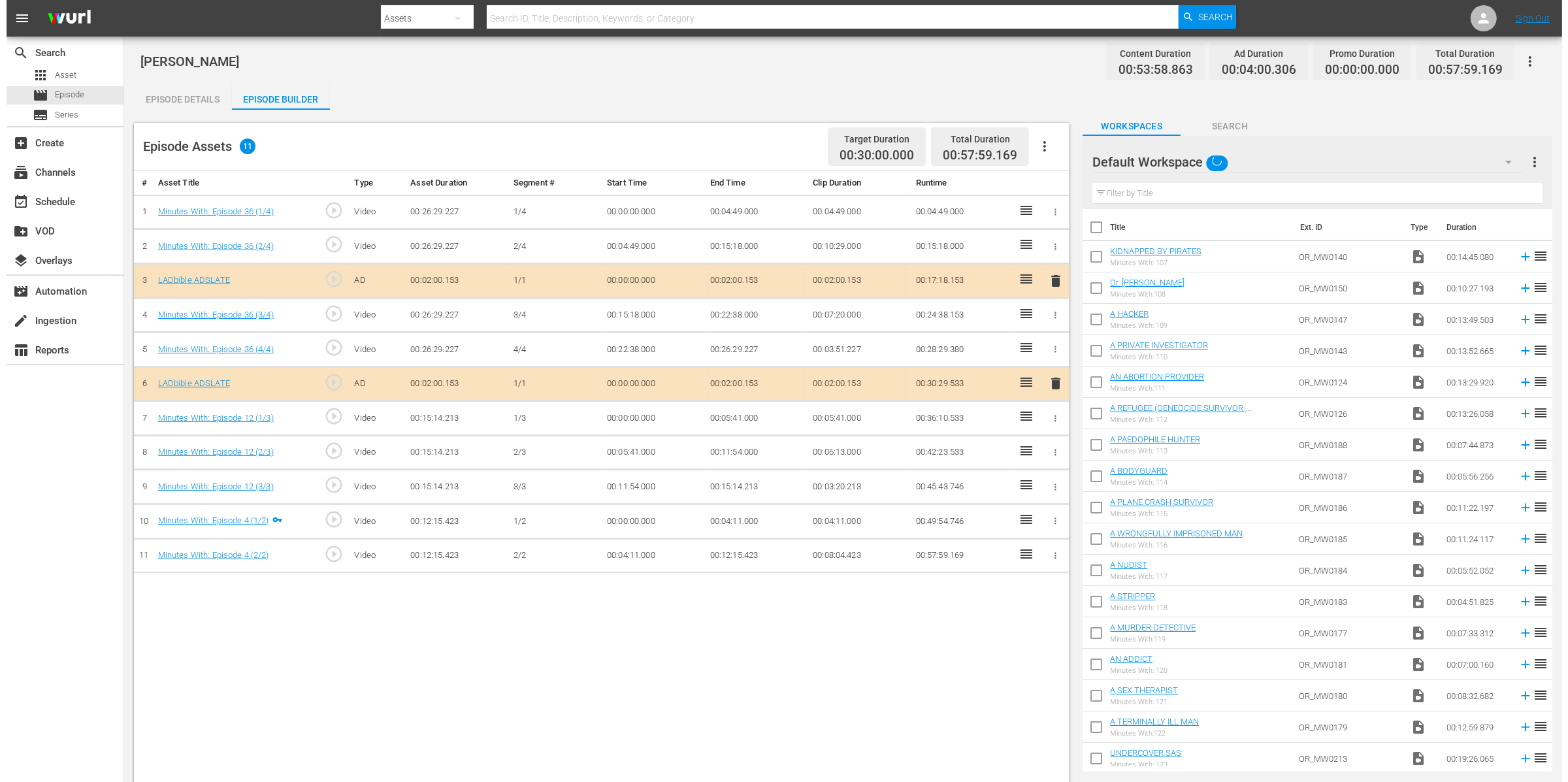
scroll to position [17, 0]
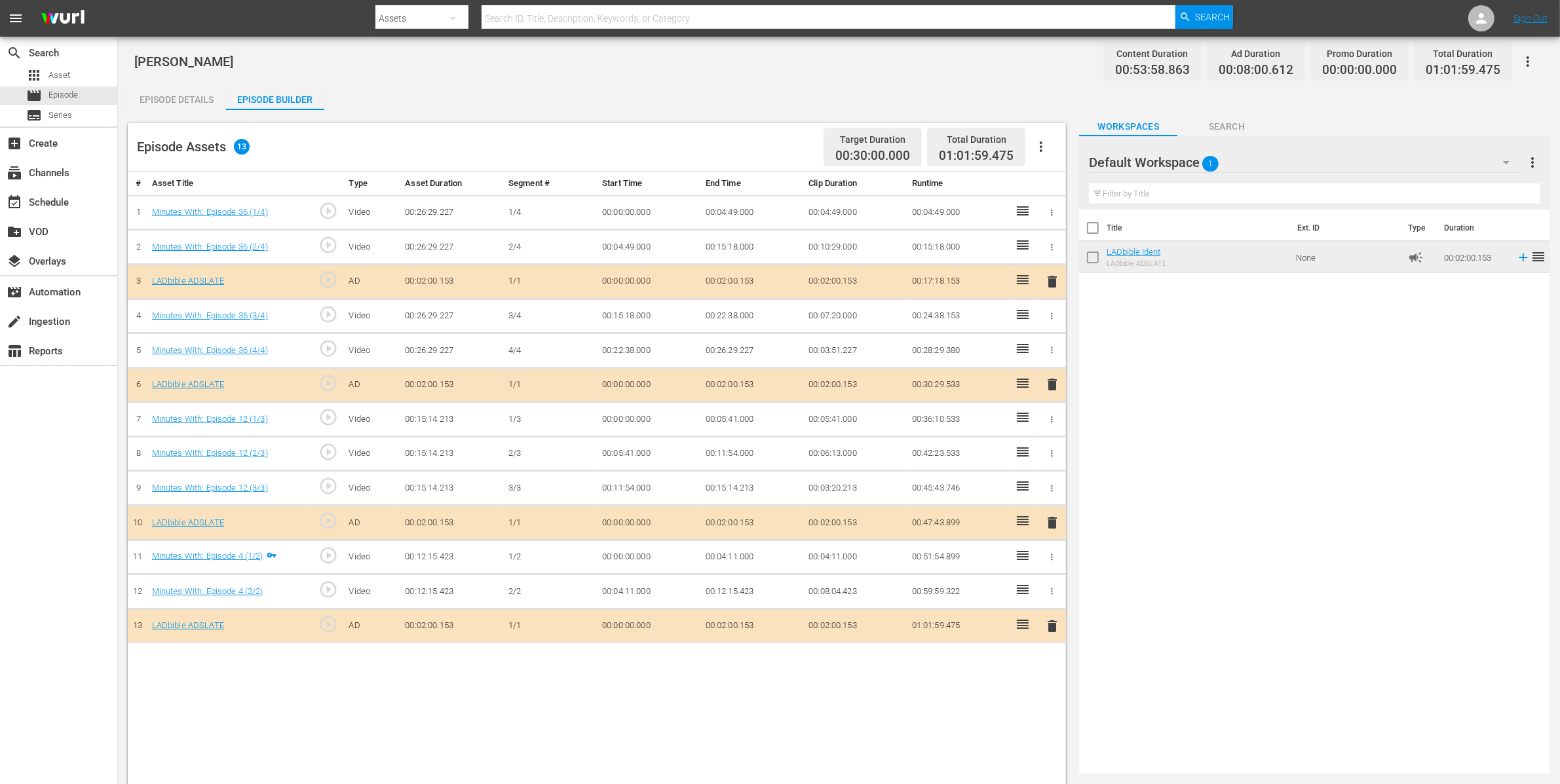
click at [182, 94] on div "Episode Details" at bounding box center [176, 100] width 99 height 31
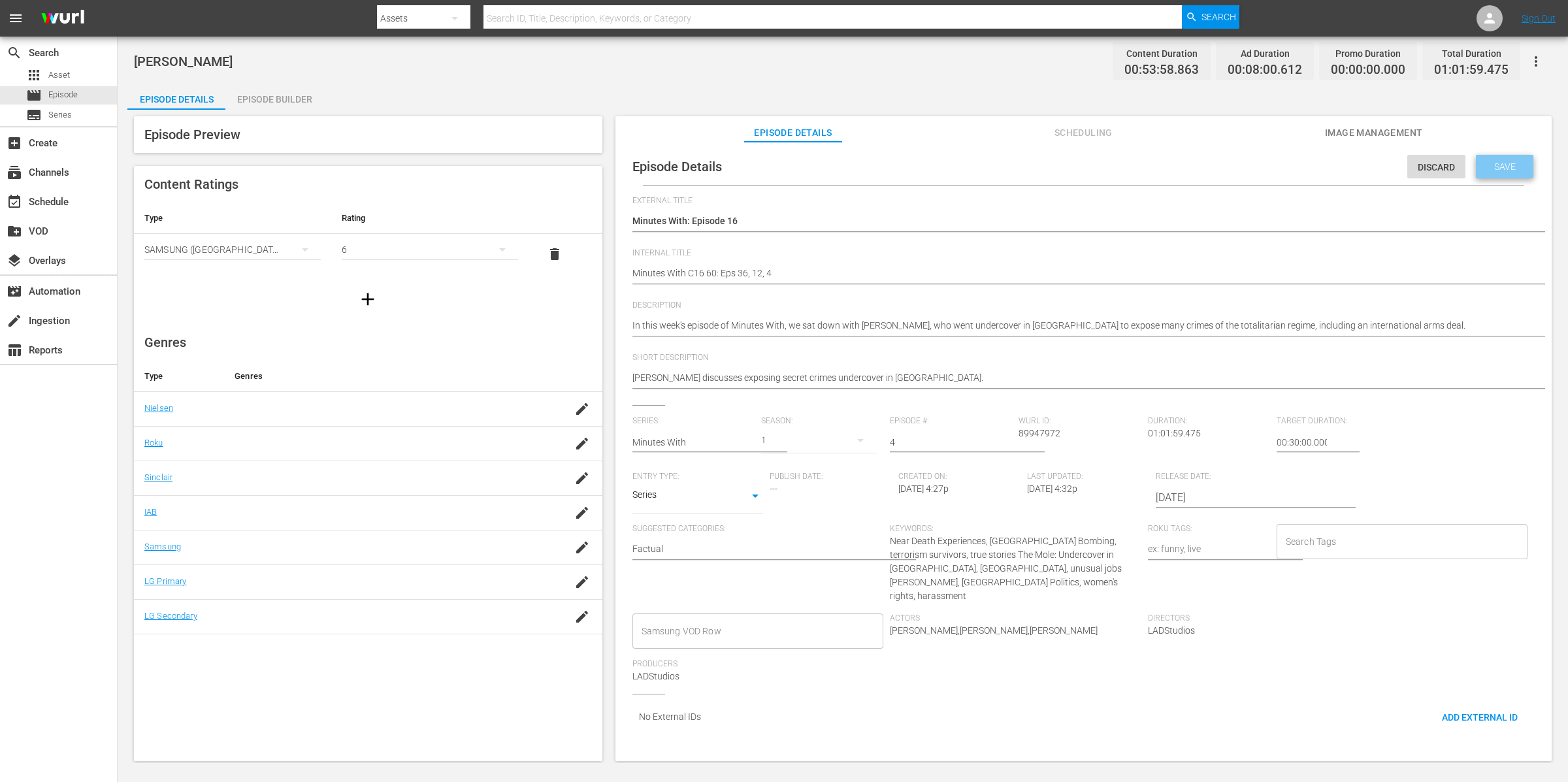
click at [1485, 168] on span "Save" at bounding box center [1505, 166] width 42 height 10
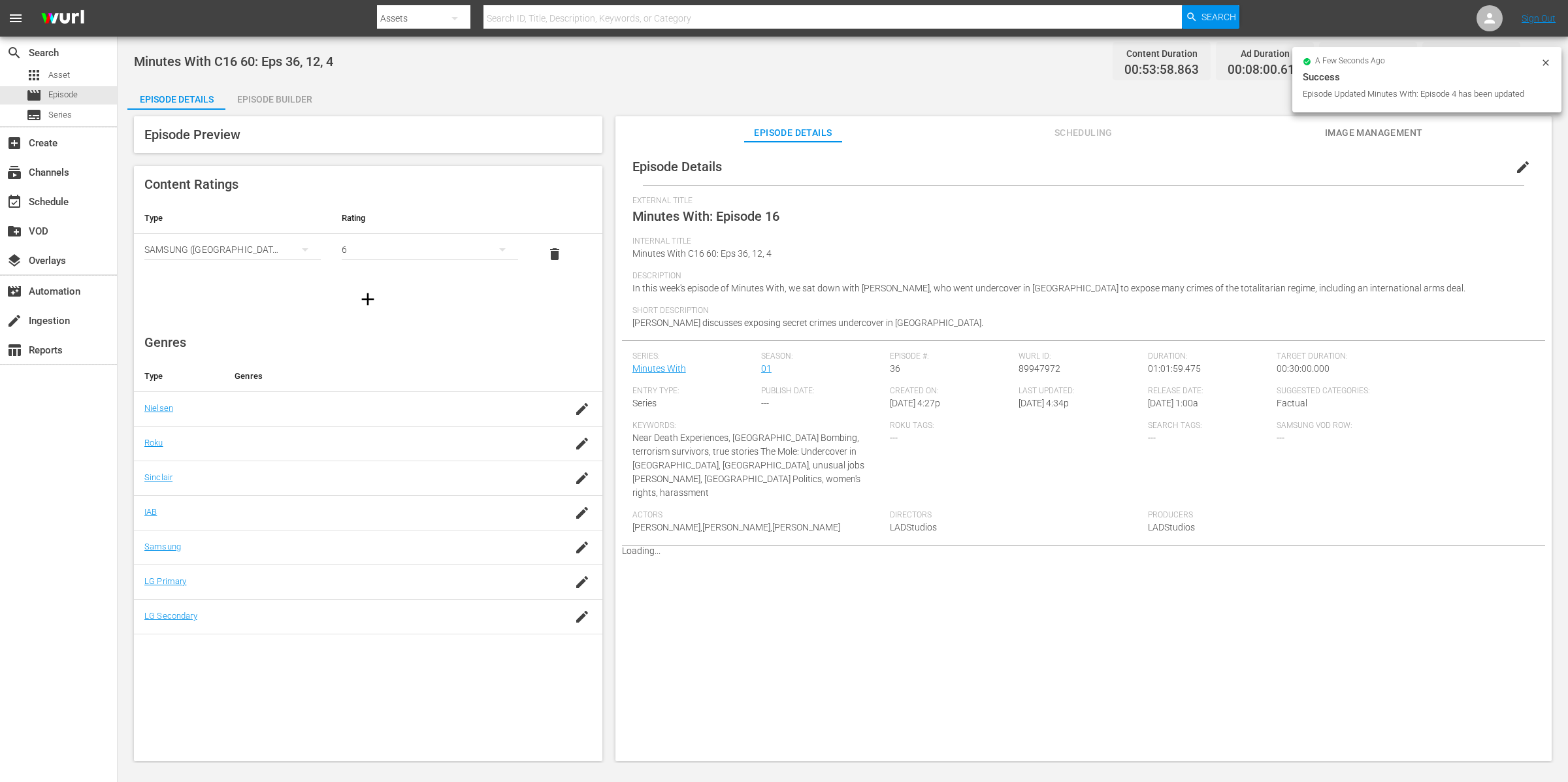
click at [292, 99] on div "Episode Builder" at bounding box center [274, 99] width 98 height 31
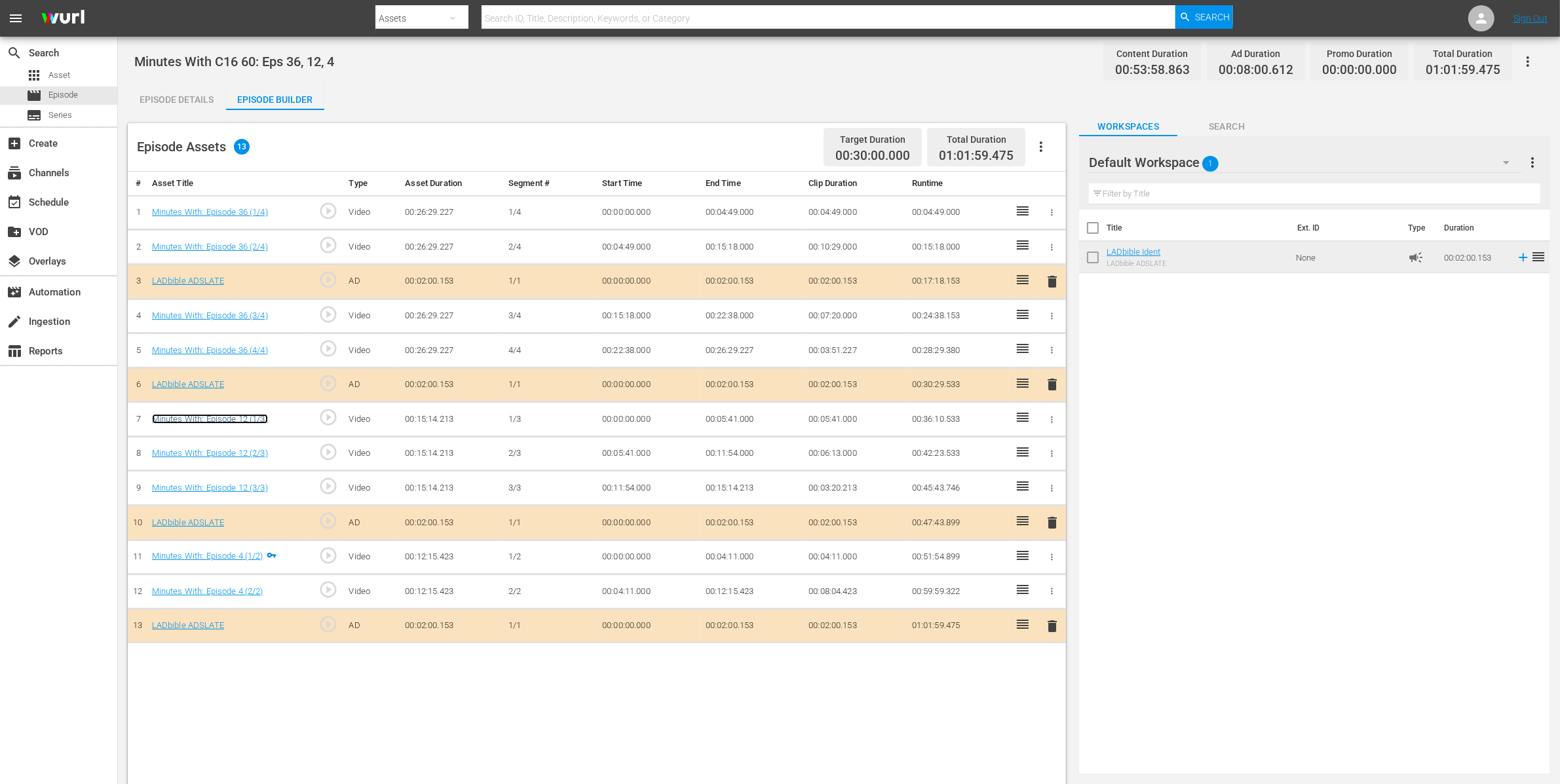
click at [251, 423] on link "Minutes With: Episode 12 (1/3)" at bounding box center [210, 419] width 116 height 10
click at [253, 560] on link "Minutes With: Episode 4 (1/2)" at bounding box center [208, 555] width 112 height 10
click at [182, 96] on div "Episode Details" at bounding box center [176, 100] width 99 height 31
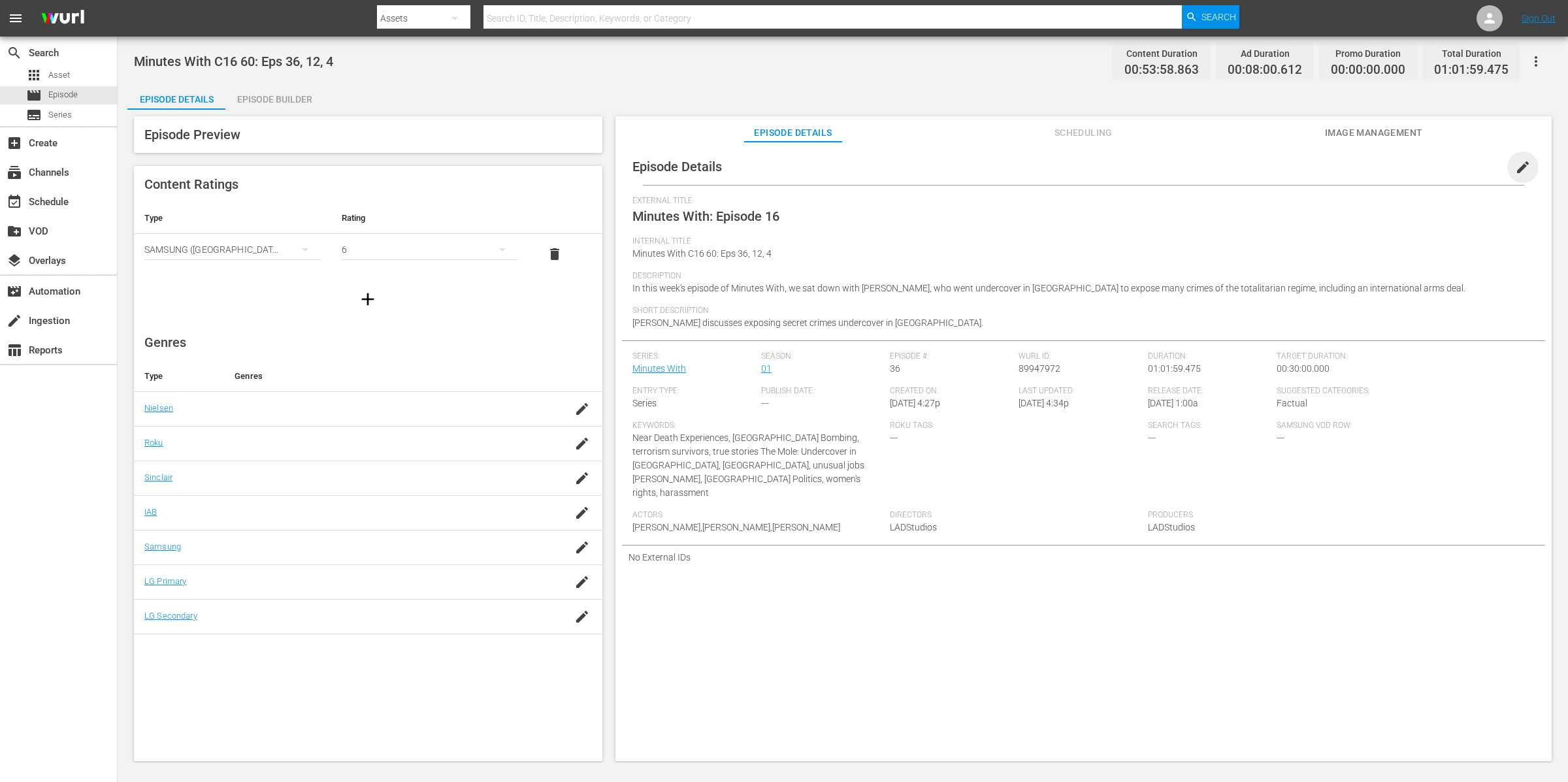
click at [1516, 168] on span "edit" at bounding box center [1523, 167] width 16 height 16
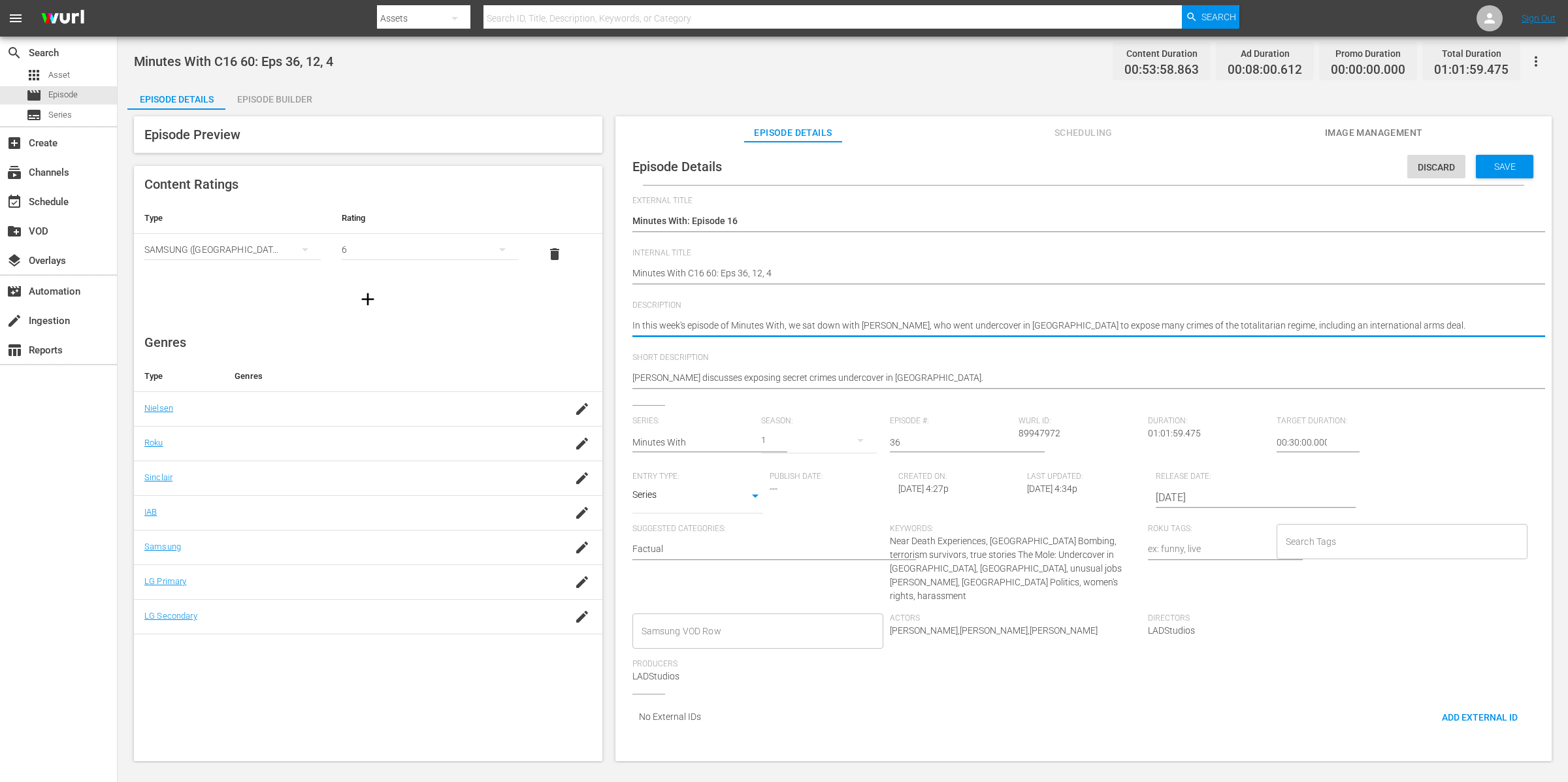
type textarea "In this week's episode of Minutes With, we sat down with [PERSON_NAME], who wen…"
paste textarea "A MANCHESTER BOMBING SURVIVOR"
type textarea "In this week's episode of Minutes With, we sat down with [PERSON_NAME], who wen…"
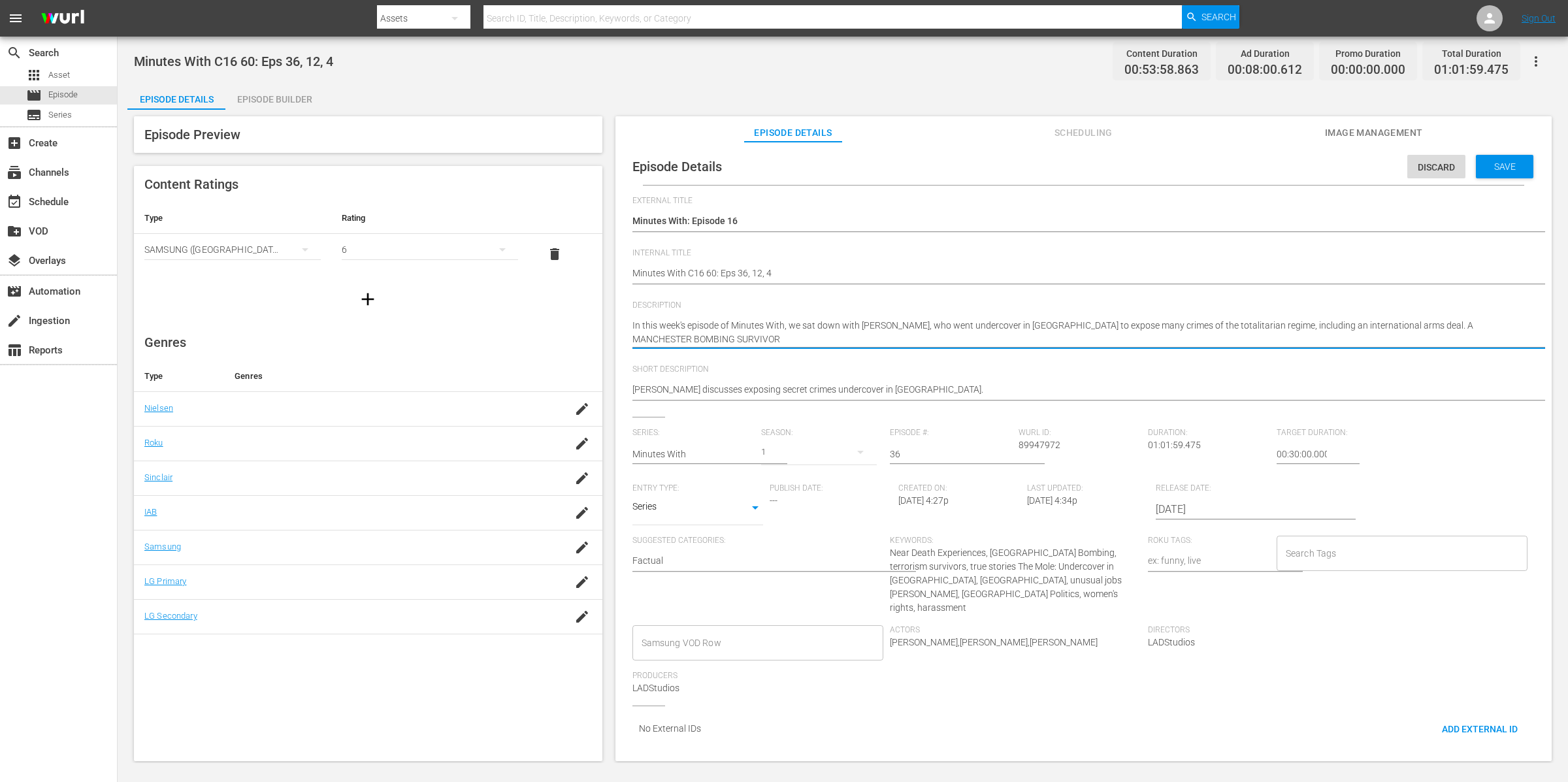
type textarea "In this week's episode of Minutes With, we sat down with [PERSON_NAME], who wen…"
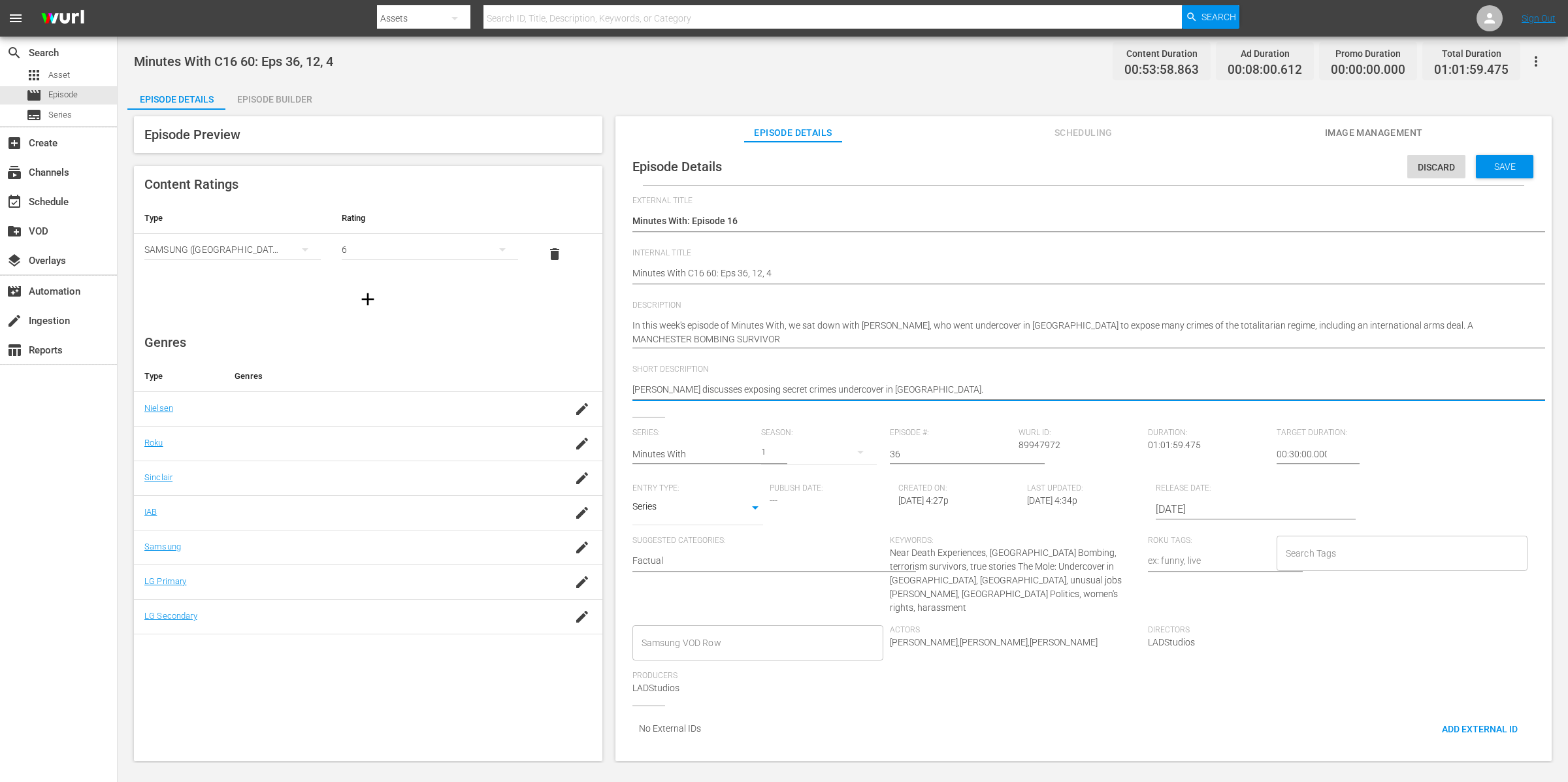
click at [1000, 396] on textarea "[PERSON_NAME] discusses exposing secret crimes undercover in [GEOGRAPHIC_DATA]." at bounding box center [1080, 390] width 896 height 16
type textarea "[PERSON_NAME] discusses exposing secret crimes undercover in [GEOGRAPHIC_DATA]."
paste textarea "A MANCHESTER BOMBING SURVIVOR"
type textarea "[PERSON_NAME] discusses exposing secret crimes undercover in [GEOGRAPHIC_DATA].…"
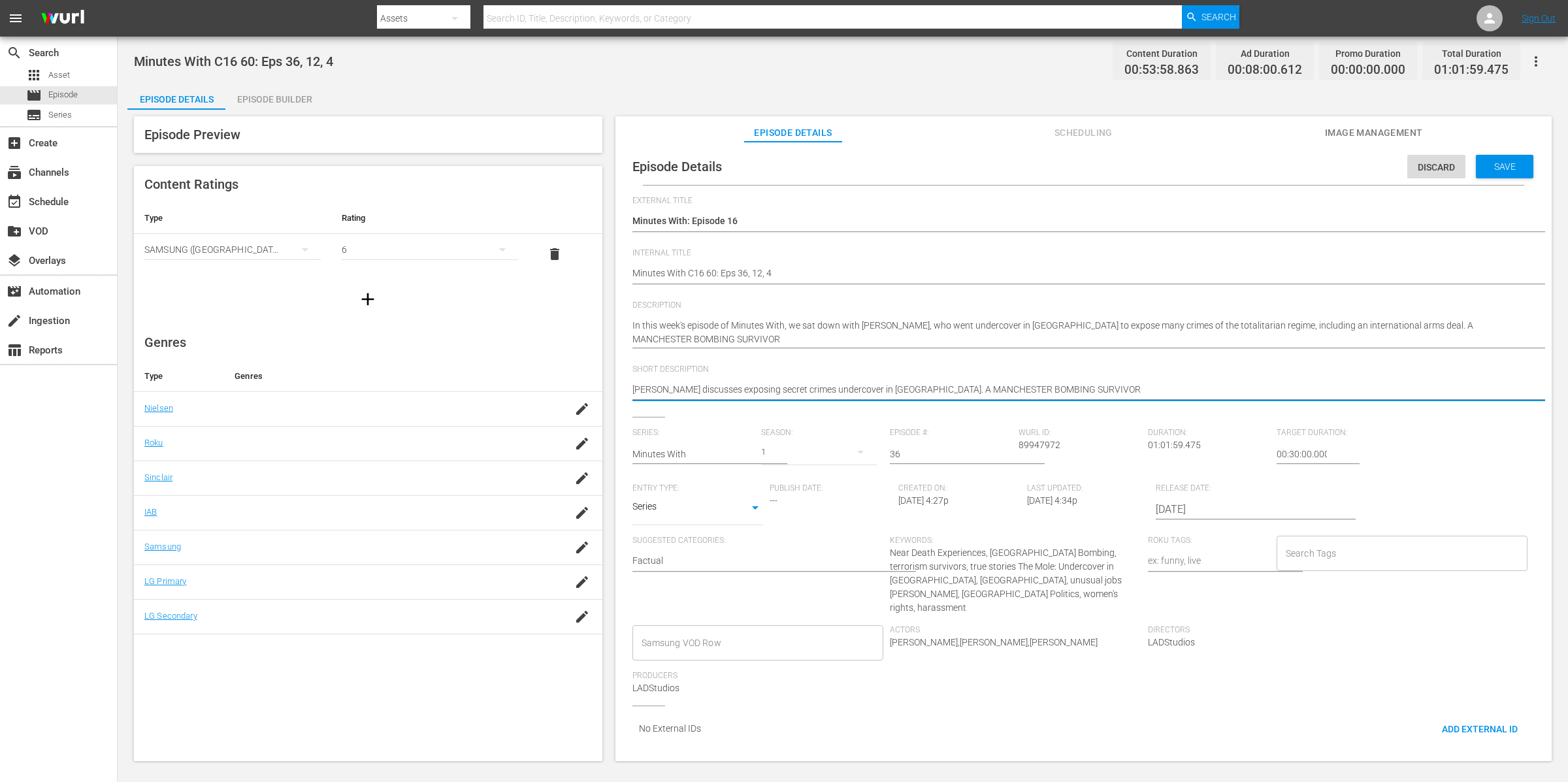
type textarea "[PERSON_NAME] discusses exposing secret crimes undercover in [GEOGRAPHIC_DATA].…"
click at [1485, 320] on div "In this week's episode of Minutes With, we sat down with [PERSON_NAME], who wen…" at bounding box center [1080, 332] width 896 height 43
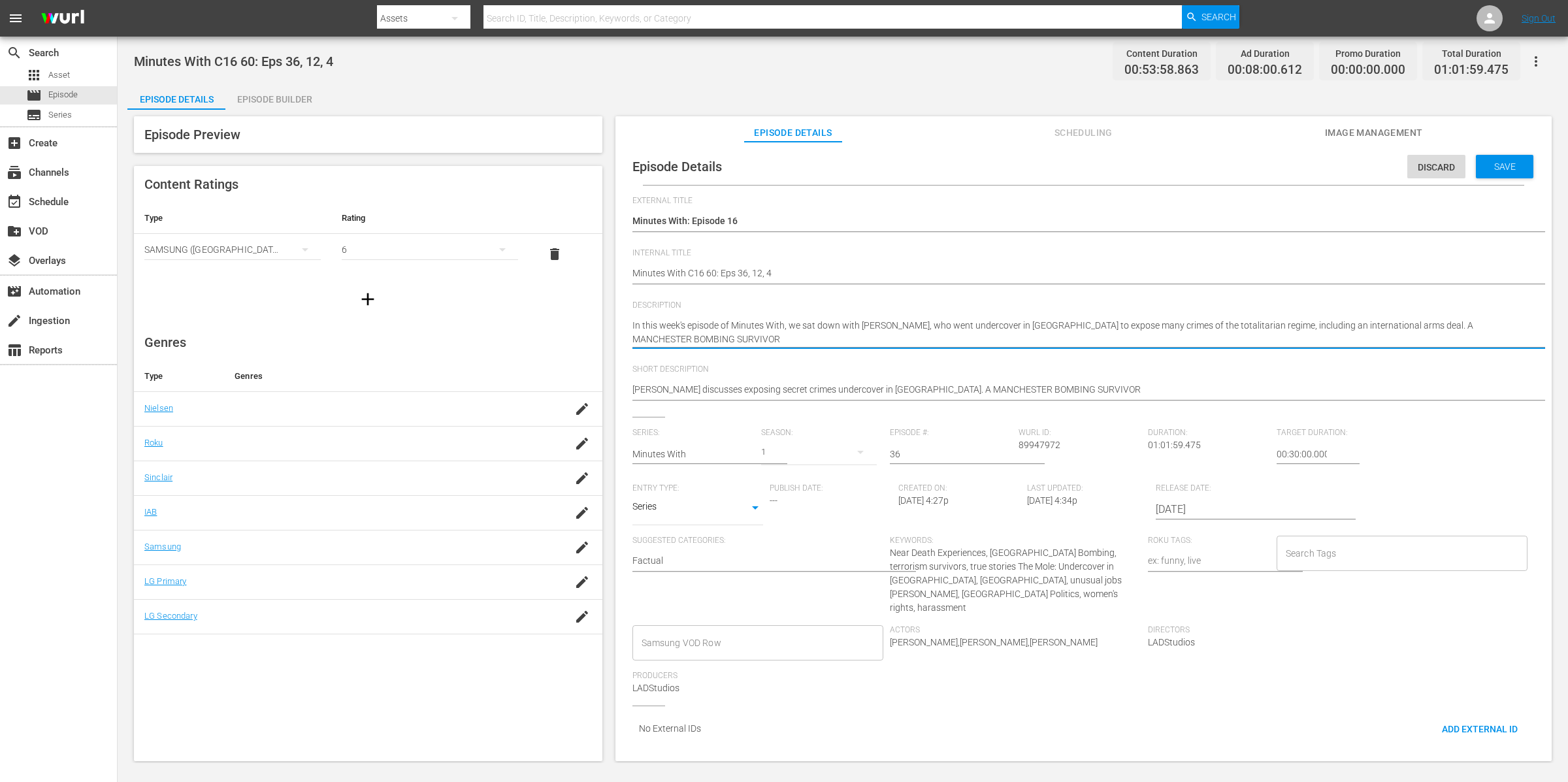
drag, startPoint x: 1411, startPoint y: 324, endPoint x: 1423, endPoint y: 332, distance: 14.4
type textarea "In this week's episode of Minutes With, we sat down with [PERSON_NAME], who wen…"
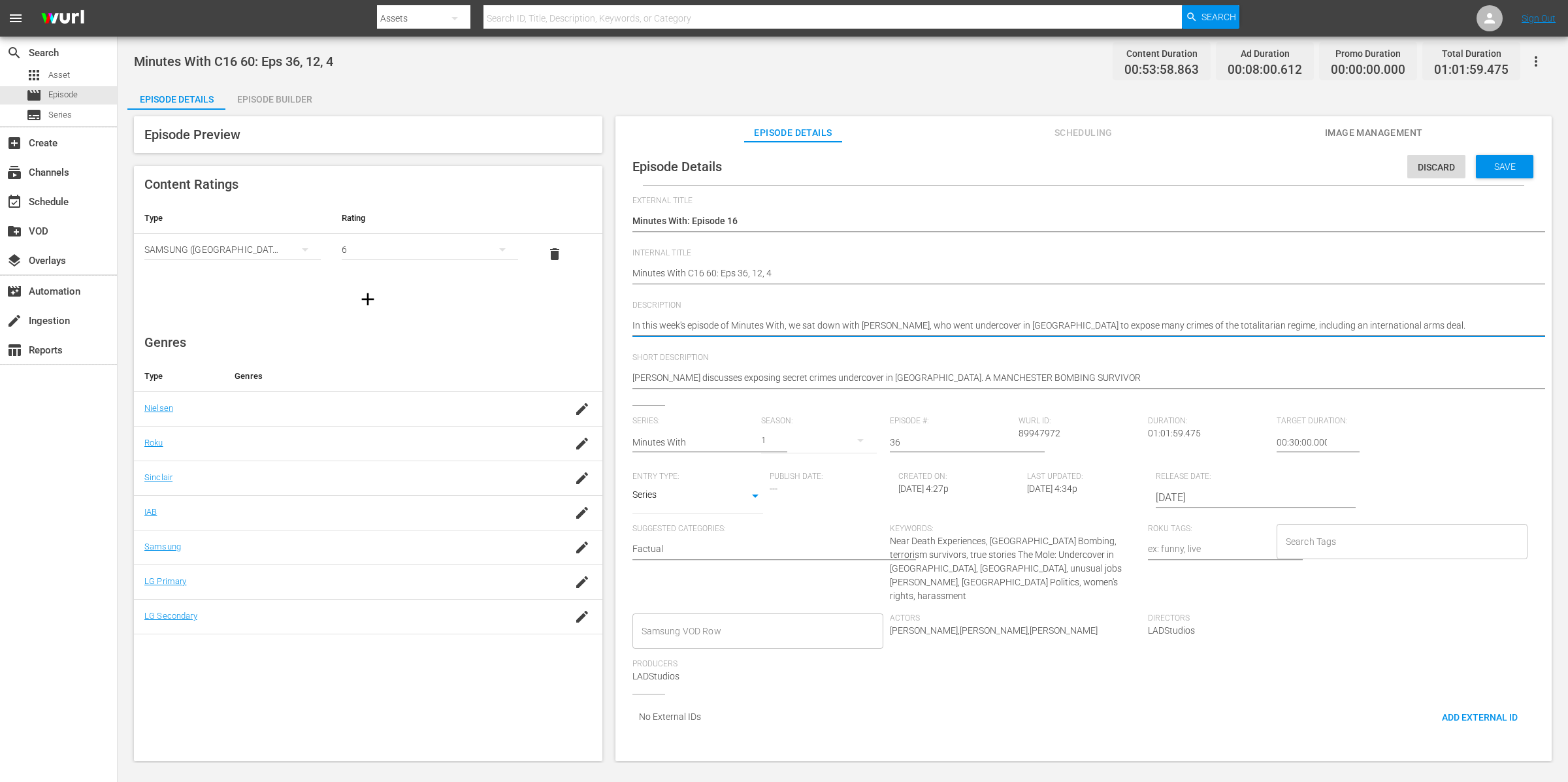
type textarea "In this week's episode of Minutes With, we sat down with [PERSON_NAME], who wen…"
click at [277, 100] on div "Episode Builder" at bounding box center [274, 99] width 98 height 31
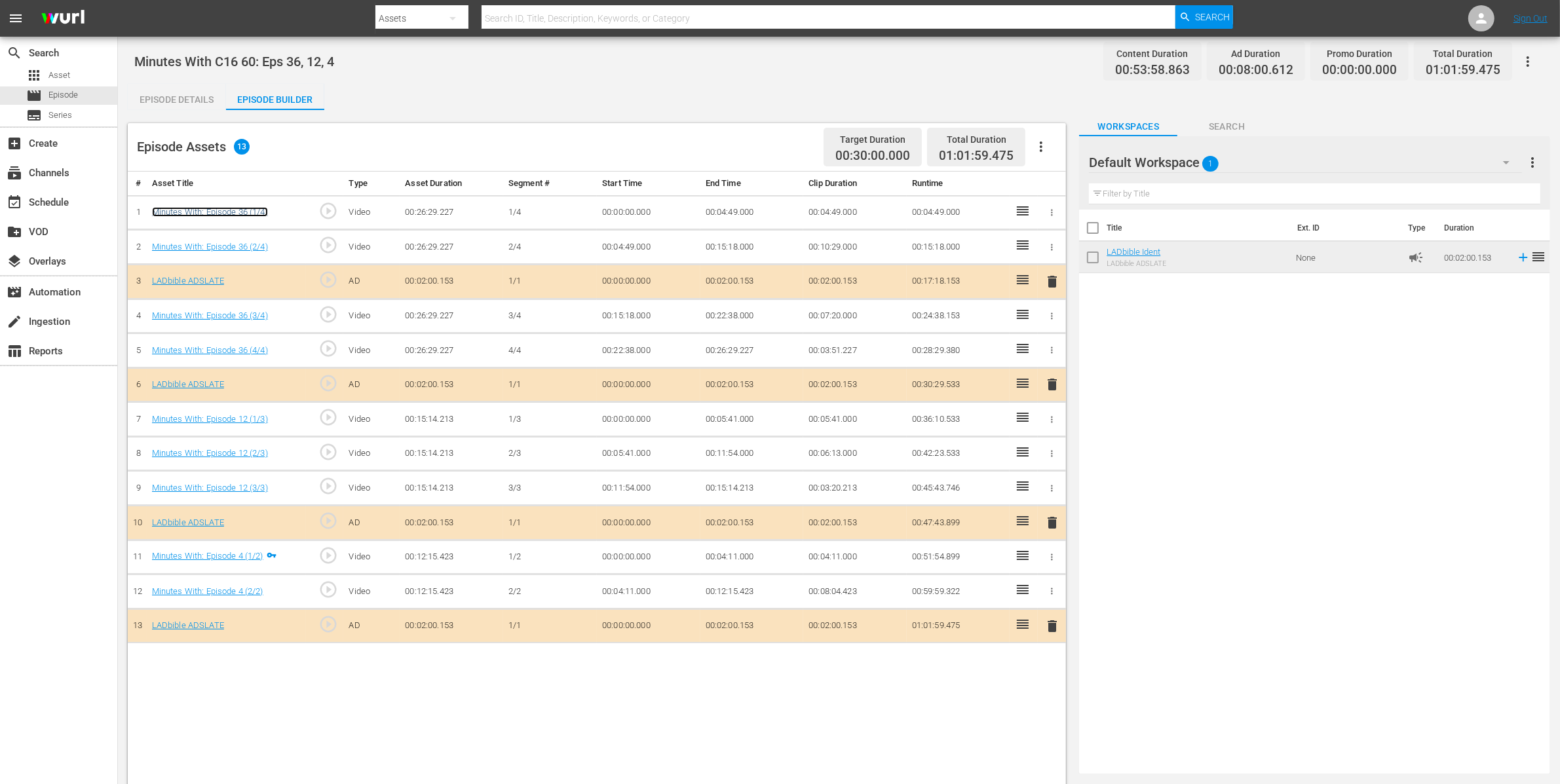
click at [242, 209] on link "Minutes With: Episode 36 (1/4)" at bounding box center [210, 211] width 116 height 10
click at [173, 96] on div "Episode Details" at bounding box center [176, 100] width 99 height 31
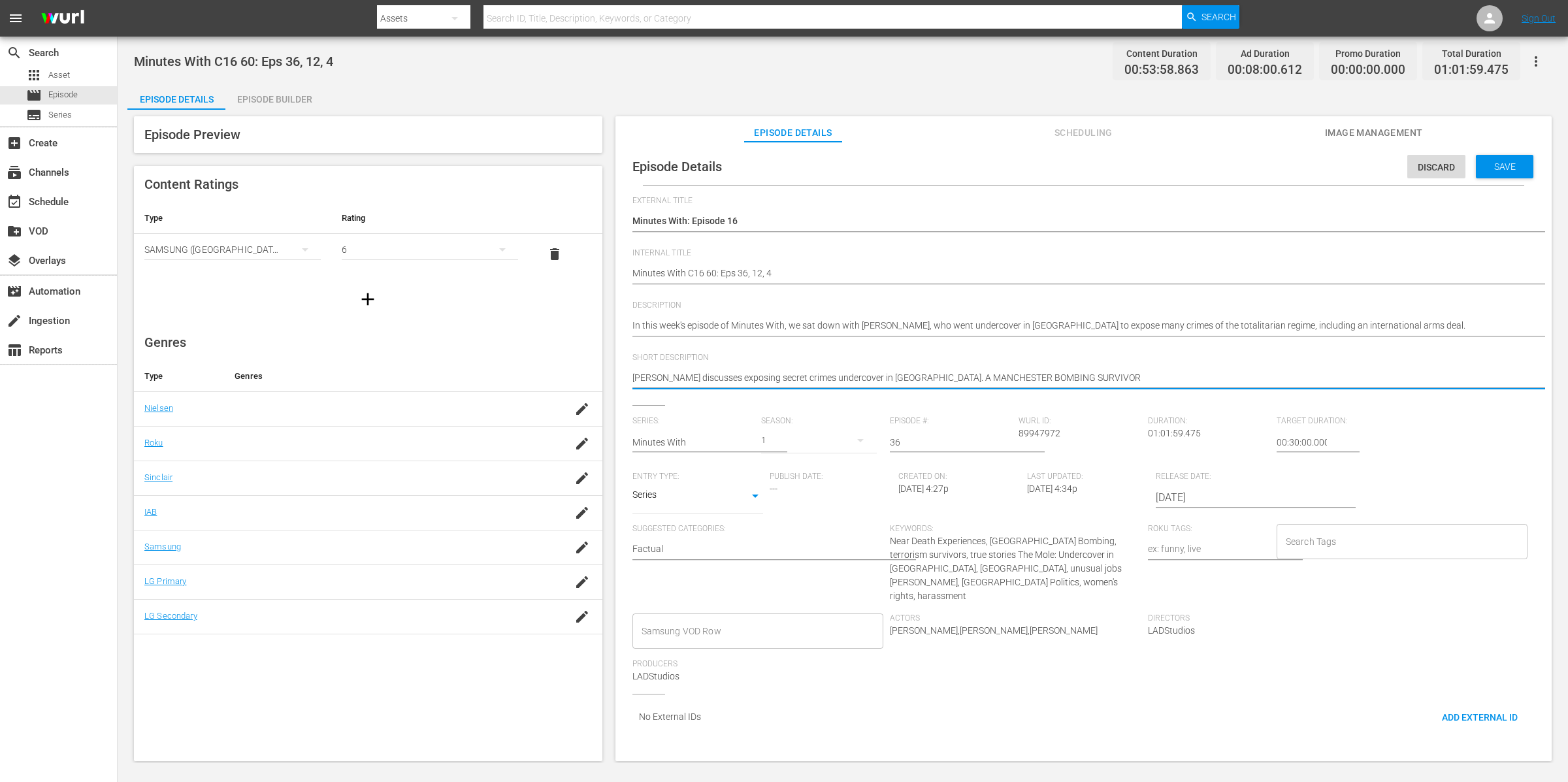
drag, startPoint x: 932, startPoint y: 376, endPoint x: 594, endPoint y: 375, distance: 338.0
click at [610, 372] on div "Episode Preview Content Ratings Type Rating Select Rating Type SAMSUNG ([GEOGRA…" at bounding box center [842, 440] width 1431 height 661
paste textarea "Search Asset Episode Series Create Channels Schedule VOD Overlays Automation In…"
type textarea "Search Asset Episode Series Create Channels Schedule VOD Overlays Automation In…"
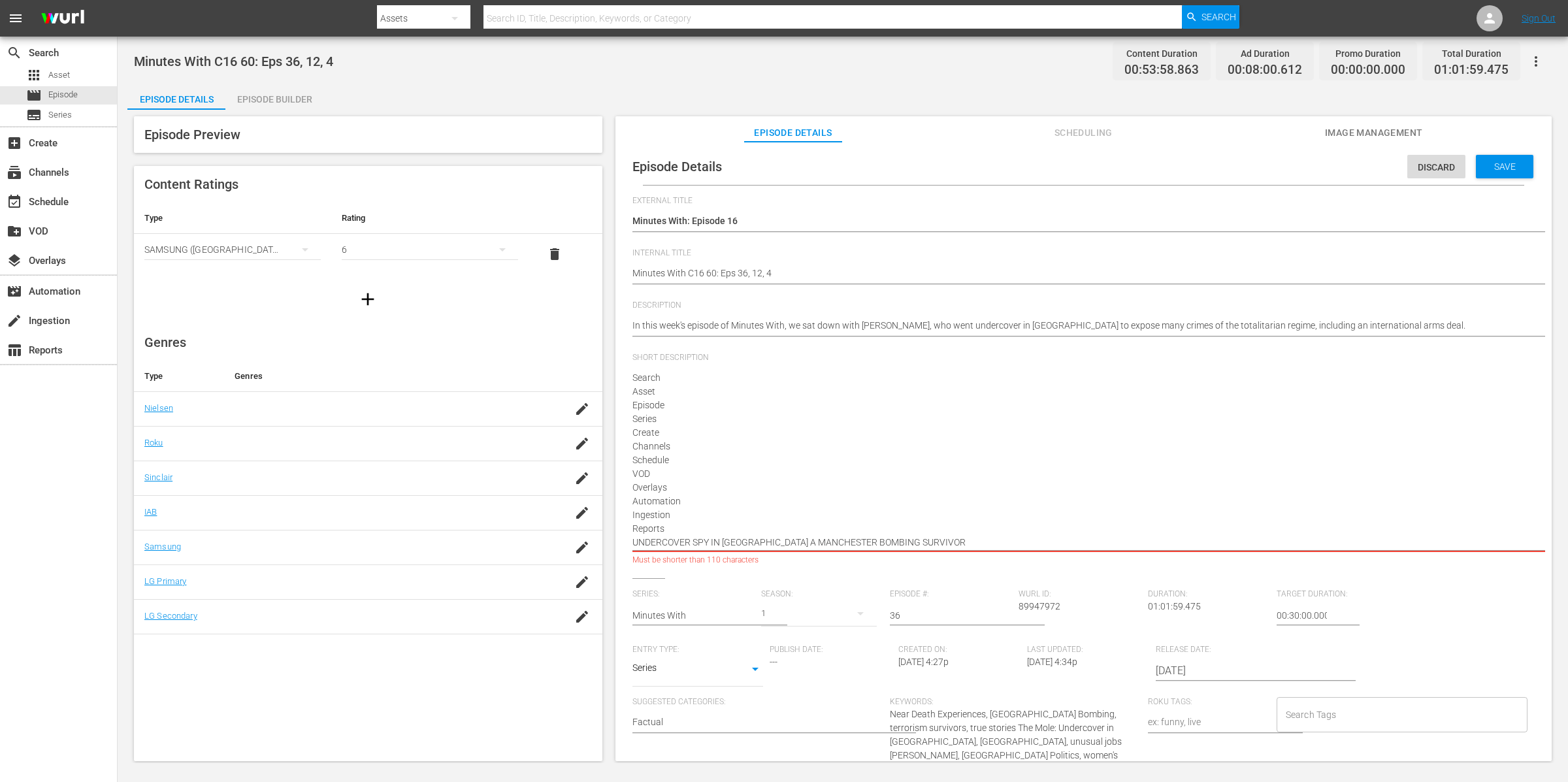
drag, startPoint x: 688, startPoint y: 531, endPoint x: 627, endPoint y: 380, distance: 162.9
click at [627, 380] on div "Episode Details Discard Save External Title Minutes With: Episode 16 Minutes Wi…" at bounding box center [1084, 530] width 924 height 764
type textarea "UNDERCOVER SPY IN [GEOGRAPHIC_DATA] A MANCHESTER BOMBING SURVIVOR"
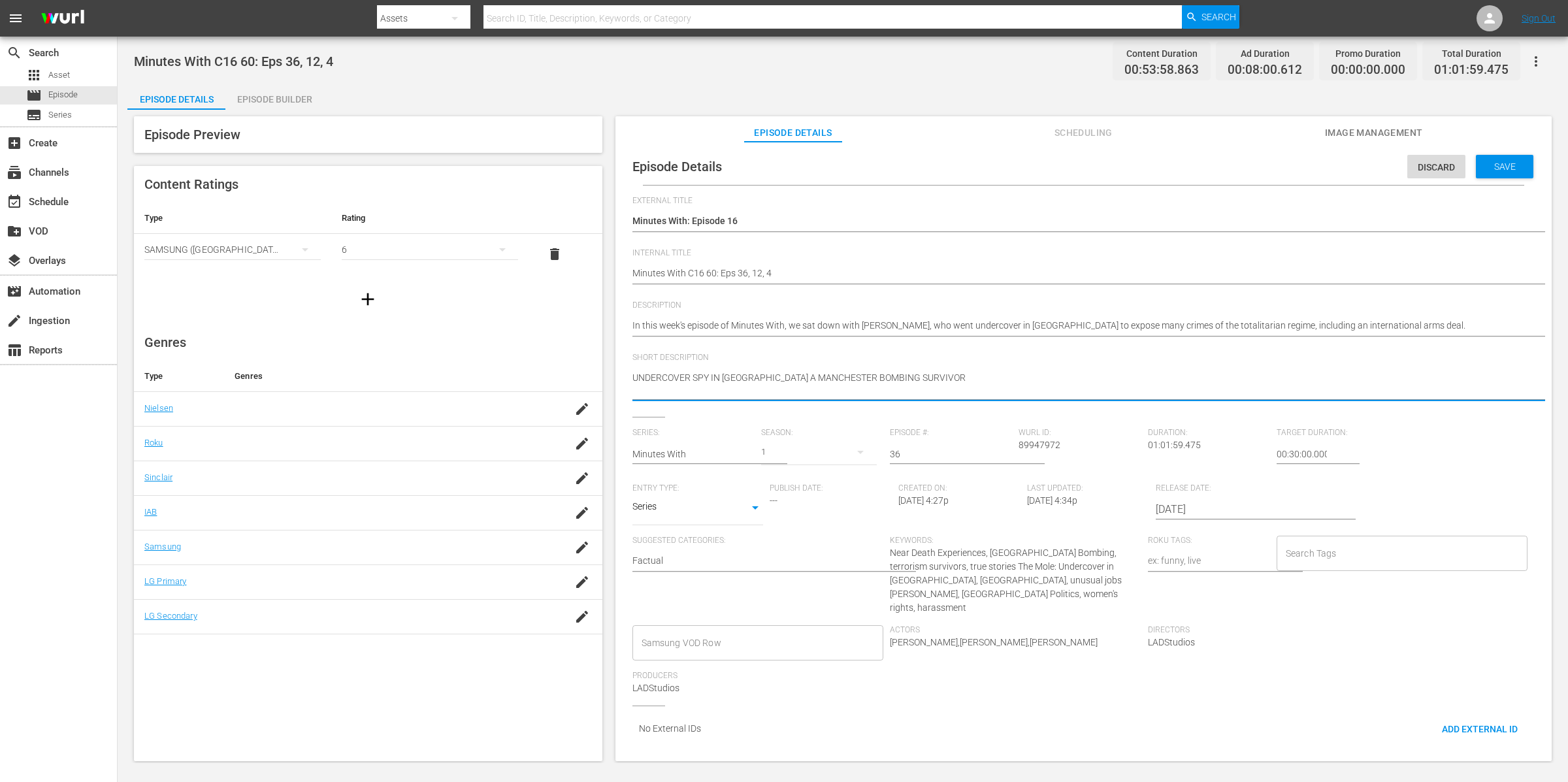
scroll to position [0, 15]
click at [770, 388] on textarea "[PERSON_NAME] discusses exposing secret crimes undercover in [GEOGRAPHIC_DATA]." at bounding box center [1066, 385] width 896 height 28
type textarea "UNDERCOVER SPY IN [GEOGRAPHIC_DATA] |A MANCHESTER BOMBING SURVIVOR"
type textarea "UNDERCOVER SPY IN [GEOGRAPHIC_DATA] | A MANCHESTER BOMBING SURVIVOR"
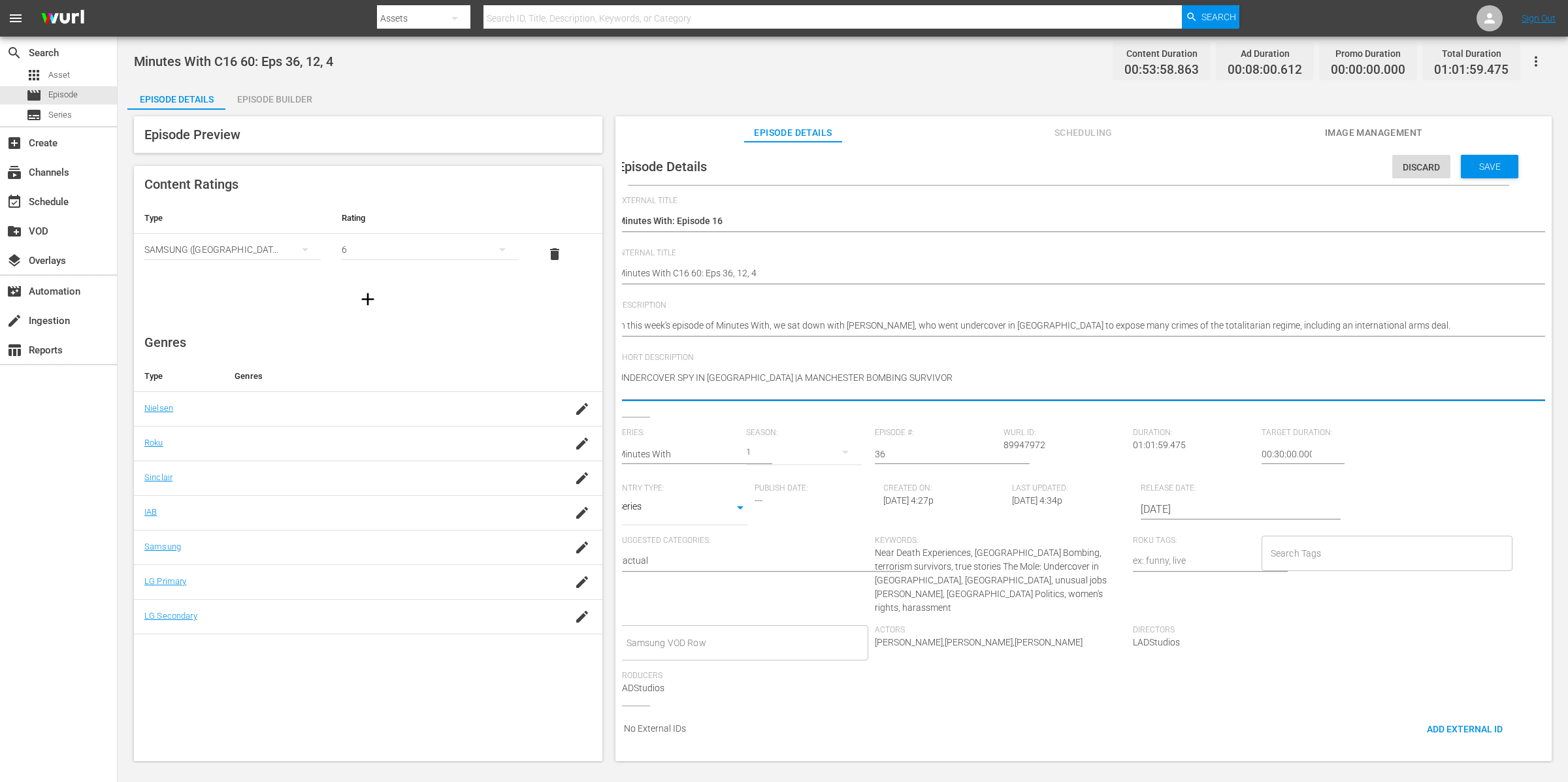
type textarea "UNDERCOVER SPY IN [GEOGRAPHIC_DATA] | A MANCHESTER BOMBING SURVIVOR"
click at [986, 397] on textarea "[PERSON_NAME] discusses exposing secret crimes undercover in [GEOGRAPHIC_DATA]." at bounding box center [1066, 385] width 896 height 28
type textarea "UNDERCOVER SPY IN [GEOGRAPHIC_DATA] | A MANCHESTER BOMBING SURVIVOR"
type textarea "UNDERCOVER SPY IN [GEOGRAPHIC_DATA] | A MANCHESTER BOMBING SURVIVOR |"
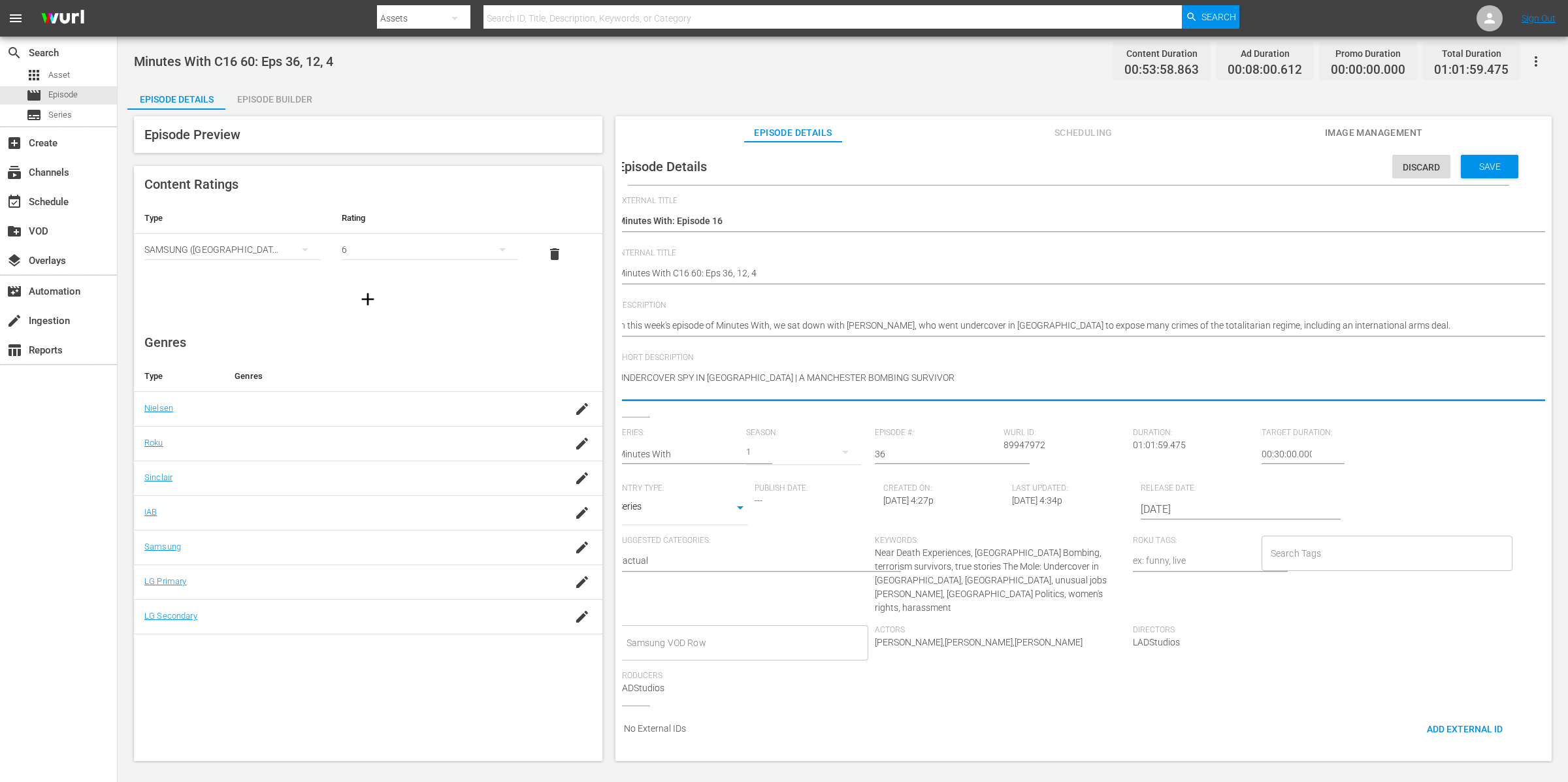
type textarea "UNDERCOVER SPY IN [GEOGRAPHIC_DATA] | A MANCHESTER BOMBING SURVIVOR |"
click at [1081, 399] on hr at bounding box center [1081, 400] width 0 height 2
paste textarea "[PERSON_NAME]"
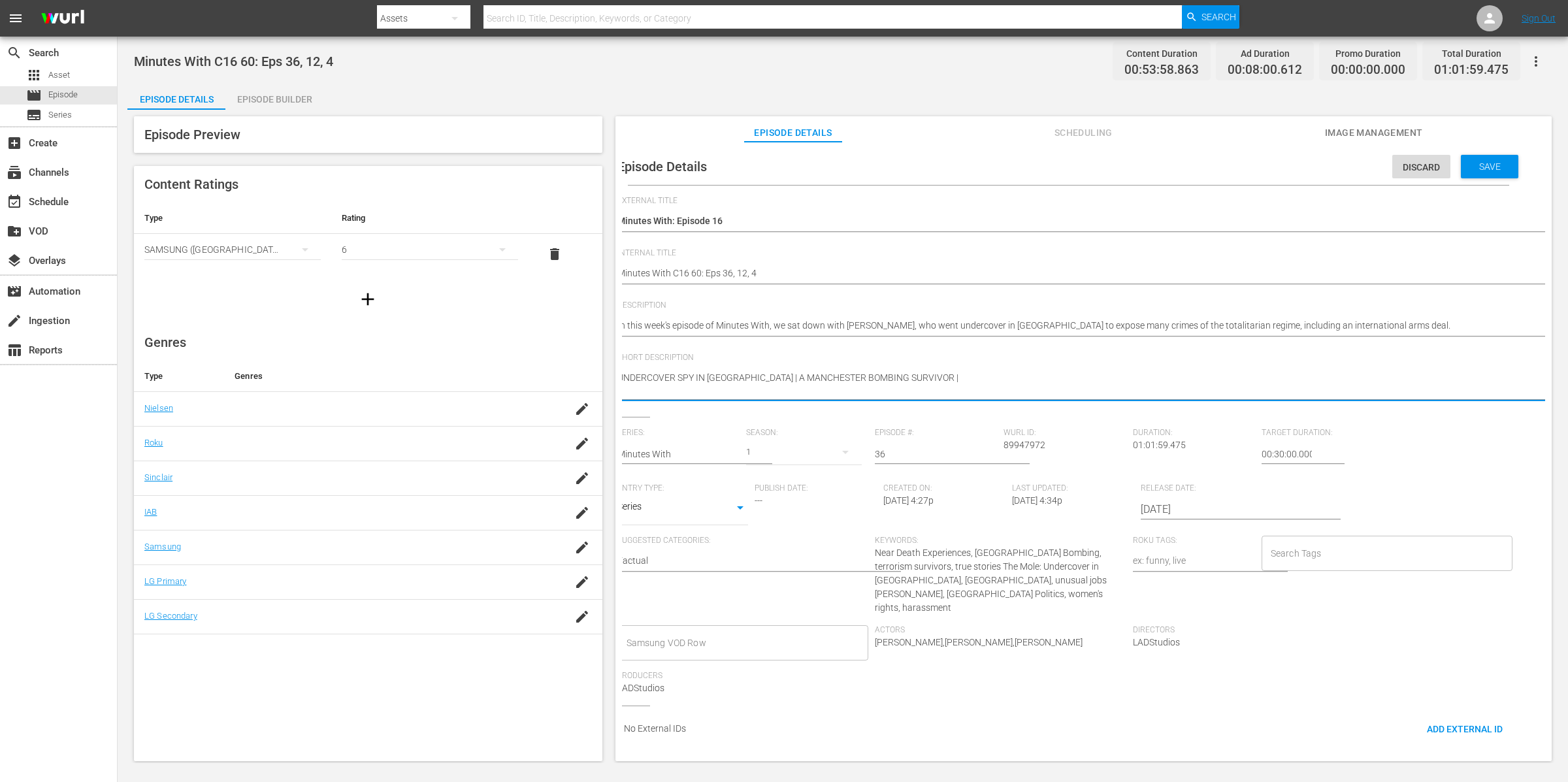
type textarea "UNDERCOVER SPY IN [GEOGRAPHIC_DATA] | A MANCHESTER BOMBING SURVIVOR | [PERSON_N…"
click at [1052, 396] on textarea "[PERSON_NAME] discusses exposing secret crimes undercover in [GEOGRAPHIC_DATA]." at bounding box center [1066, 385] width 896 height 28
click at [1029, 392] on textarea "[PERSON_NAME] discusses exposing secret crimes undercover in [GEOGRAPHIC_DATA]." at bounding box center [1066, 385] width 896 height 28
type textarea "UNDERCOVER SPY IN [GEOGRAPHIC_DATA] | A MANCHESTER BOMBING SURVIVOR | [PERSON_N…"
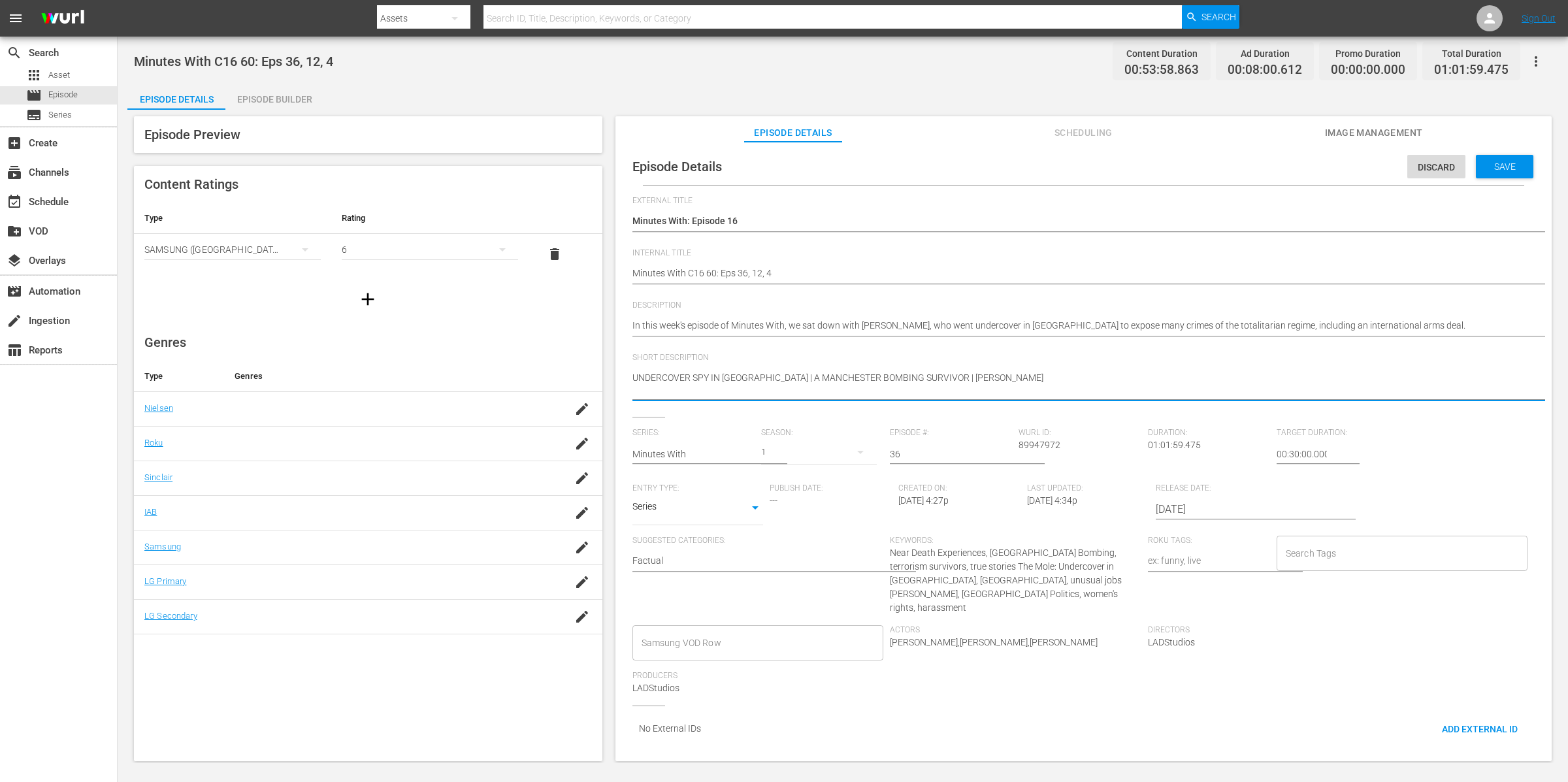
click at [828, 454] on div "1" at bounding box center [819, 453] width 116 height 37
click at [797, 481] on span "1" at bounding box center [791, 486] width 63 height 21
click at [897, 454] on input "36" at bounding box center [951, 454] width 122 height 31
click at [894, 455] on input "36" at bounding box center [951, 454] width 122 height 31
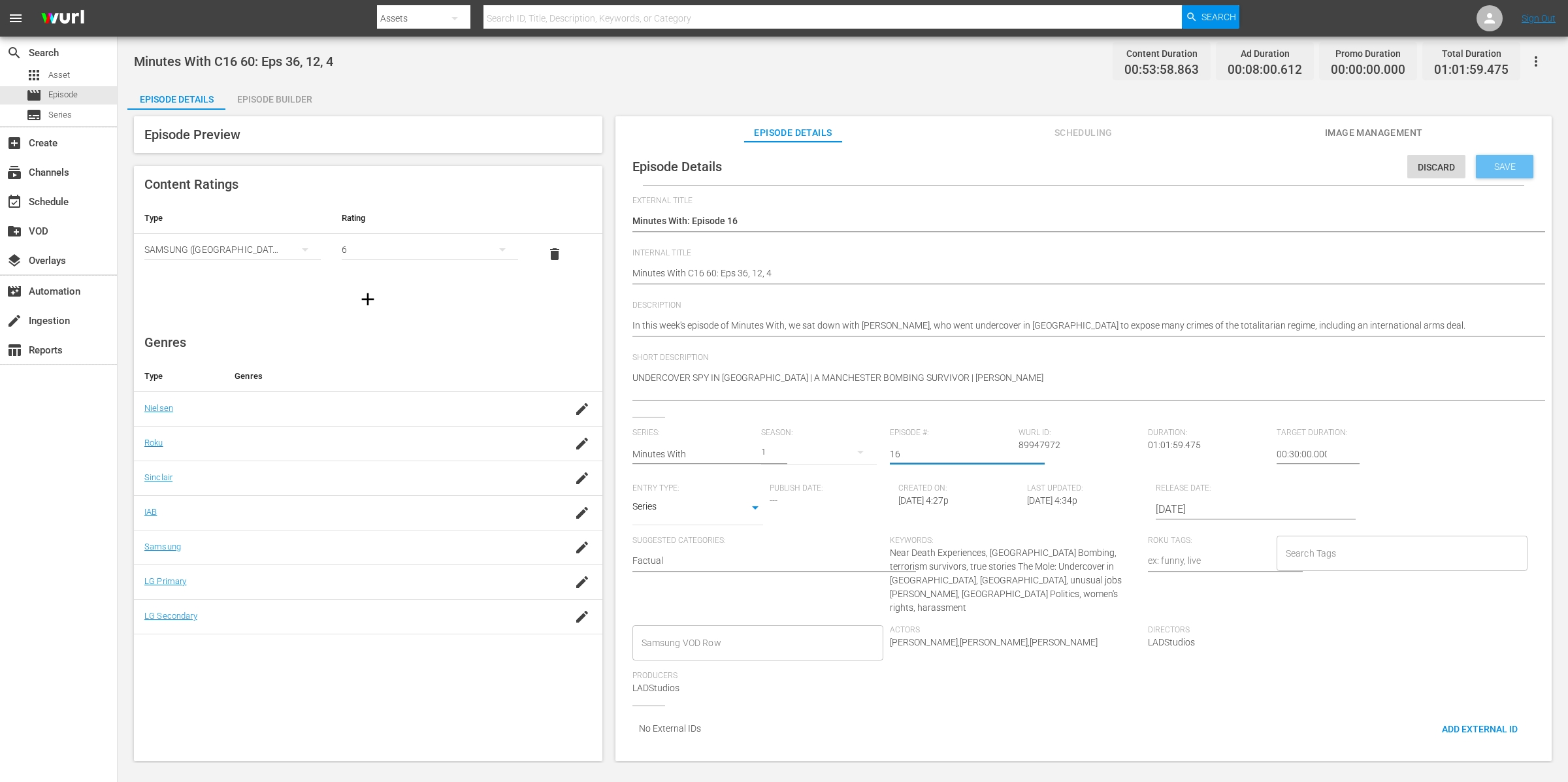
type input "16"
click at [1518, 170] on div "Save" at bounding box center [1505, 167] width 57 height 24
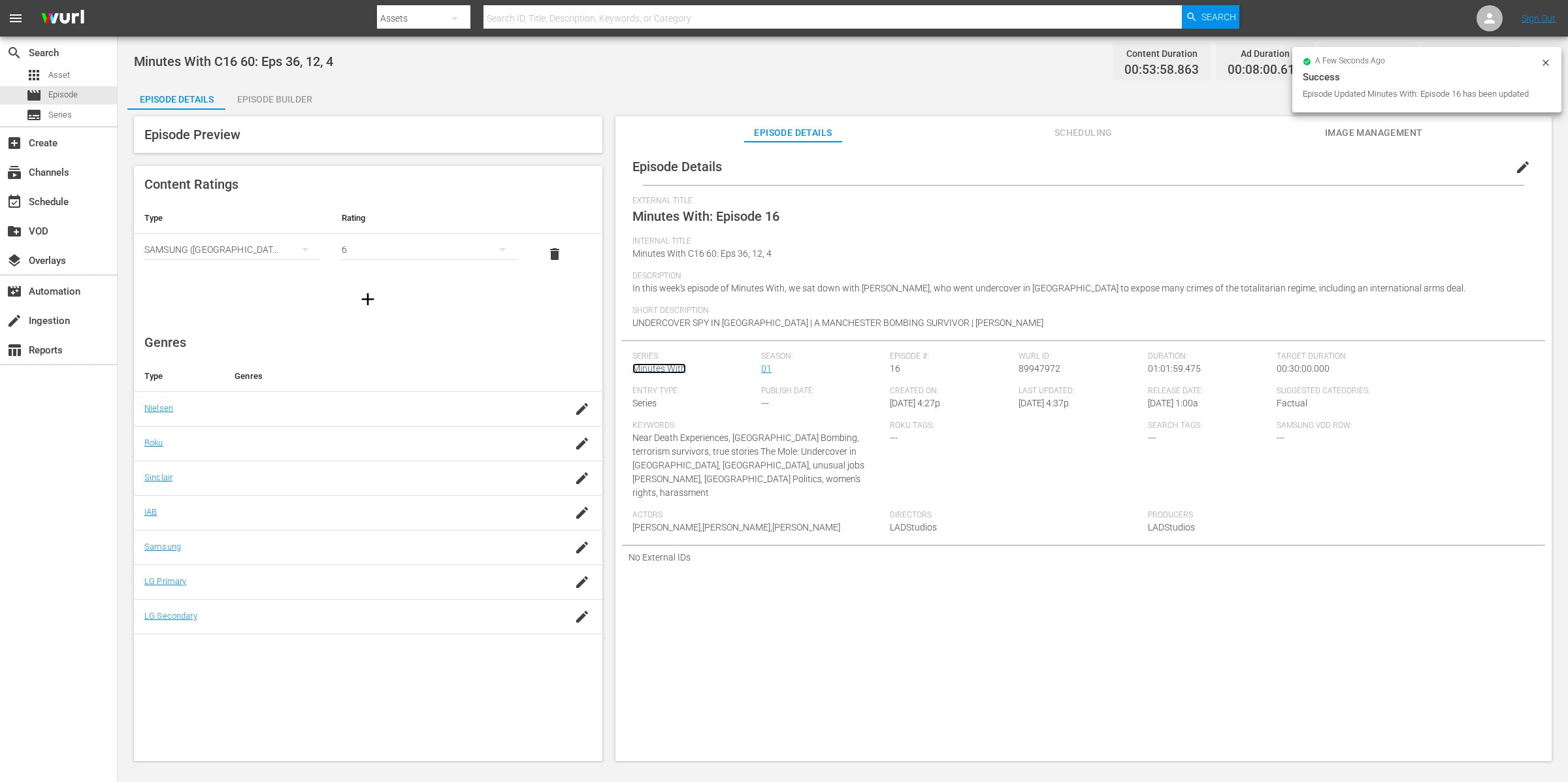
click at [659, 366] on link "Minutes With" at bounding box center [659, 368] width 53 height 10
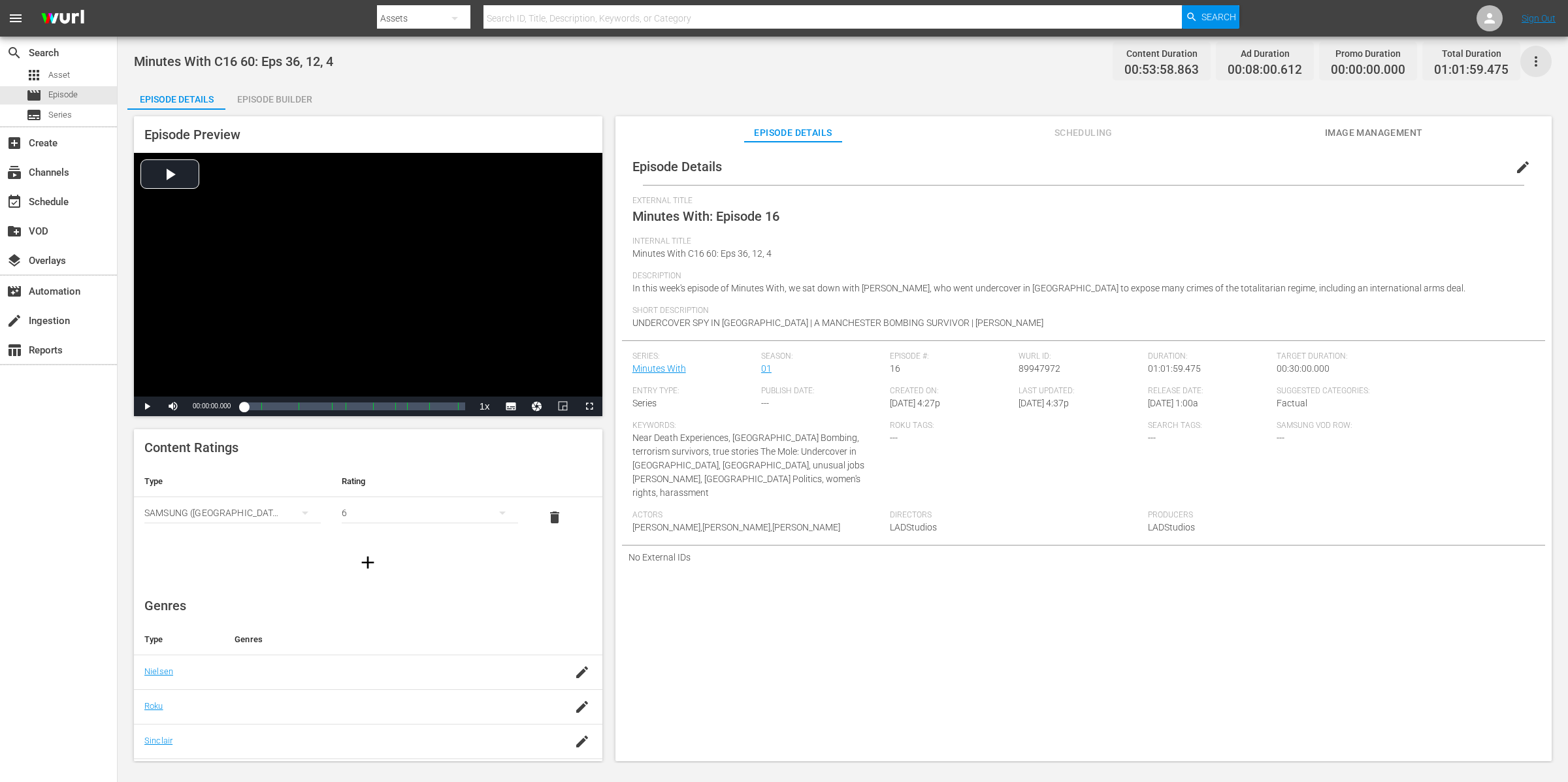
click at [1539, 61] on icon "button" at bounding box center [1536, 61] width 16 height 16
click at [1539, 60] on div "Add Episode to Workspace" at bounding box center [1442, 66] width 200 height 31
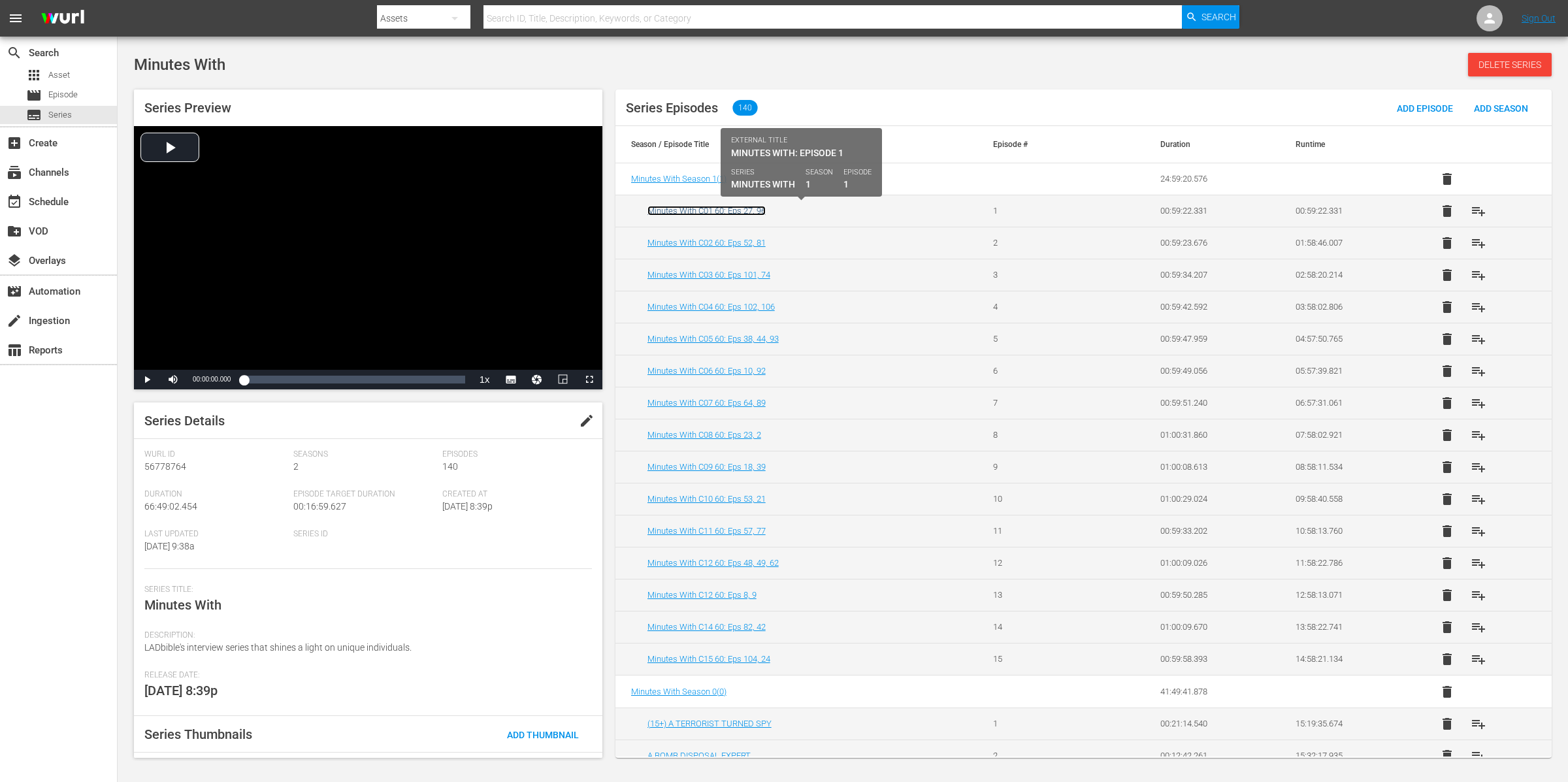
click at [728, 206] on link "Minutes With C01 60: Eps 27, 96" at bounding box center [707, 211] width 119 height 10
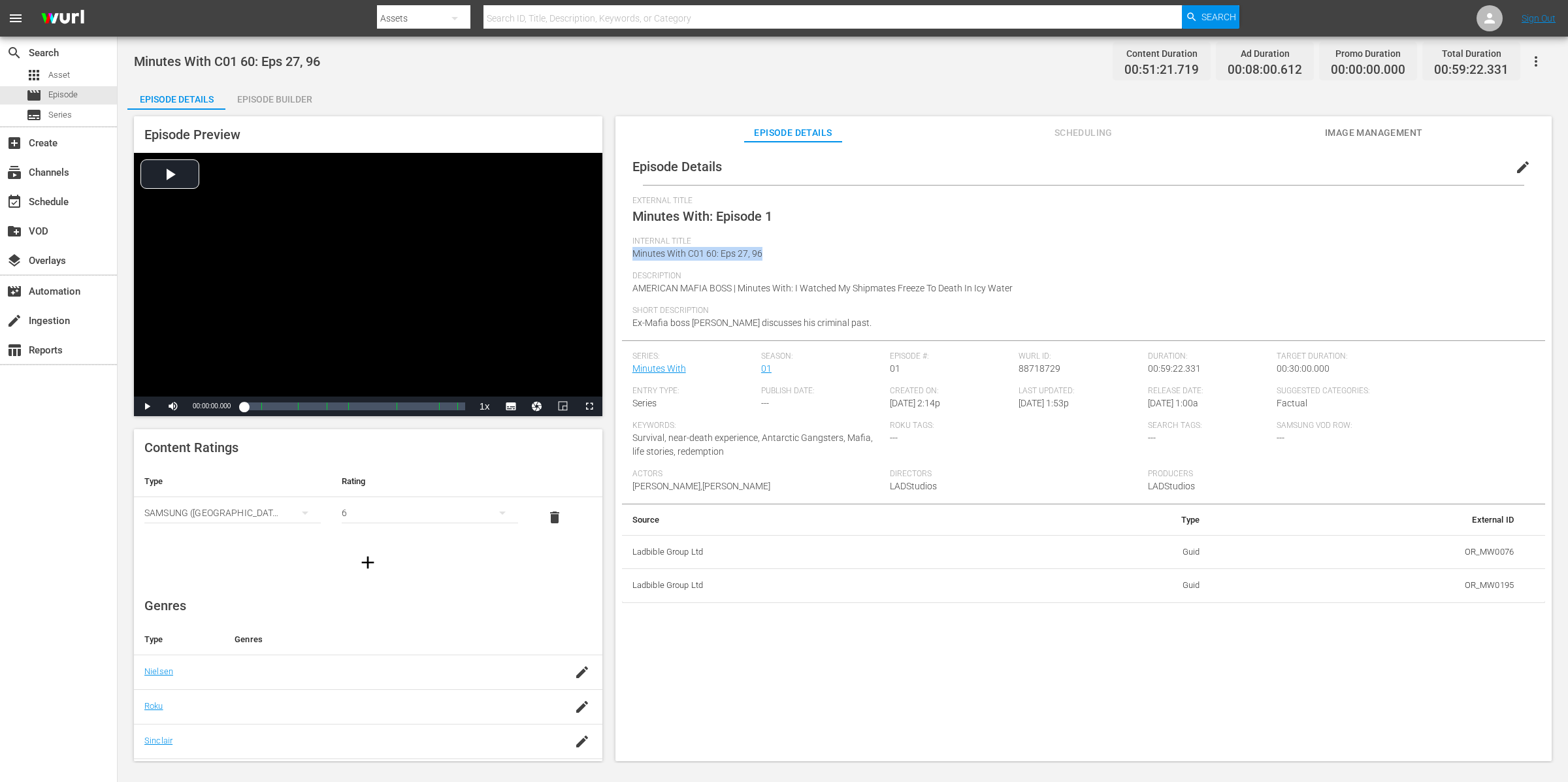
drag, startPoint x: 778, startPoint y: 253, endPoint x: 626, endPoint y: 249, distance: 152.1
click at [626, 249] on div "Episode Details edit External Title Minutes With: Episode 1 Internal Title Minu…" at bounding box center [1084, 375] width 924 height 454
copy span "Minutes With C01 60: Eps 27, 96"
click at [673, 368] on link "Minutes With" at bounding box center [659, 368] width 53 height 10
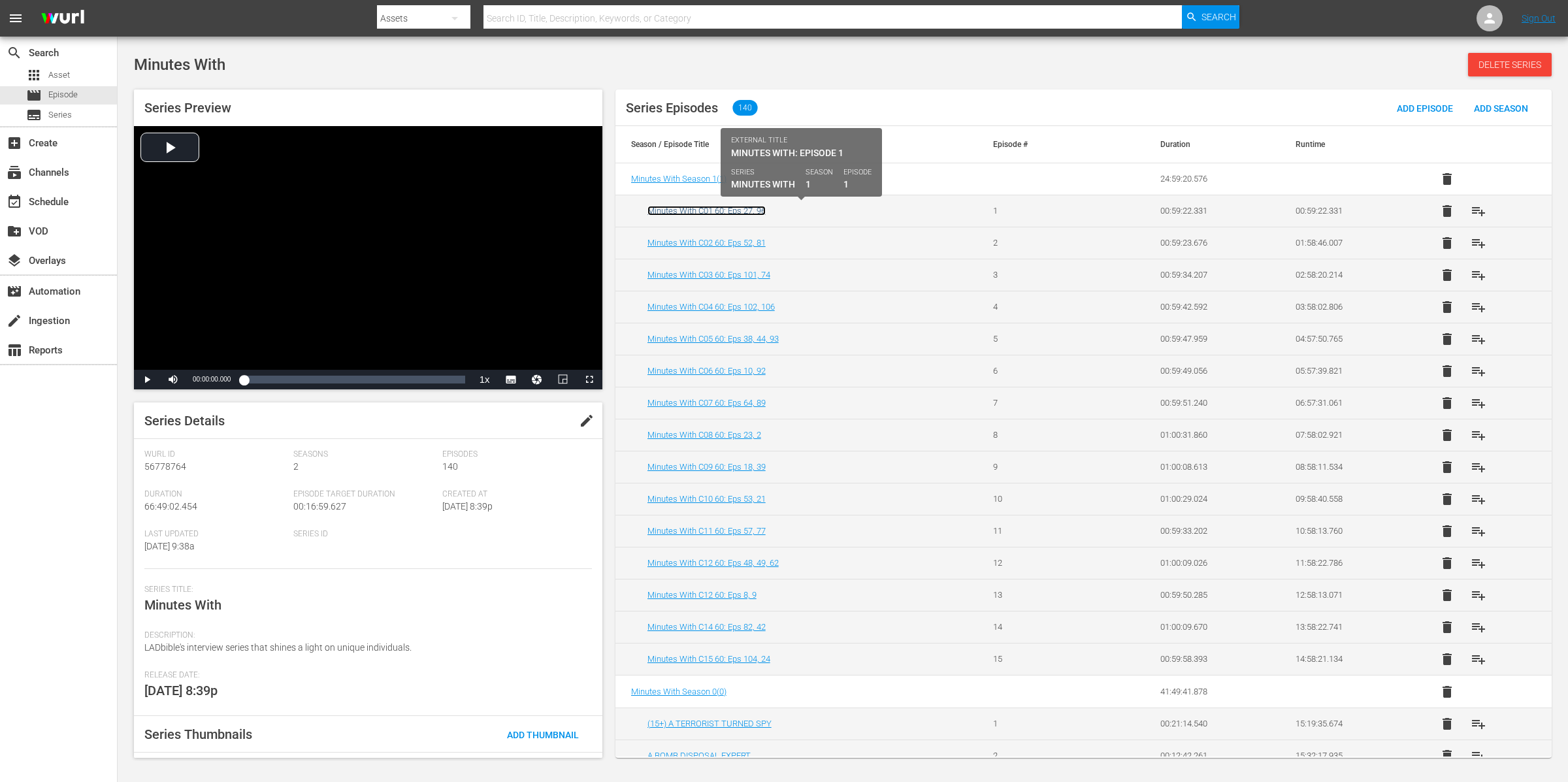
click at [706, 213] on link "Minutes With C01 60: Eps 27, 96" at bounding box center [707, 211] width 119 height 10
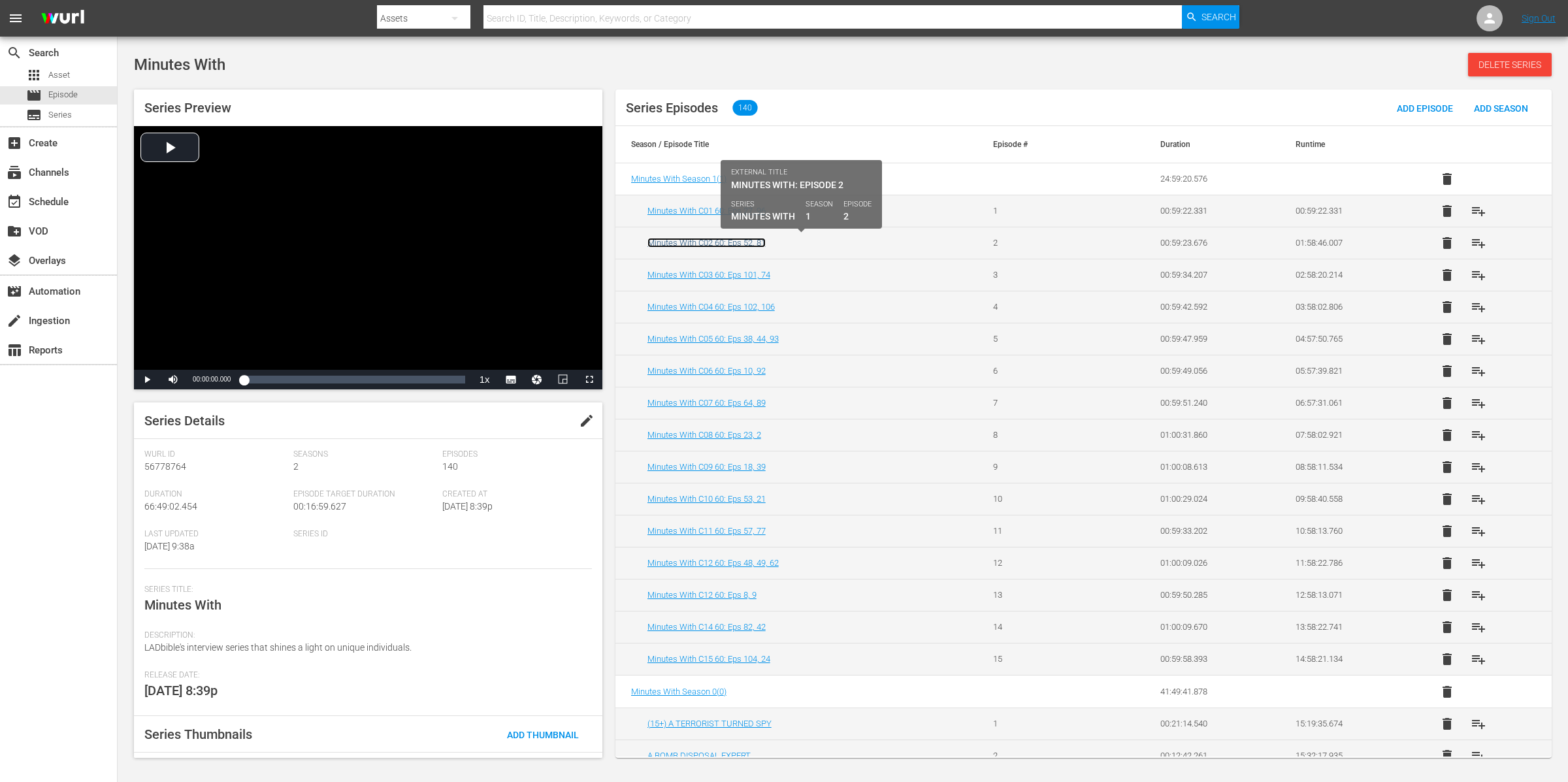
click at [745, 240] on link "Minutes With C02 60: Eps 52, 81" at bounding box center [707, 243] width 119 height 10
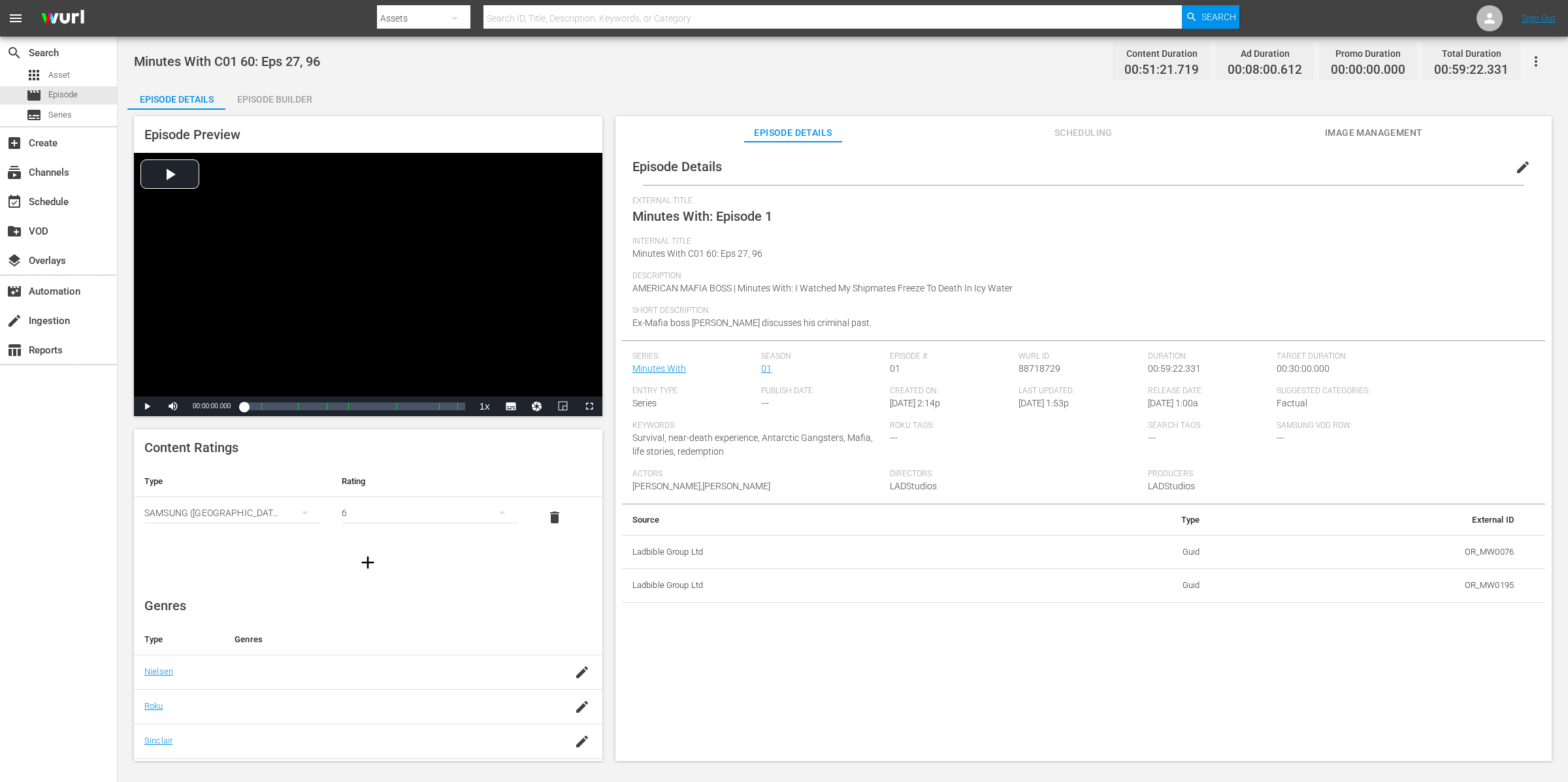
click at [1033, 245] on span "Internal Title" at bounding box center [1080, 241] width 896 height 10
click at [283, 99] on div "Episode Builder" at bounding box center [274, 99] width 98 height 31
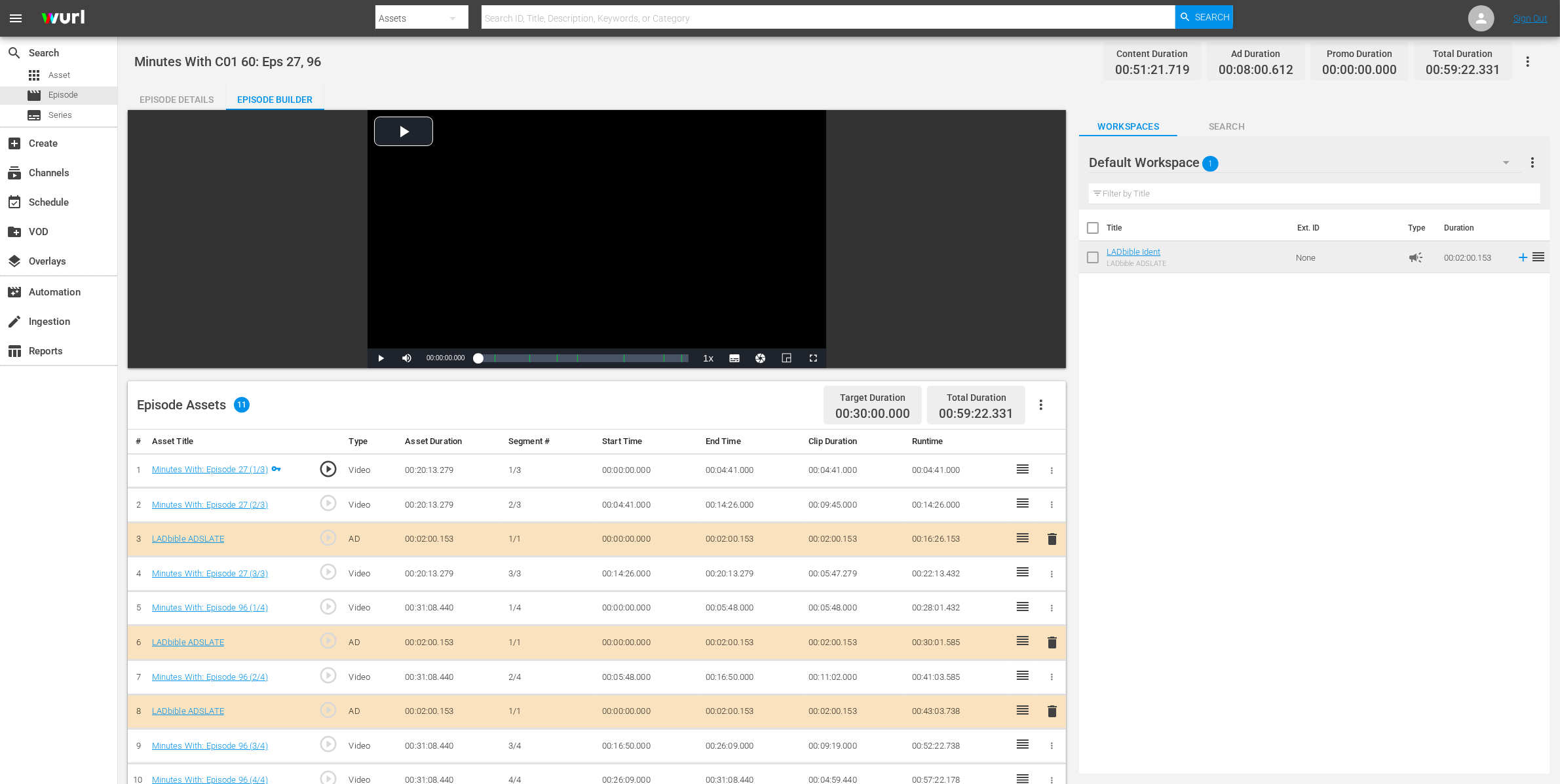
drag, startPoint x: 194, startPoint y: 99, endPoint x: 211, endPoint y: 99, distance: 17.0
click at [194, 99] on div "Episode Details" at bounding box center [176, 100] width 99 height 31
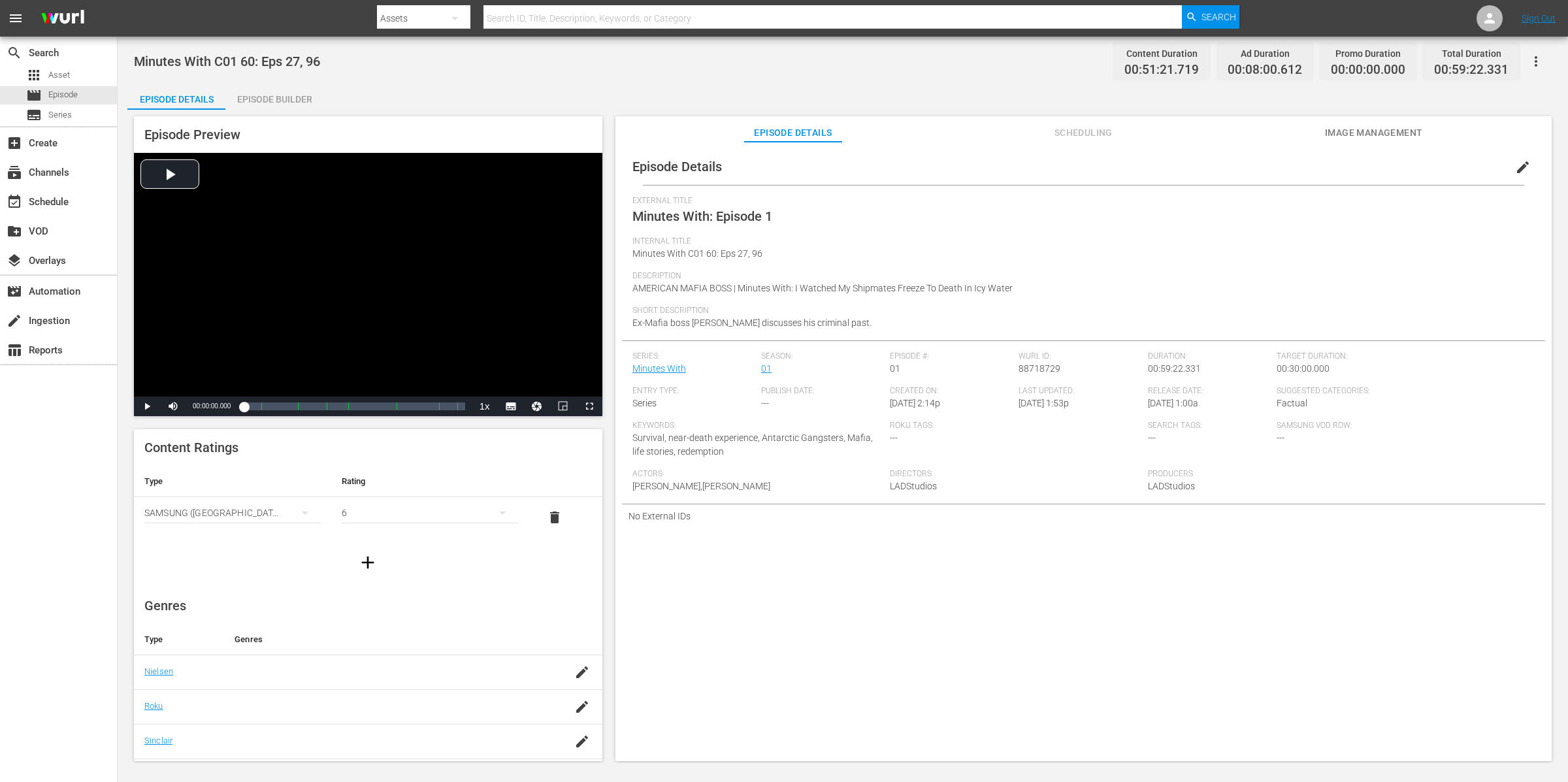
click at [296, 91] on div "Episode Builder" at bounding box center [274, 99] width 98 height 31
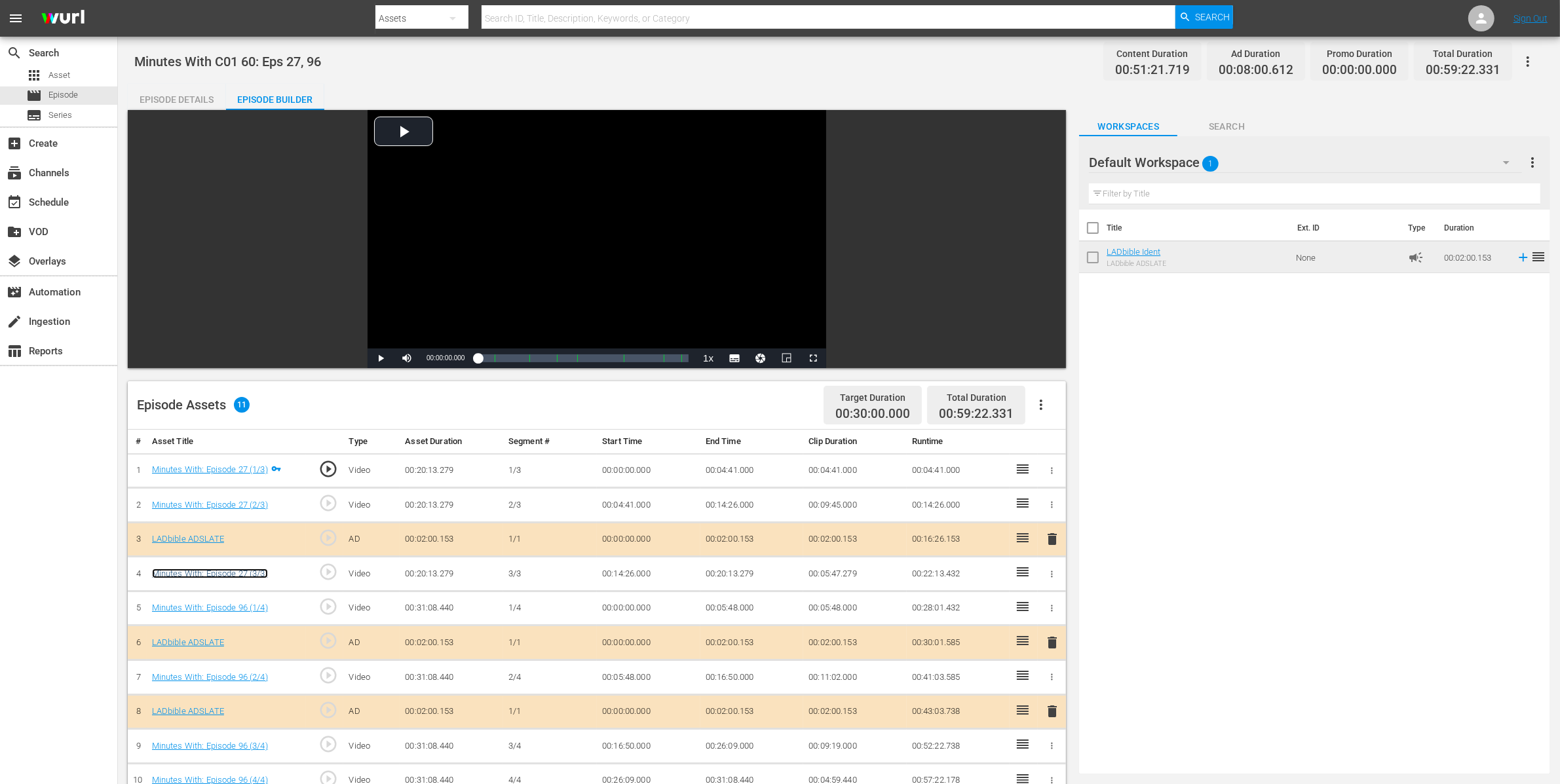
click at [252, 570] on link "Minutes With: Episode 27 (3/3)" at bounding box center [210, 573] width 116 height 10
click at [239, 677] on link "Minutes With: Episode 96 (2/4)" at bounding box center [210, 677] width 116 height 10
drag, startPoint x: 334, startPoint y: 67, endPoint x: 131, endPoint y: 57, distance: 203.2
click at [131, 58] on div "Minutes With C01 60: Eps 27, 96 Content Duration 00:51:21.719 Ad Duration 00:08…" at bounding box center [839, 581] width 1442 height 1088
copy span "Minutes With C01 60: Eps 27, 96"
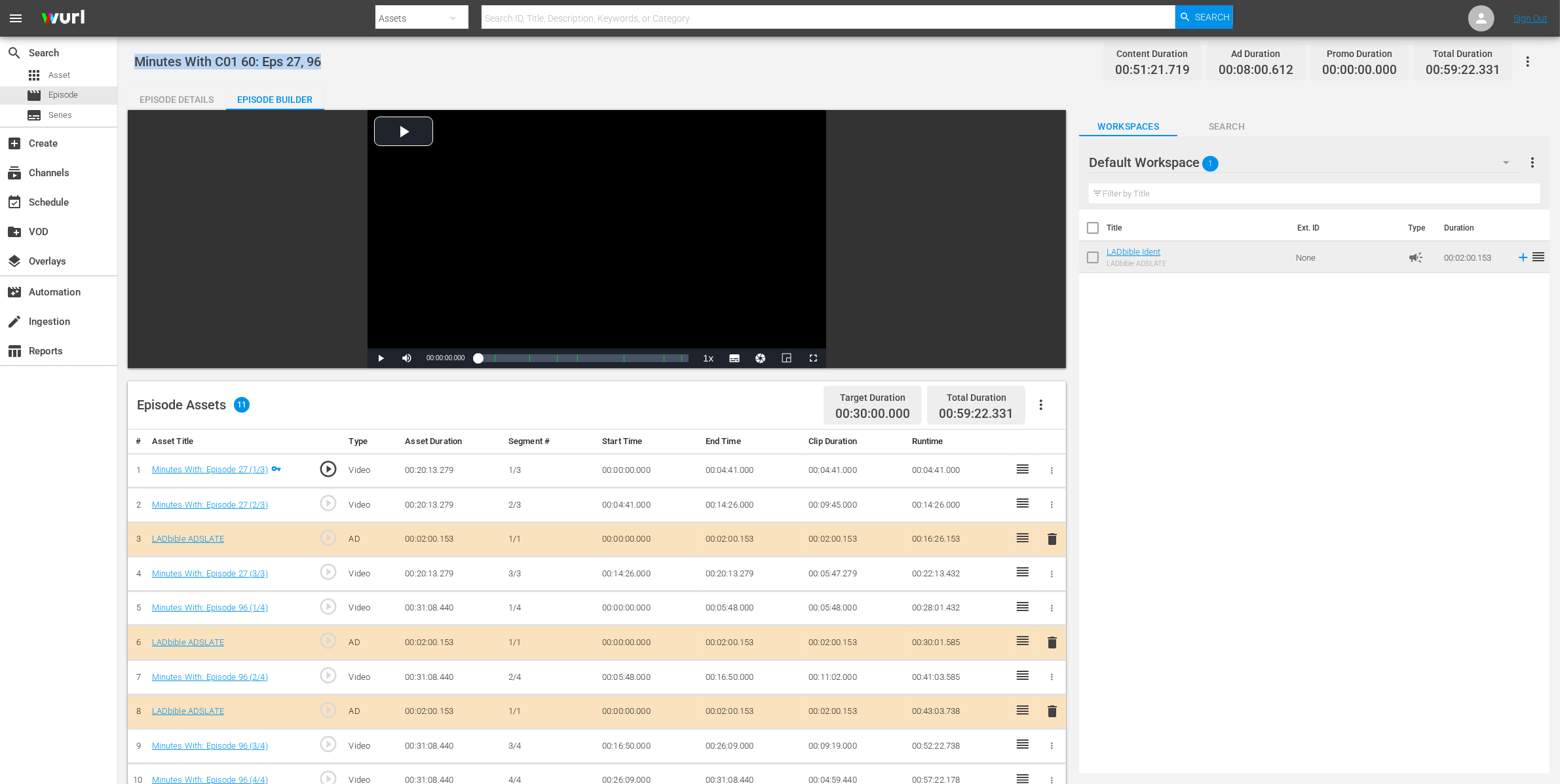
click at [255, 61] on span "Minutes With C01 60: Eps 27, 96" at bounding box center [228, 61] width 186 height 16
click at [271, 65] on span "Minutes With C01 60: Eps 27, 96" at bounding box center [228, 61] width 186 height 16
click at [273, 62] on span "Minutes With C01 60: Eps 27, 96" at bounding box center [228, 61] width 186 height 16
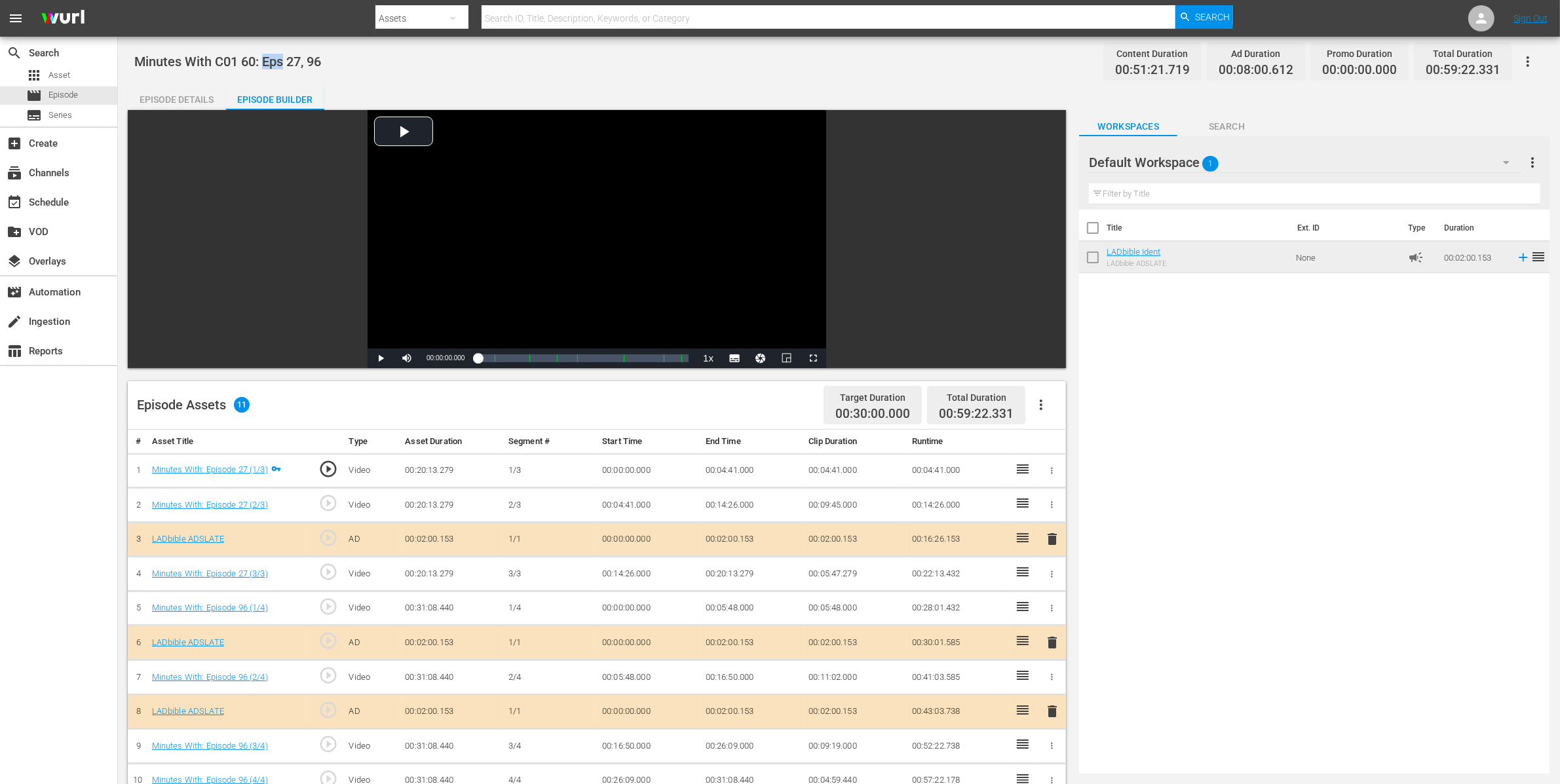
click at [273, 62] on span "Minutes With C01 60: Eps 27, 96" at bounding box center [228, 61] width 186 height 16
copy span "Minutes With C01 60: Eps 27, 96"
click at [186, 87] on div "Episode Details" at bounding box center [176, 100] width 99 height 31
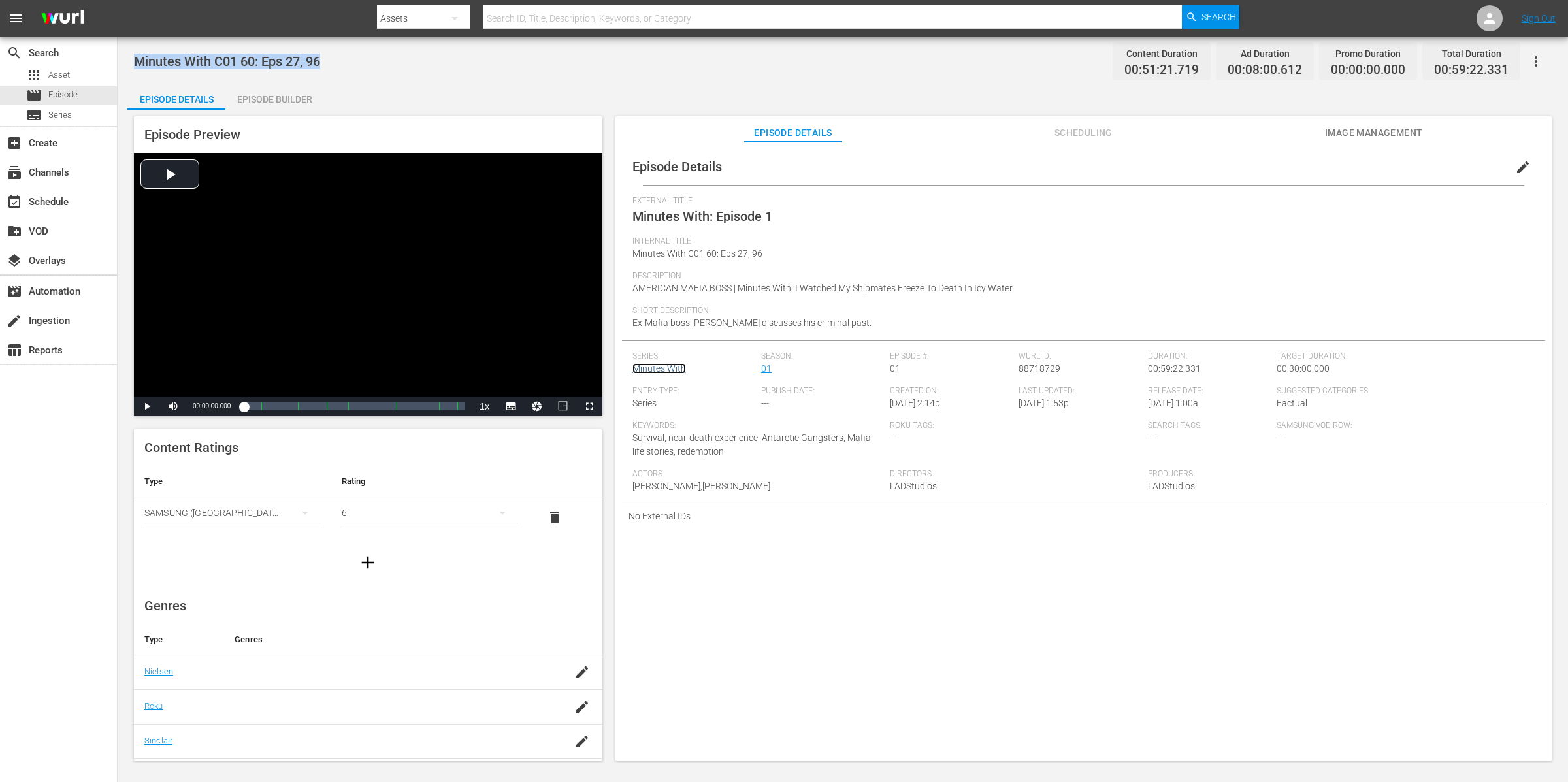
click at [651, 366] on link "Minutes With" at bounding box center [659, 368] width 53 height 10
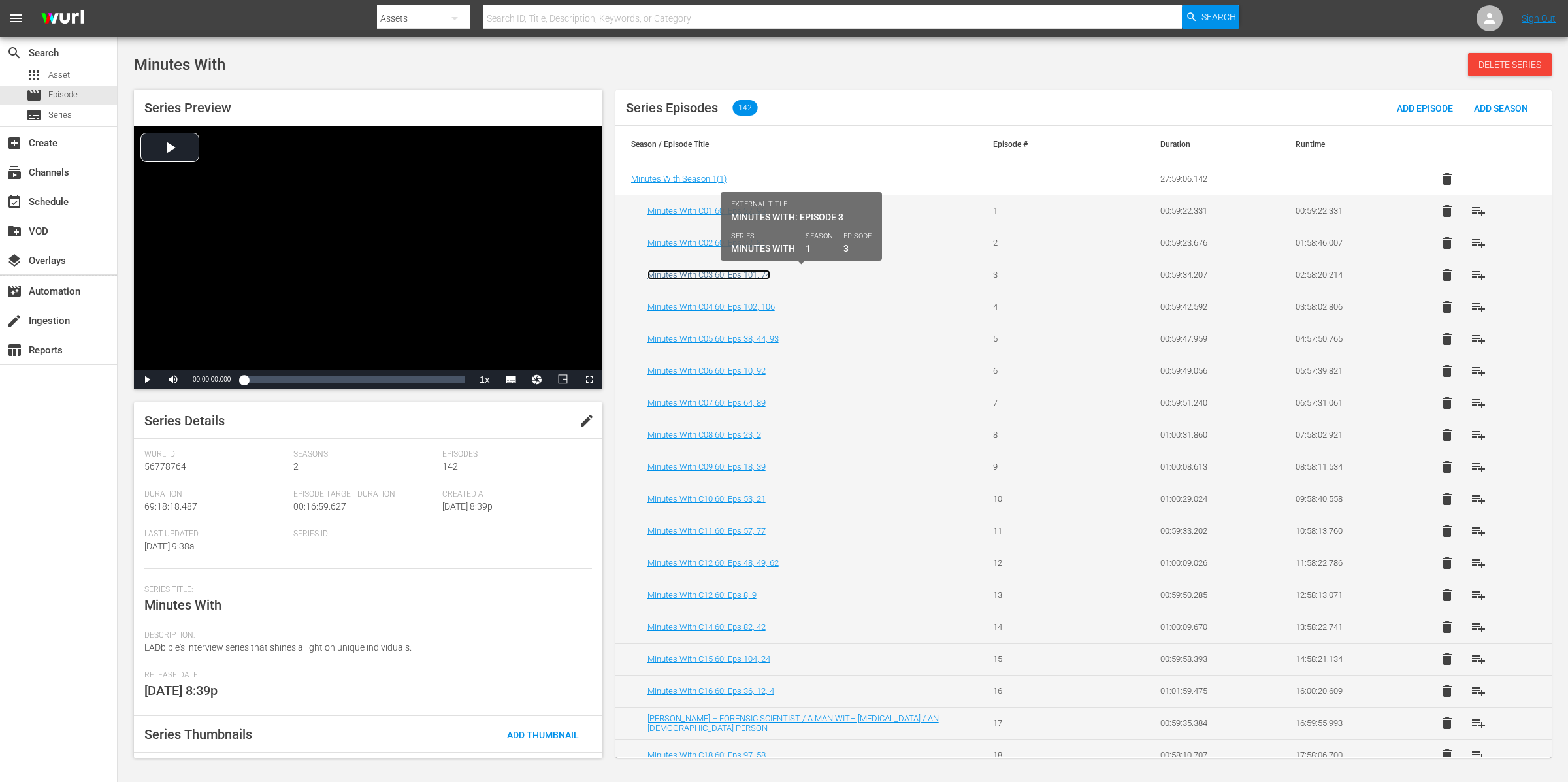
click at [730, 274] on link "Minutes With C03 60: Eps 101, 74" at bounding box center [709, 274] width 123 height 10
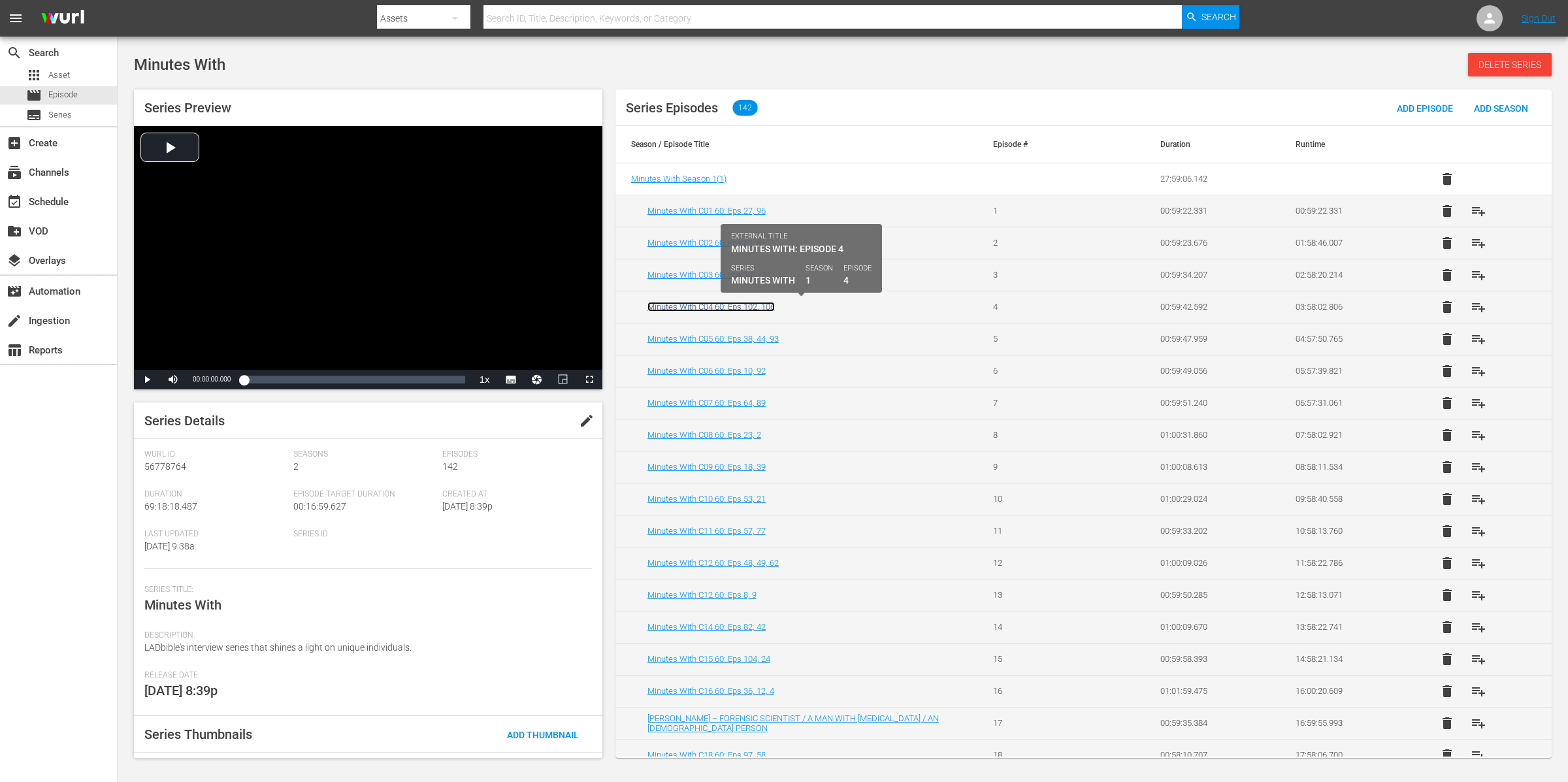
click at [726, 307] on link "Minutes With C04 60: Eps 102, 106" at bounding box center [711, 306] width 127 height 10
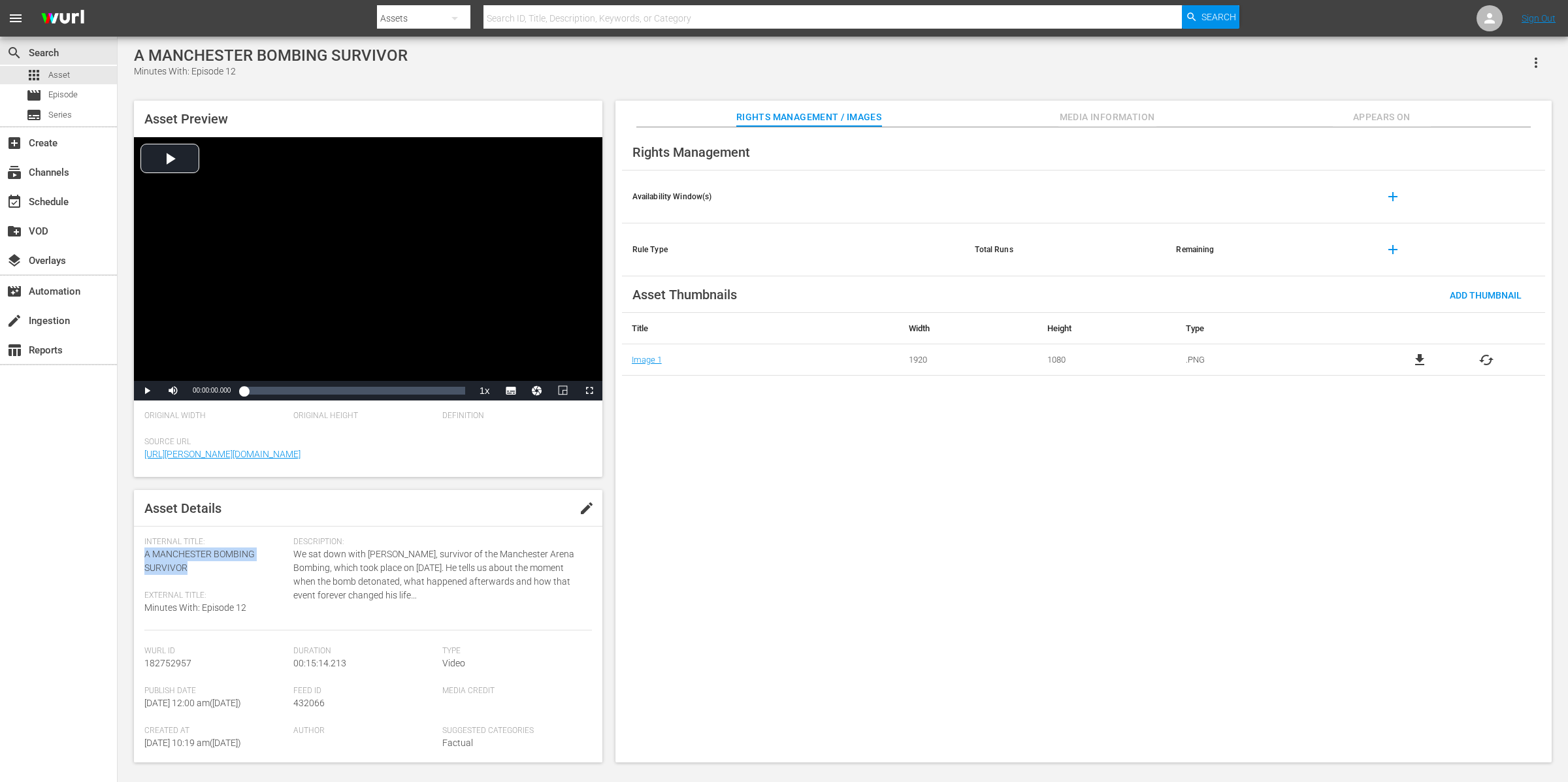
drag, startPoint x: 216, startPoint y: 568, endPoint x: 144, endPoint y: 556, distance: 73.0
click at [144, 556] on div "Internal Title: A MANCHESTER BOMBING SURVIVOR" at bounding box center [215, 556] width 143 height 38
copy span "A MANCHESTER BOMBING SURVIVOR"
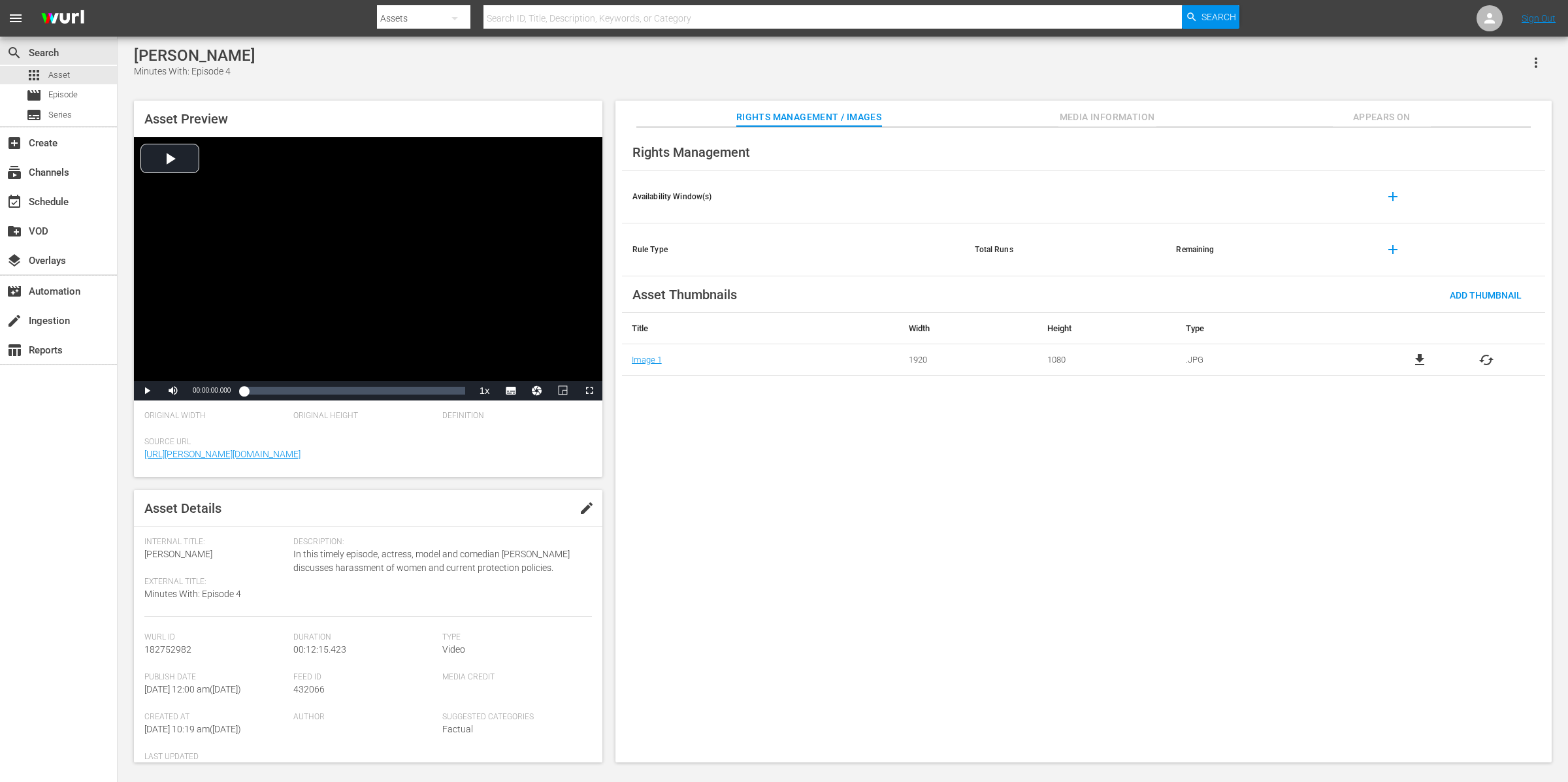
click at [208, 554] on div "Internal Title: [PERSON_NAME]" at bounding box center [215, 549] width 143 height 24
drag, startPoint x: 209, startPoint y: 553, endPoint x: 136, endPoint y: 552, distance: 73.0
click at [136, 552] on div "Asset Details edit Internal Title: EMILY ATACK External Title: Minutes With: Ep…" at bounding box center [368, 627] width 468 height 272
copy span "EMILY ATACK"
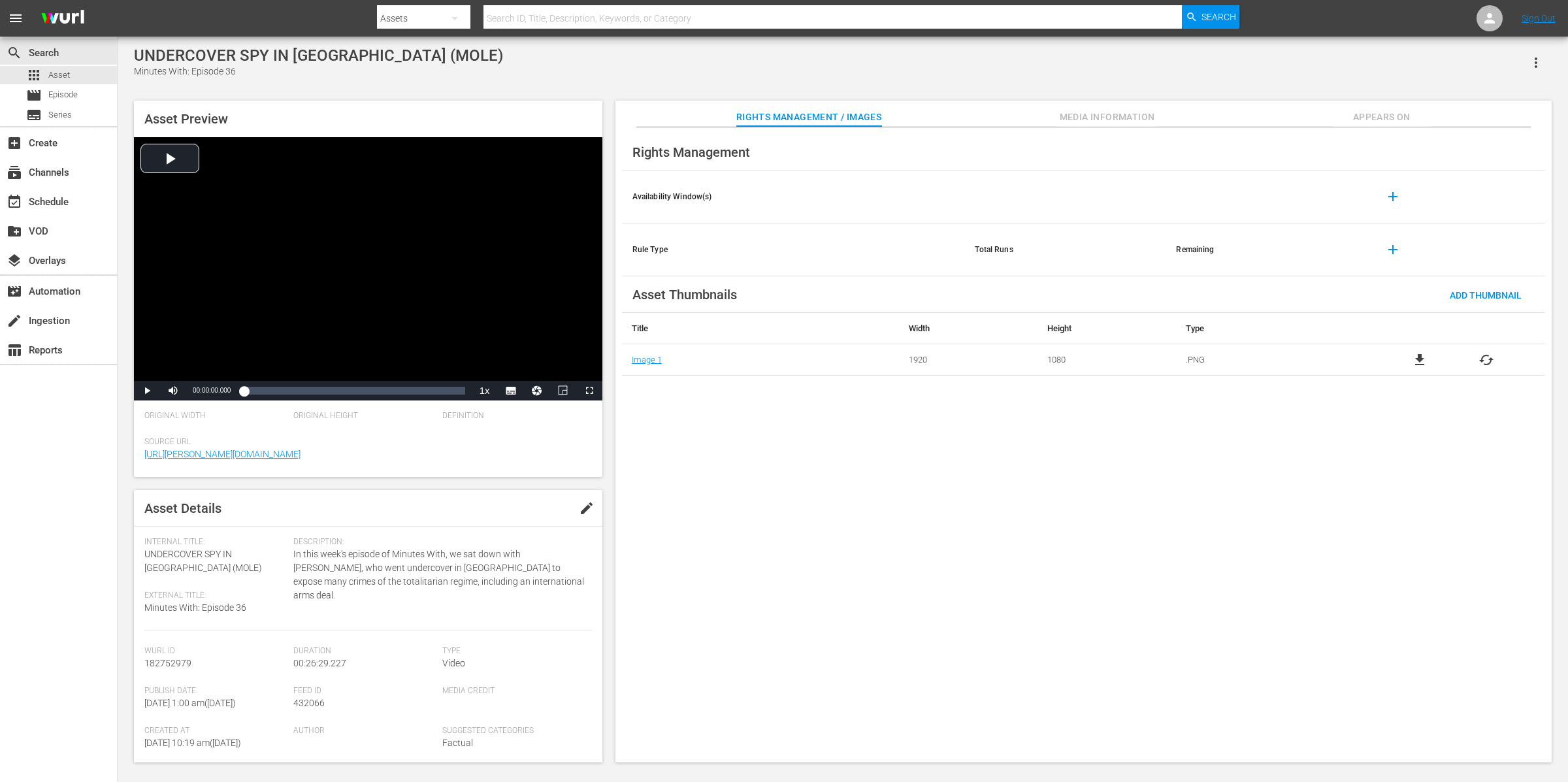
click at [411, 57] on div "UNDERCOVER SPY IN [GEOGRAPHIC_DATA] (MOLE)" at bounding box center [318, 55] width 369 height 18
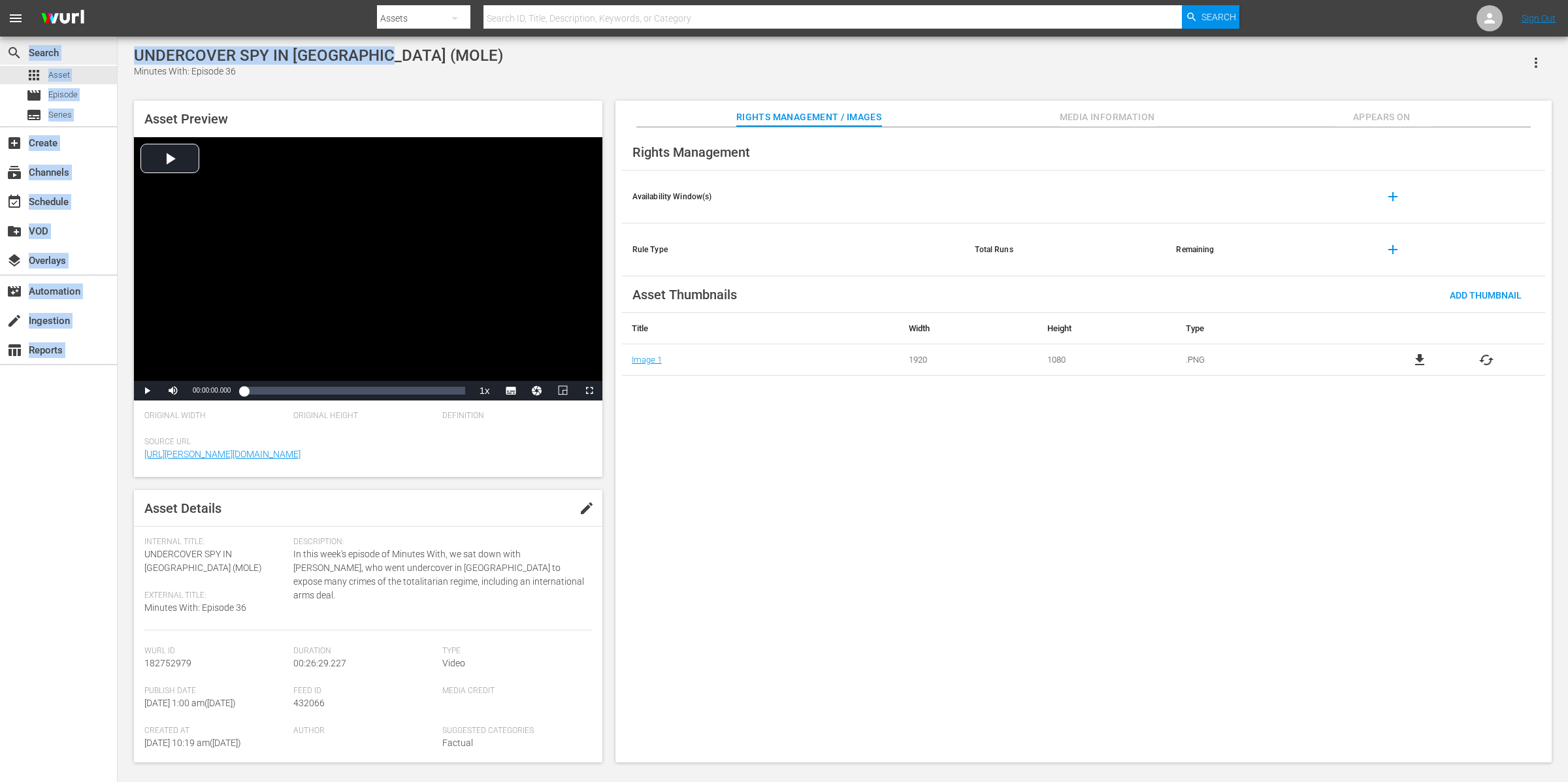
drag, startPoint x: 394, startPoint y: 55, endPoint x: 113, endPoint y: 46, distance: 281.1
click at [118, 0] on div "search Search apps Asset movie Episode subtitles Series add_box Create subscrip…" at bounding box center [843, 0] width 1451 height 0
copy div "Search apps Asset movie Episode subtitles Series add_box Create subscriptions C…"
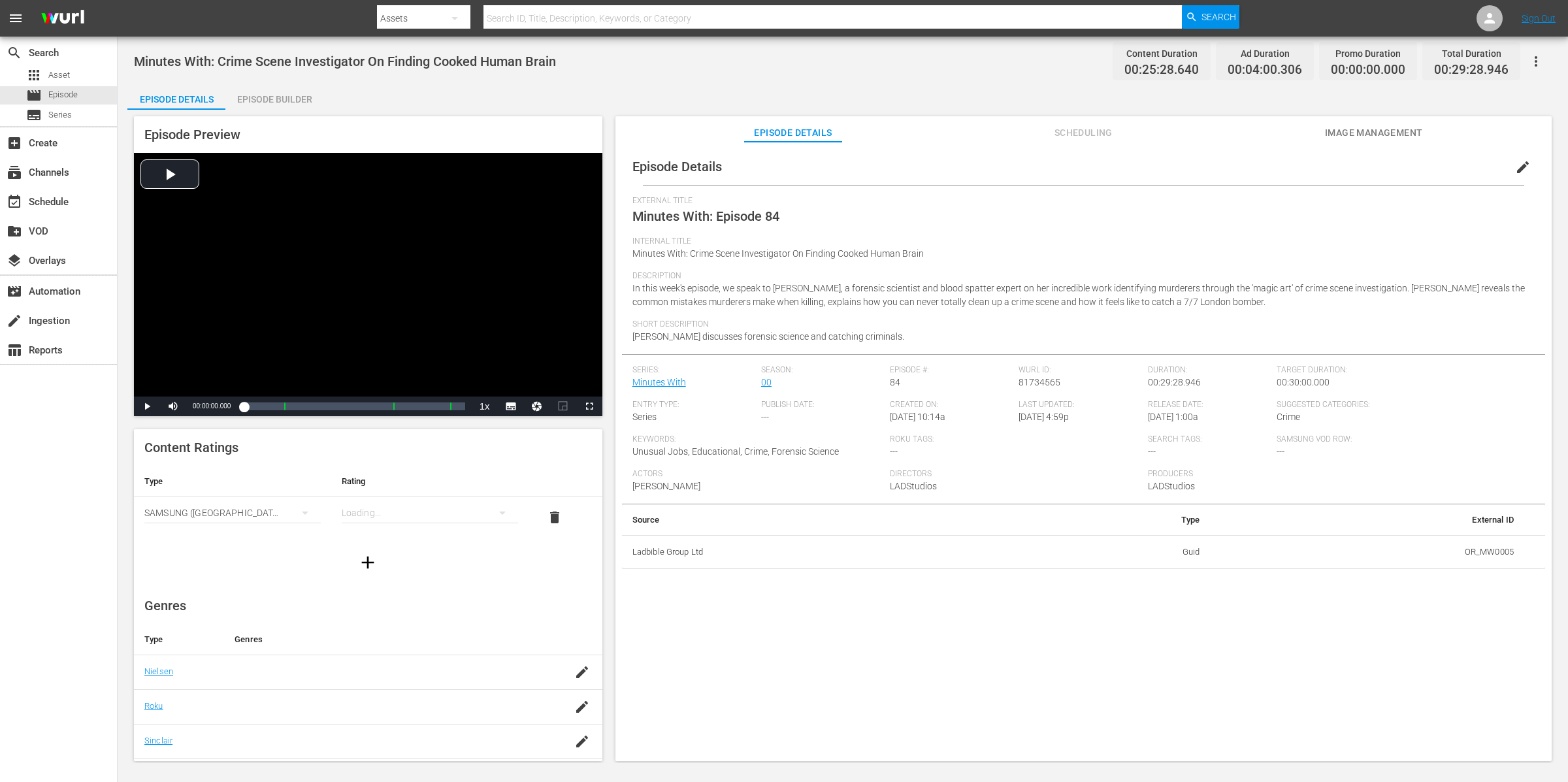
click at [1539, 51] on button "button" at bounding box center [1537, 62] width 31 height 31
click at [1454, 94] on div "Duplicate Episode" at bounding box center [1442, 98] width 200 height 31
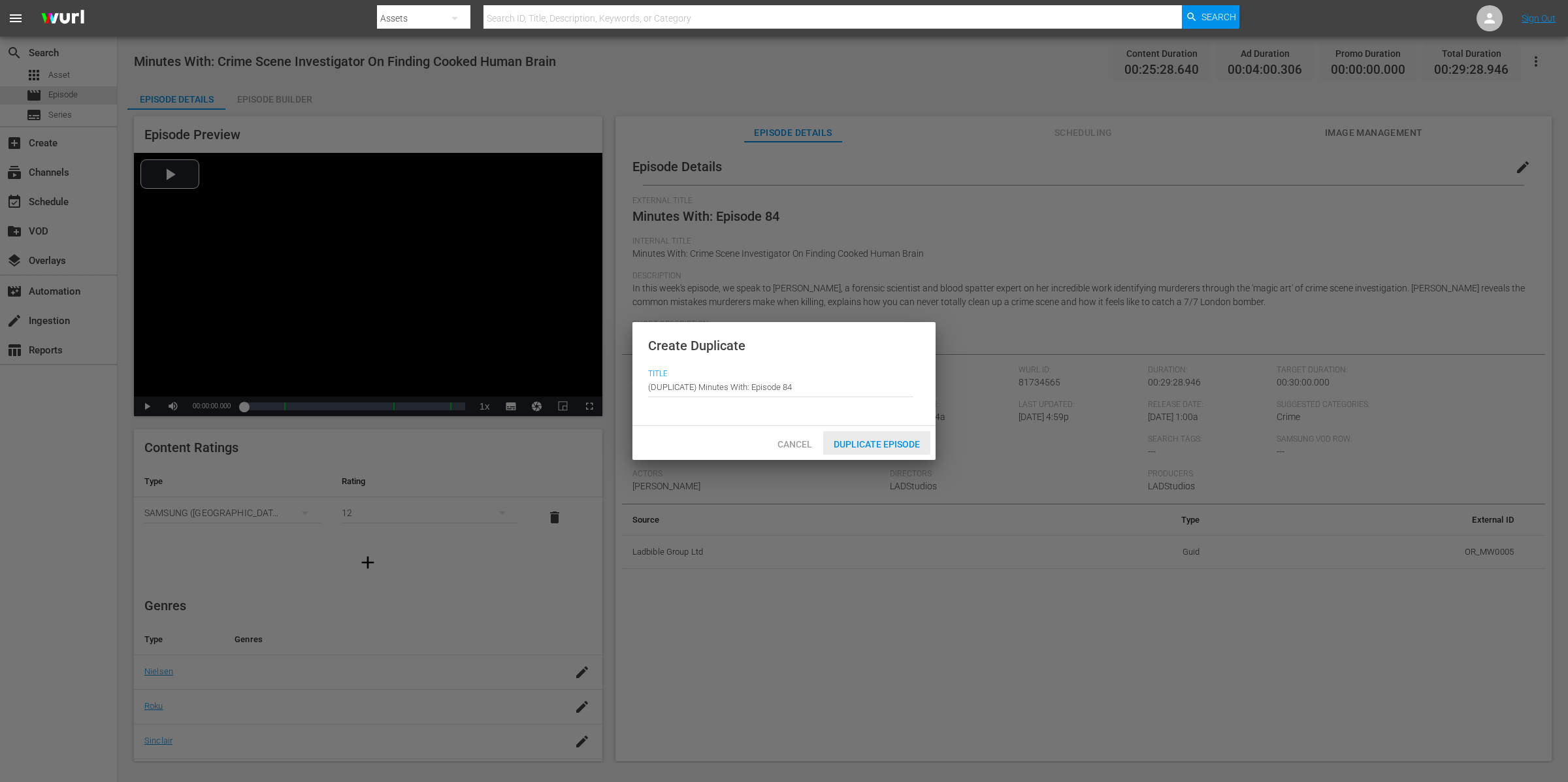
click at [892, 444] on span "Duplicate Episode" at bounding box center [877, 443] width 107 height 10
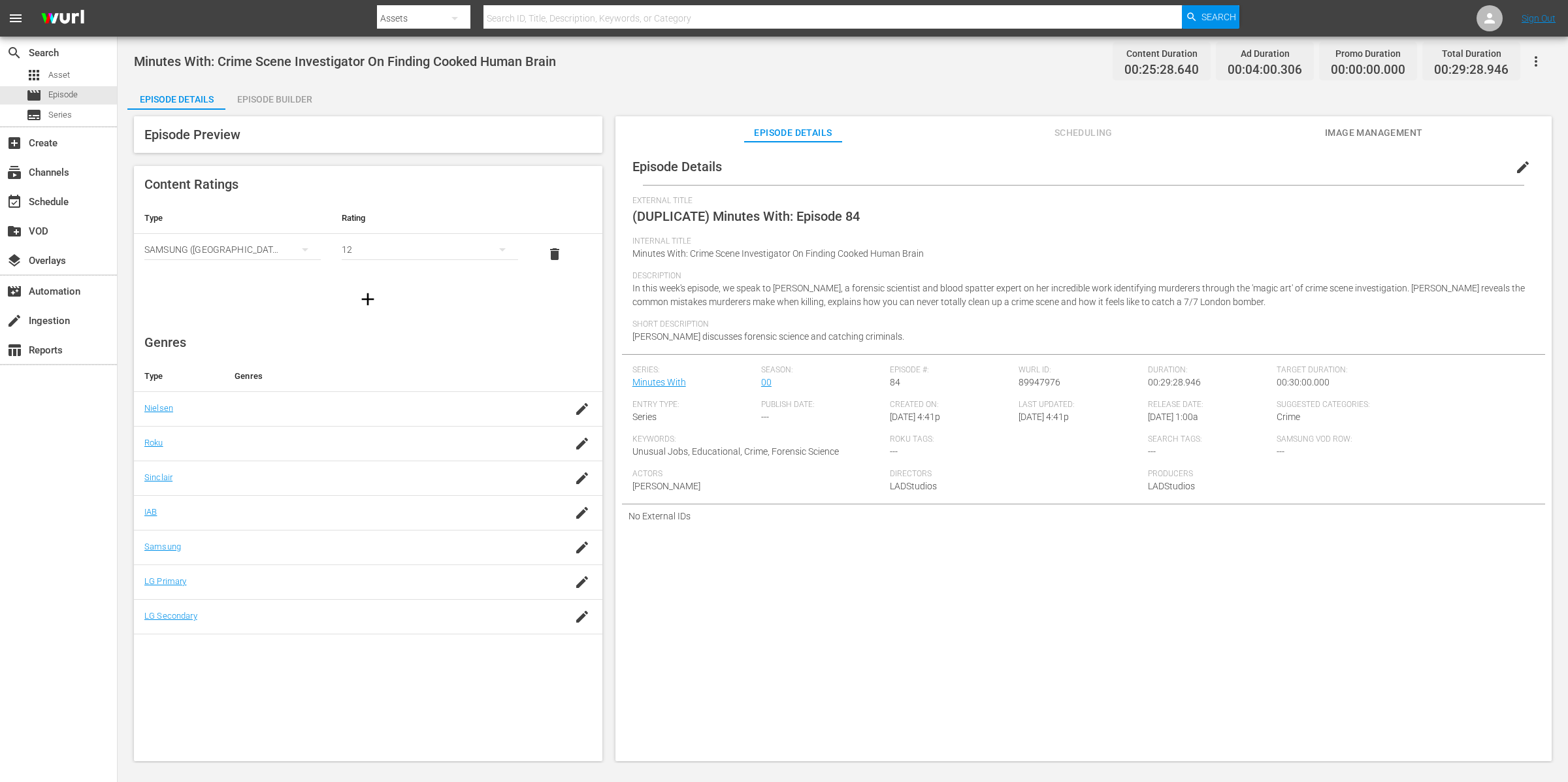
click at [272, 98] on div "Episode Builder" at bounding box center [274, 99] width 98 height 31
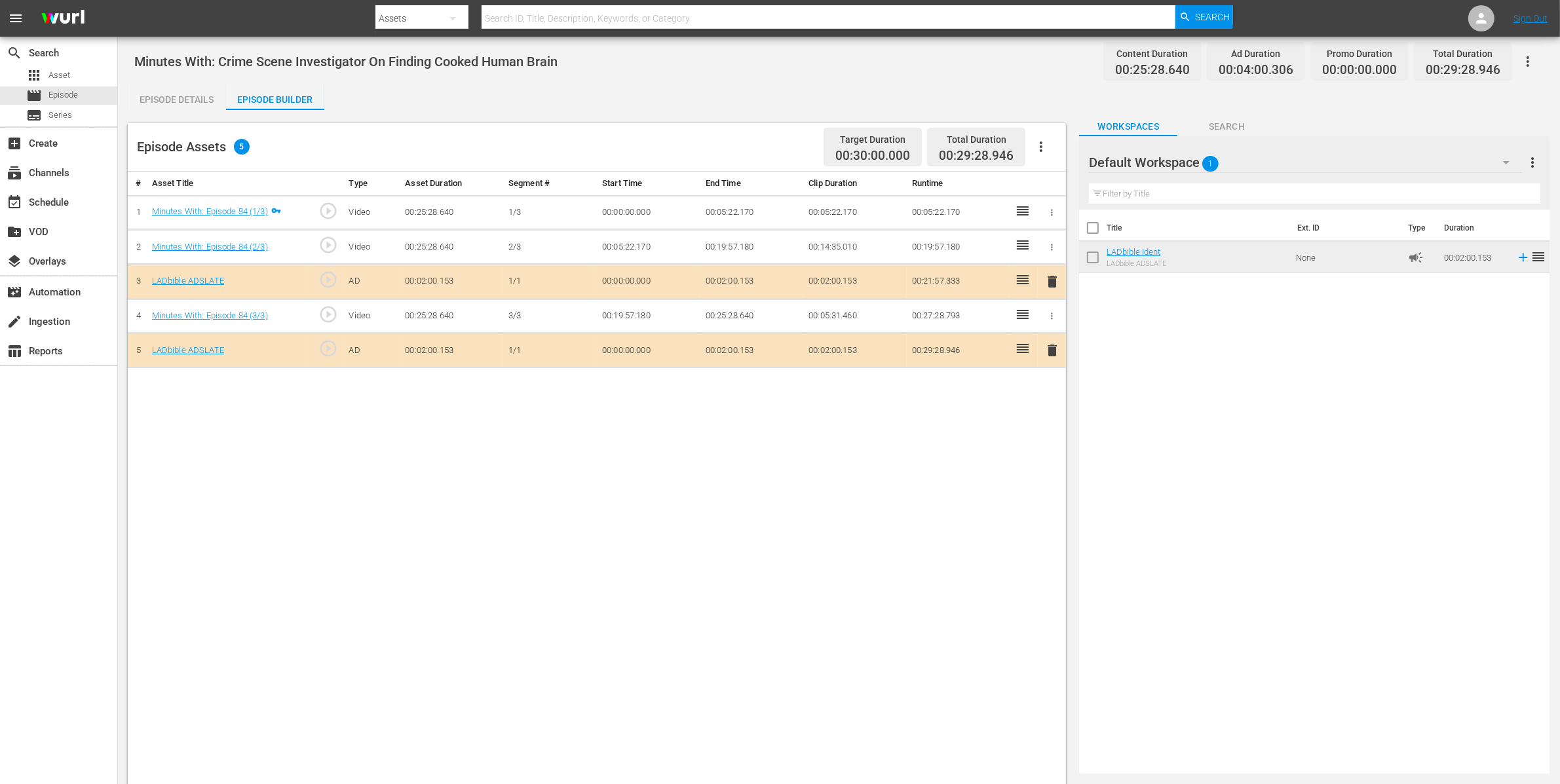
click at [1269, 161] on div "Default Workspace 1" at bounding box center [1304, 162] width 433 height 37
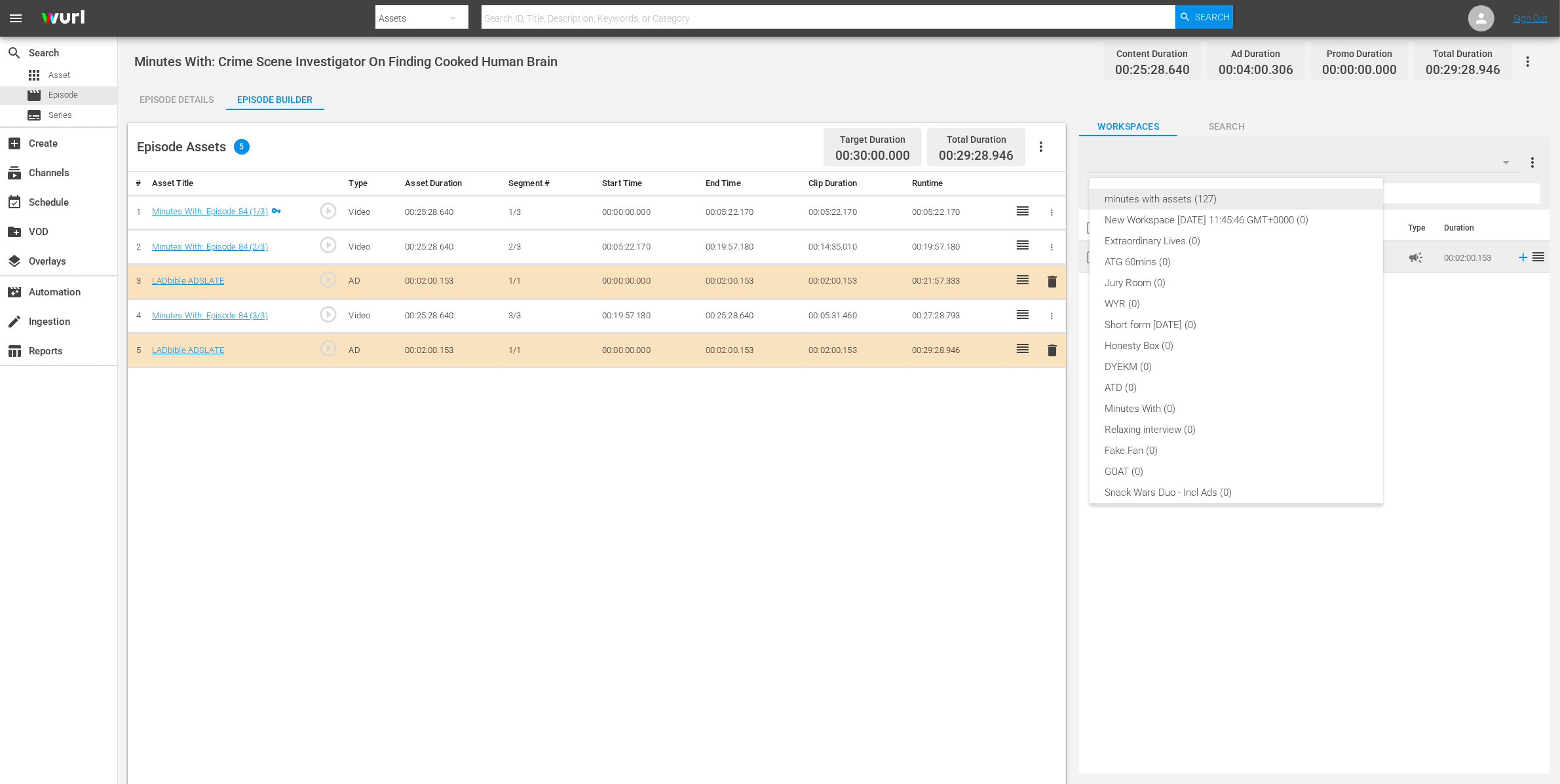
click at [1267, 191] on div "minutes with assets (127)" at bounding box center [1236, 199] width 262 height 21
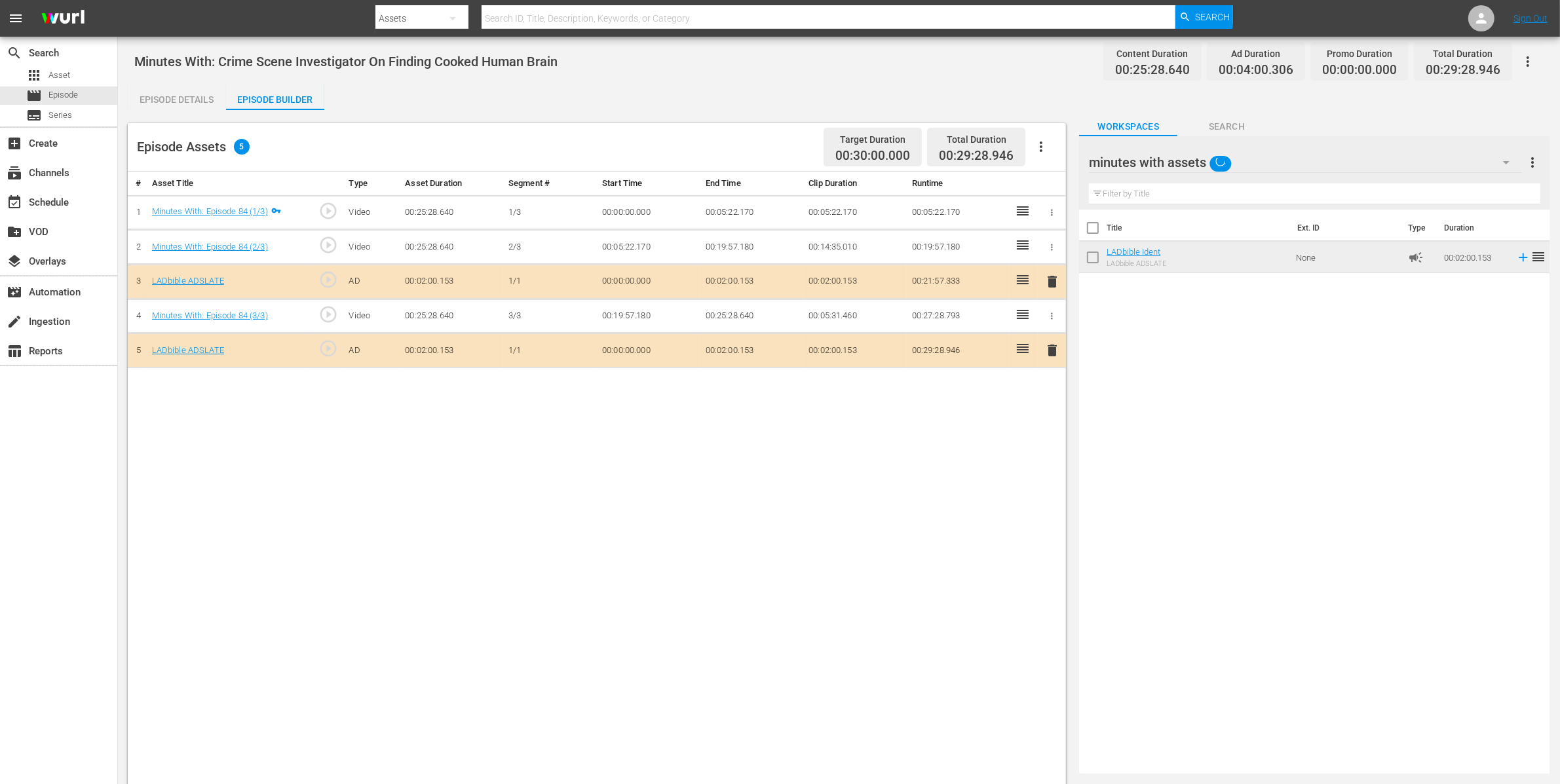
scroll to position [10, 0]
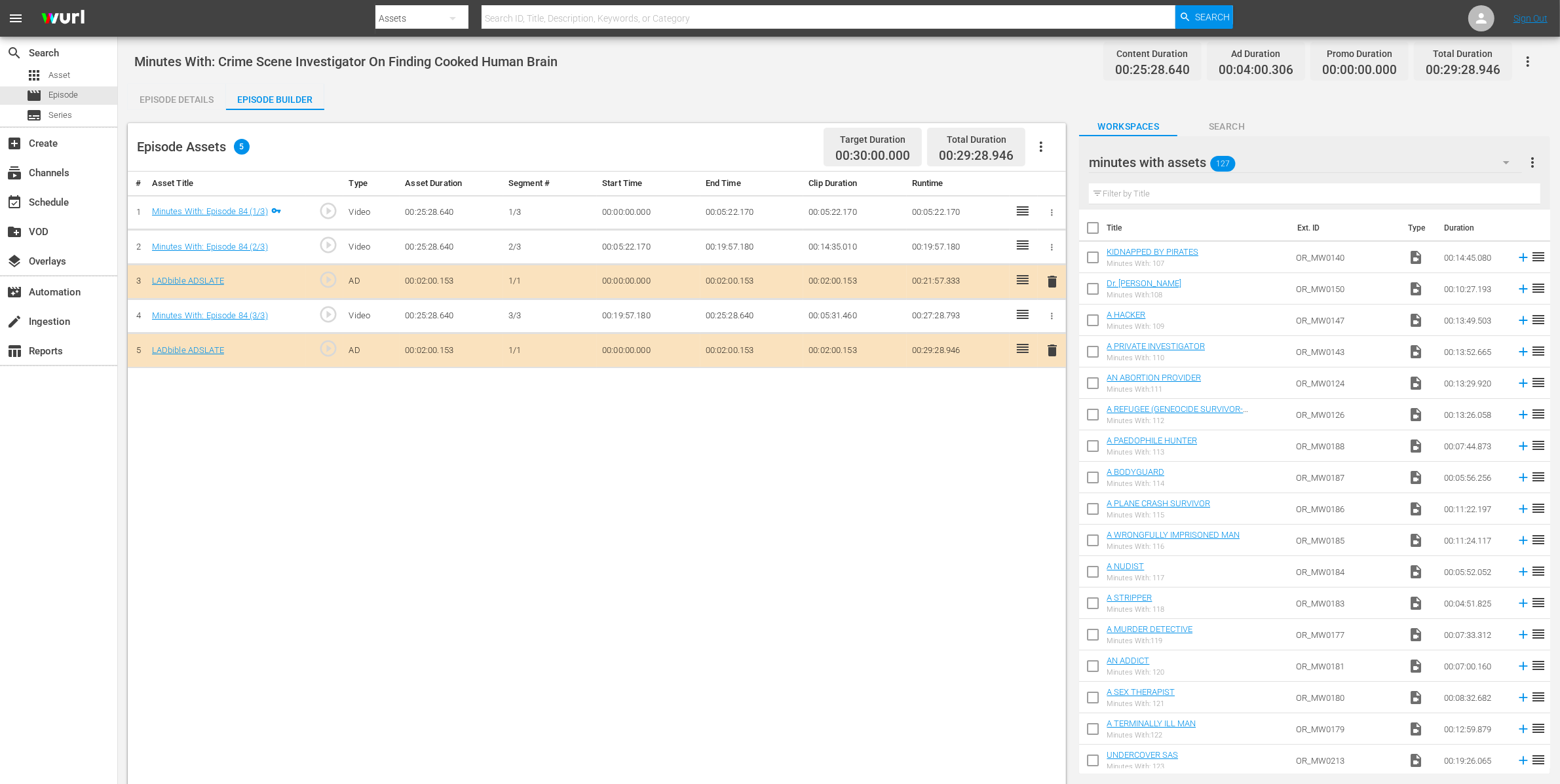
click at [1234, 195] on input "text" at bounding box center [1314, 194] width 451 height 21
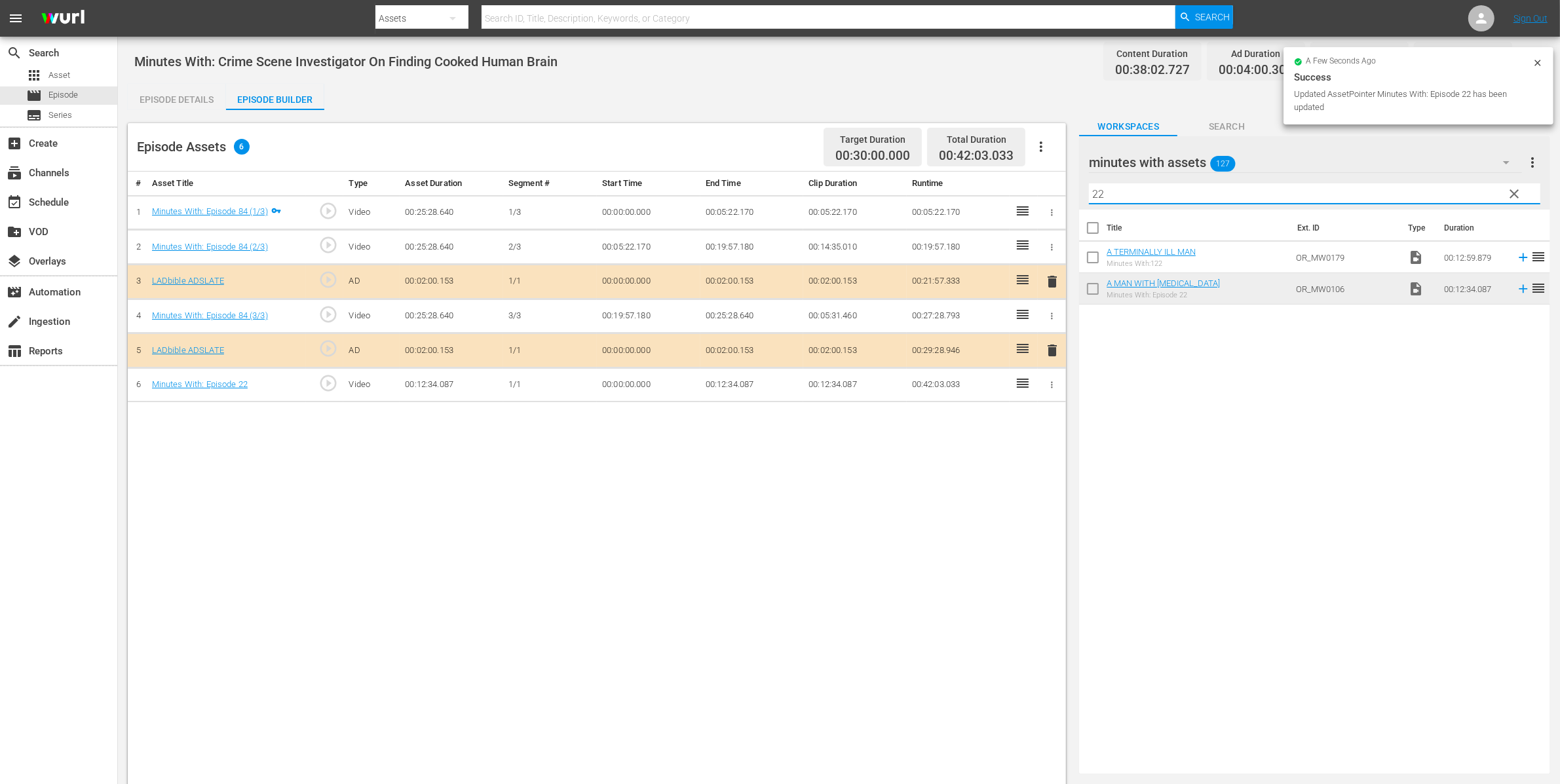
drag, startPoint x: 1145, startPoint y: 196, endPoint x: 1048, endPoint y: 186, distance: 97.5
click at [1050, 187] on div "Episode Assets 6 Target Duration 00:30:00.000 Total Duration 00:42:03.033 # Ass…" at bounding box center [839, 483] width 1423 height 747
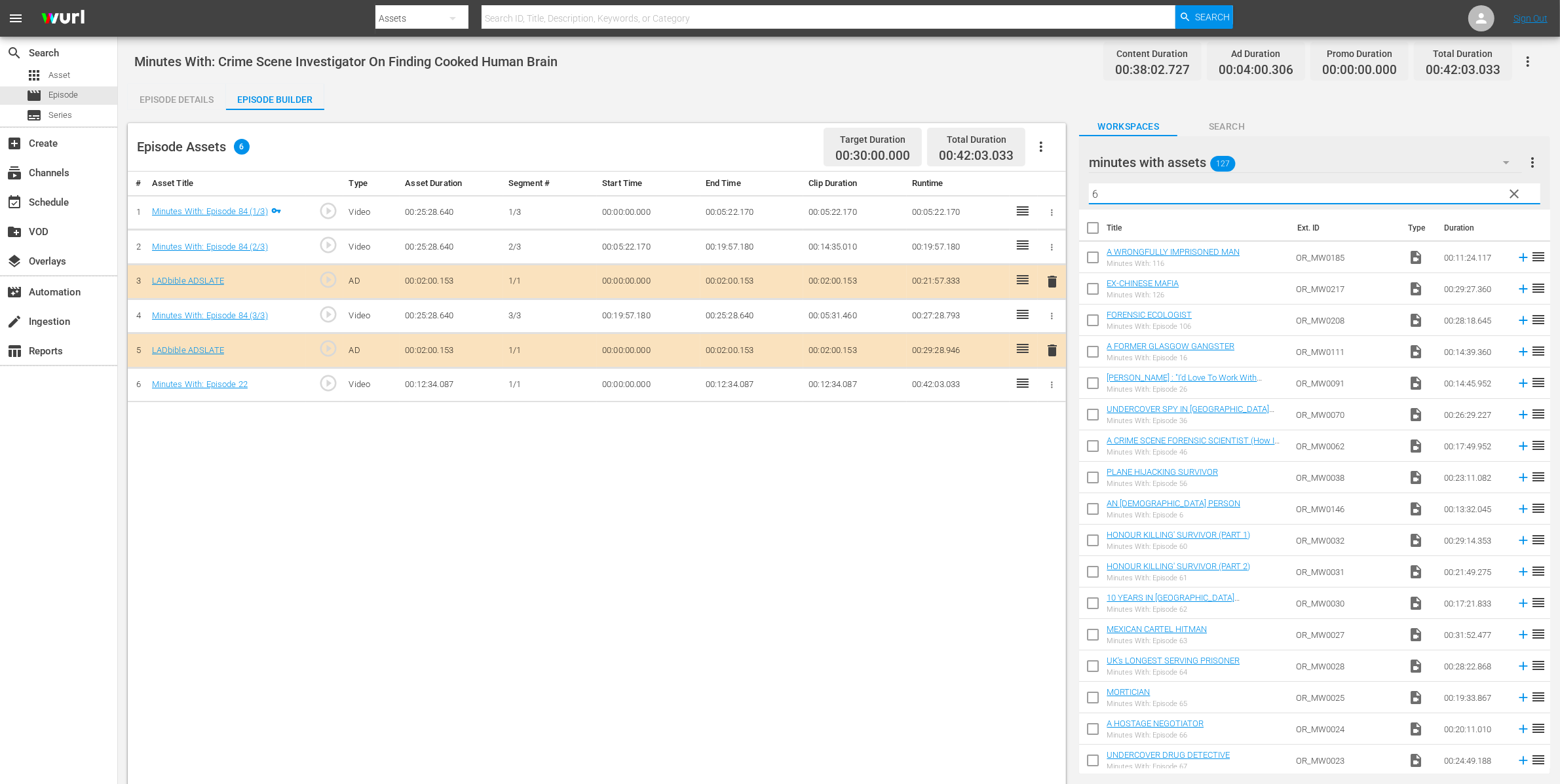
scroll to position [10, 0]
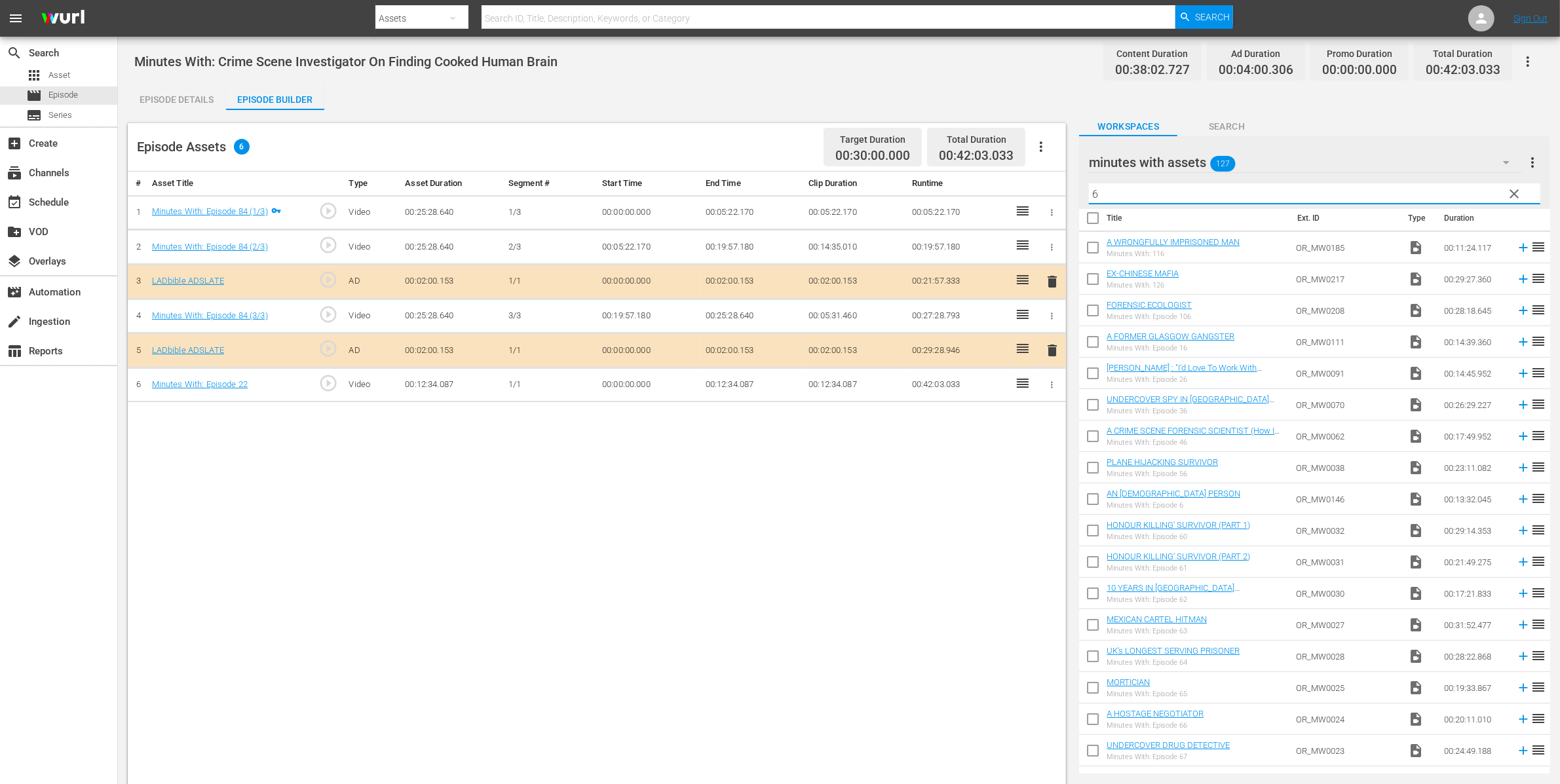
type input "6"
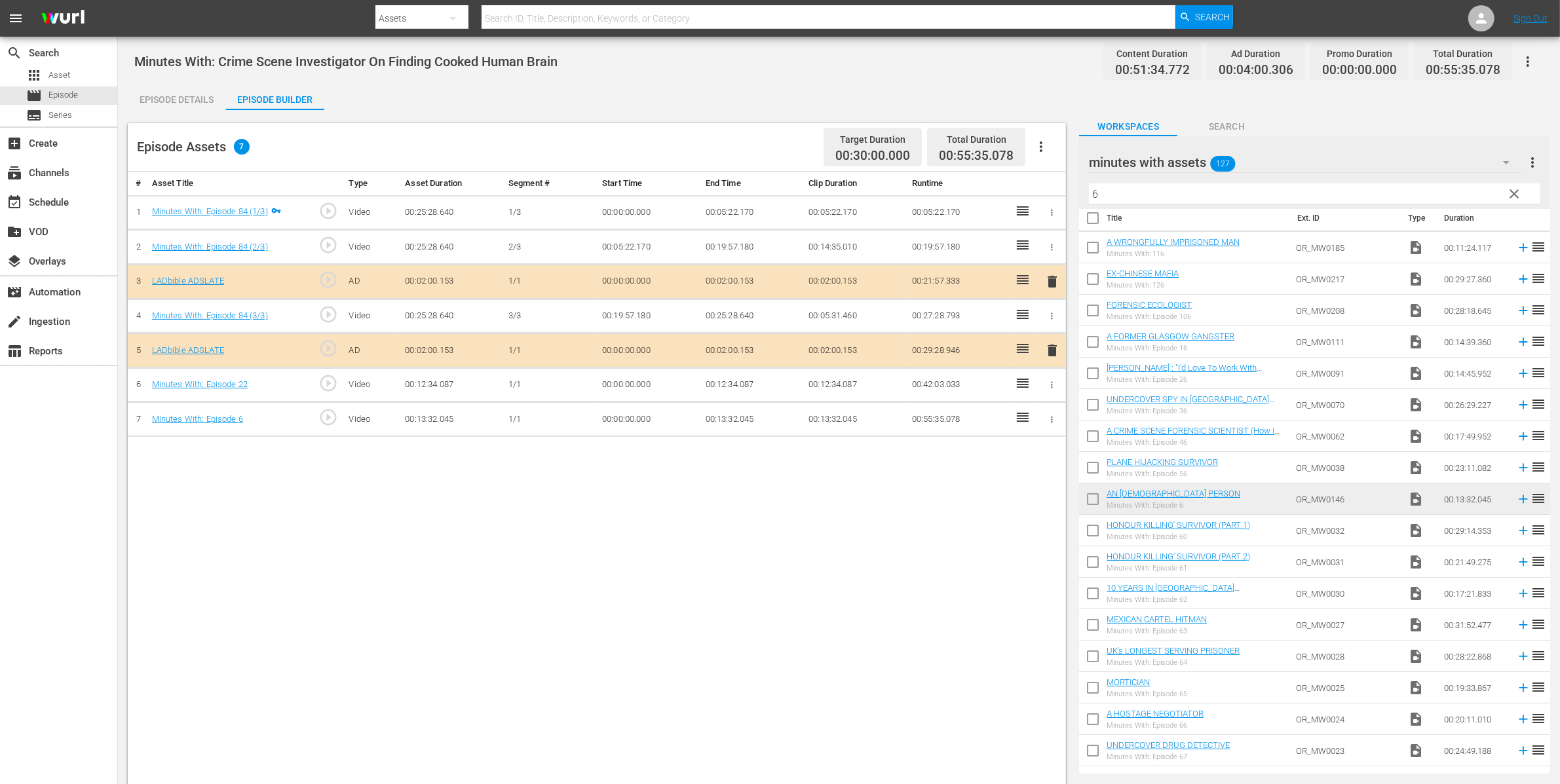
click at [1053, 387] on icon "button" at bounding box center [1052, 384] width 2 height 6
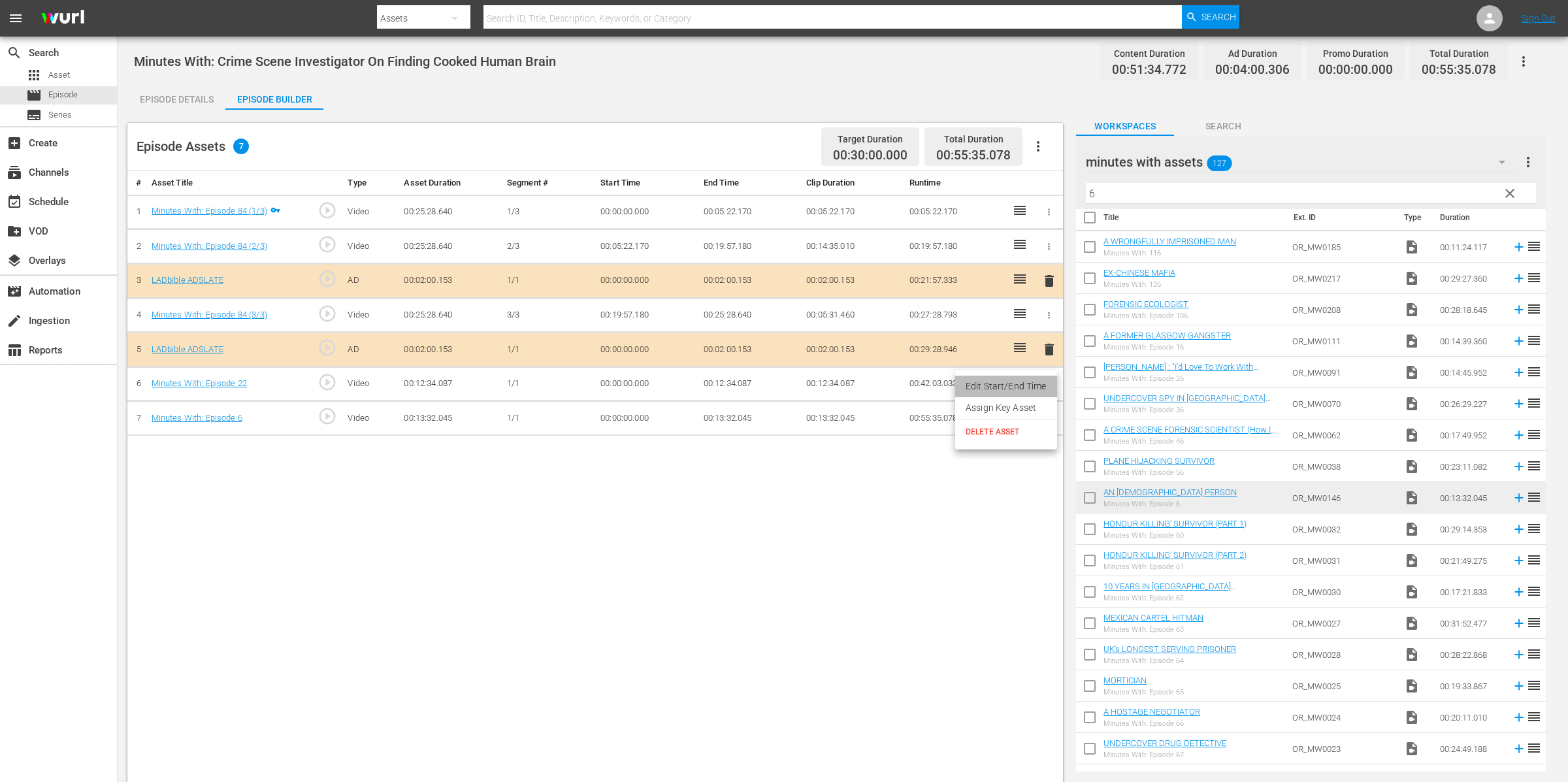
click at [1007, 394] on li "Edit Start/End Time" at bounding box center [1006, 385] width 102 height 21
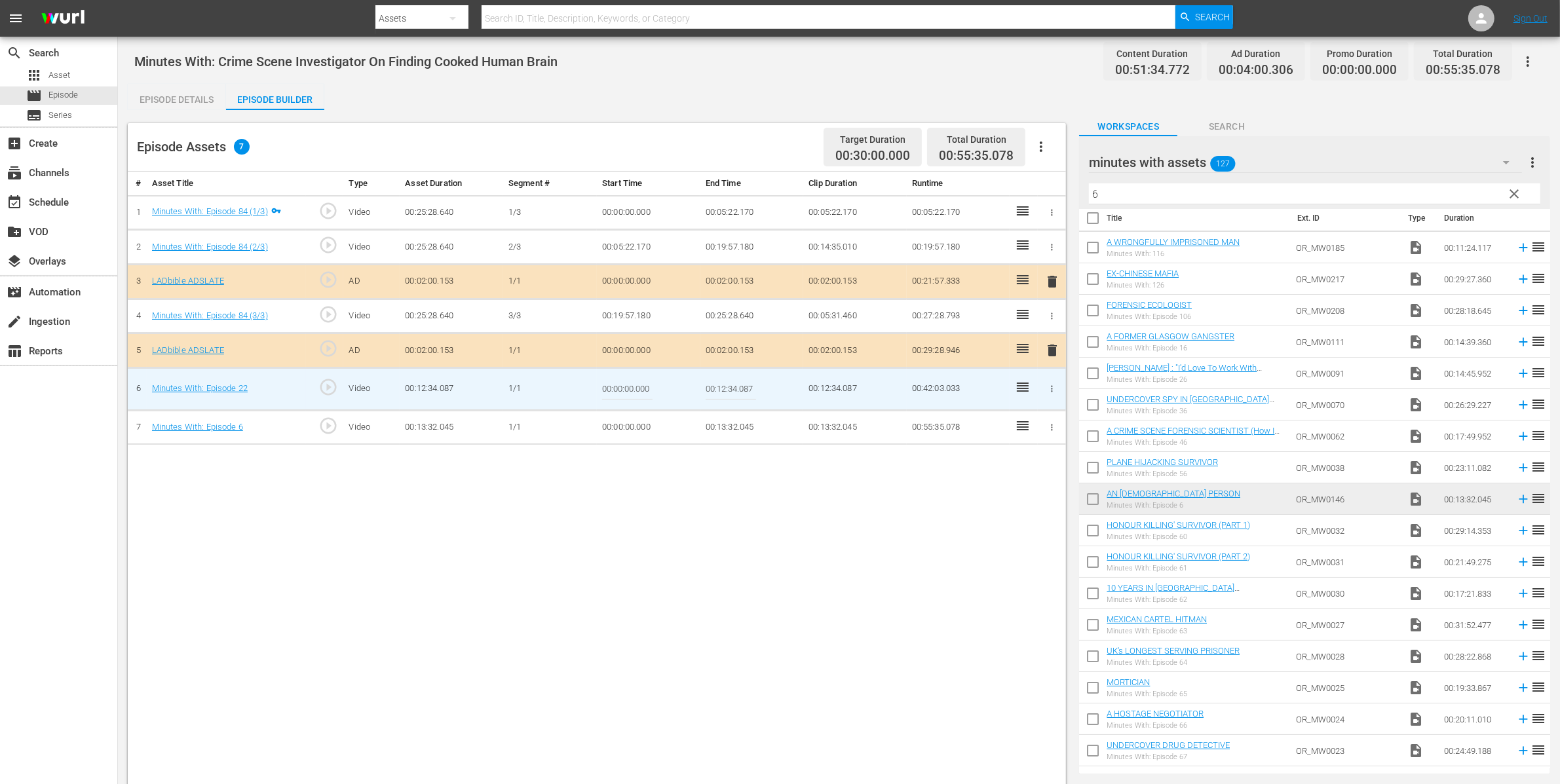
click at [1053, 392] on icon "button" at bounding box center [1052, 388] width 2 height 6
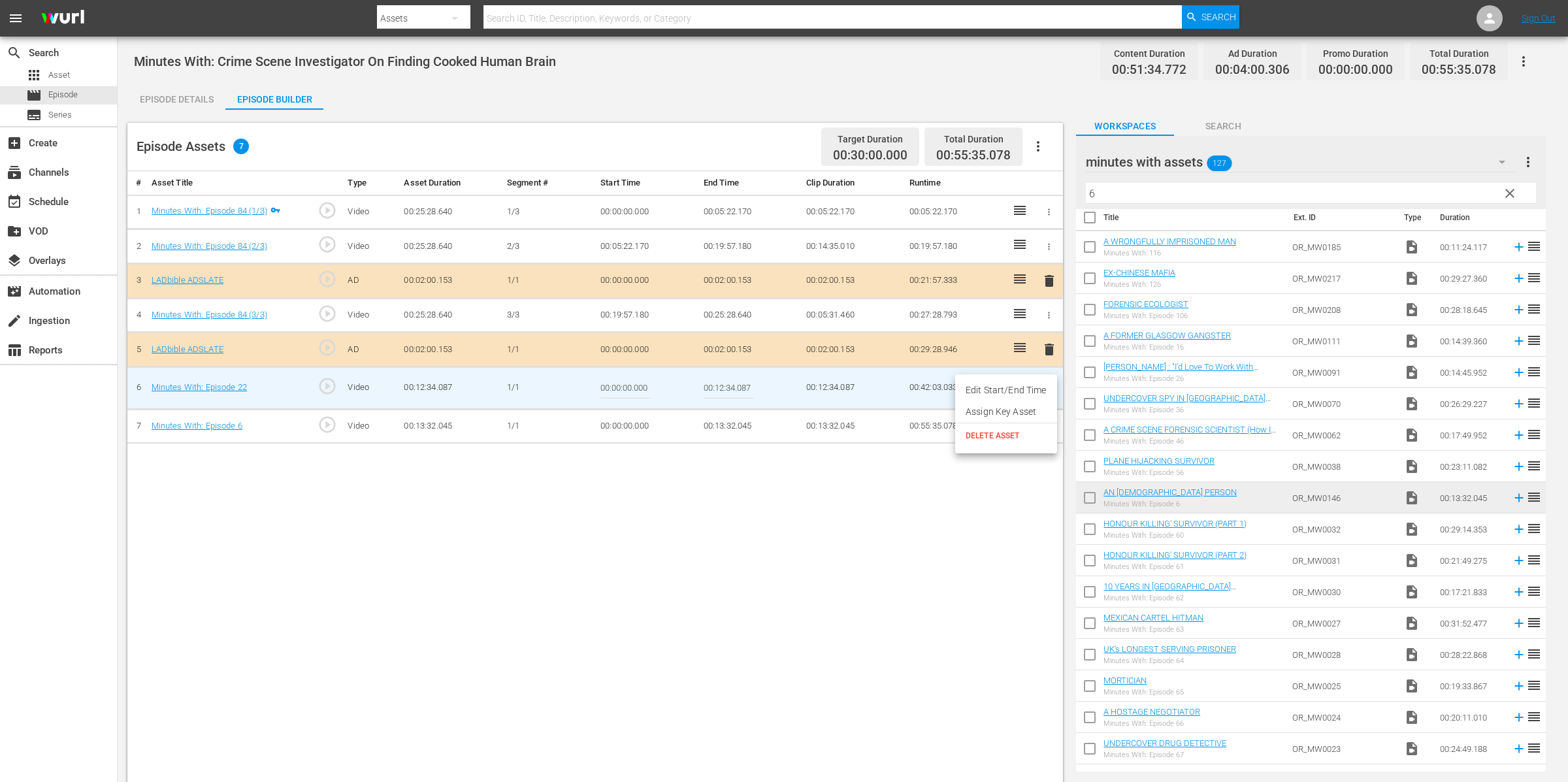
click at [1046, 414] on li "Assign Key Asset" at bounding box center [1006, 411] width 102 height 21
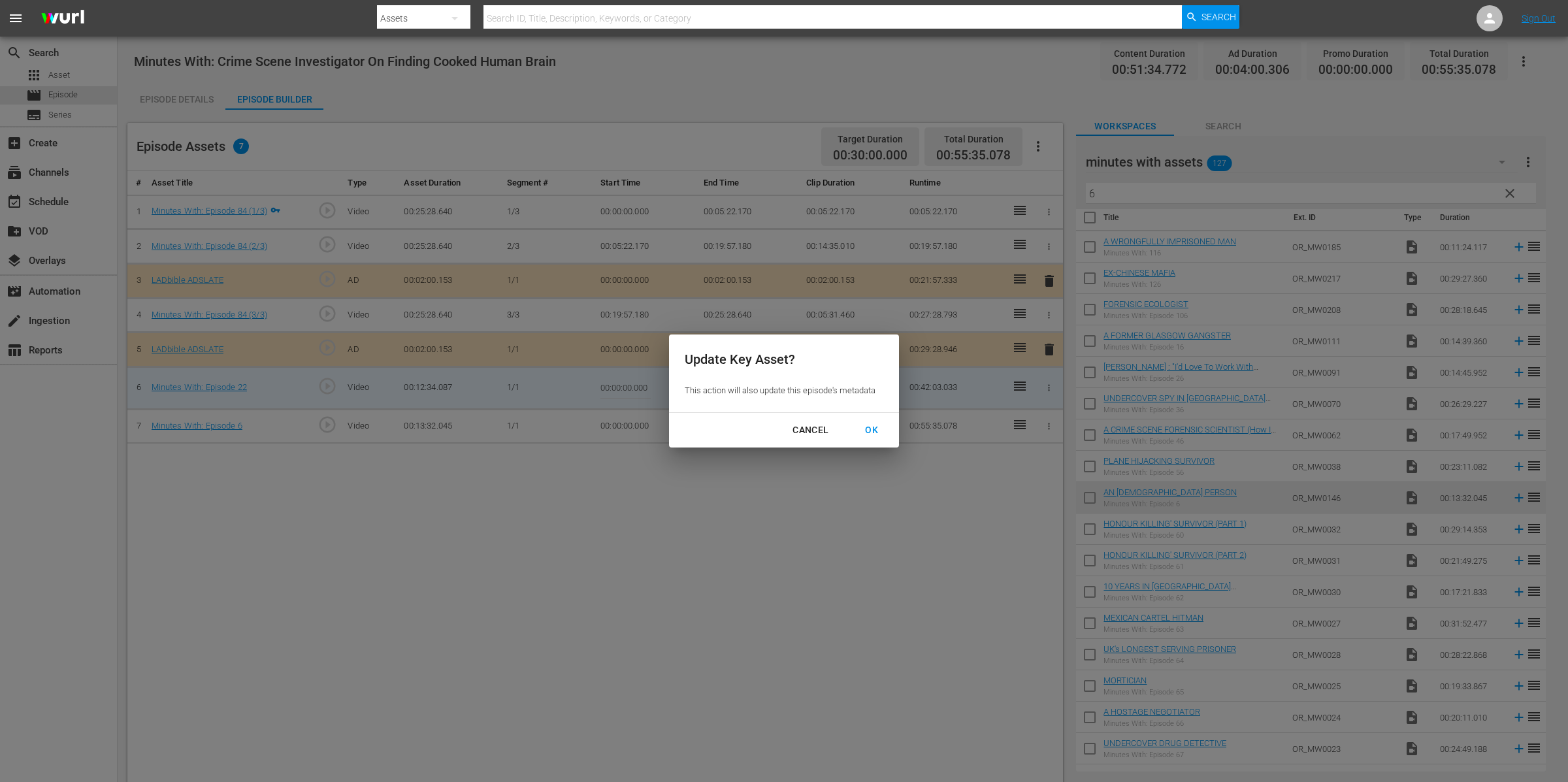
click at [865, 432] on div "OK" at bounding box center [871, 431] width 34 height 17
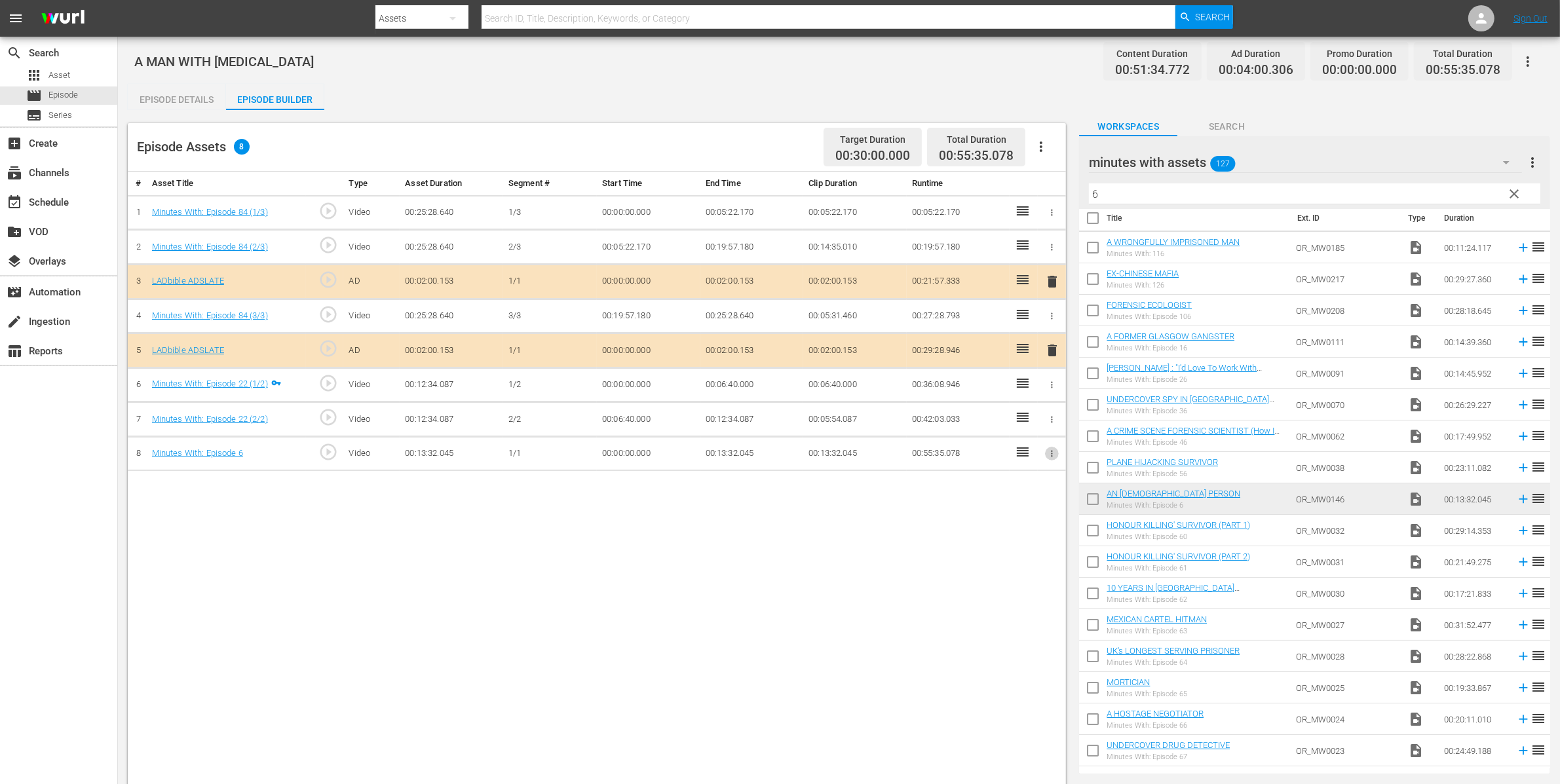
click at [1050, 458] on icon "button" at bounding box center [1052, 453] width 10 height 10
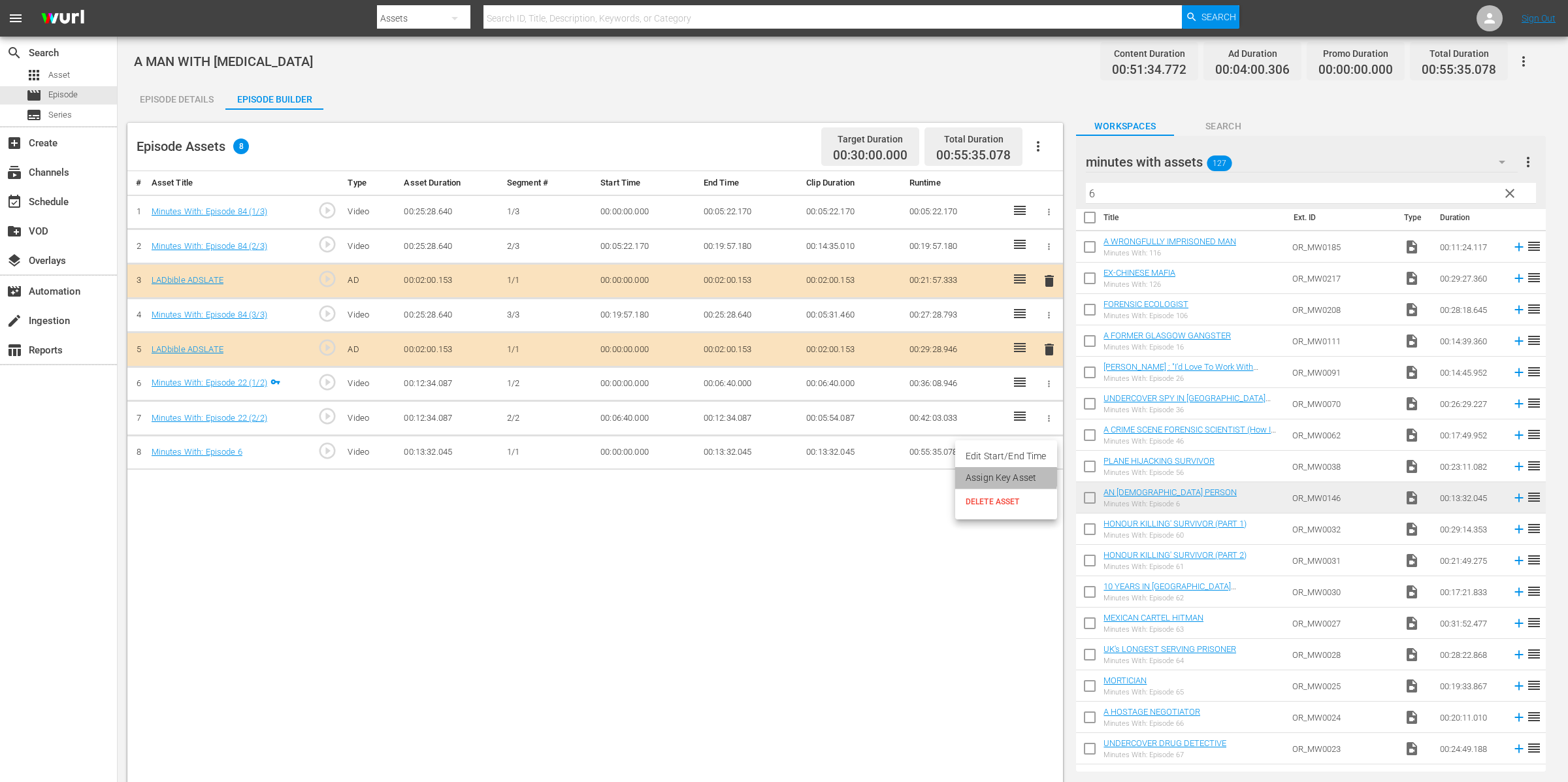
click at [1001, 477] on li "Assign Key Asset" at bounding box center [1006, 477] width 102 height 21
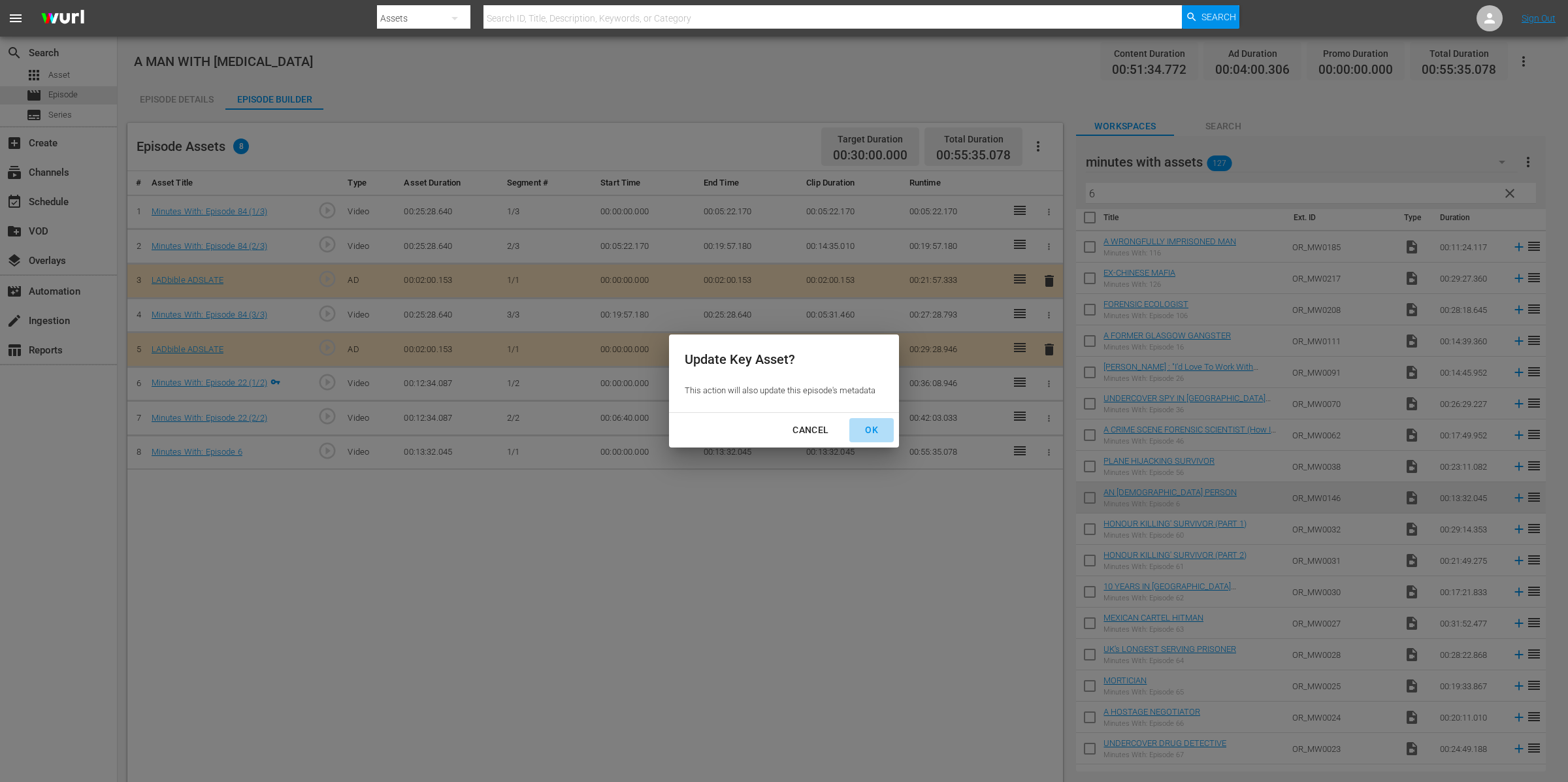
click at [879, 430] on div "OK" at bounding box center [871, 431] width 34 height 17
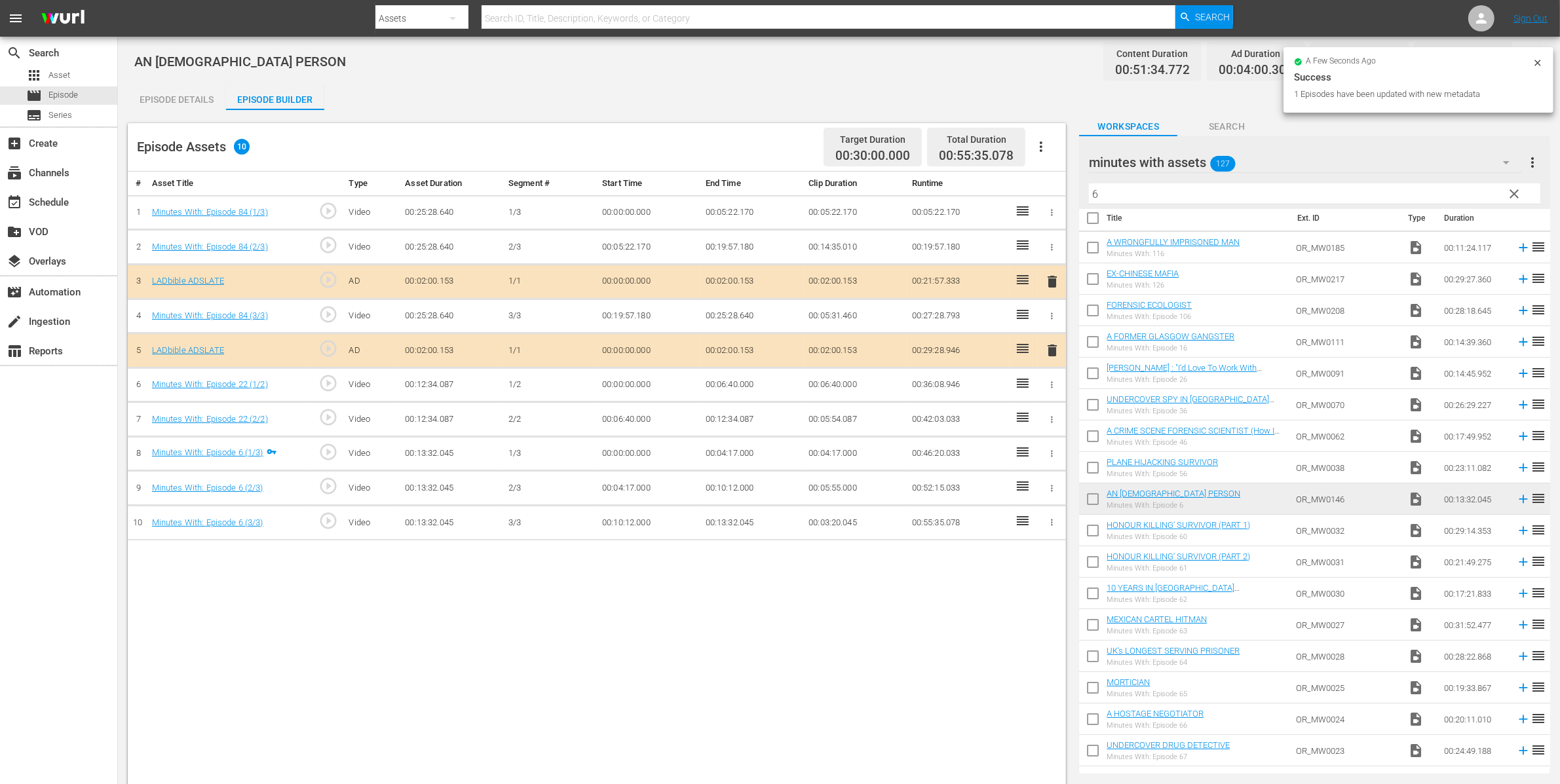
click at [923, 609] on div "# Asset Title Type Asset Duration Segment # Start Time End Time Clip Duration R…" at bounding box center [596, 515] width 938 height 686
click at [1514, 194] on span "clear" at bounding box center [1514, 194] width 16 height 16
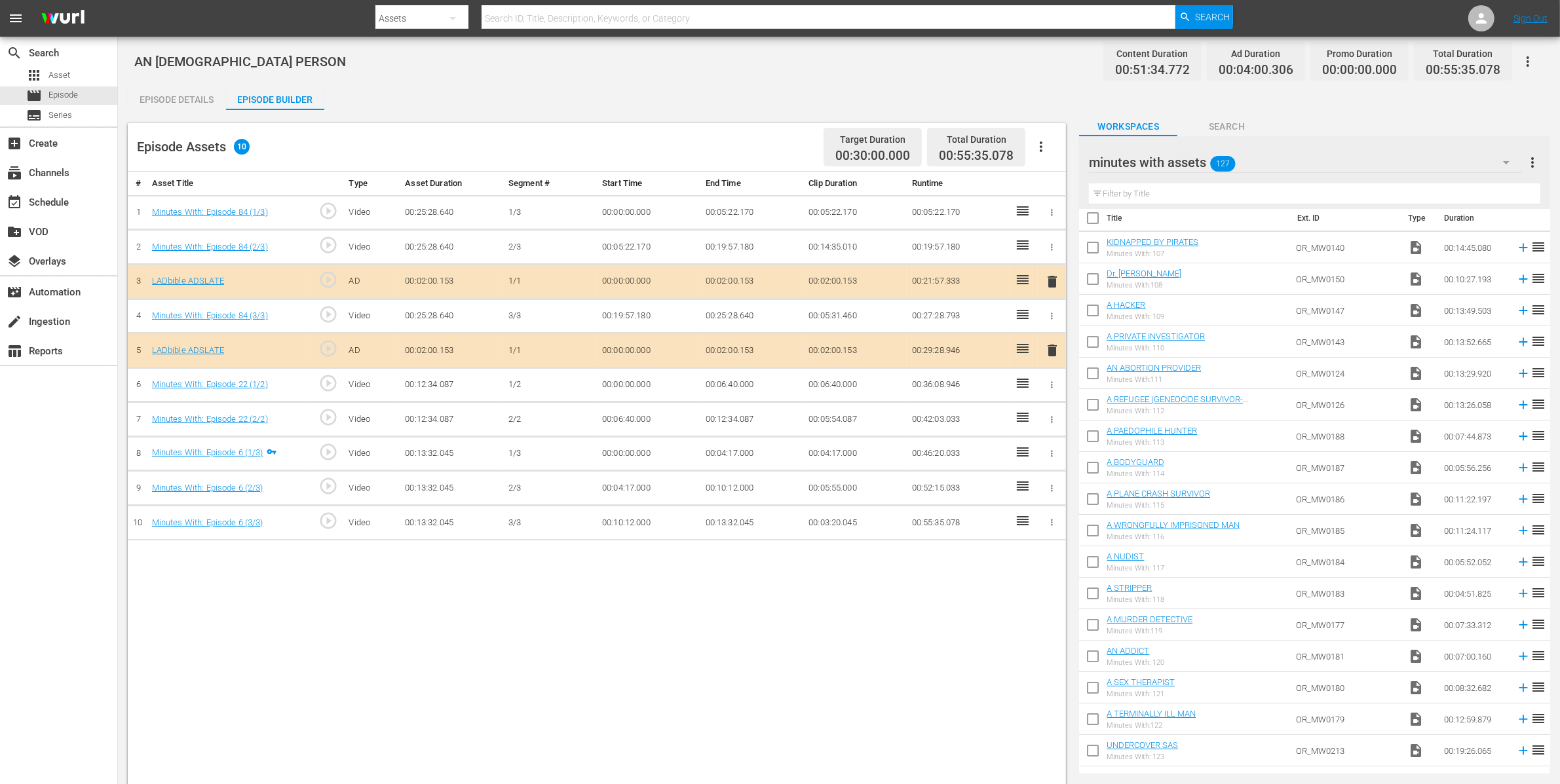
click at [1321, 158] on div "minutes with assets 127" at bounding box center [1304, 162] width 433 height 37
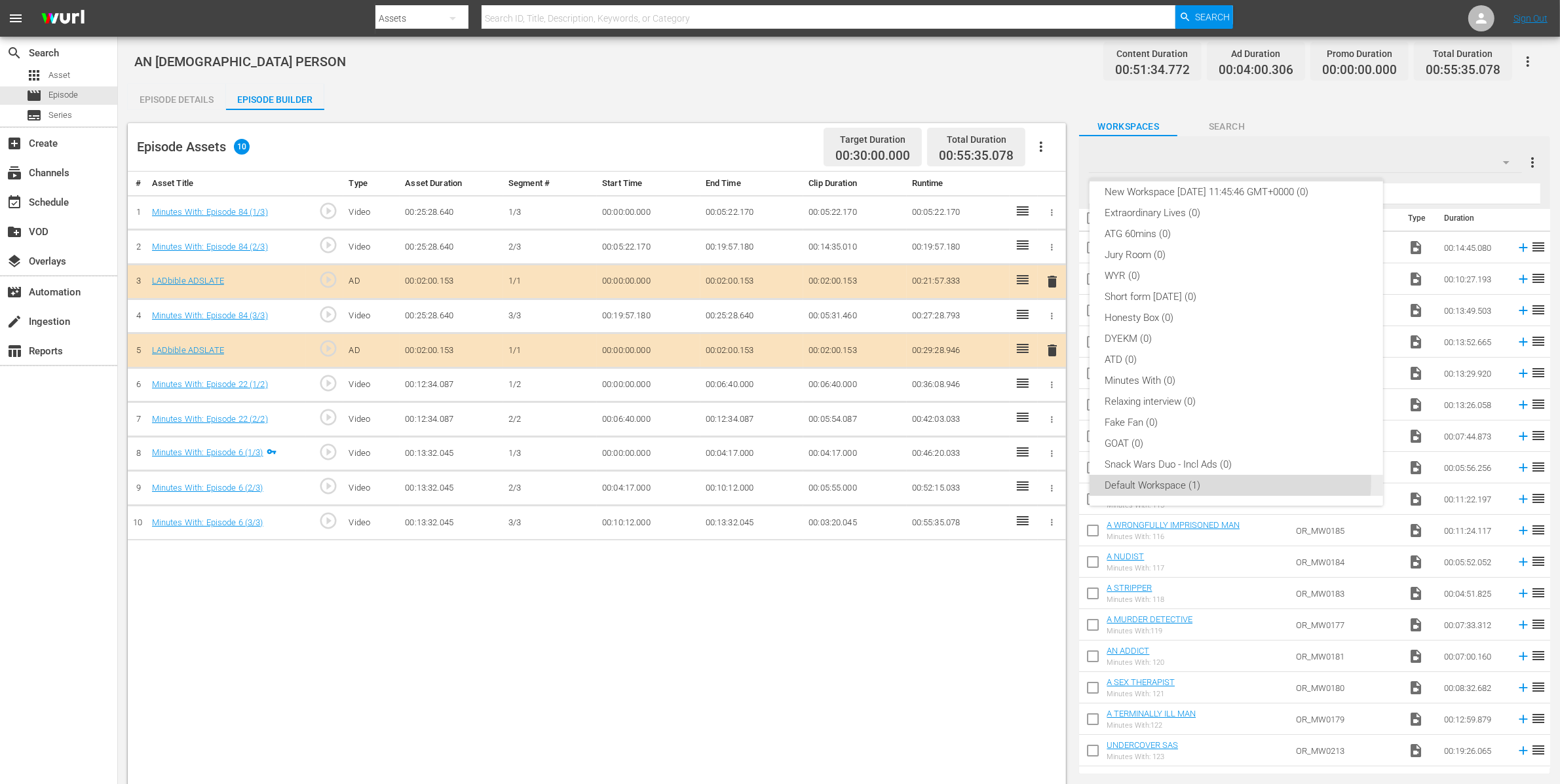
click at [1222, 481] on div "Default Workspace (1)" at bounding box center [1236, 485] width 262 height 21
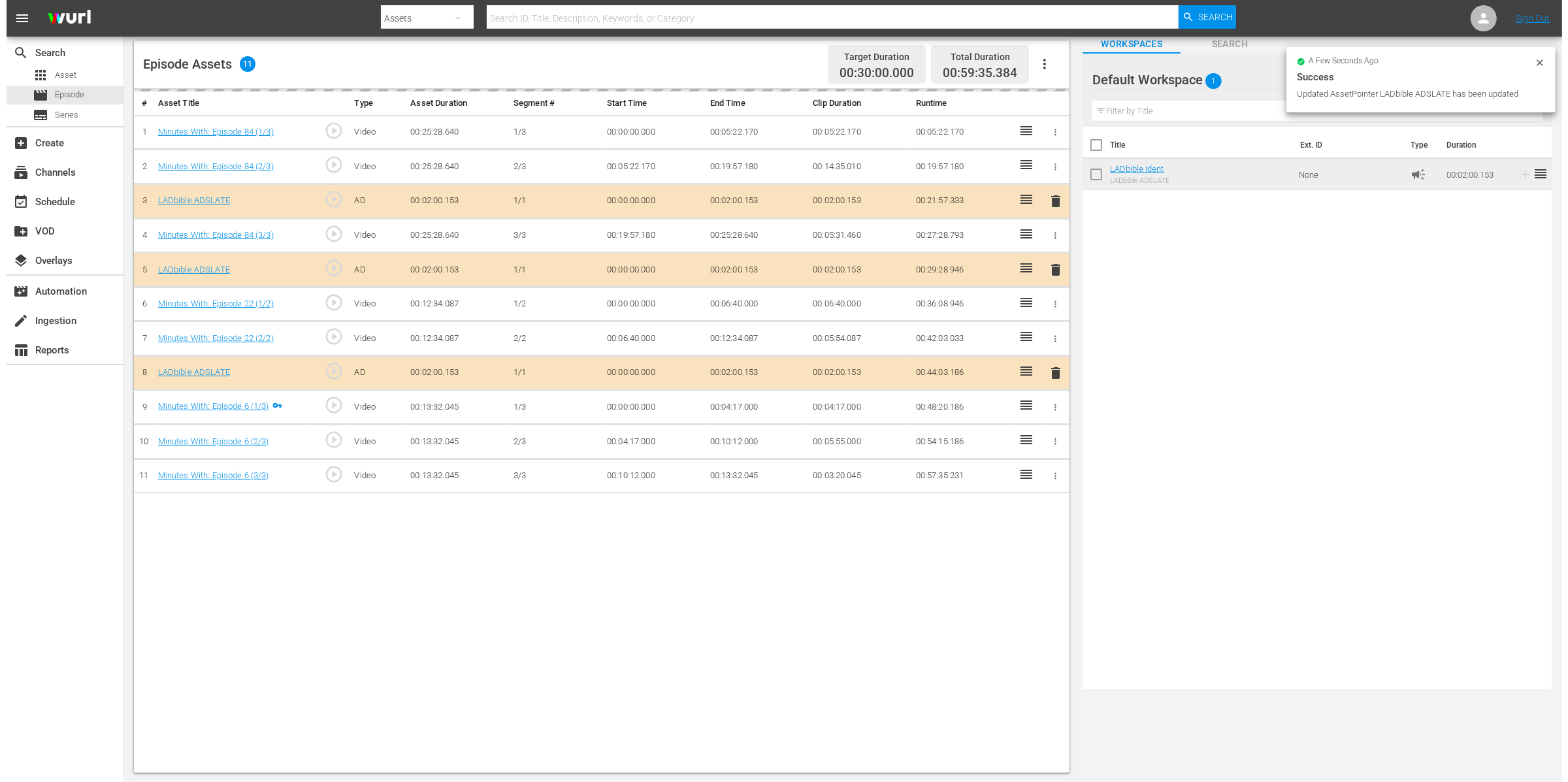
scroll to position [0, 0]
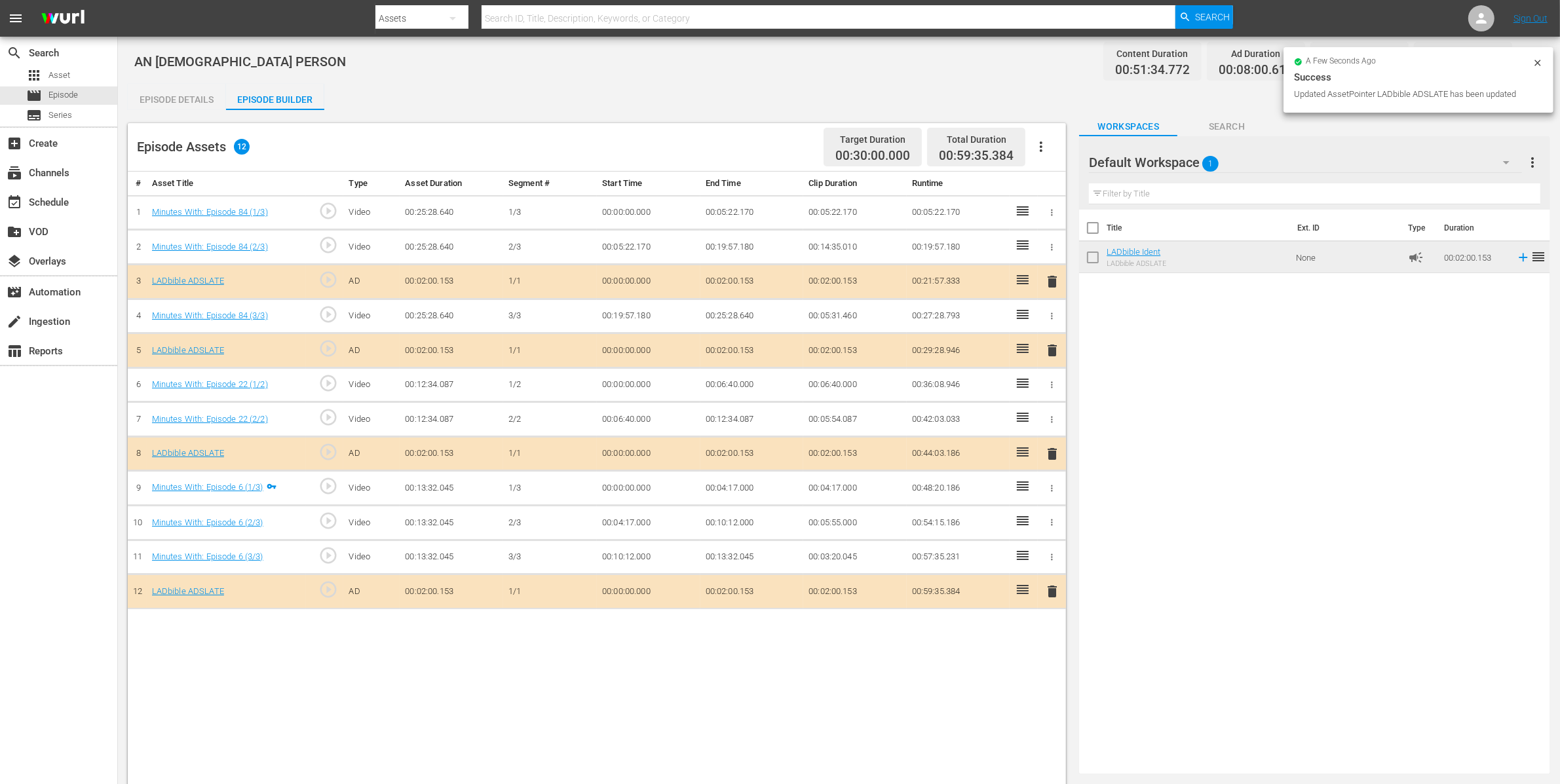
click at [1053, 214] on icon "button" at bounding box center [1052, 212] width 10 height 10
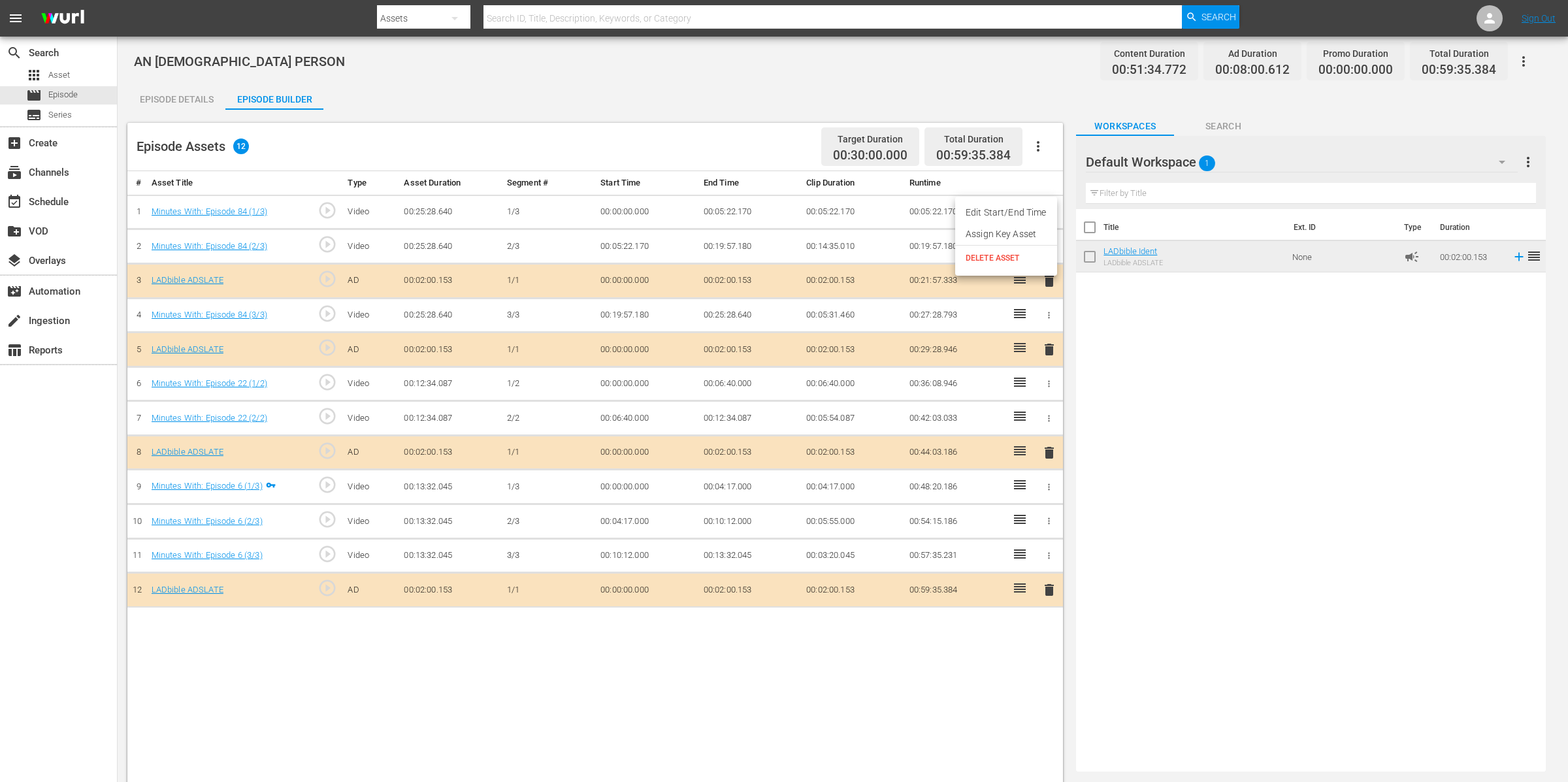
click at [1028, 230] on li "Assign Key Asset" at bounding box center [1006, 234] width 102 height 21
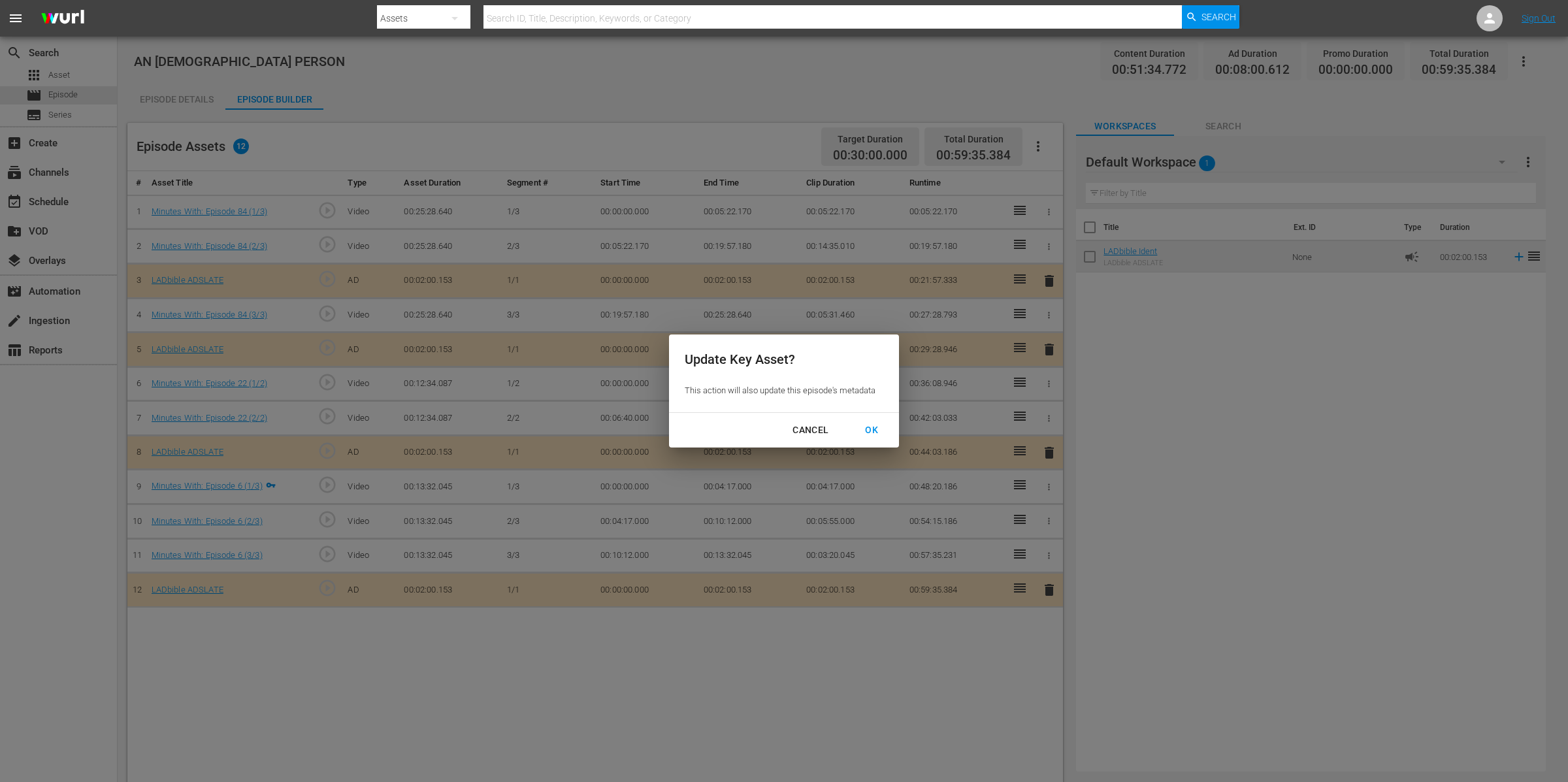
click at [865, 432] on div "OK" at bounding box center [871, 431] width 34 height 17
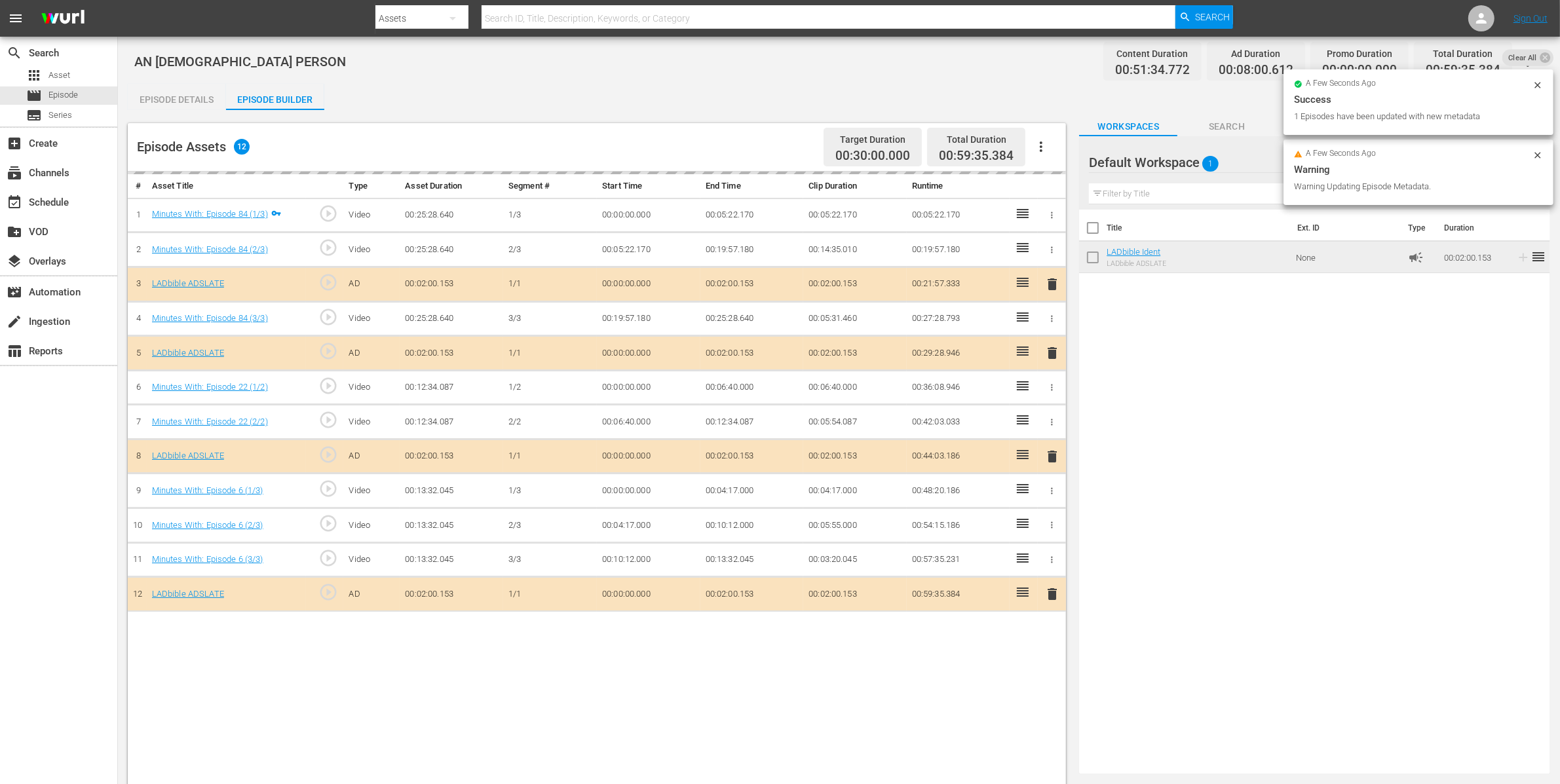
click at [163, 89] on div "Episode Details" at bounding box center [176, 100] width 99 height 31
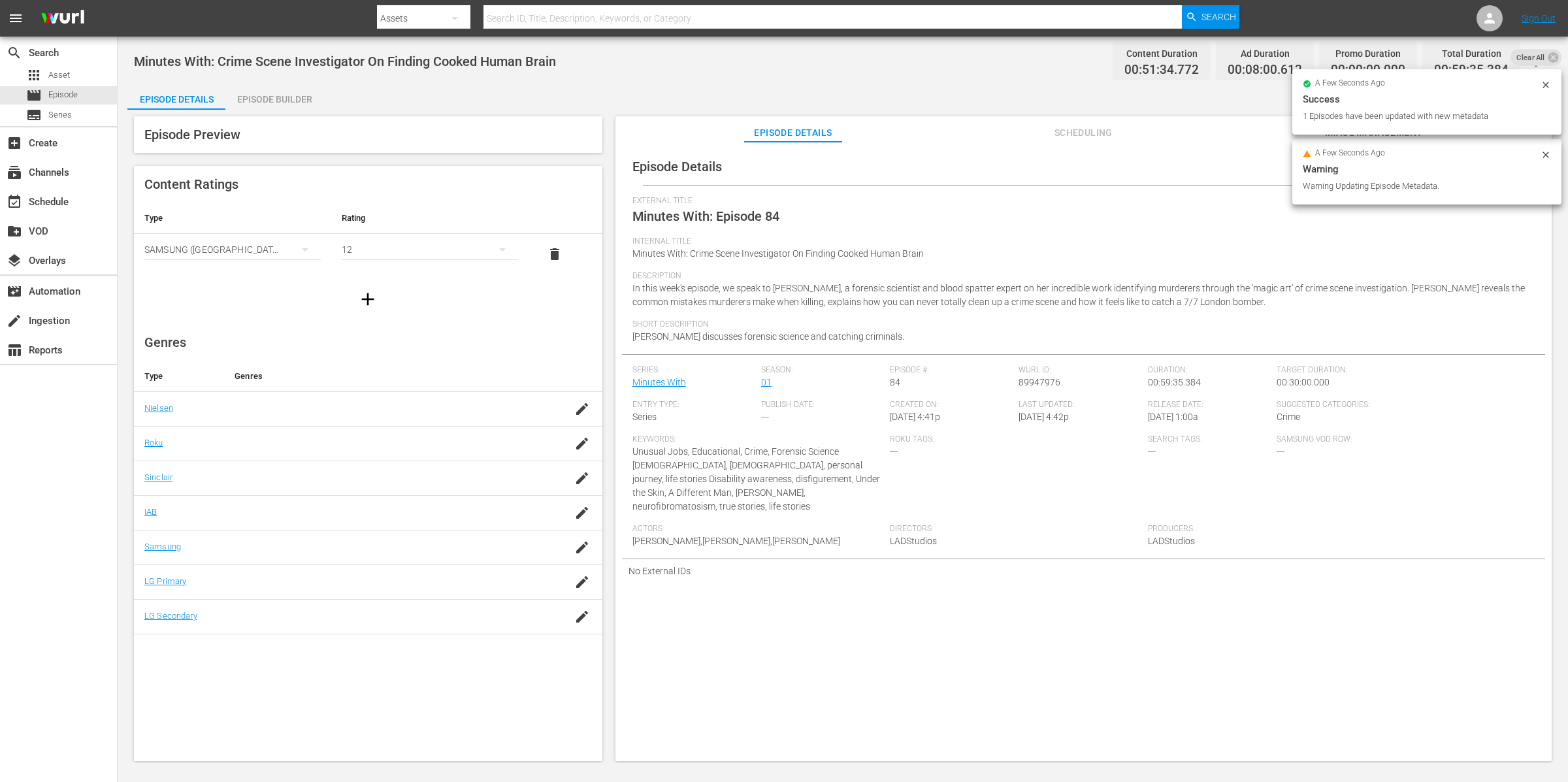
click at [912, 214] on div "External Title Minutes With: Episode 84" at bounding box center [1083, 216] width 903 height 40
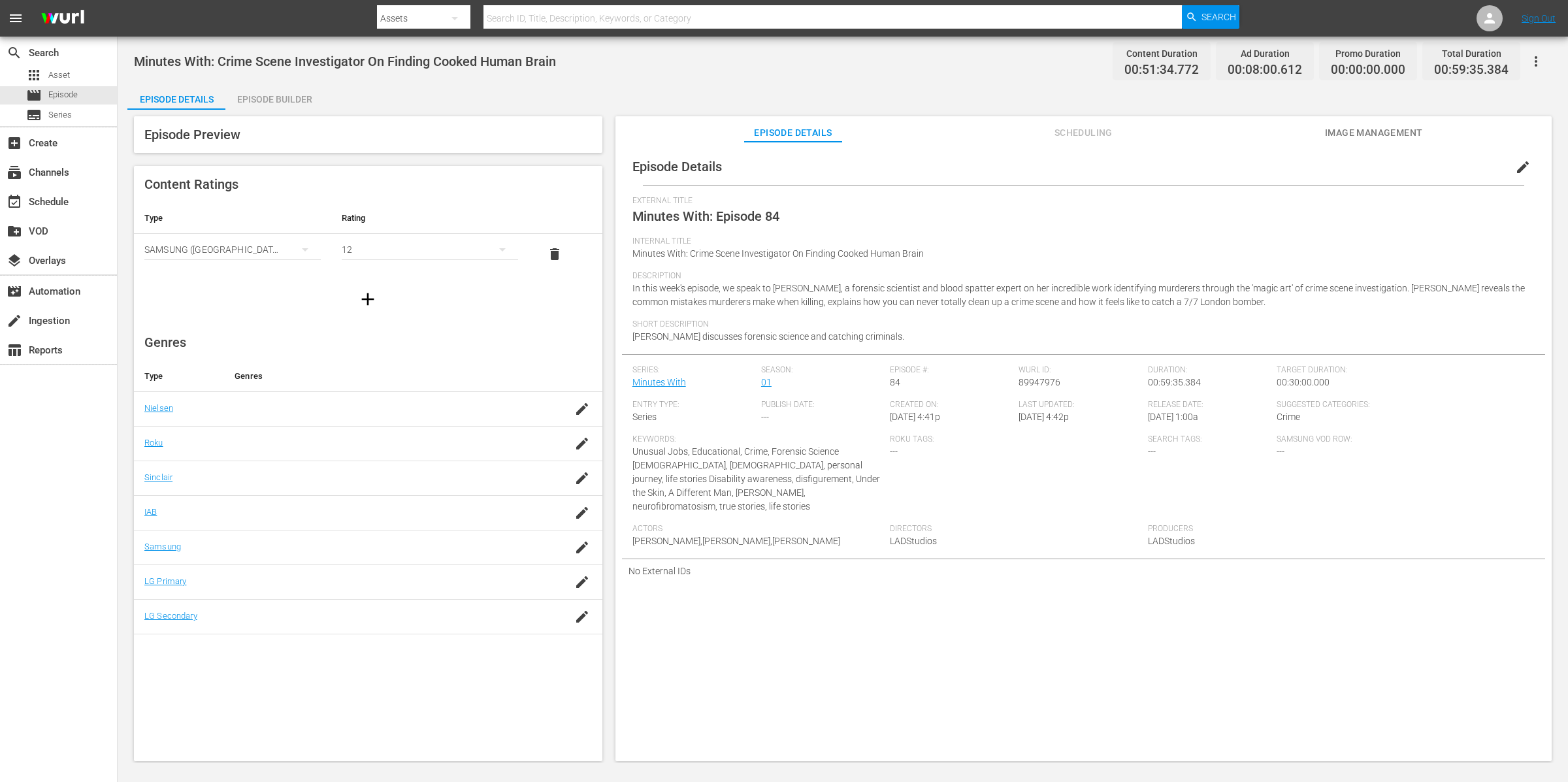
click at [1075, 132] on span "Scheduling" at bounding box center [1083, 133] width 98 height 17
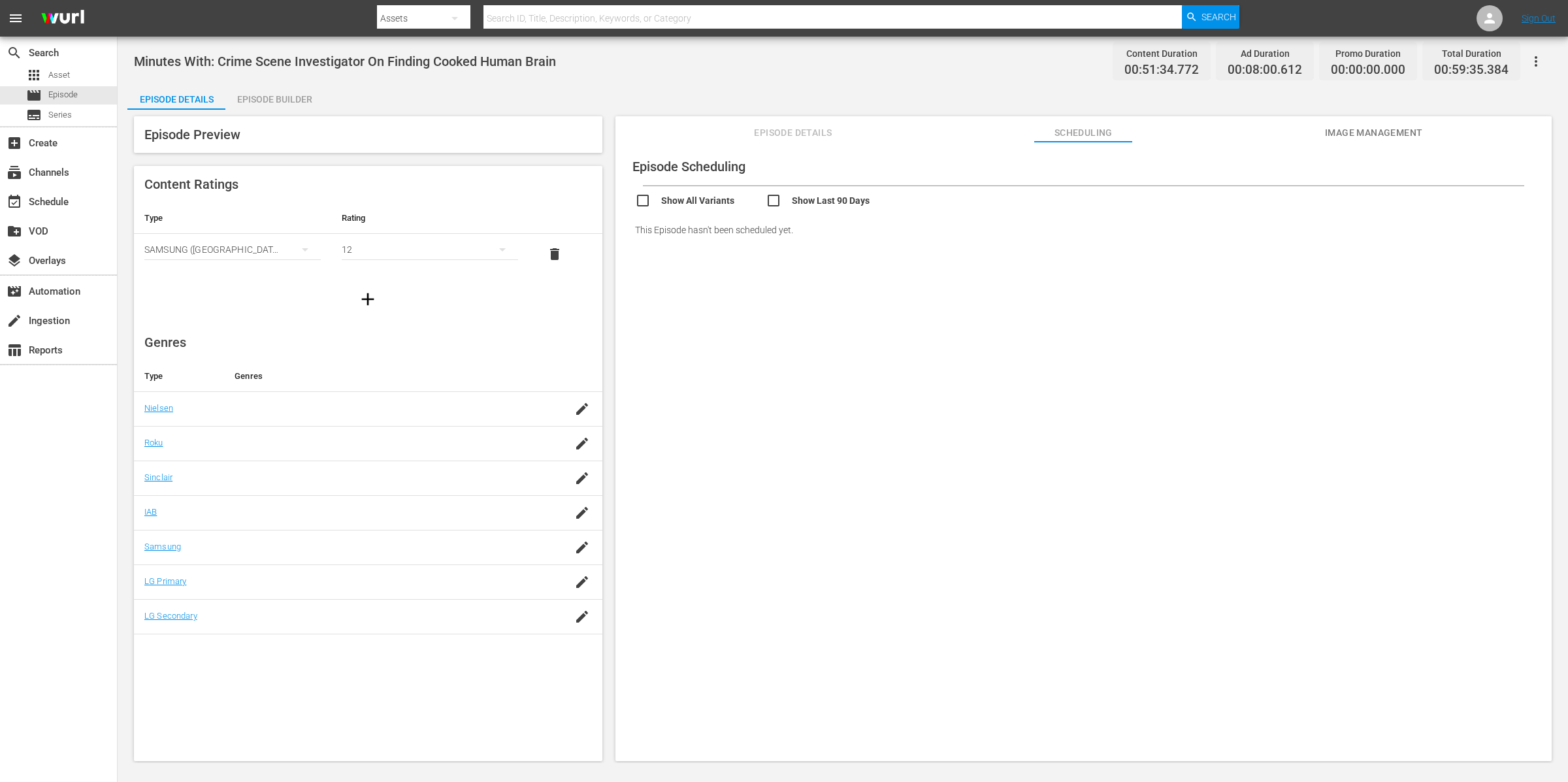
click at [790, 122] on button "Episode Details" at bounding box center [793, 129] width 98 height 26
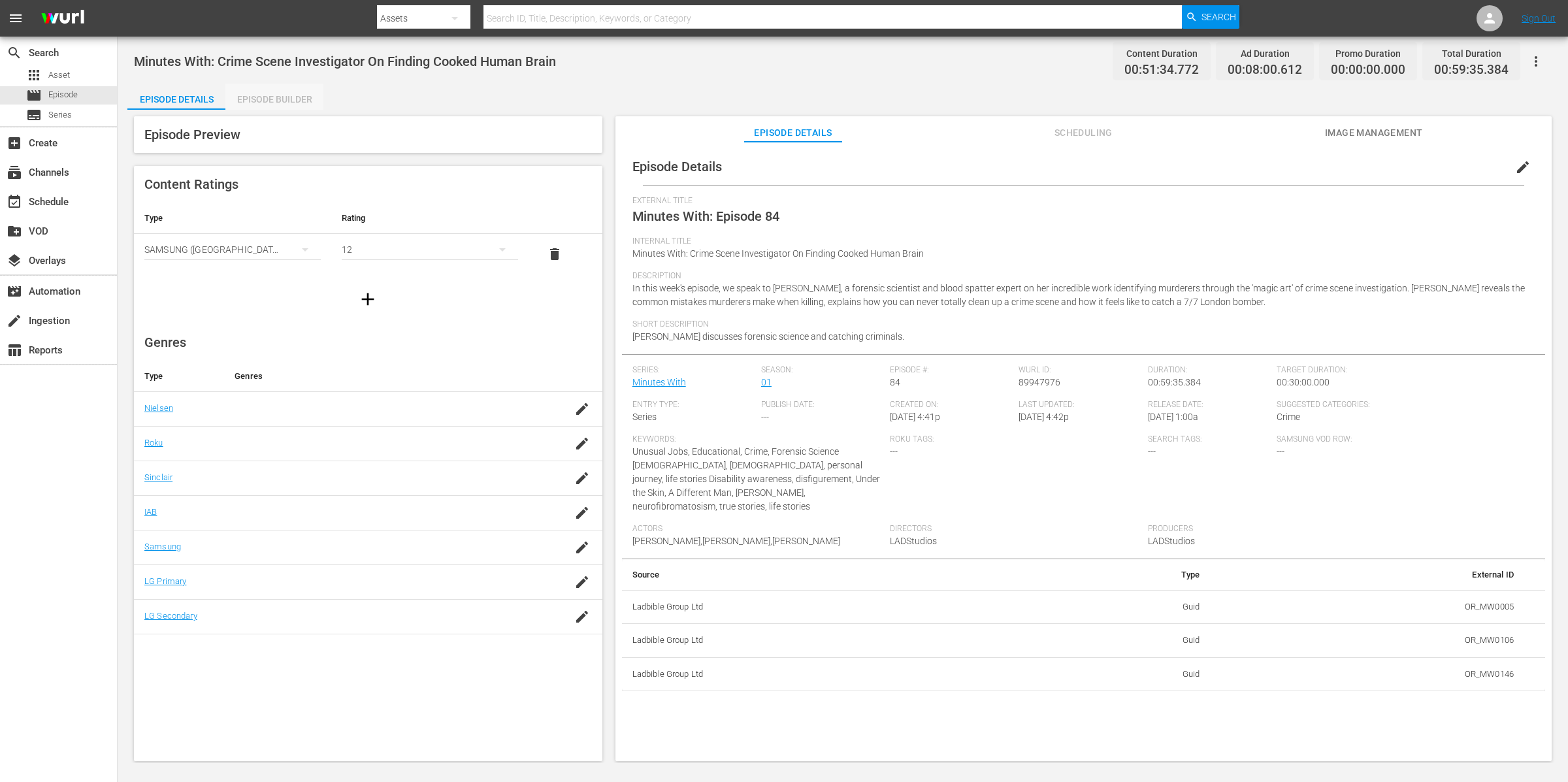
click at [313, 95] on div "Episode Builder" at bounding box center [274, 99] width 98 height 31
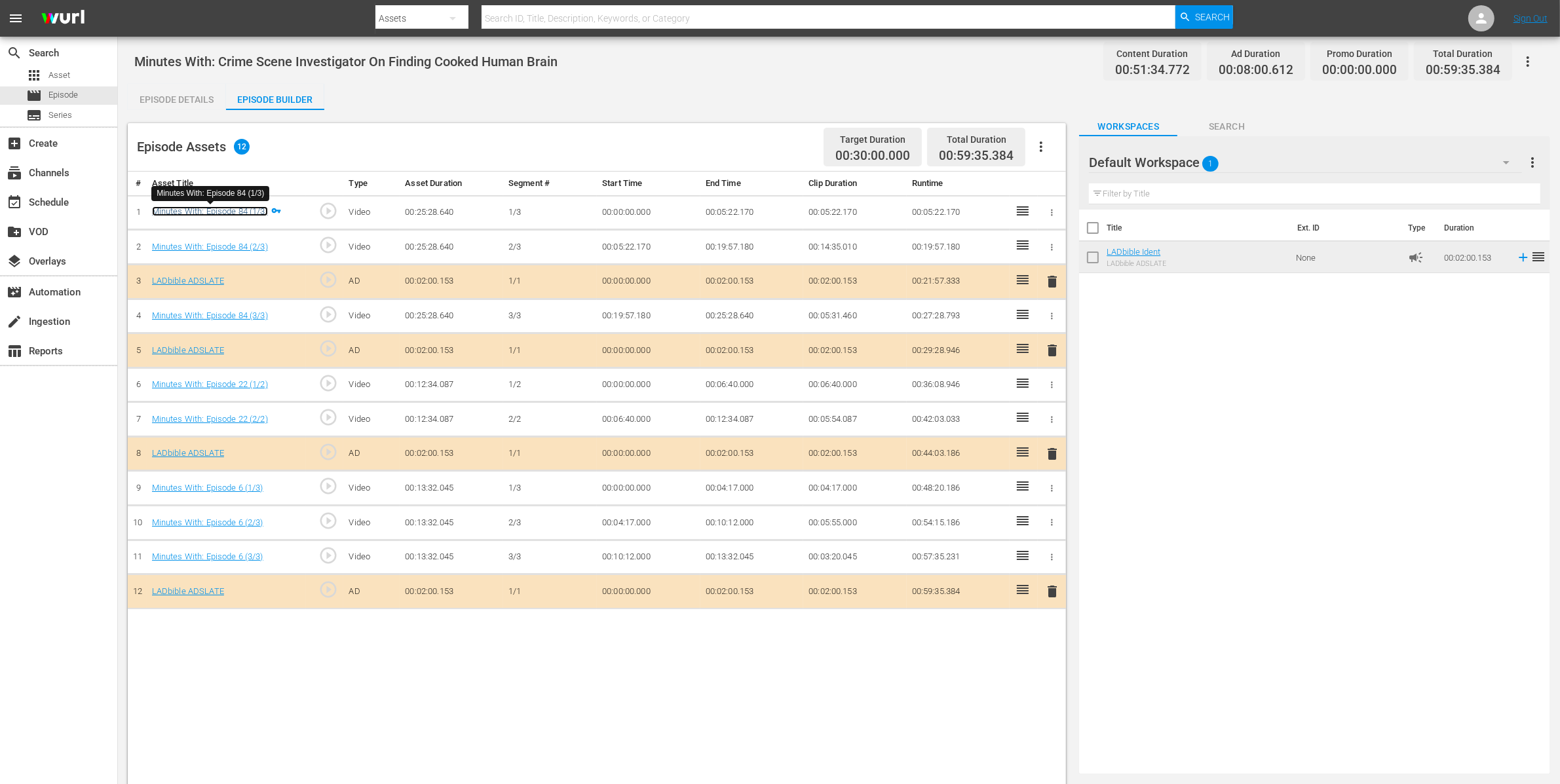
click at [244, 211] on link "Minutes With: Episode 84 (1/3)" at bounding box center [210, 211] width 116 height 10
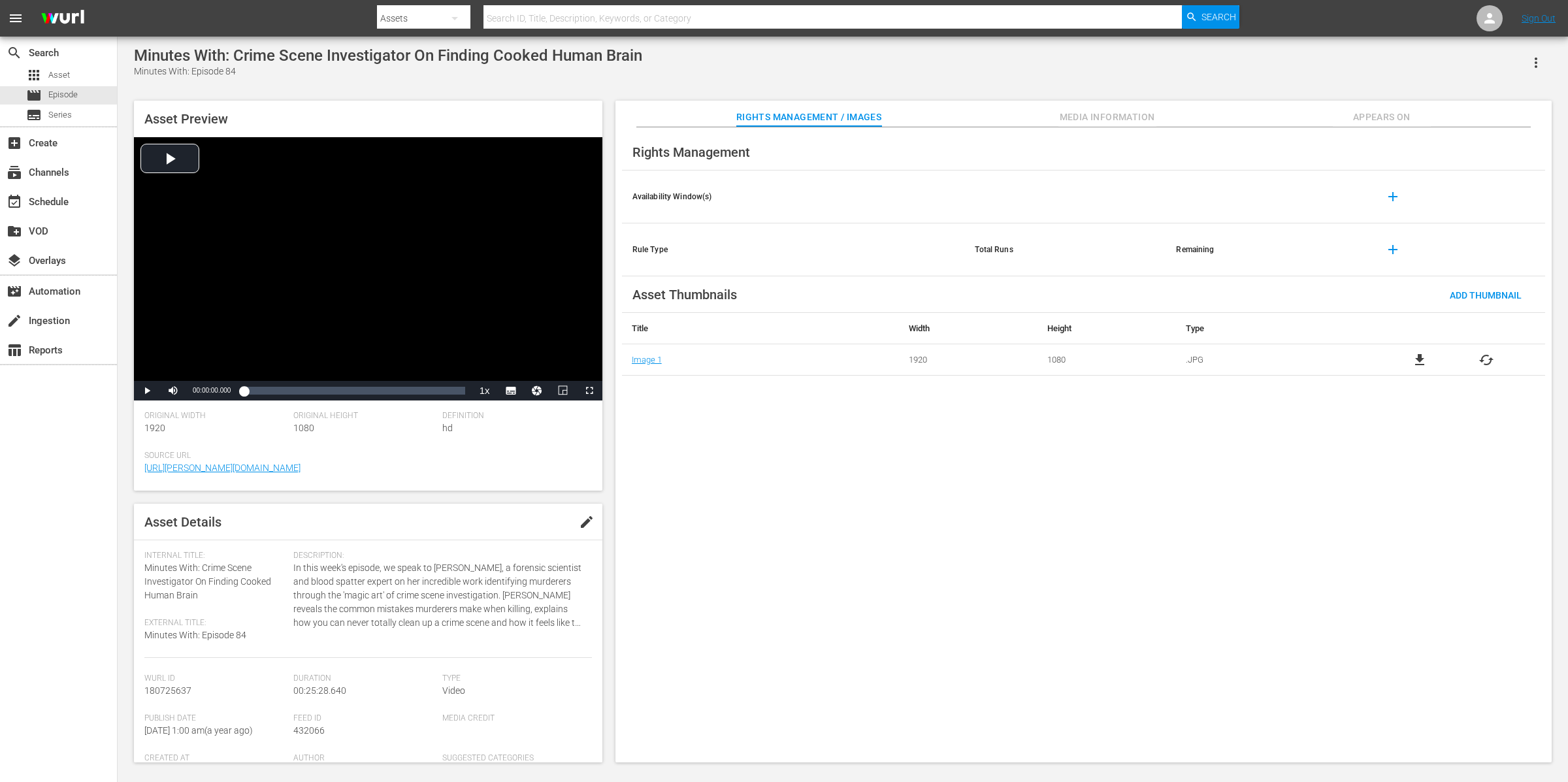
click at [1408, 119] on span "Appears On" at bounding box center [1382, 118] width 98 height 17
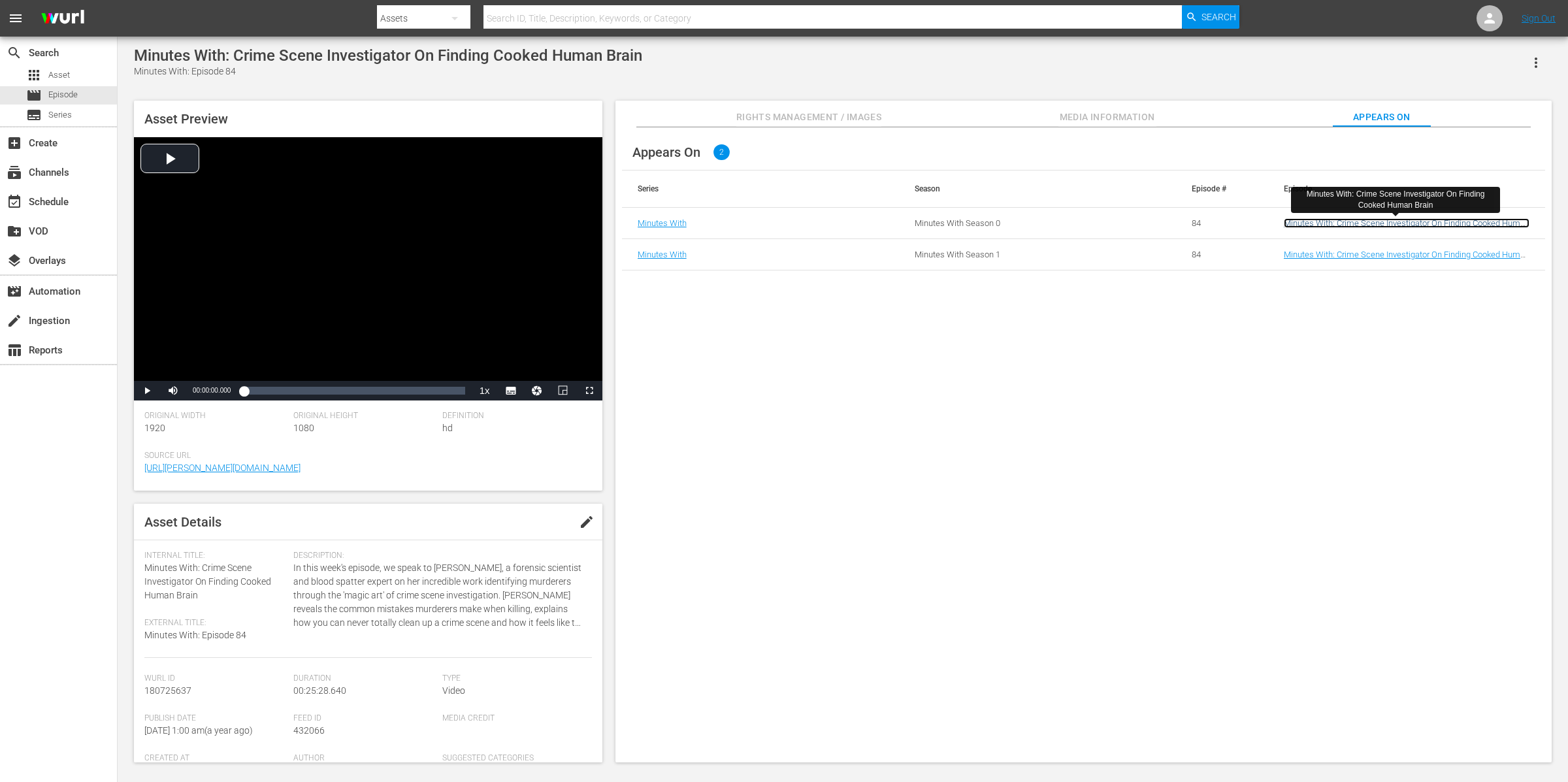
click at [1378, 223] on link "Minutes With: Crime Scene Investigator On Finding Cooked Human Brain" at bounding box center [1407, 227] width 246 height 19
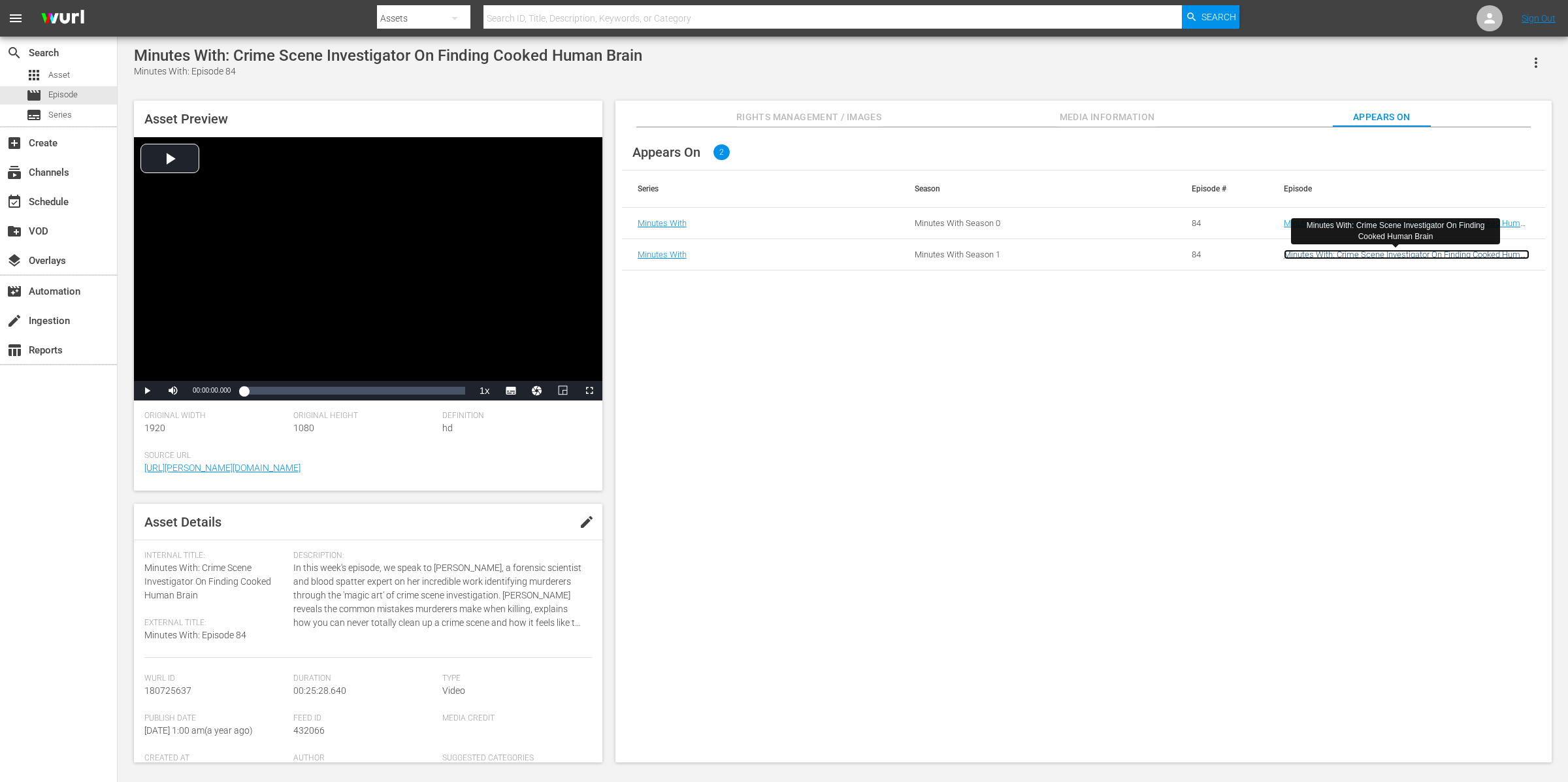
click at [1380, 254] on link "Minutes With: Crime Scene Investigator On Finding Cooked Human Brain" at bounding box center [1407, 259] width 246 height 19
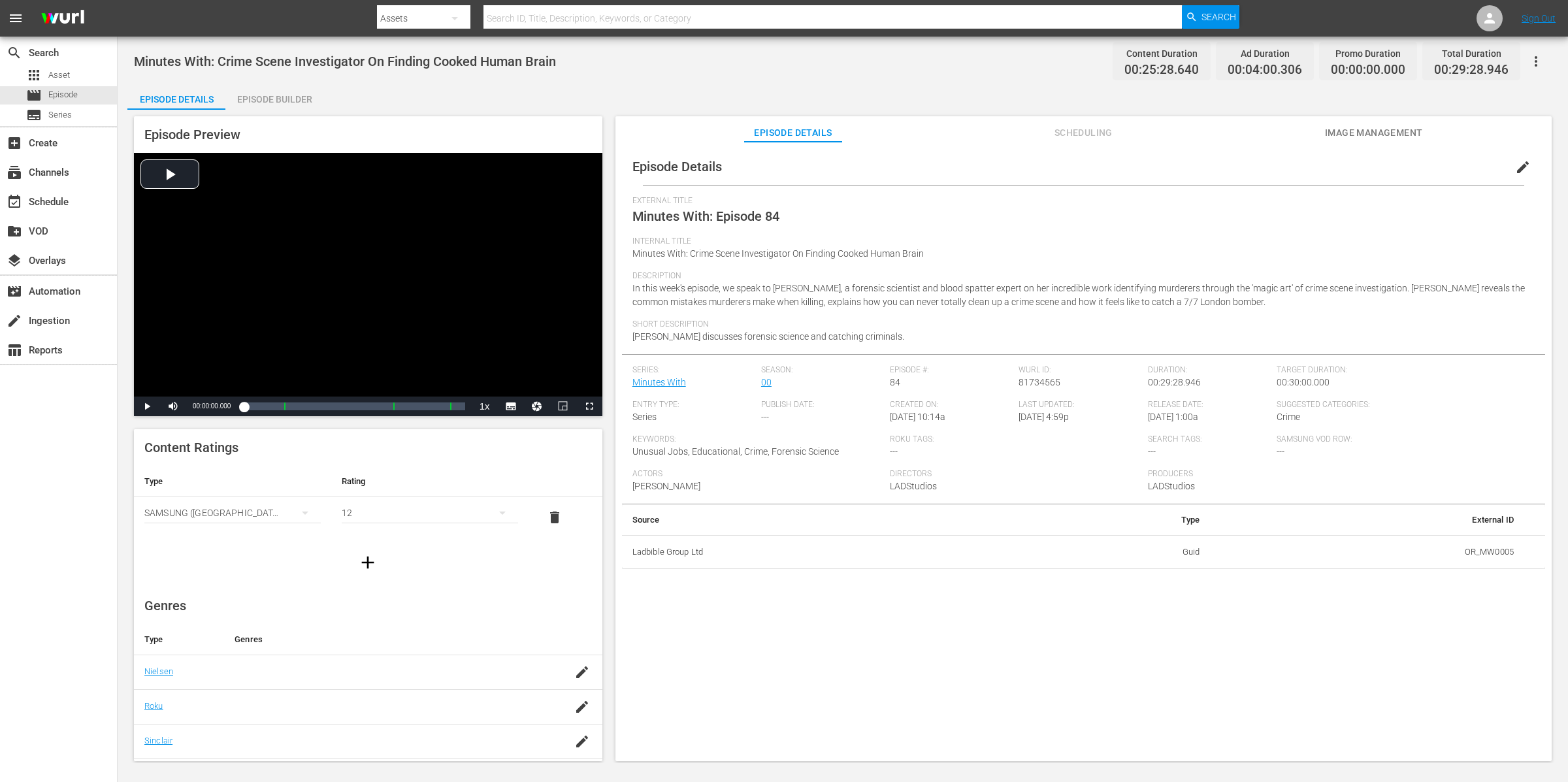
drag, startPoint x: 255, startPoint y: 86, endPoint x: 274, endPoint y: 93, distance: 20.2
click at [256, 86] on div "Episode Builder" at bounding box center [274, 99] width 98 height 31
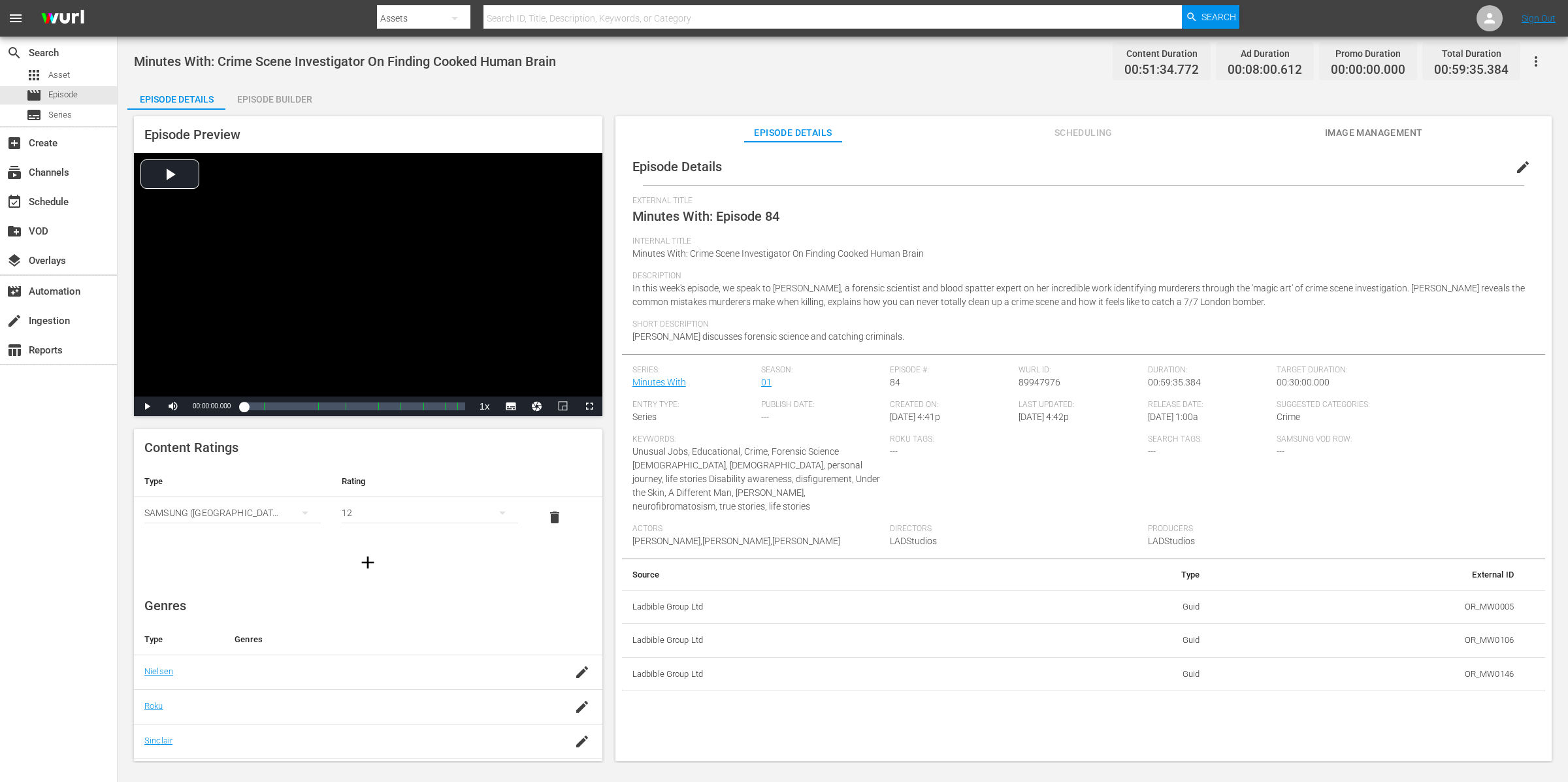
click at [301, 100] on div "Episode Builder" at bounding box center [274, 99] width 98 height 31
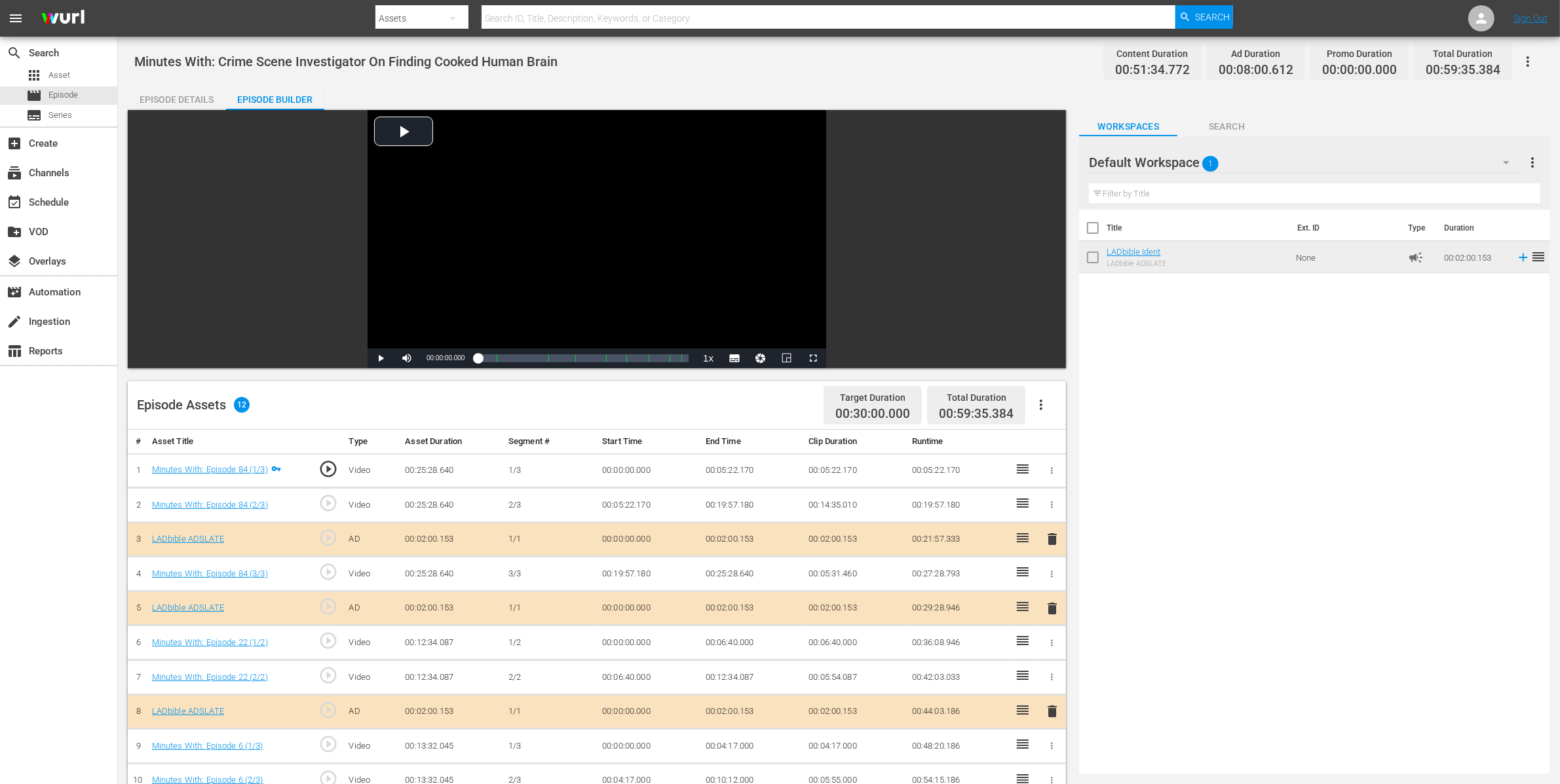
click at [193, 94] on div "Episode Details" at bounding box center [176, 100] width 99 height 31
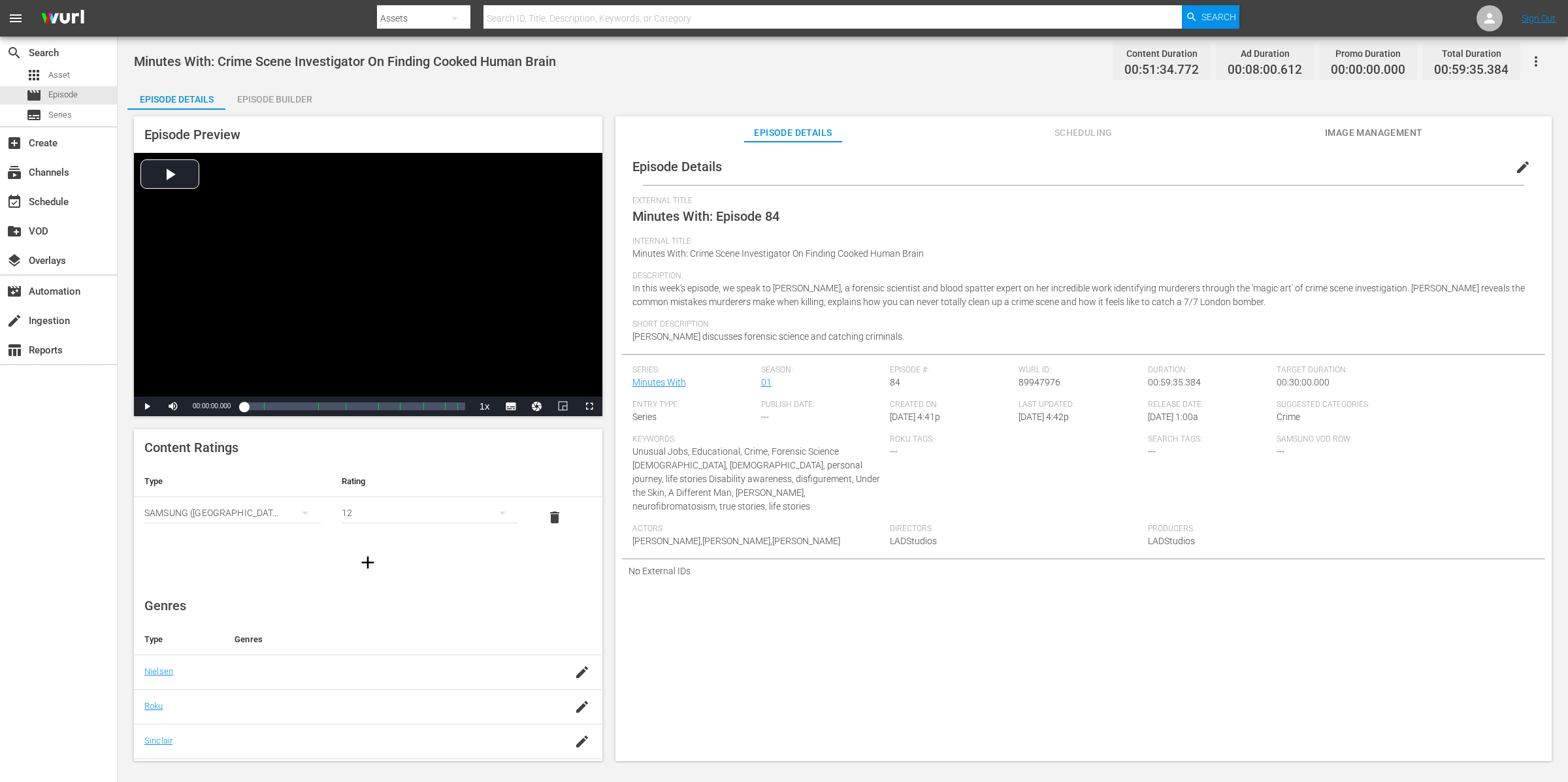
click at [1254, 170] on span "edit" at bounding box center [1523, 167] width 16 height 16
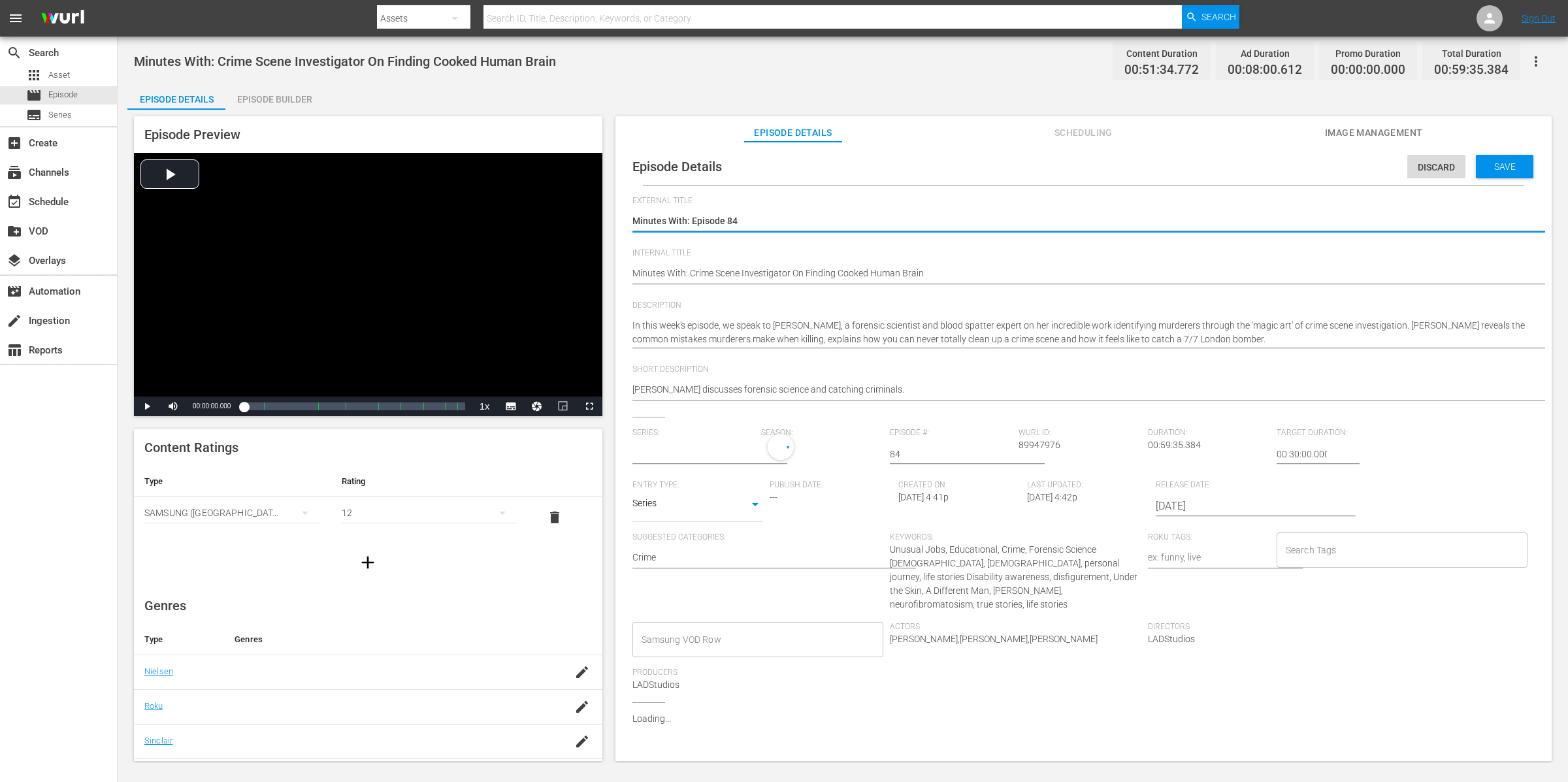
type input "Minutes With"
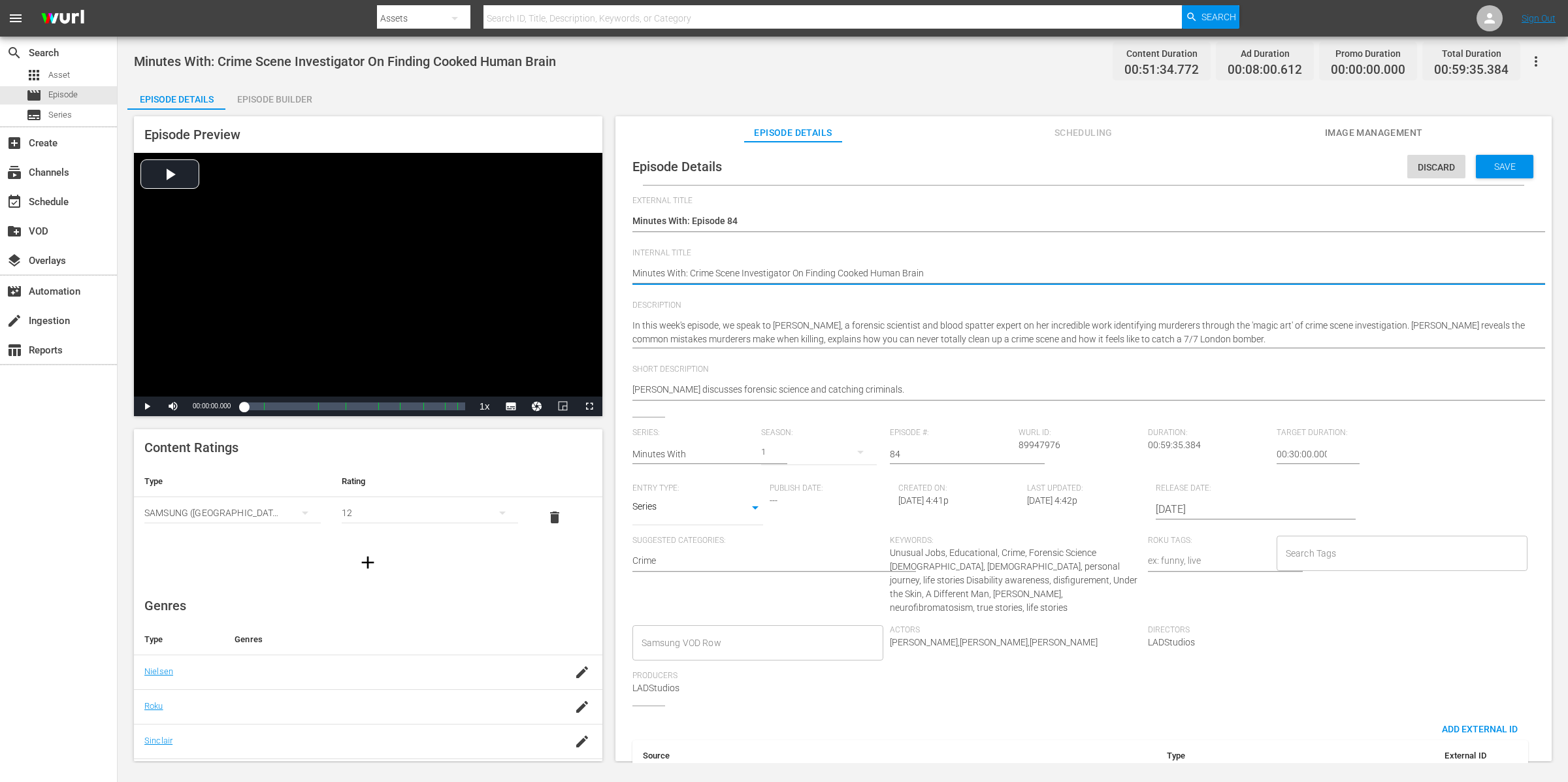
click at [946, 269] on textarea "Minutes With: Crime Scene Investigator On Finding Cooked Human Brain" at bounding box center [1080, 274] width 896 height 16
paste textarea "JO MILLINGTON – FORENSIC SCIENTIST / A MAN WITH NEUROFIBROMATOSIS / AN INTERSEX…"
type textarea "JO MILLINGTON – FORENSIC SCIENTIST / A MAN WITH NEUROFIBROMATOSIS / AN INTERSEX…"
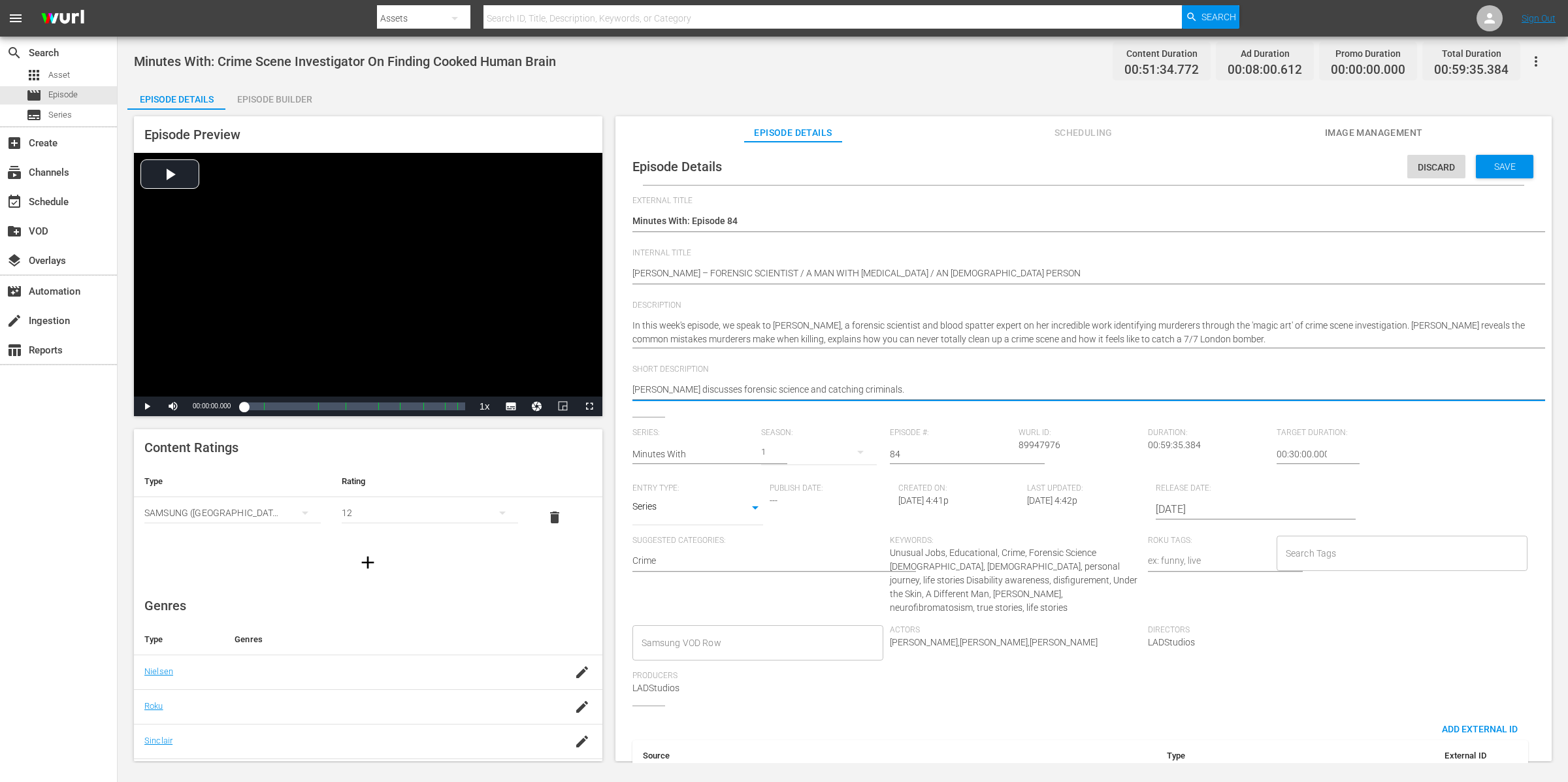
click at [1035, 387] on textarea "Jo Millington discusses forensic science and catching criminals." at bounding box center [1080, 390] width 896 height 16
paste textarea "O MILLINGTON – FORENSIC SCIENTIST / A MAN WITH NEUROFIBROMATOSIS / AN INTERSEX …"
type textarea "JO MILLINGTON – FORENSIC SCIENTIST / A MAN WITH NEUROFIBROMATOSIS / AN INTERSEX…"
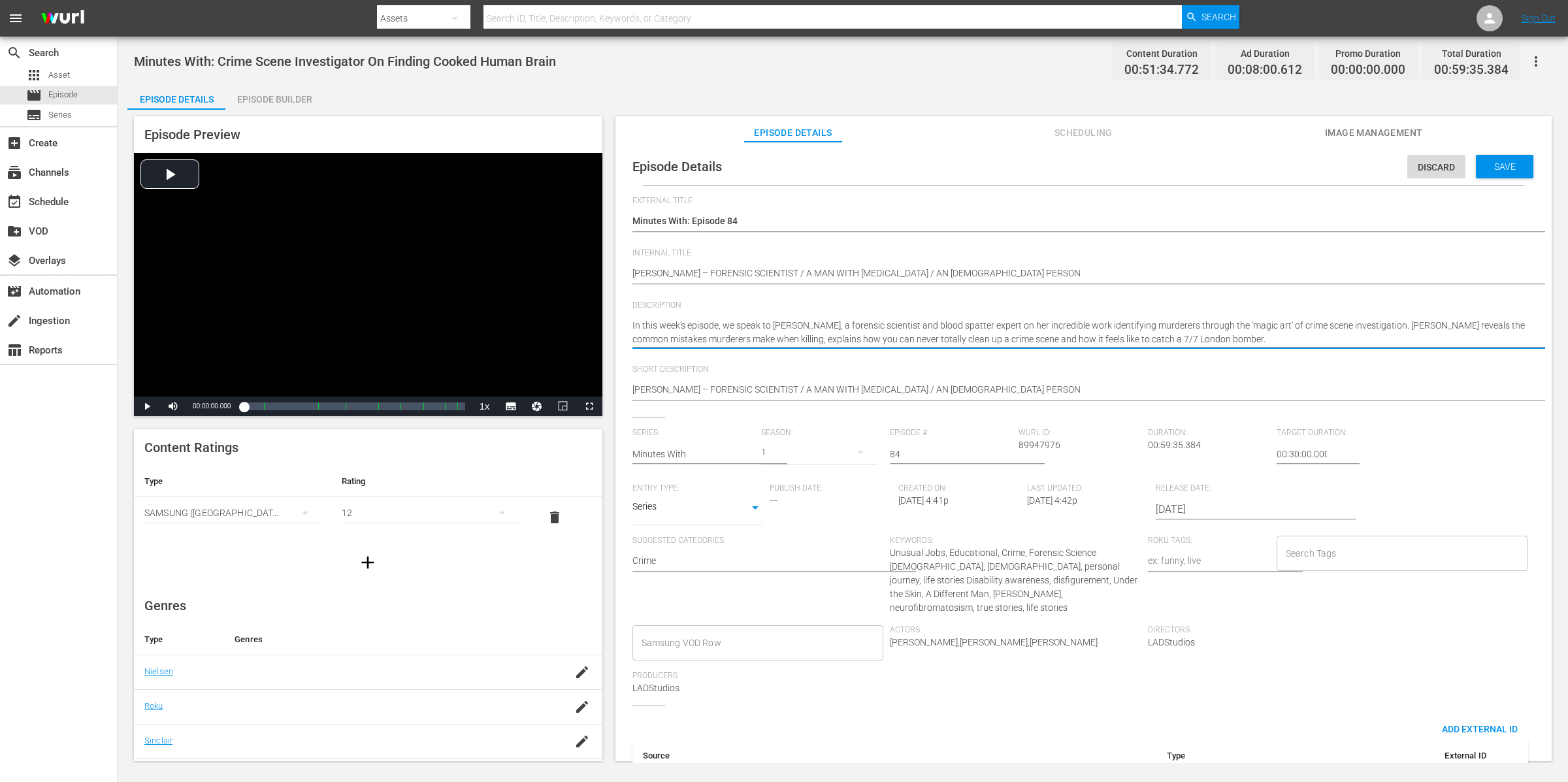
click at [784, 202] on span "External Title" at bounding box center [1080, 201] width 896 height 10
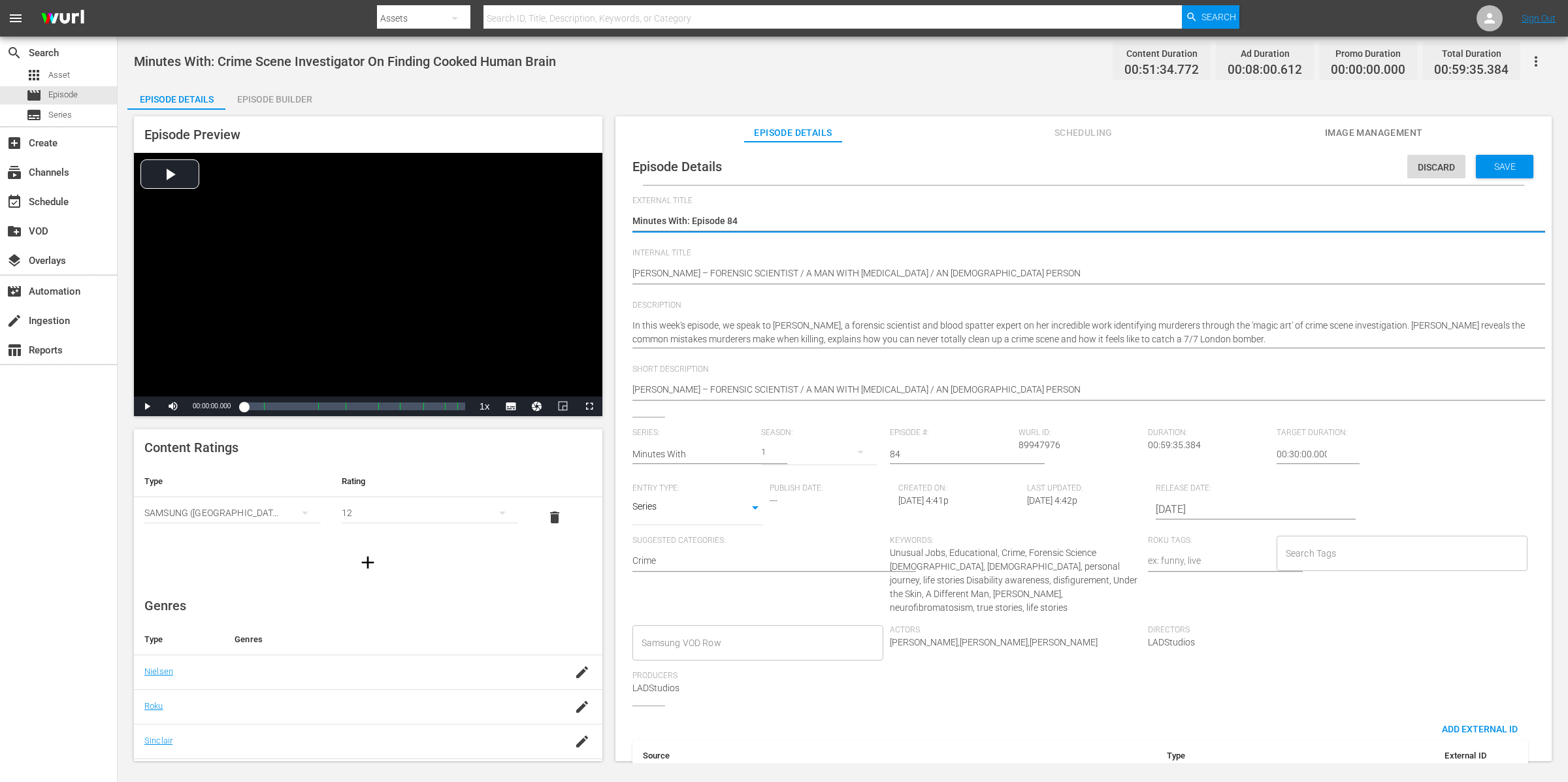
drag, startPoint x: 781, startPoint y: 214, endPoint x: 617, endPoint y: 215, distance: 164.0
click at [734, 224] on textarea "Minutes With: Episode 84" at bounding box center [1080, 222] width 896 height 16
click at [762, 223] on textarea "Minutes With: Episode 84" at bounding box center [1080, 222] width 896 height 16
paste textarea "Minutes With C01 60: Eps 27, 96"
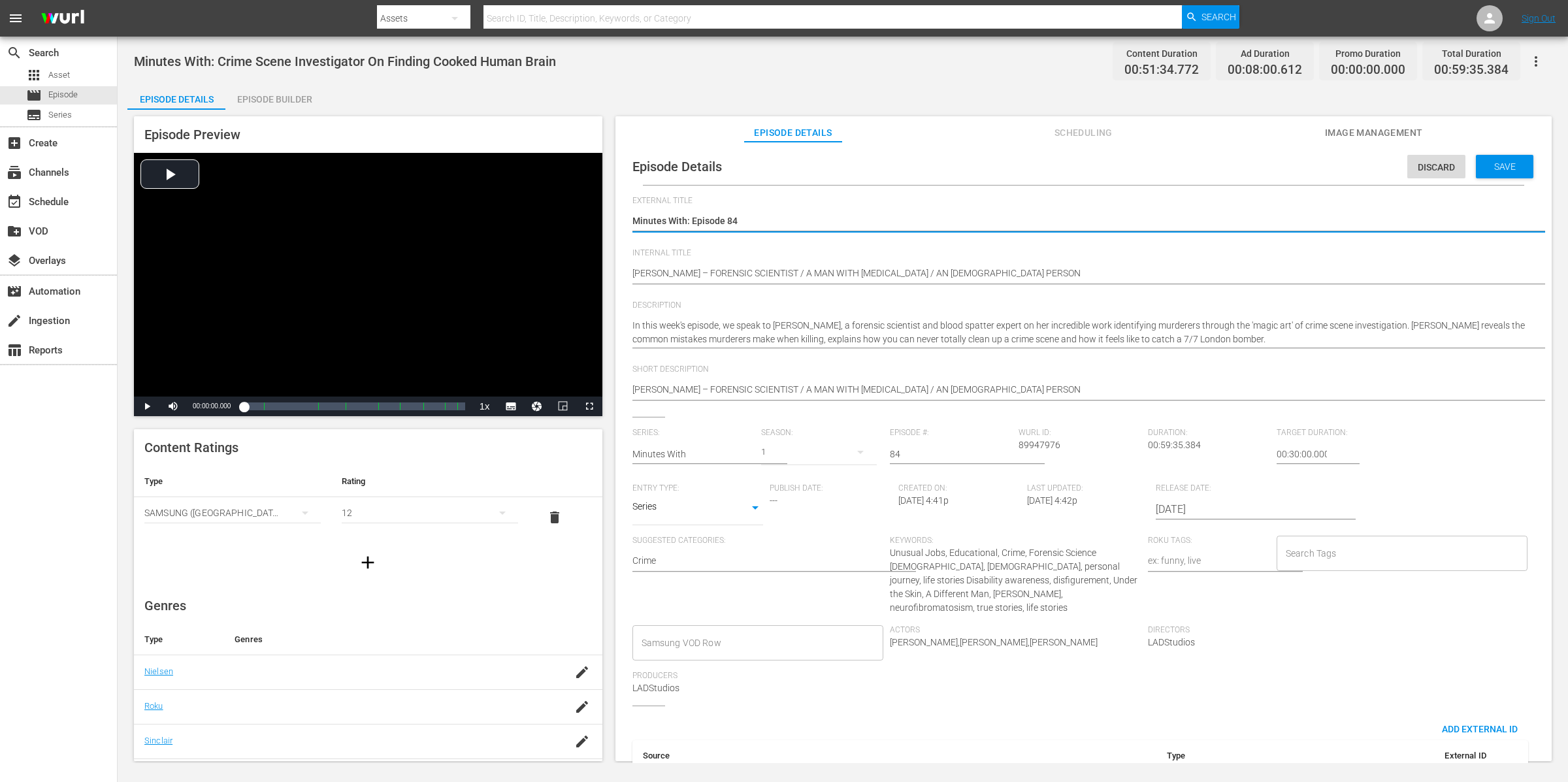
type textarea "Minutes With: Episode Minutes With C01 60: Eps 27, 96"
click at [892, 220] on textarea "Minutes With: Episode 84" at bounding box center [1080, 222] width 896 height 16
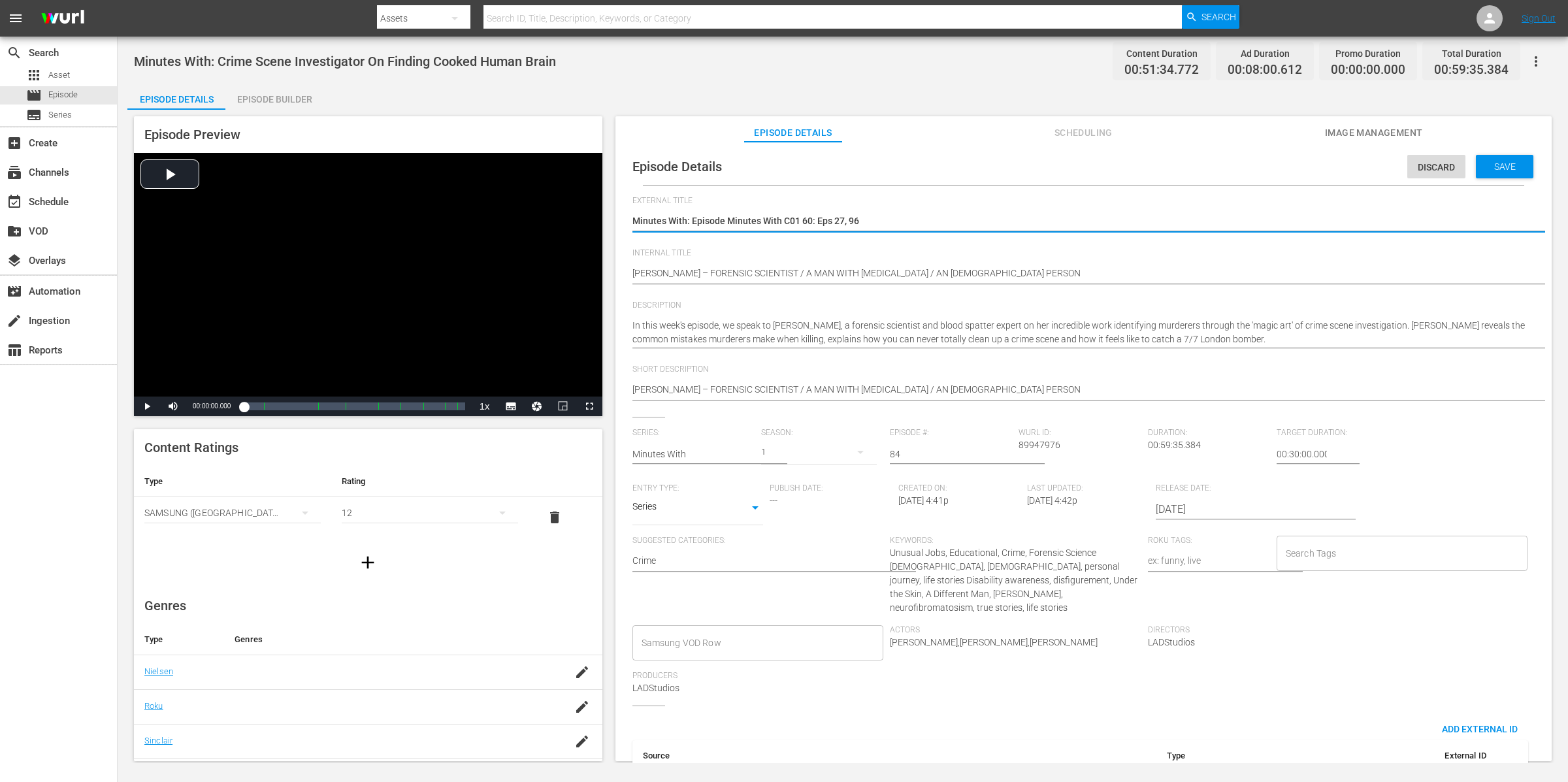
paste textarea
type textarea "Minutes With C01 60: Eps 27, 96"
click at [702, 216] on textarea "Minutes With: Episode 84" at bounding box center [1080, 222] width 896 height 16
type textarea "Minutes With C0 60: Eps 27, 96"
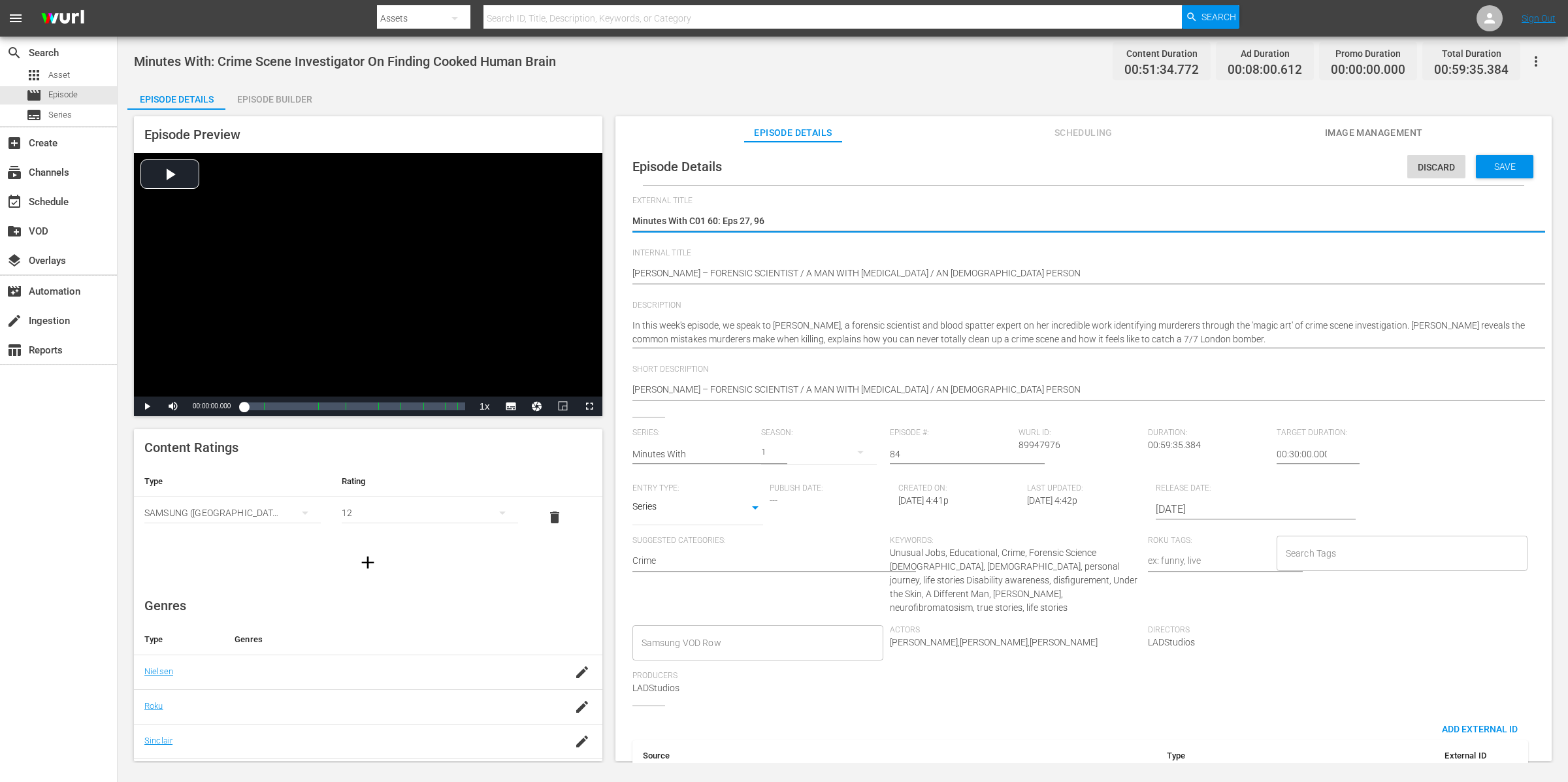
type textarea "Minutes With C0 60: Eps 27, 96"
type textarea "Minutes With C0 760: Eps 27, 96"
type textarea "Minutes With C0 60: Eps 27, 96"
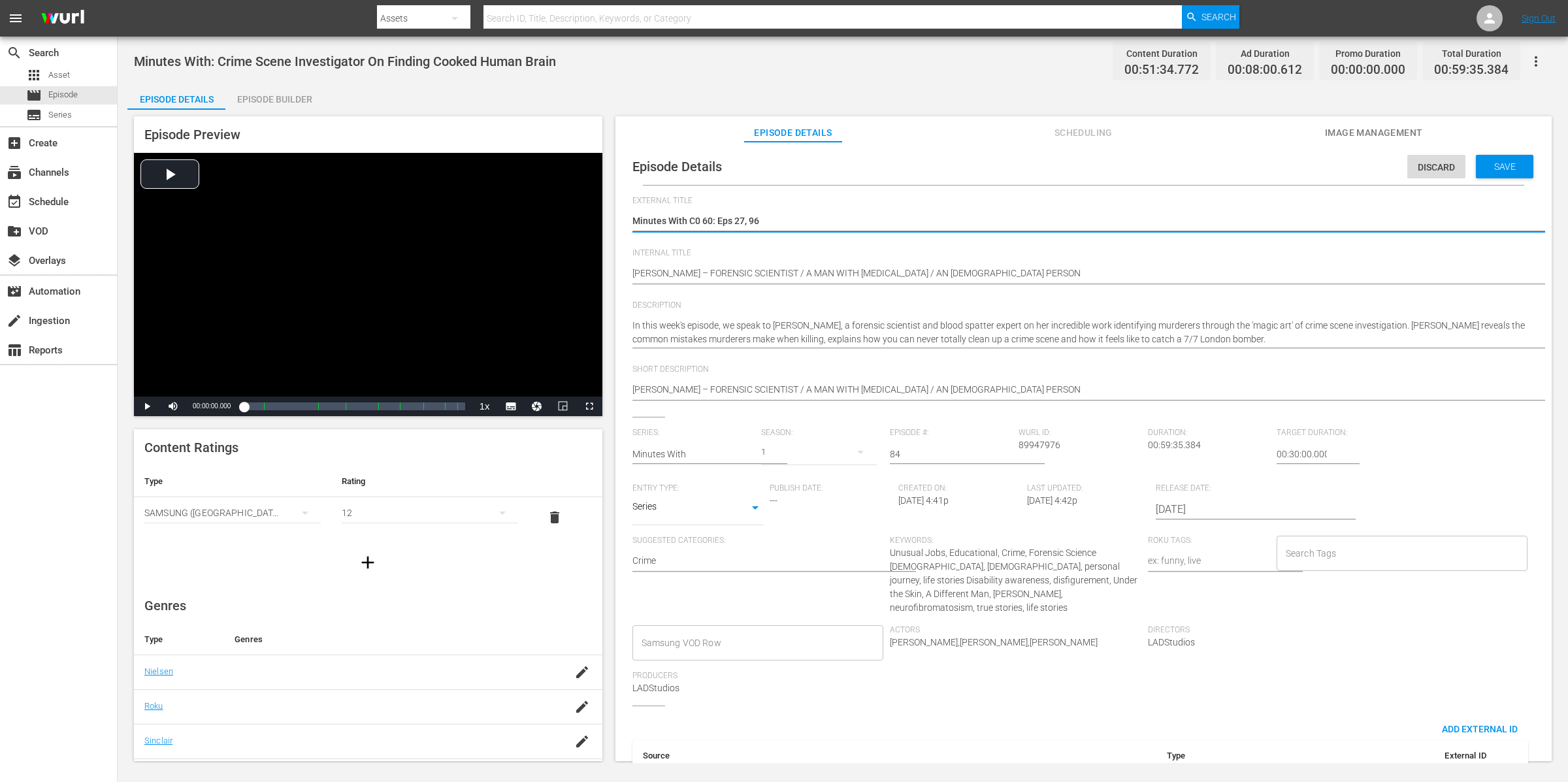
type textarea "Minutes With C060: Eps 27, 96"
type textarea "Minutes With C60: Eps 27, 96"
type textarea "Minutes With C160: Eps 27, 96"
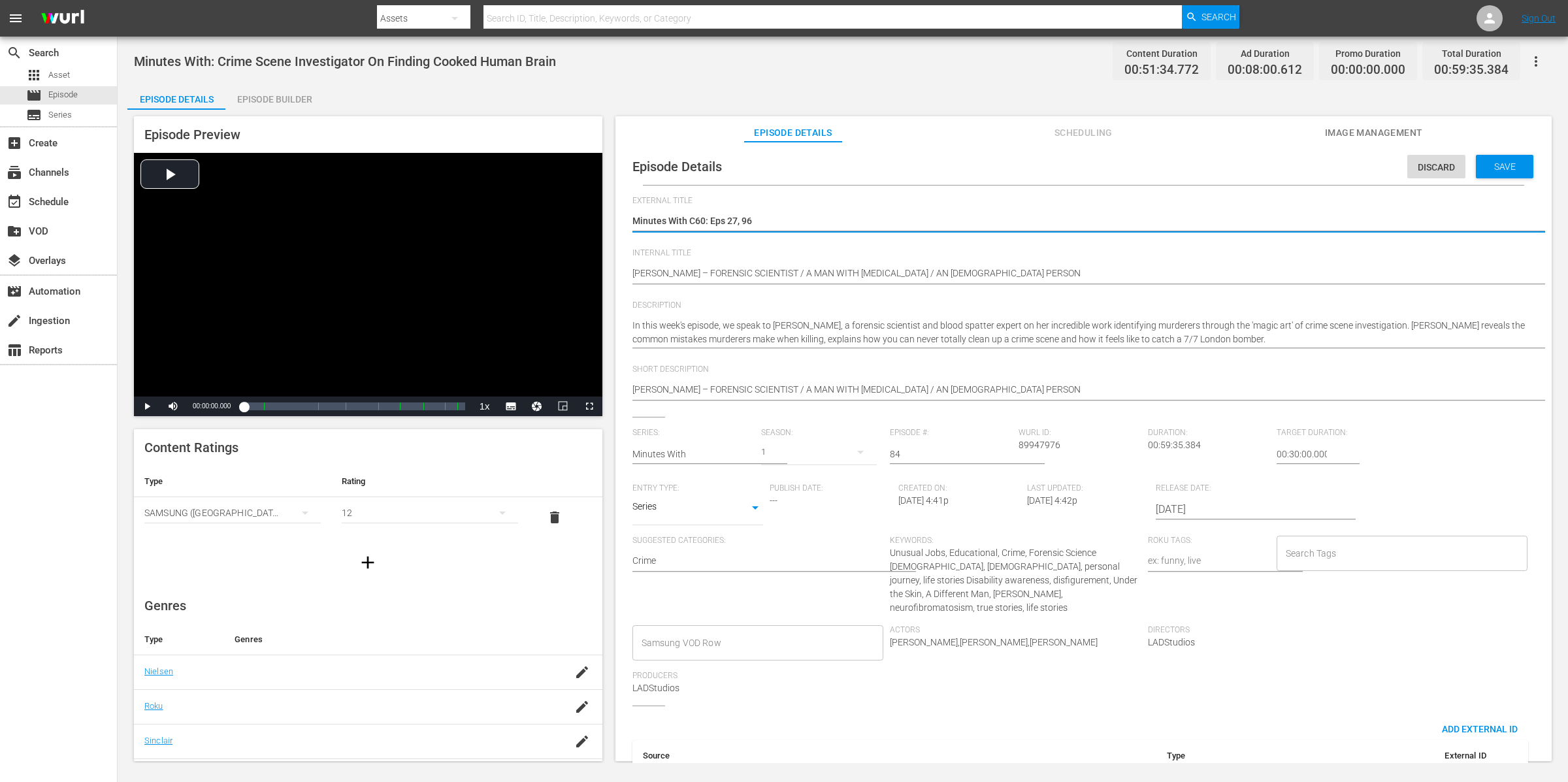
type textarea "Minutes With C160: Eps 27, 96"
type textarea "Minutes With C1760: Eps 27, 96"
type textarea "Minutes With C17 60: Eps 27, 96"
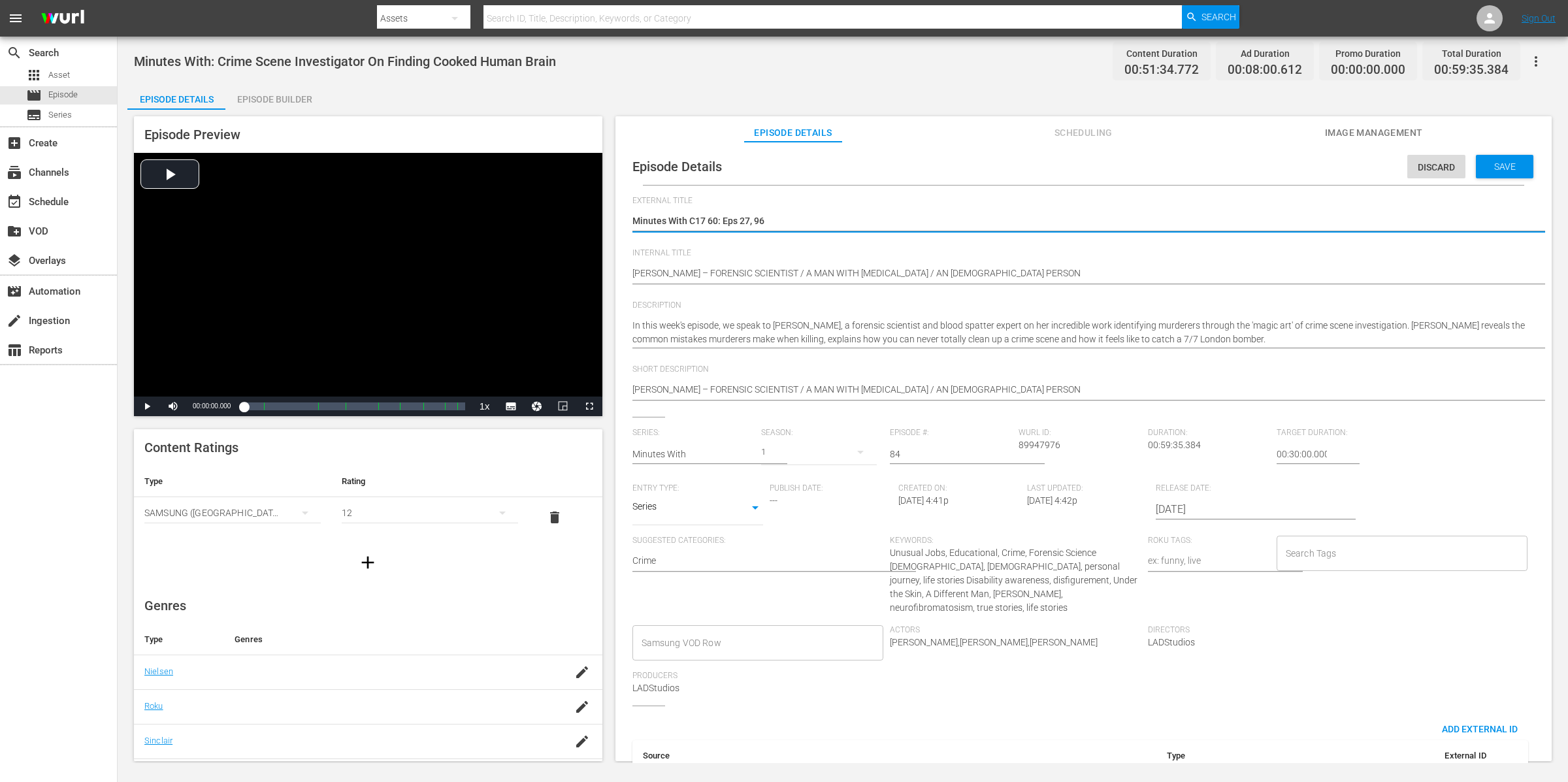
click at [764, 235] on div "Minutes With: Episode 84 Minutes With: Episode 84" at bounding box center [1080, 222] width 896 height 31
type textarea "Minutes With C17 60: Eps 27, 9"
type textarea "Minutes With C17 60: Eps 27,"
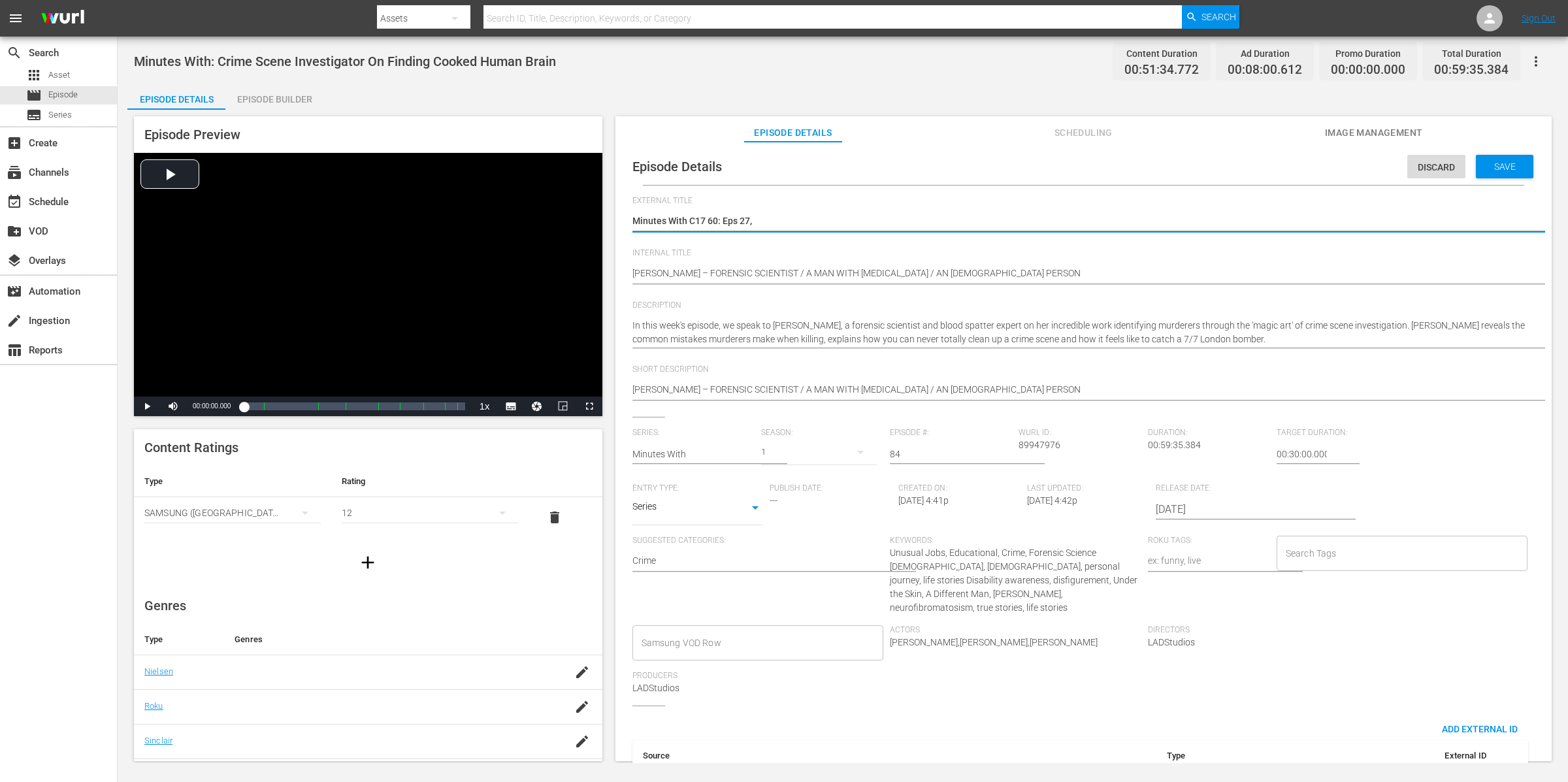
type textarea "Minutes With C17 60: Eps 27,"
type textarea "Minutes With C17 60: Eps 27"
type textarea "Minutes With C17 60: Eps 2"
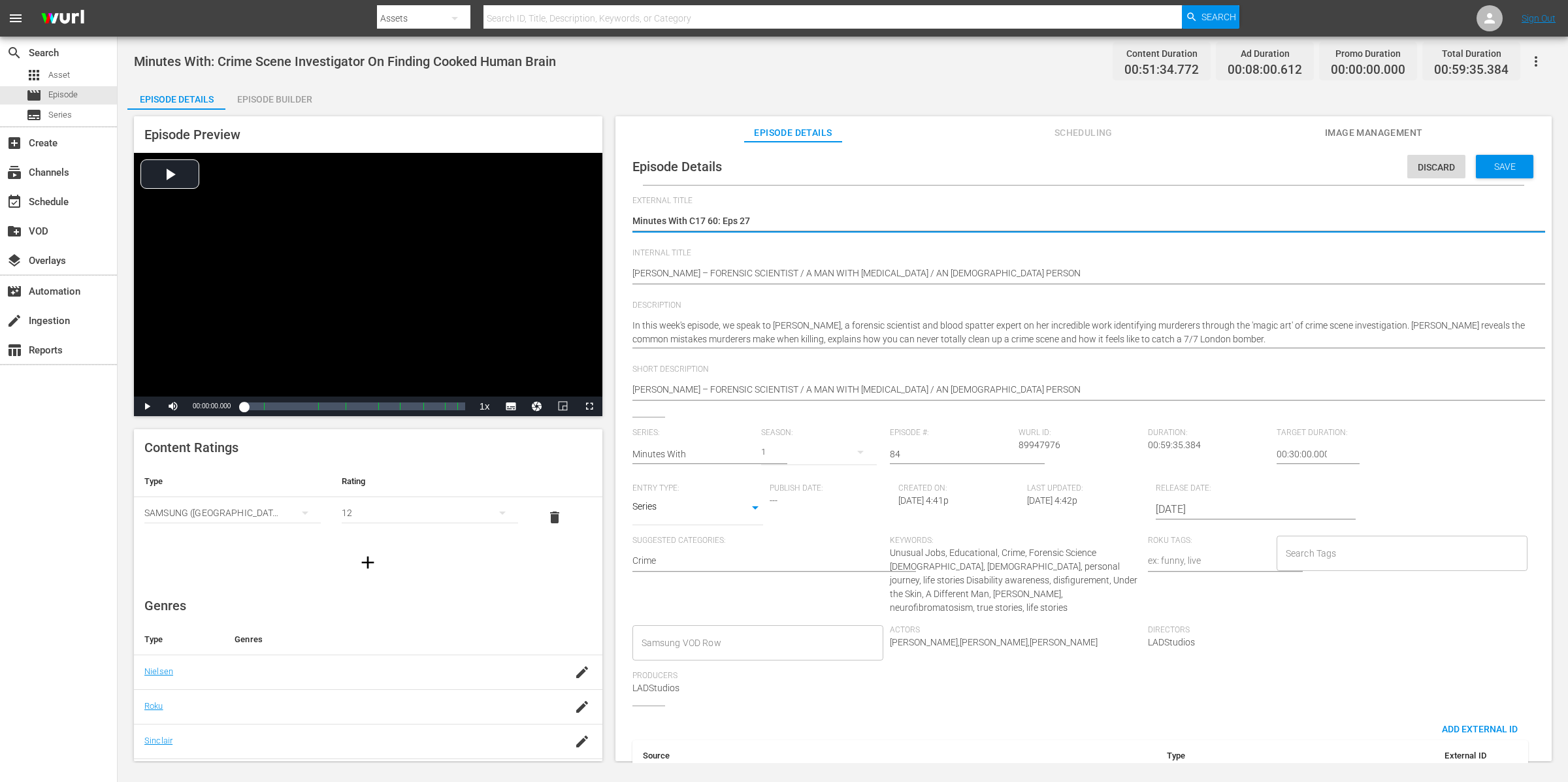
type textarea "Minutes With C17 60: Eps 2"
type textarea "Minutes With C17 60: Eps"
type textarea "Minutes With C17 60: Eps 8"
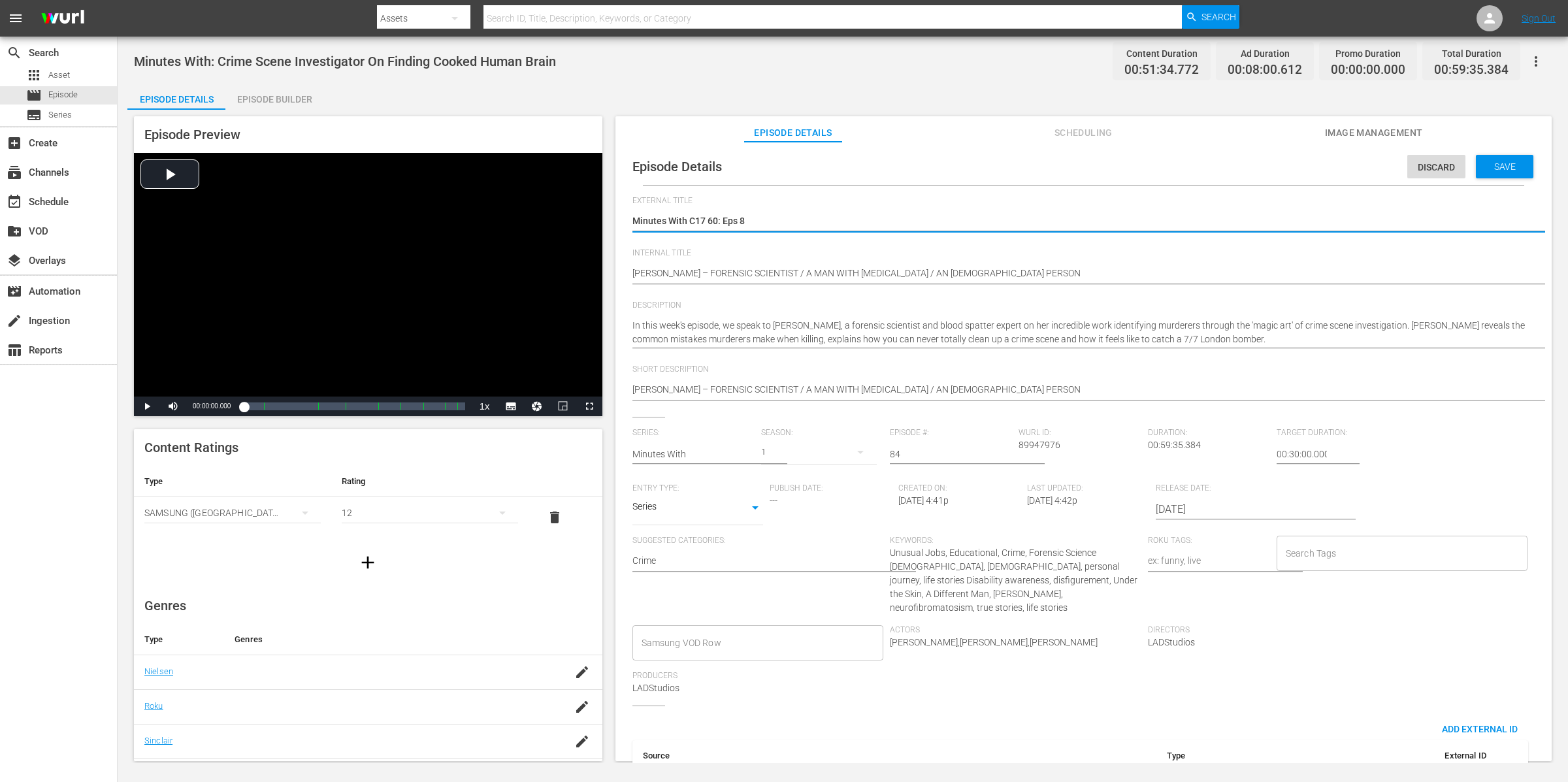
type textarea "Minutes With C17 60: Eps 84"
type textarea "Minutes With C17 60: Eps 84,"
type textarea "Minutes With C17 60: Eps 84,2"
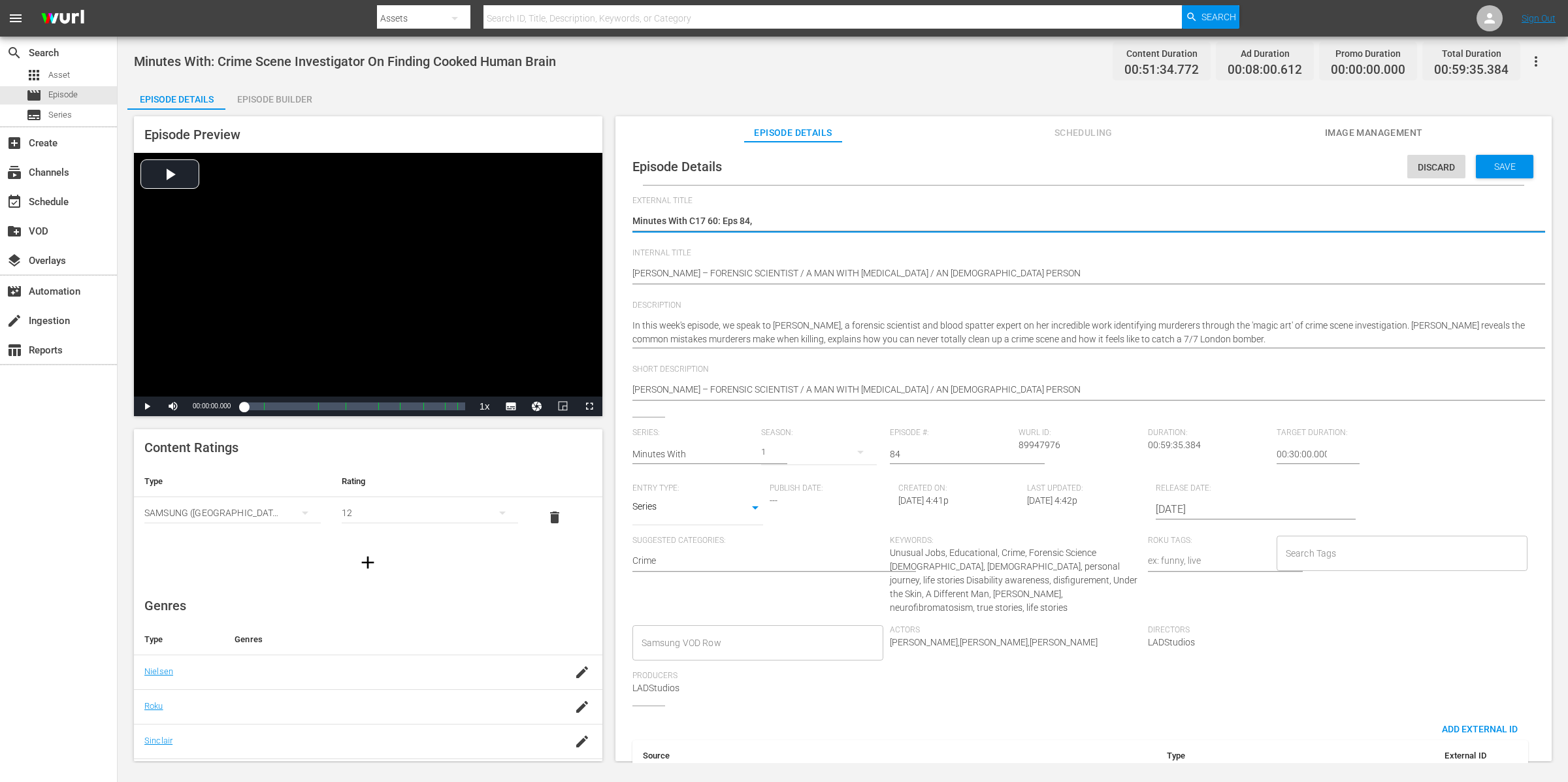
type textarea "Minutes With C17 60: Eps 84,2"
type textarea "Minutes With C17 60: Eps 84,22"
type textarea "Minutes With C17 60: Eps 84,22,"
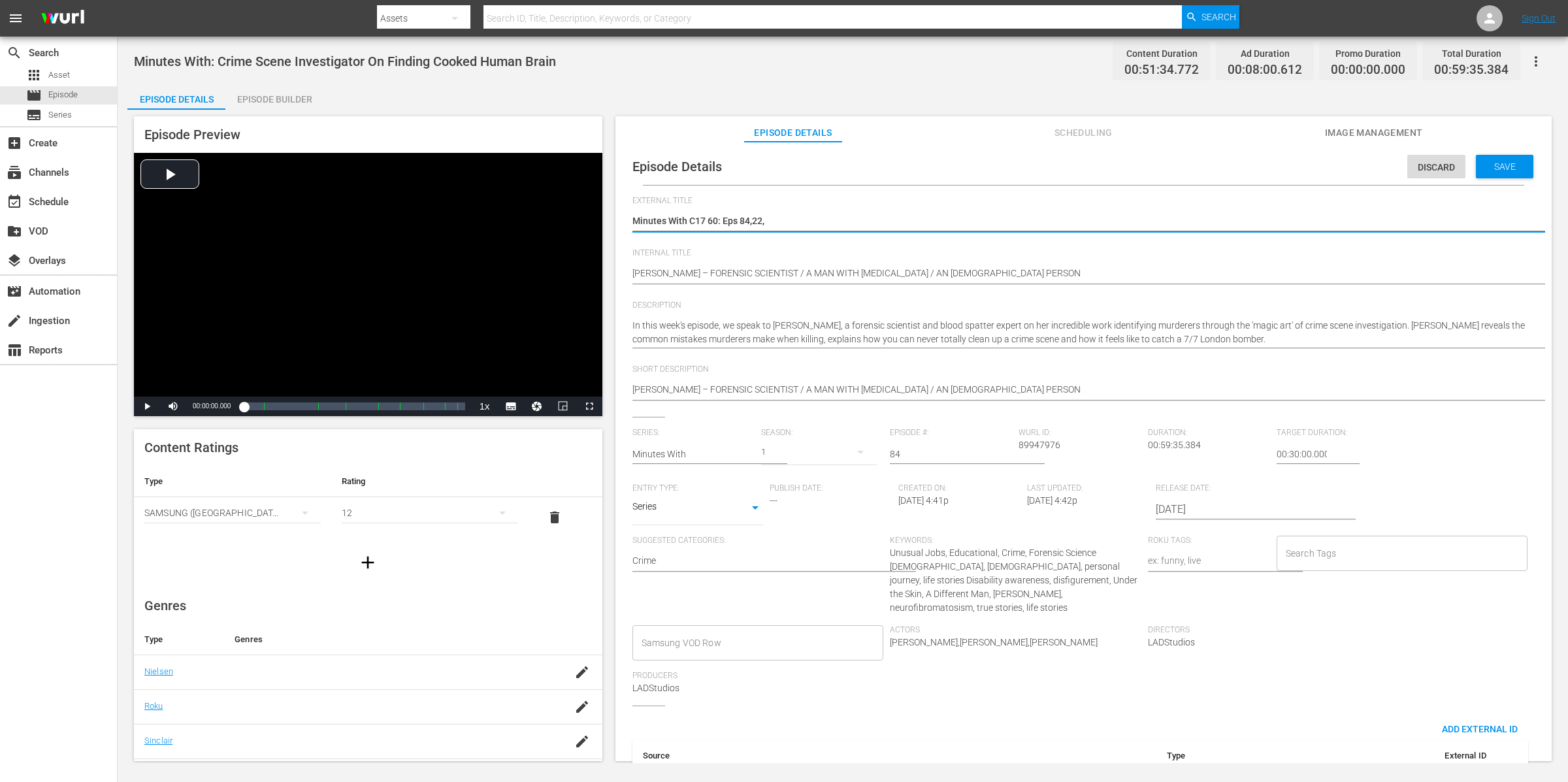
type textarea "Minutes With C17 60: Eps 84,22,6"
type textarea "Minutes With C17 60: Eps 84,22, 6"
type textarea "Minutes With C17 60: Eps 84, 22, 6"
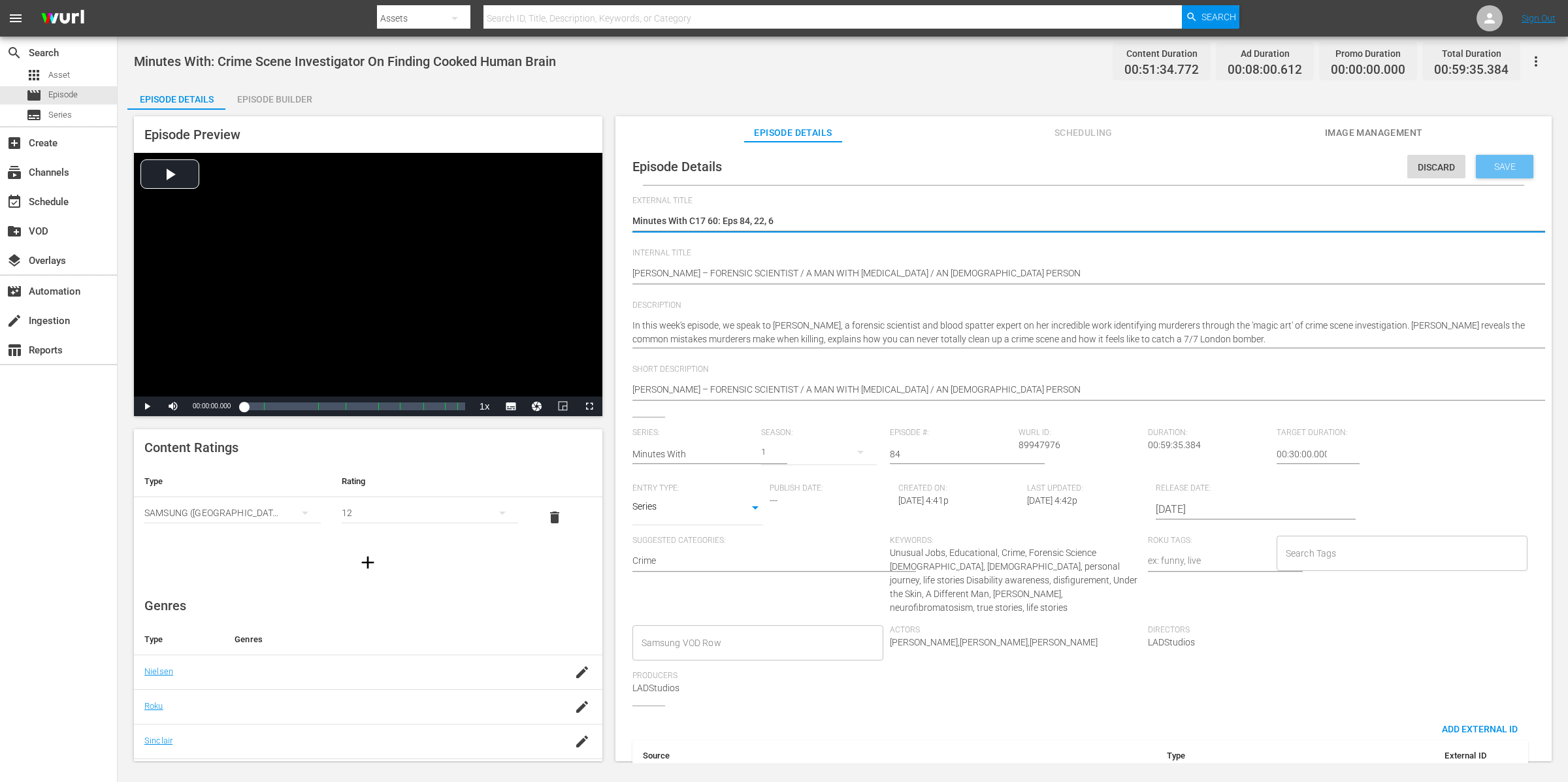
type textarea "Minutes With C17 60: Eps 84, 22, 6"
click at [1254, 167] on span "Save" at bounding box center [1505, 166] width 42 height 10
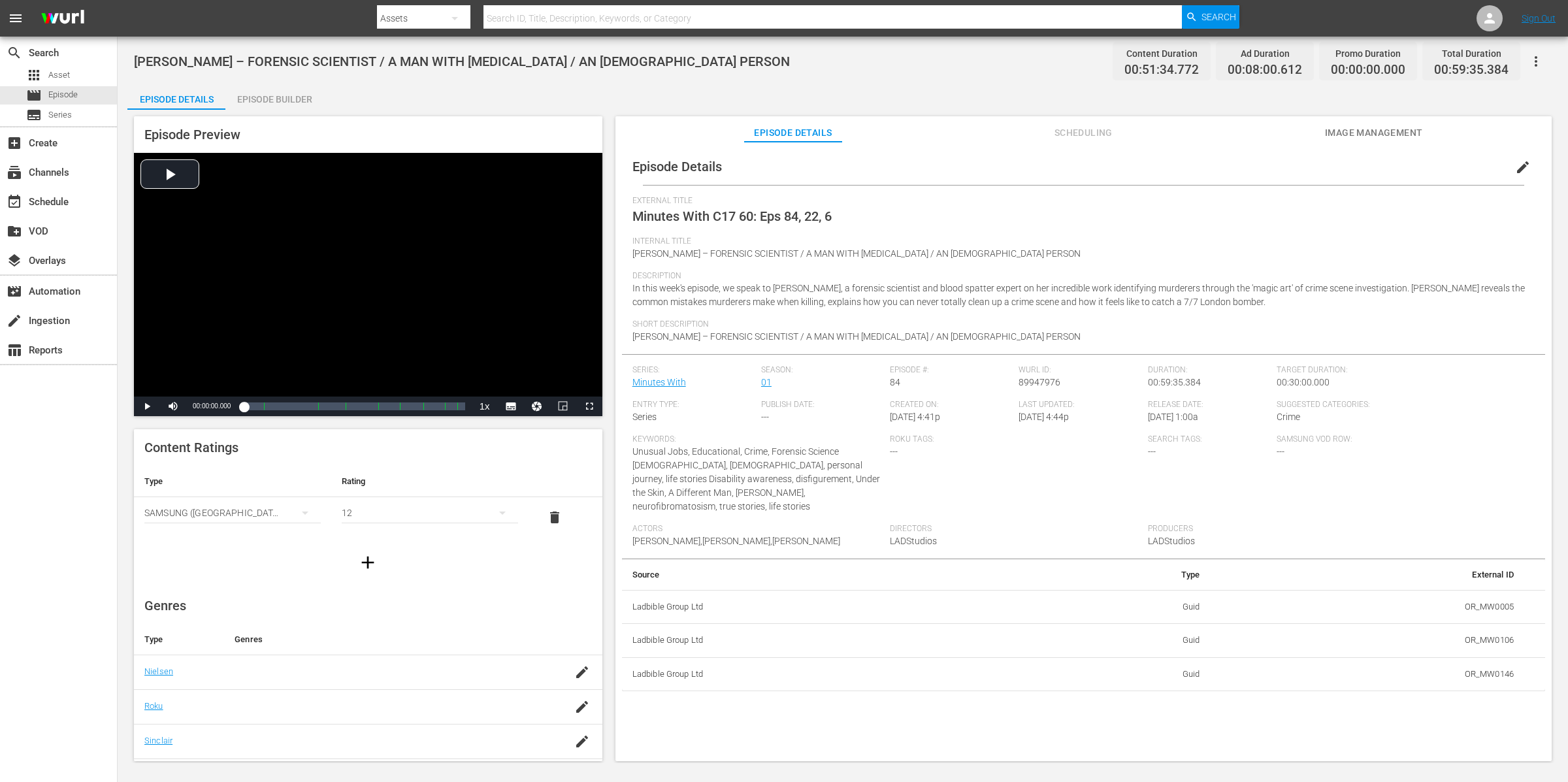
click at [1254, 169] on span "edit" at bounding box center [1523, 167] width 16 height 16
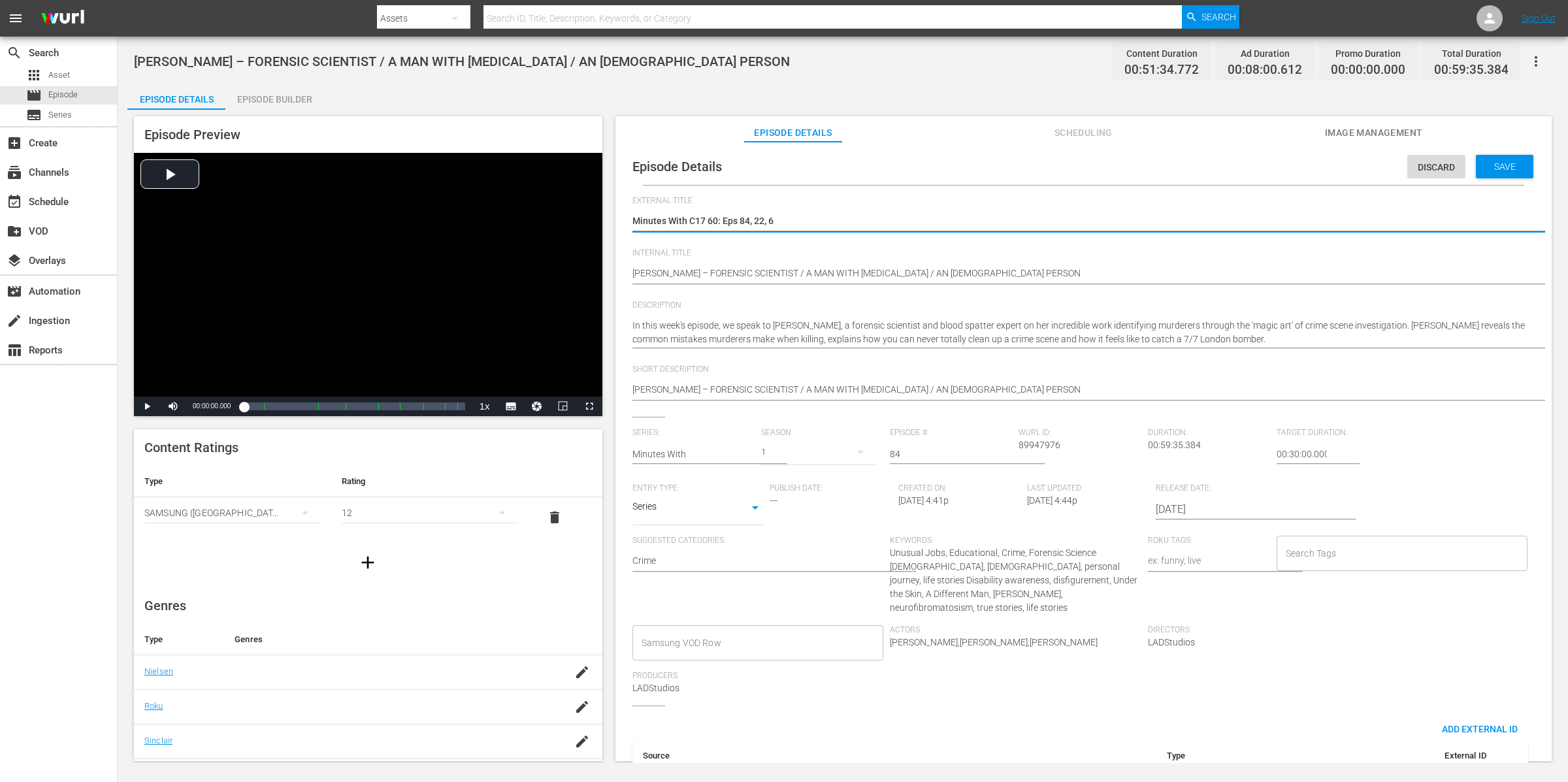
click at [820, 451] on div "1" at bounding box center [819, 453] width 116 height 37
click at [801, 483] on span "1" at bounding box center [791, 486] width 63 height 21
click at [931, 450] on input "84" at bounding box center [951, 454] width 122 height 31
click at [937, 452] on input "84" at bounding box center [951, 454] width 122 height 31
type input "8"
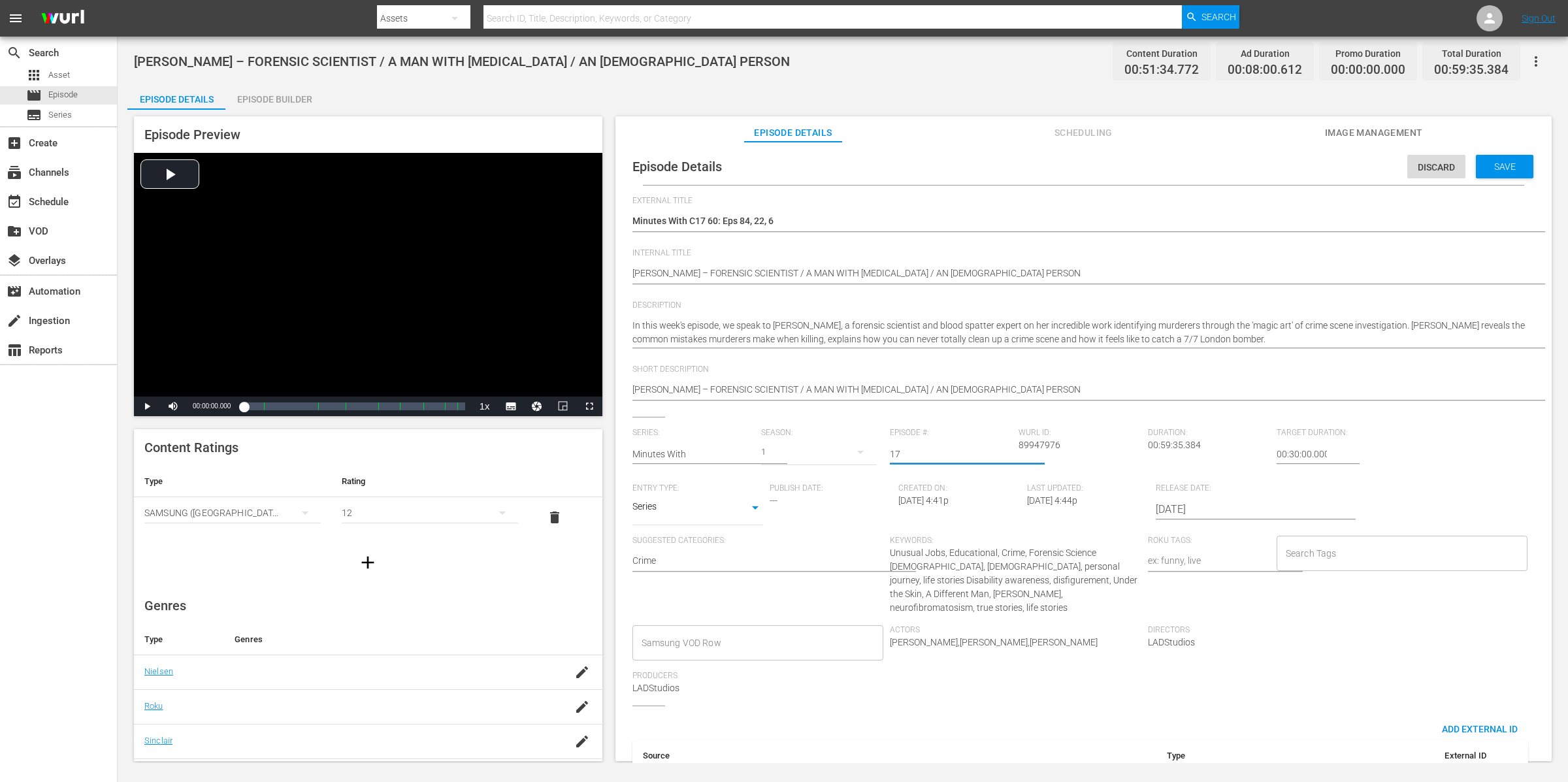
type input "17"
click at [1254, 171] on span "Save" at bounding box center [1505, 166] width 42 height 10
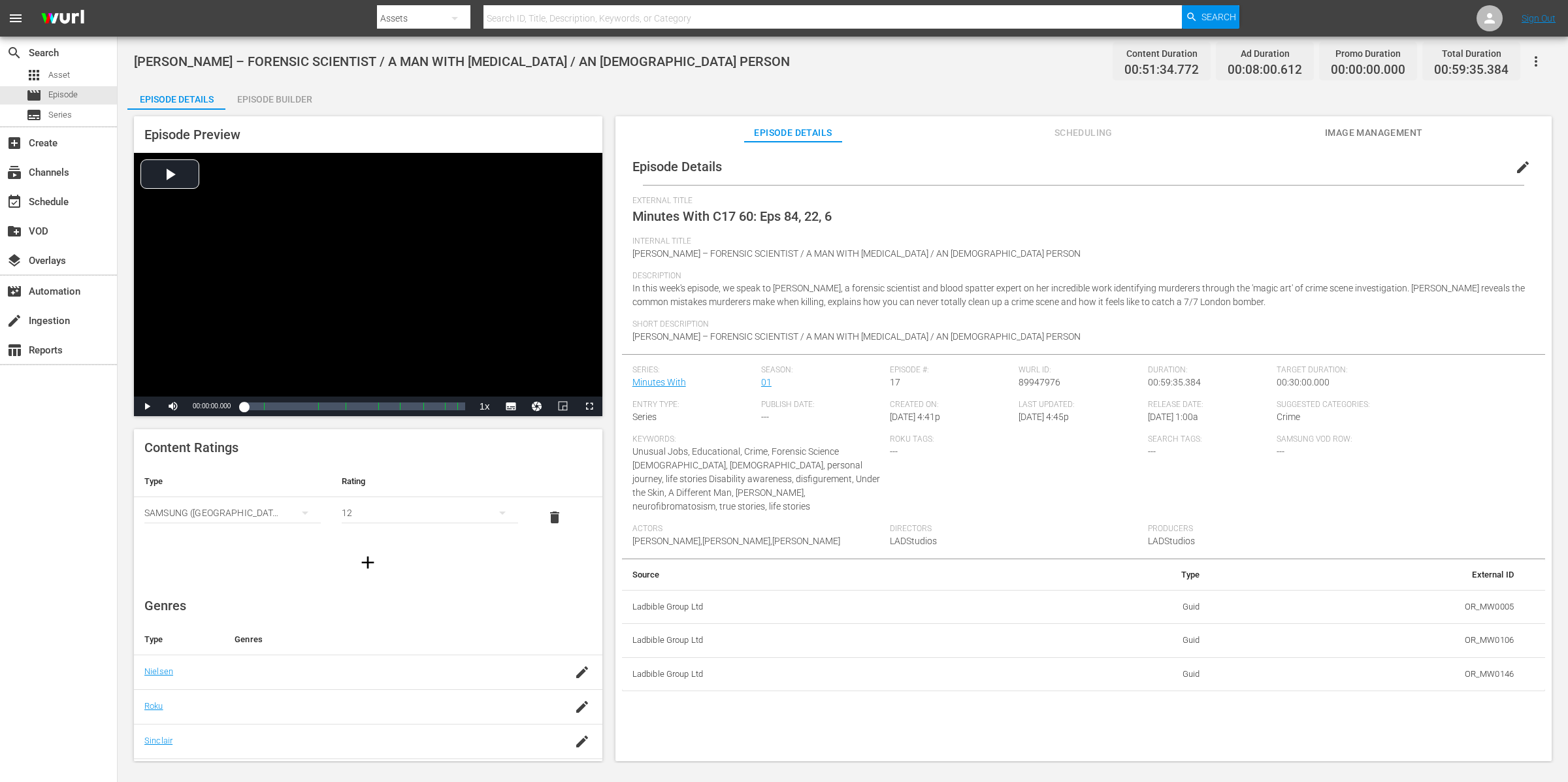
click at [1254, 58] on icon "button" at bounding box center [1536, 61] width 16 height 16
click at [1254, 65] on div "Add Episode to Workspace" at bounding box center [1442, 66] width 200 height 31
click at [935, 225] on div "External Title Minutes With C17 60: Eps 84, 22, 6" at bounding box center [1083, 216] width 903 height 40
click at [1254, 66] on span "00:59:35.384" at bounding box center [1471, 70] width 75 height 15
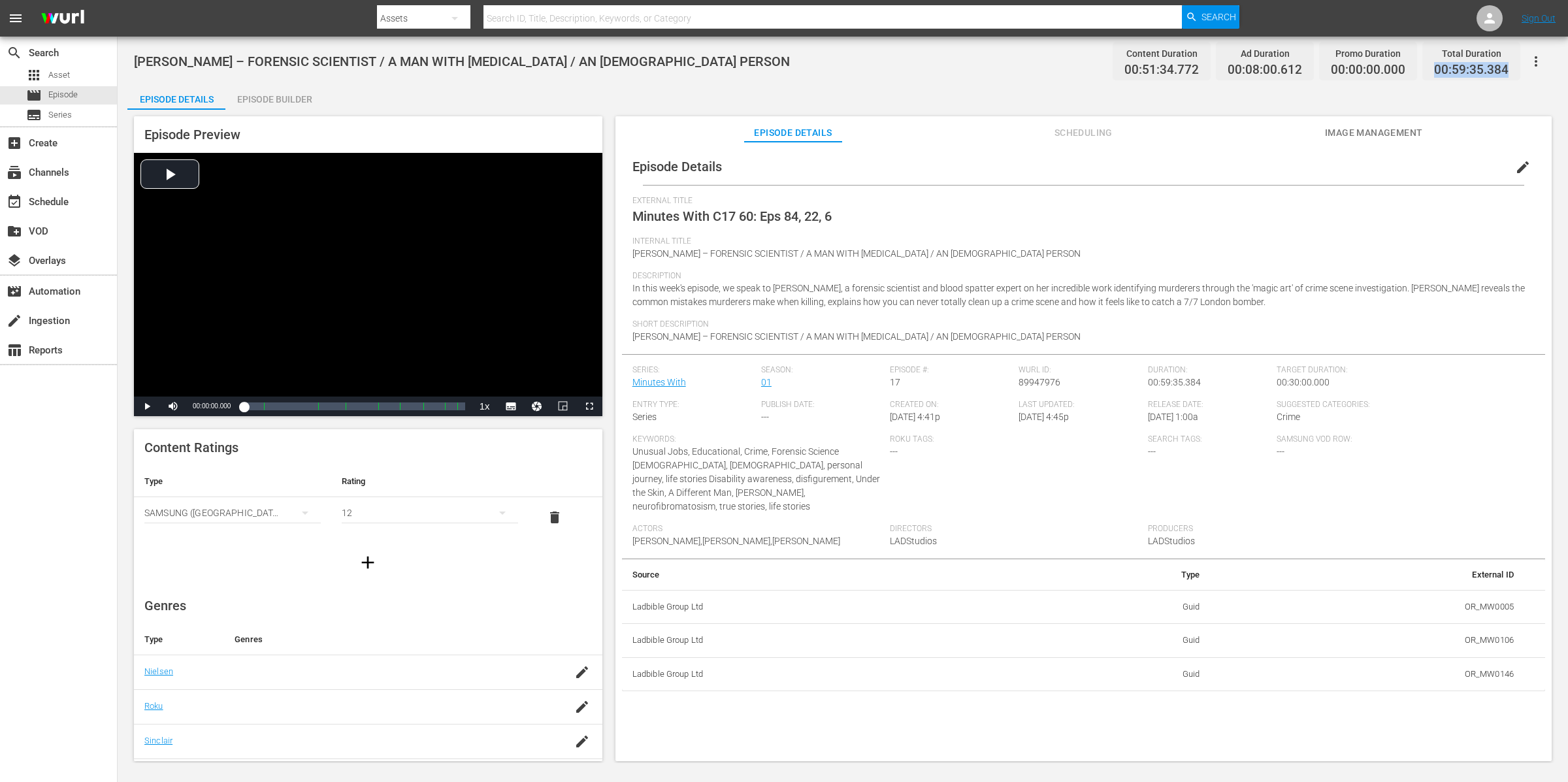
click at [1254, 66] on span "00:59:35.384" at bounding box center [1471, 70] width 75 height 15
copy span "00:59:35.384"
click at [1254, 62] on icon "button" at bounding box center [1536, 61] width 16 height 16
click at [716, 114] on div "Episode Preview Video Player is loading. Play Video Play Mute Current Time 00:0…" at bounding box center [842, 440] width 1431 height 661
click at [845, 86] on div "Episode Details Episode Builder Episode Preview Video Player is loading. Play V…" at bounding box center [842, 428] width 1431 height 688
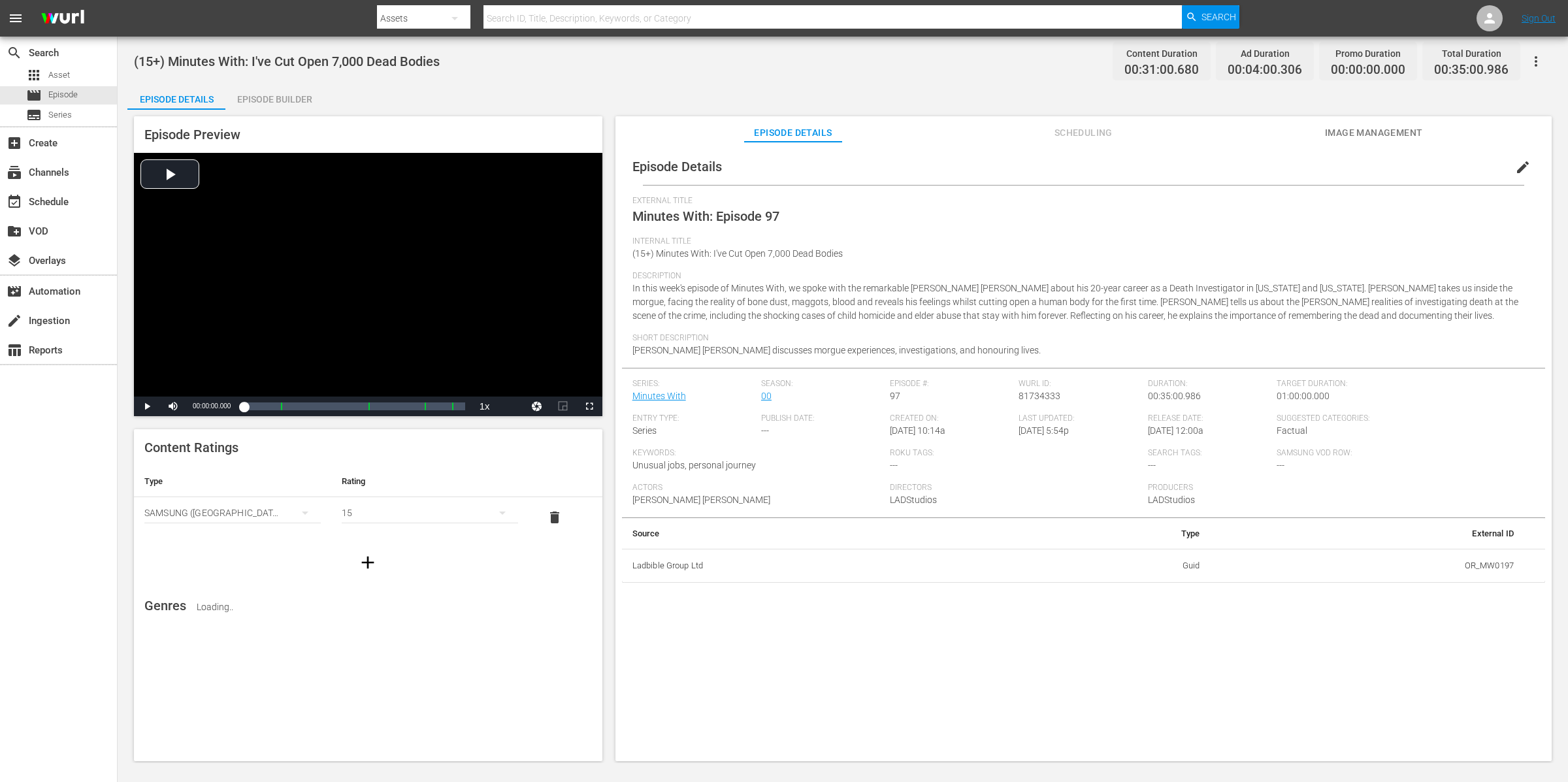
click at [1543, 56] on icon "button" at bounding box center [1536, 61] width 16 height 16
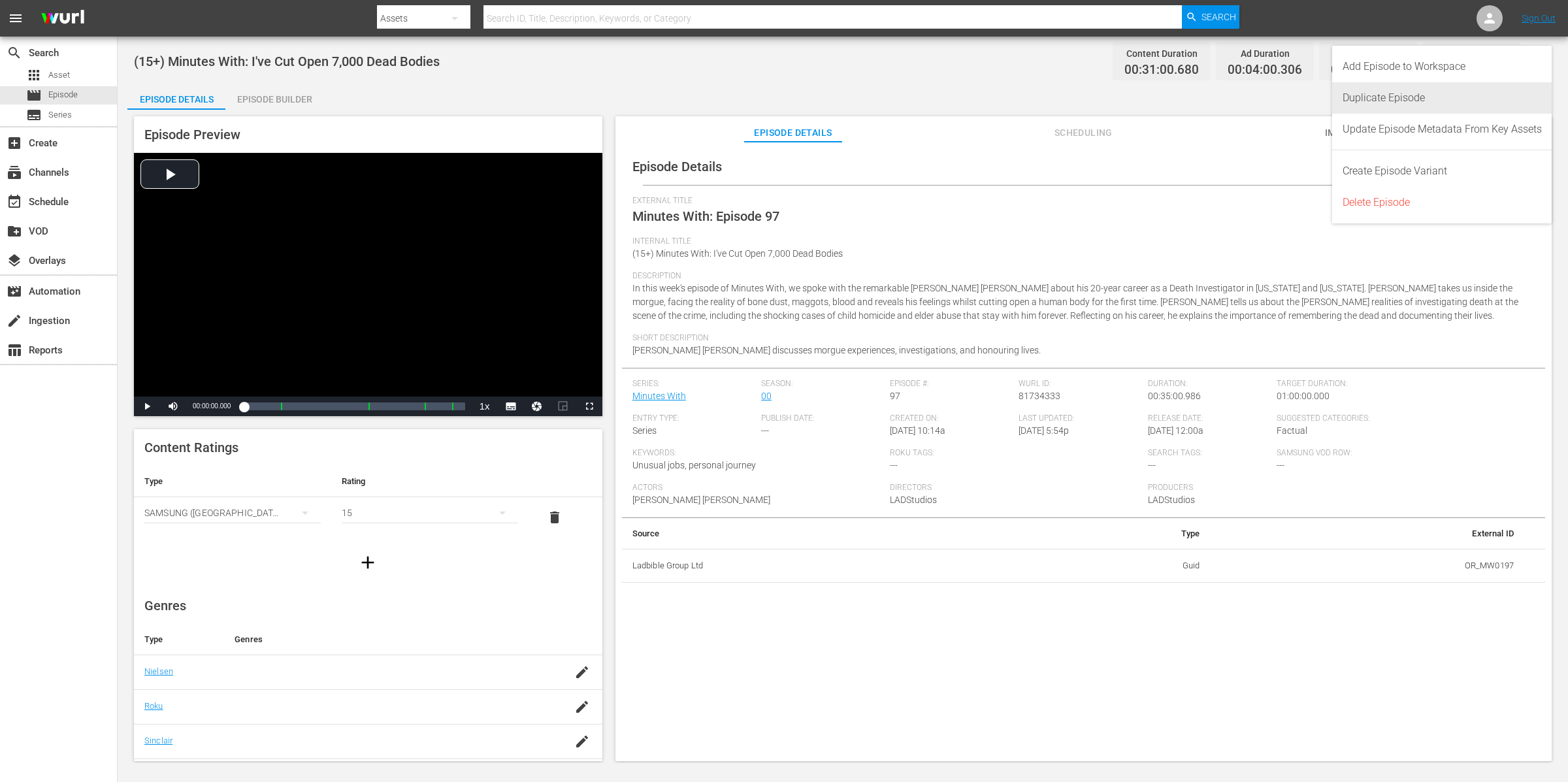
click at [1454, 89] on div "Duplicate Episode" at bounding box center [1442, 98] width 200 height 31
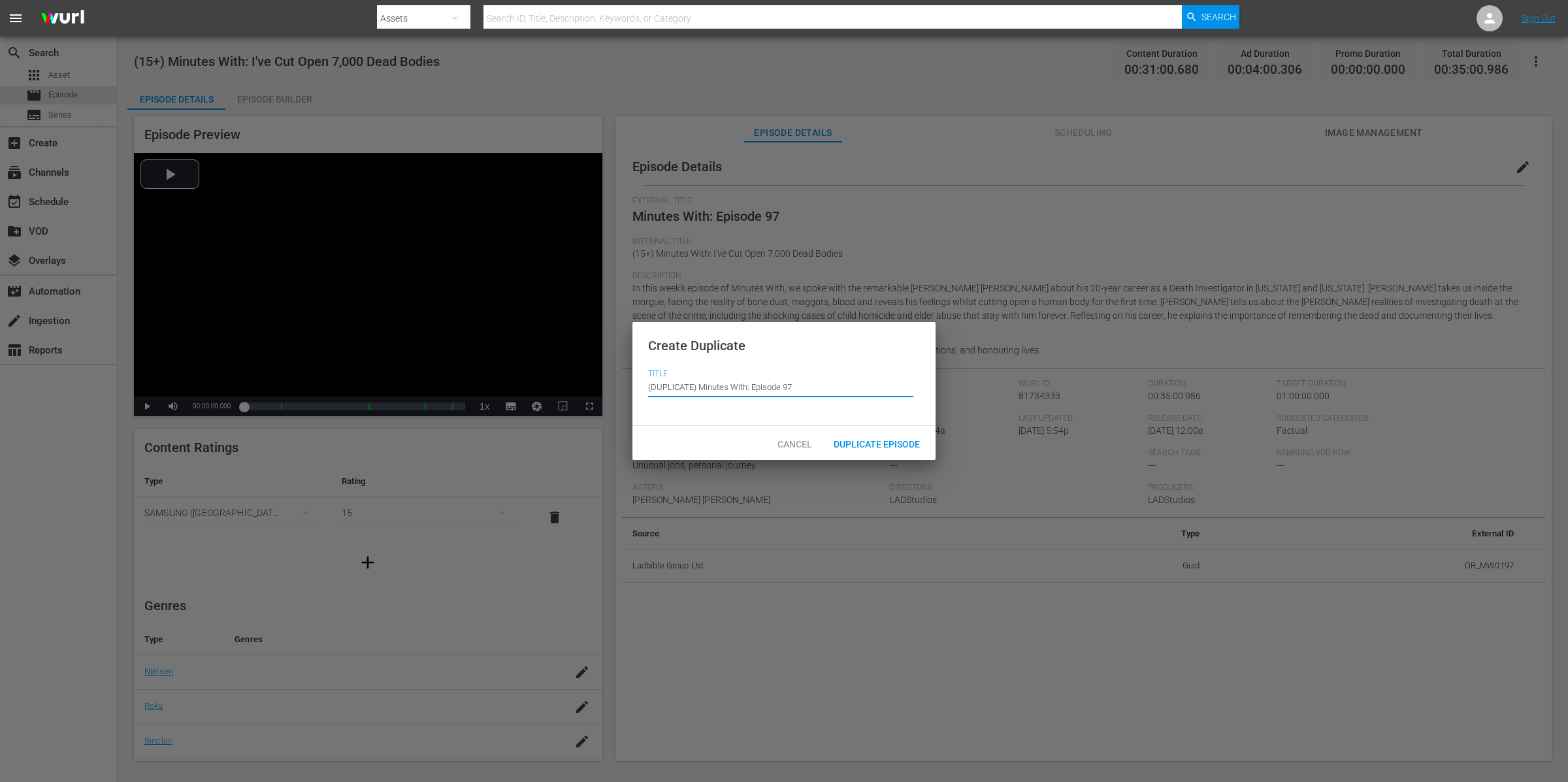
drag, startPoint x: 824, startPoint y: 386, endPoint x: 817, endPoint y: 386, distance: 7.0
click at [817, 386] on input "(DUPLICATE) Minutes With: Episode 97" at bounding box center [781, 386] width 265 height 31
click at [871, 443] on span "Duplicate Episode" at bounding box center [877, 443] width 107 height 10
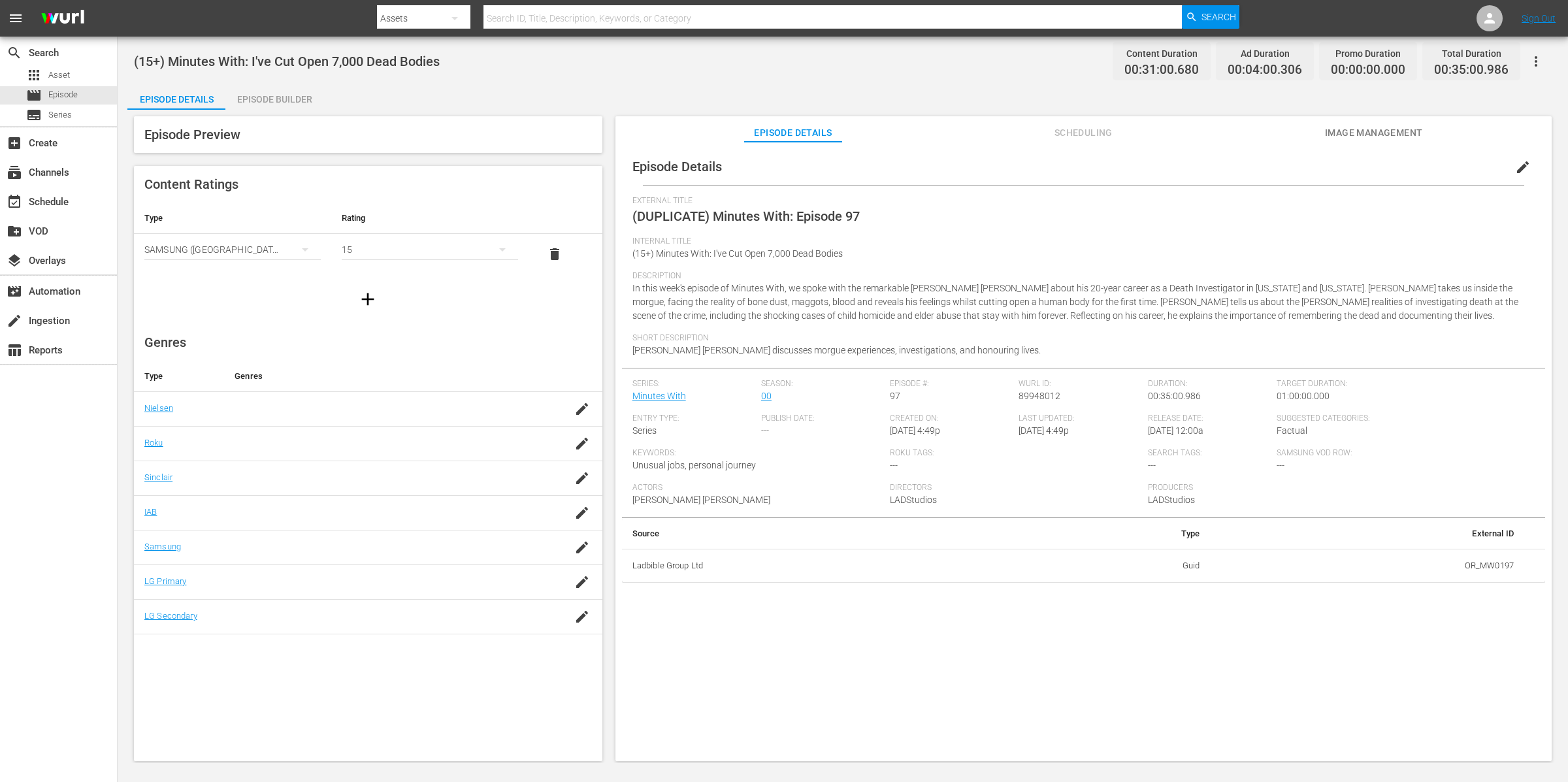
click at [1516, 167] on span "edit" at bounding box center [1523, 167] width 16 height 16
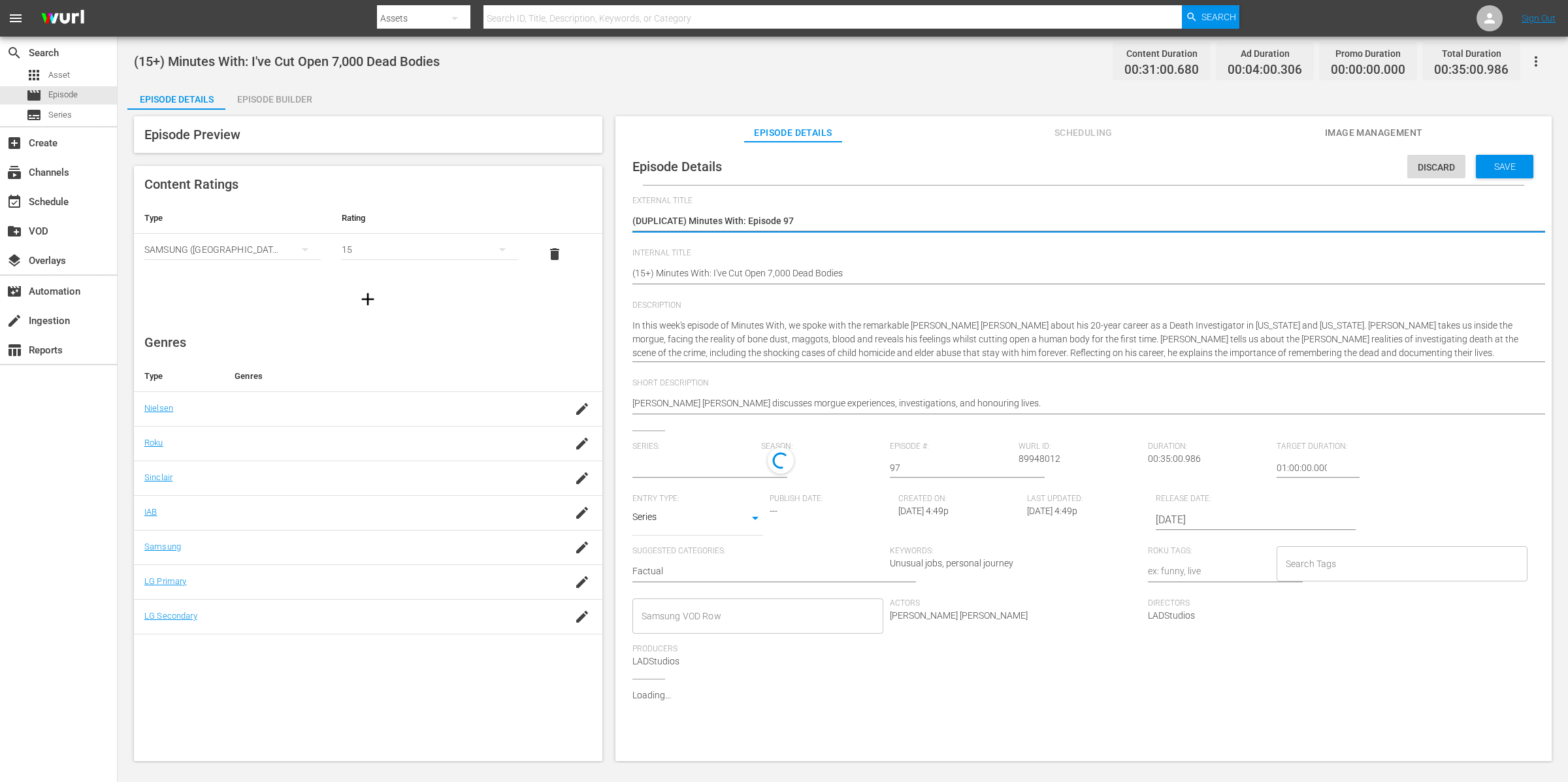
type input "Minutes With"
click at [840, 222] on textarea "(DUPLICATE) Minutes With: Episode 97" at bounding box center [1080, 222] width 896 height 16
click at [840, 221] on textarea "(DUPLICATE) Minutes With: Episode 97" at bounding box center [1080, 222] width 896 height 16
click at [287, 89] on div "Episode Builder" at bounding box center [274, 99] width 98 height 31
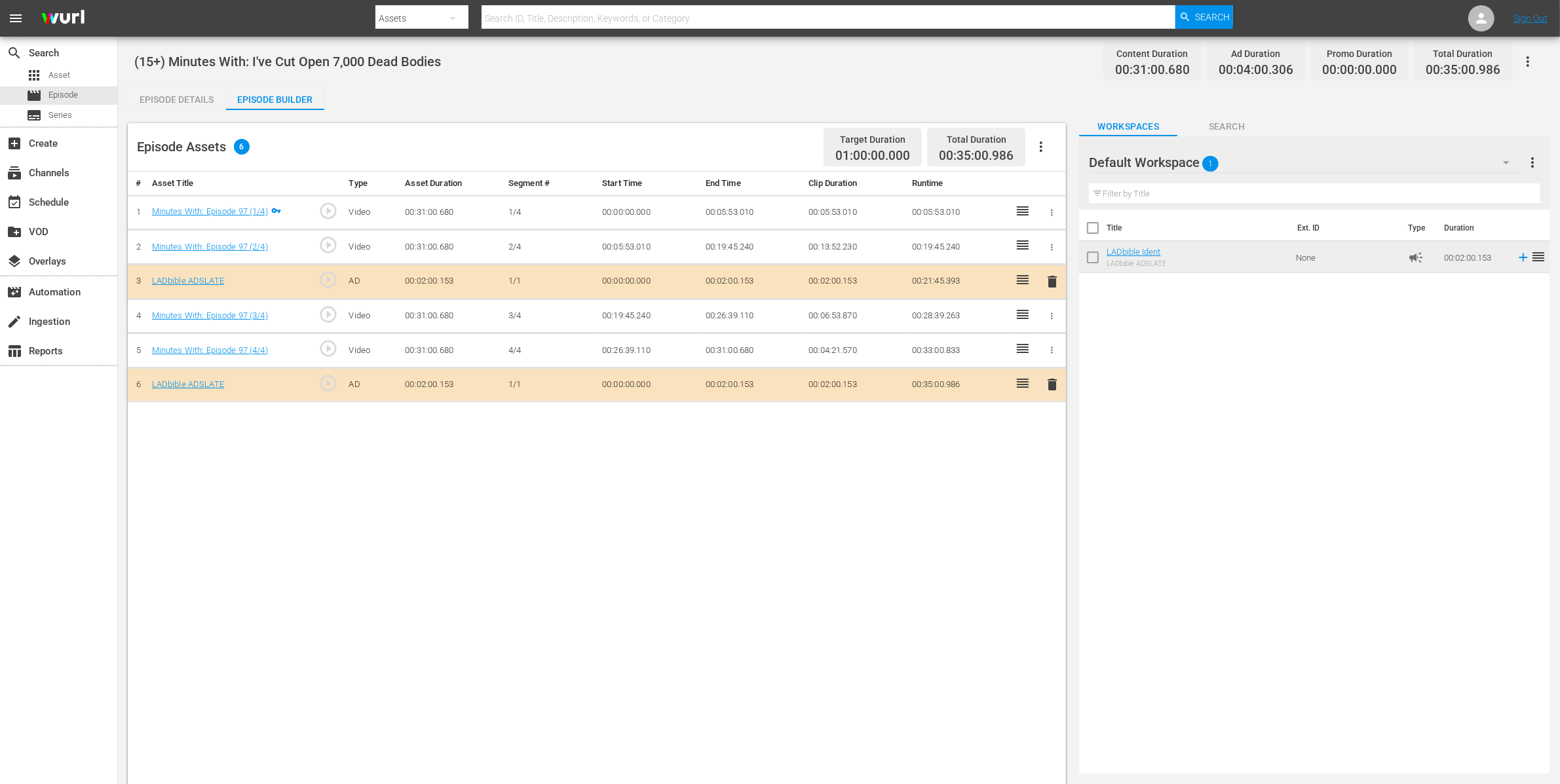
click at [1243, 161] on div "Default Workspace 1" at bounding box center [1304, 162] width 433 height 37
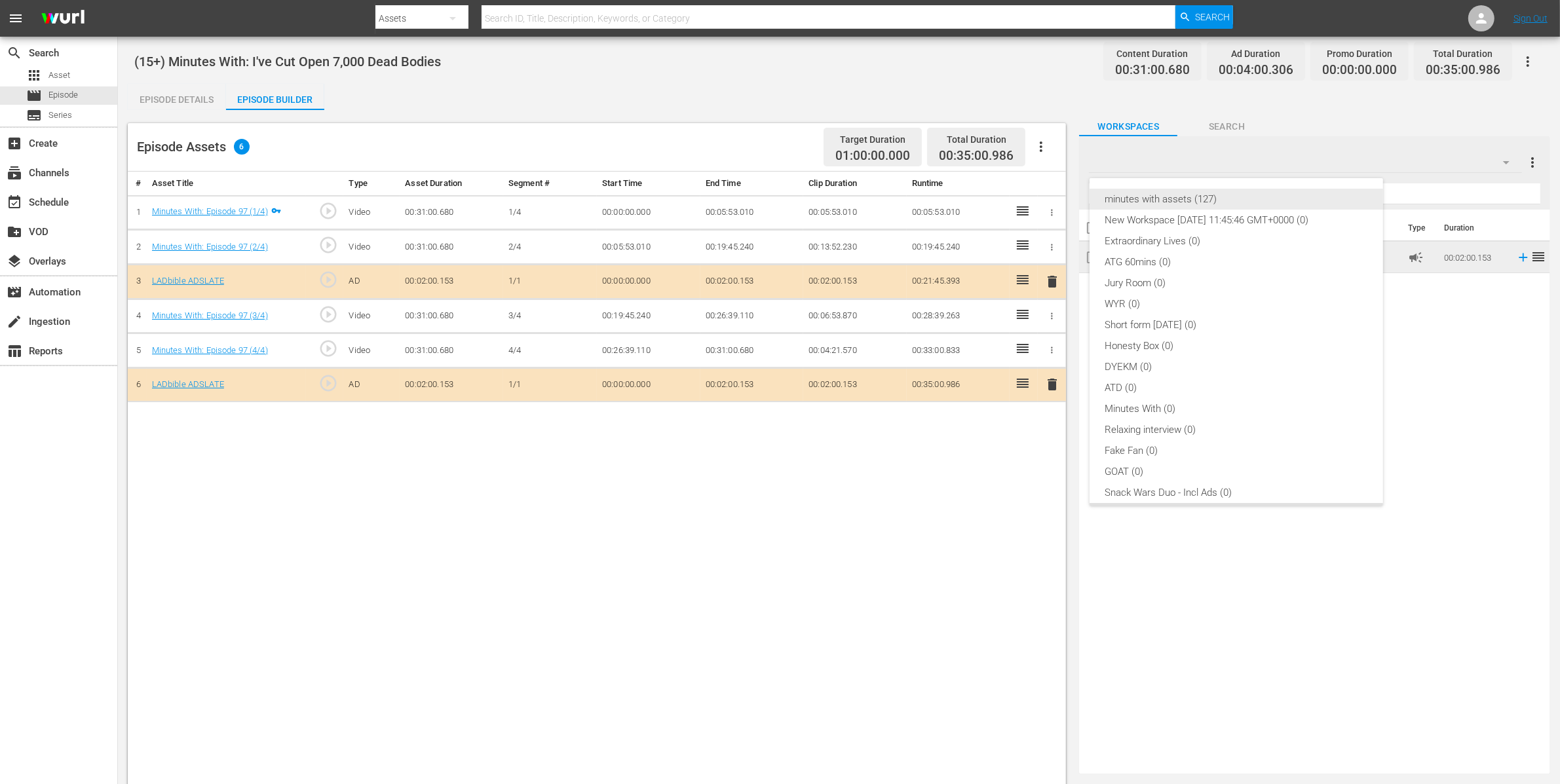
click at [1223, 189] on div "minutes with assets (127)" at bounding box center [1236, 199] width 262 height 21
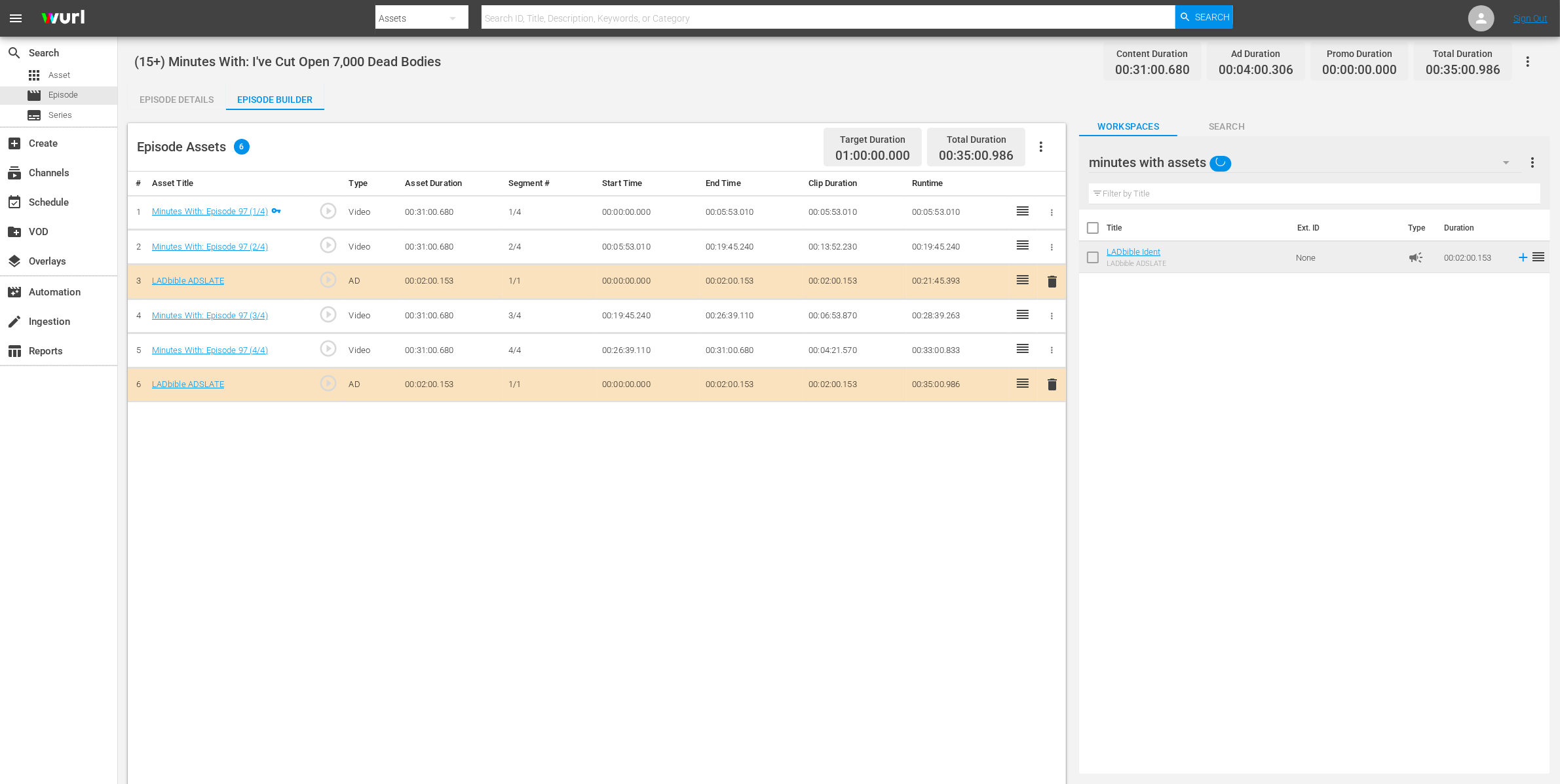
scroll to position [10, 0]
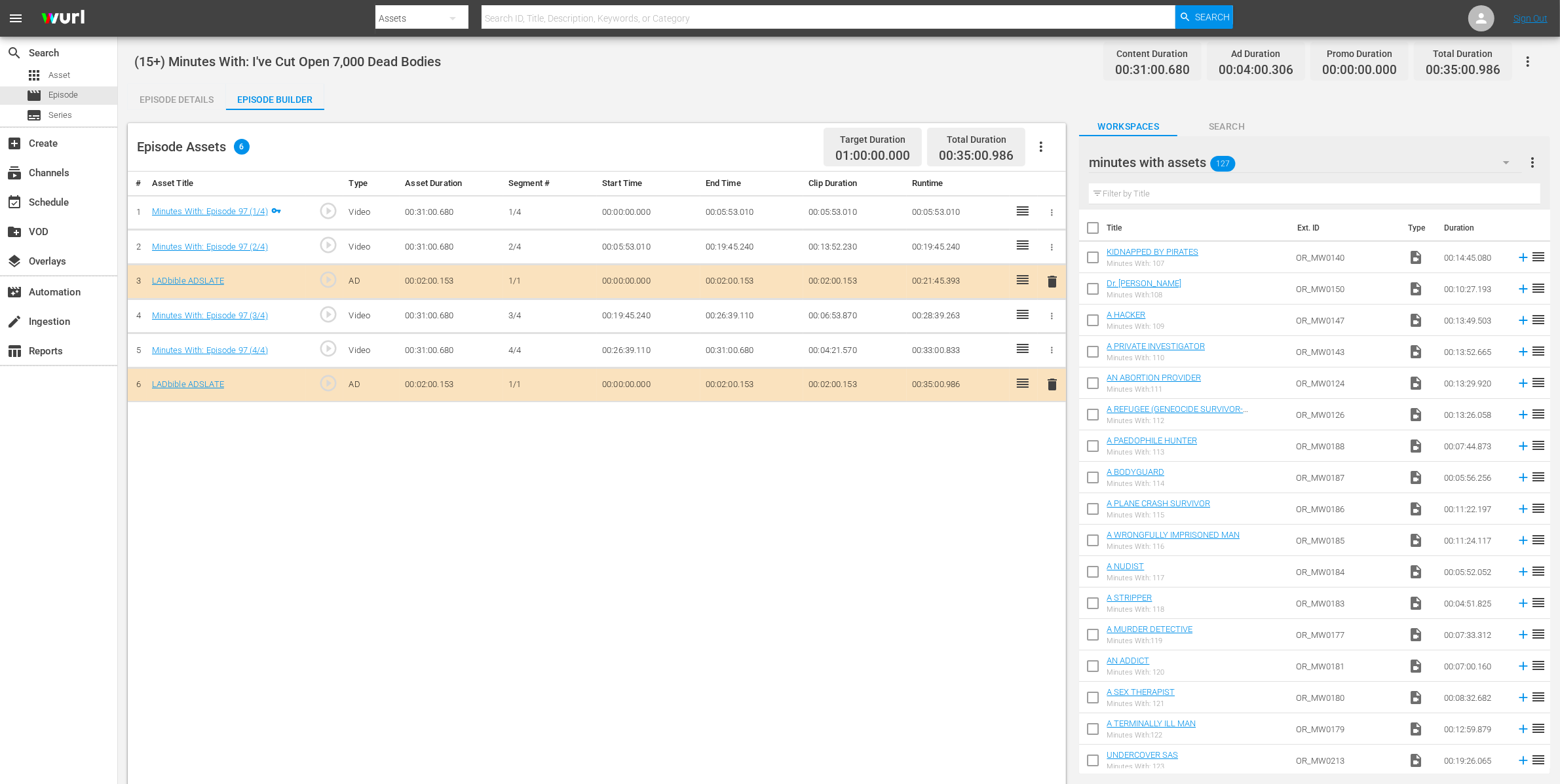
click at [1240, 186] on input "text" at bounding box center [1314, 194] width 451 height 21
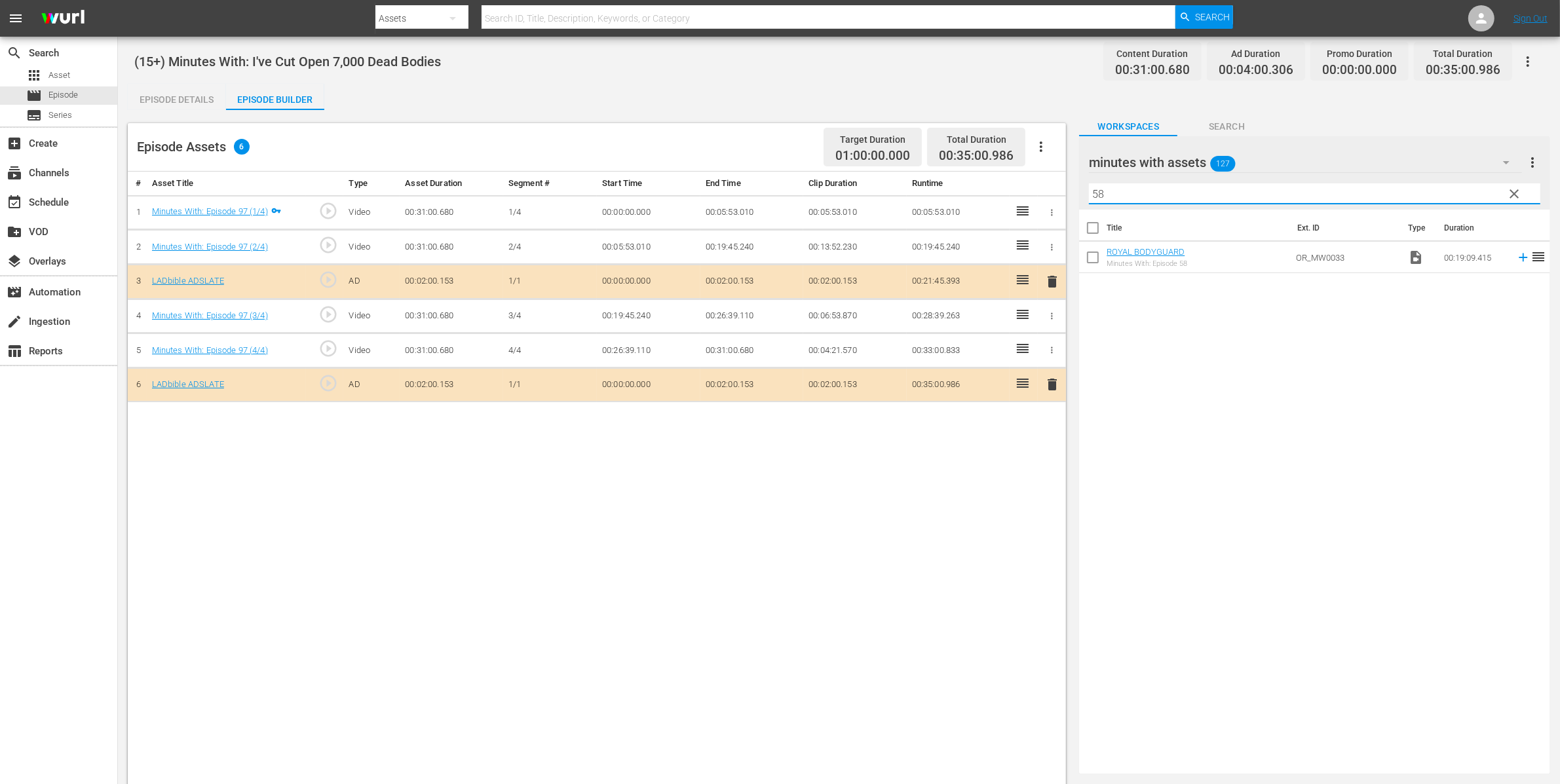
type input "58"
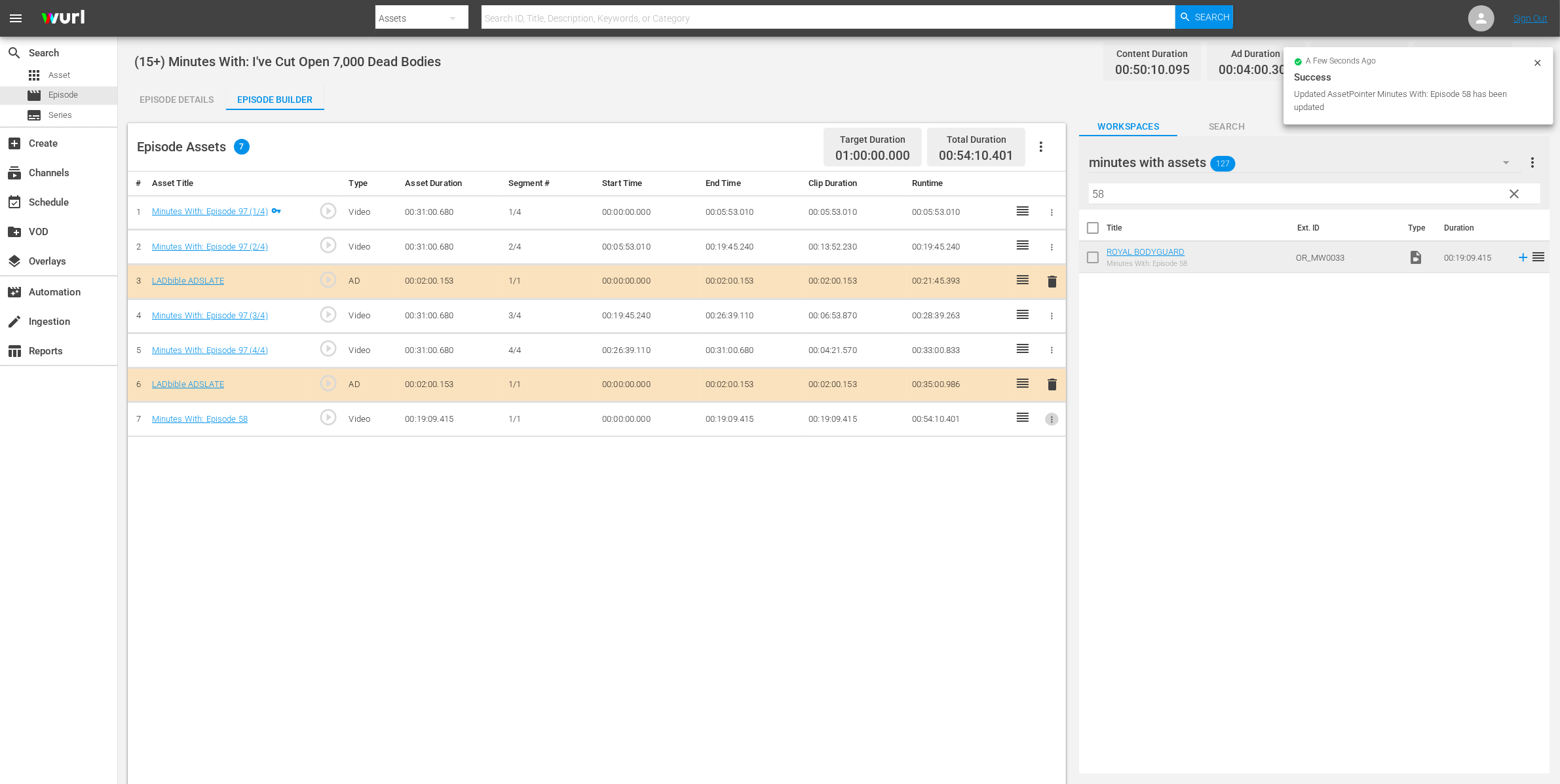
click at [1051, 423] on icon "button" at bounding box center [1052, 420] width 10 height 10
click at [1042, 446] on li "Assign Key Asset" at bounding box center [1008, 444] width 102 height 21
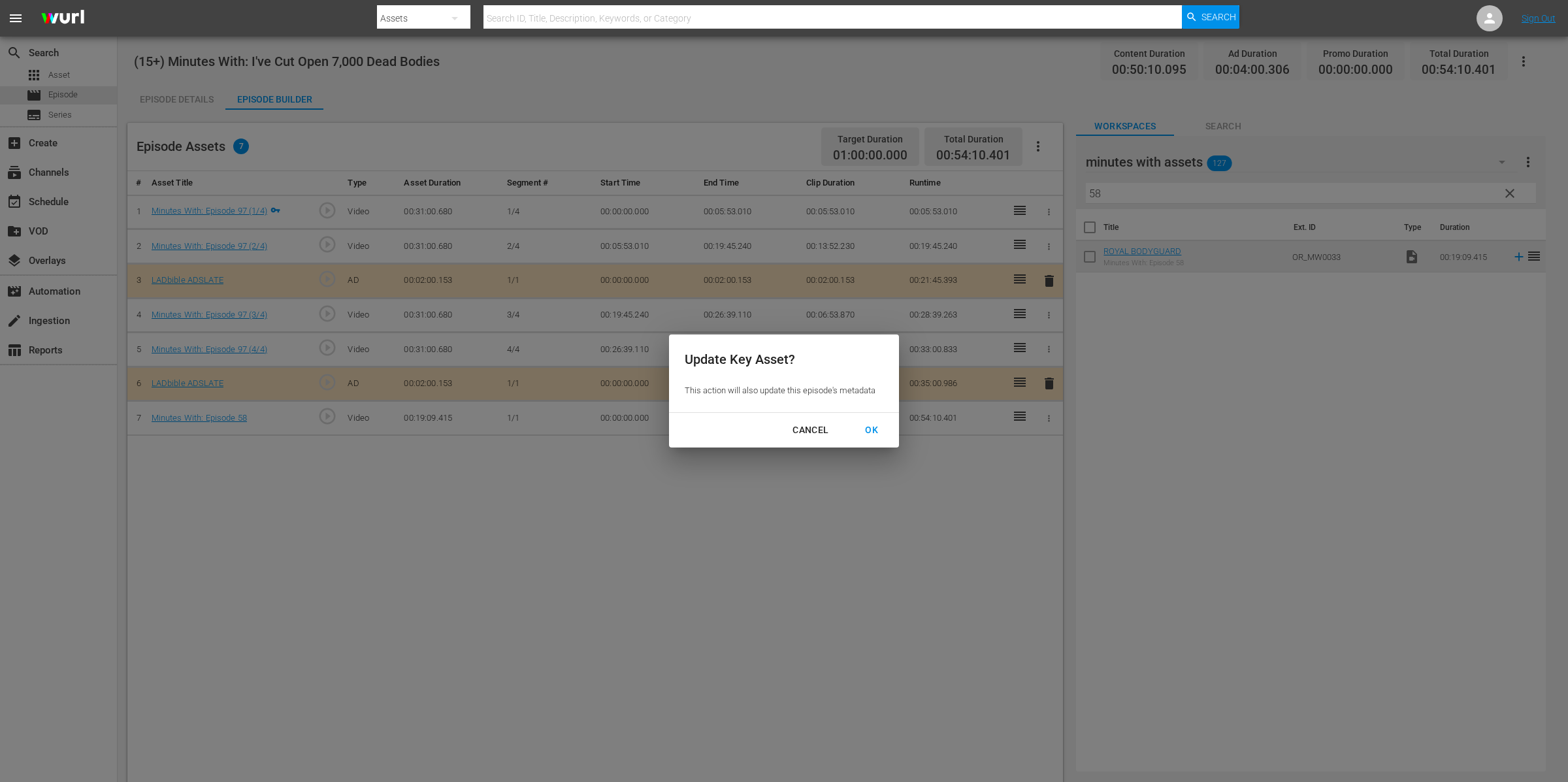
click at [867, 422] on div "OK" at bounding box center [871, 431] width 34 height 17
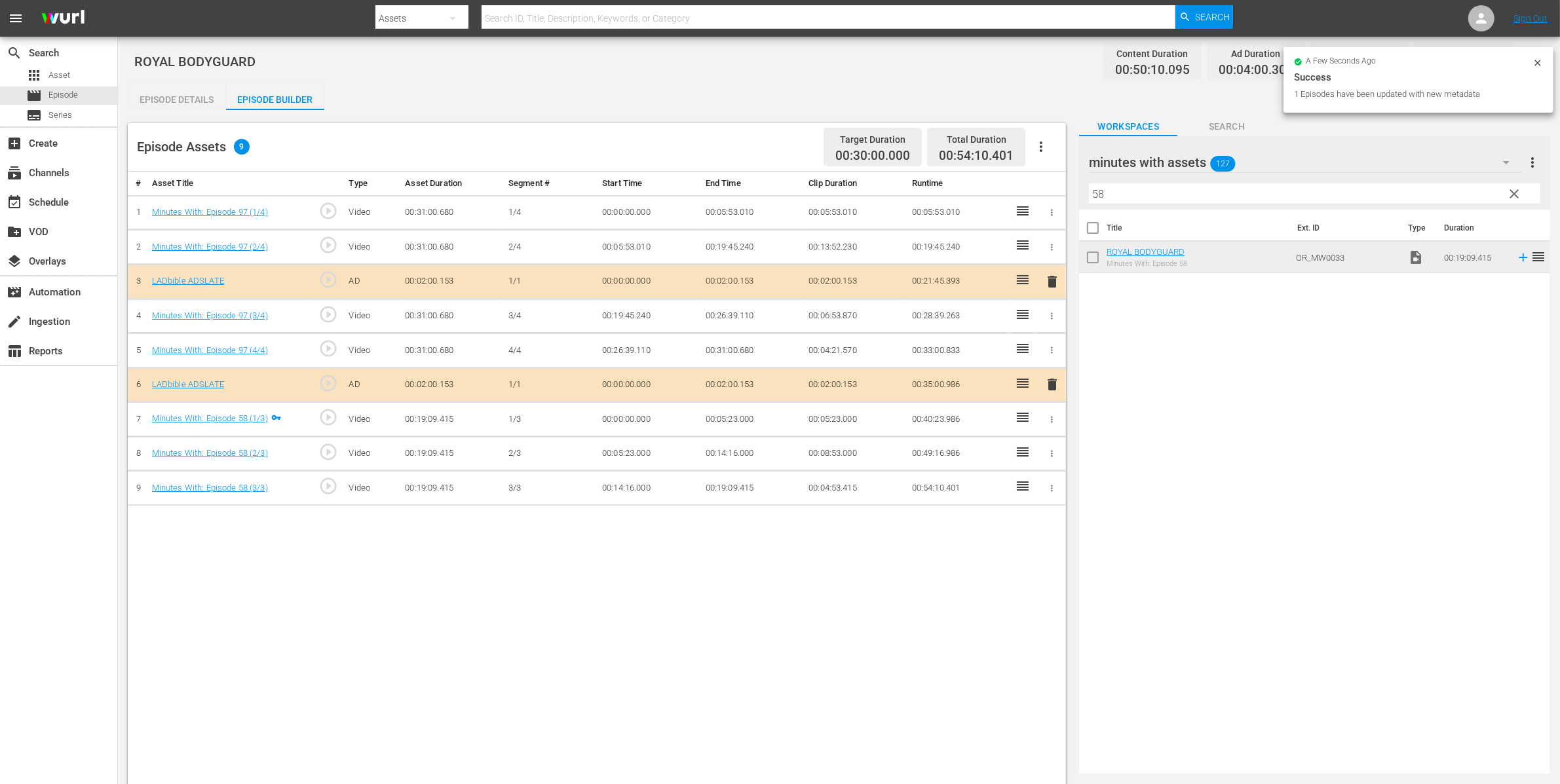
click at [1052, 215] on icon "button" at bounding box center [1052, 212] width 2 height 6
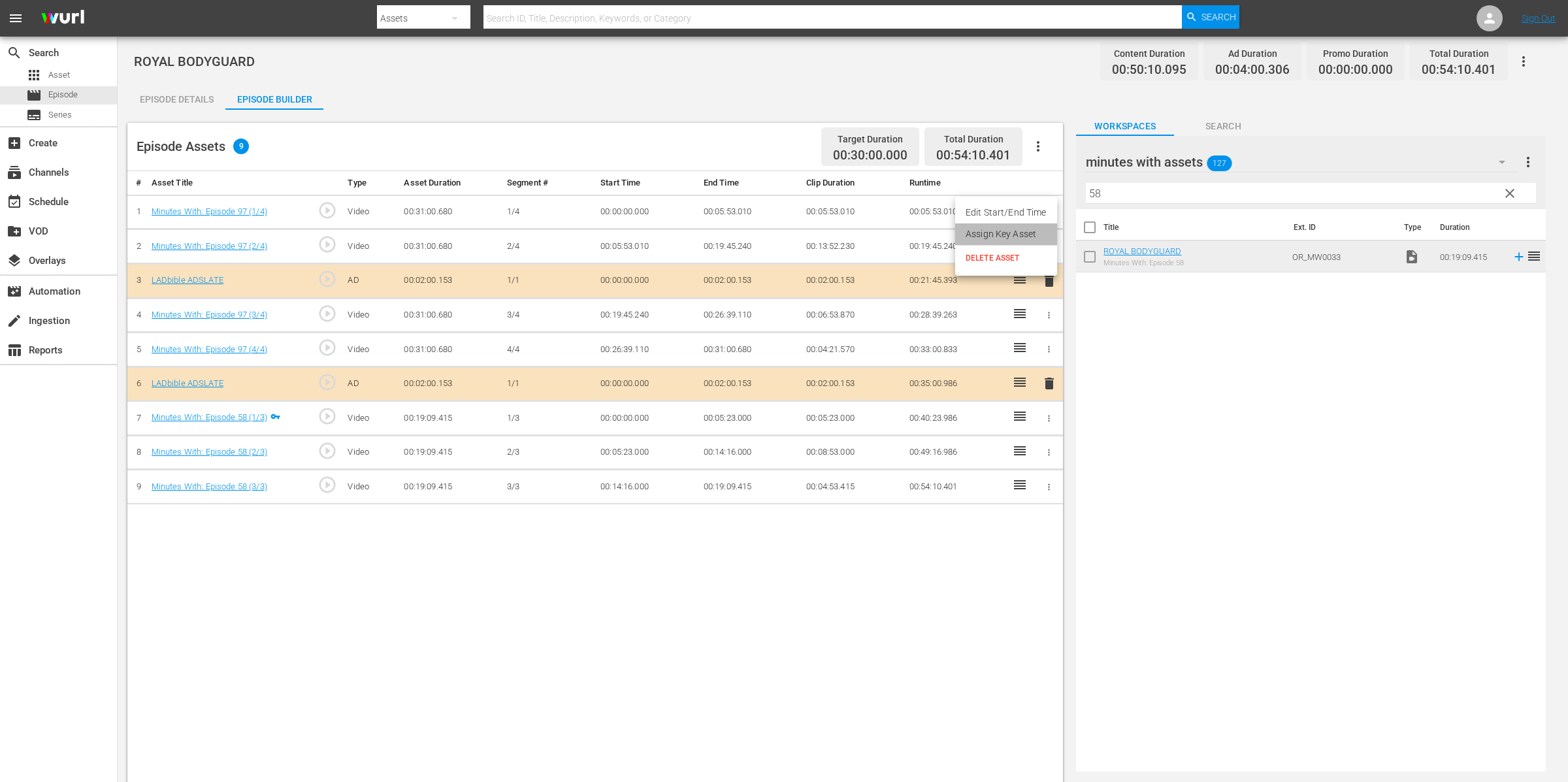
click at [1023, 235] on li "Assign Key Asset" at bounding box center [1006, 234] width 102 height 21
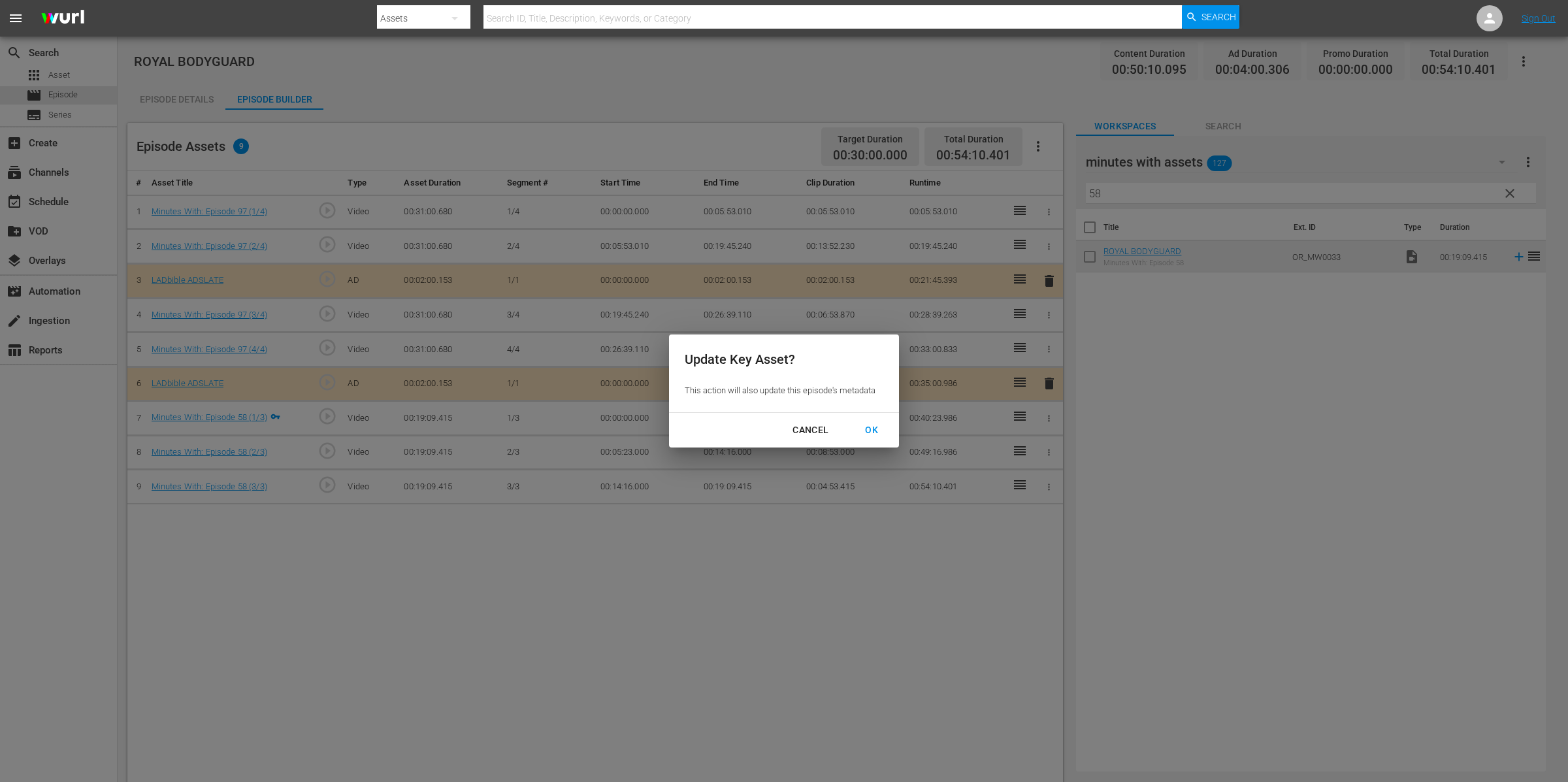
click at [869, 433] on div "OK" at bounding box center [871, 431] width 34 height 17
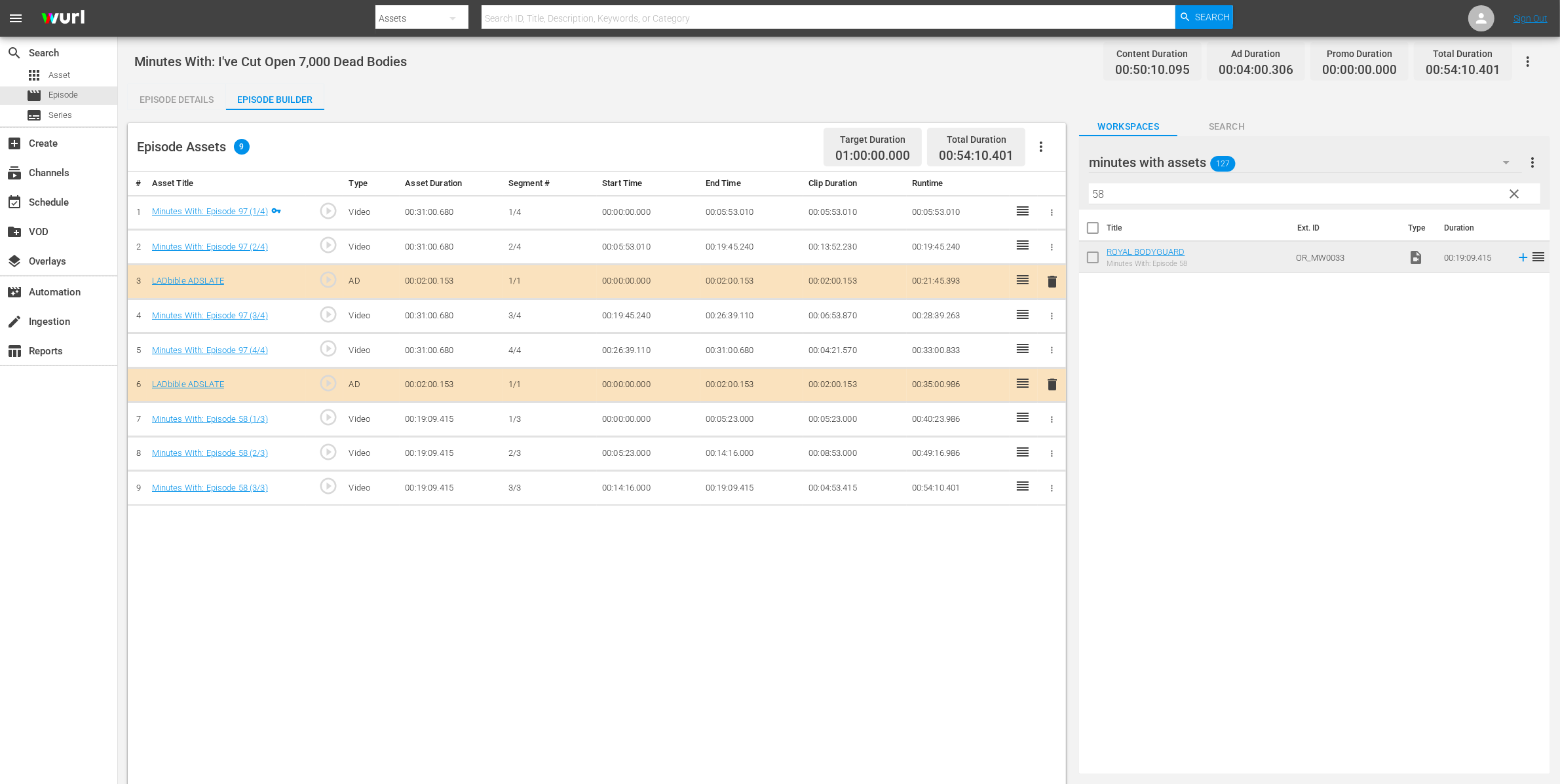
click at [1515, 194] on span "clear" at bounding box center [1514, 194] width 16 height 16
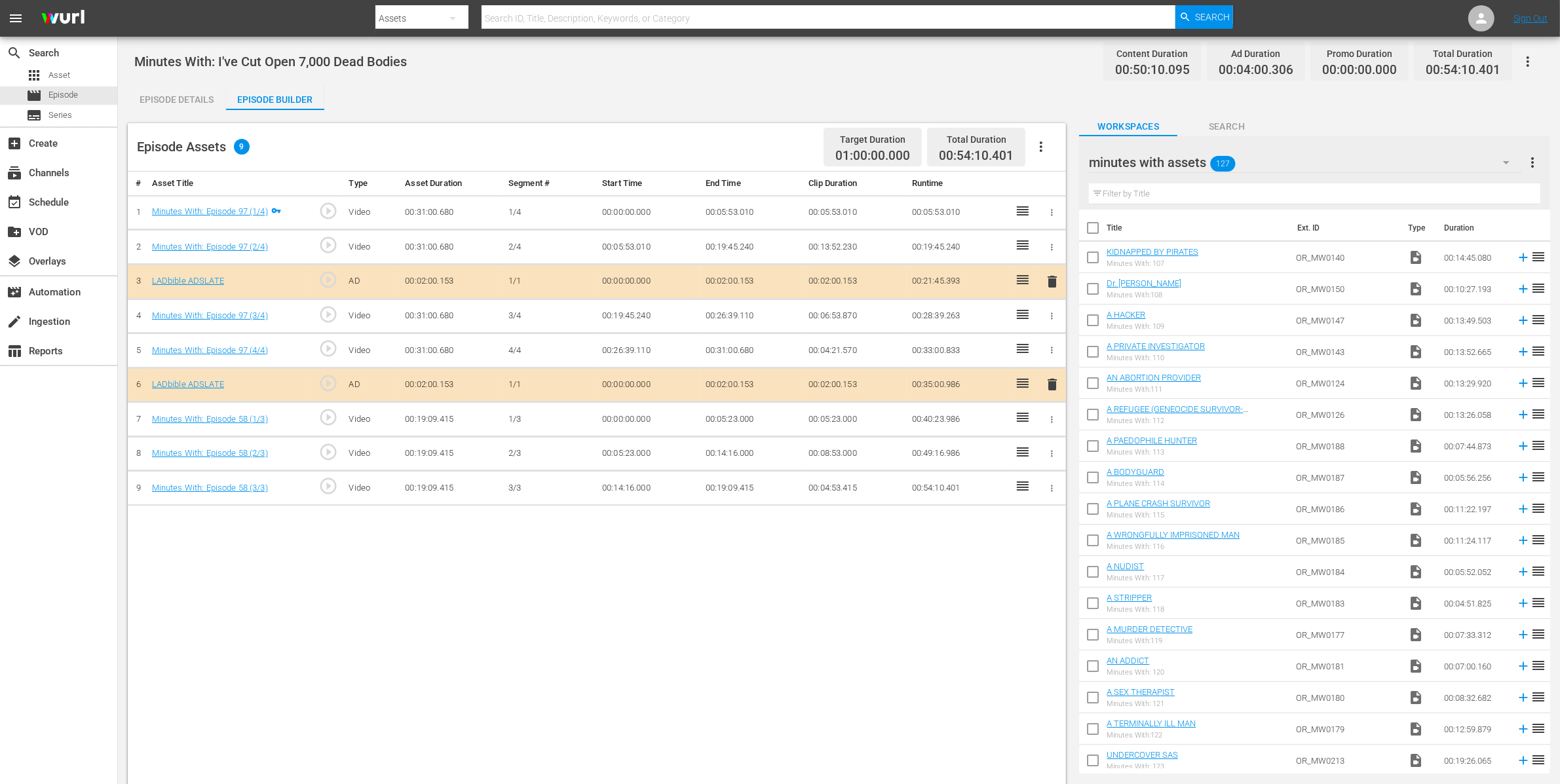
click at [1161, 65] on span "00:50:10.095" at bounding box center [1152, 70] width 75 height 15
copy span "00:50:10.095"
click at [1270, 160] on div "minutes with assets 127" at bounding box center [1304, 162] width 433 height 37
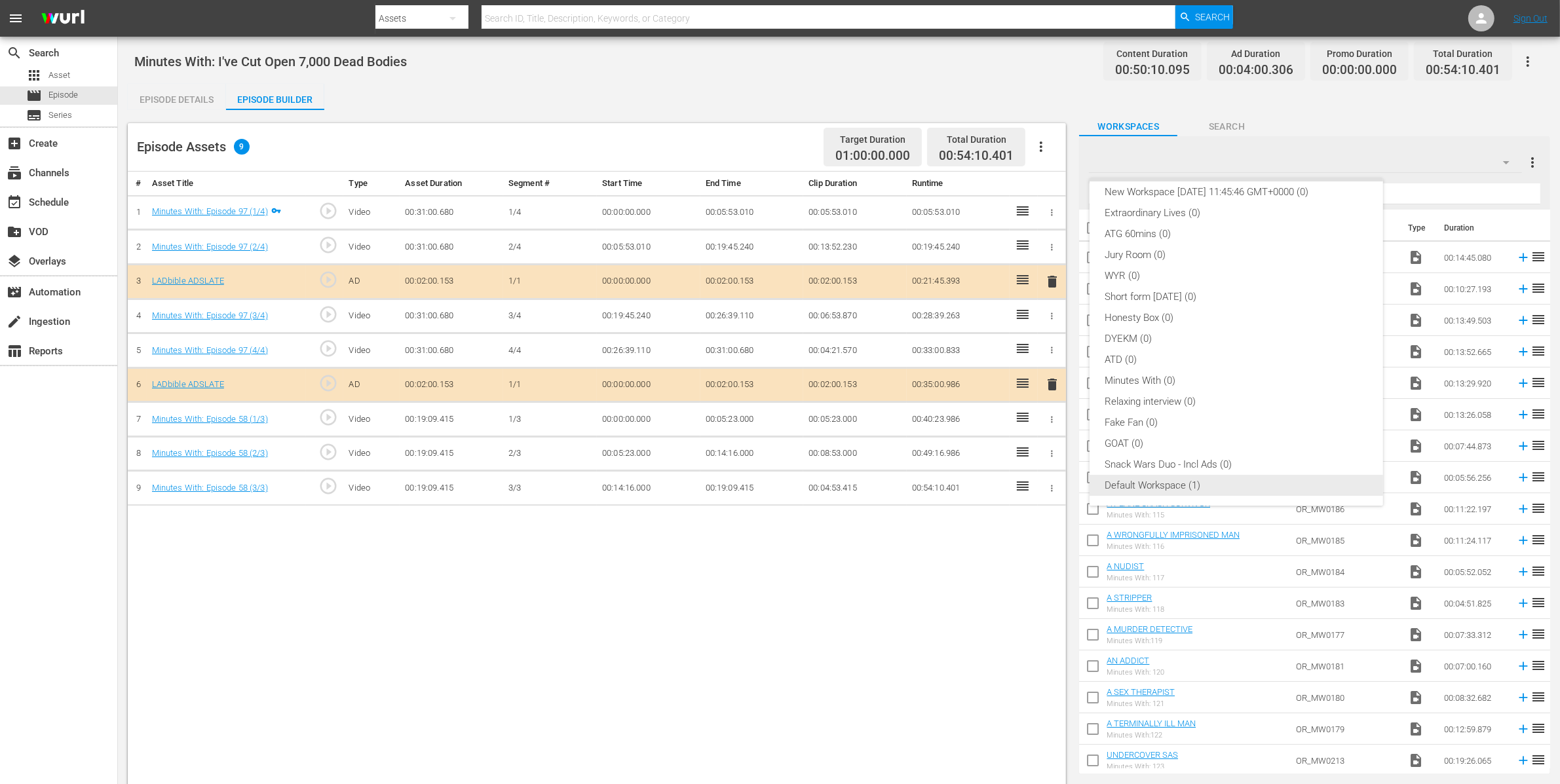
click at [1245, 482] on div "Default Workspace (1)" at bounding box center [1236, 485] width 262 height 21
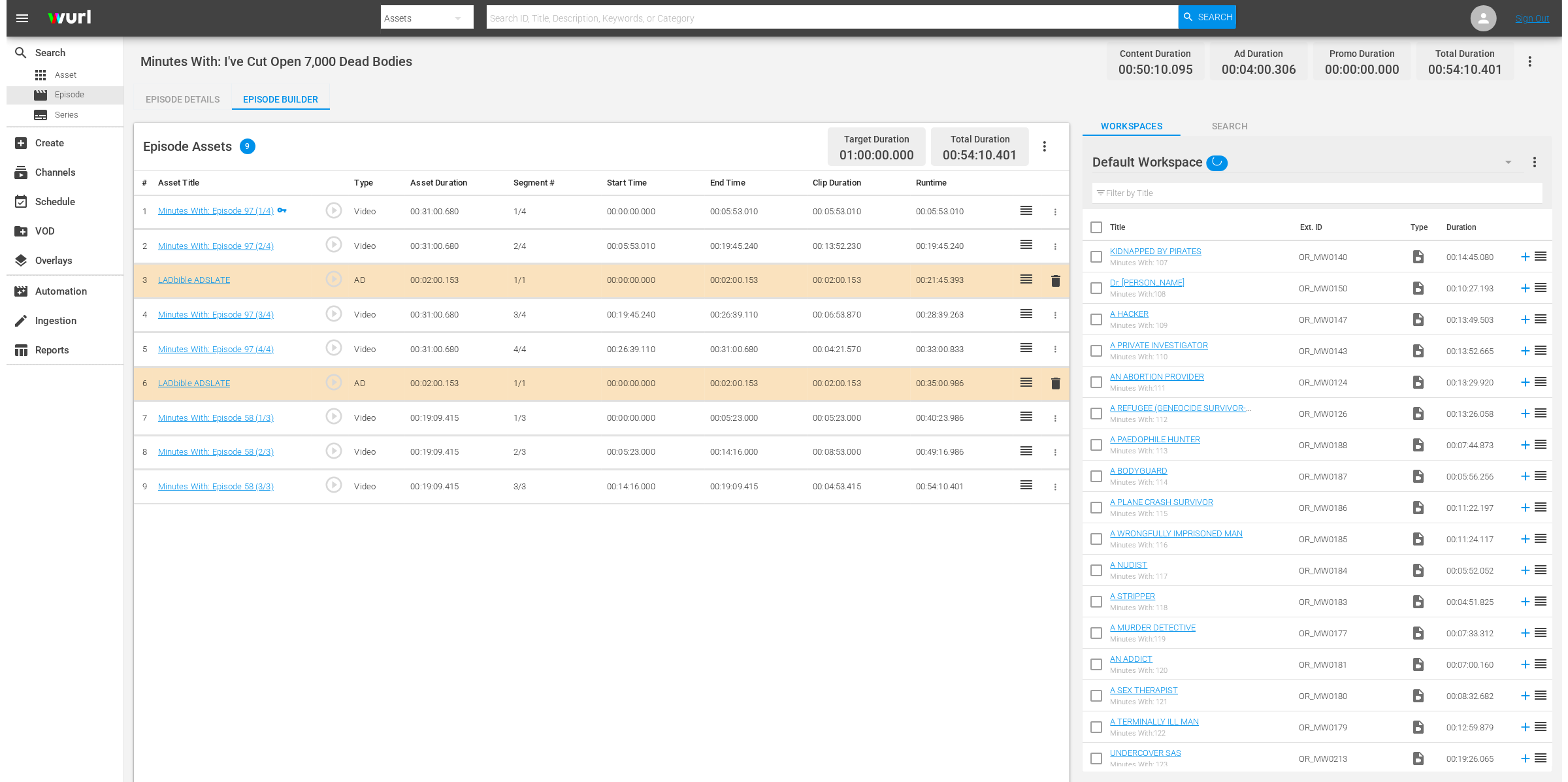
scroll to position [17, 0]
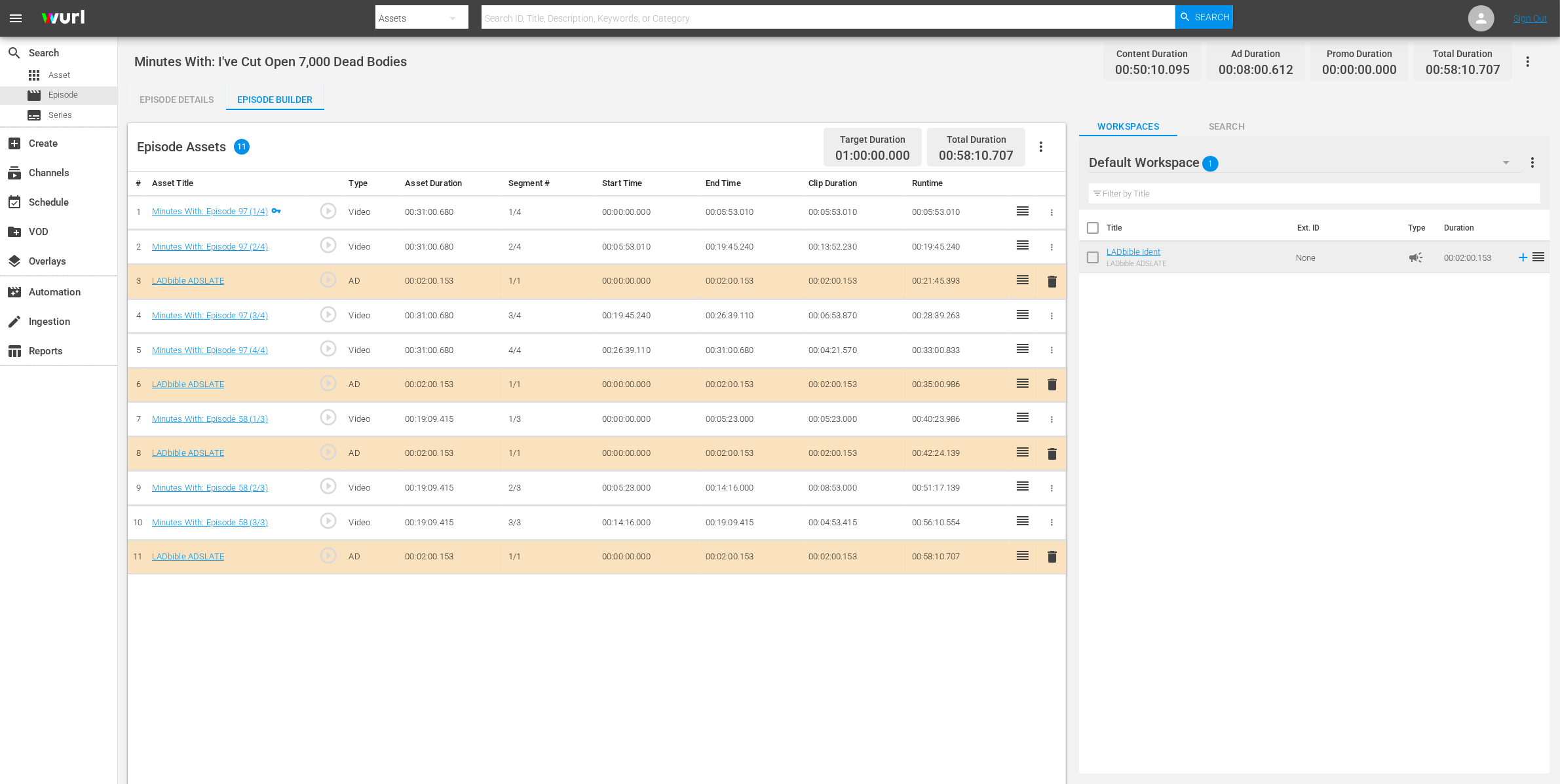
click at [1531, 59] on icon "button" at bounding box center [1528, 61] width 16 height 16
click at [1531, 59] on div "Add Episode to Workspace" at bounding box center [1434, 66] width 200 height 31
click at [181, 94] on div "Episode Details" at bounding box center [176, 100] width 99 height 31
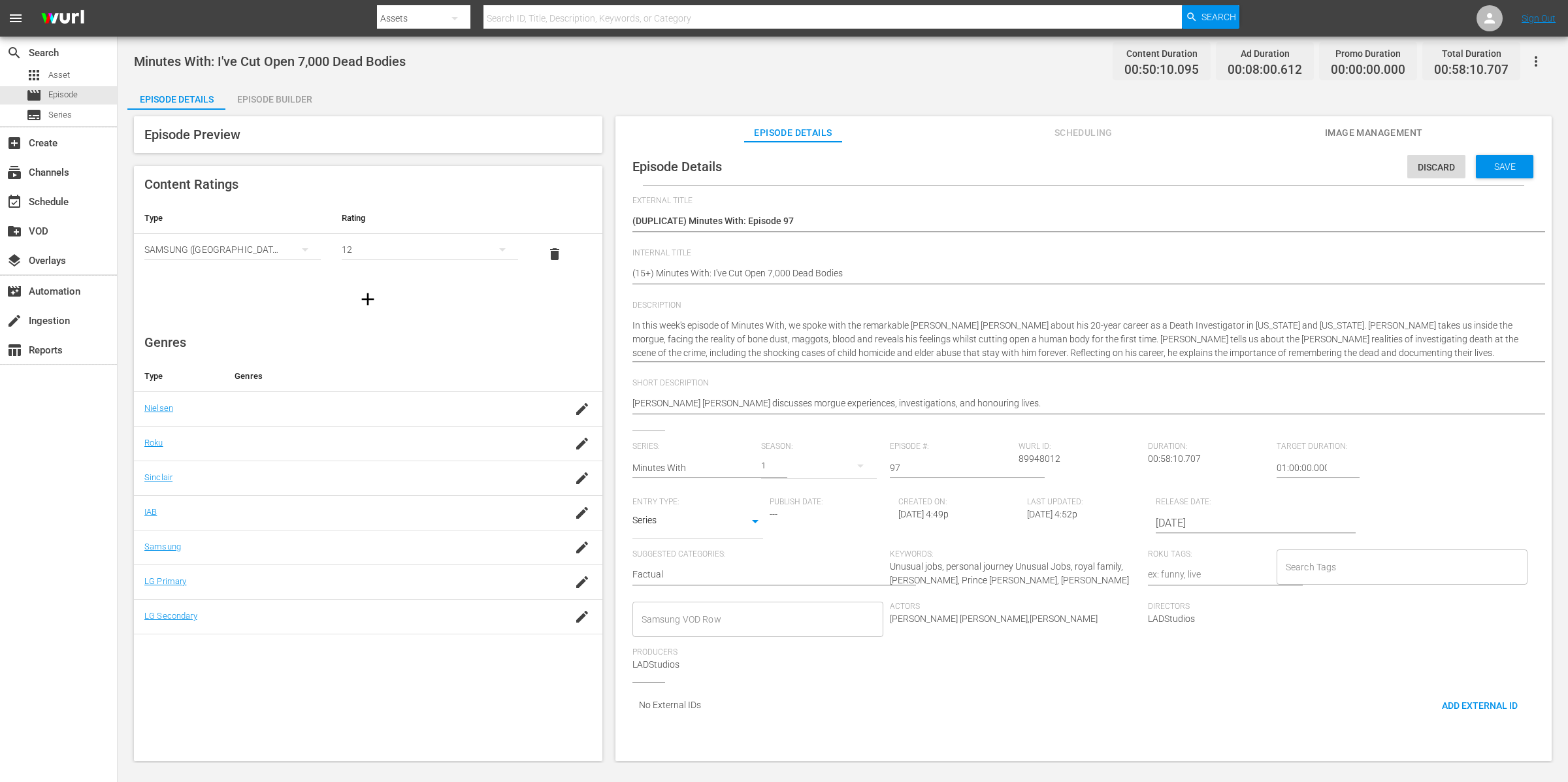
click at [263, 97] on div "Episode Builder" at bounding box center [274, 99] width 98 height 31
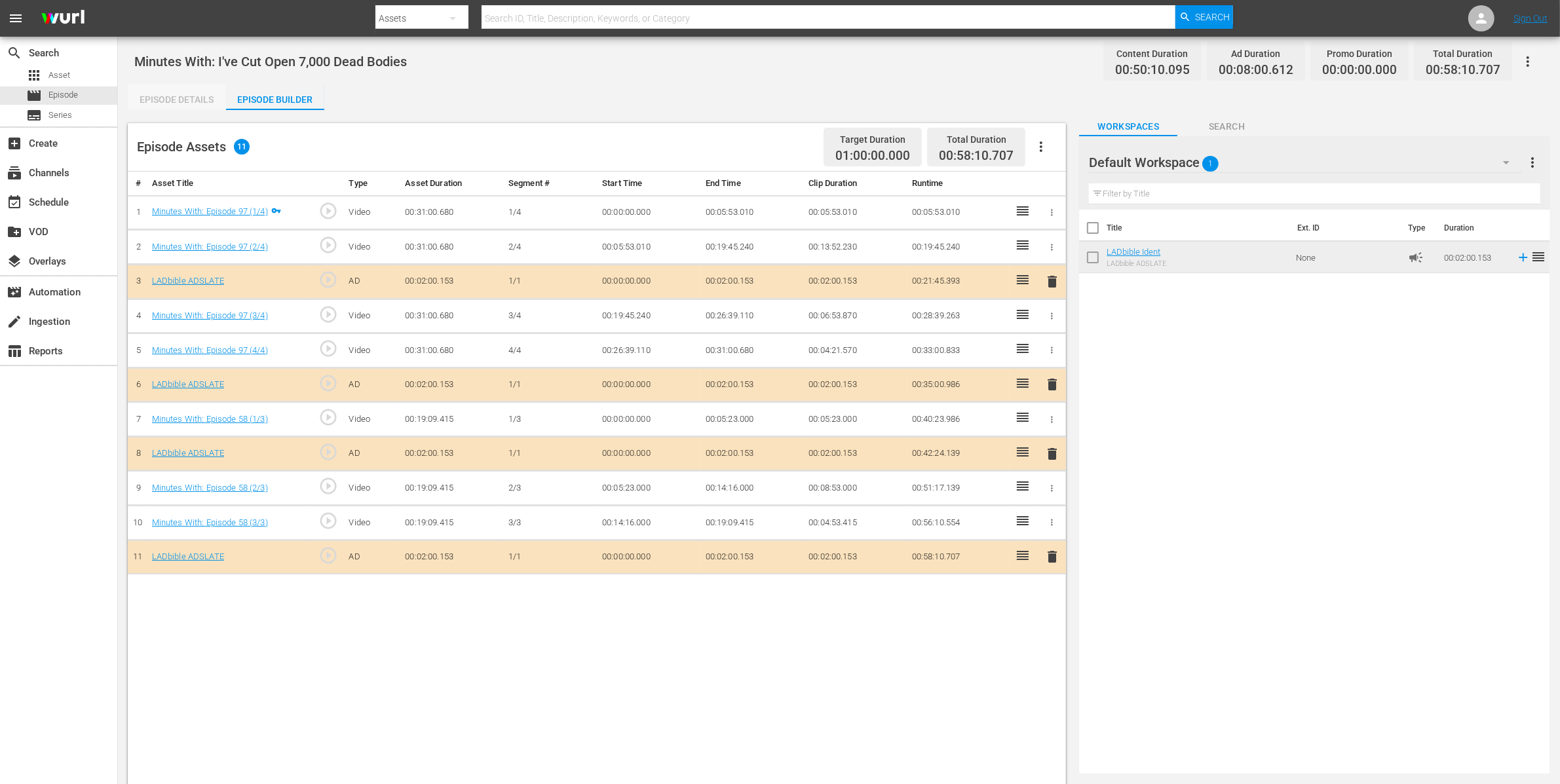
click at [197, 89] on div "Episode Details" at bounding box center [176, 100] width 99 height 31
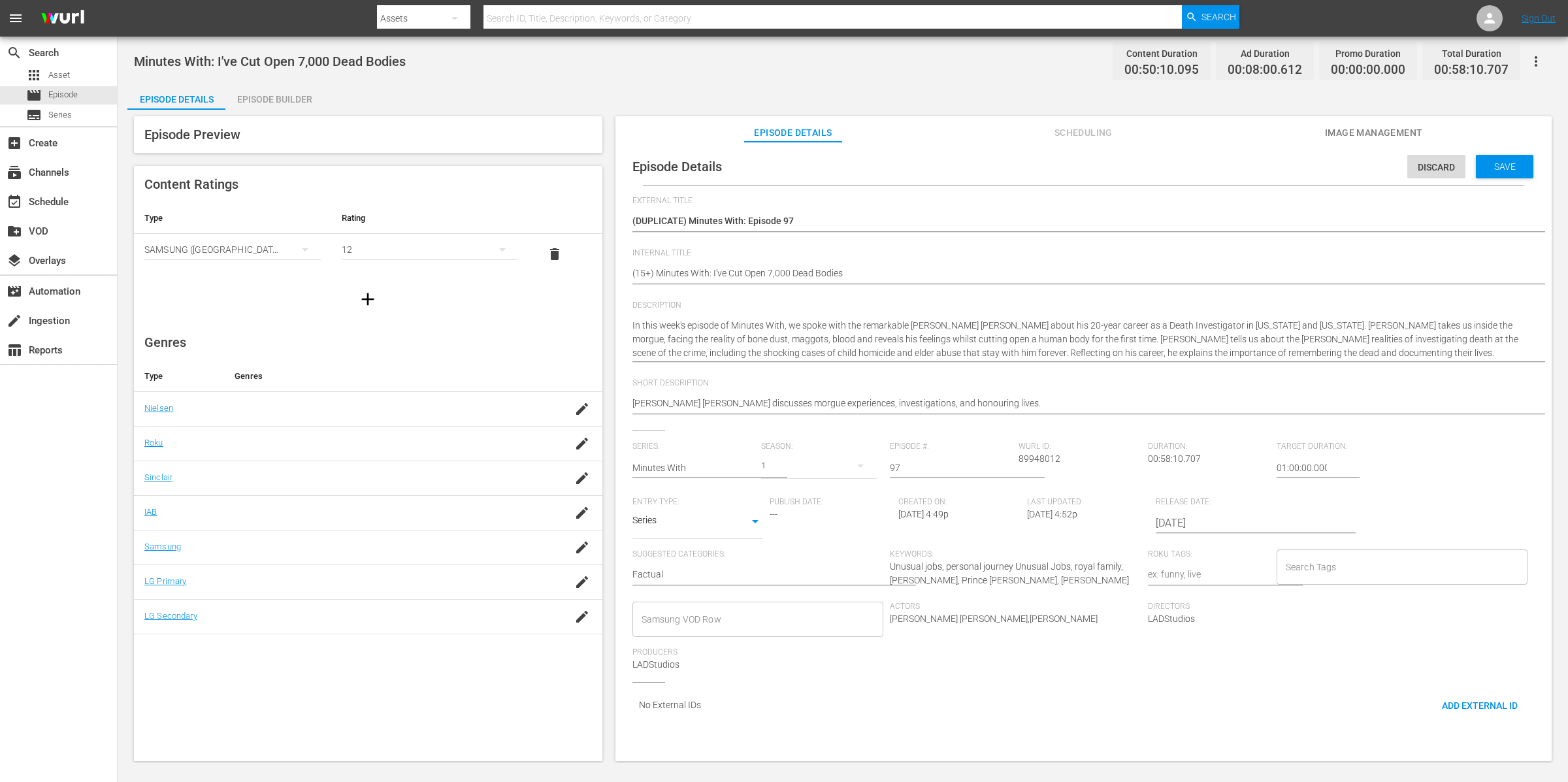
click at [815, 208] on div "Minutes With: Episode 97 Minutes With: Episode 97" at bounding box center [1080, 222] width 896 height 31
click at [886, 274] on textarea "Minutes With: I've Cut Open 7,000 Dead Bodies" at bounding box center [1080, 274] width 896 height 16
paste textarea "Minutes With C01 60: Eps 27, 96"
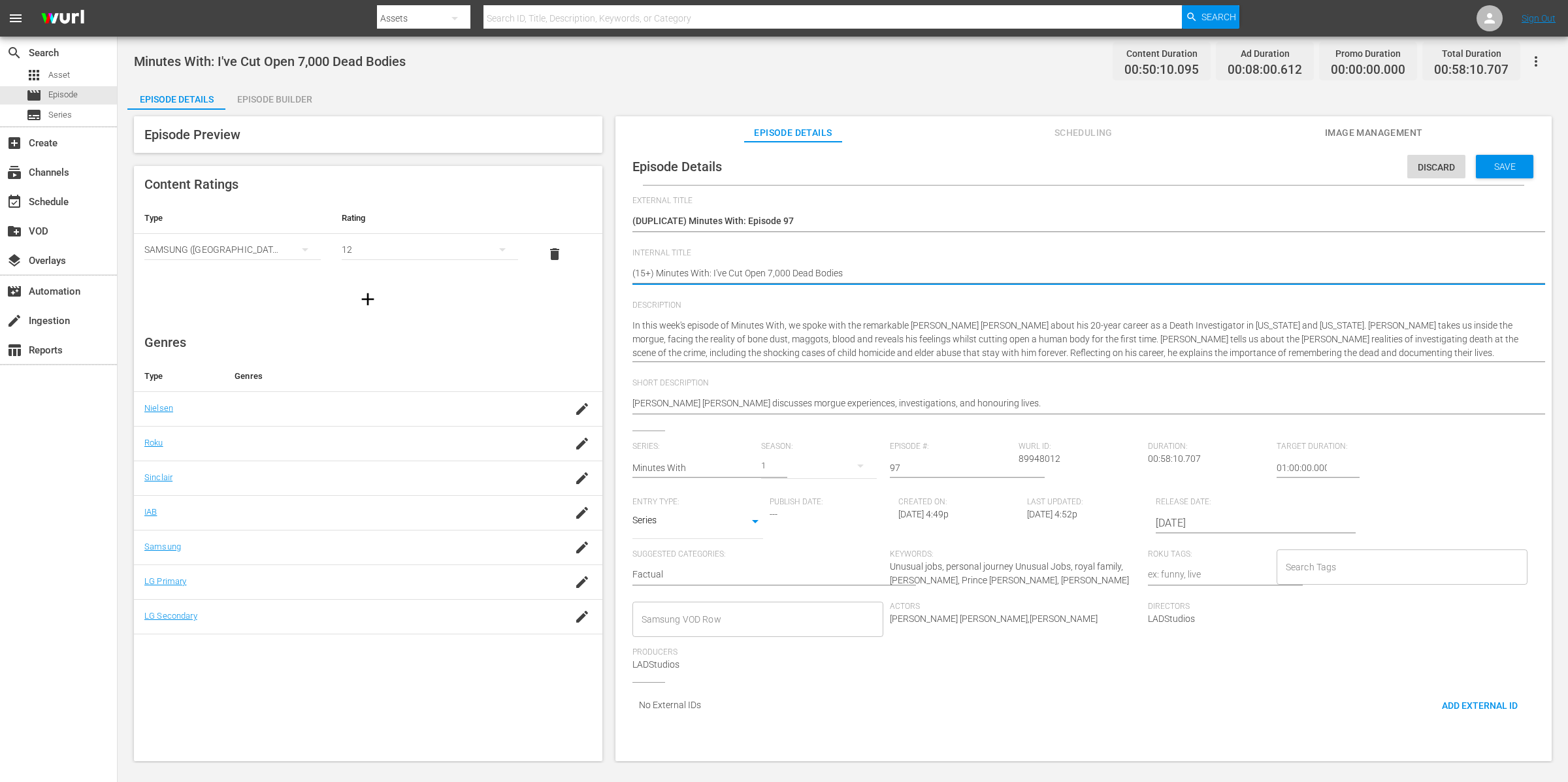
type textarea "Minutes With C01 60: Eps 27, 96"
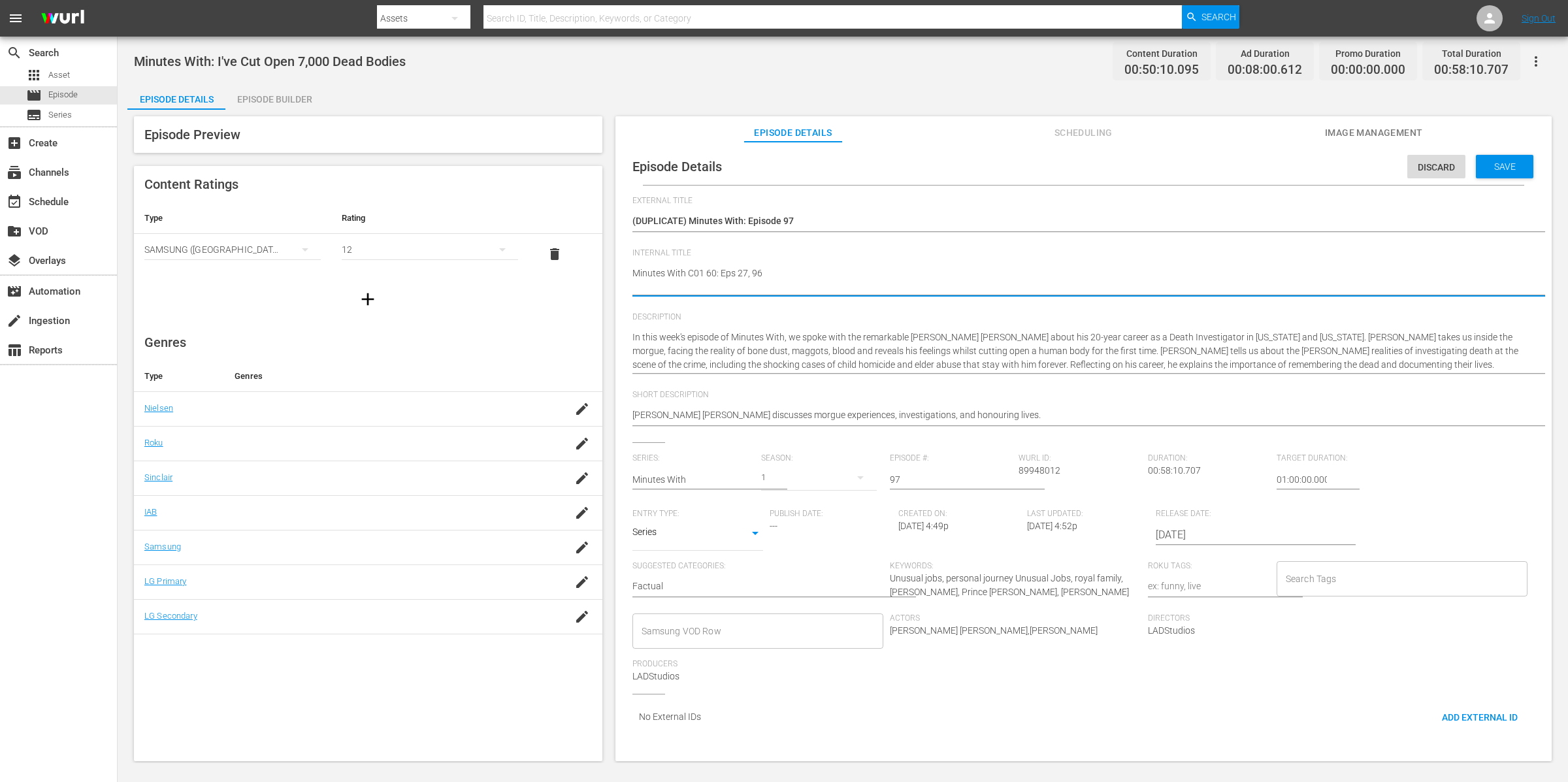
type textarea "Minutes With C01 60: Eps 27, 96"
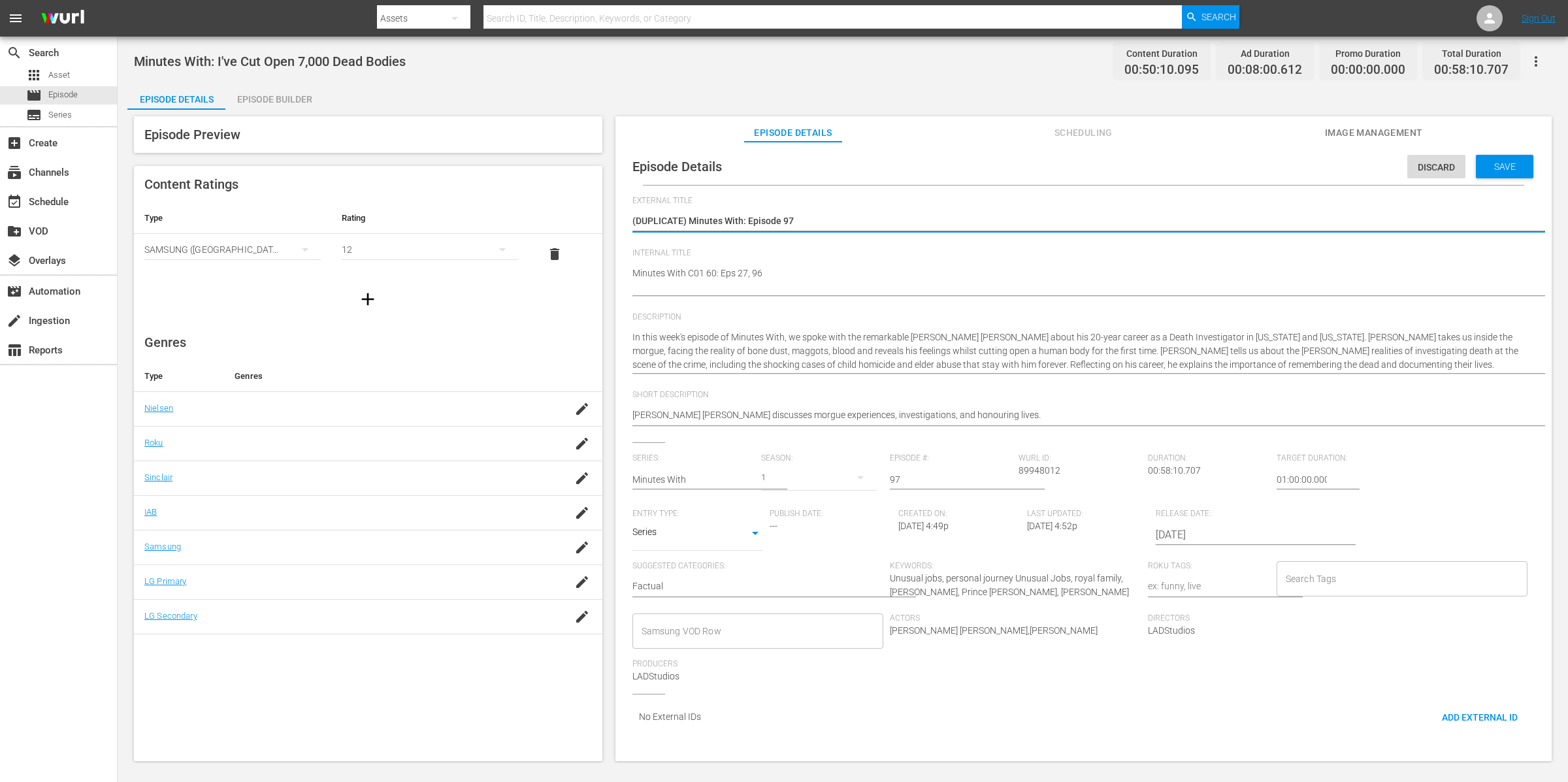
type textarea "(DUPLICATE) Minutes With: Episode 9"
type textarea "(DUPLICATE) Minutes With: Episode"
type textarea "(DUPLICATE) Minutes With: Episode 1"
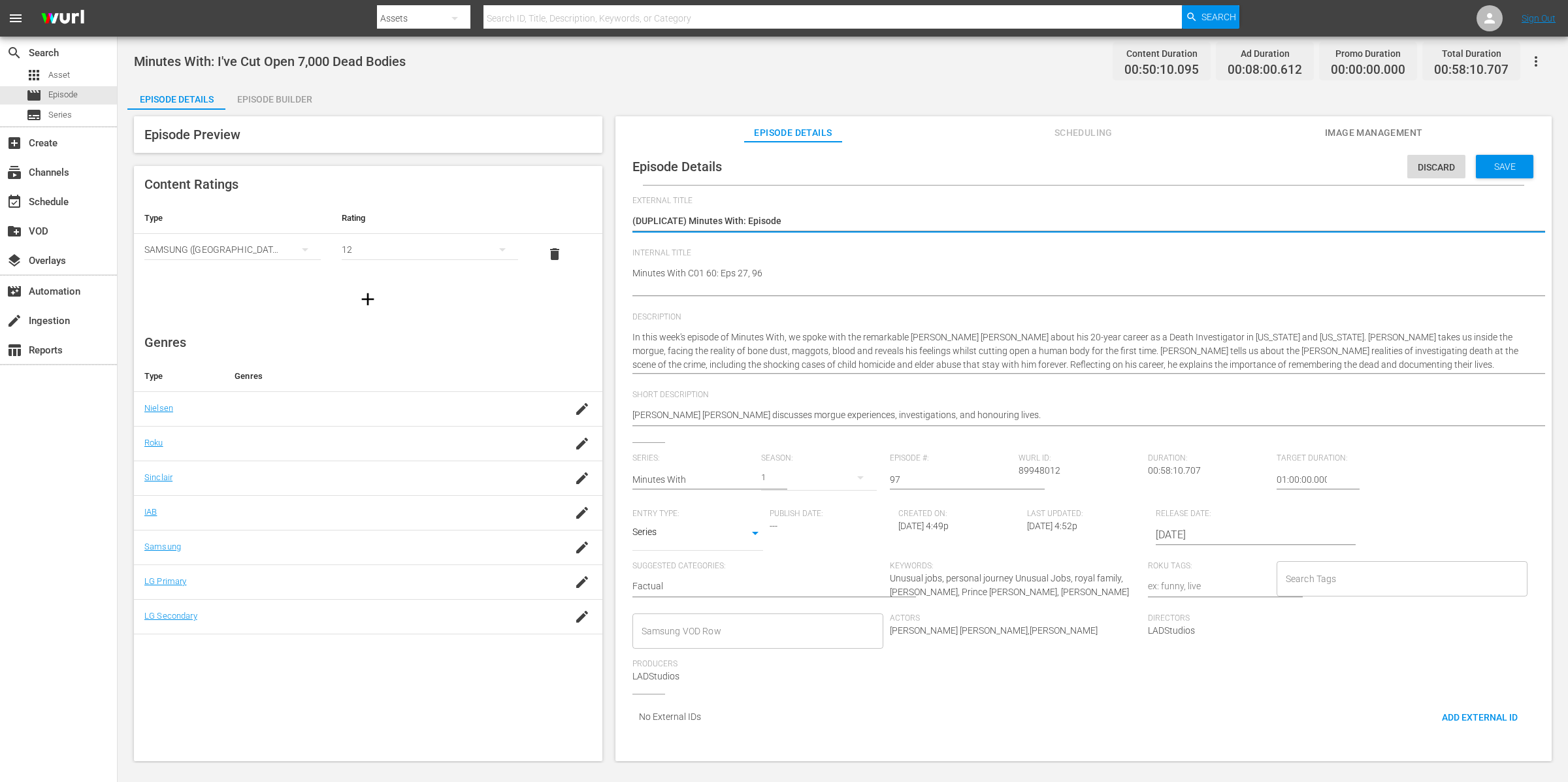
type textarea "(DUPLICATE) Minutes With: Episode 1"
type textarea "(DUPLICATE) Minutes With: Episode 18"
drag, startPoint x: 691, startPoint y: 221, endPoint x: 605, endPoint y: 212, distance: 86.5
click at [605, 212] on div "Episode Preview Content Ratings Type Rating Select Rating Type SAMSUNG (Korea (…" at bounding box center [842, 440] width 1431 height 661
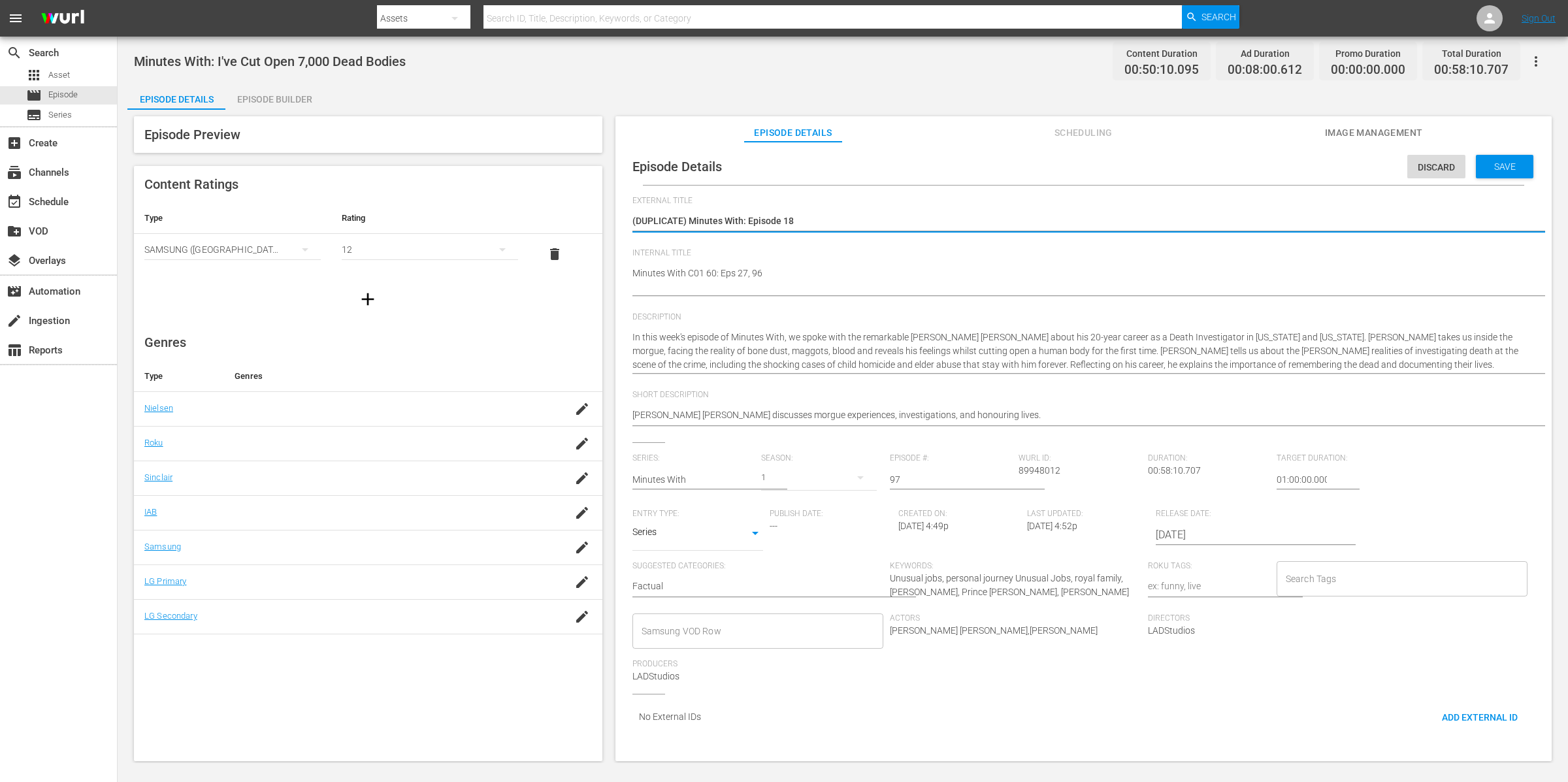
type textarea "Minutes With: Episode 18"
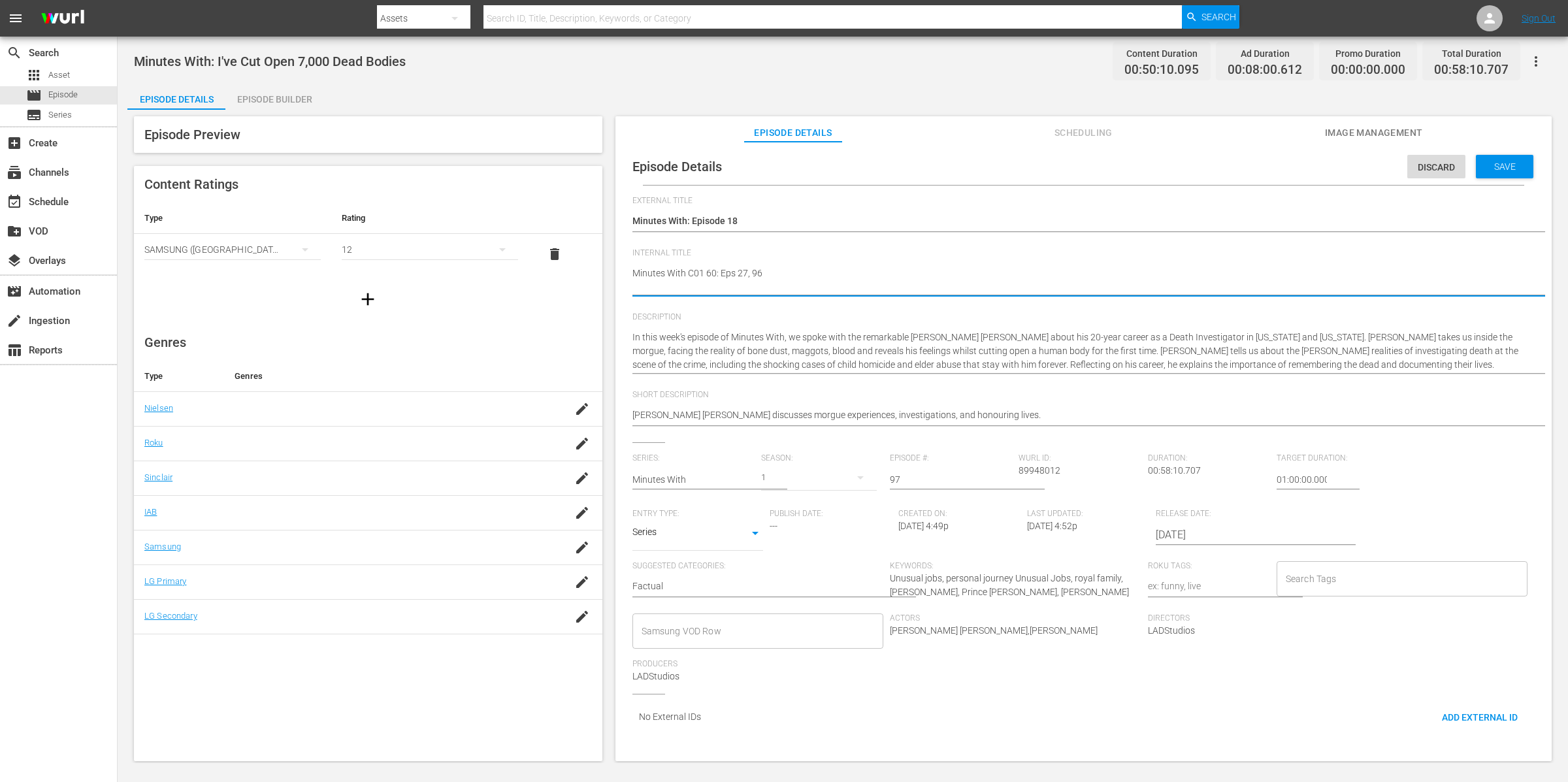
drag, startPoint x: 698, startPoint y: 273, endPoint x: 711, endPoint y: 276, distance: 13.3
type textarea "Minutes With C1 60: Eps 27, 96"
type textarea "Minutes With C18 60: Eps 27, 96"
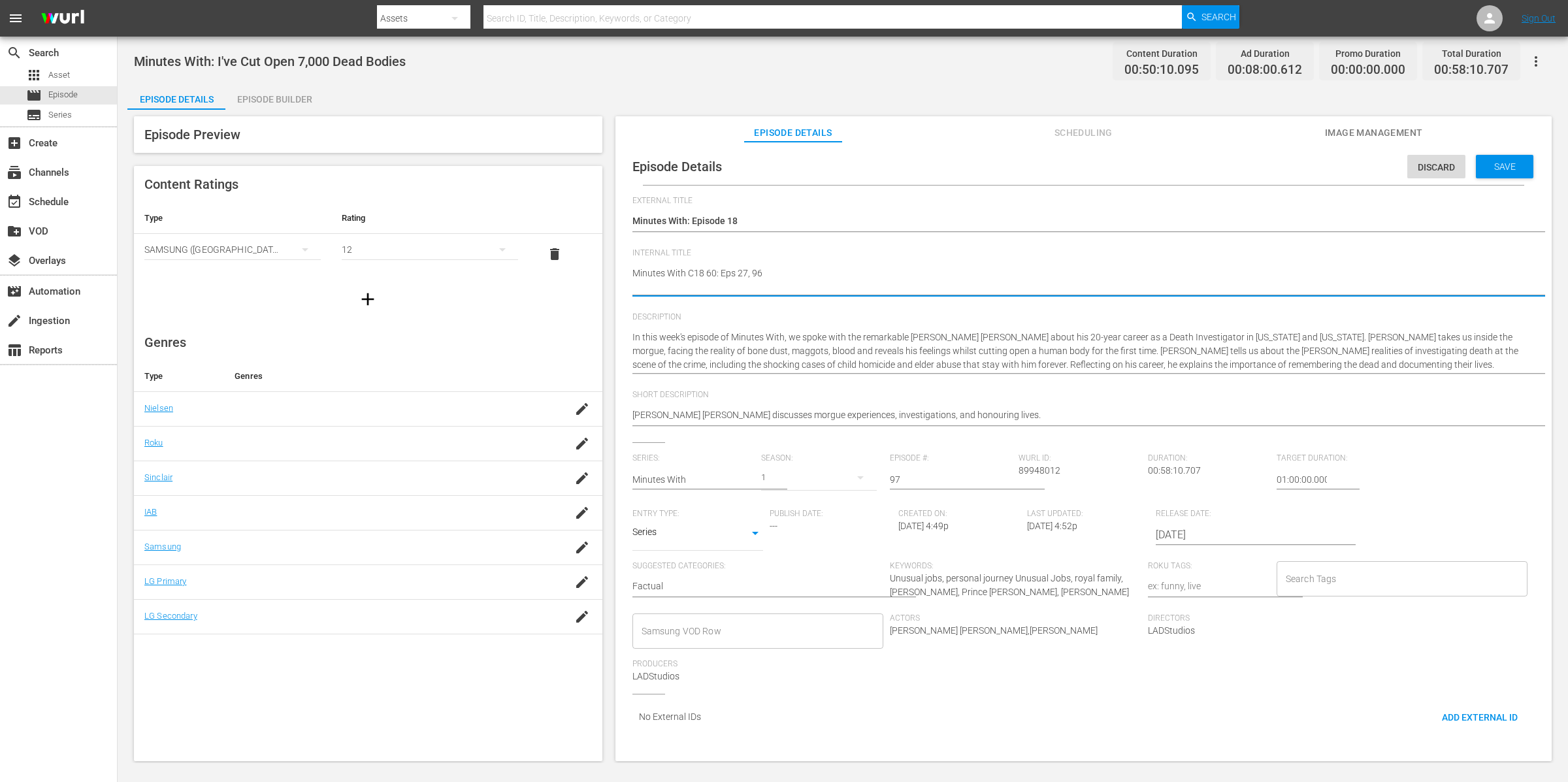
click at [812, 283] on textarea "Minutes With: I've Cut Open 7,000 Dead Bodies" at bounding box center [1080, 281] width 896 height 28
type textarea "Minutes With C18 60: Eps 27, 96"
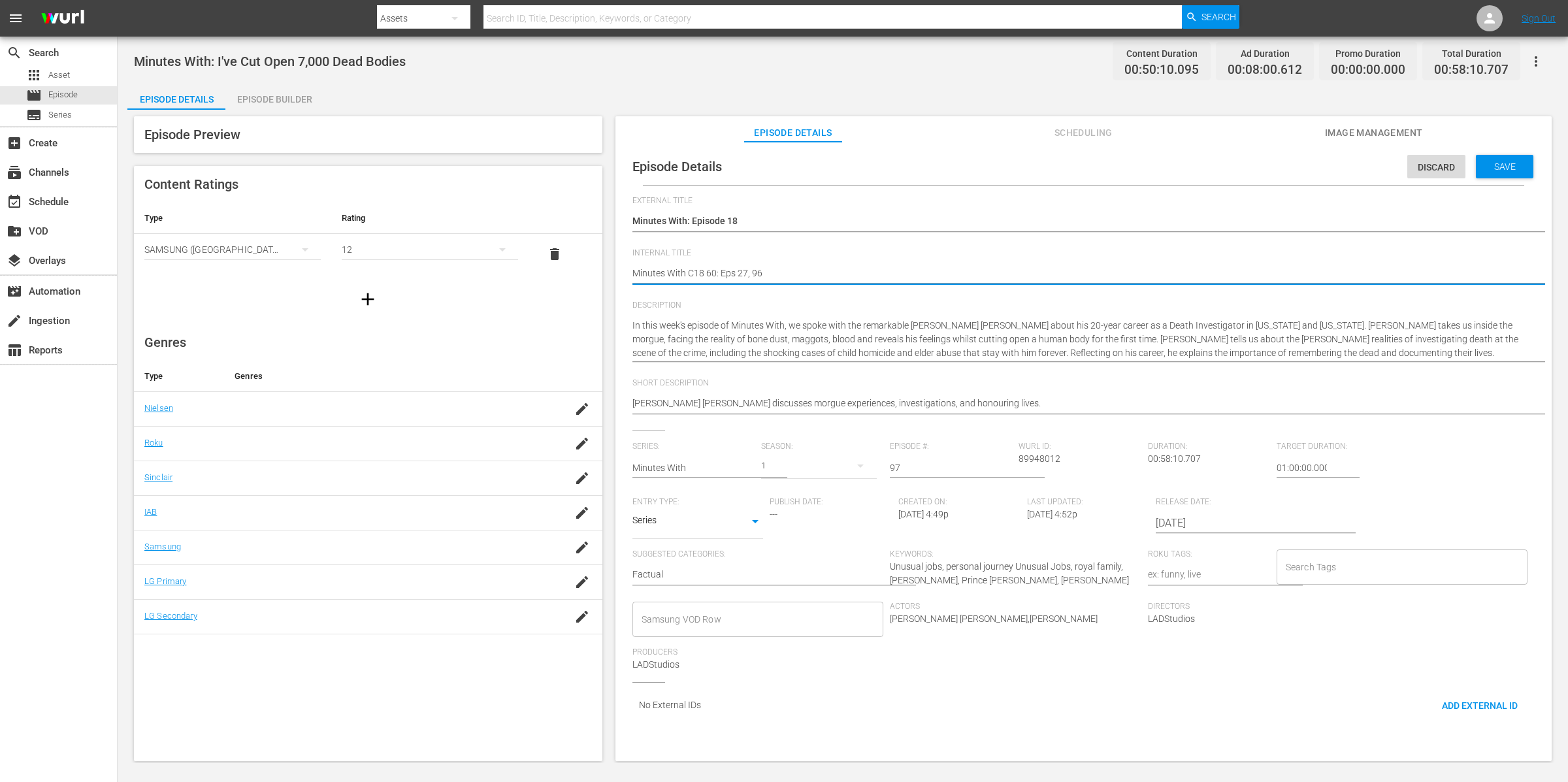
type textarea "Minutes With C18 60: Eps 27, 9"
type textarea "Minutes With C18 60: Eps 27,"
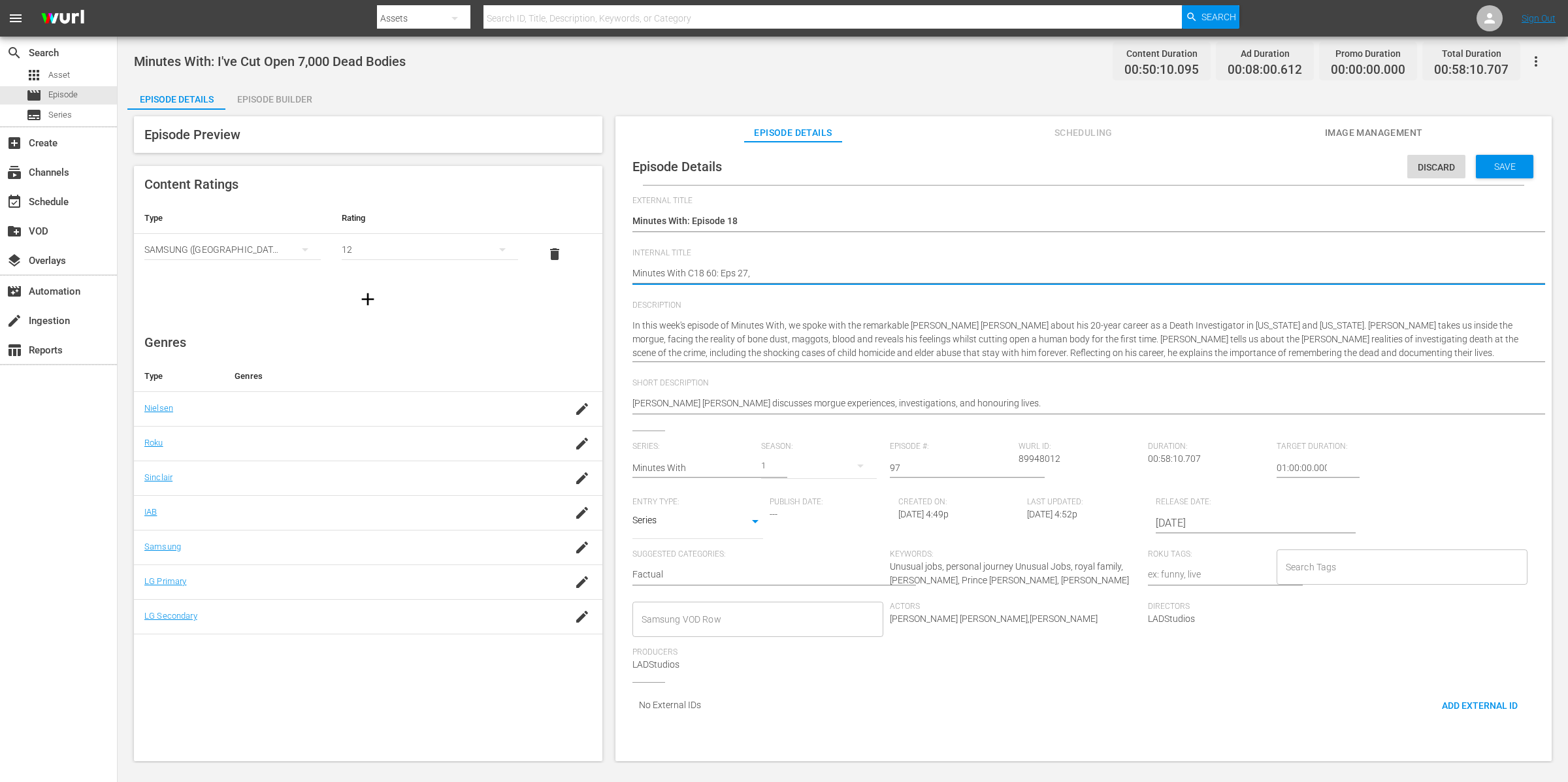
type textarea "Minutes With C18 60: Eps 27,"
type textarea "Minutes With C18 60: Eps 27"
type textarea "Minutes With C18 60: Eps 2"
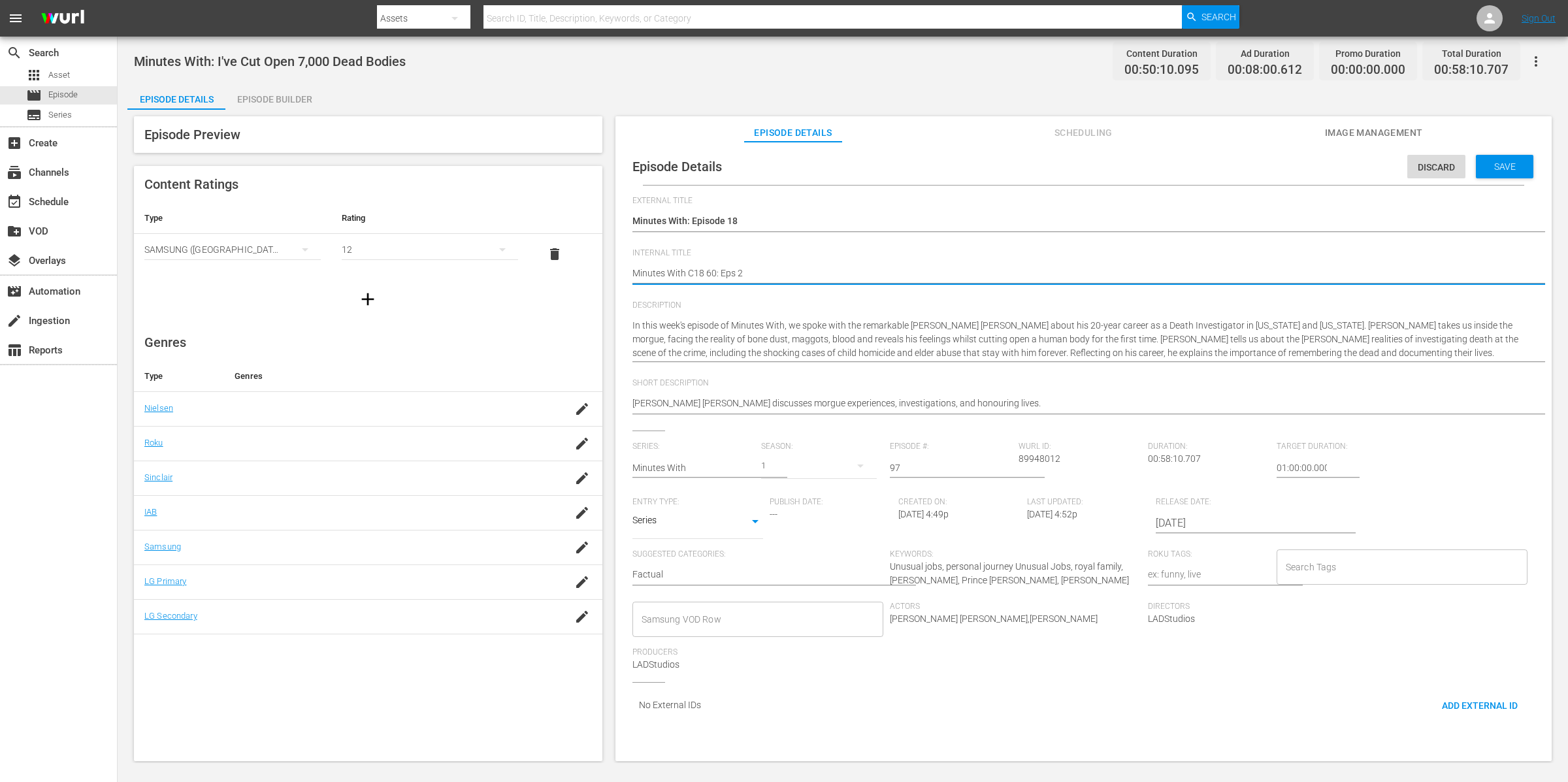
type textarea "Minutes With C18 60: Eps"
type textarea "Minutes With C18 60: Eps 9"
type textarea "Minutes With C18 60: Eps 97"
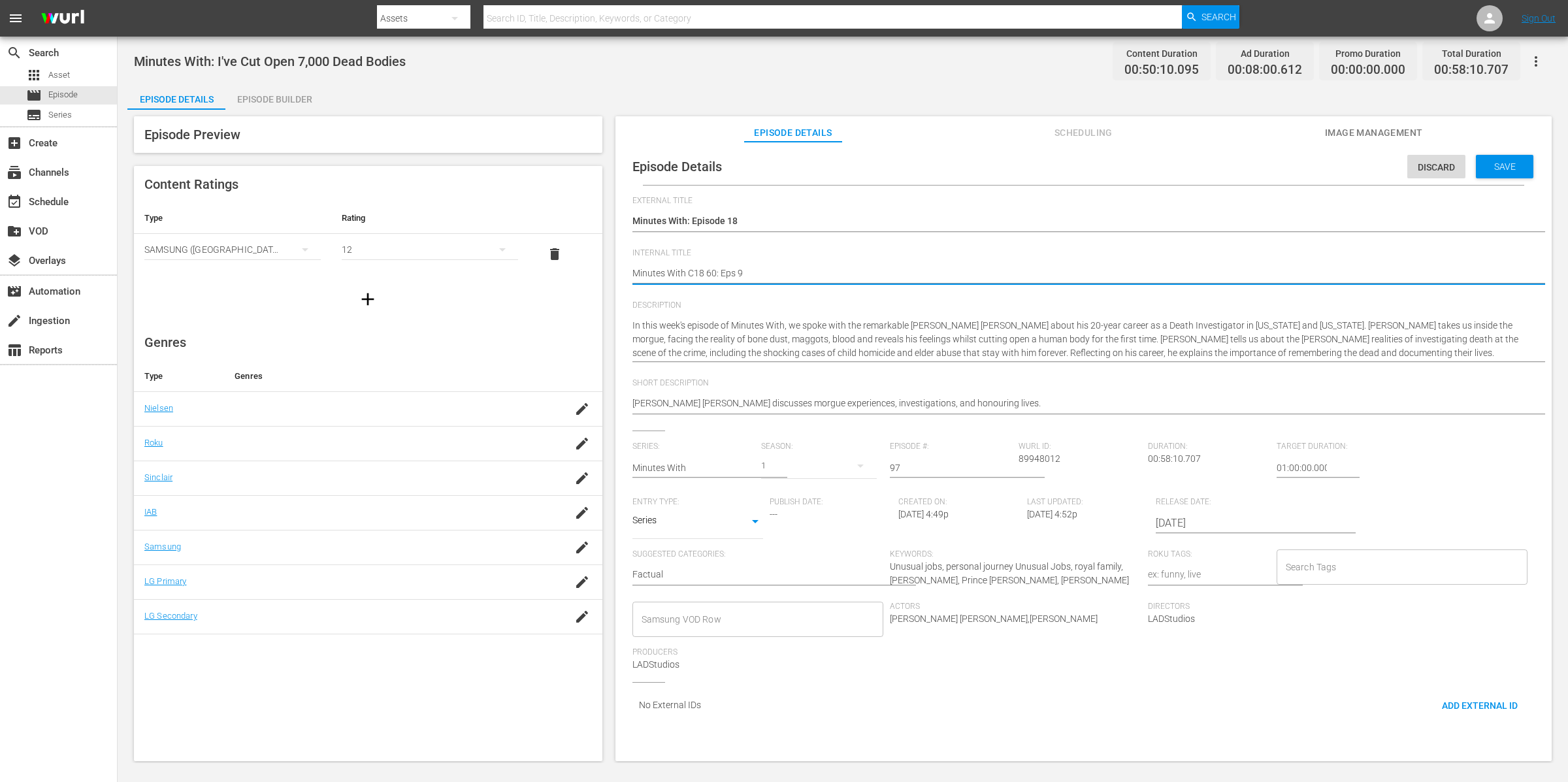
type textarea "Minutes With C18 60: Eps 97"
type textarea "Minutes With C18 60: Eps 97,"
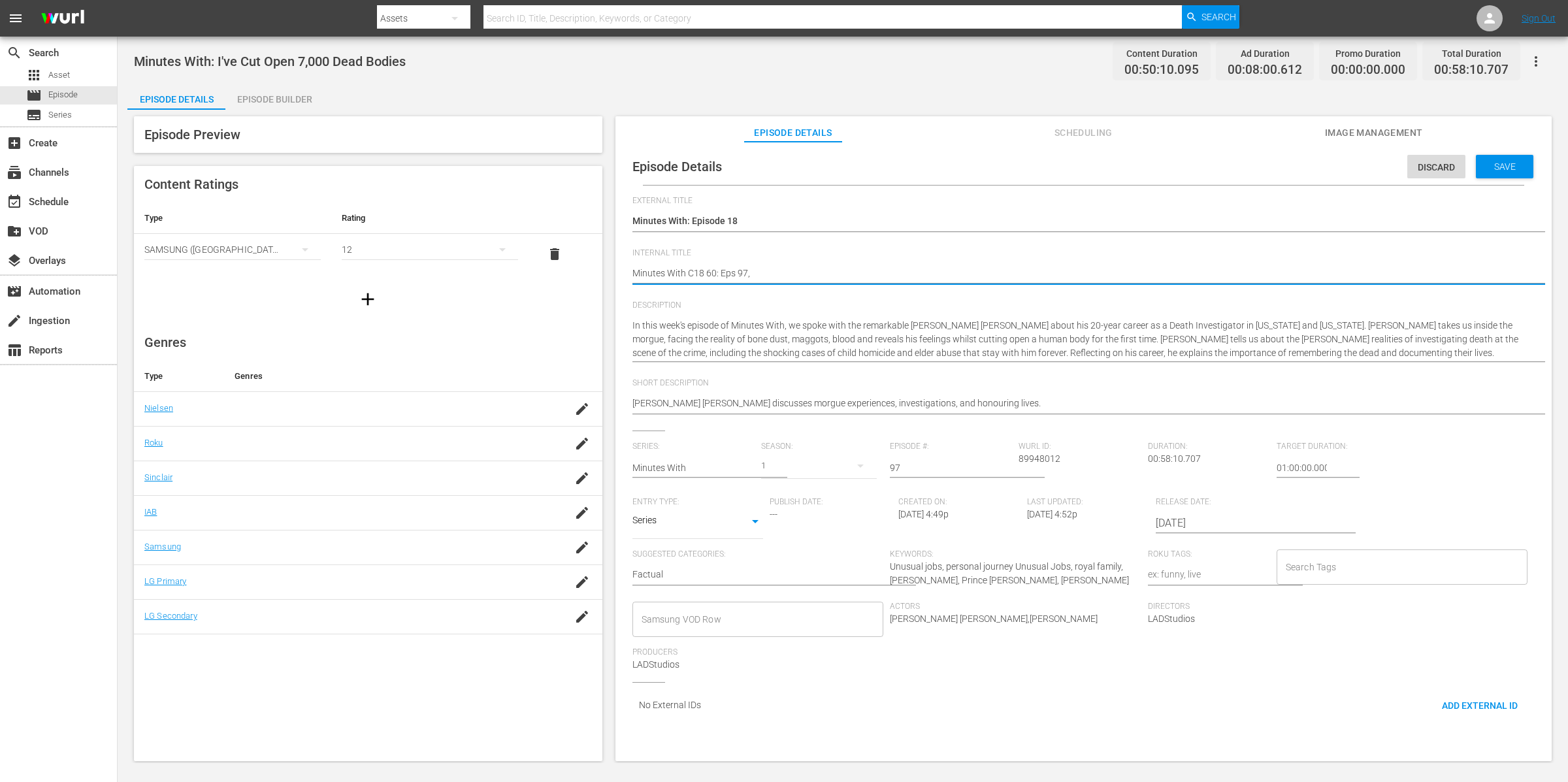
type textarea "Minutes With C18 60: Eps 97, 5"
type textarea "Minutes With C18 60: Eps 97, 58"
drag, startPoint x: 917, startPoint y: 466, endPoint x: 885, endPoint y: 459, distance: 32.8
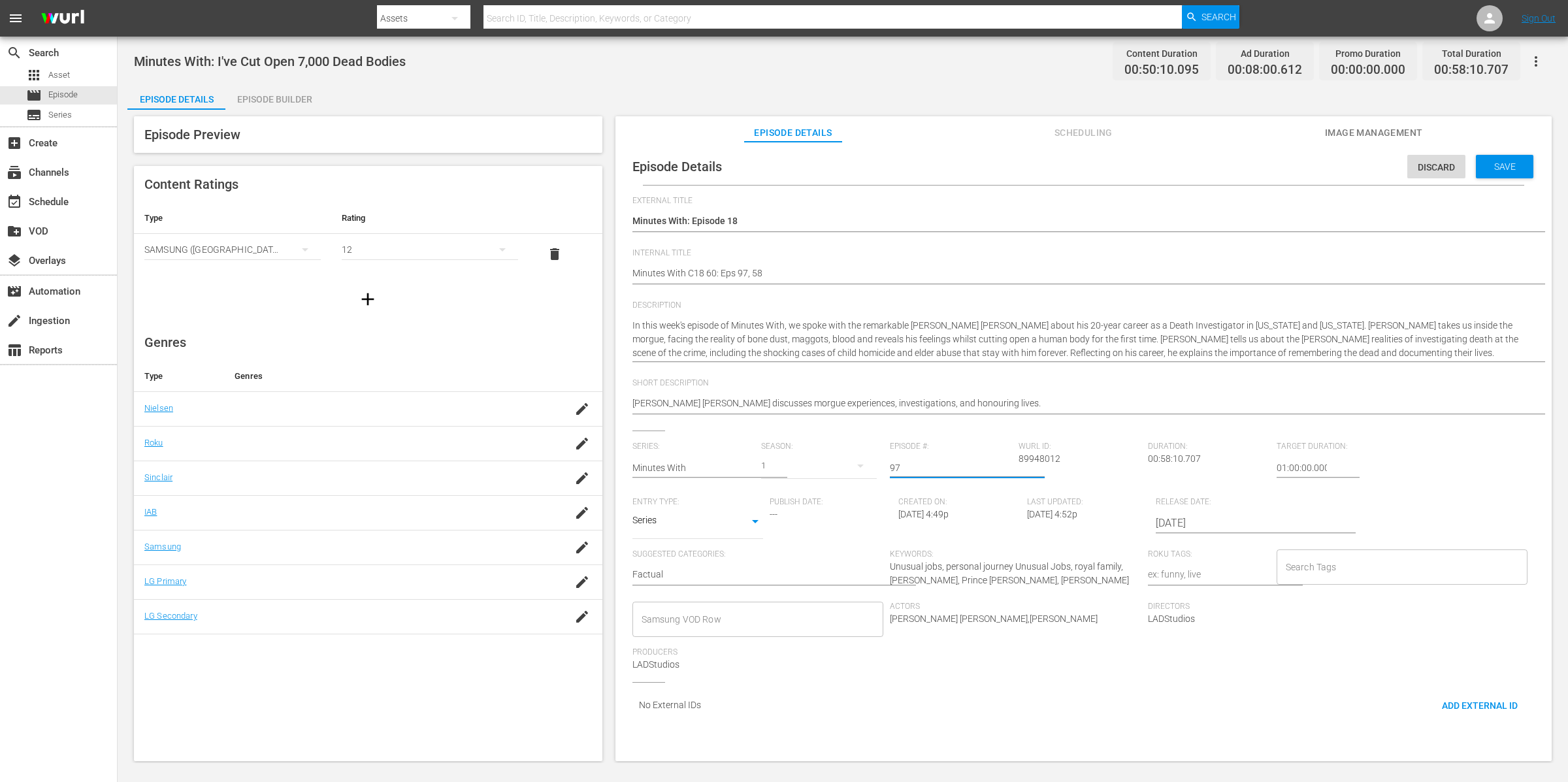
click at [885, 459] on div "Series: Minutes With Season: 1 Episode #: 97 Wurl ID: 89948012 Duration: 00:58:…" at bounding box center [1083, 561] width 903 height 240
type input "18"
click at [1484, 164] on span "Save" at bounding box center [1505, 166] width 42 height 10
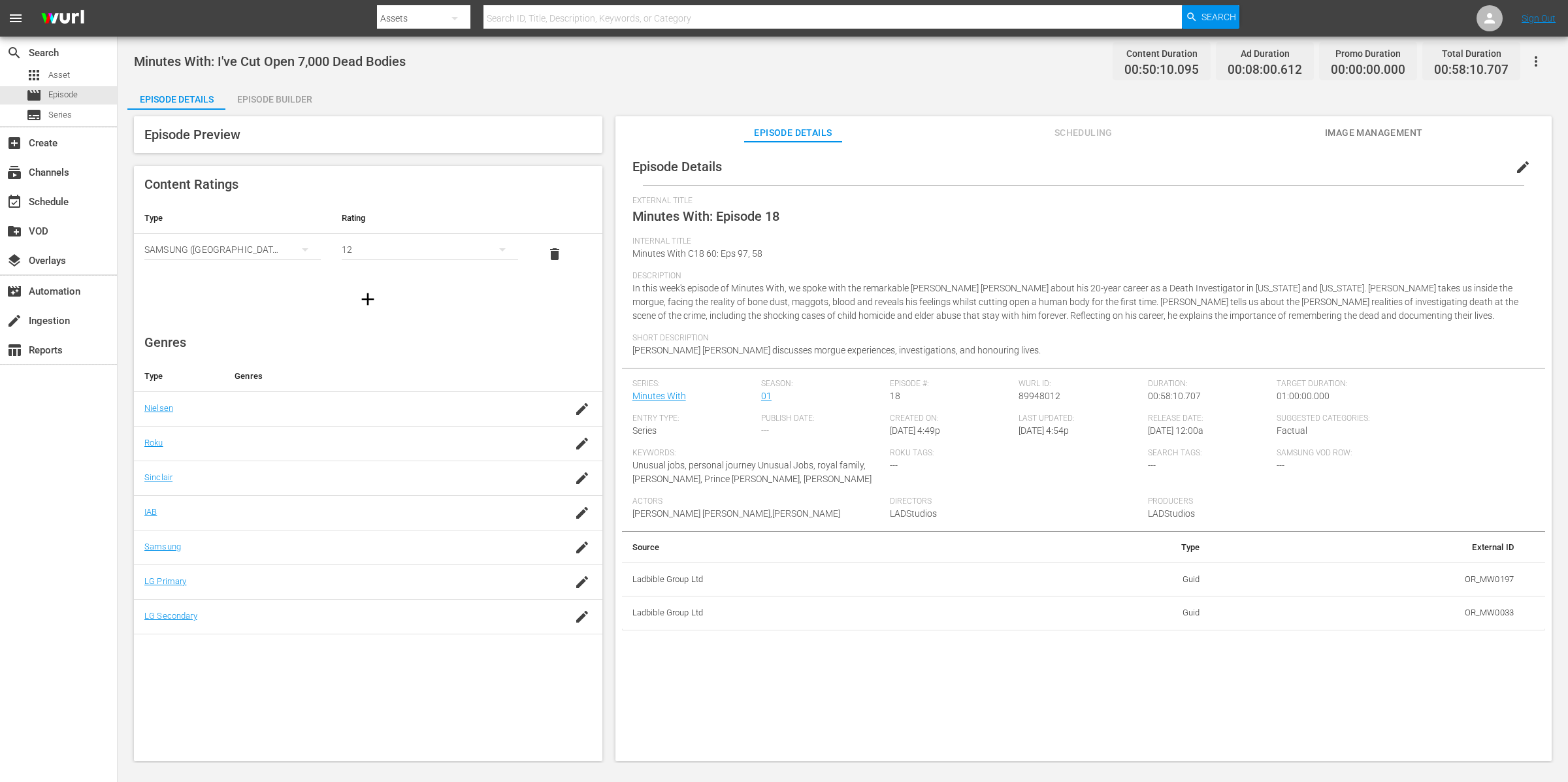
click at [295, 100] on div "Episode Builder" at bounding box center [274, 99] width 98 height 31
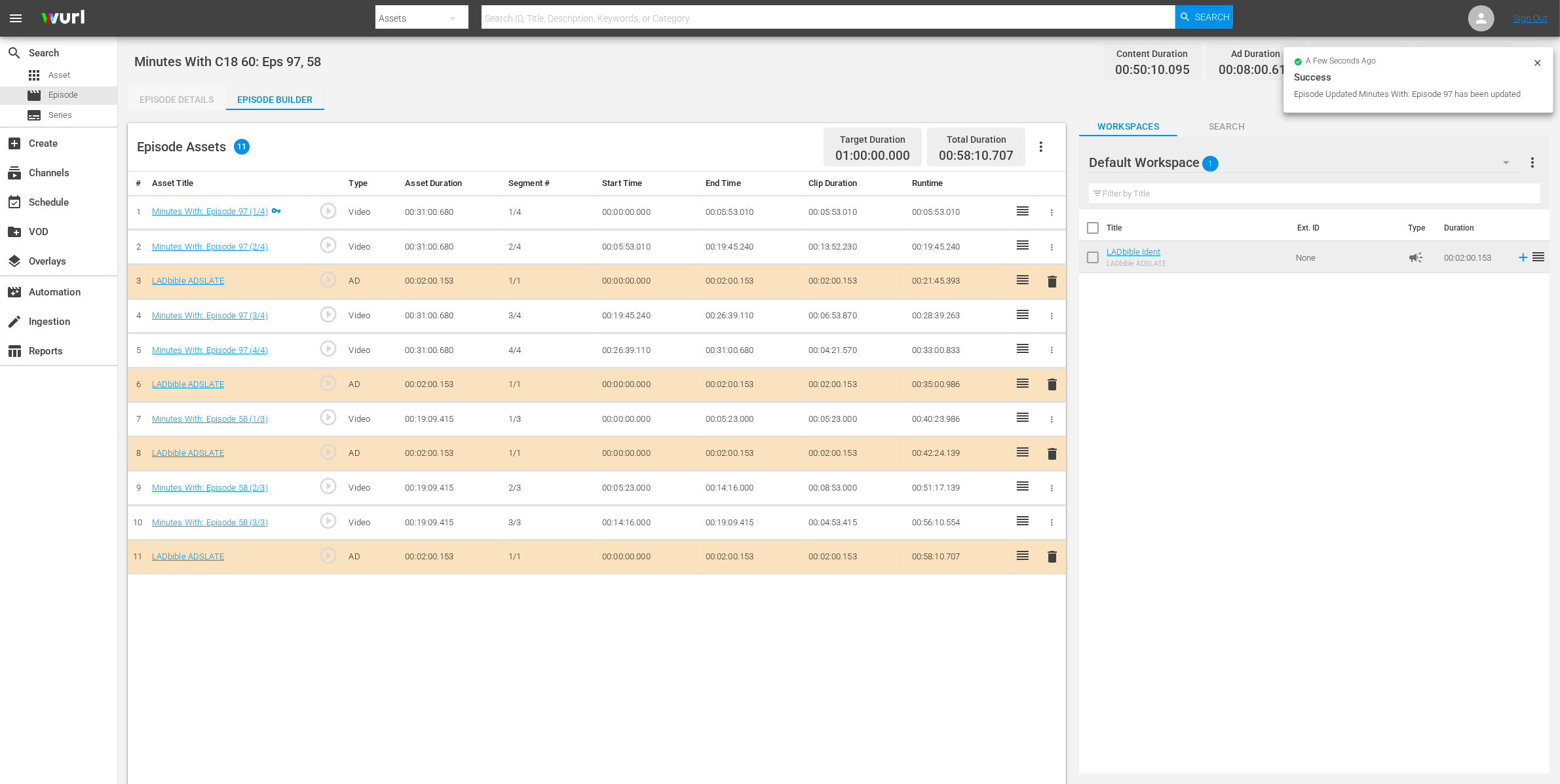
click at [167, 96] on div "Episode Details" at bounding box center [176, 100] width 99 height 31
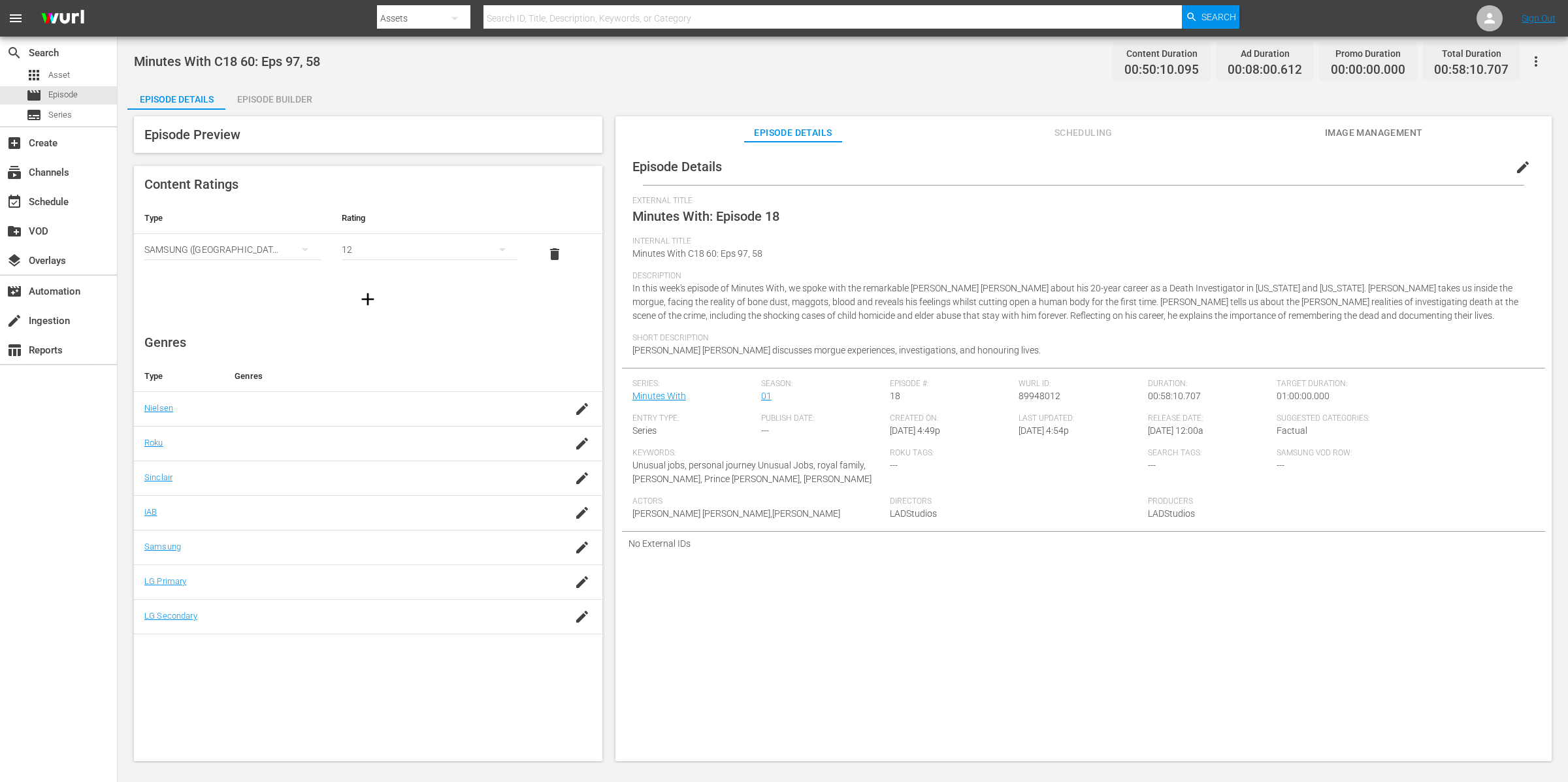
click at [1539, 59] on icon "button" at bounding box center [1536, 61] width 16 height 16
click at [1539, 59] on div "Add Episode to Workspace" at bounding box center [1442, 66] width 200 height 31
click at [1046, 359] on div "Short Description Joseph Scott Morgan discusses morgue experiences, investigati…" at bounding box center [1083, 351] width 903 height 35
click at [1045, 353] on div "Short Description Joseph Scott Morgan discusses morgue experiences, investigati…" at bounding box center [1083, 351] width 903 height 35
click at [1005, 351] on div "Short Description Joseph Scott Morgan discusses morgue experiences, investigati…" at bounding box center [1083, 351] width 903 height 35
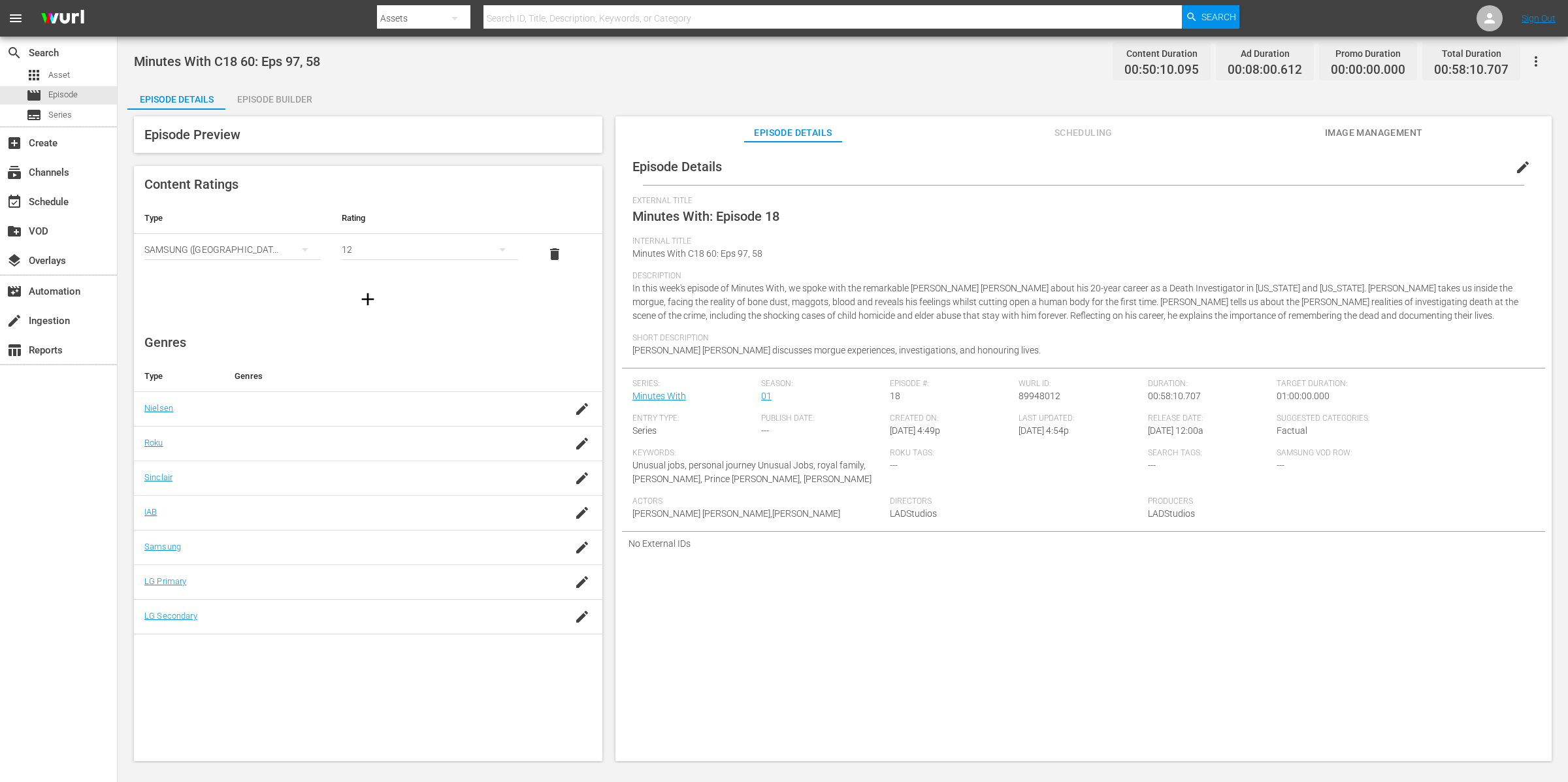
click at [1516, 166] on span "edit" at bounding box center [1523, 167] width 16 height 16
drag, startPoint x: 1010, startPoint y: 353, endPoint x: 960, endPoint y: 348, distance: 50.2
click at [930, 351] on div "Short Description Joseph Scott Morgan discusses morgue experiences, investigati…" at bounding box center [1083, 351] width 903 height 35
click at [1521, 168] on span "edit" at bounding box center [1523, 167] width 16 height 16
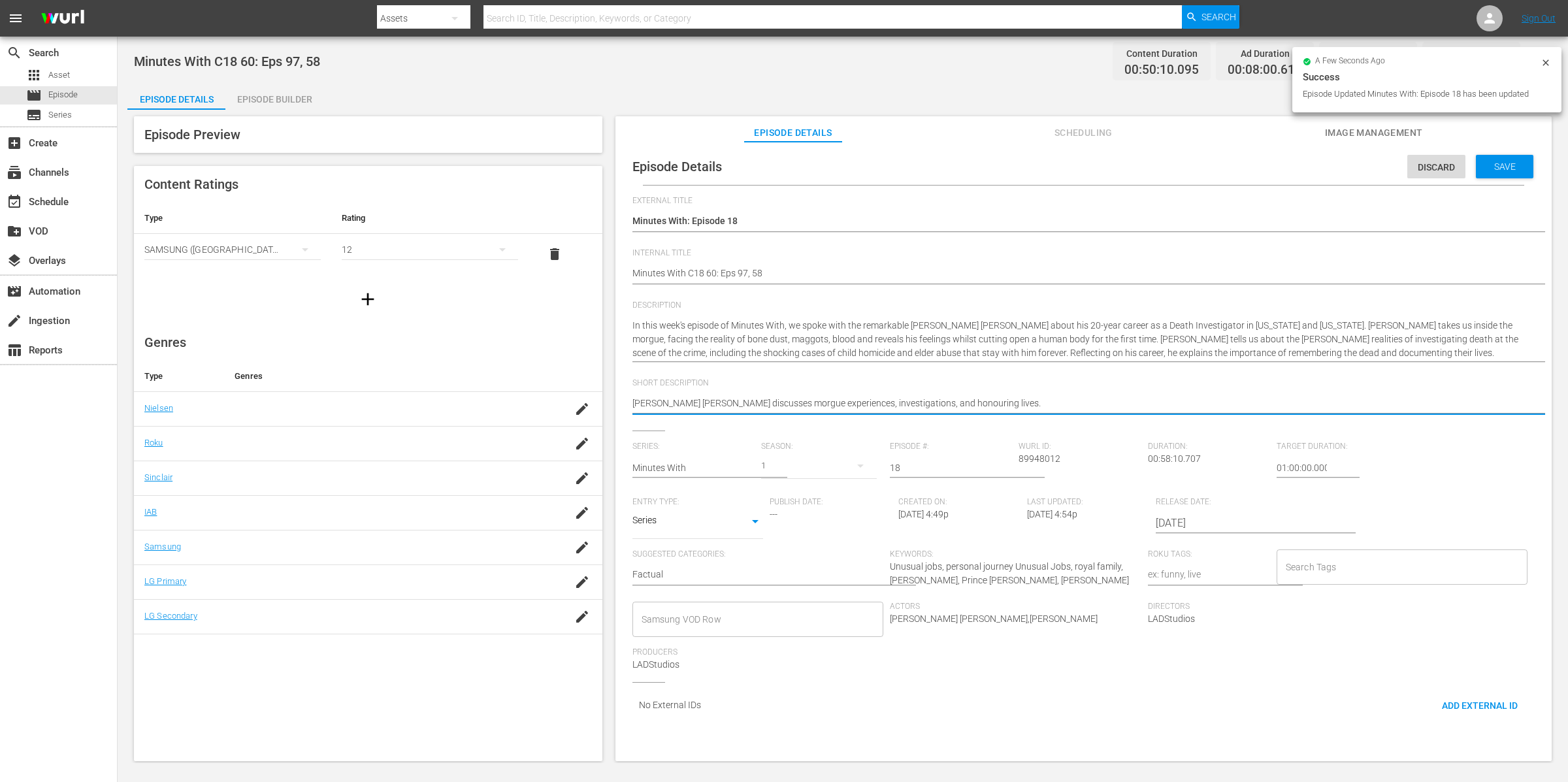
click at [992, 400] on textarea "[PERSON_NAME] [PERSON_NAME] discusses morgue experiences, investigations, and h…" at bounding box center [1080, 404] width 896 height 16
paste textarea "I'VE CUT OPEN 7,000 DEAD BODIES / ROYAL BODYGUARD"
type textarea "I'VE CUT OPEN 7,000 DEAD BODIES / ROYAL BODYGUARD"
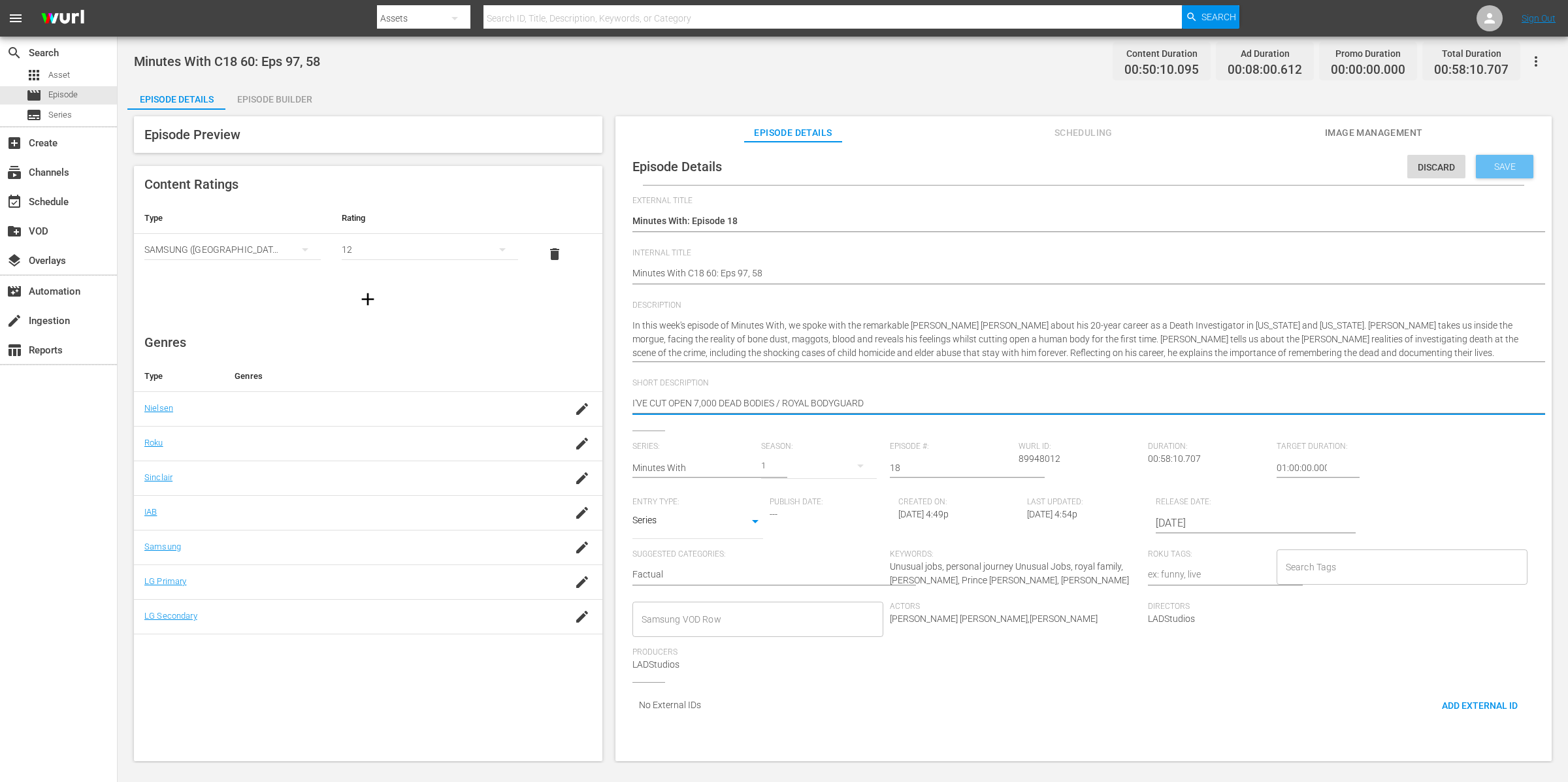
type textarea "I'VE CUT OPEN 7,000 DEAD BODIES / ROYAL BODYGUARD"
click at [1501, 170] on span "Save" at bounding box center [1505, 166] width 42 height 10
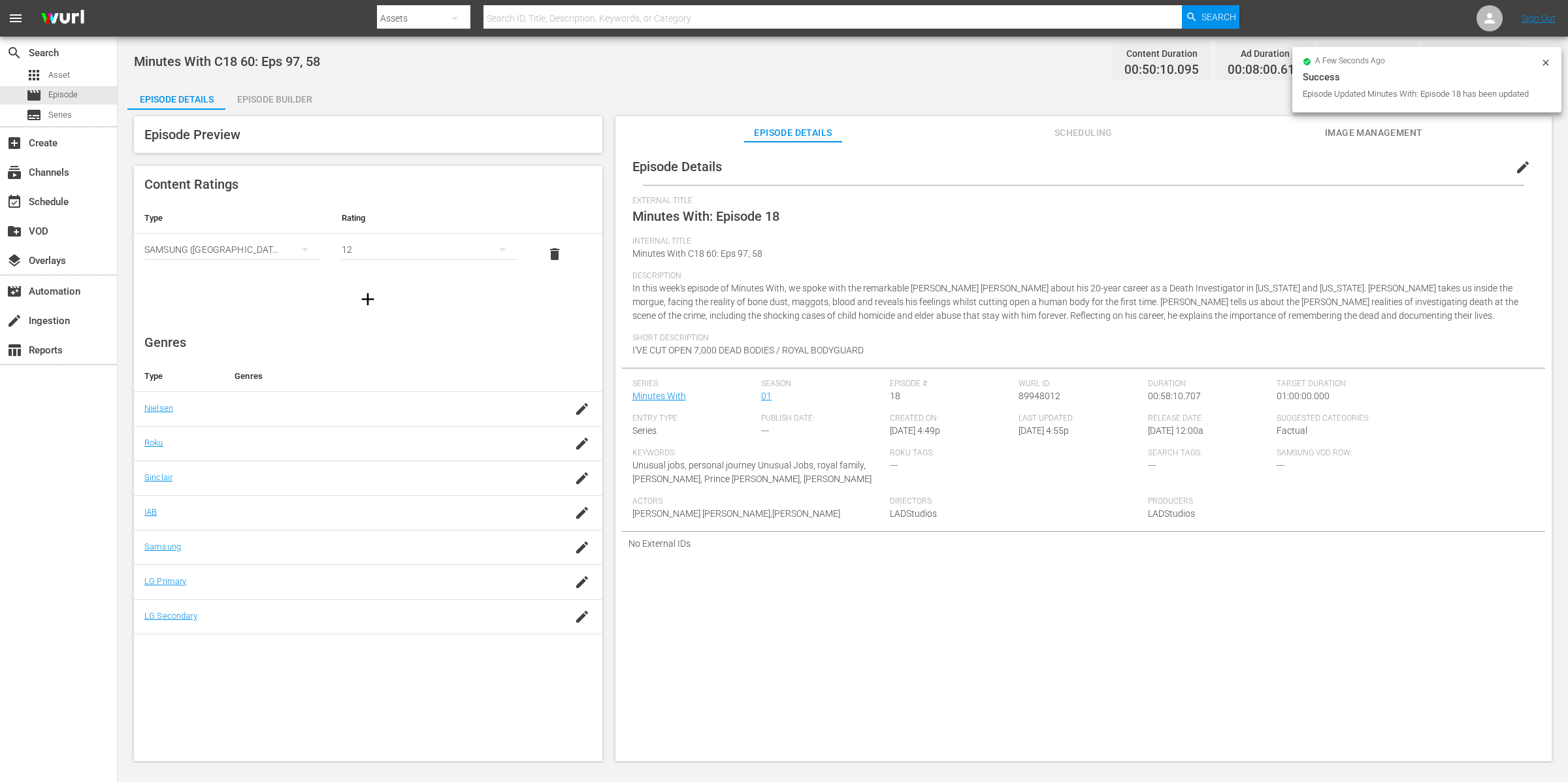
click at [1088, 359] on div "Short Description I'VE CUT OPEN 7,000 DEAD BODIES / ROYAL BODYGUARD" at bounding box center [1083, 351] width 903 height 35
click at [293, 114] on div "Episode Preview Content Ratings Type Rating Select Rating Type SAMSUNG (Korea (…" at bounding box center [842, 440] width 1431 height 661
click at [297, 100] on div "Episode Builder" at bounding box center [274, 99] width 98 height 31
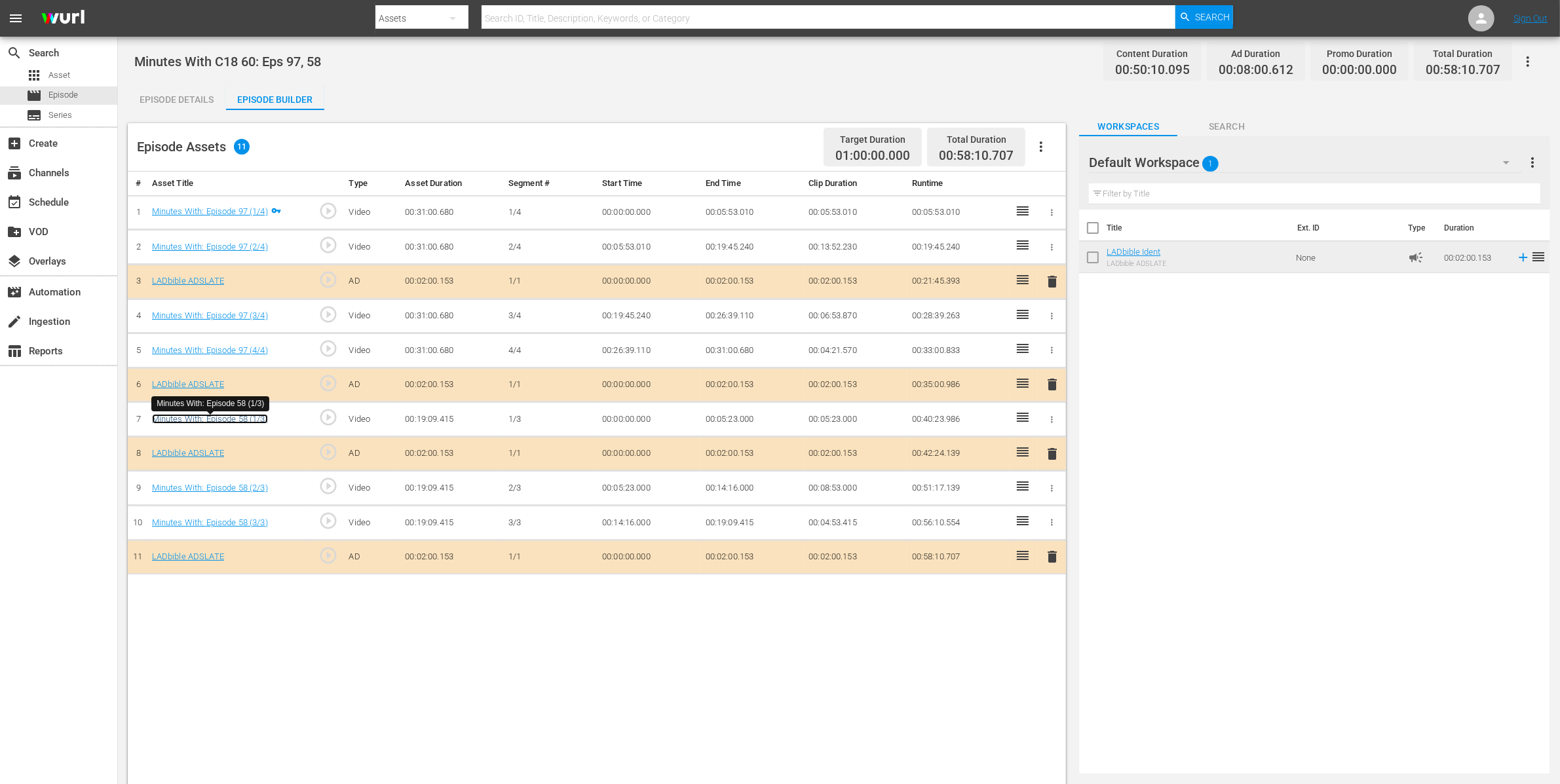
click at [252, 419] on link "Minutes With: Episode 58 (1/3)" at bounding box center [210, 419] width 116 height 10
click at [188, 100] on div "Episode Details" at bounding box center [176, 100] width 99 height 31
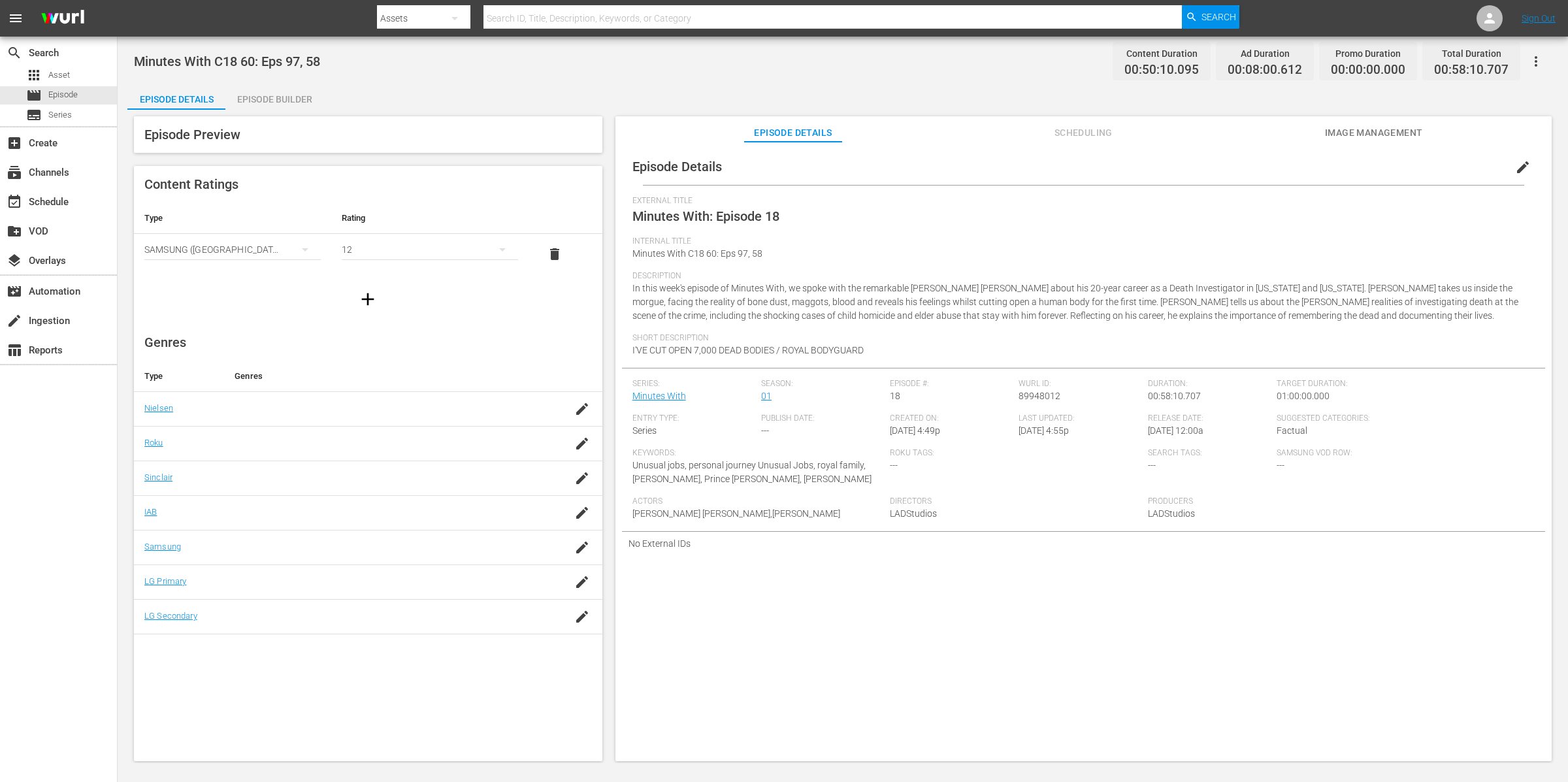
click at [1520, 166] on span "edit" at bounding box center [1523, 167] width 16 height 16
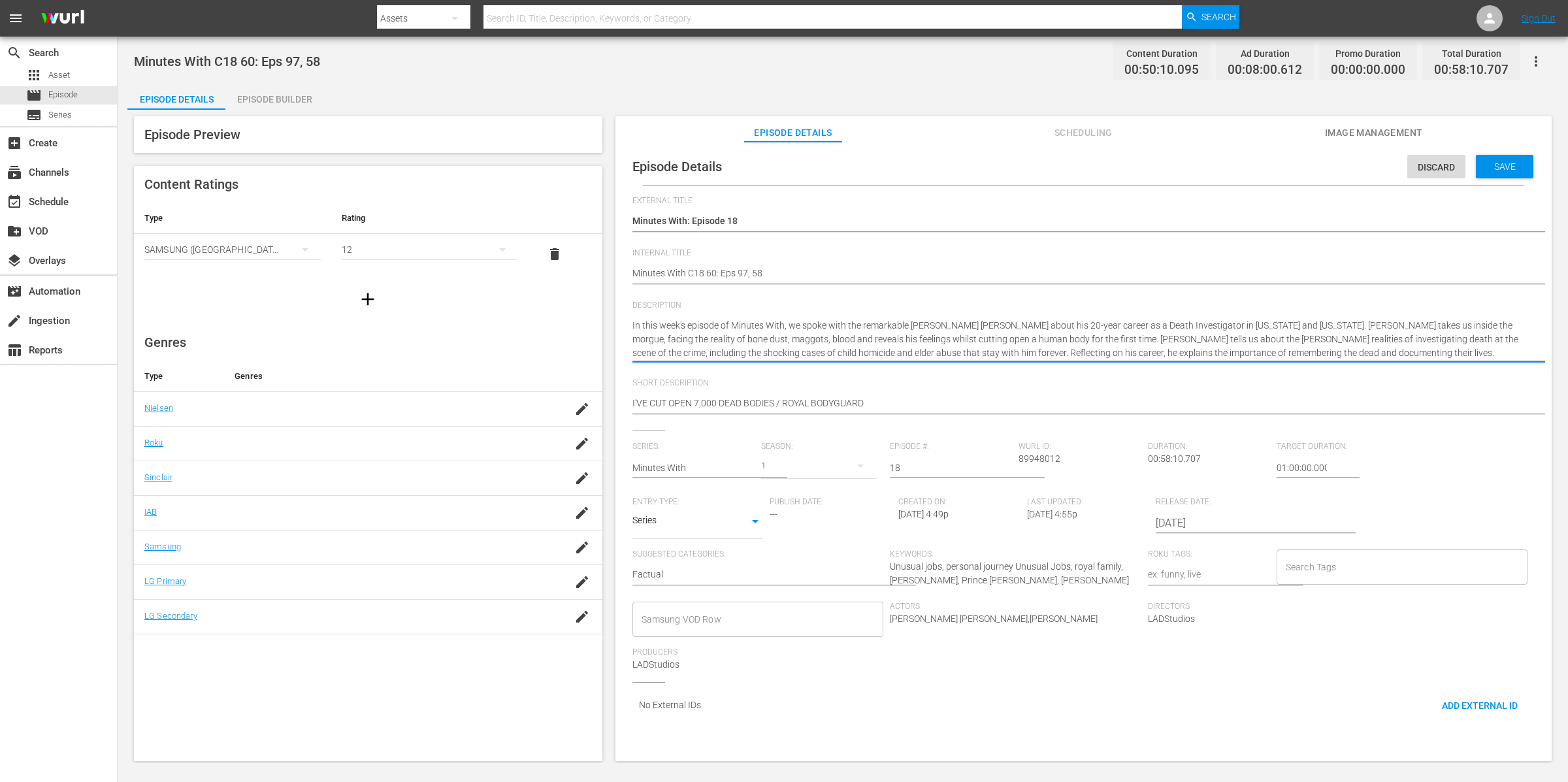
type textarea "In this week's episode of Minutes With, we spoke with the remarkable [PERSON_NA…"
paste textarea "In this episode, we sat down with Simon Morgan, a former royal bodyguard. He te…"
type textarea "In this week's episode of Minutes With, we spoke with the remarkable Joseph Sco…"
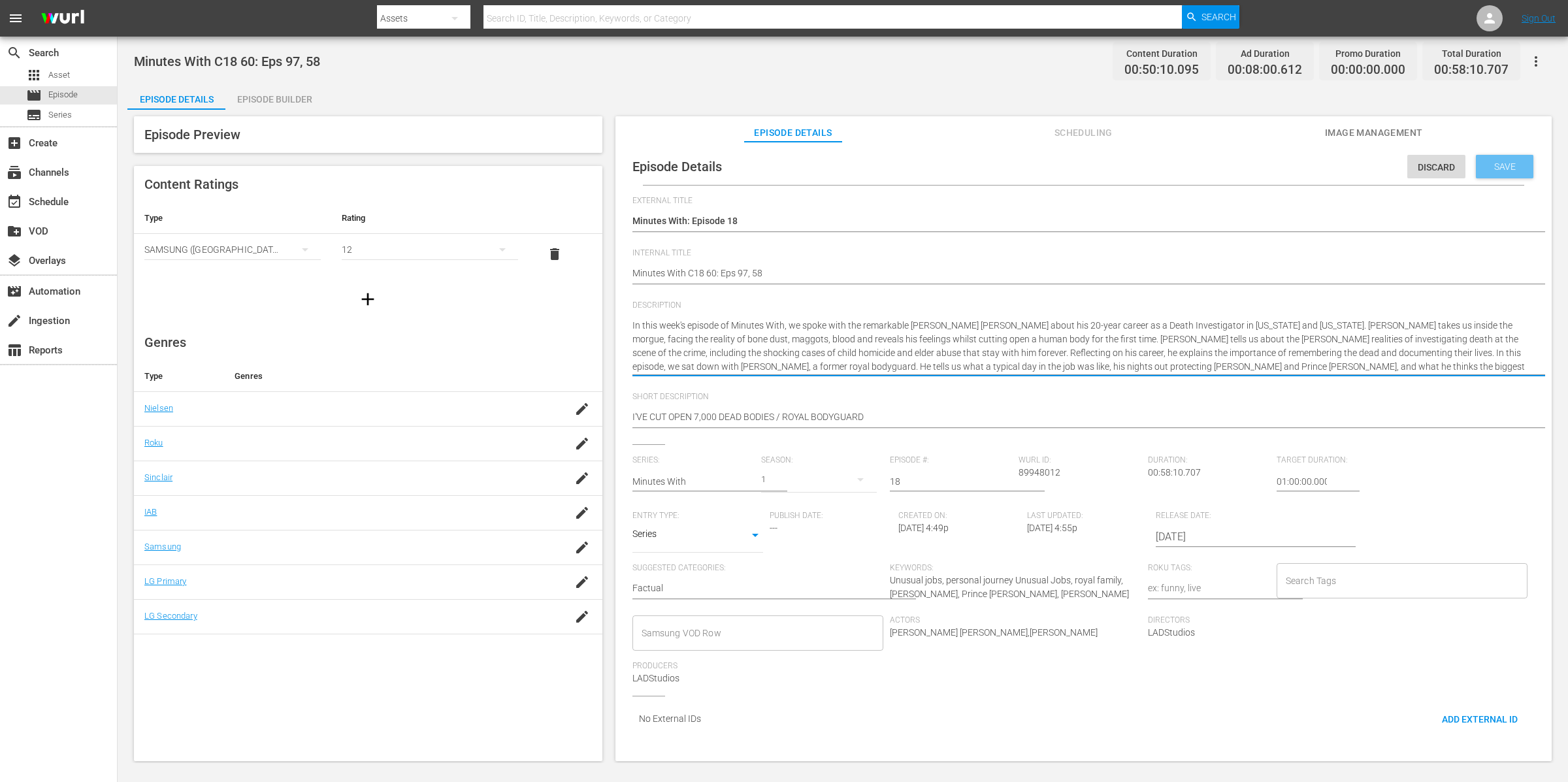
type textarea "In this week's episode of Minutes With, we spoke with the remarkable Joseph Sco…"
click at [1494, 156] on div "Save" at bounding box center [1505, 167] width 57 height 24
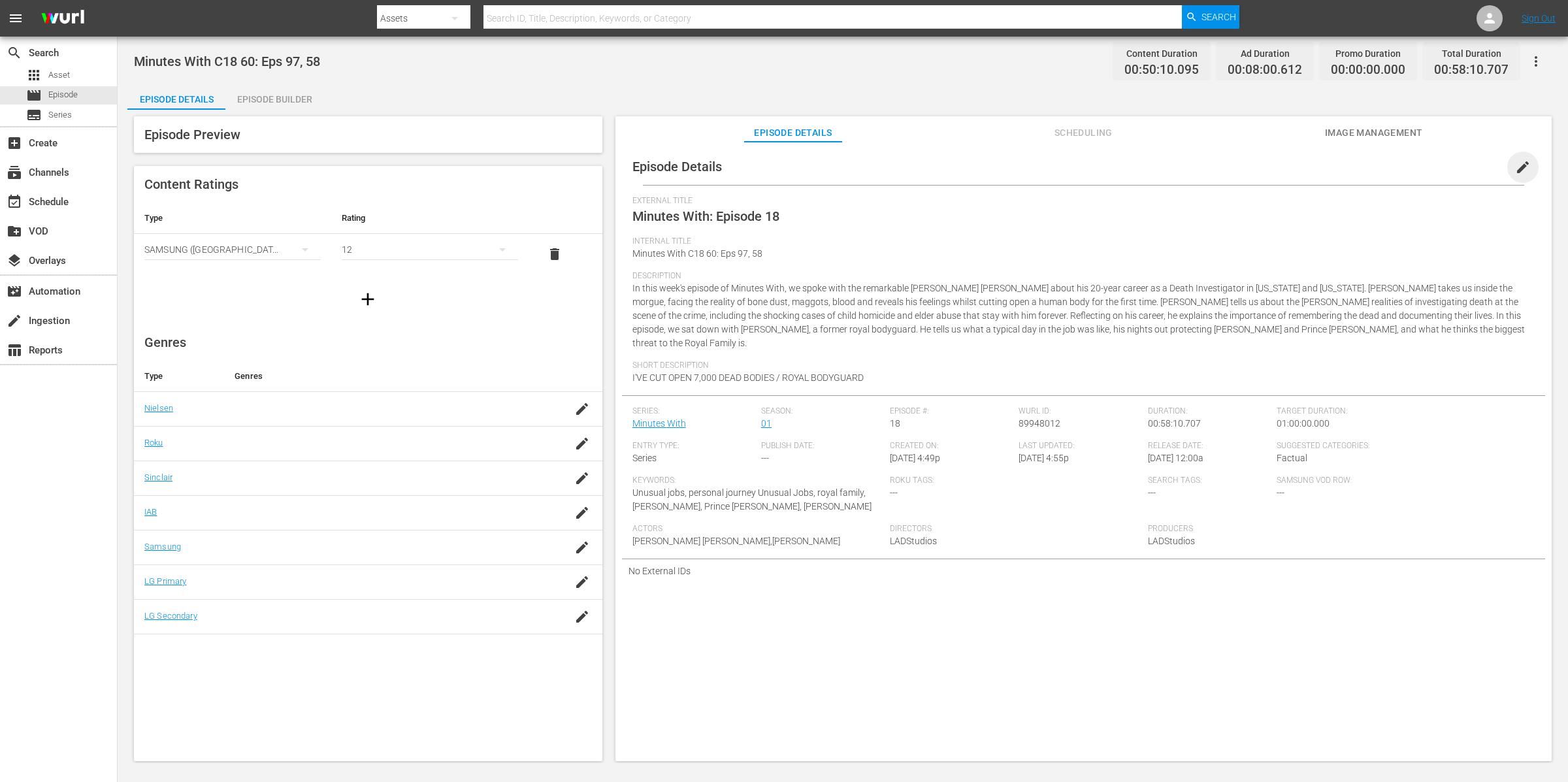
click at [1516, 170] on span "edit" at bounding box center [1523, 167] width 16 height 16
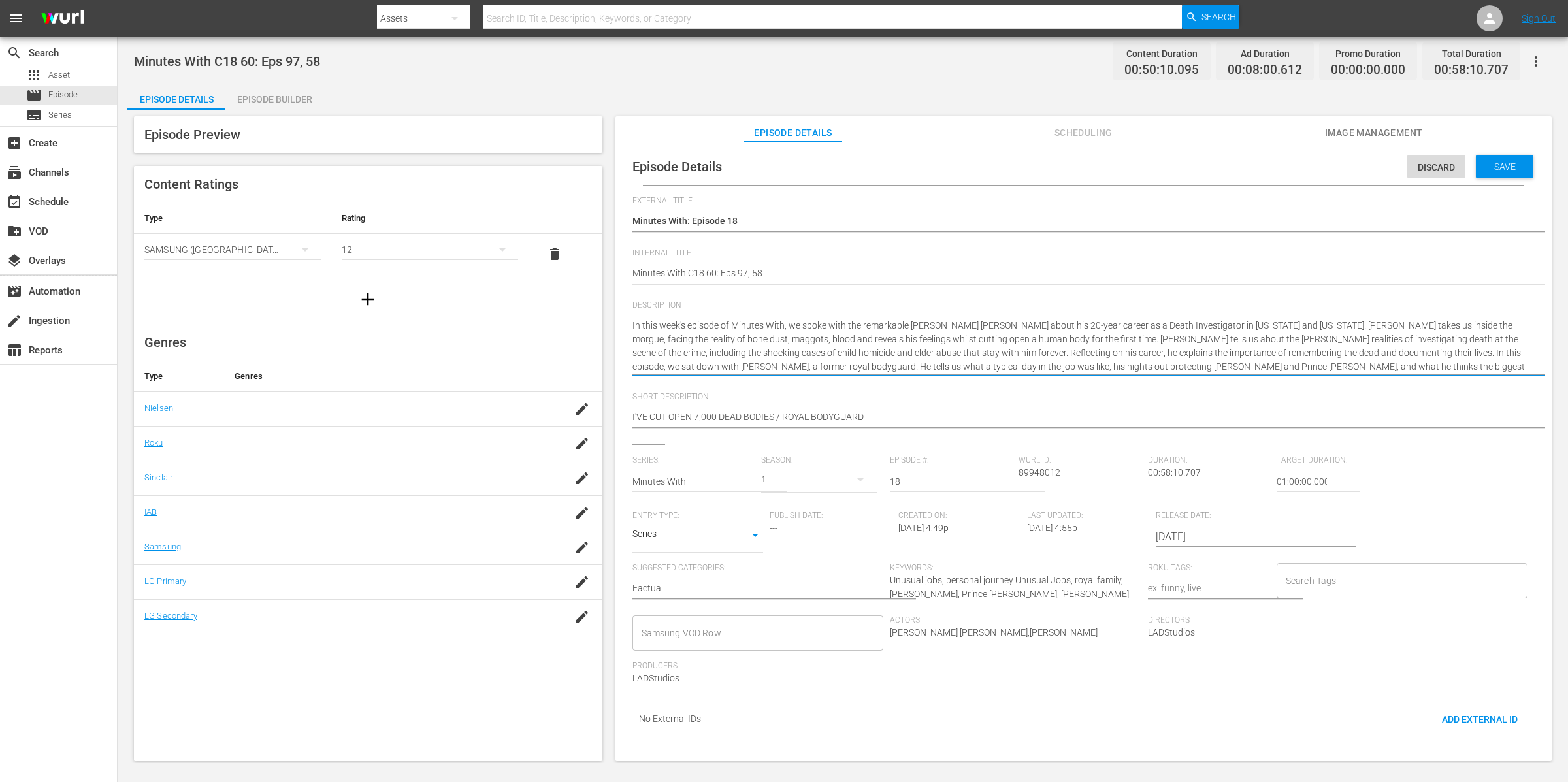
drag, startPoint x: 1420, startPoint y: 367, endPoint x: 576, endPoint y: 319, distance: 845.4
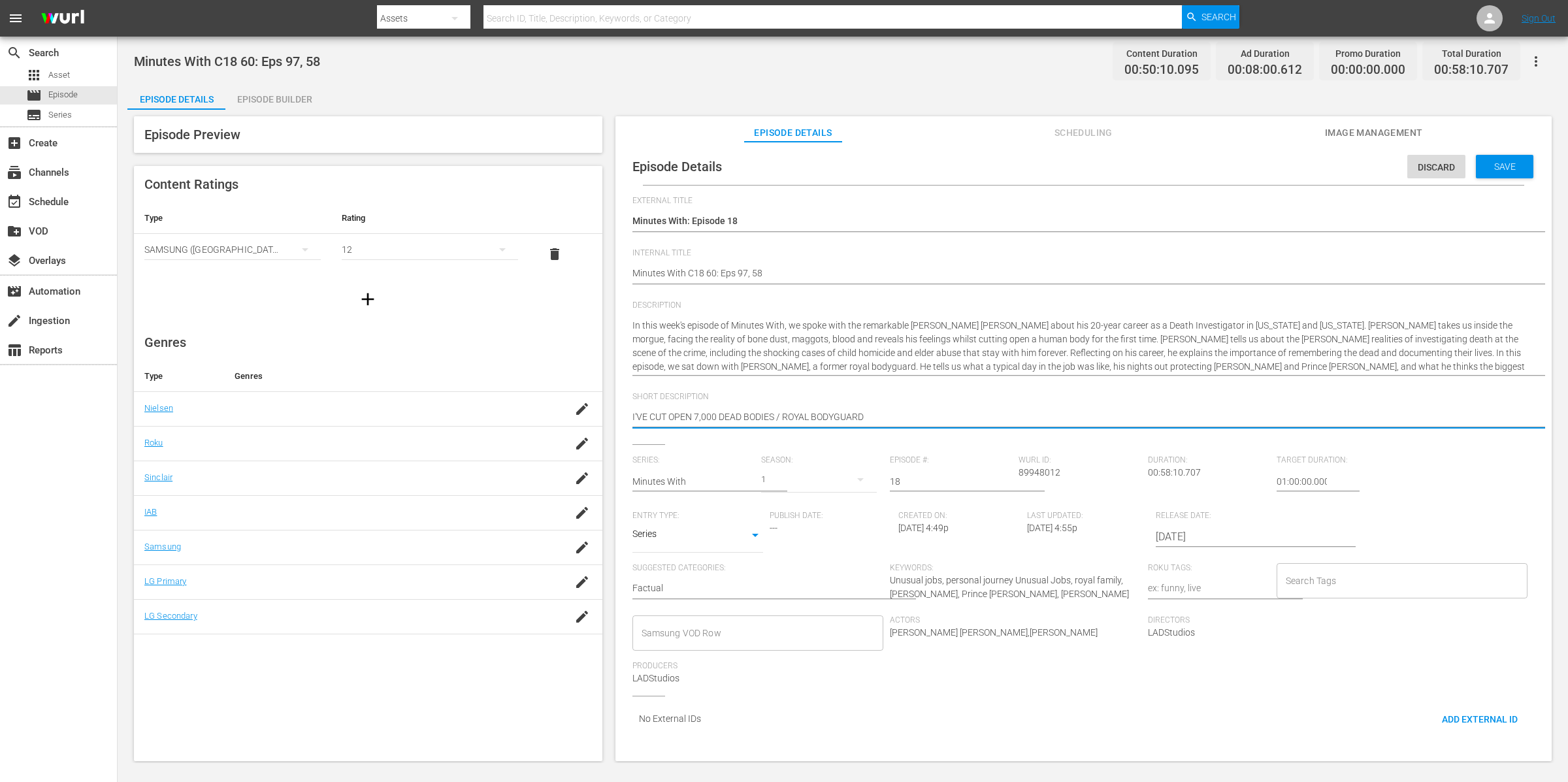
drag, startPoint x: 902, startPoint y: 415, endPoint x: 621, endPoint y: 400, distance: 281.4
click at [622, 400] on div "Episode Details Discard Save External Title Minutes With: Episode 18 Minutes Wi…" at bounding box center [1084, 444] width 924 height 592
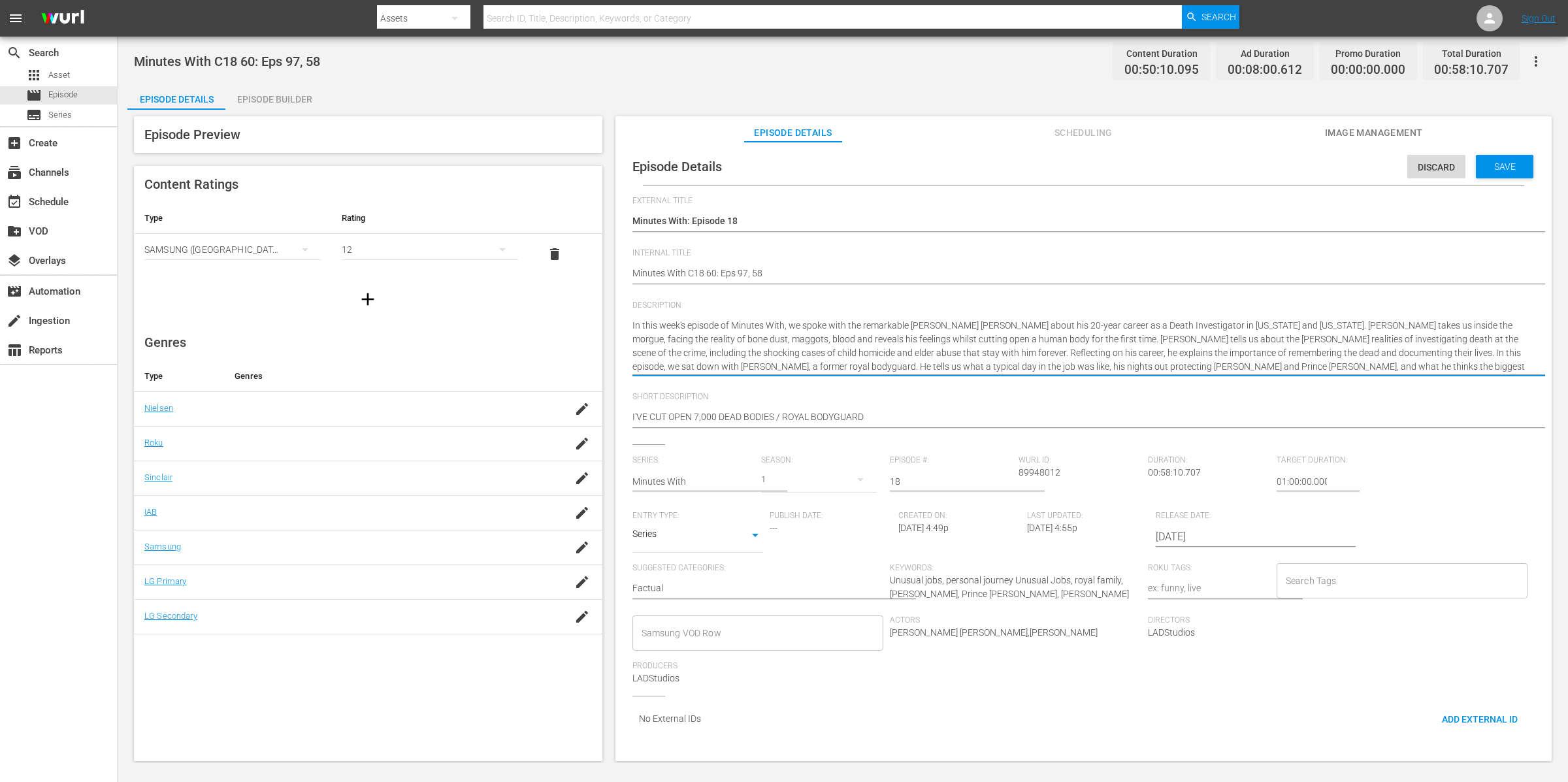
drag, startPoint x: 1432, startPoint y: 366, endPoint x: 556, endPoint y: 304, distance: 878.2
click at [565, 304] on div "Episode Preview Content Ratings Type Rating Select Rating Type SAMSUNG (Korea (…" at bounding box center [842, 440] width 1431 height 661
paste textarea "'VE CUT OPEN 7,000 DEAD BODIES / ROYAL BODYGUARD"
type textarea "I'VE CUT OPEN 7,000 DEAD BODIES / ROYAL BODYGUARD"
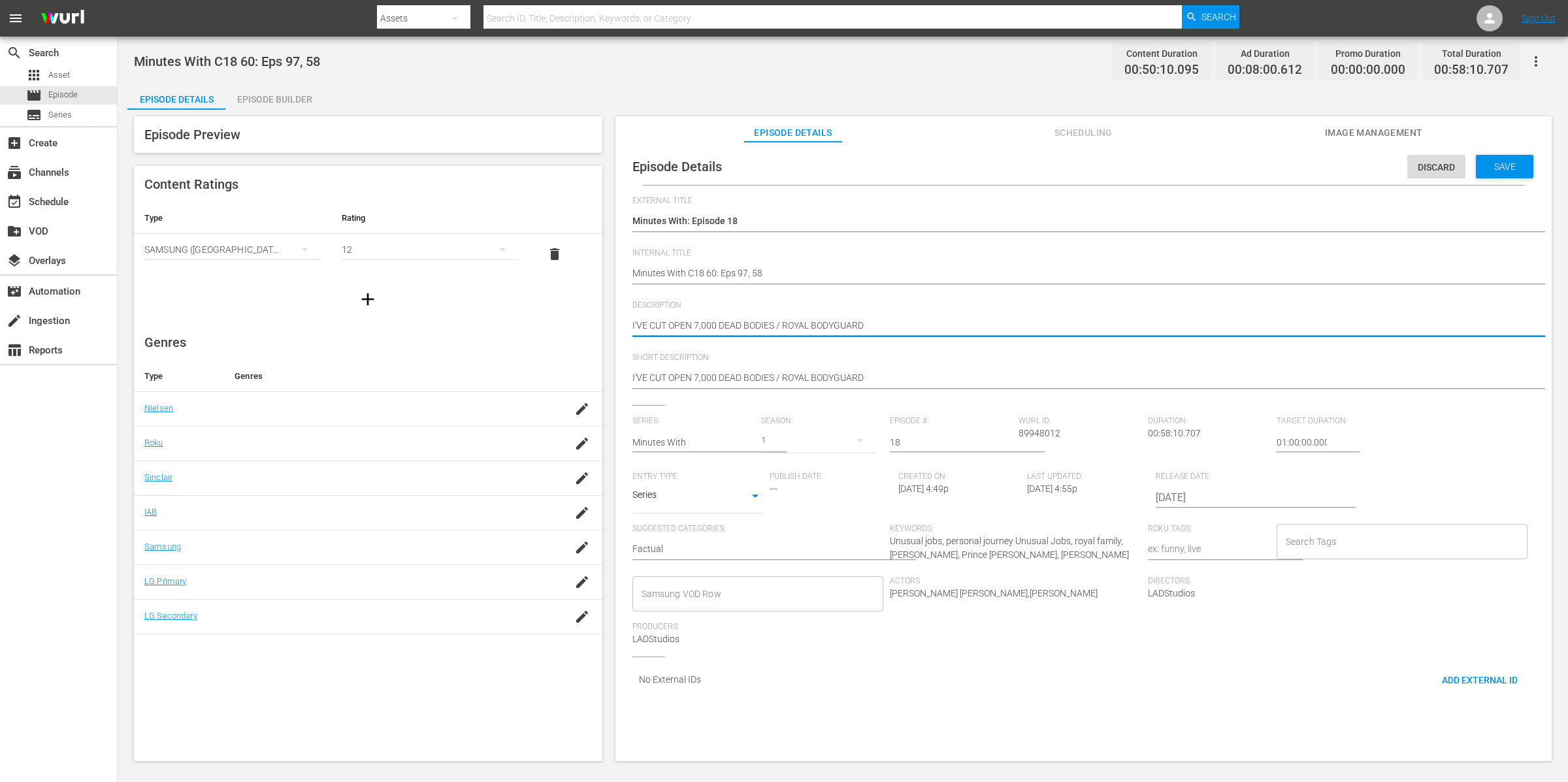
type textarea "I'VE CUT OPEN 7,000 DEAD BODIES / ROYAL BODYGUARD"
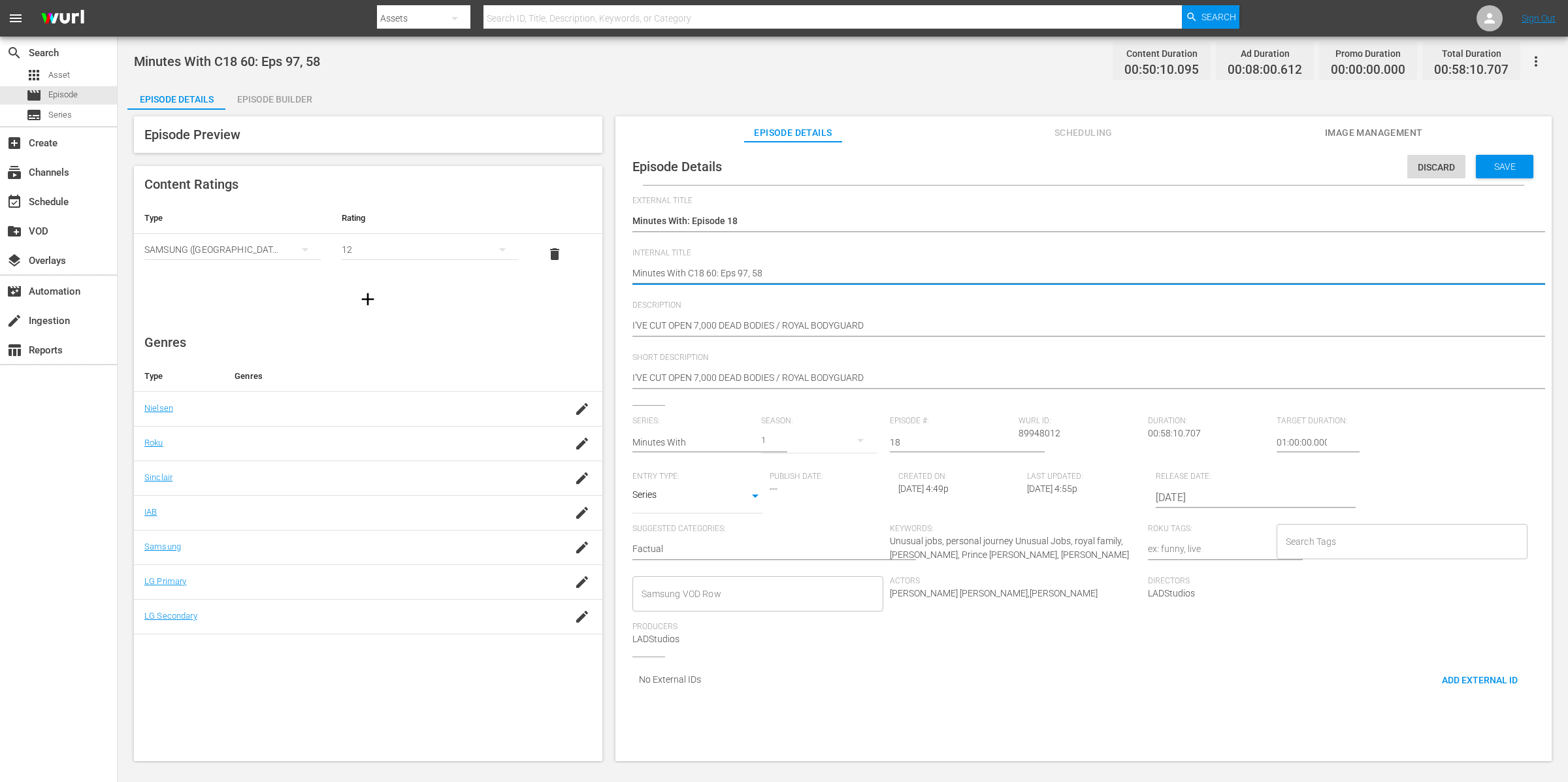
drag, startPoint x: 779, startPoint y: 267, endPoint x: 625, endPoint y: 266, distance: 154.0
click at [797, 267] on textarea "Minutes With C18 60: Eps 97, 58" at bounding box center [1080, 274] width 896 height 16
drag, startPoint x: 836, startPoint y: 274, endPoint x: 590, endPoint y: 271, distance: 246.0
click at [590, 271] on div "Episode Preview Content Ratings Type Rating Select Rating Type SAMSUNG (Korea (…" at bounding box center [842, 440] width 1431 height 661
click at [254, 97] on div "Episode Builder" at bounding box center [274, 99] width 98 height 31
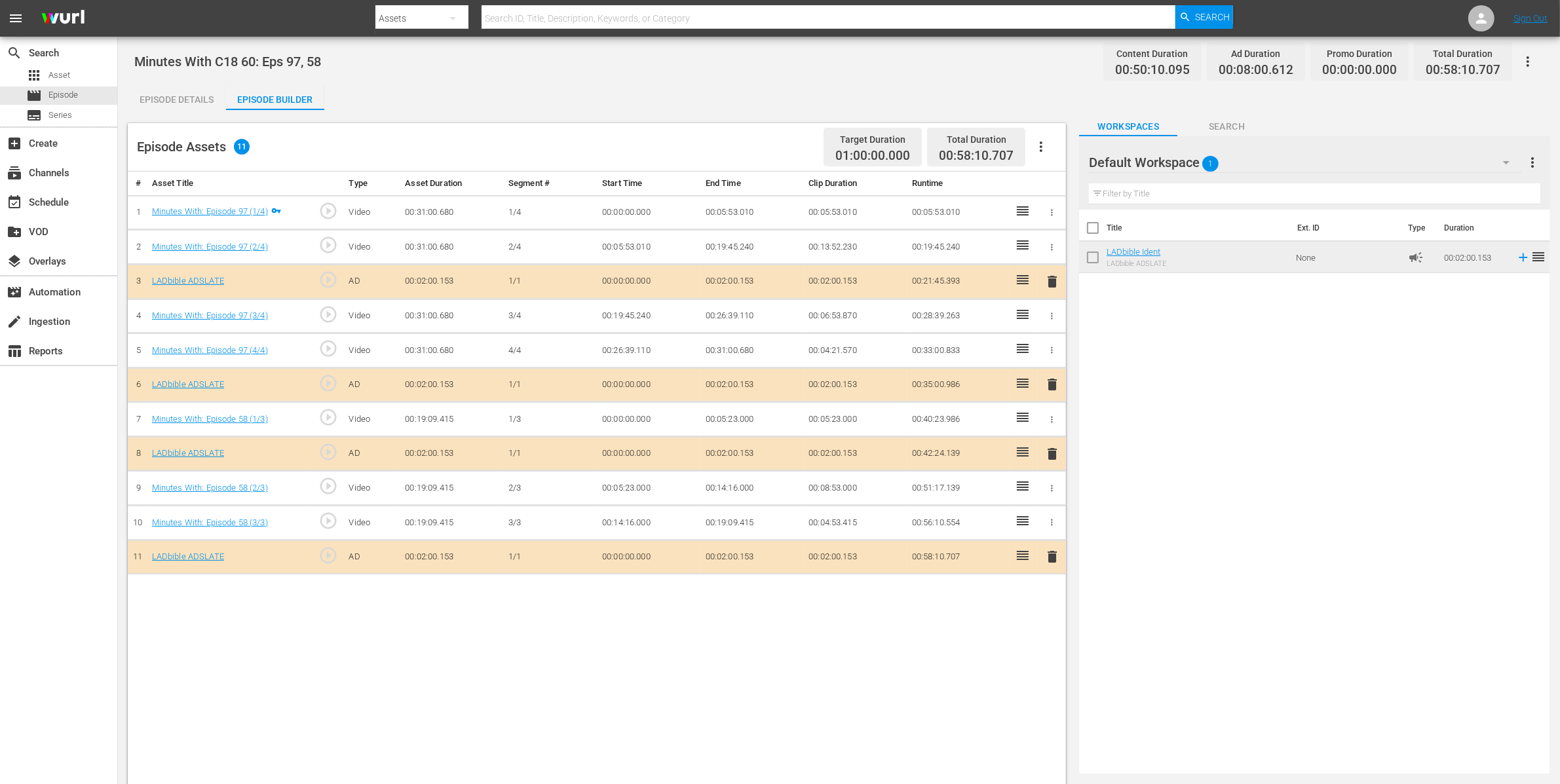
click at [1054, 218] on button "button" at bounding box center [1052, 212] width 14 height 14
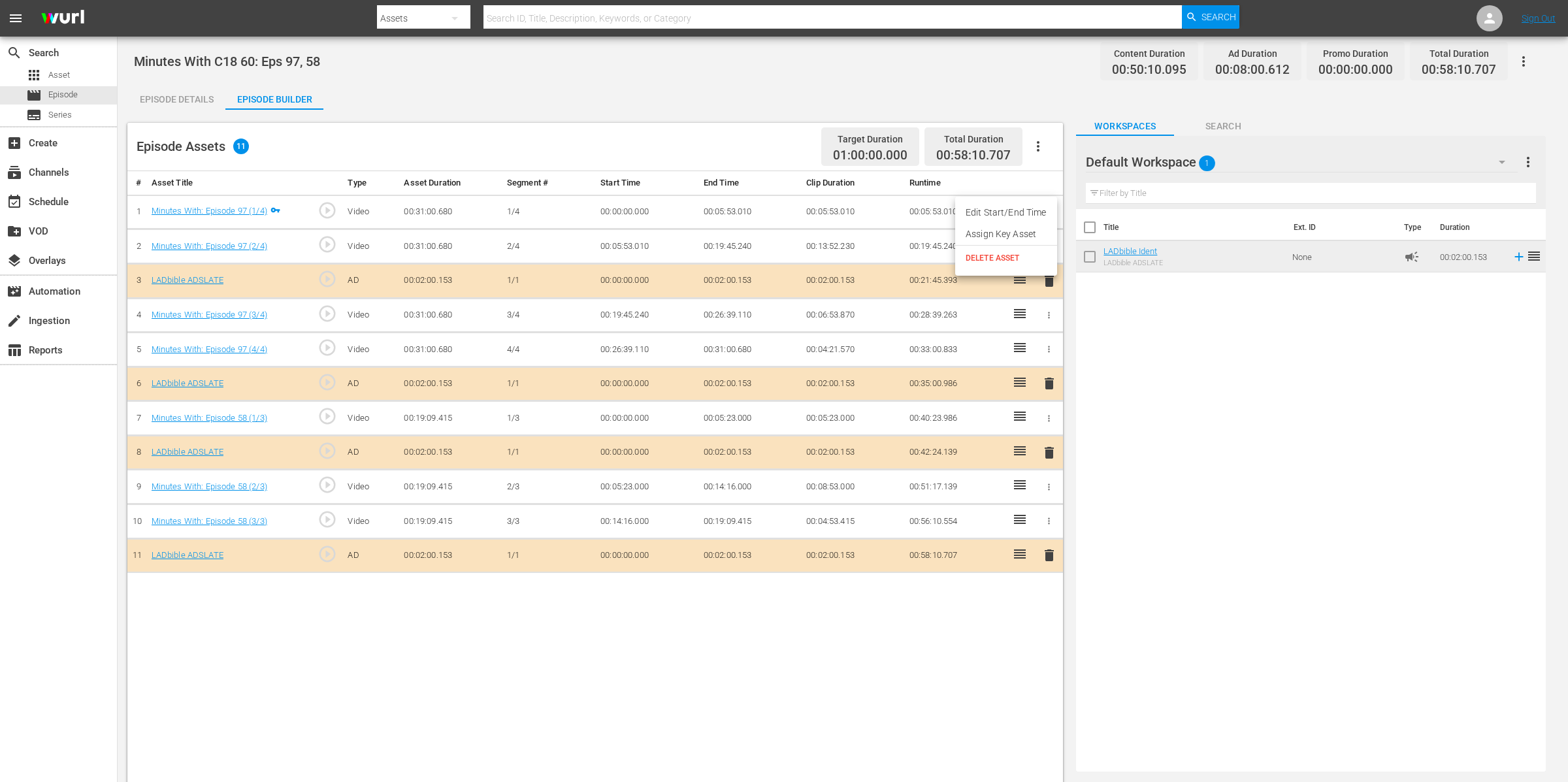
click at [1027, 237] on li "Assign Key Asset" at bounding box center [1006, 234] width 102 height 21
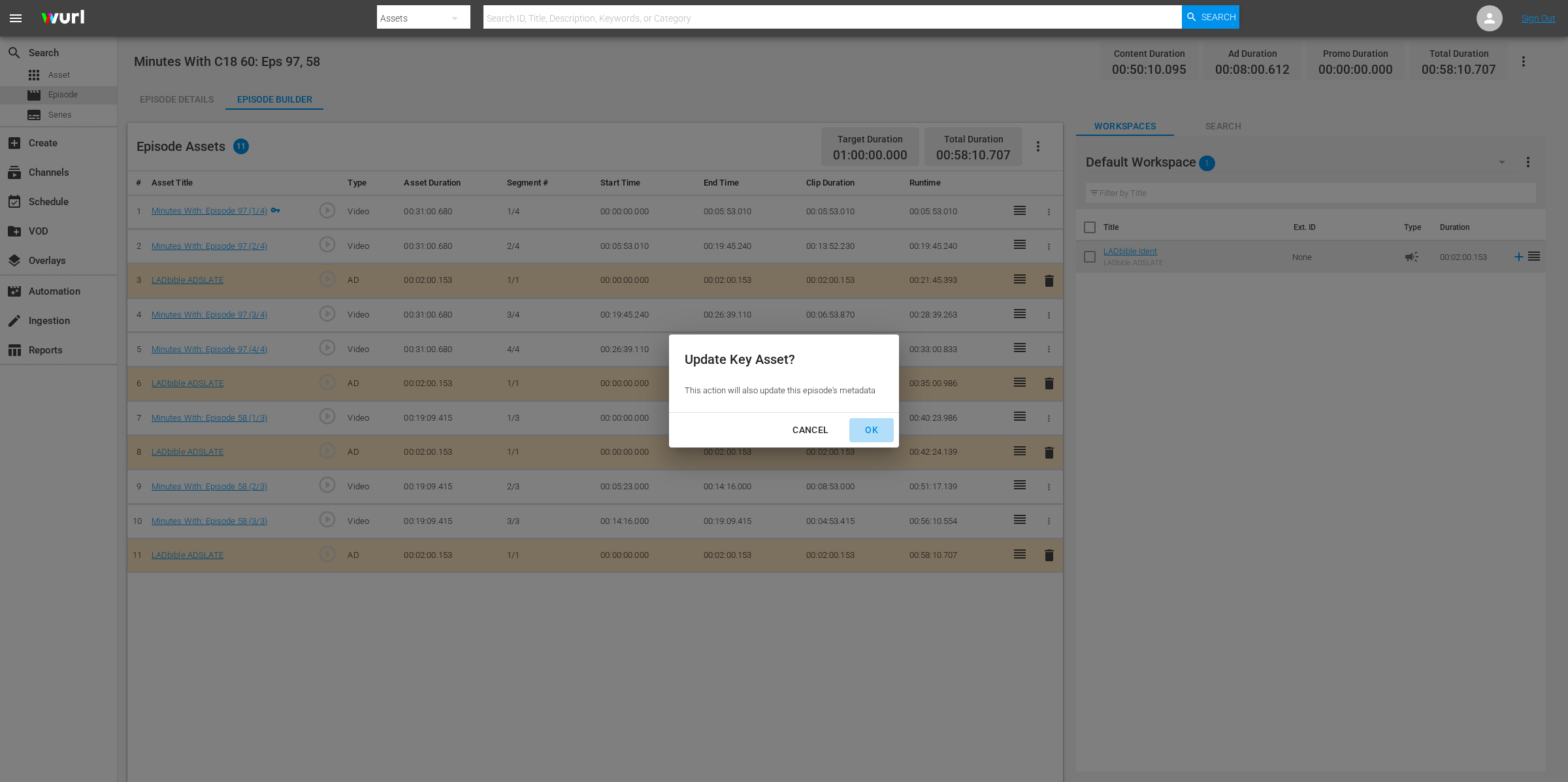
click at [875, 430] on div "OK" at bounding box center [871, 431] width 34 height 17
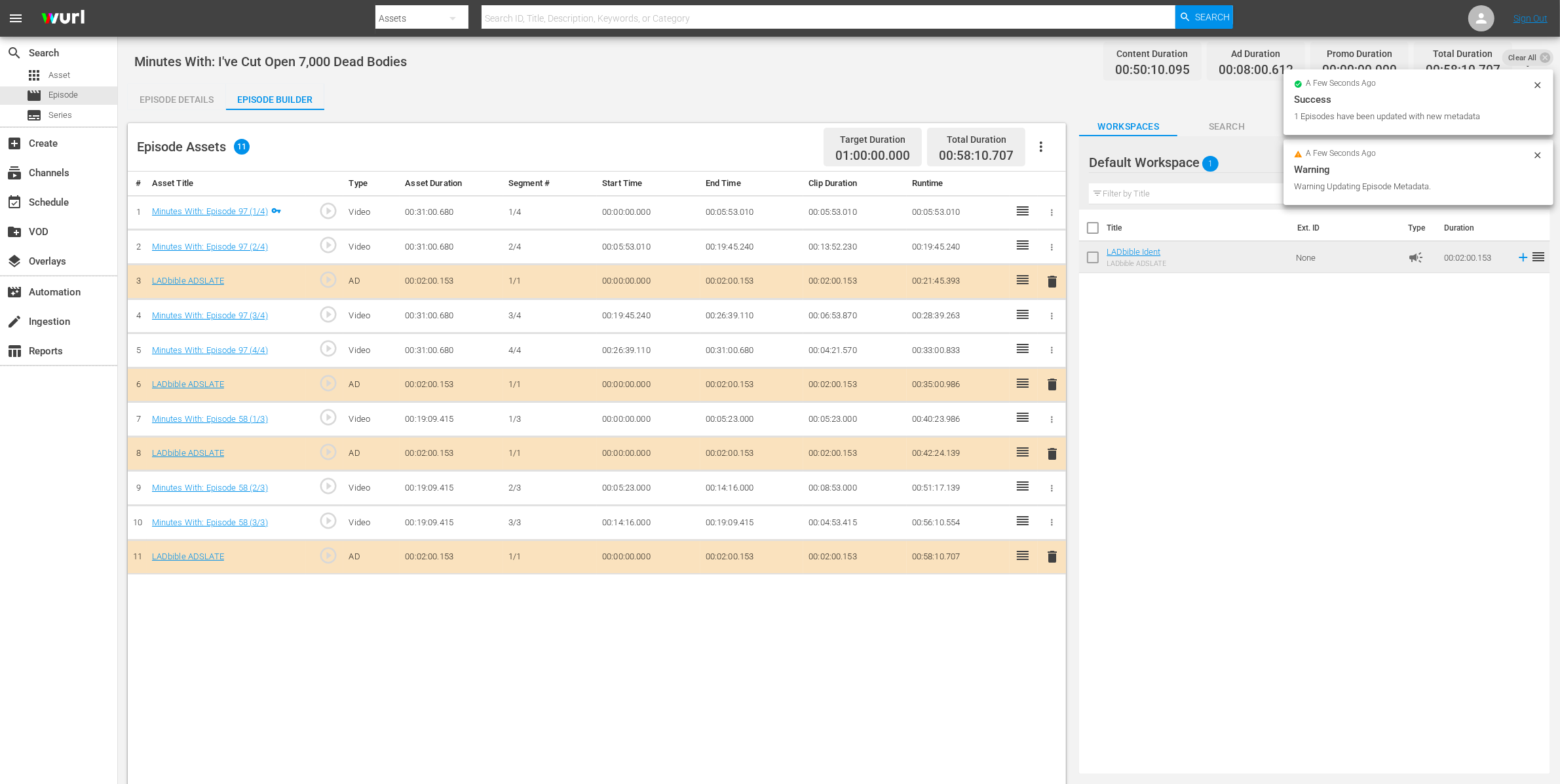
click at [202, 100] on div "Episode Details" at bounding box center [176, 100] width 99 height 31
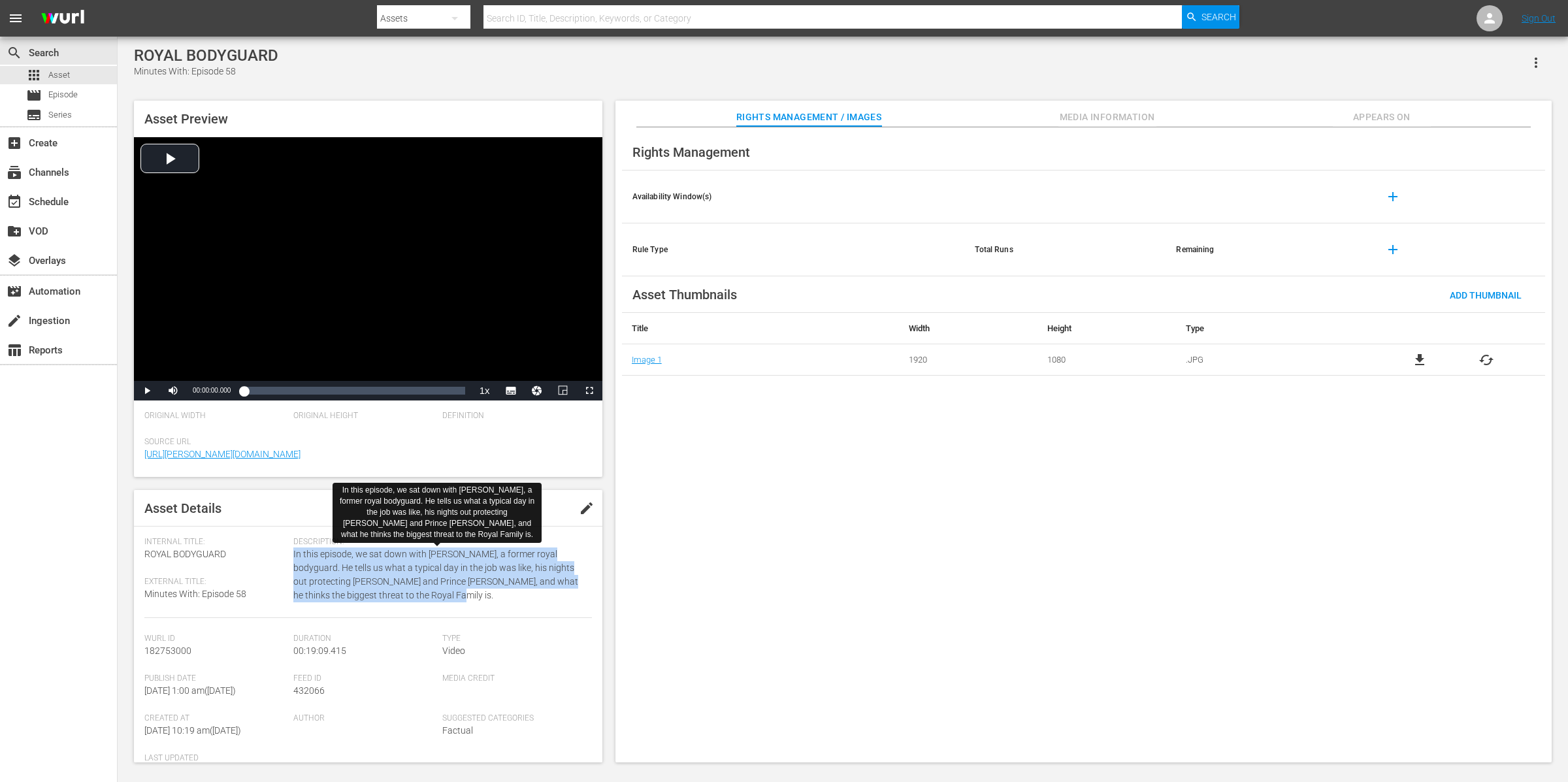
drag, startPoint x: 455, startPoint y: 592, endPoint x: 294, endPoint y: 557, distance: 164.8
click at [294, 557] on span "In this episode, we sat down with Simon Morgan, a former royal bodyguard. He te…" at bounding box center [439, 575] width 292 height 55
copy span "In this episode, we sat down with Simon Morgan, a former royal bodyguard. He te…"
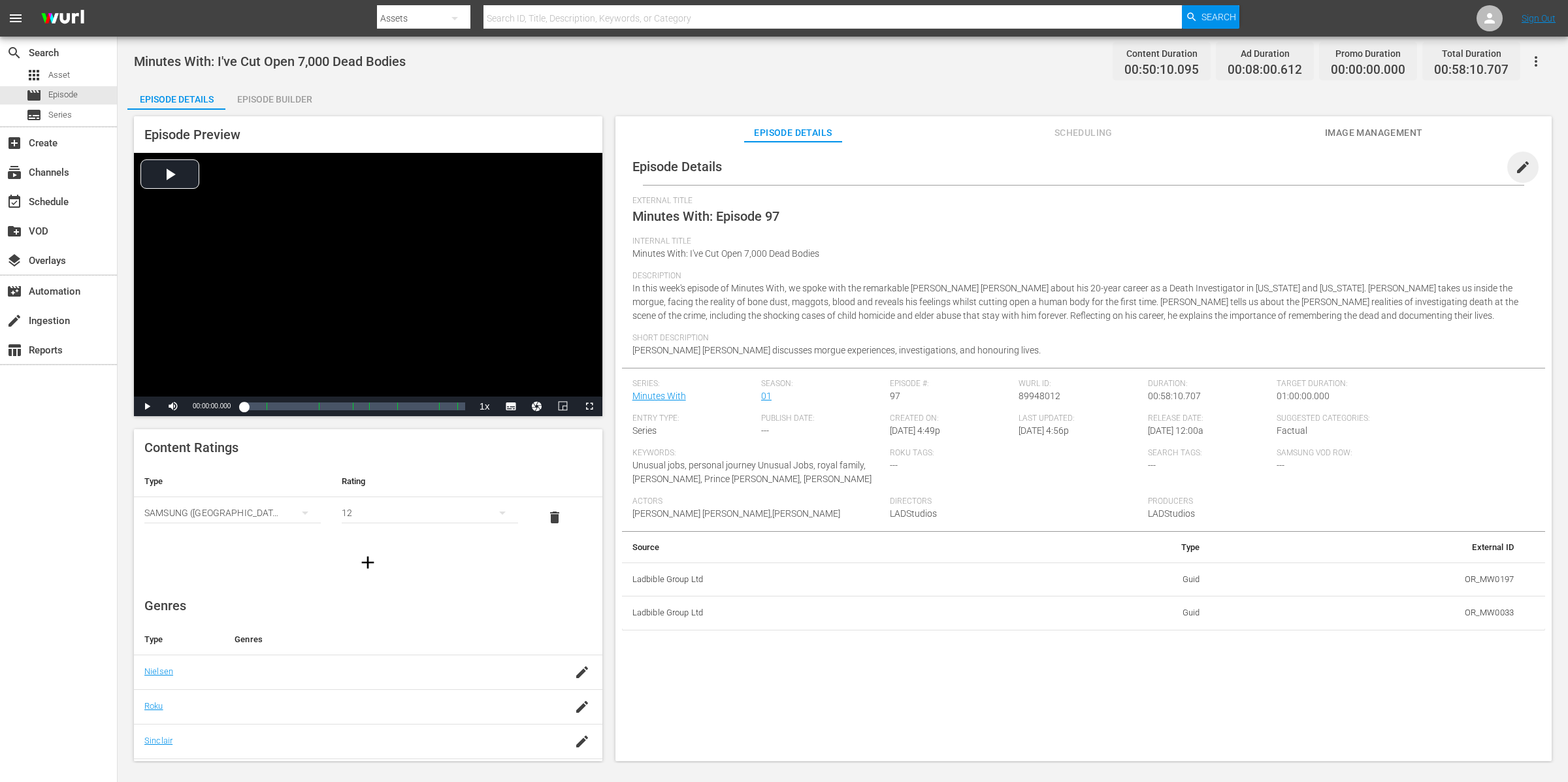
click at [1518, 167] on span "edit" at bounding box center [1523, 167] width 16 height 16
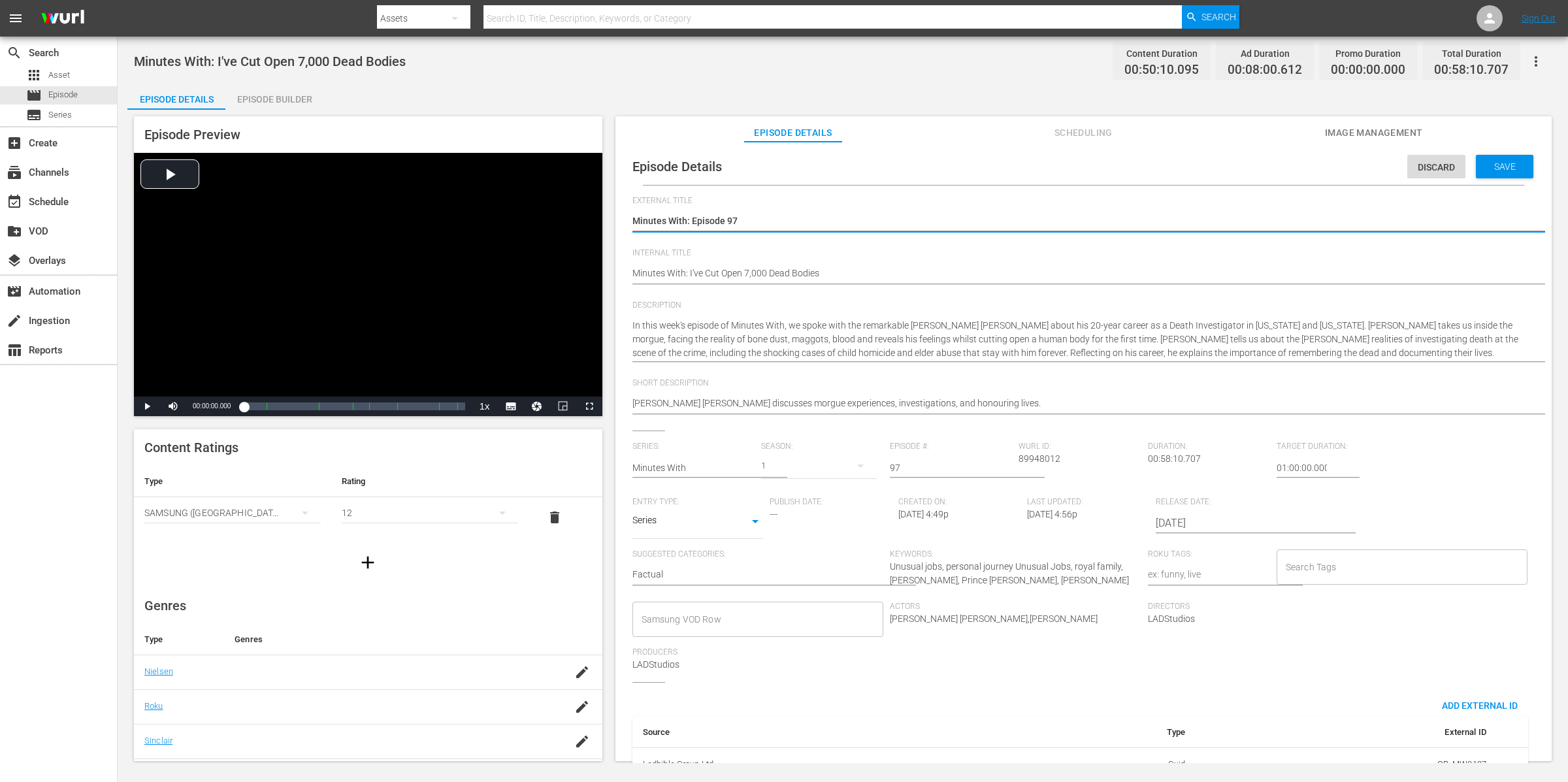
click at [860, 286] on div "Minutes With: I've Cut Open 7,000 Dead Bodies Minutes With: I've Cut Open 7,000…" at bounding box center [1080, 274] width 896 height 31
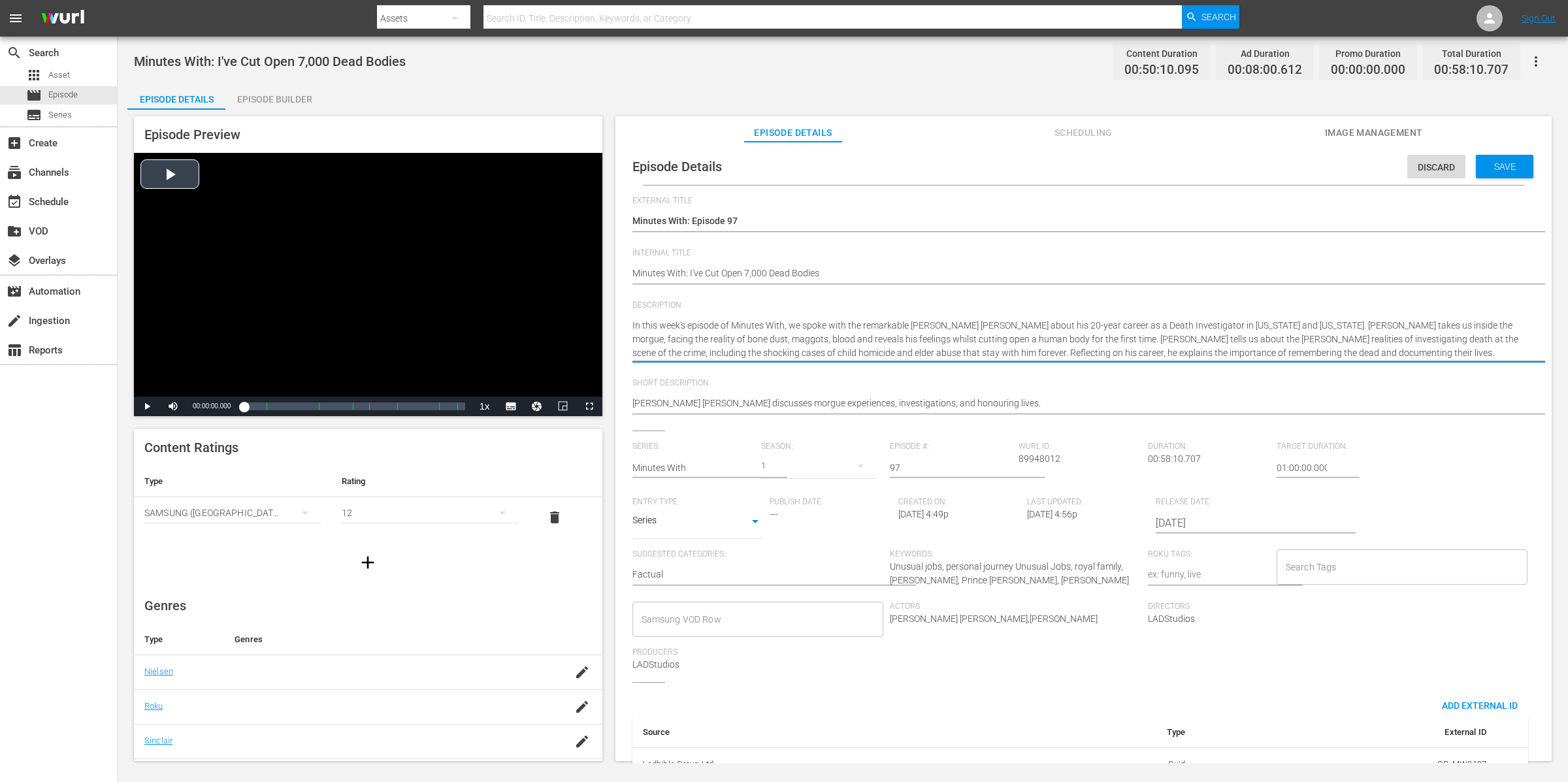
drag, startPoint x: 1316, startPoint y: 349, endPoint x: 574, endPoint y: 321, distance: 742.5
paste textarea "Minutes With C18 60: Eps 97, 58"
type textarea "Minutes With C18 60: Eps 97, 58"
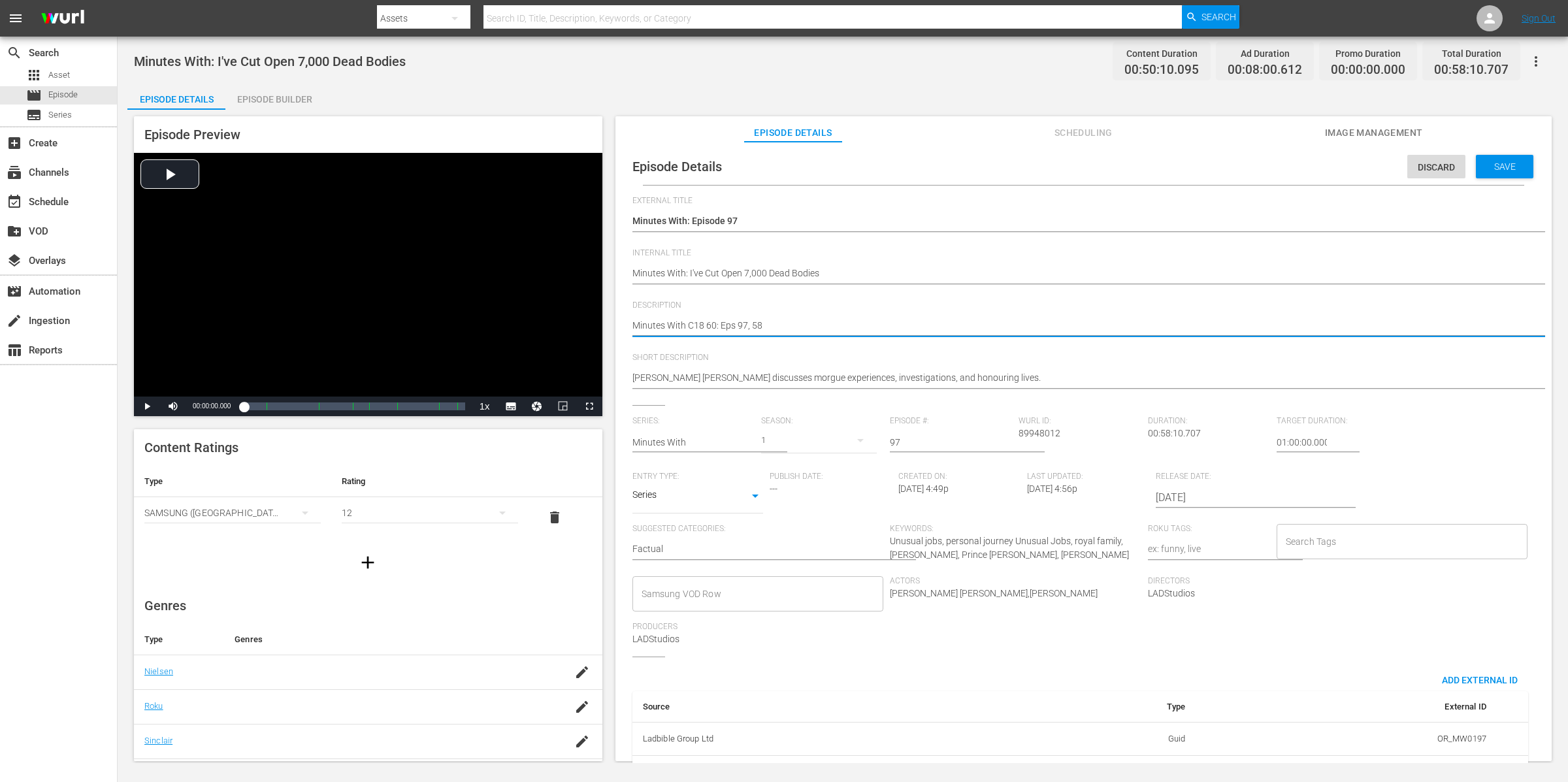
type textarea "Minutes With C18 60: Eps 97, 58"
drag, startPoint x: 814, startPoint y: 318, endPoint x: 804, endPoint y: 324, distance: 11.7
drag, startPoint x: 806, startPoint y: 325, endPoint x: 556, endPoint y: 324, distance: 250.0
click at [556, 324] on div "Episode Preview Video Player is loading. Play Video Play Mute Current Time 00:0…" at bounding box center [842, 440] width 1431 height 661
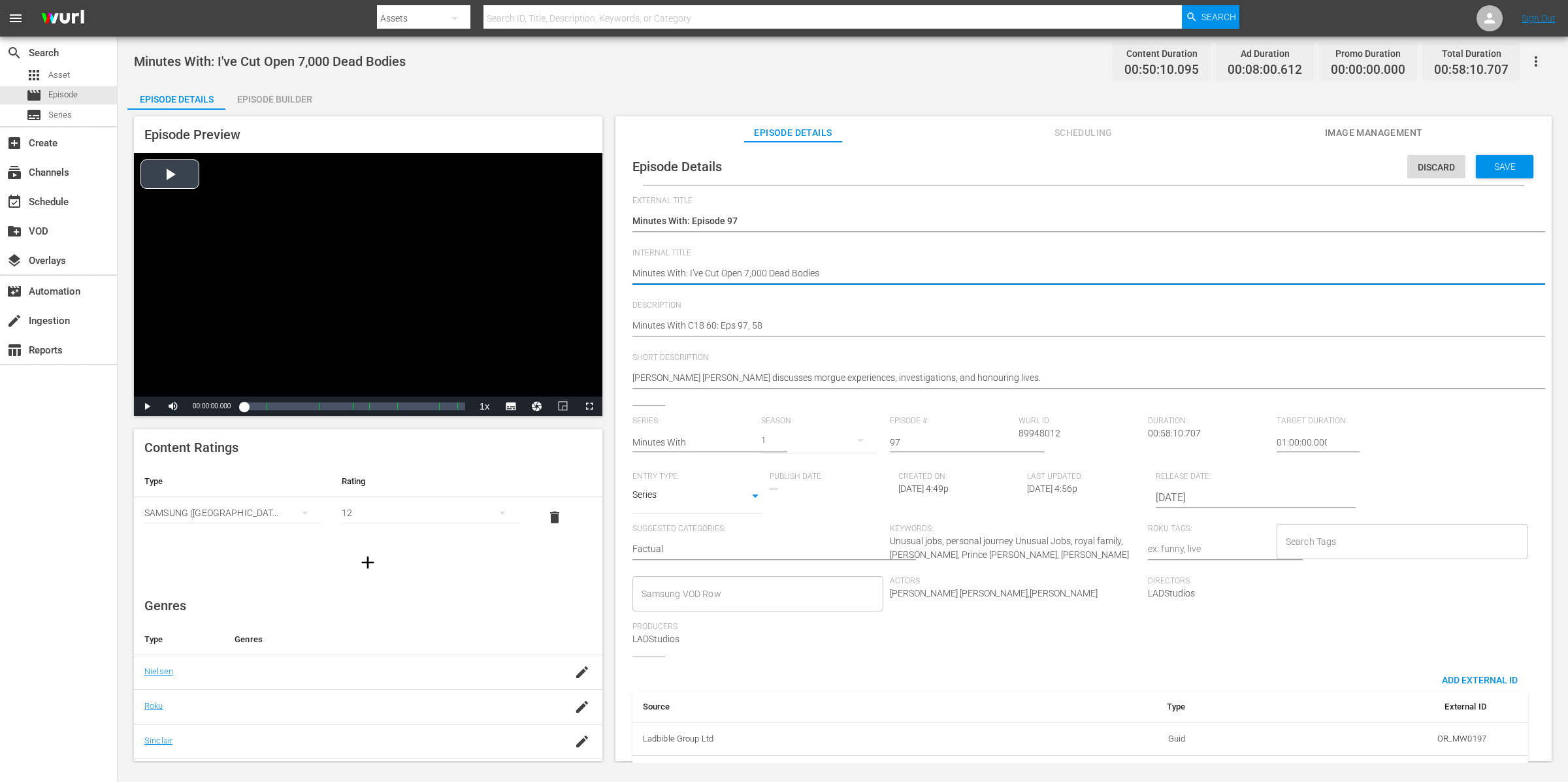
drag, startPoint x: 896, startPoint y: 270, endPoint x: 530, endPoint y: 262, distance: 366.1
click at [536, 262] on div "Episode Preview Video Player is loading. Play Video Play Mute Current Time 00:0…" at bounding box center [842, 440] width 1431 height 661
click at [792, 313] on div "In this week's episode of Minutes With, we spoke with the remarkable [PERSON_NA…" at bounding box center [1080, 327] width 896 height 31
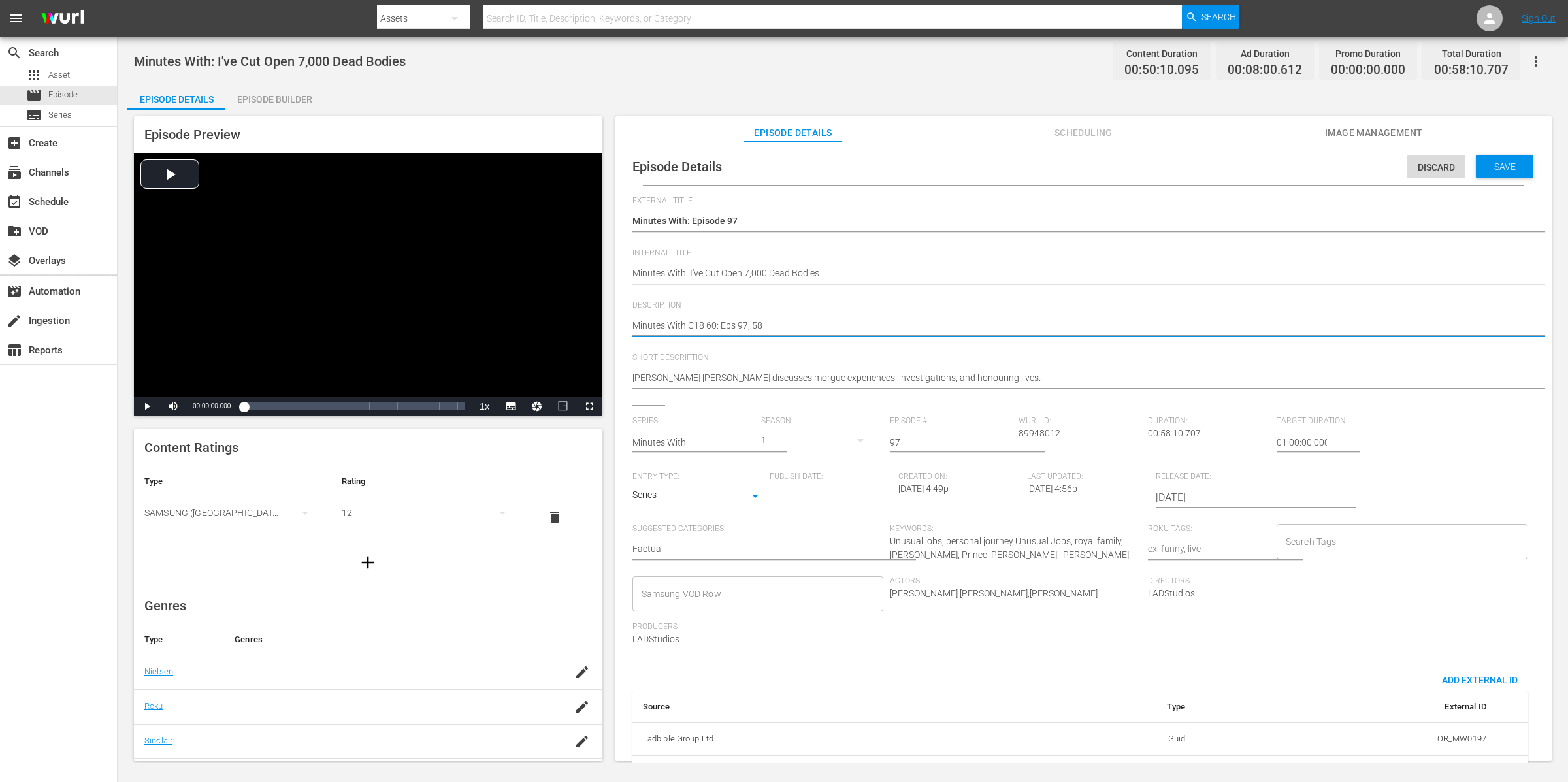
click at [809, 323] on textarea "In this week's episode of Minutes With, we spoke with the remarkable [PERSON_NA…" at bounding box center [1080, 327] width 896 height 16
click at [787, 320] on textarea "In this week's episode of Minutes With, we spoke with the remarkable [PERSON_NA…" at bounding box center [1080, 327] width 896 height 16
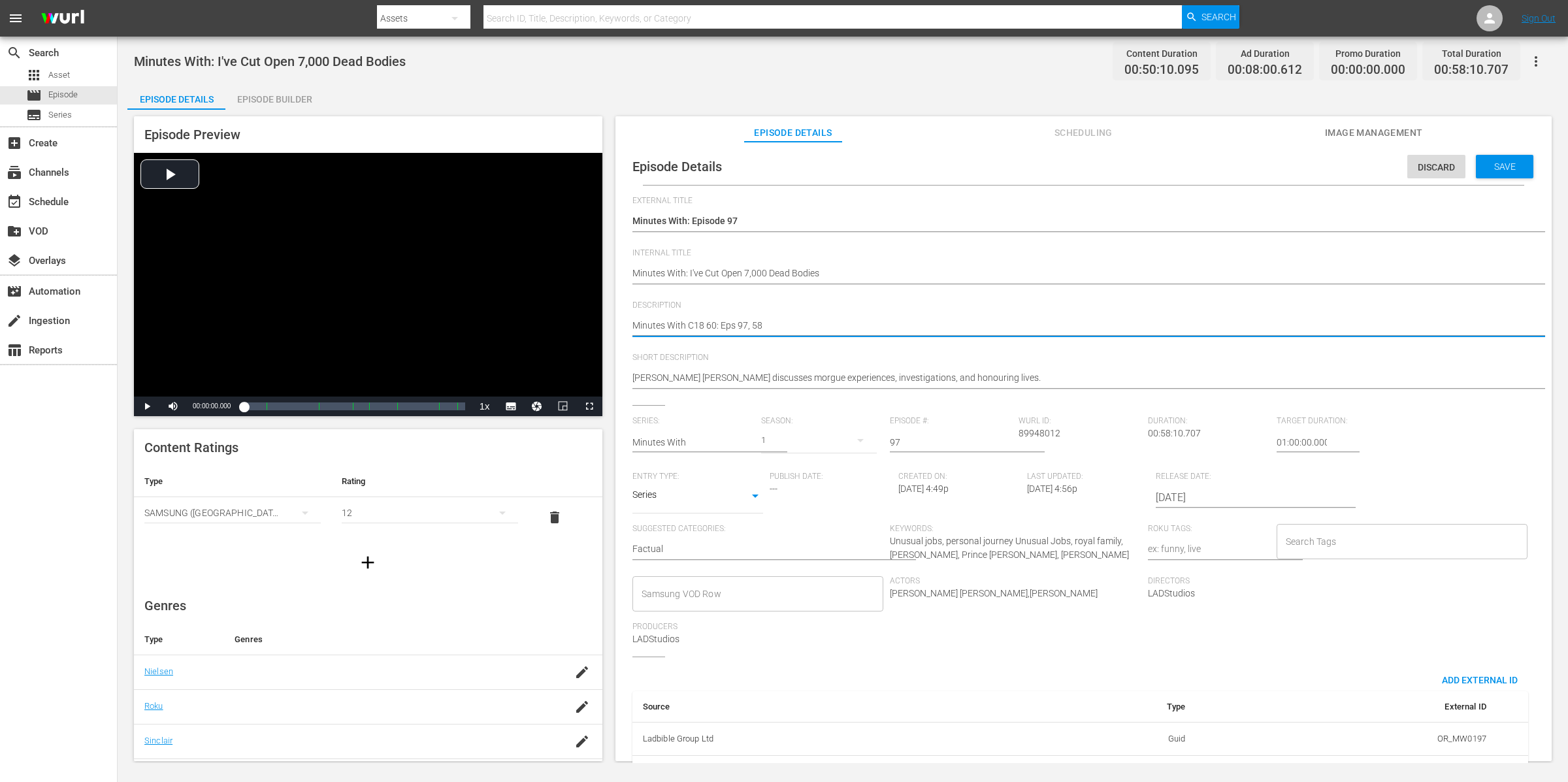
click at [787, 320] on textarea "In this week's episode of Minutes With, we spoke with the remarkable [PERSON_NA…" at bounding box center [1080, 327] width 896 height 16
click at [870, 242] on div "External Title Minutes With: Episode 97 Minutes With: Episode 97" at bounding box center [1083, 222] width 903 height 52
click at [853, 270] on textarea "Minutes With: I've Cut Open 7,000 Dead Bodies" at bounding box center [1080, 274] width 896 height 16
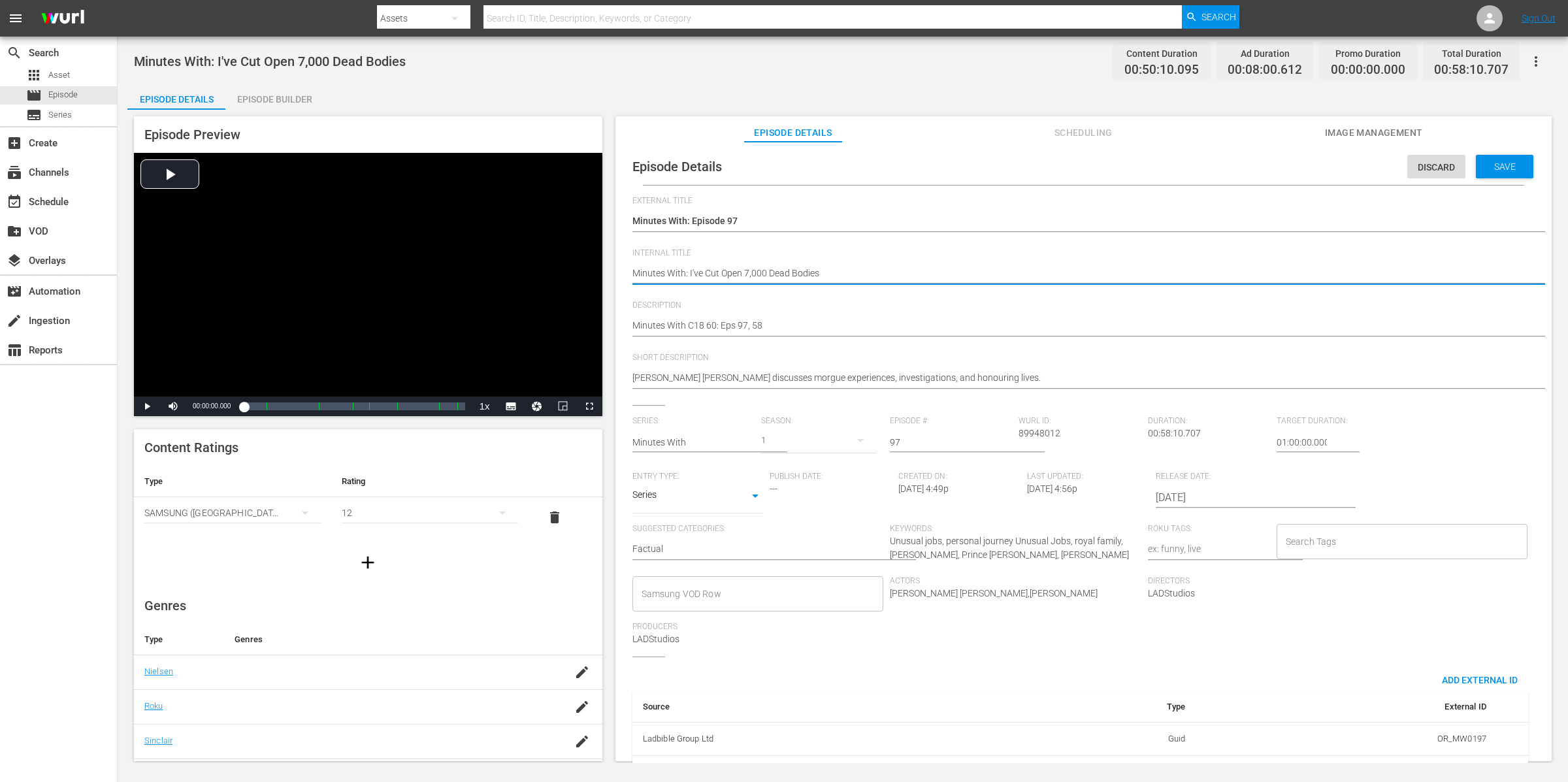
click at [853, 270] on textarea "Minutes With: I've Cut Open 7,000 Dead Bodies" at bounding box center [1080, 274] width 896 height 16
paste textarea "C18 60: Eps 97, 58"
type textarea "Minutes With C18 60: Eps 97, 58"
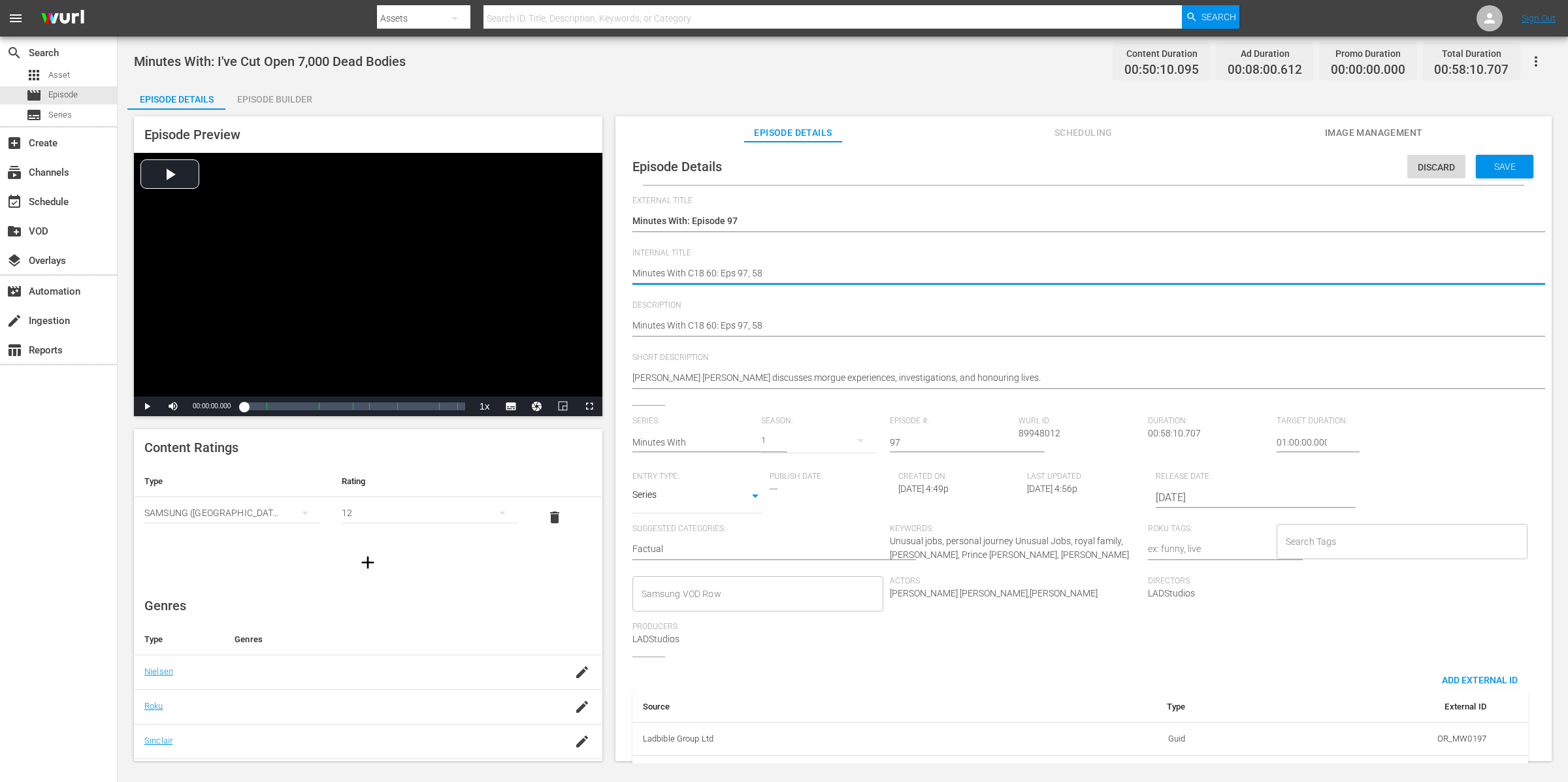
type textarea "Minutes With C18 60: Eps 97, 58"
click at [817, 328] on textarea "In this week's episode of Minutes With, we spoke with the remarkable [PERSON_NA…" at bounding box center [1080, 327] width 896 height 16
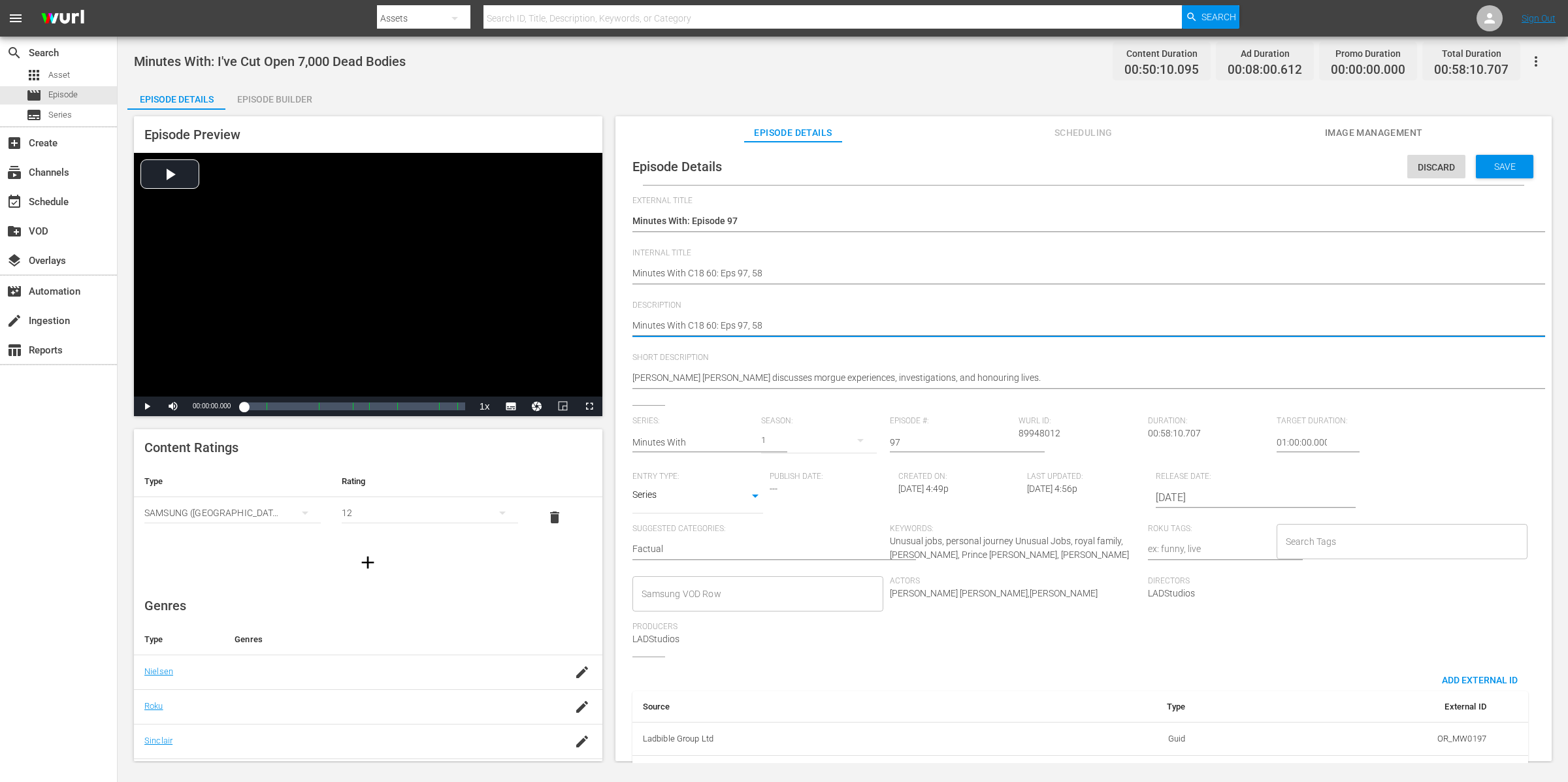
click at [817, 328] on textarea "In this week's episode of Minutes With, we spoke with the remarkable [PERSON_NA…" at bounding box center [1080, 327] width 896 height 16
paste textarea "I'VE CUT OPEN 7,000 DEAD BODIES / ROYAL BODYGUARD"
type textarea "I'VE CUT OPEN 7,000 DEAD BODIES / ROYAL BODYGUARD"
click at [1507, 172] on div "Save" at bounding box center [1505, 167] width 57 height 24
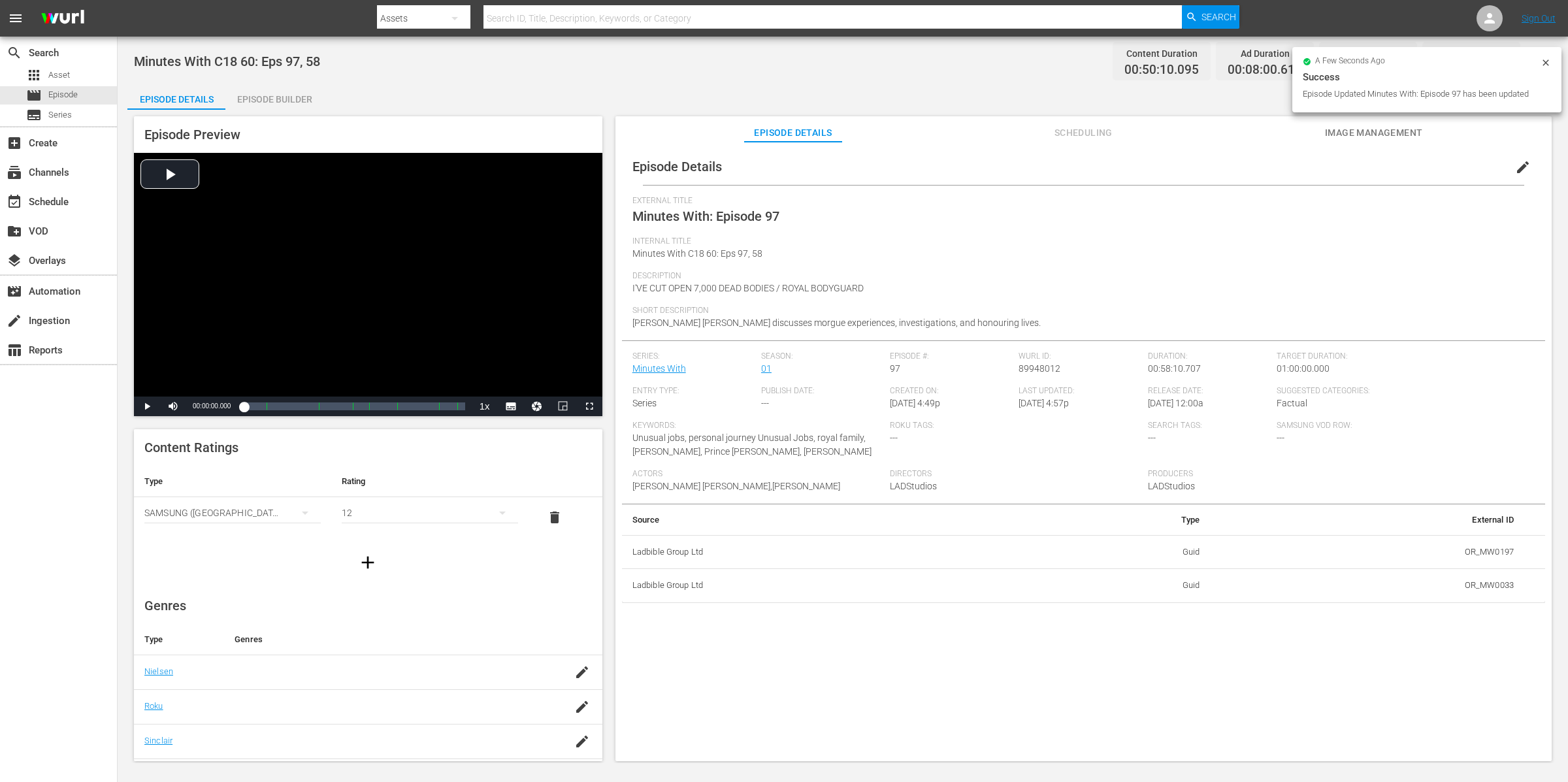
click at [1551, 64] on icon at bounding box center [1546, 62] width 10 height 10
click at [1544, 61] on button "button" at bounding box center [1537, 62] width 31 height 31
click at [1544, 61] on div "Add Episode to Workspace" at bounding box center [1442, 66] width 220 height 31
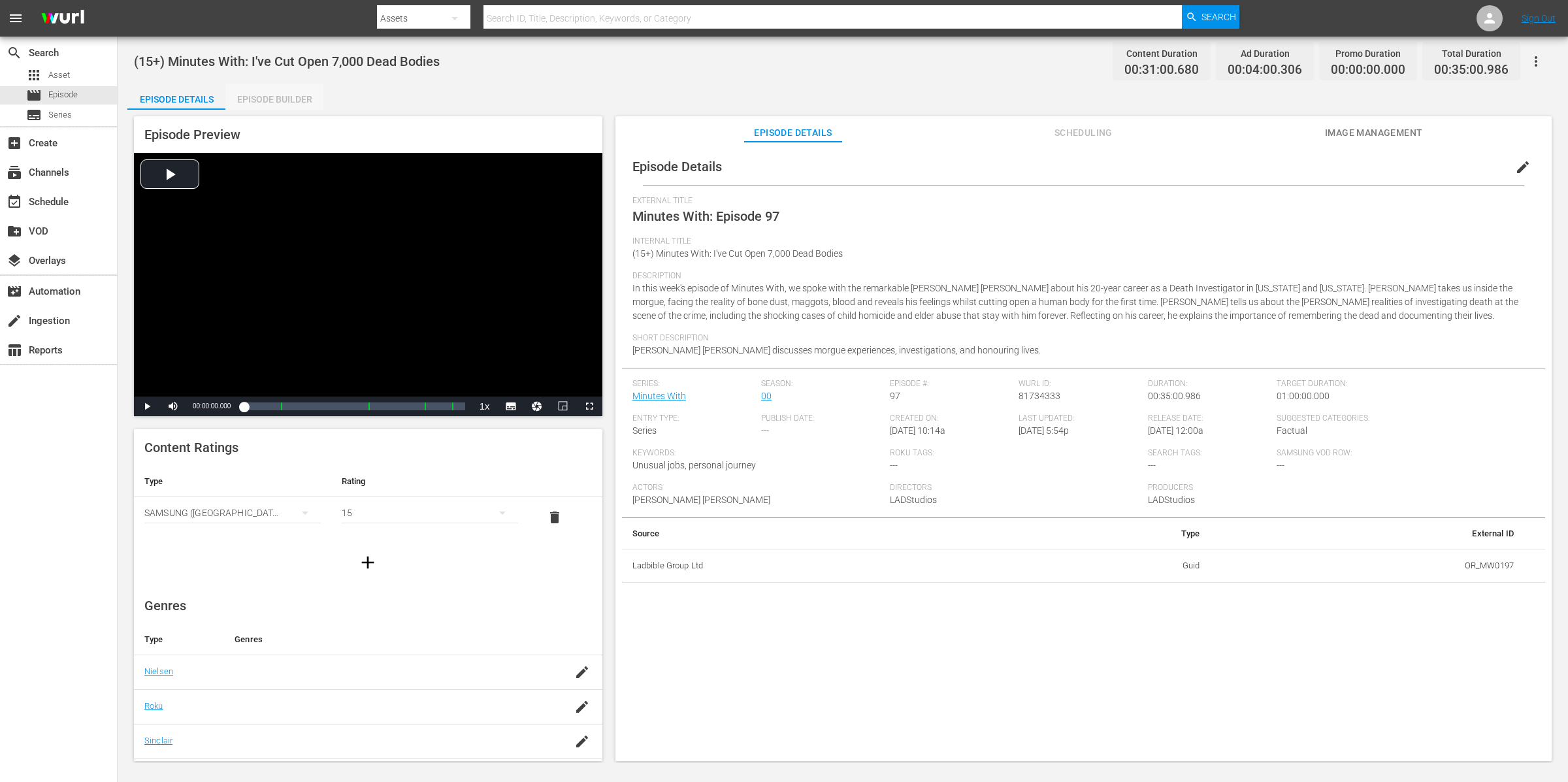
click at [289, 87] on div "Episode Builder" at bounding box center [274, 99] width 98 height 31
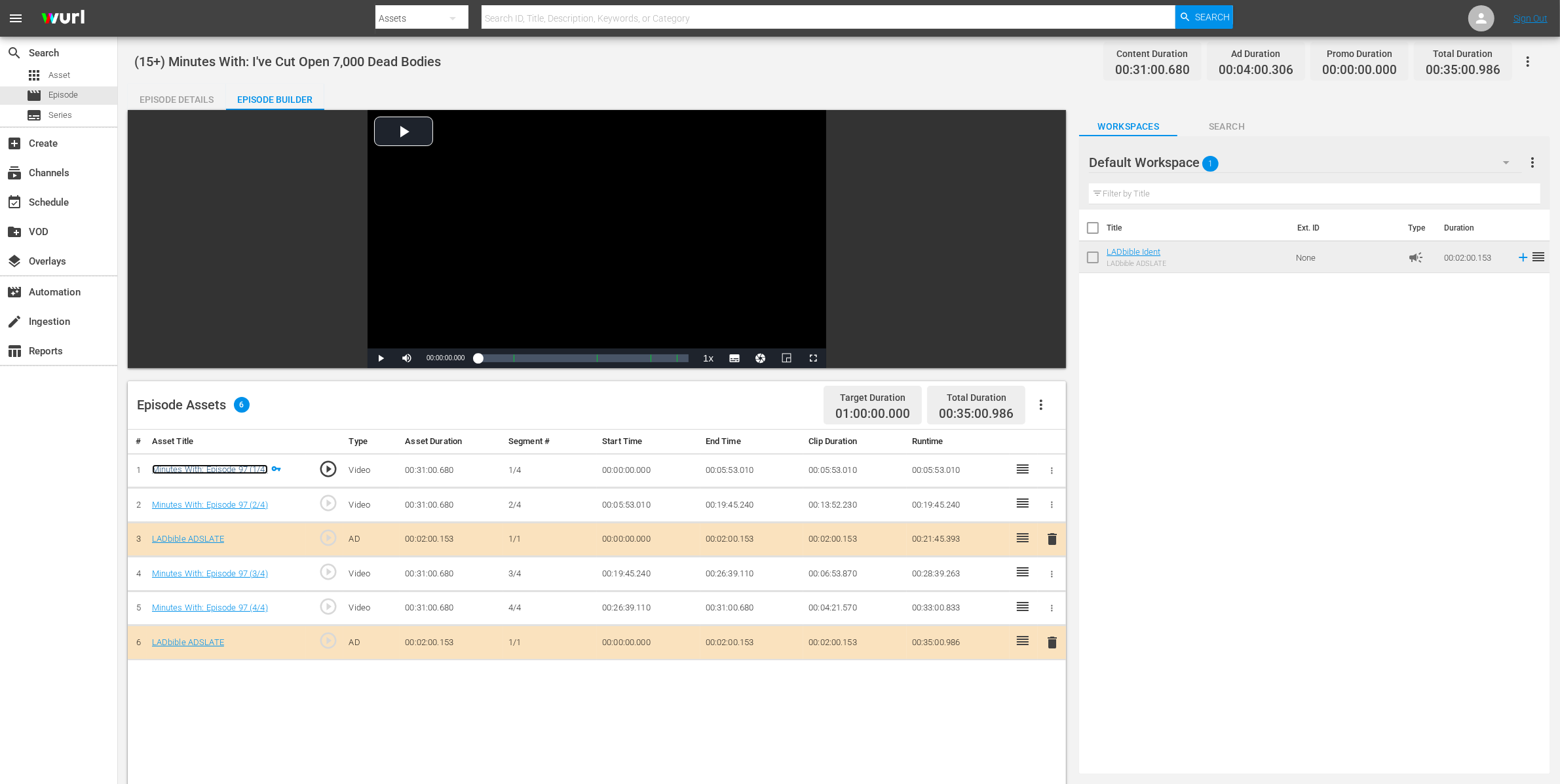
click at [256, 467] on link "Minutes With: Episode 97 (1/4)" at bounding box center [210, 469] width 116 height 10
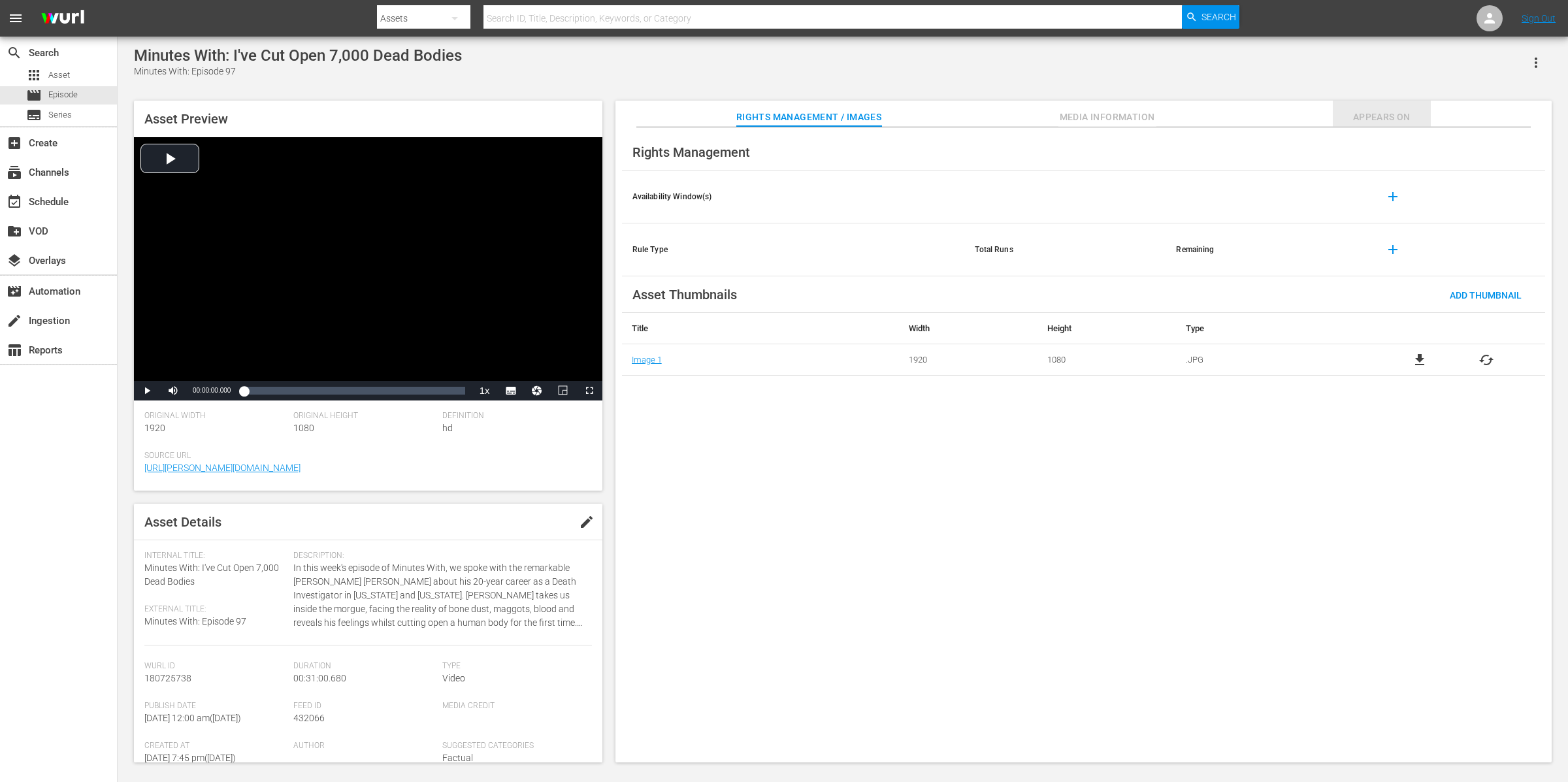
drag, startPoint x: 1377, startPoint y: 116, endPoint x: 1353, endPoint y: 116, distance: 24.0
click at [1254, 116] on span "Appears On" at bounding box center [1382, 118] width 98 height 17
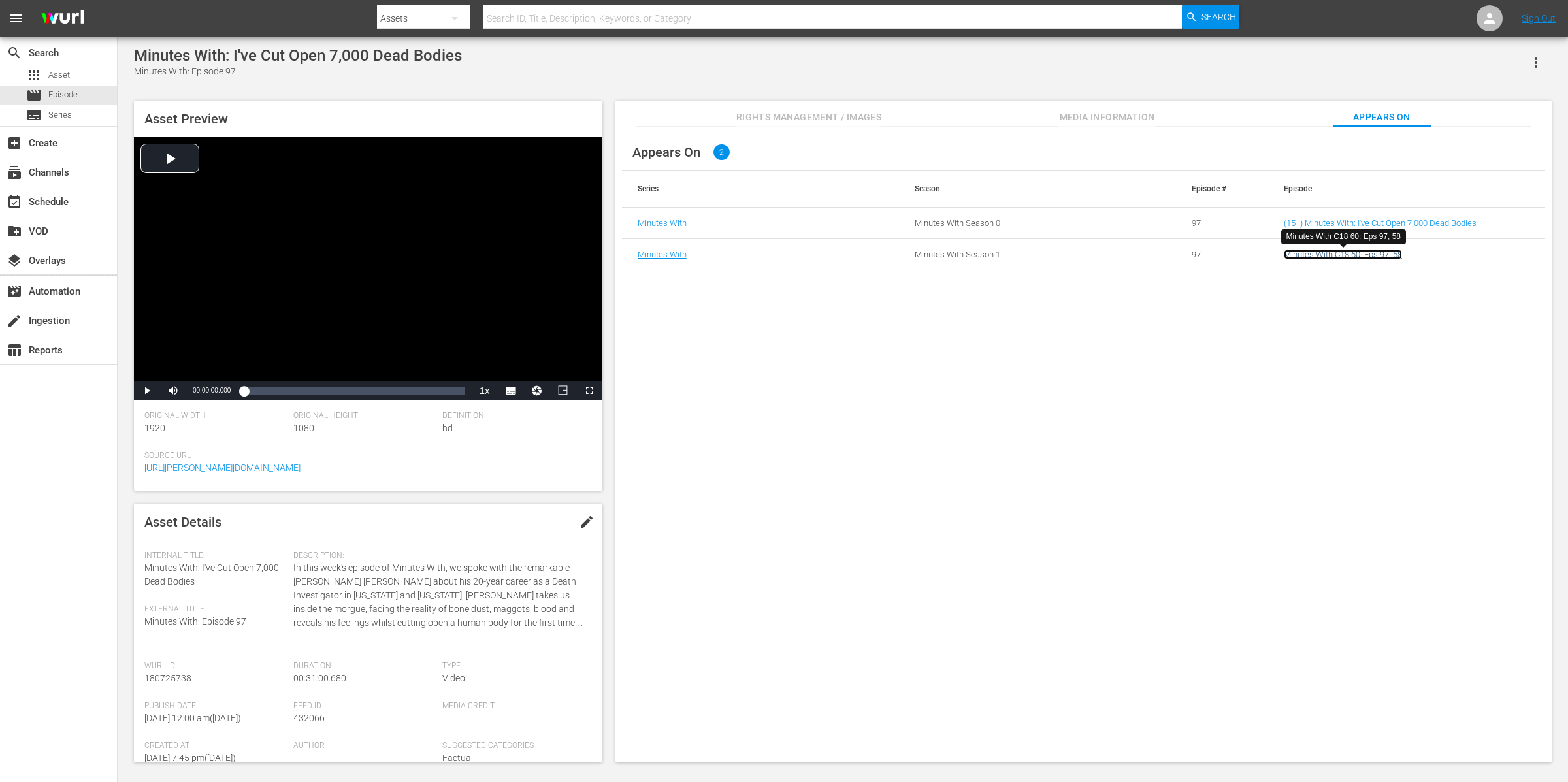
click at [1254, 255] on link "Minutes With C18 60: Eps 97, 58" at bounding box center [1343, 254] width 119 height 10
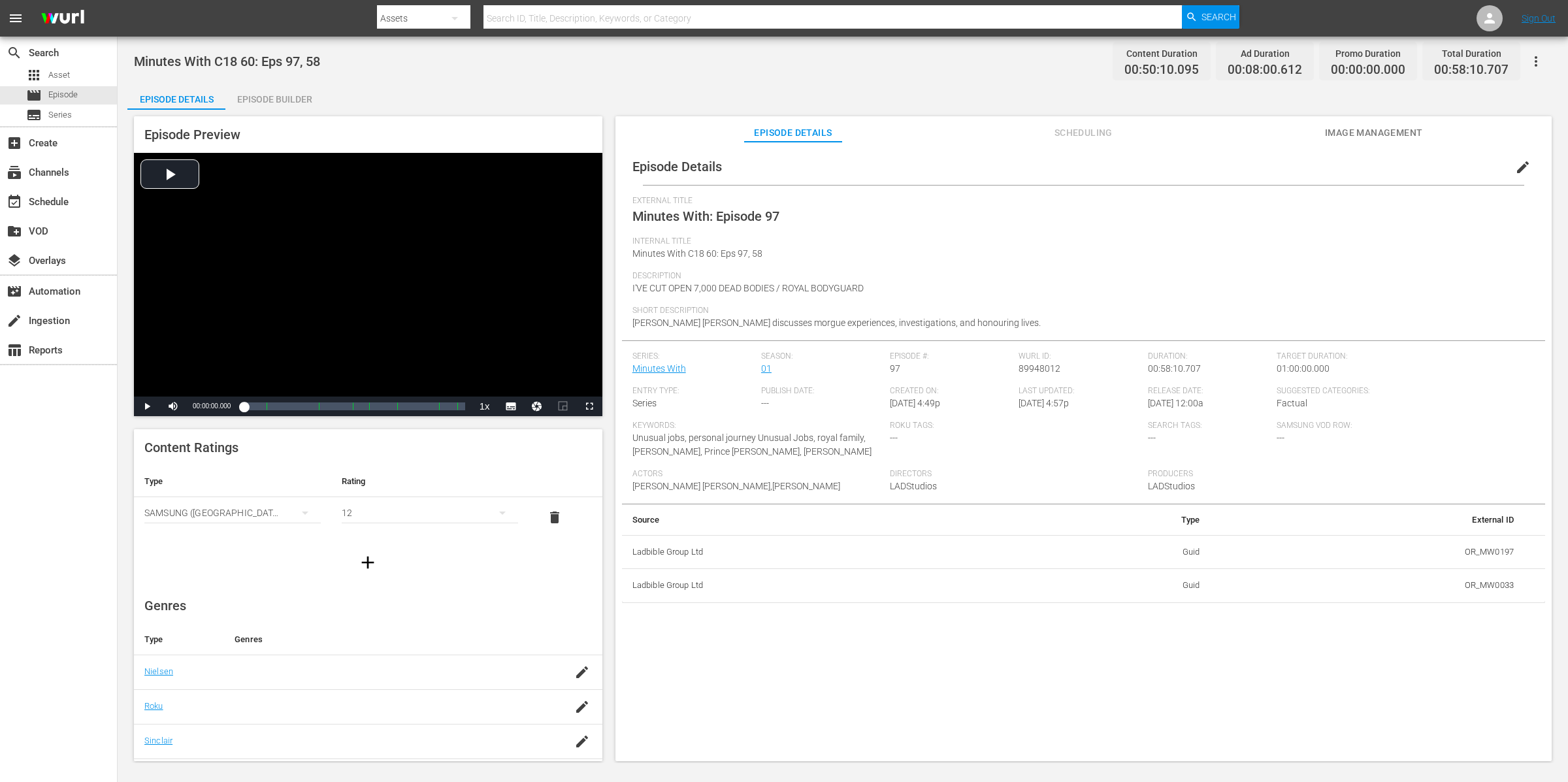
click at [1254, 71] on span "00:58:10.707" at bounding box center [1471, 70] width 75 height 15
copy div "00:58:10.707"
click at [549, 74] on div "Minutes With C18 60: Eps 97, 58 Content Duration 00:50:10.095 Ad Duration 00:08…" at bounding box center [843, 61] width 1418 height 29
